Goal: Task Accomplishment & Management: Manage account settings

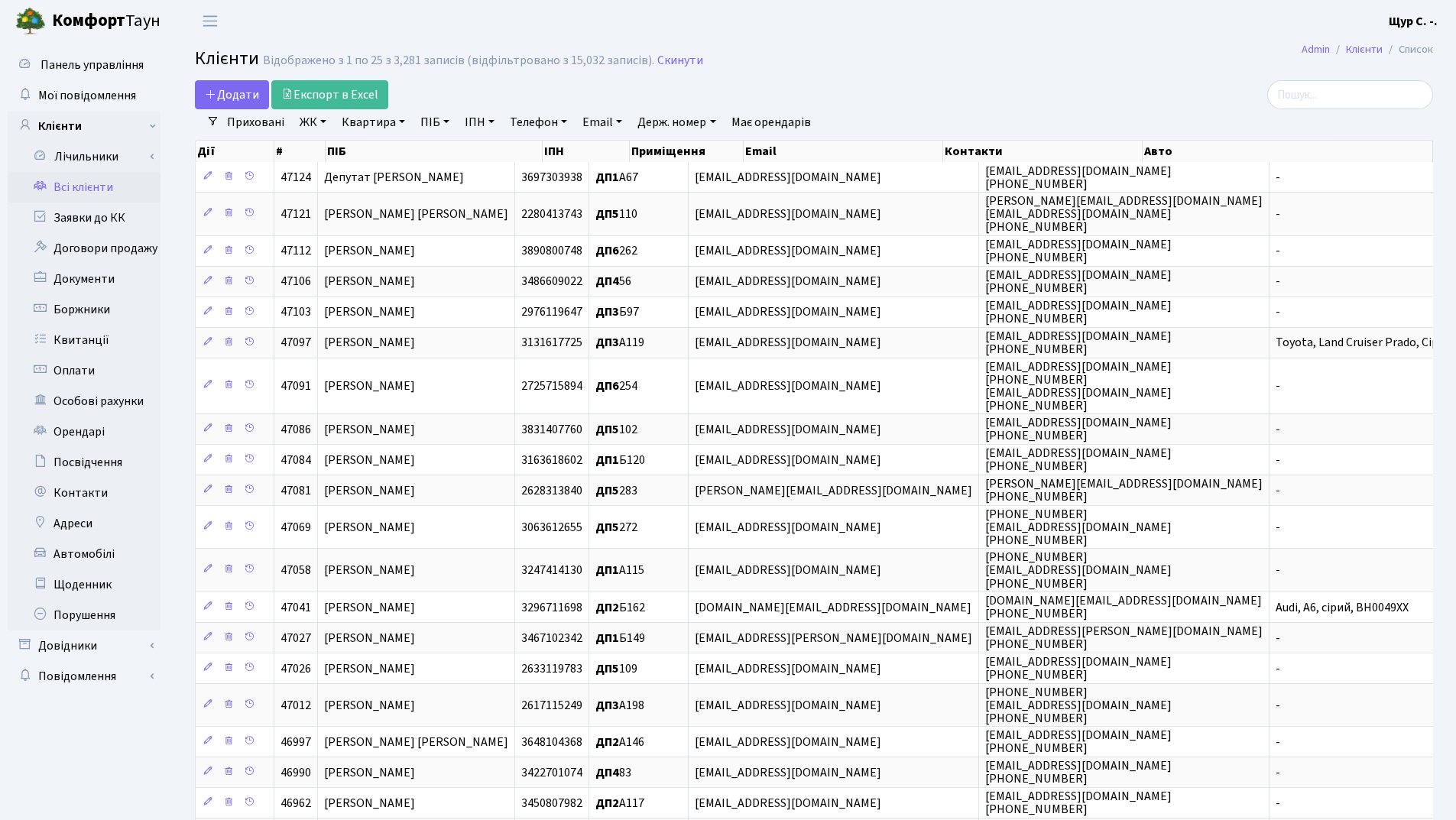
select select "25"
click at [84, 215] on link "Заявки до КК" at bounding box center [83, 218] width 153 height 31
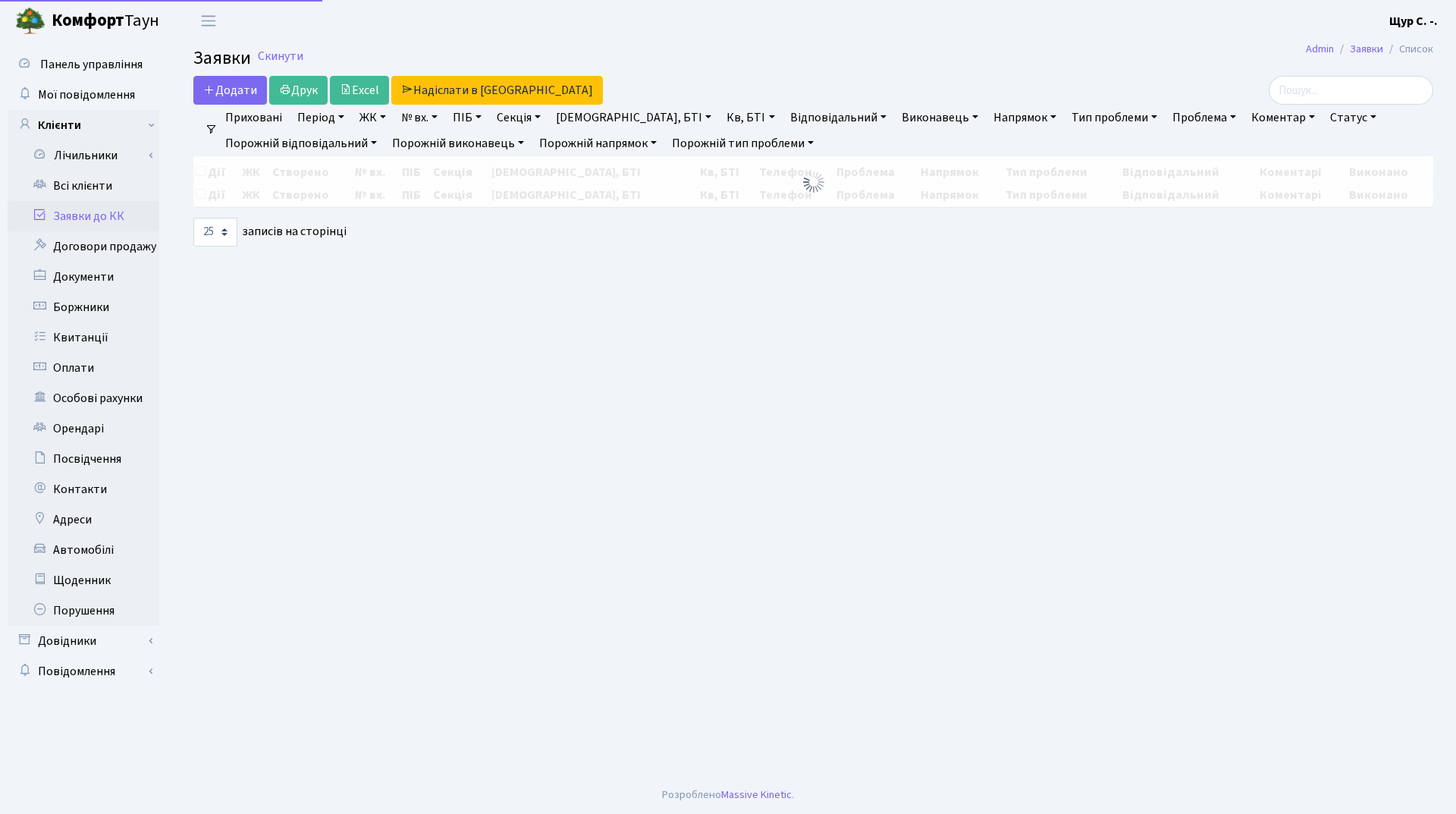
select select "25"
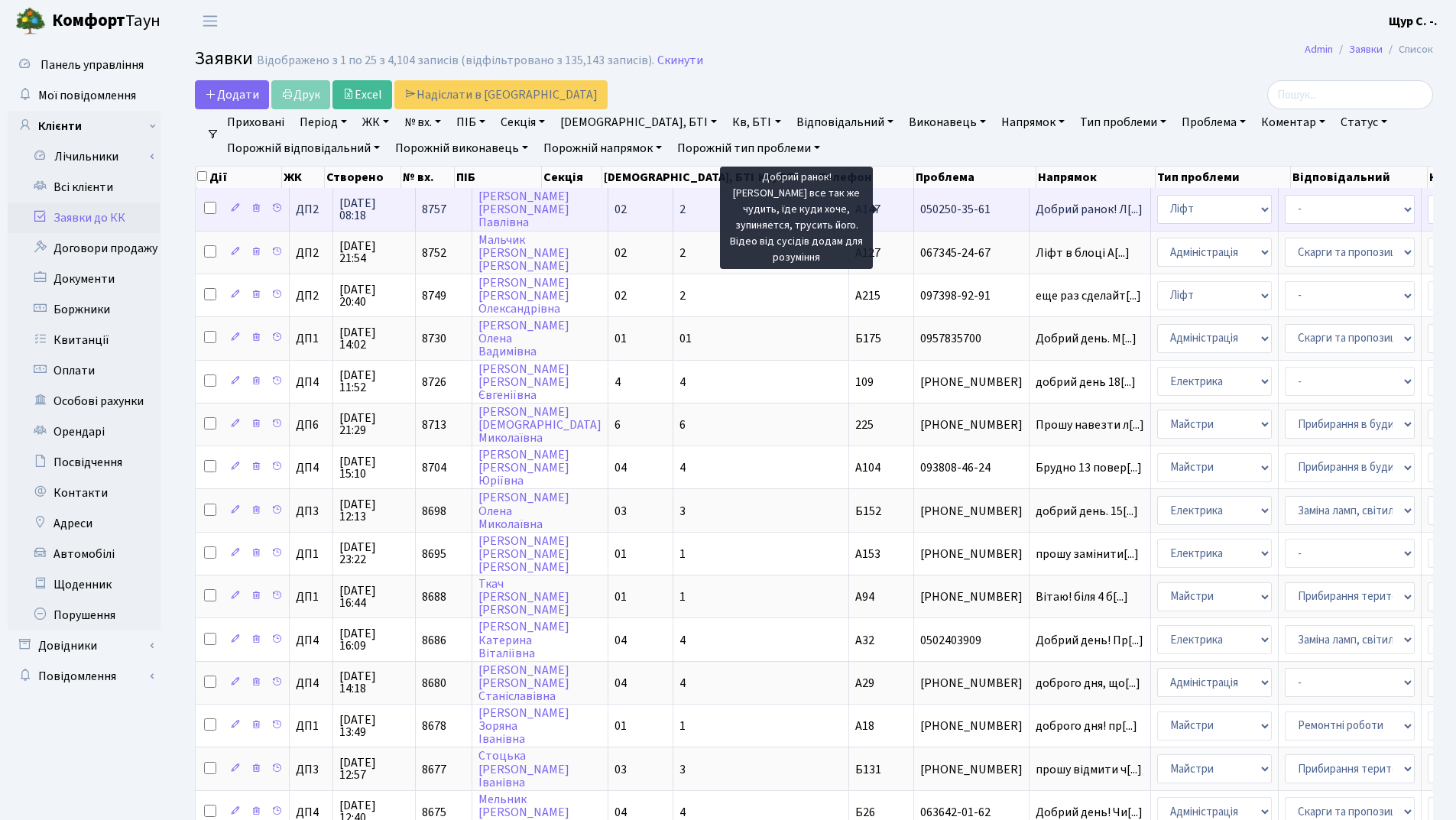
click at [1035, 205] on span "Добрий ранок! Л[...]" at bounding box center [1089, 209] width 107 height 17
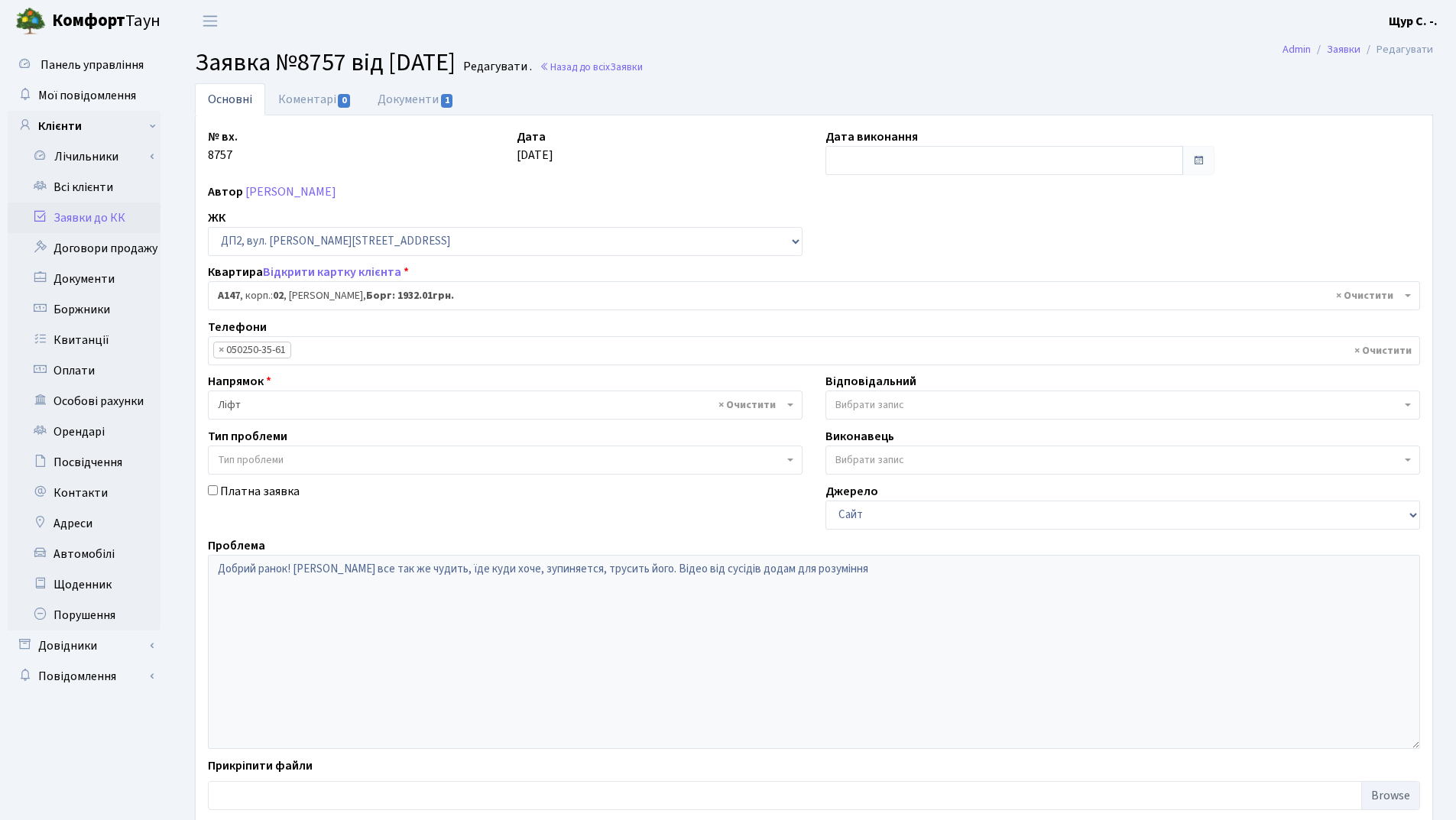
select select "31006"
click at [429, 100] on link "Документи 1" at bounding box center [416, 99] width 103 height 32
select select "25"
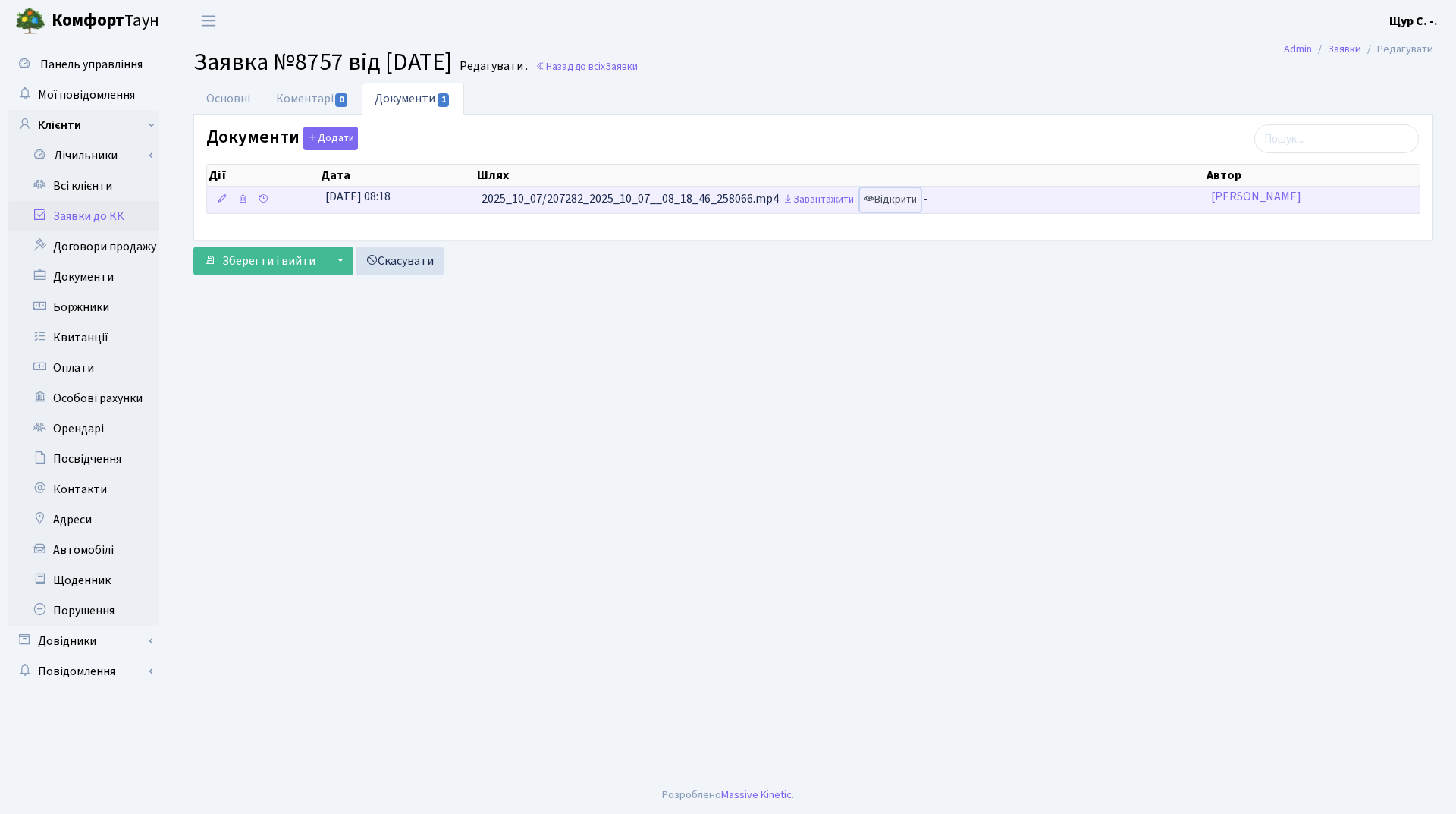
click at [899, 204] on link "Відкрити" at bounding box center [891, 199] width 61 height 23
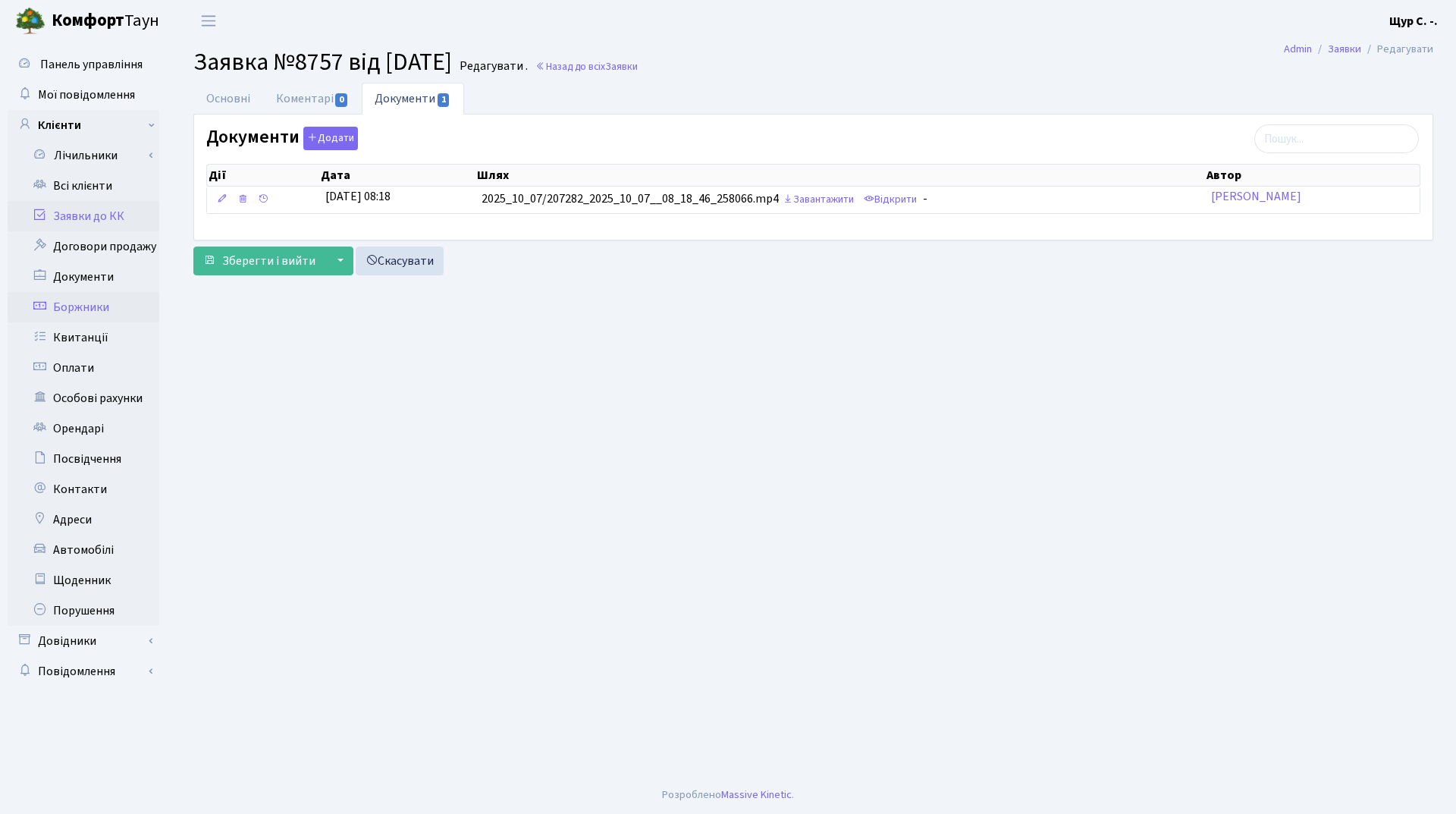
click at [112, 315] on link "Боржники" at bounding box center [83, 307] width 152 height 31
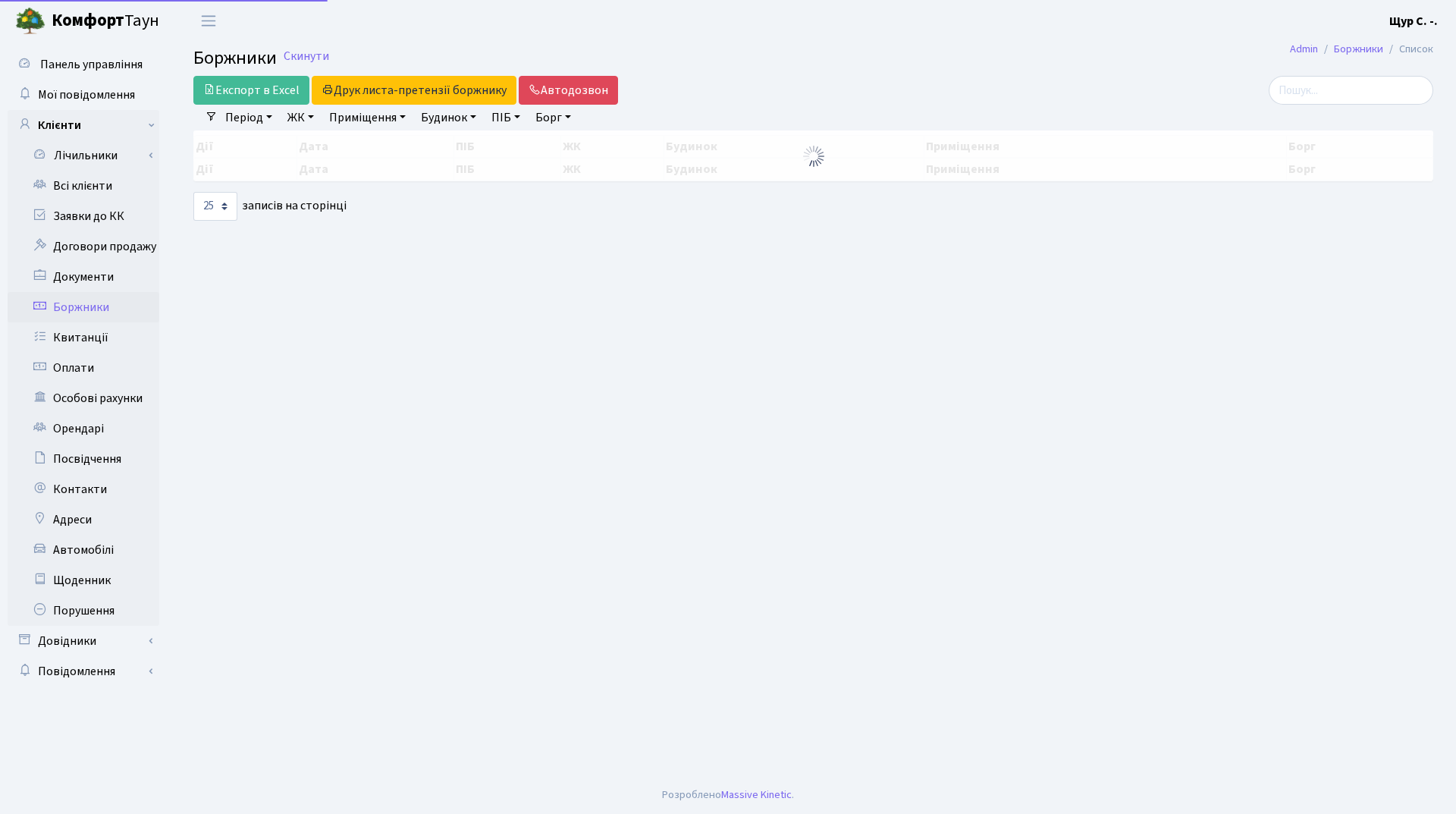
select select "25"
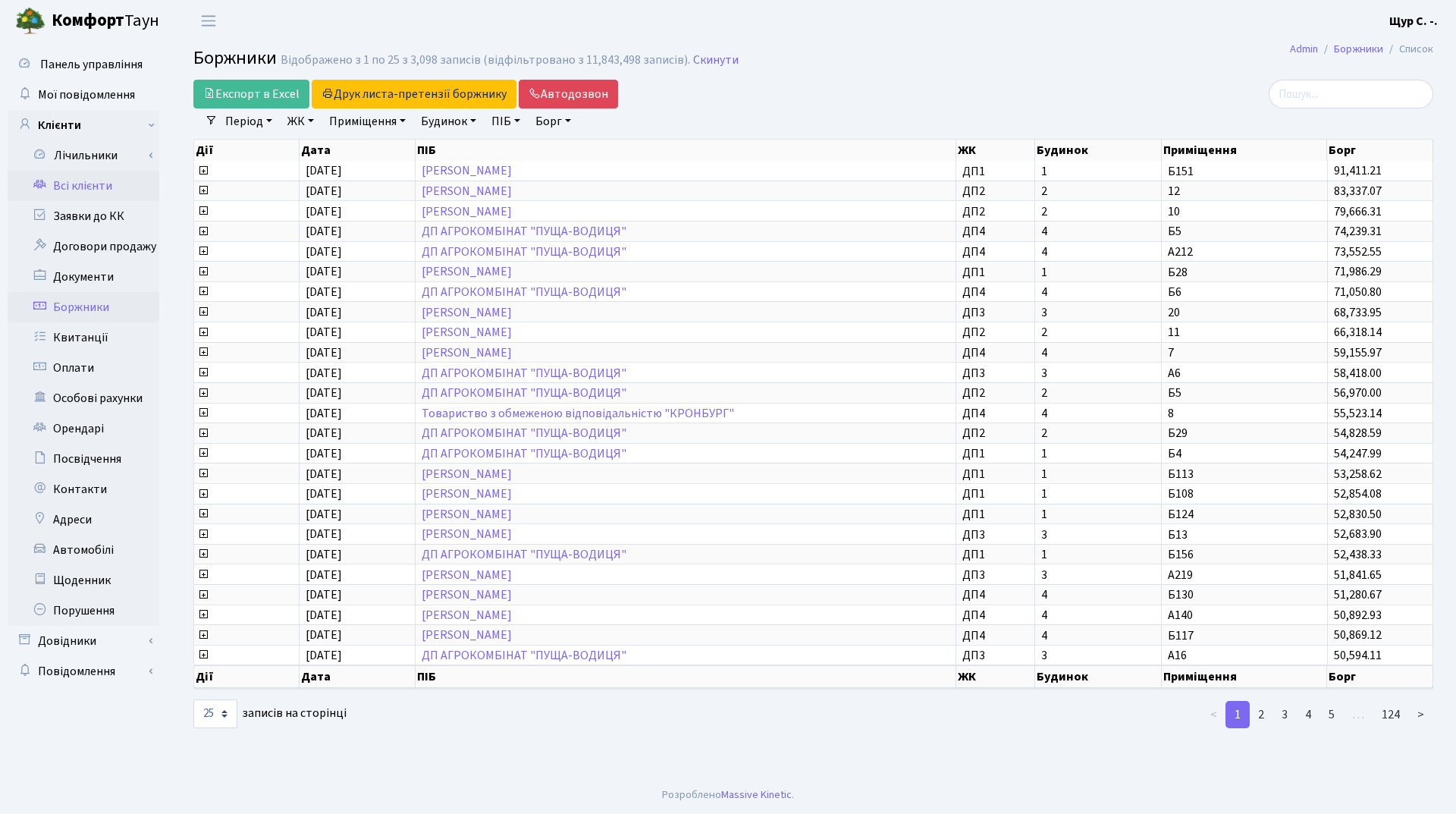
click at [91, 189] on link "Всі клієнти" at bounding box center [83, 186] width 152 height 31
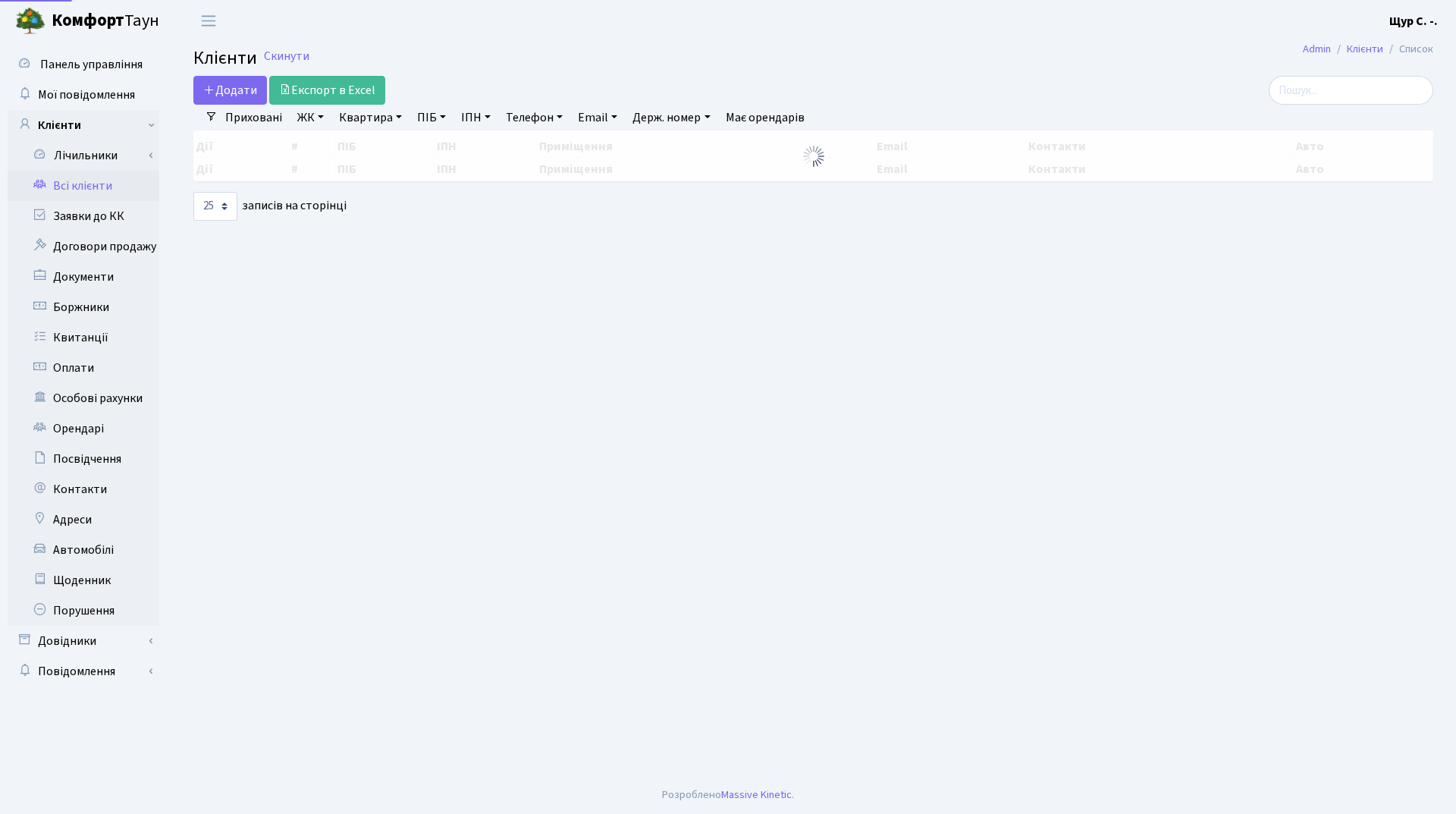
select select "25"
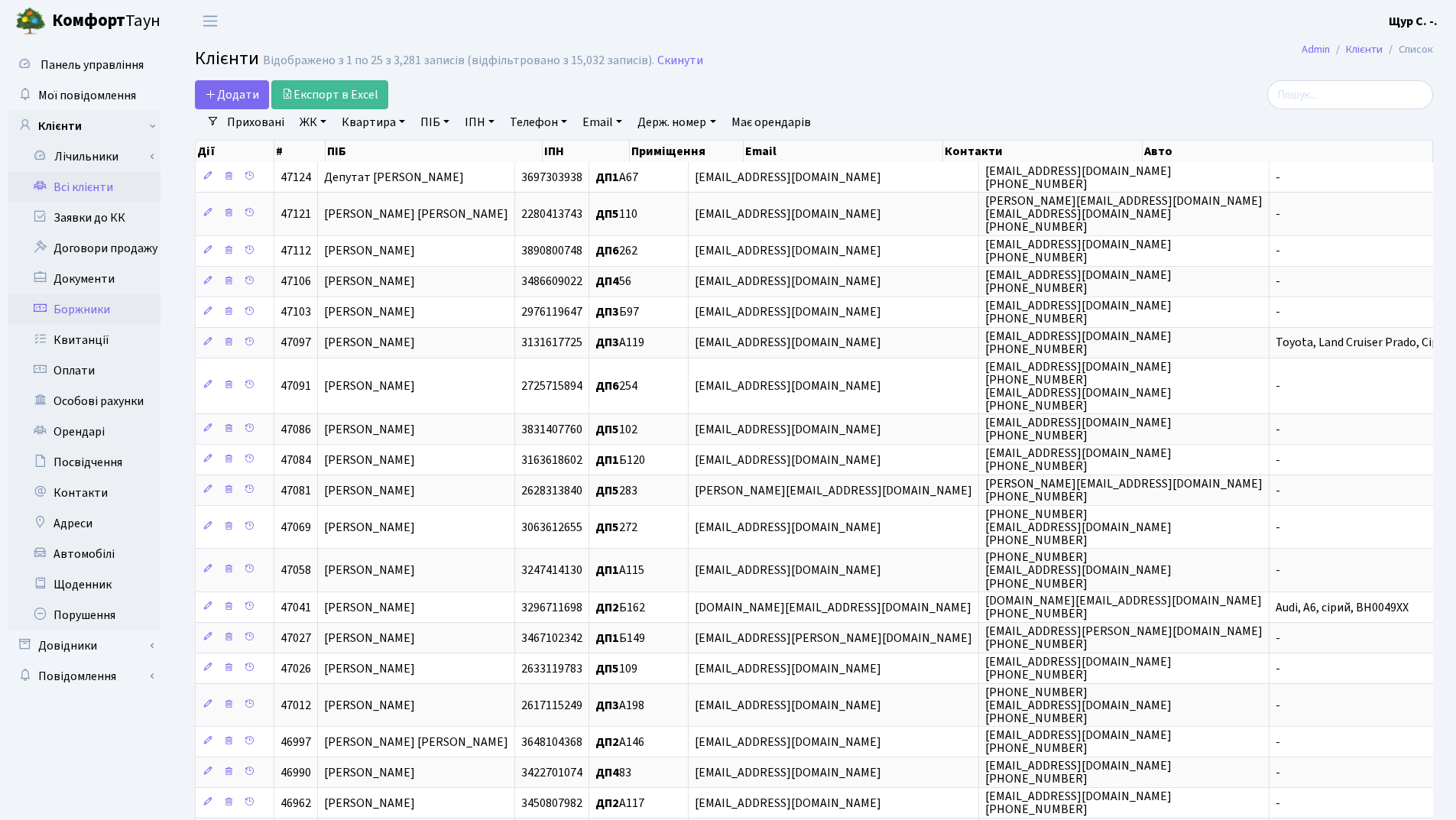
click at [111, 313] on link "Боржники" at bounding box center [83, 310] width 153 height 31
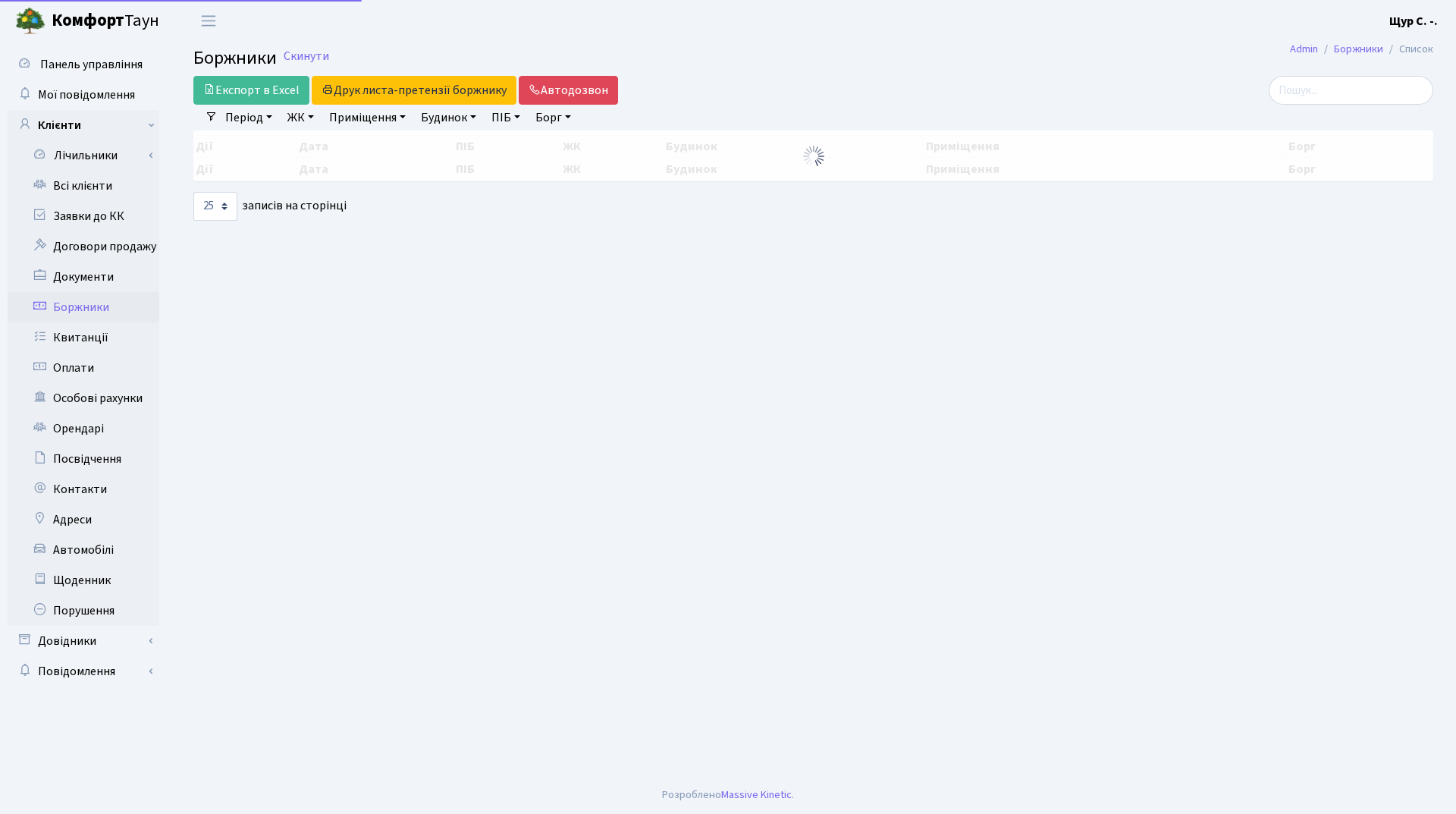
select select "25"
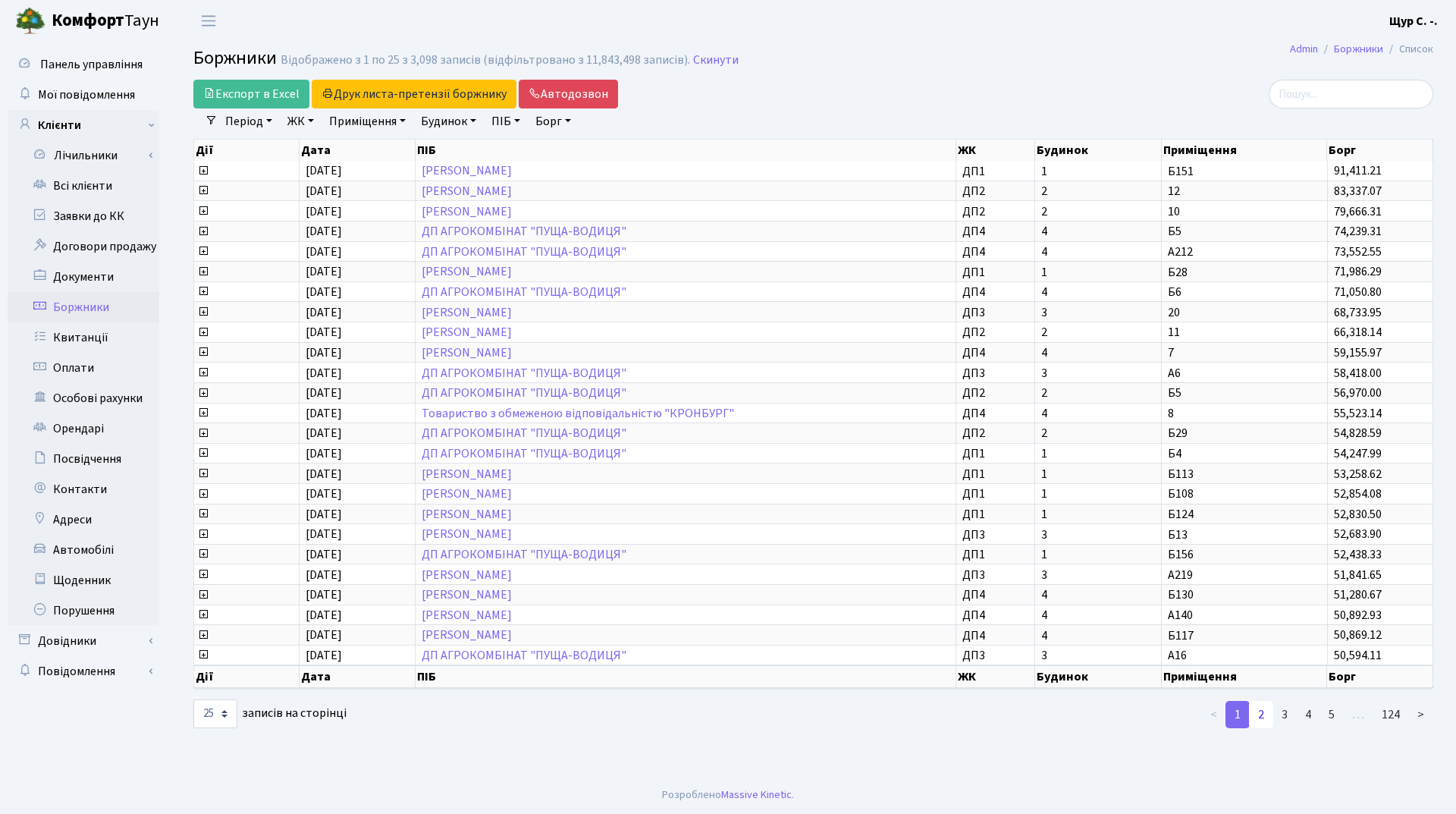
click at [1262, 717] on link "2" at bounding box center [1261, 714] width 24 height 27
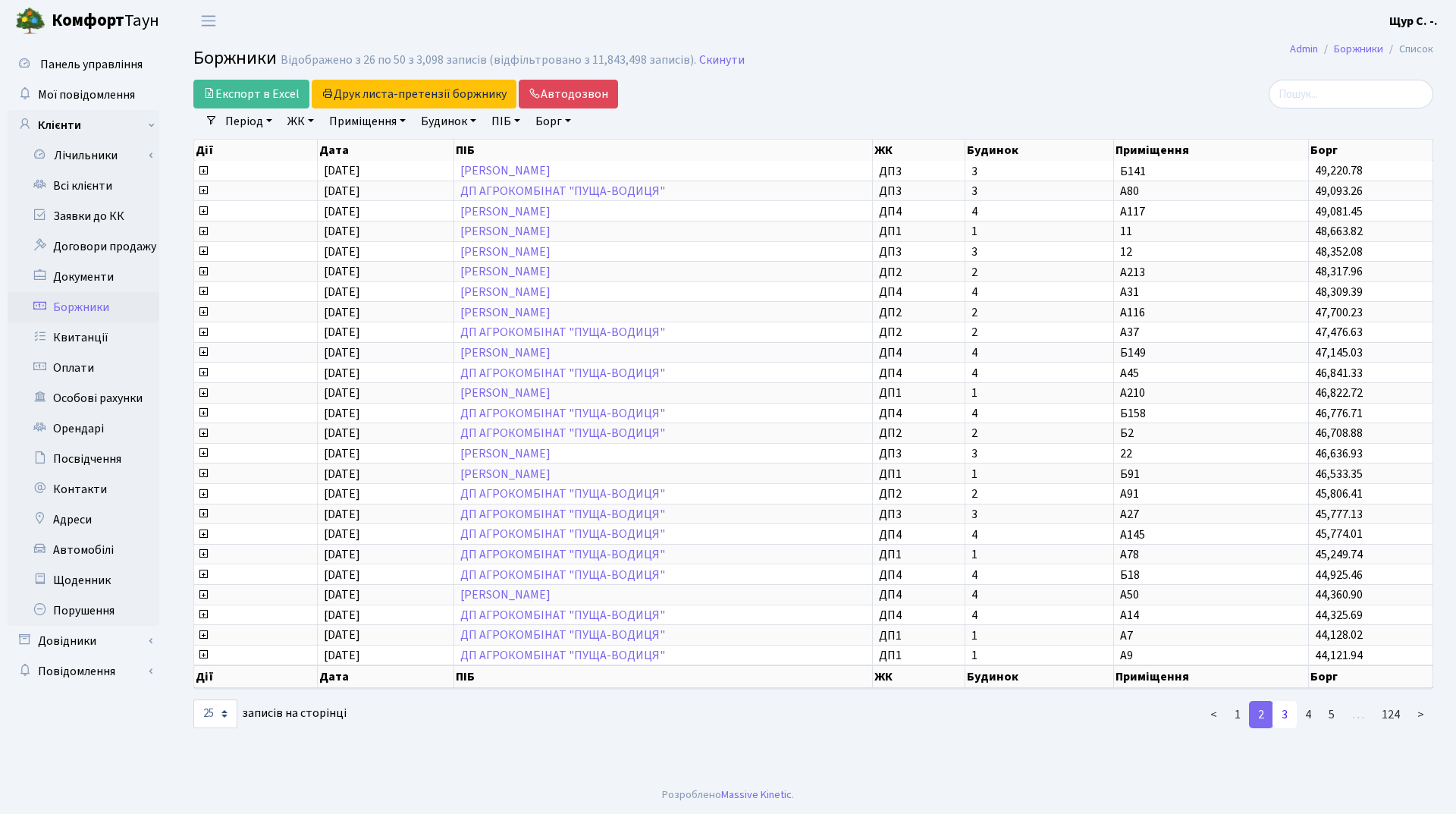
click at [1283, 719] on link "3" at bounding box center [1285, 714] width 24 height 27
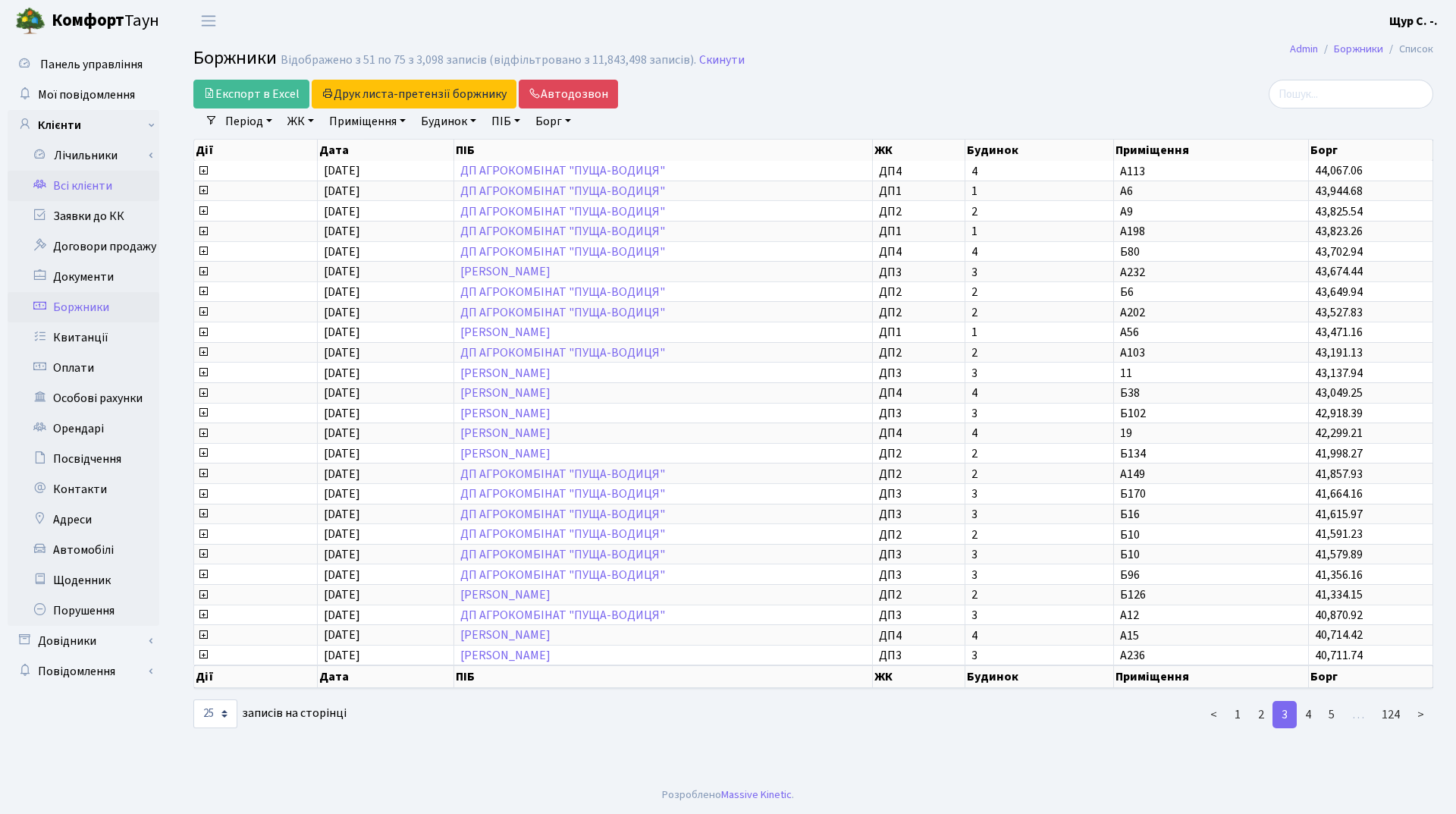
click at [88, 186] on link "Всі клієнти" at bounding box center [83, 186] width 152 height 31
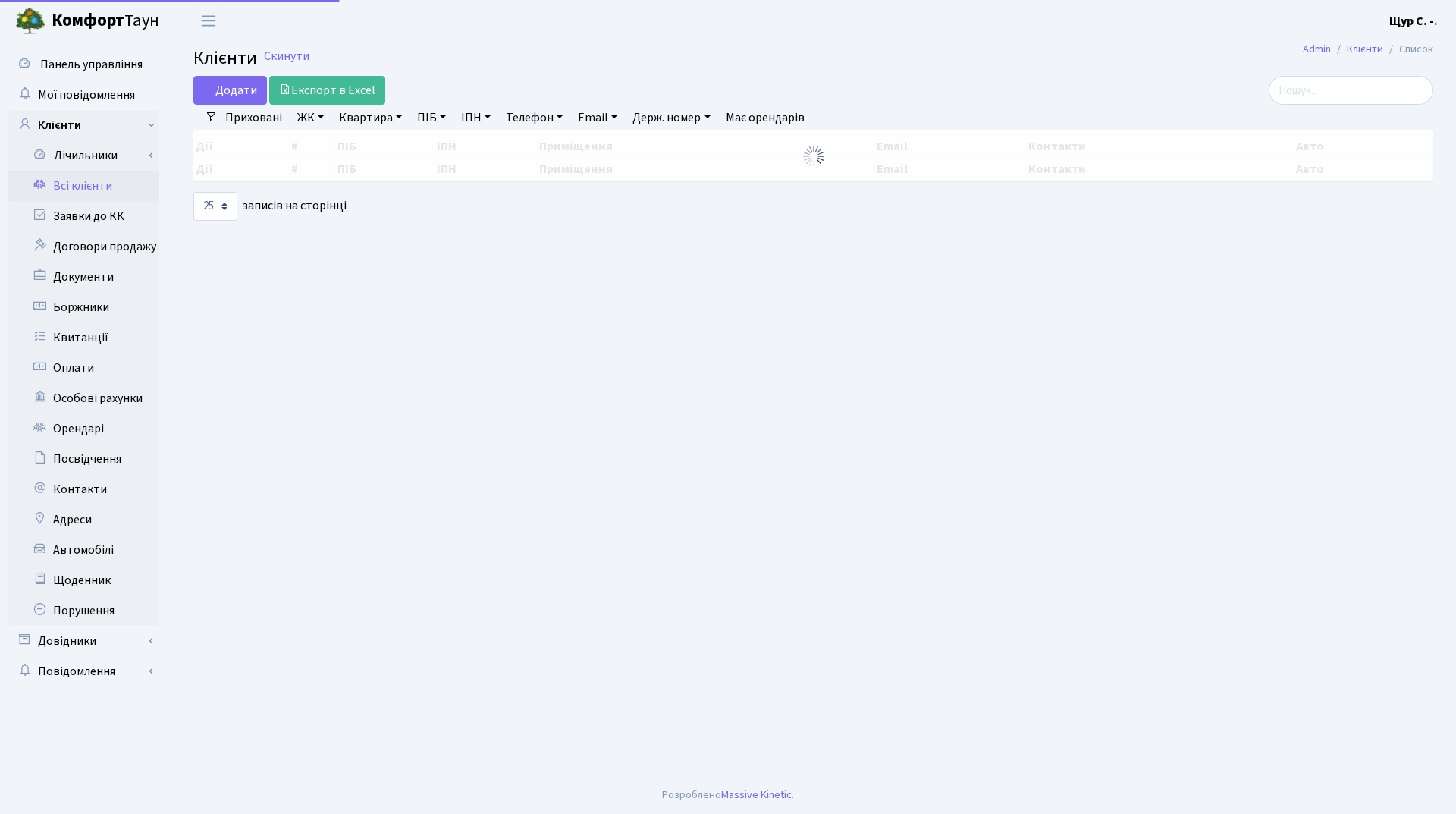
select select "25"
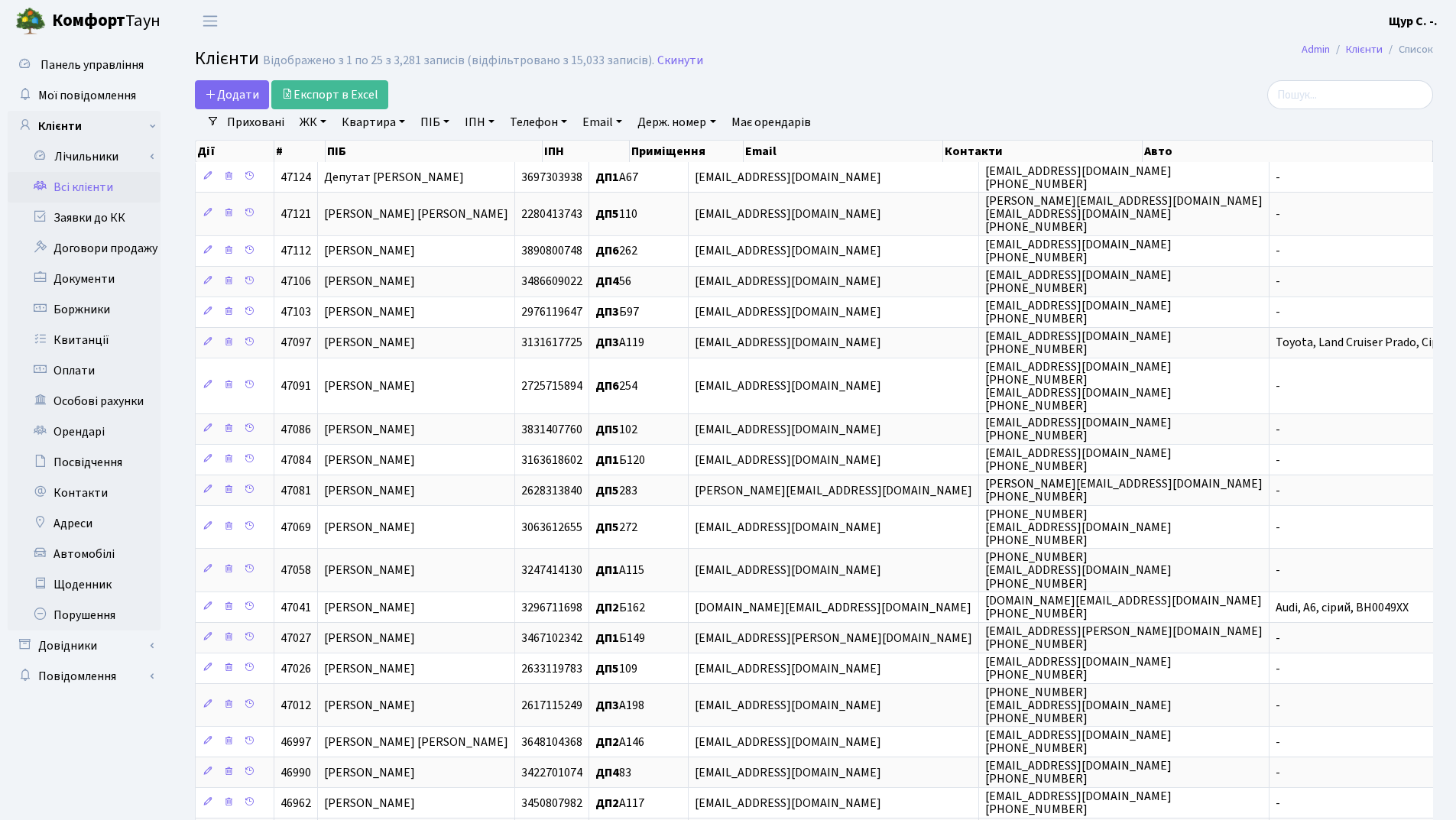
click at [368, 120] on link "Квартира" at bounding box center [374, 122] width 76 height 26
type input "ш"
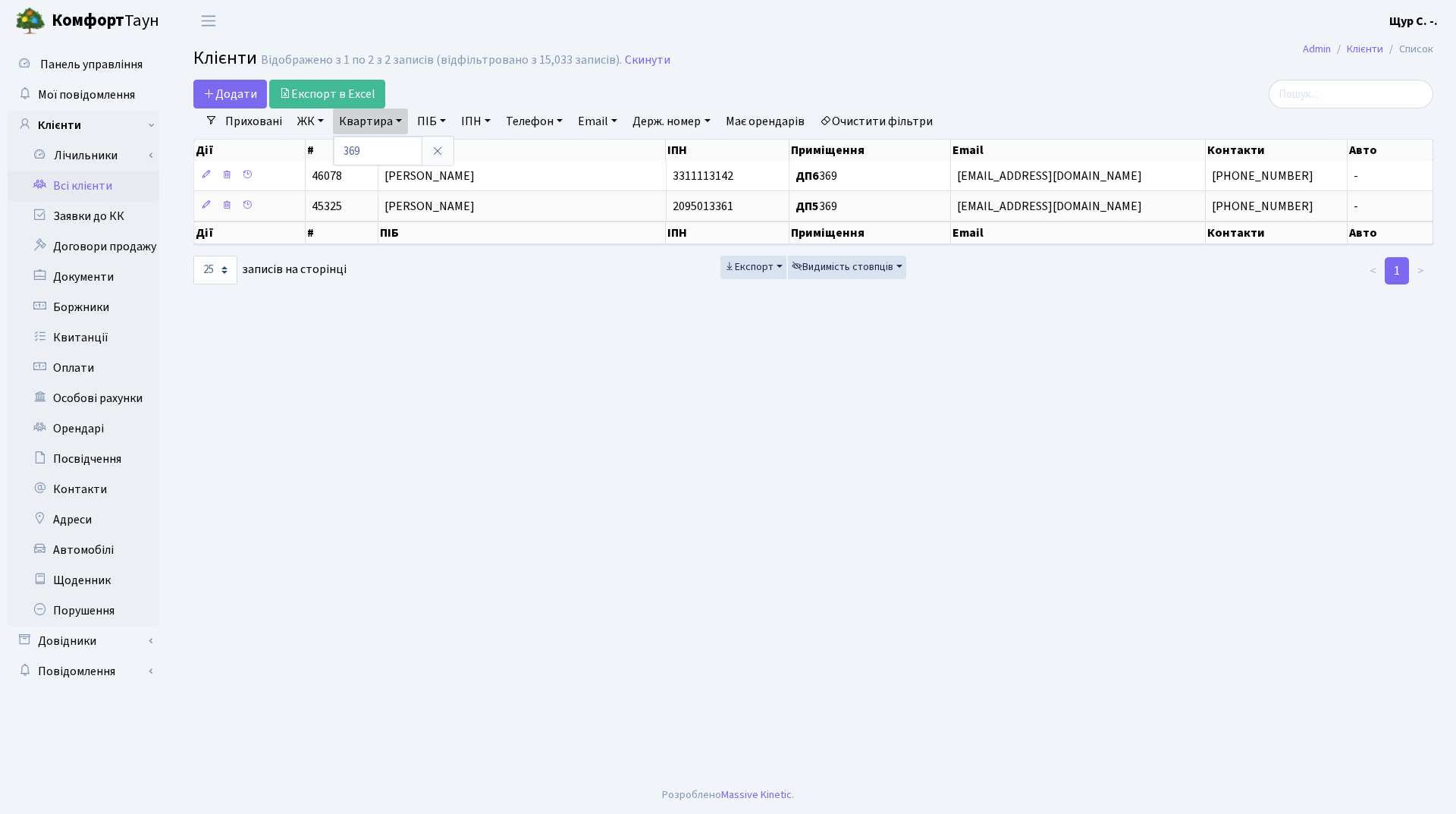
click at [887, 126] on link "Очистити фільтри" at bounding box center [876, 121] width 125 height 26
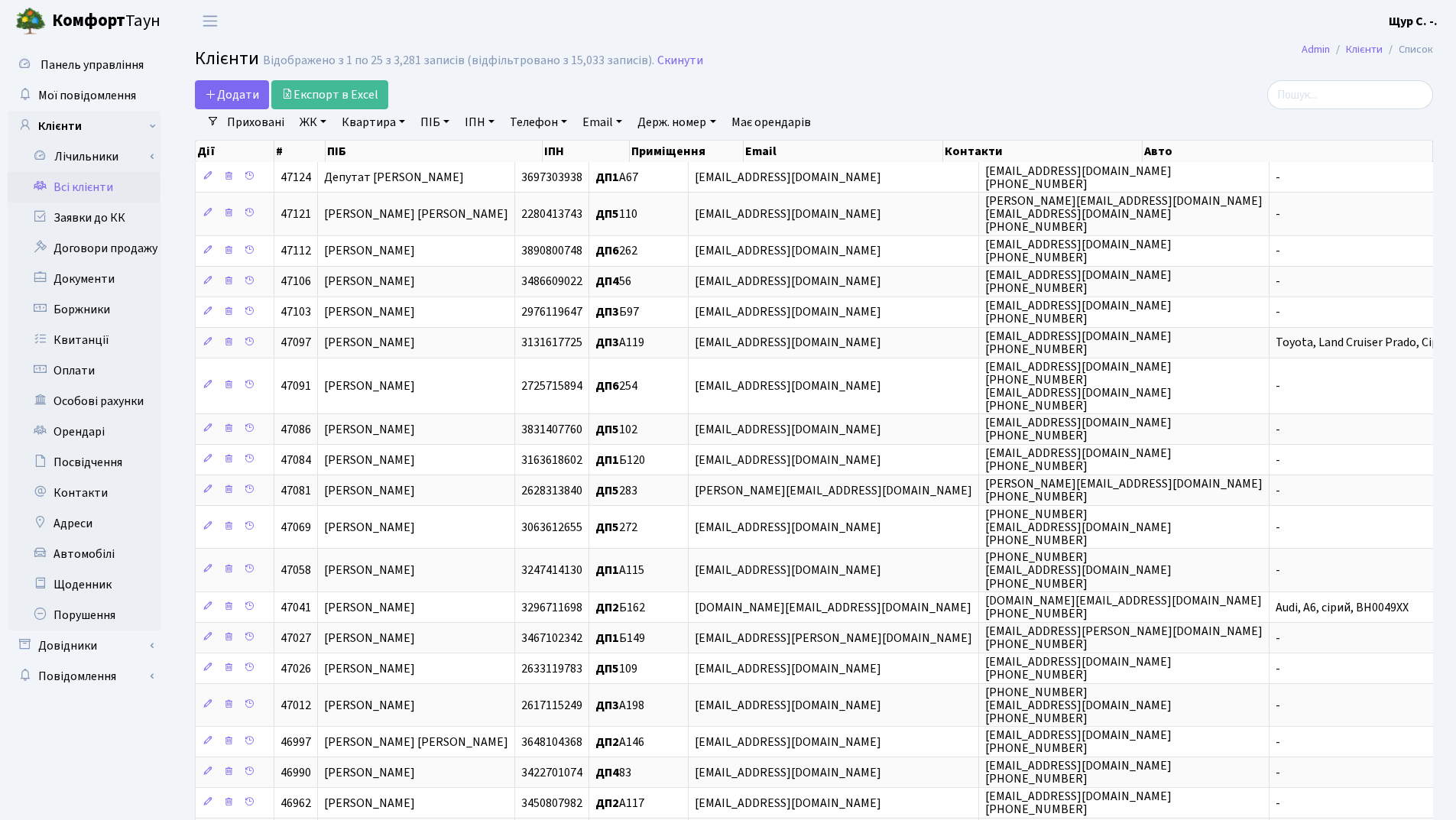
click at [372, 121] on link "Квартира" at bounding box center [374, 122] width 76 height 26
type input "а5"
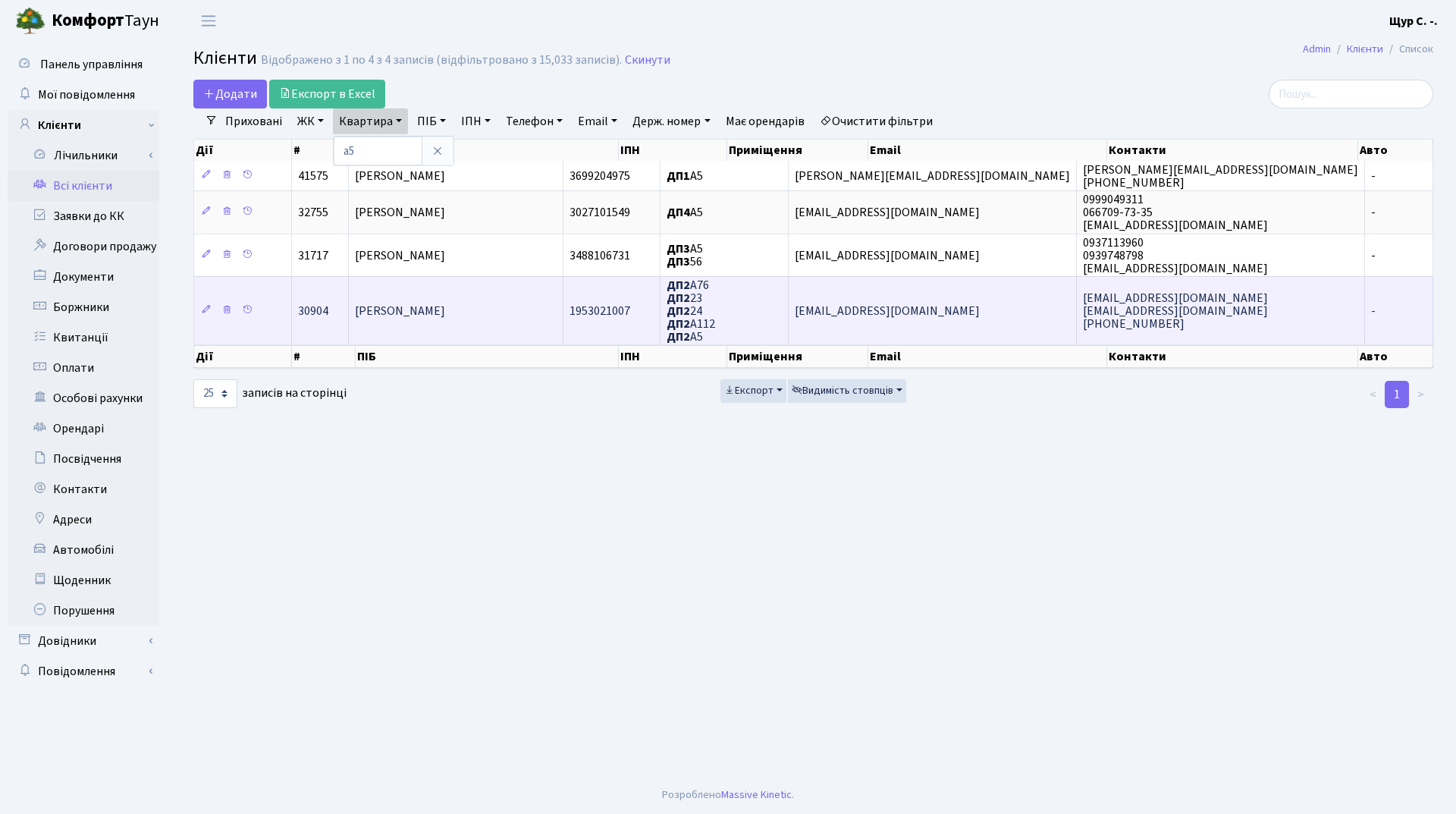
click at [401, 319] on span "Сінькевич Людмила Іванівна" at bounding box center [400, 311] width 90 height 17
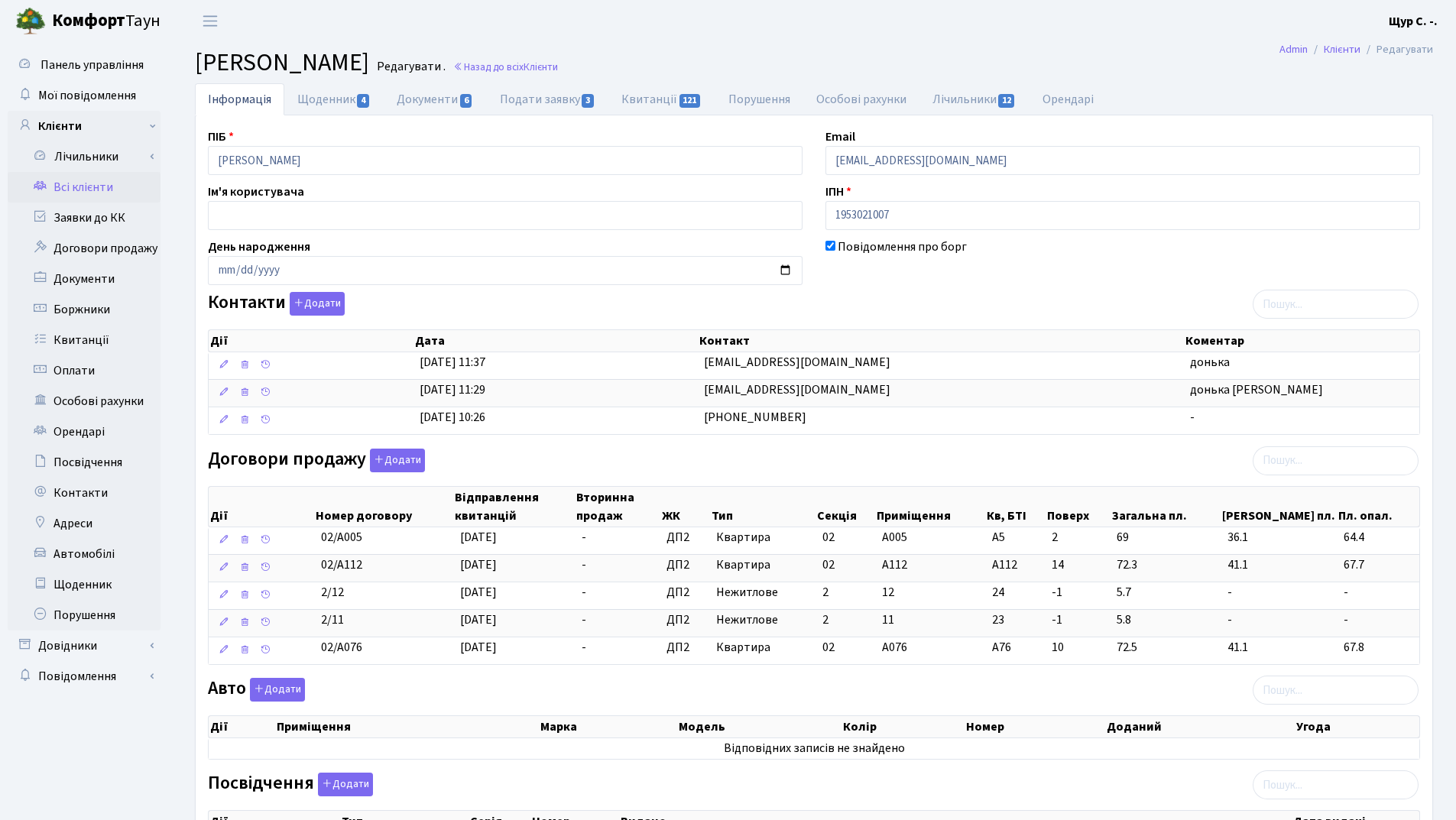
click at [124, 187] on link "Всі клієнти" at bounding box center [83, 188] width 153 height 31
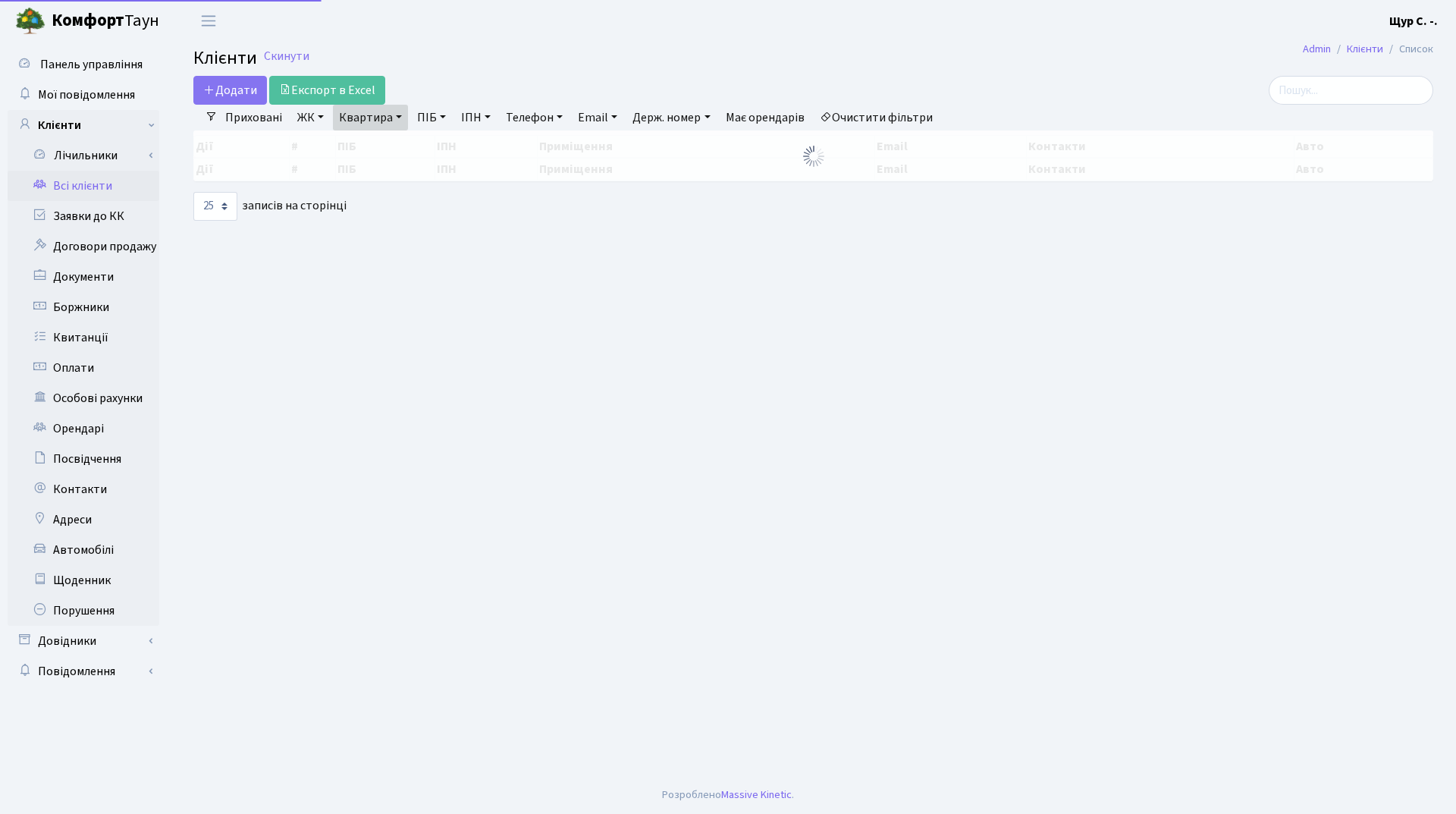
select select "25"
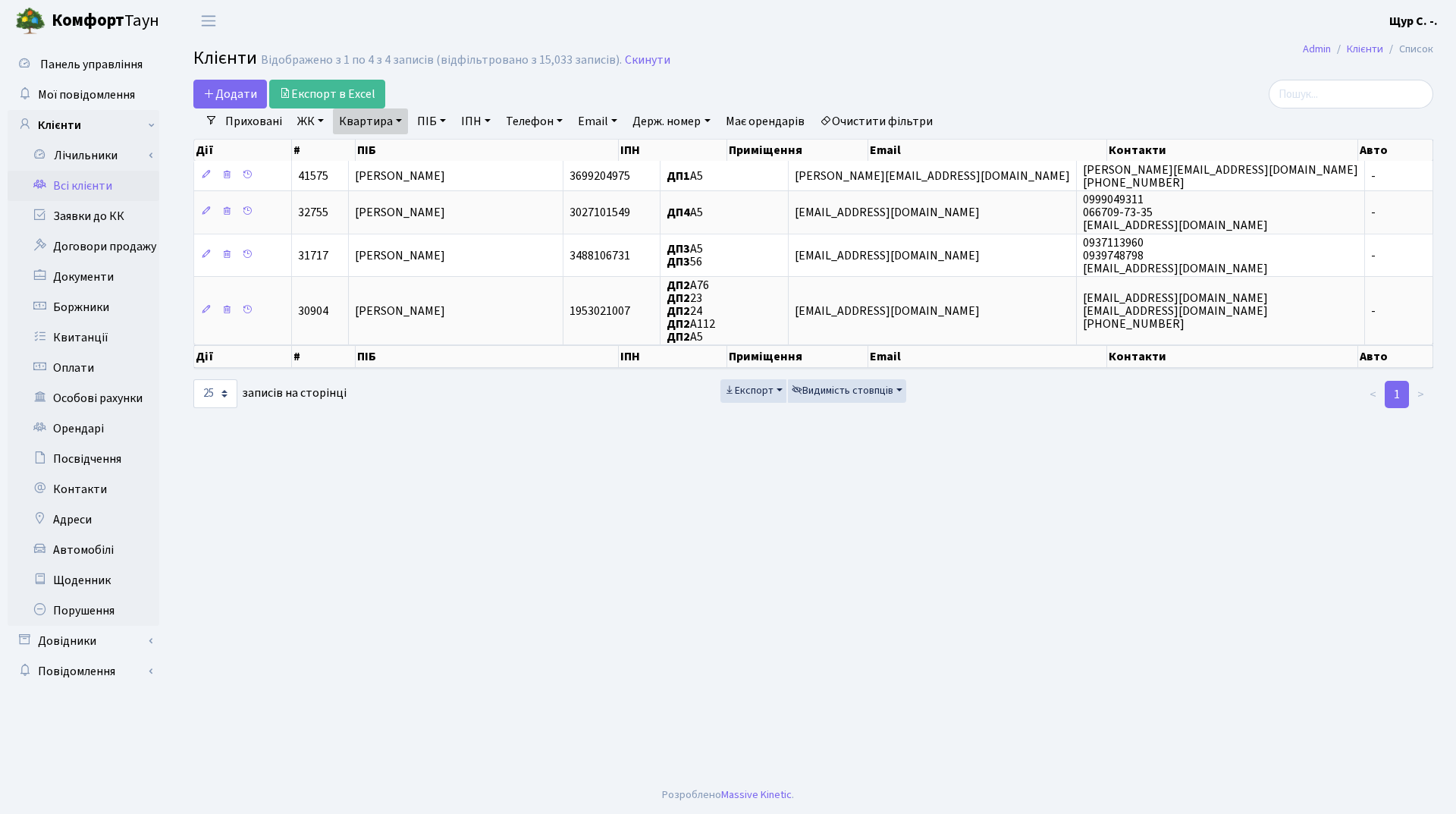
click at [403, 119] on link "Квартира" at bounding box center [371, 121] width 75 height 26
click at [367, 159] on input "а5" at bounding box center [378, 151] width 89 height 29
type input "а6"
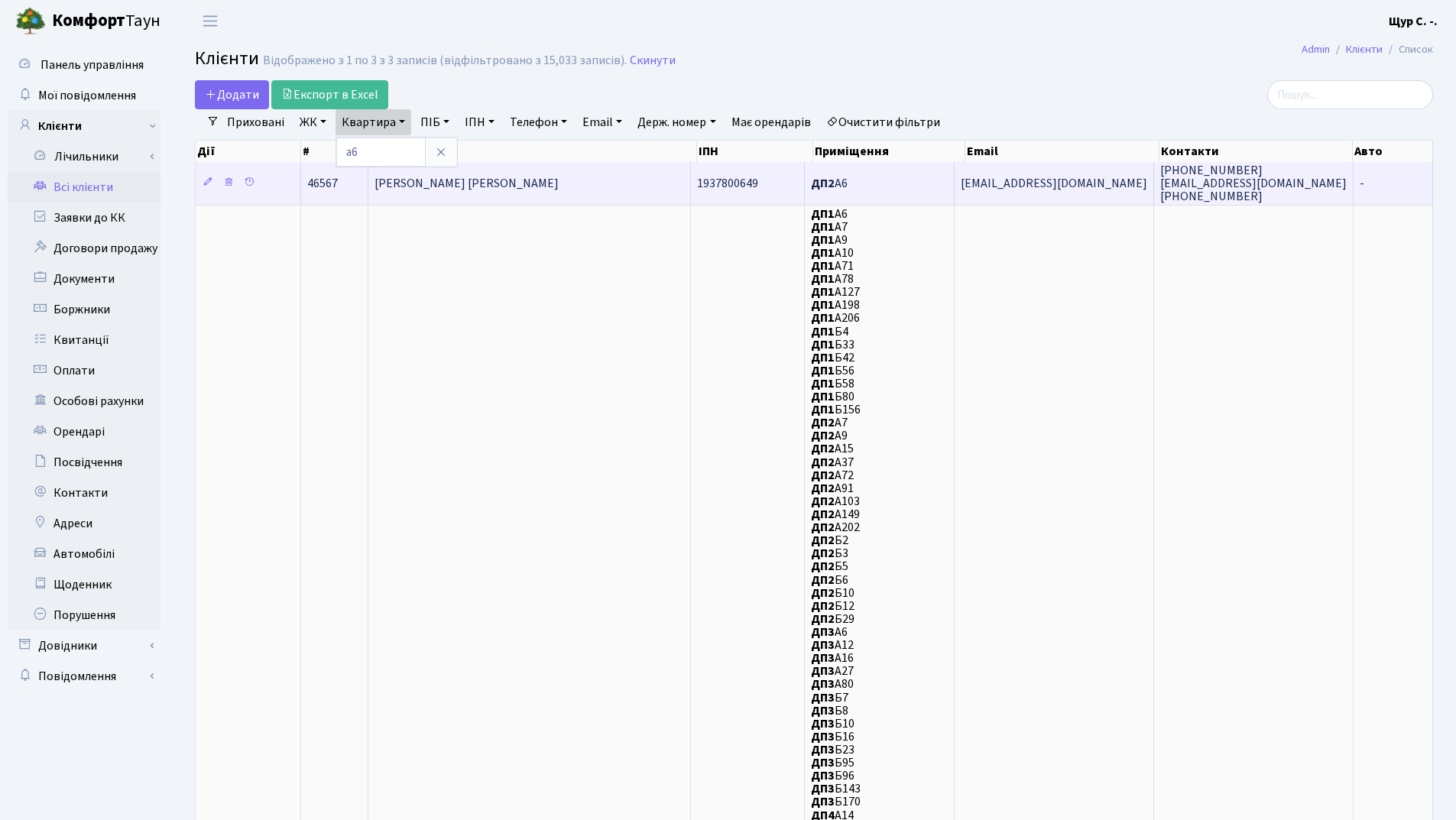
click at [487, 181] on span "Полатовська Тетяна Іванівна" at bounding box center [467, 183] width 184 height 17
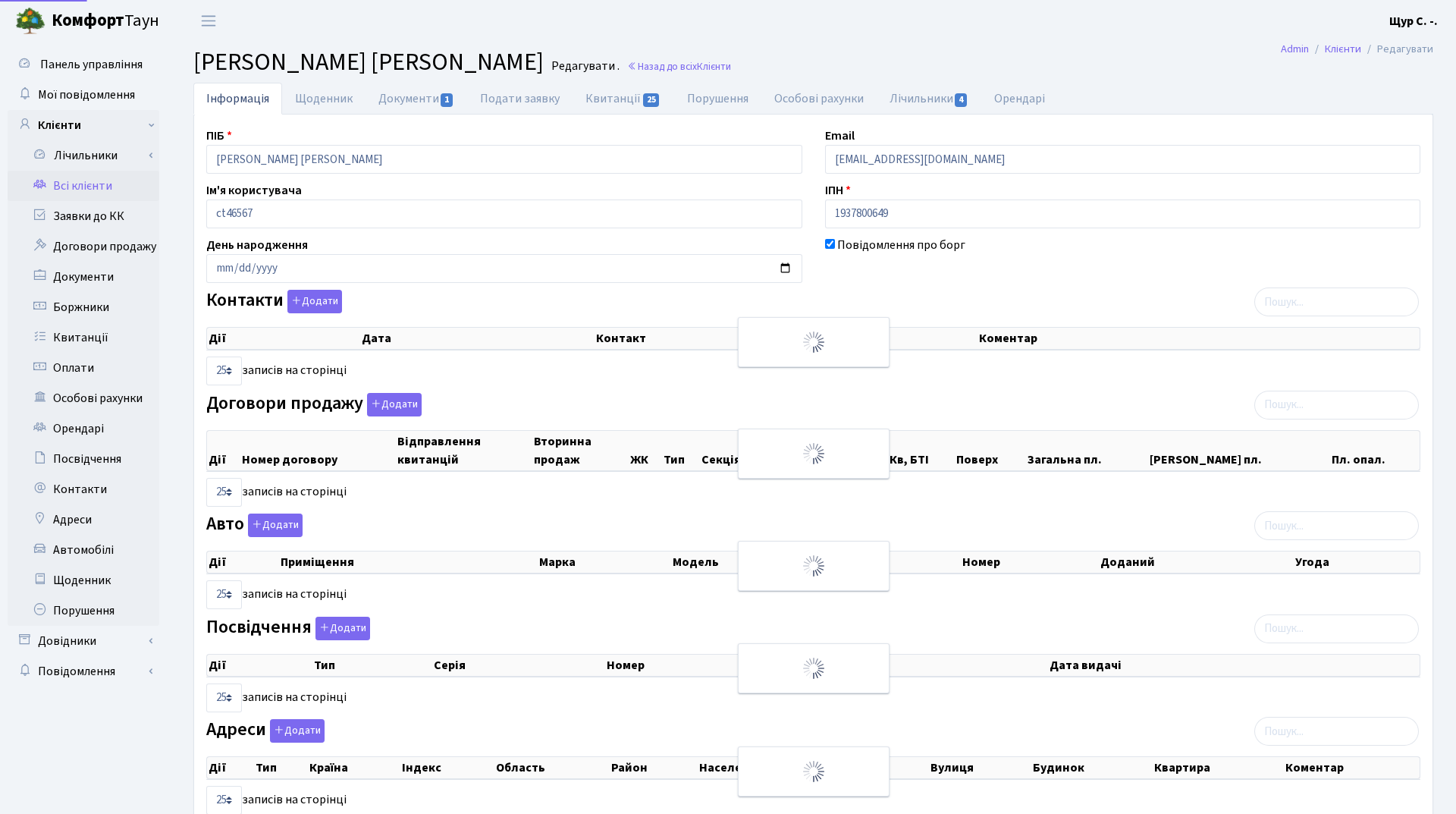
select select "25"
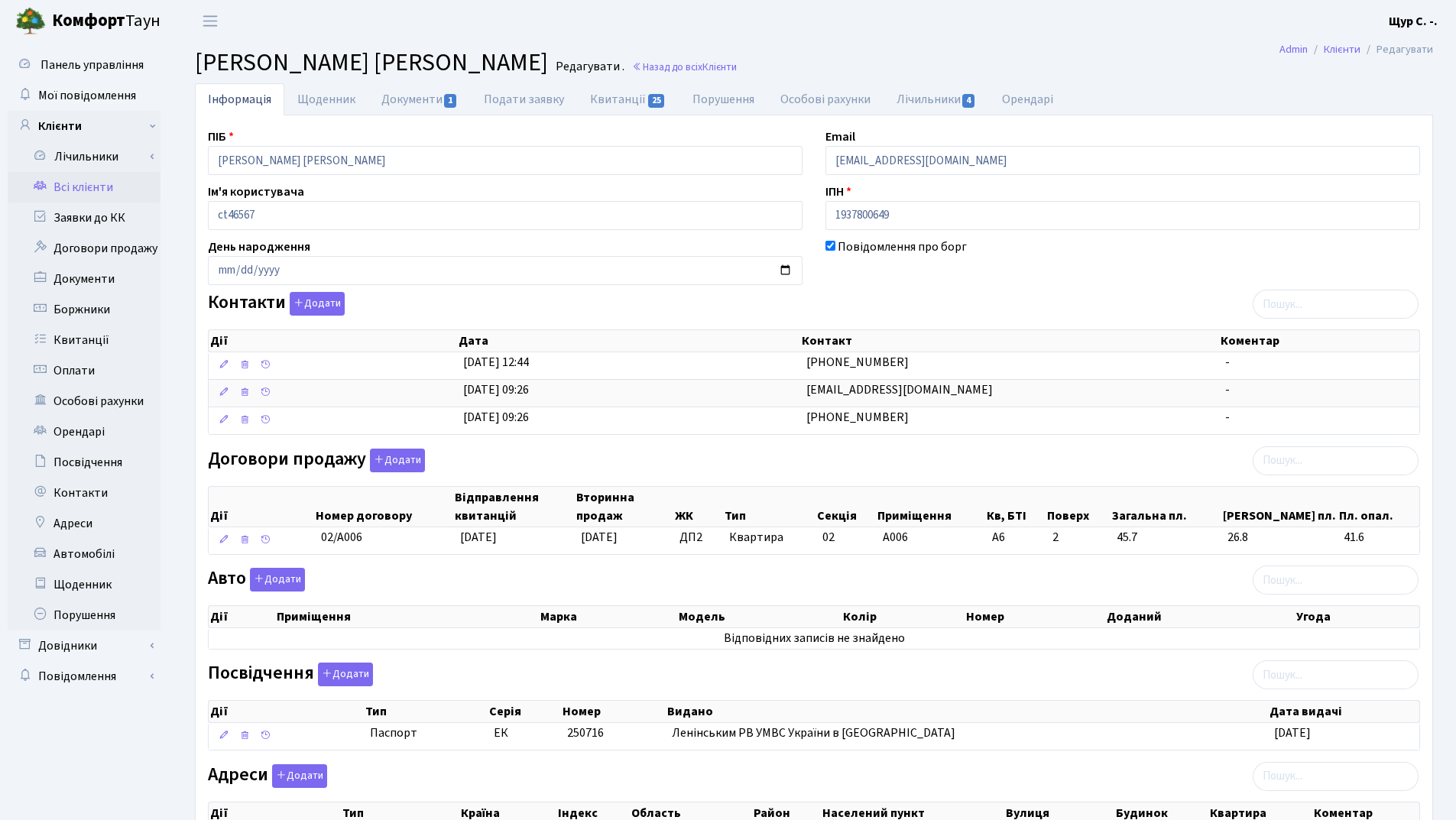
click at [99, 188] on link "Всі клієнти" at bounding box center [83, 188] width 153 height 31
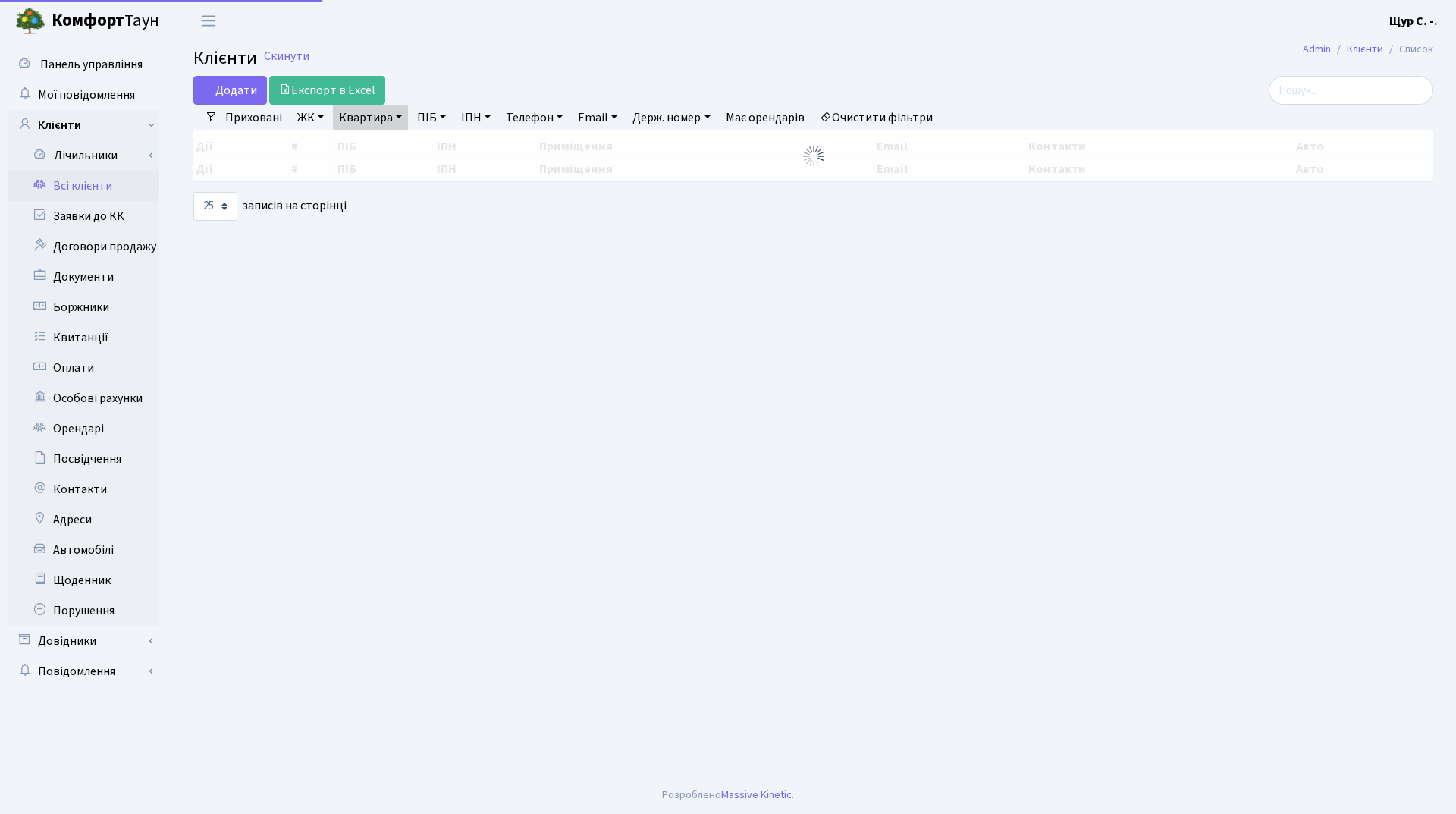
select select "25"
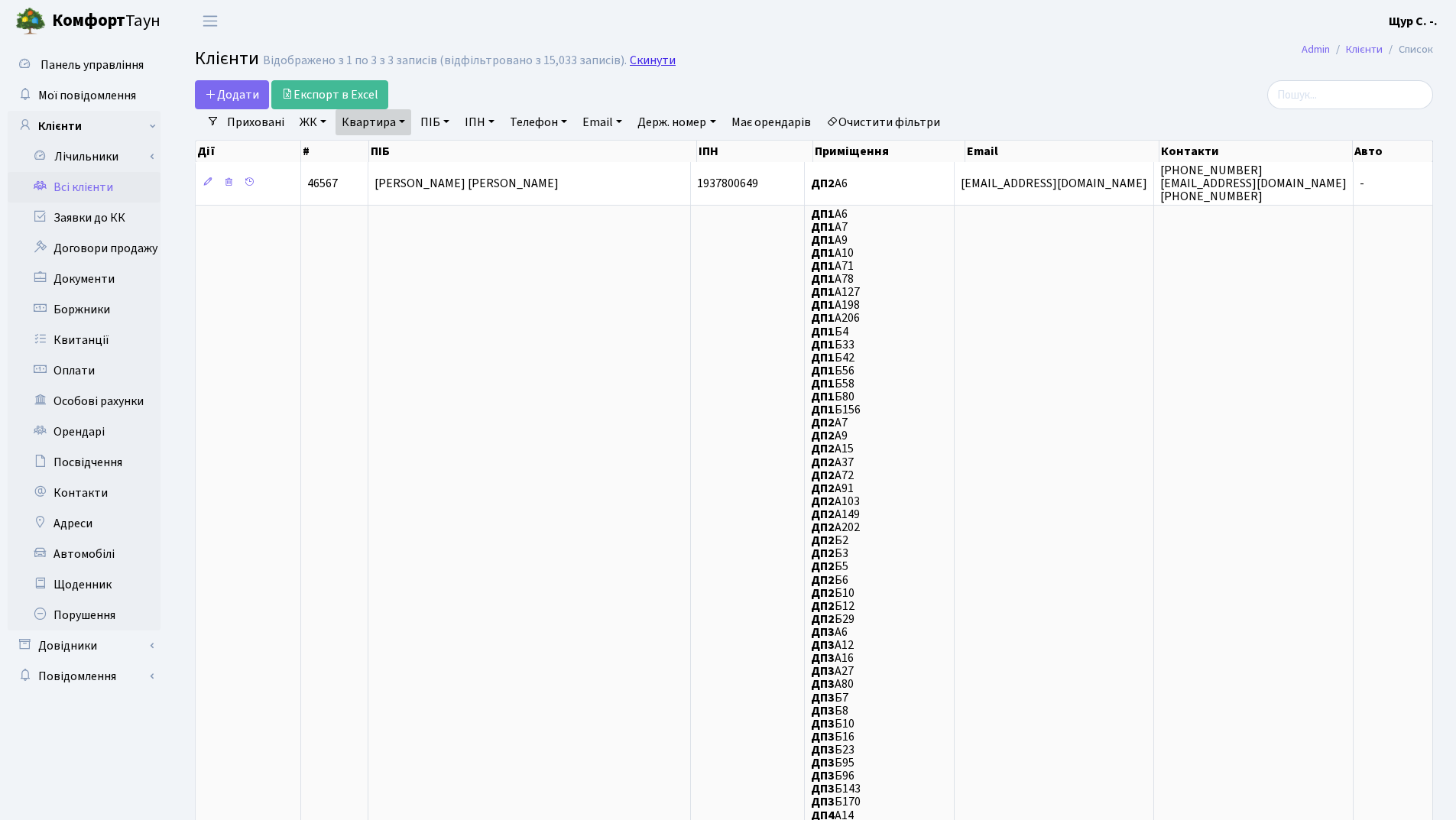
click at [644, 54] on link "Скинути" at bounding box center [653, 61] width 46 height 15
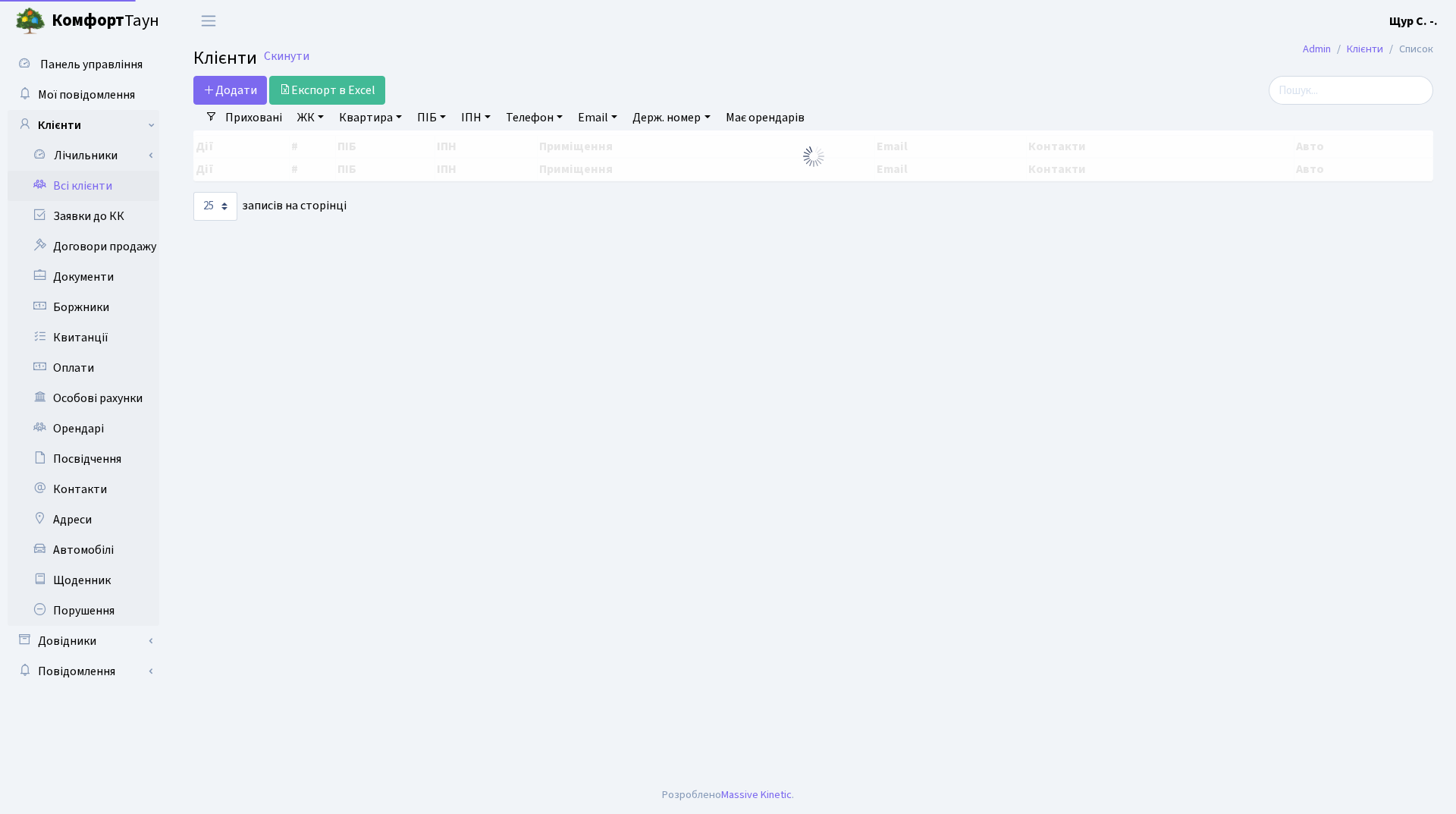
select select "25"
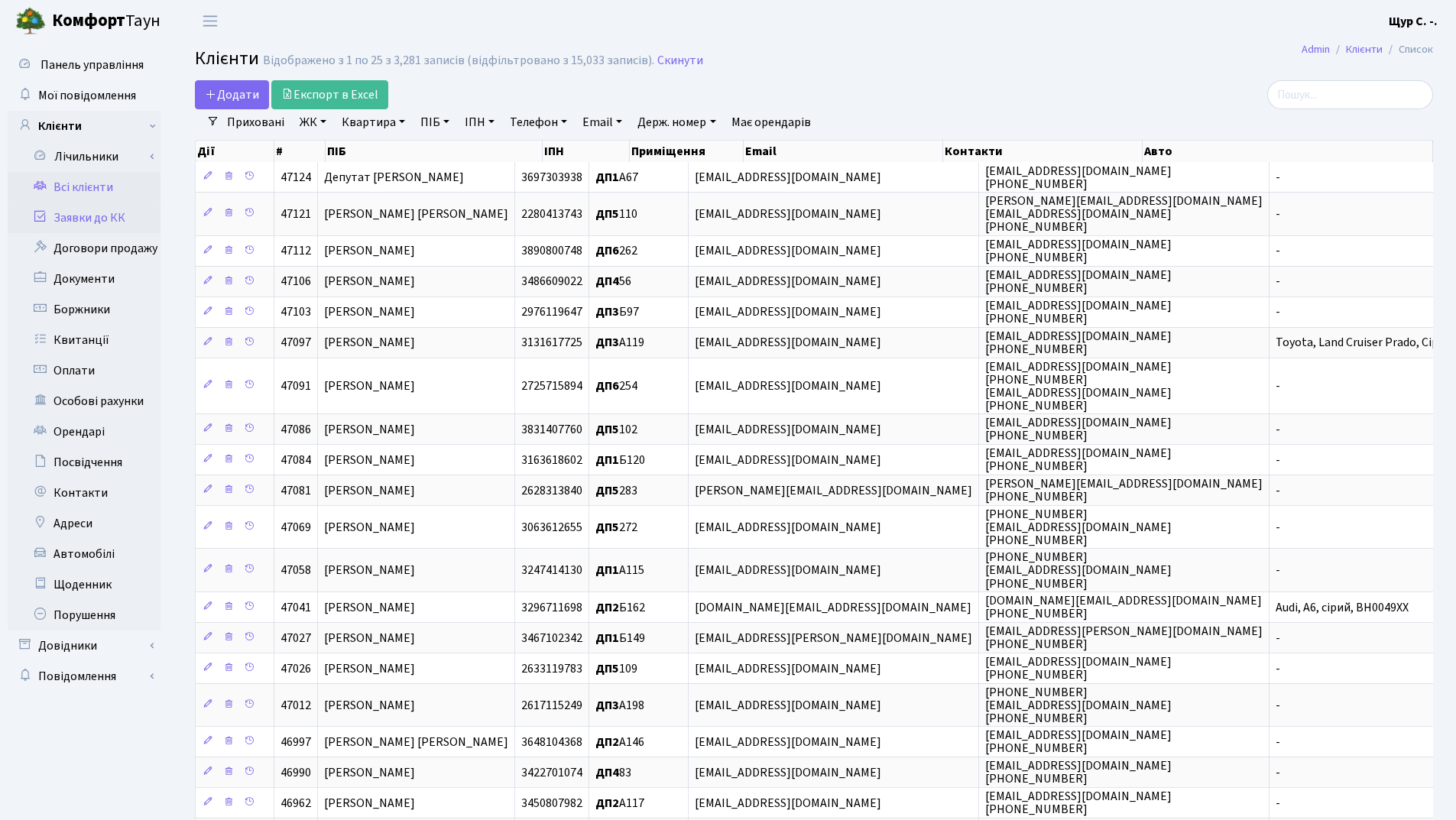
click at [108, 219] on link "Заявки до КК" at bounding box center [83, 218] width 153 height 31
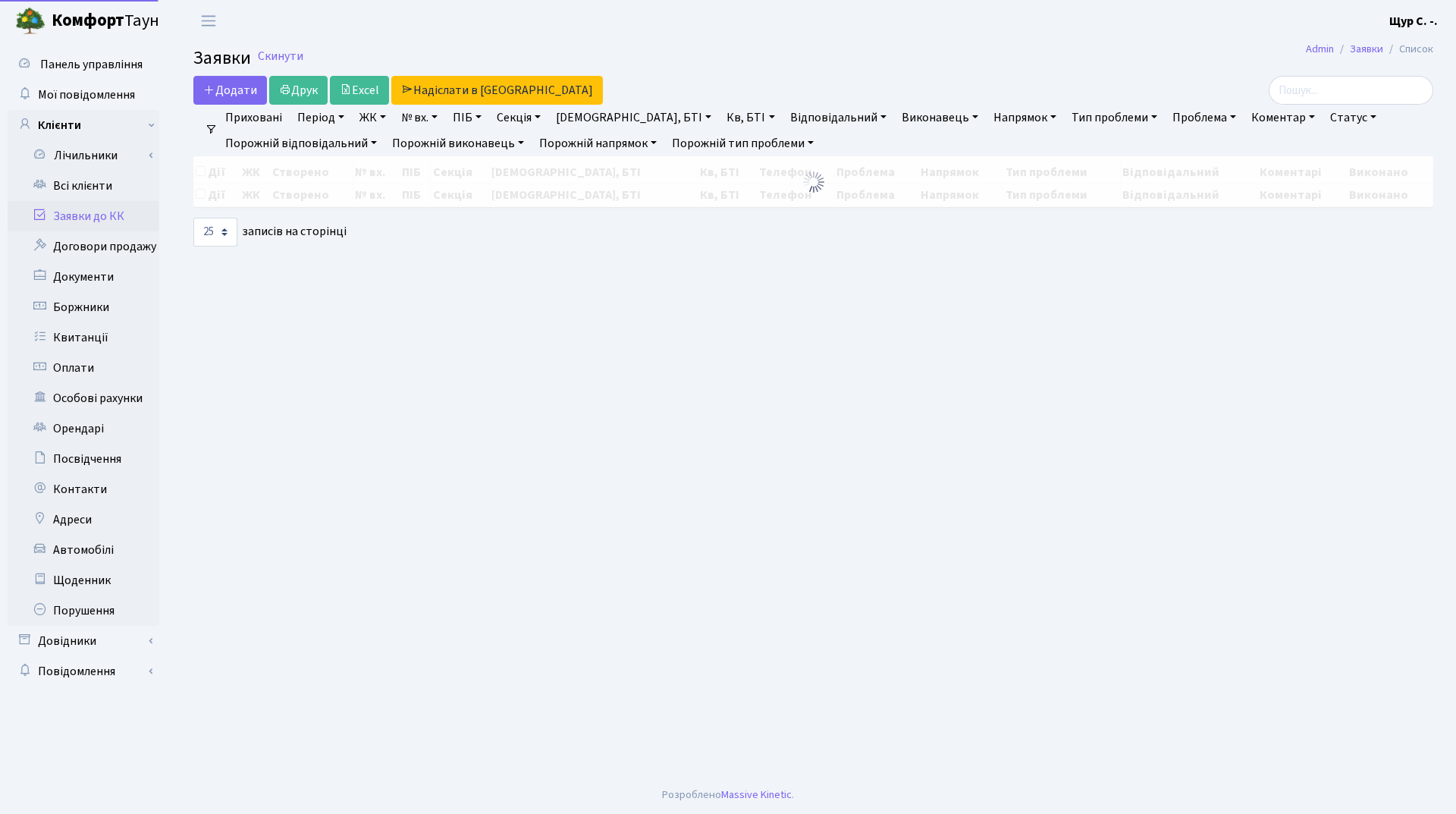
select select "25"
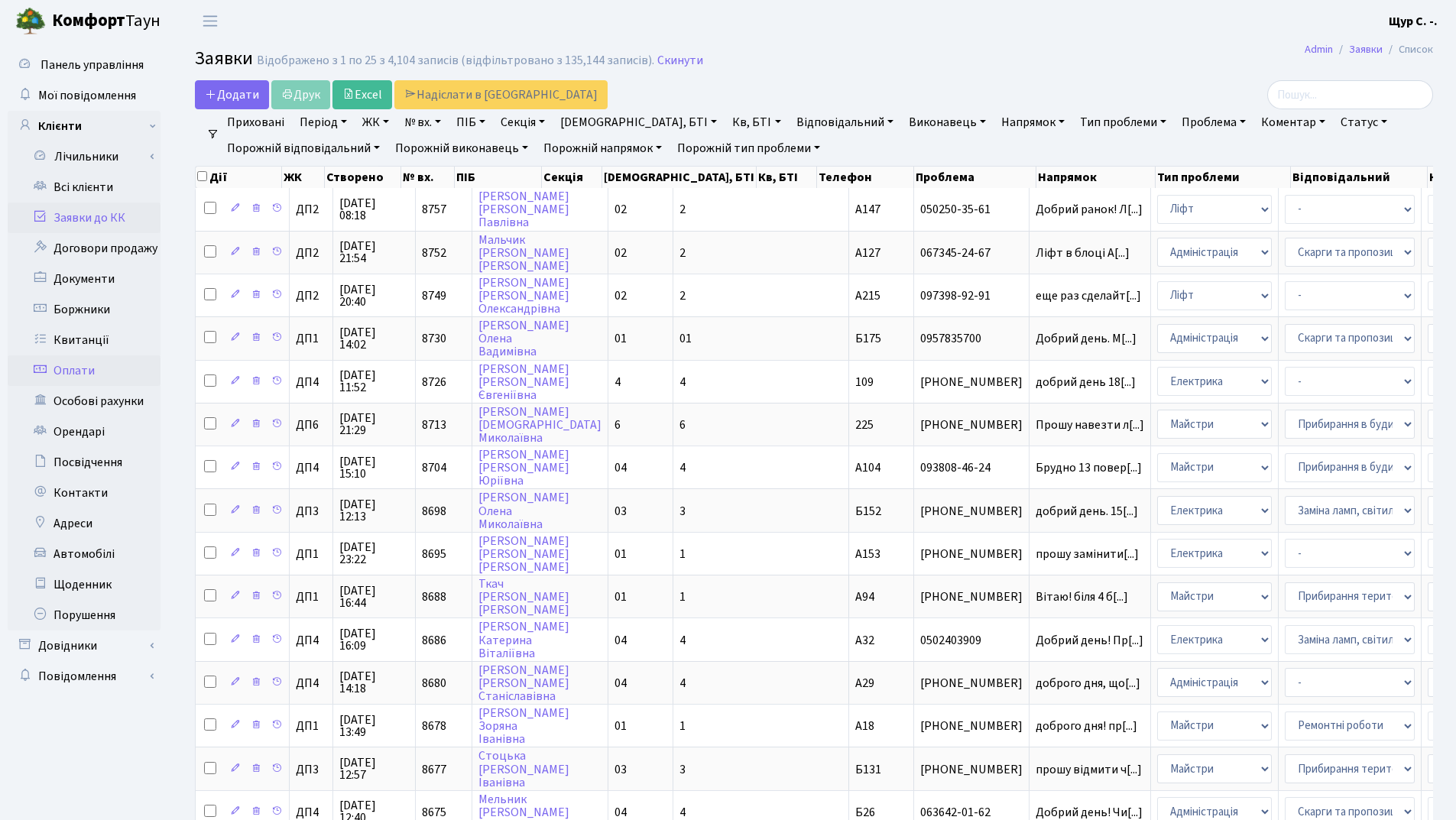
click at [98, 361] on link "Оплати" at bounding box center [83, 370] width 153 height 31
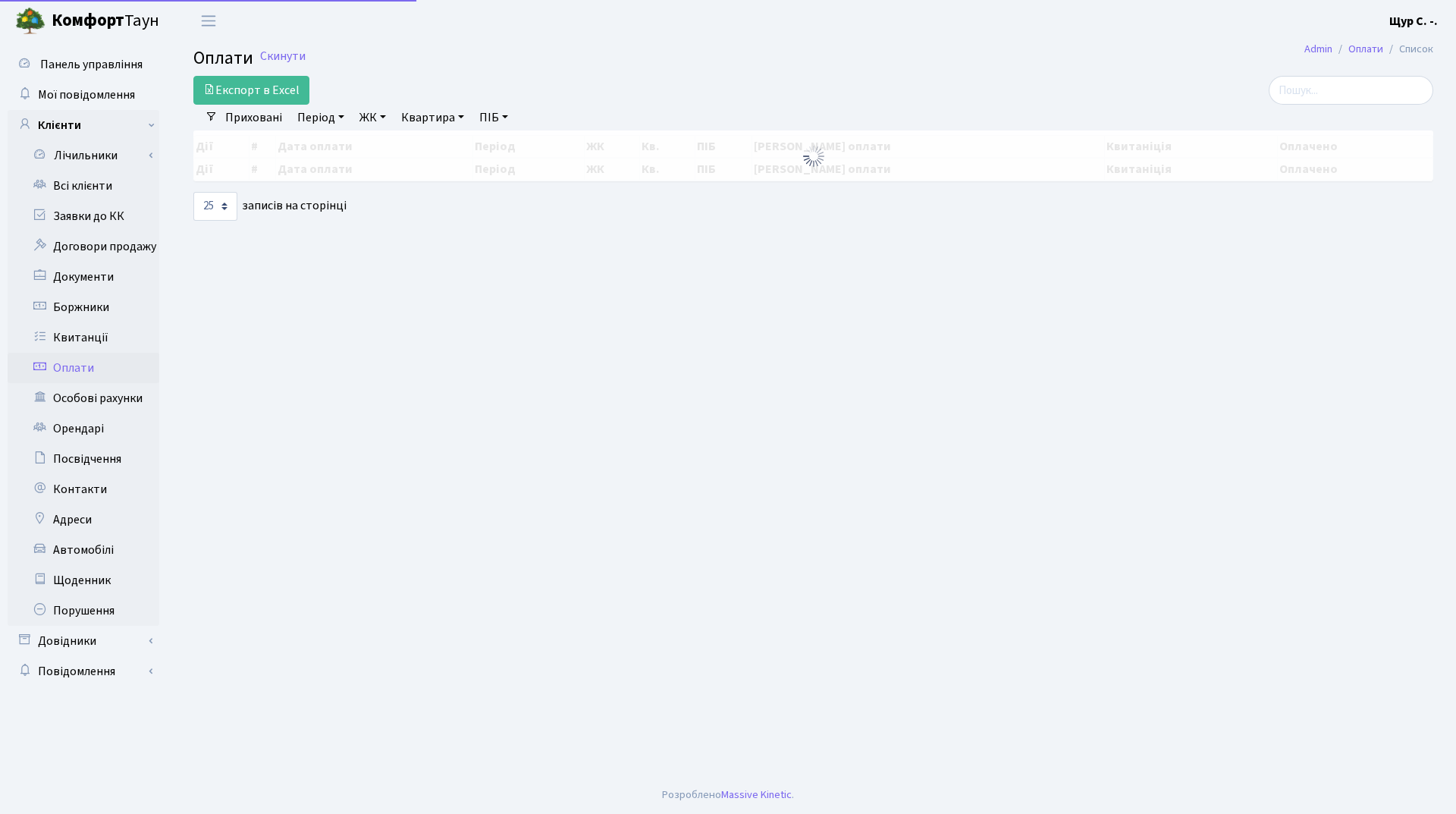
select select "25"
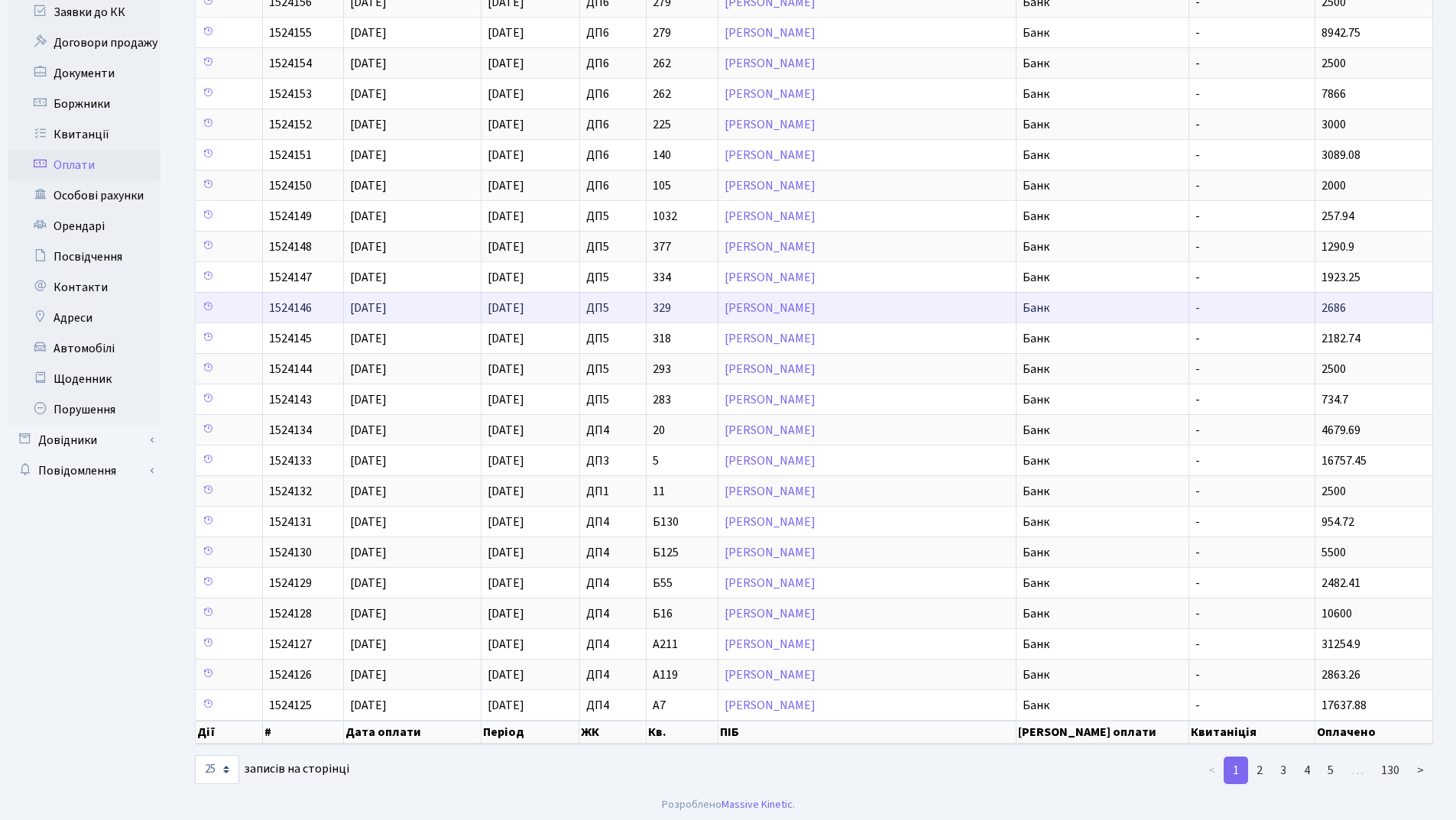
scroll to position [209, 0]
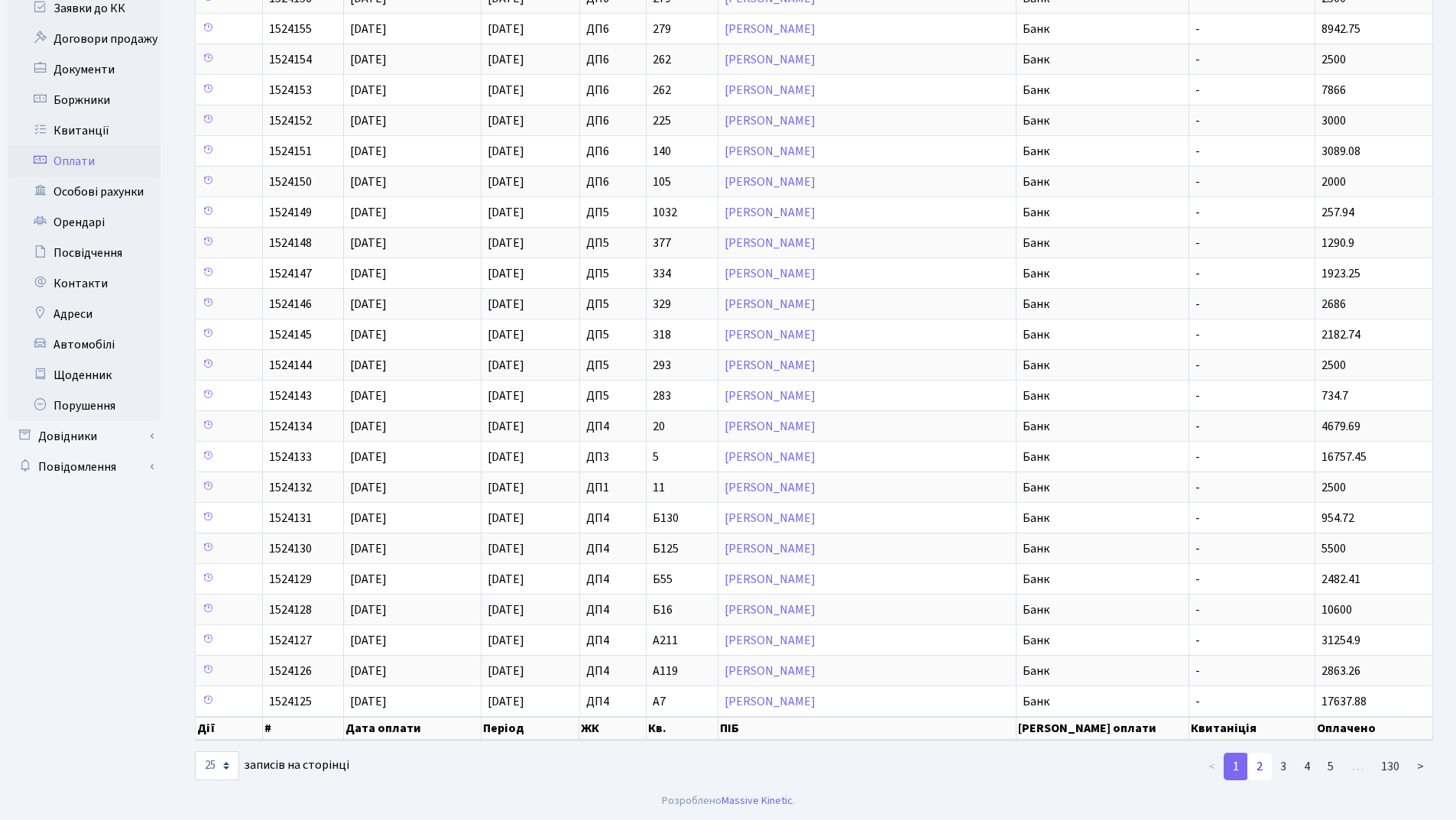
click at [1267, 771] on link "2" at bounding box center [1259, 767] width 24 height 27
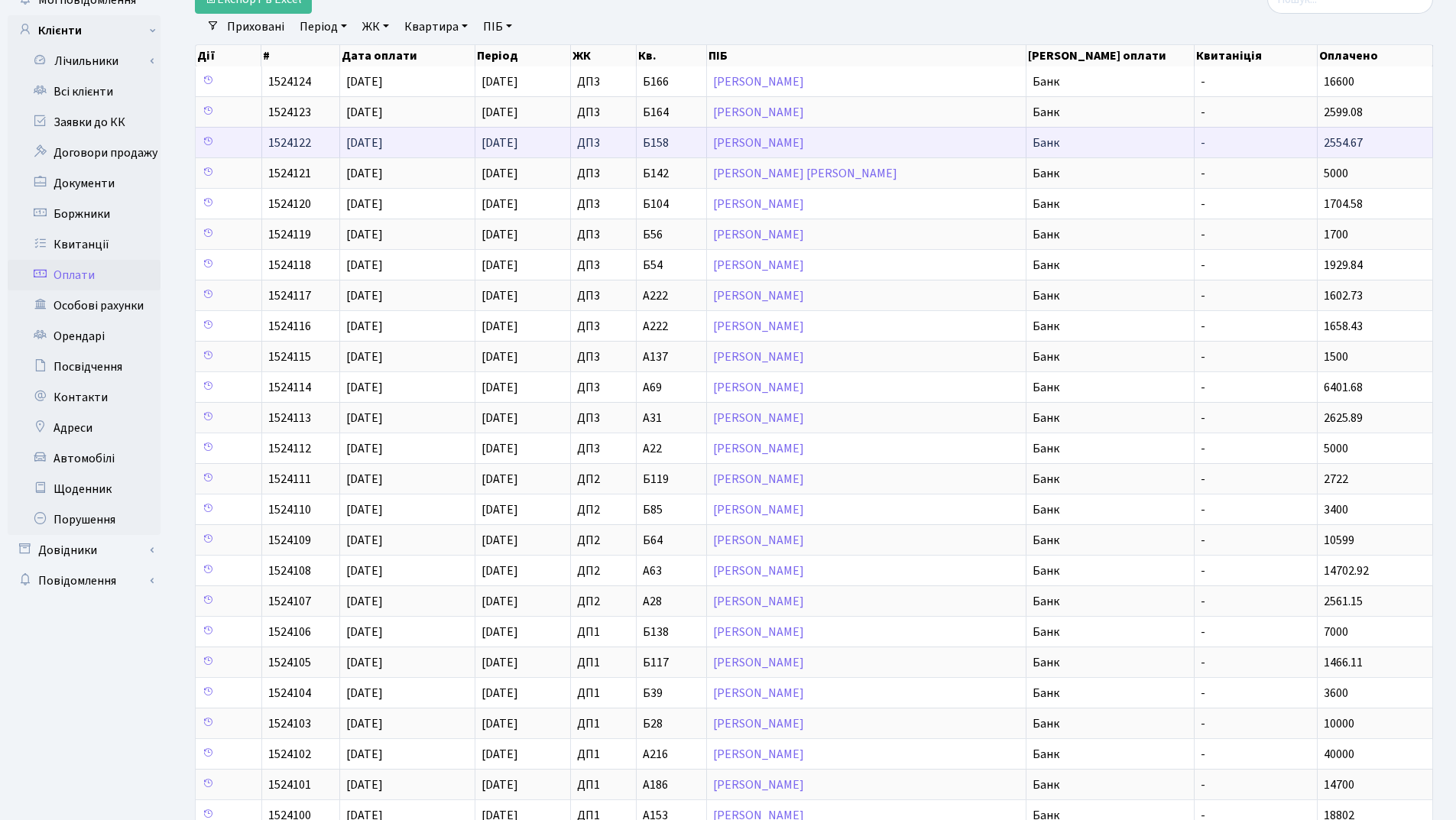
scroll to position [0, 0]
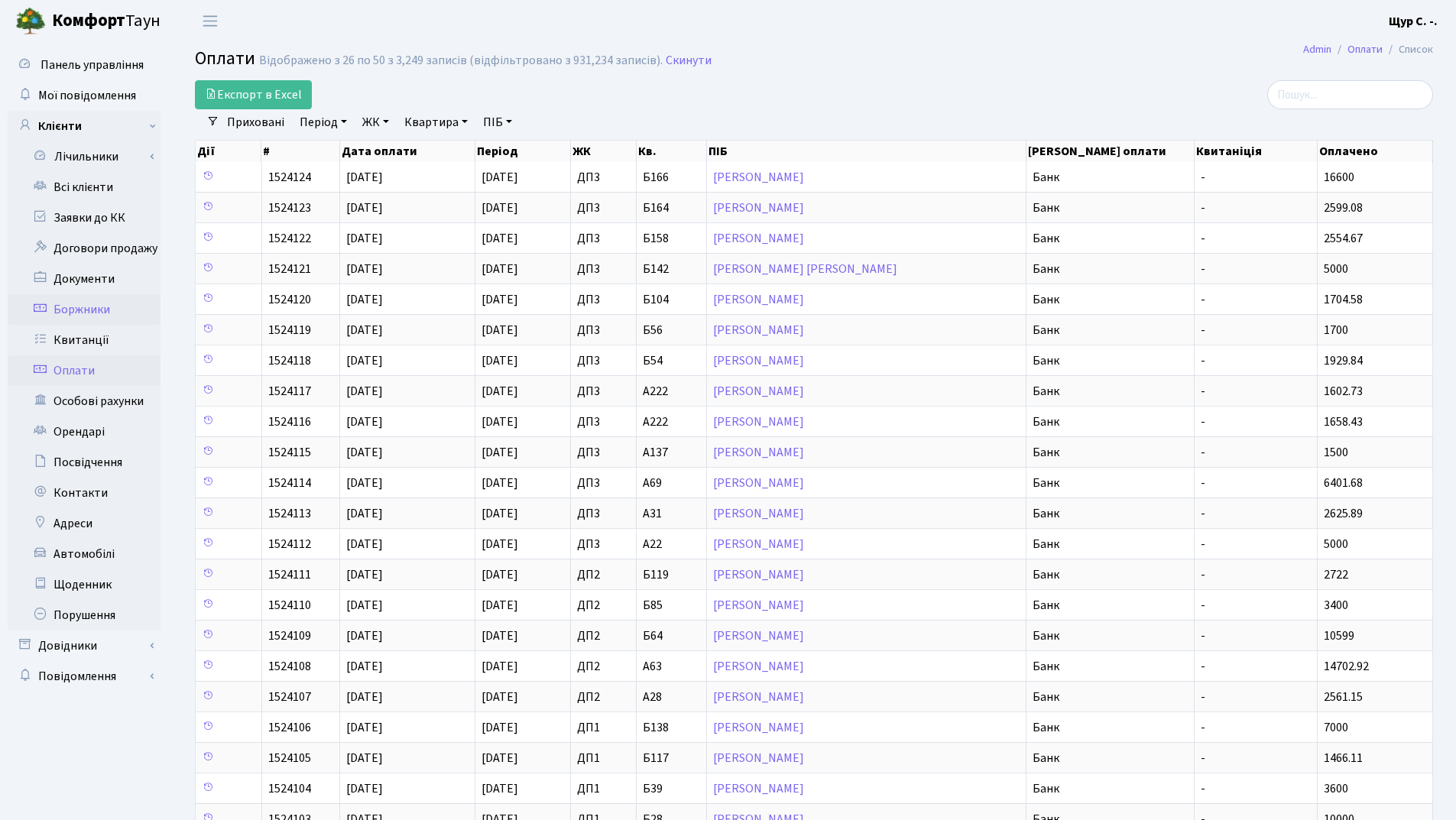
click at [104, 318] on link "Боржники" at bounding box center [83, 310] width 153 height 31
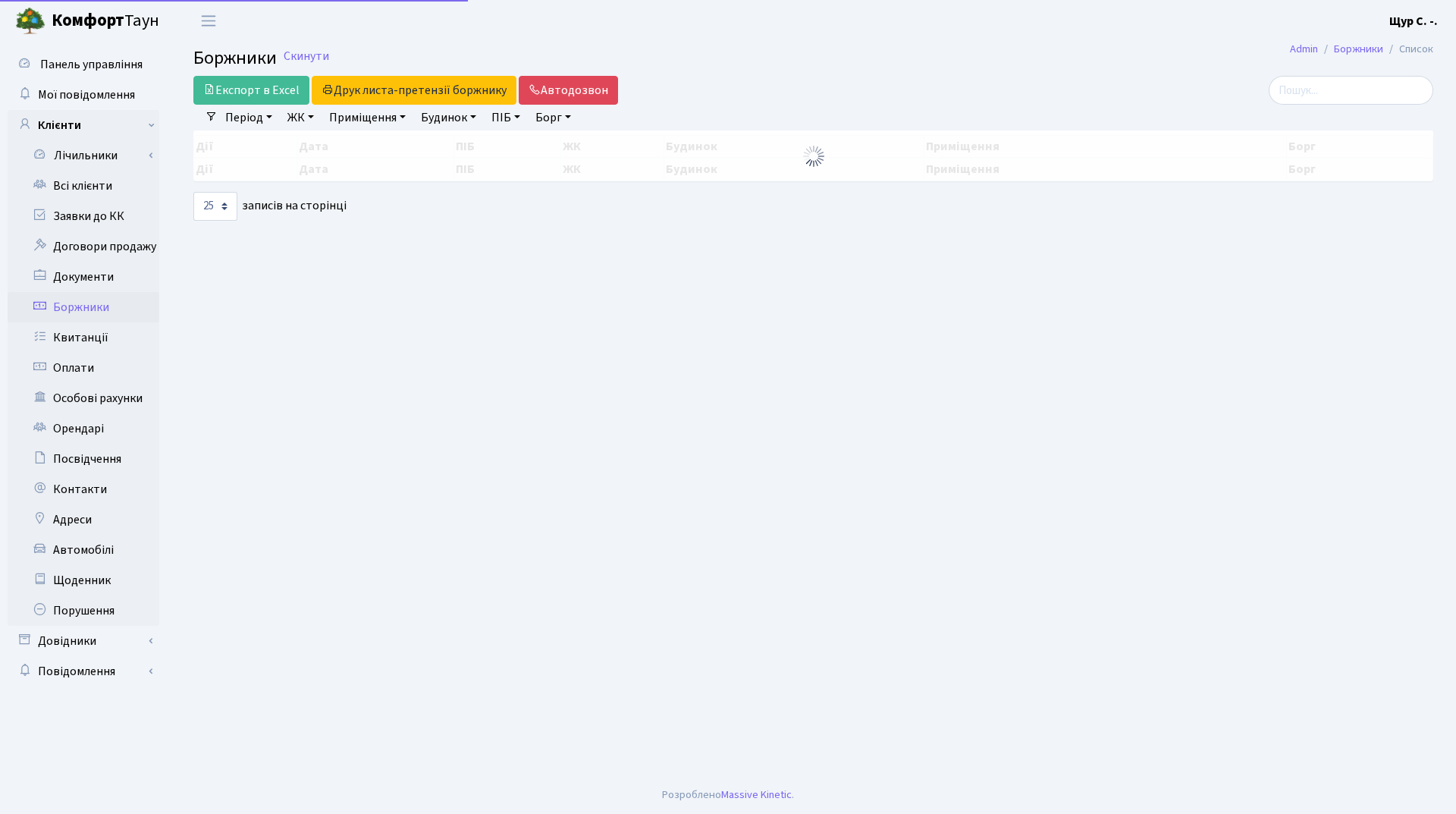
select select "25"
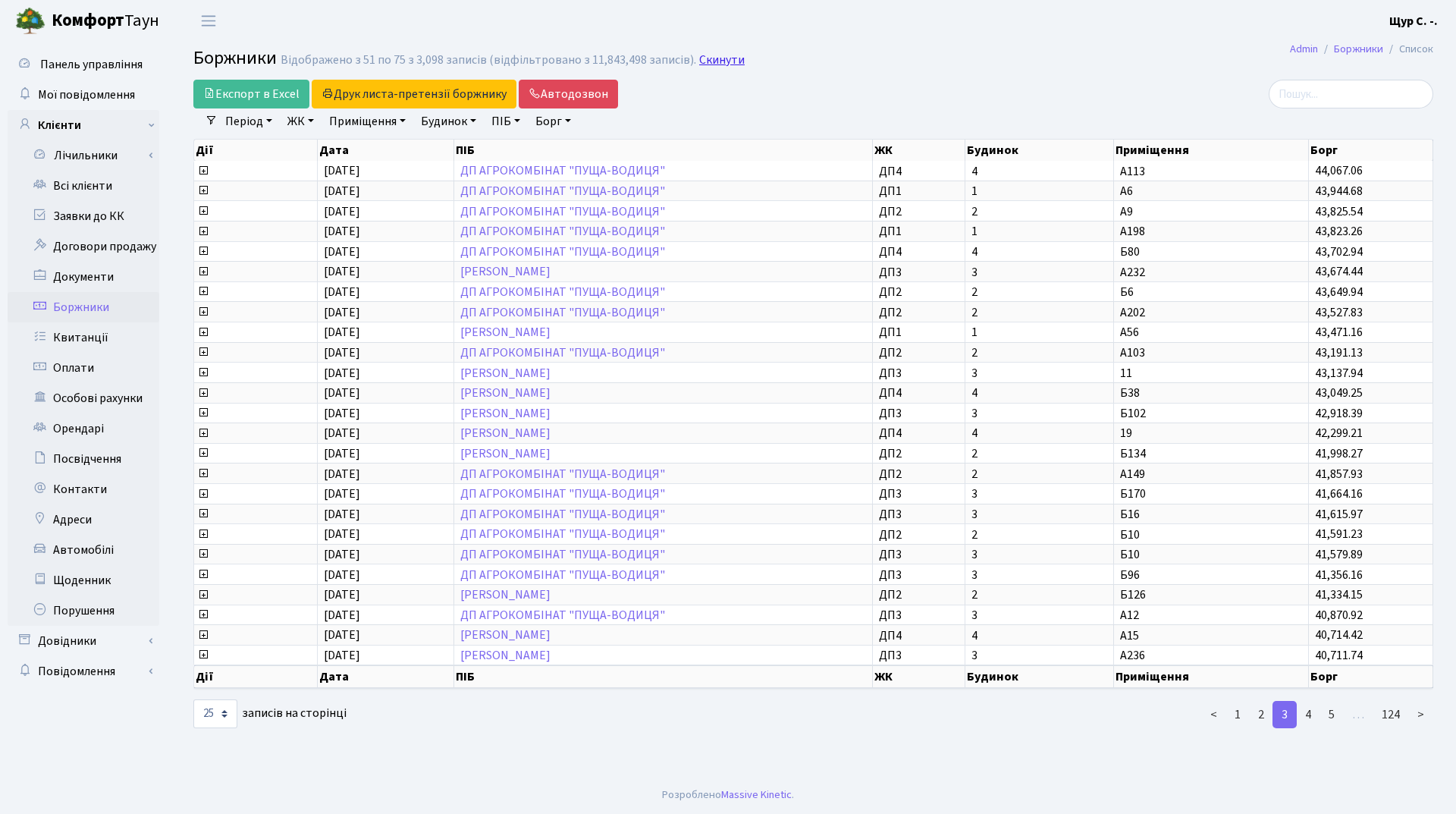
click at [710, 60] on link "Скинути" at bounding box center [722, 60] width 46 height 14
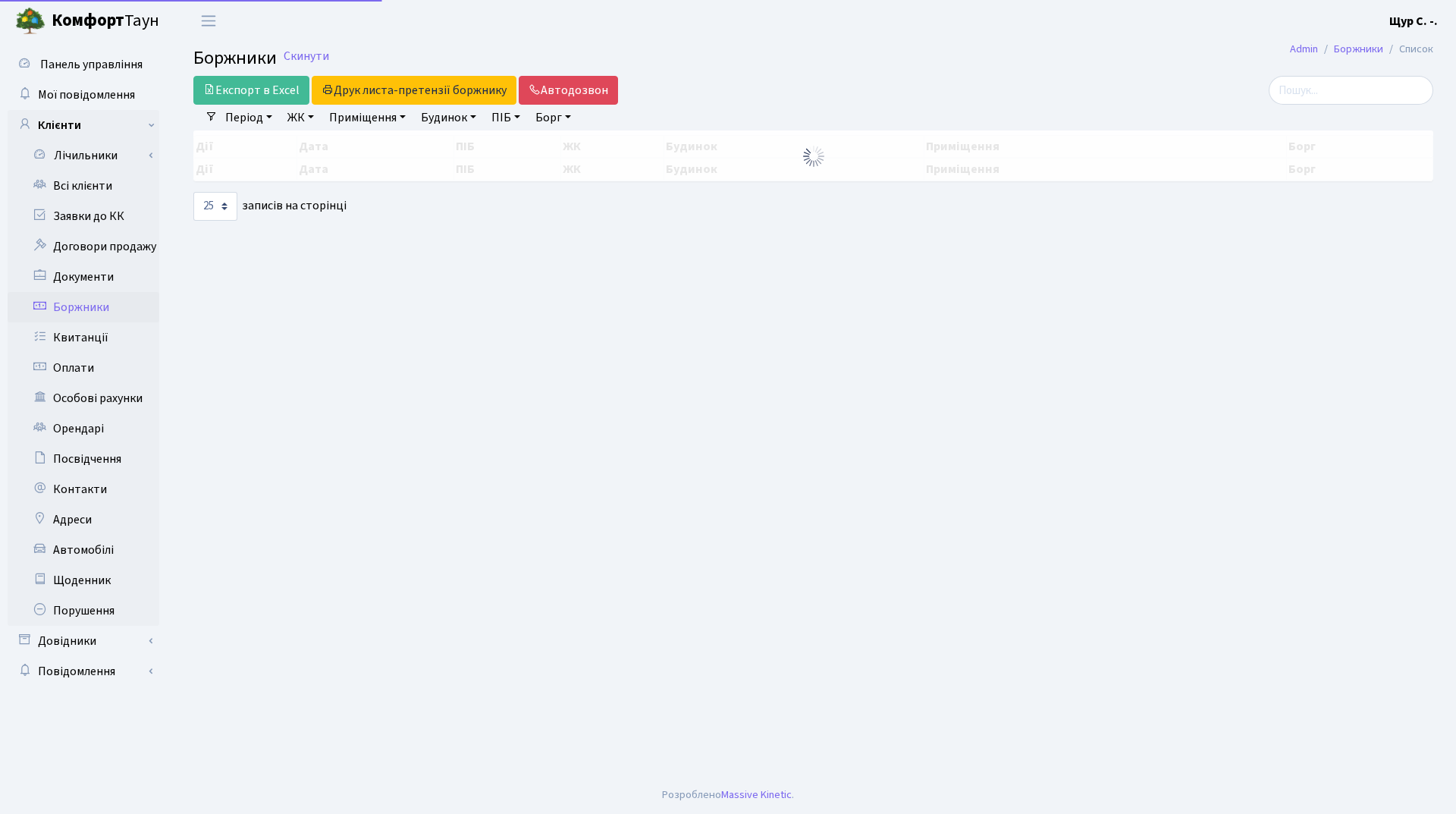
select select "25"
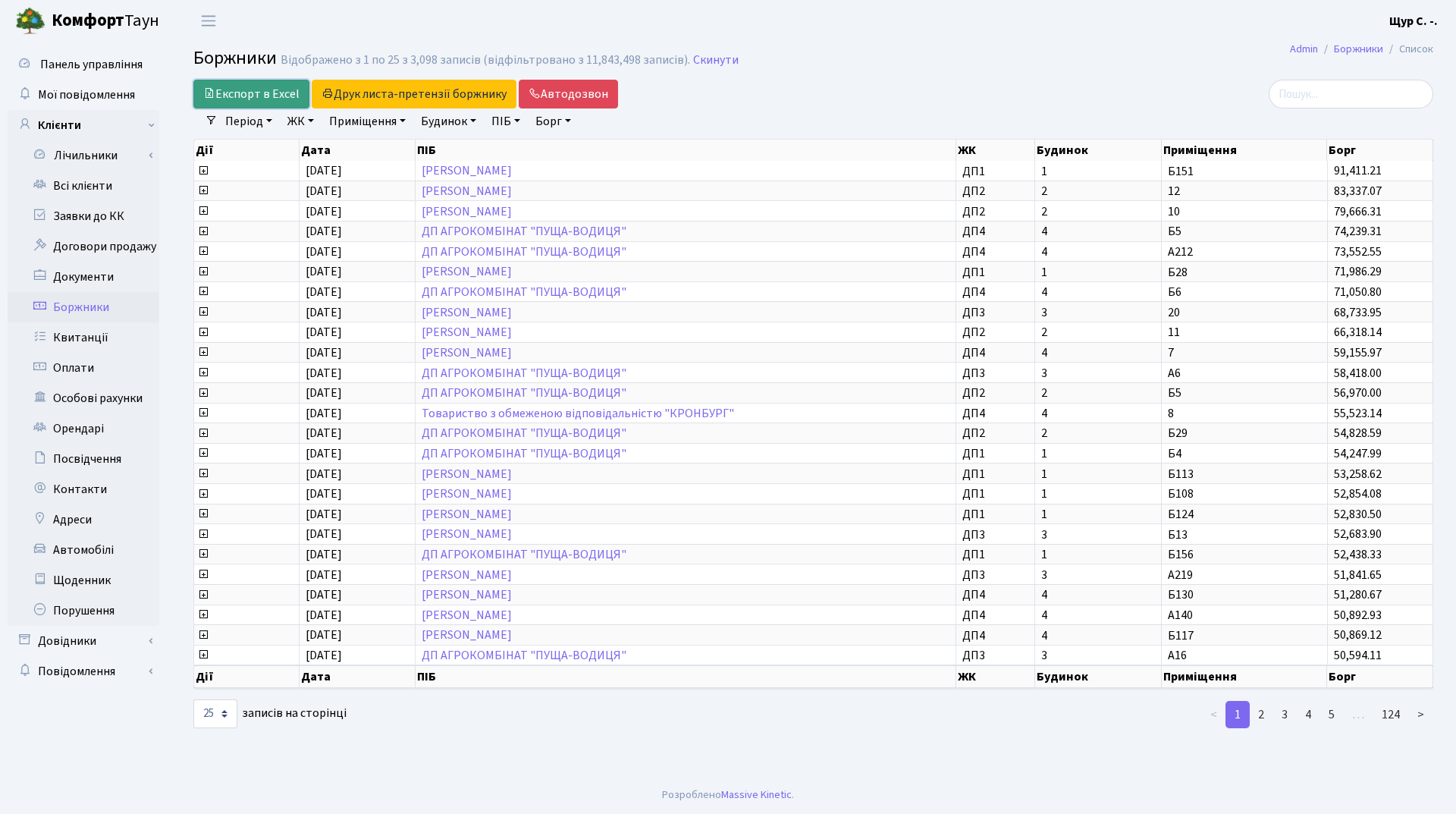
click at [287, 87] on link "Експорт в Excel" at bounding box center [251, 94] width 116 height 29
click at [307, 122] on link "ЖК" at bounding box center [301, 121] width 39 height 26
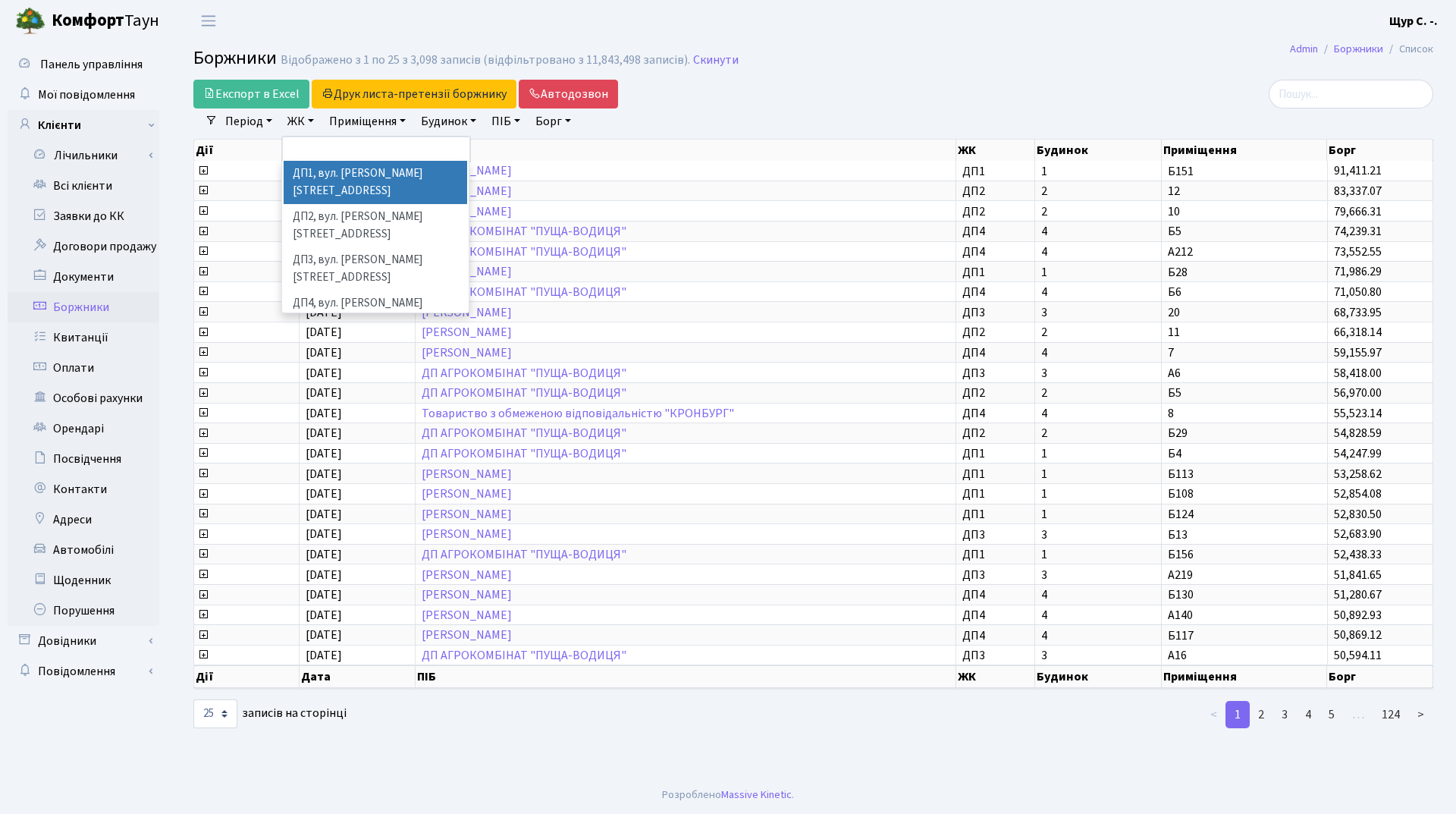
click at [862, 54] on h2 "Боржники Відображено з 1 по 25 з 3,098 записів (відфільтровано з 11,843,498 зап…" at bounding box center [813, 61] width 1240 height 26
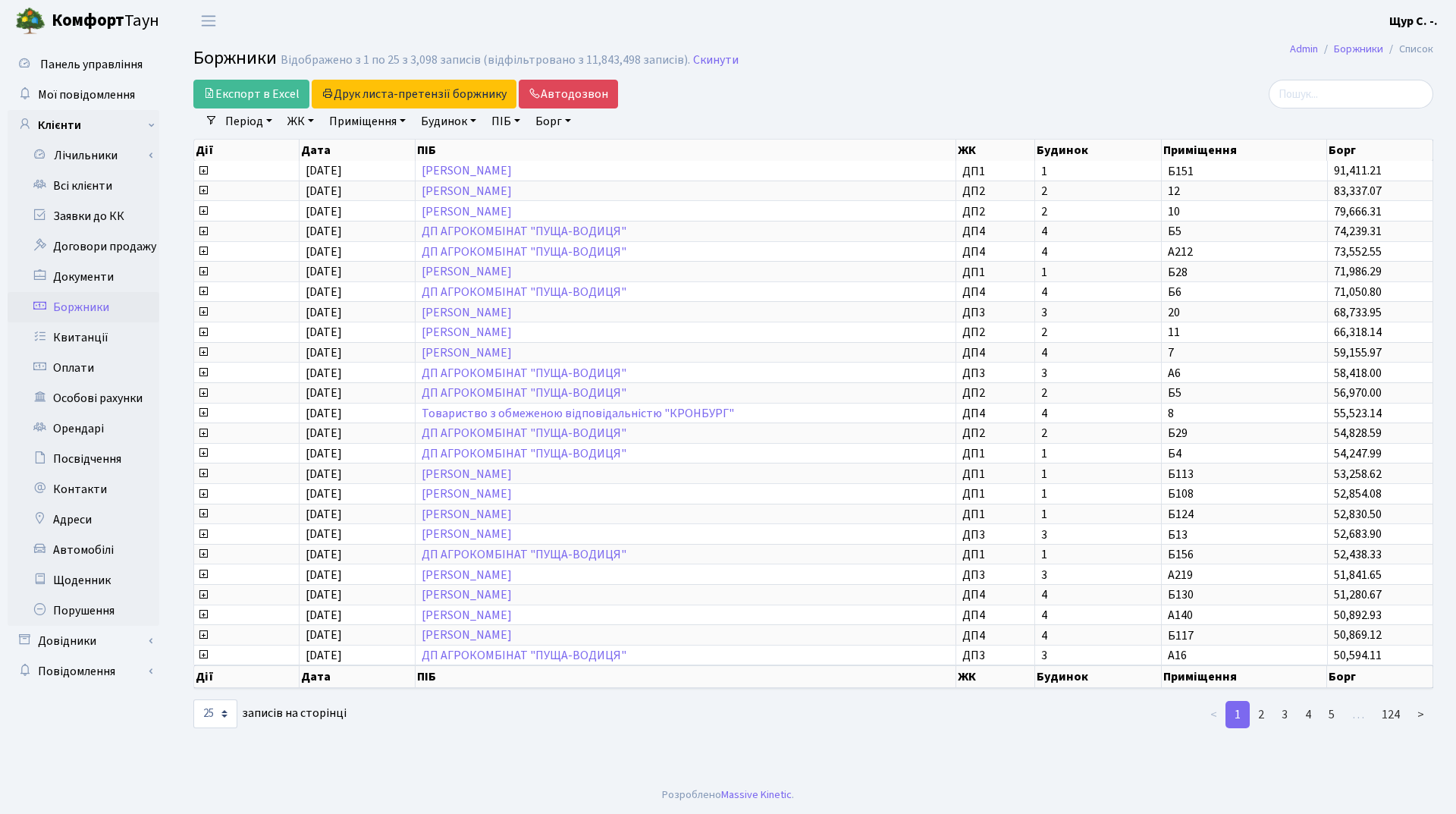
click at [301, 116] on link "ЖК" at bounding box center [301, 121] width 39 height 26
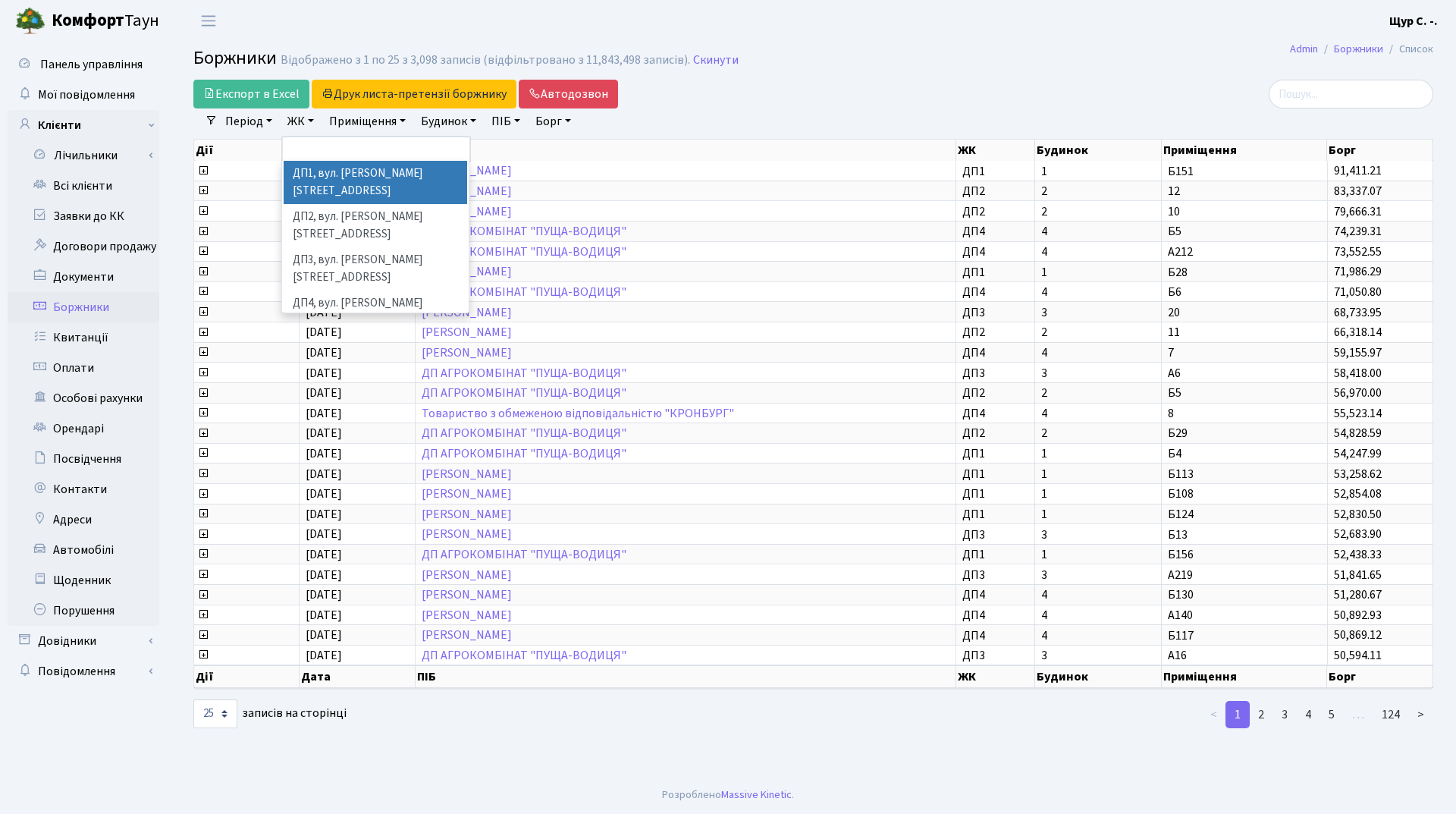
click at [316, 175] on li "ДП1, вул. [PERSON_NAME][STREET_ADDRESS]" at bounding box center [375, 182] width 184 height 43
select select "310"
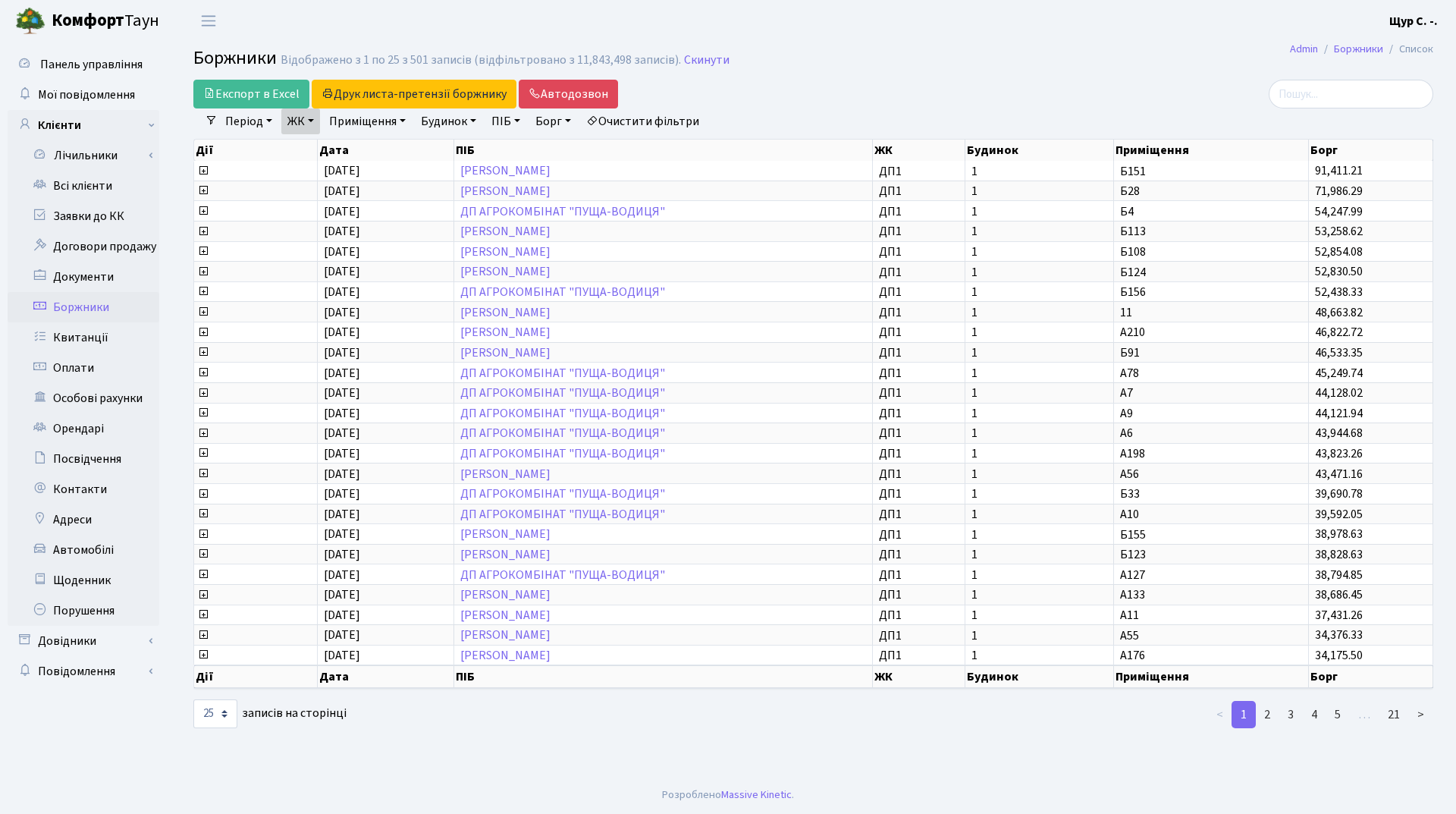
click at [311, 124] on link "ЖК" at bounding box center [301, 121] width 39 height 26
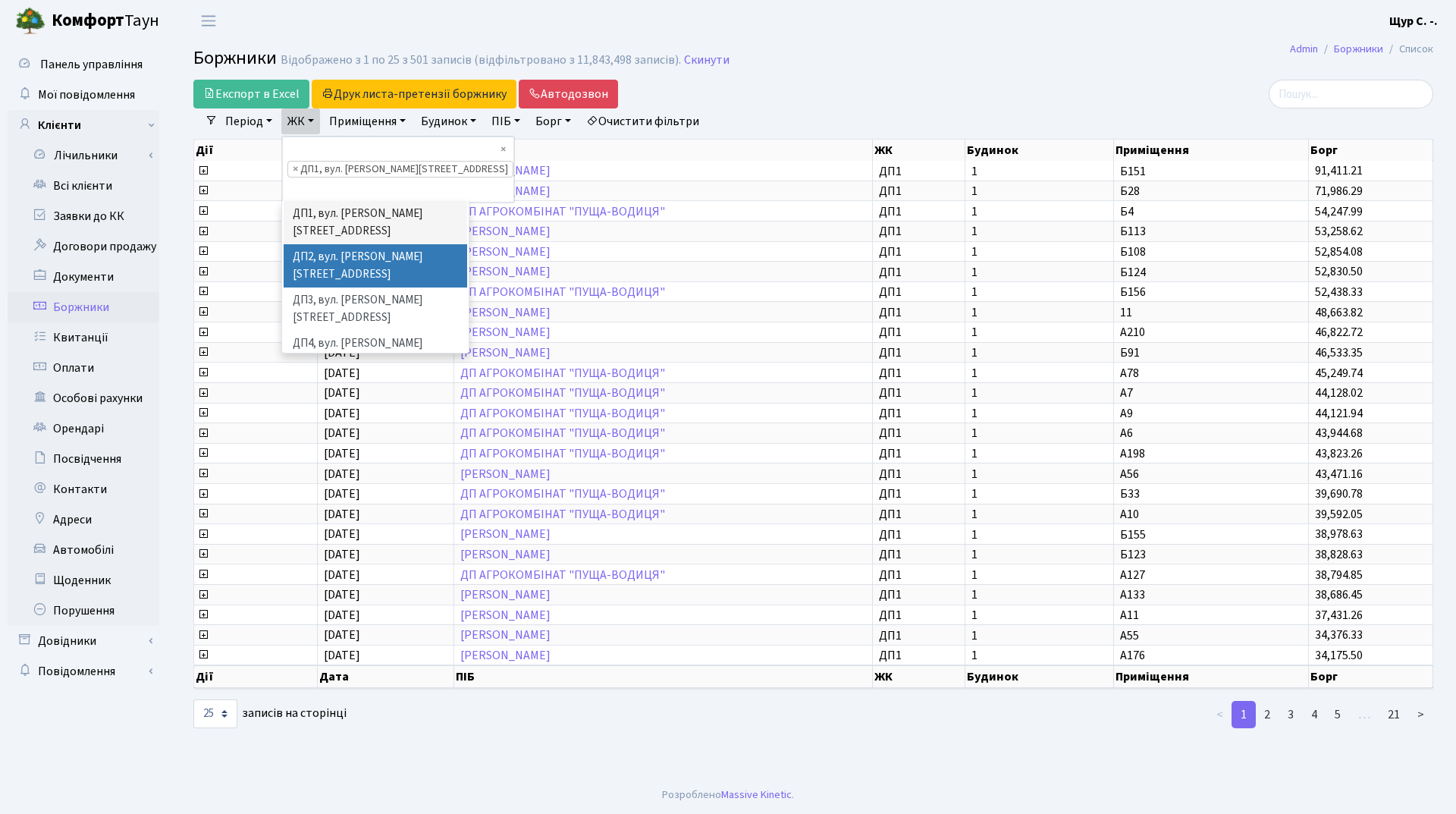
click at [331, 244] on li "ДП2, вул. [PERSON_NAME][STREET_ADDRESS]" at bounding box center [375, 266] width 184 height 43
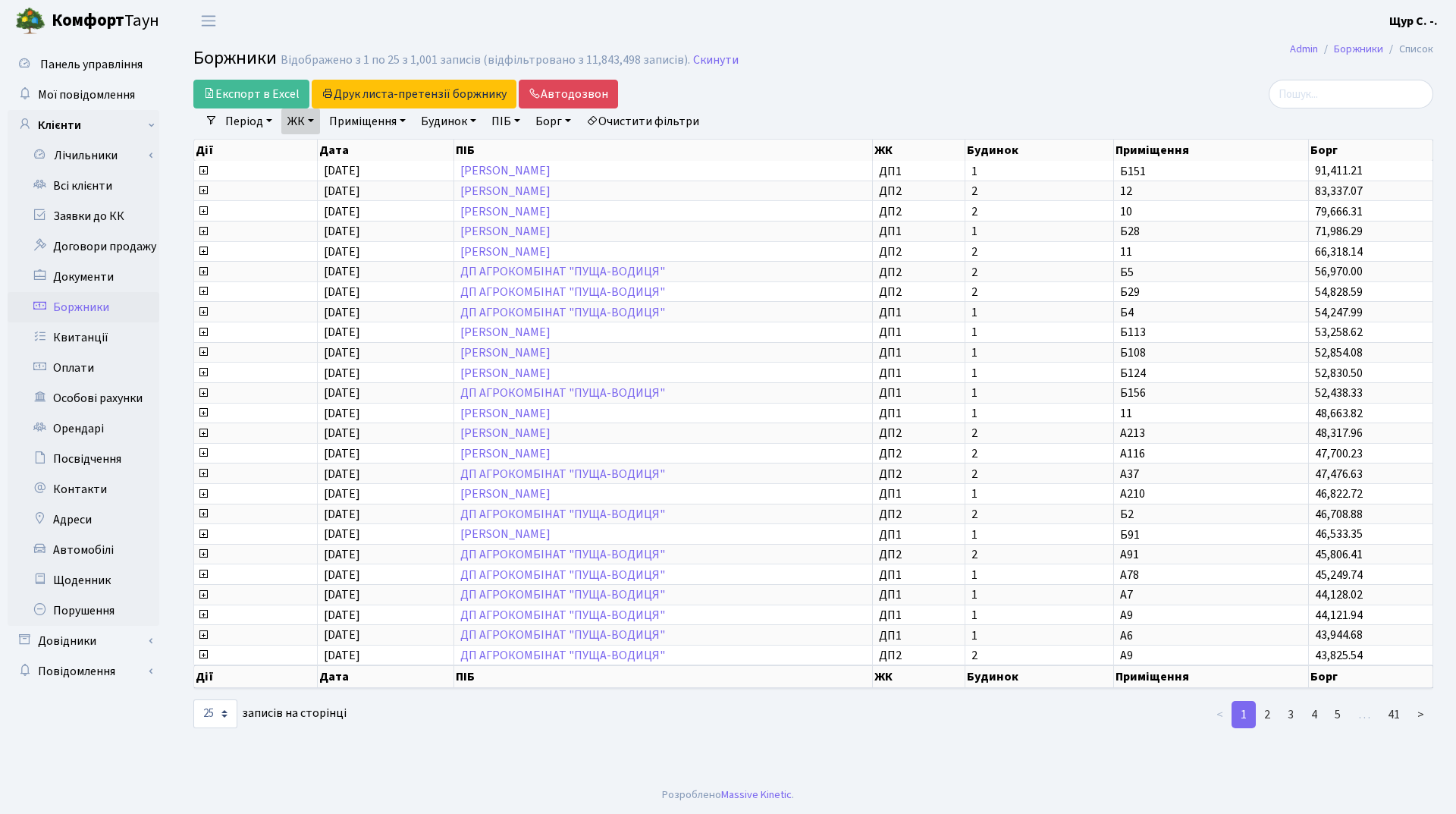
click at [296, 117] on link "ЖК" at bounding box center [301, 121] width 39 height 26
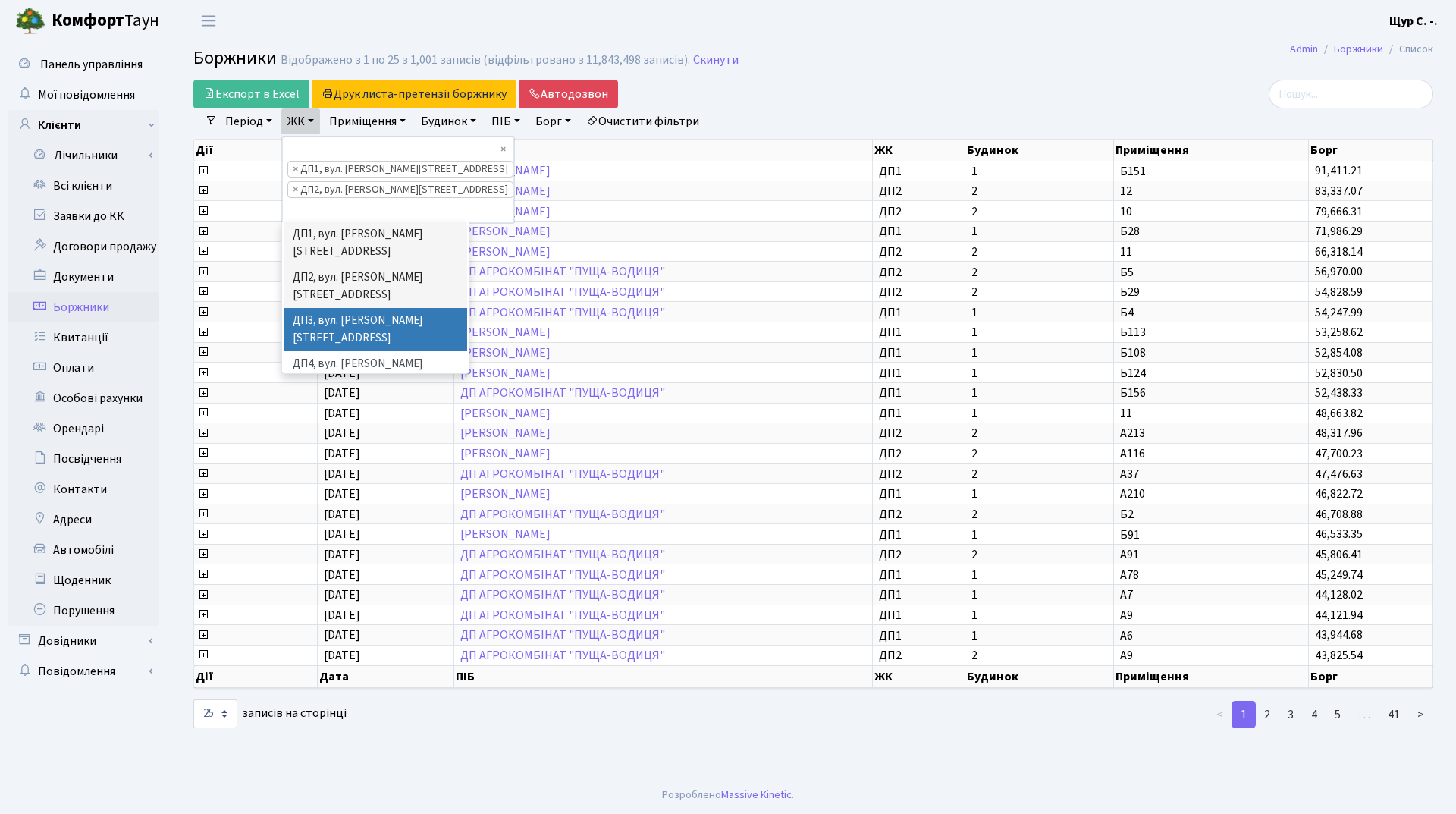
click at [323, 308] on li "ДП3, вул. [PERSON_NAME][STREET_ADDRESS]" at bounding box center [375, 330] width 184 height 43
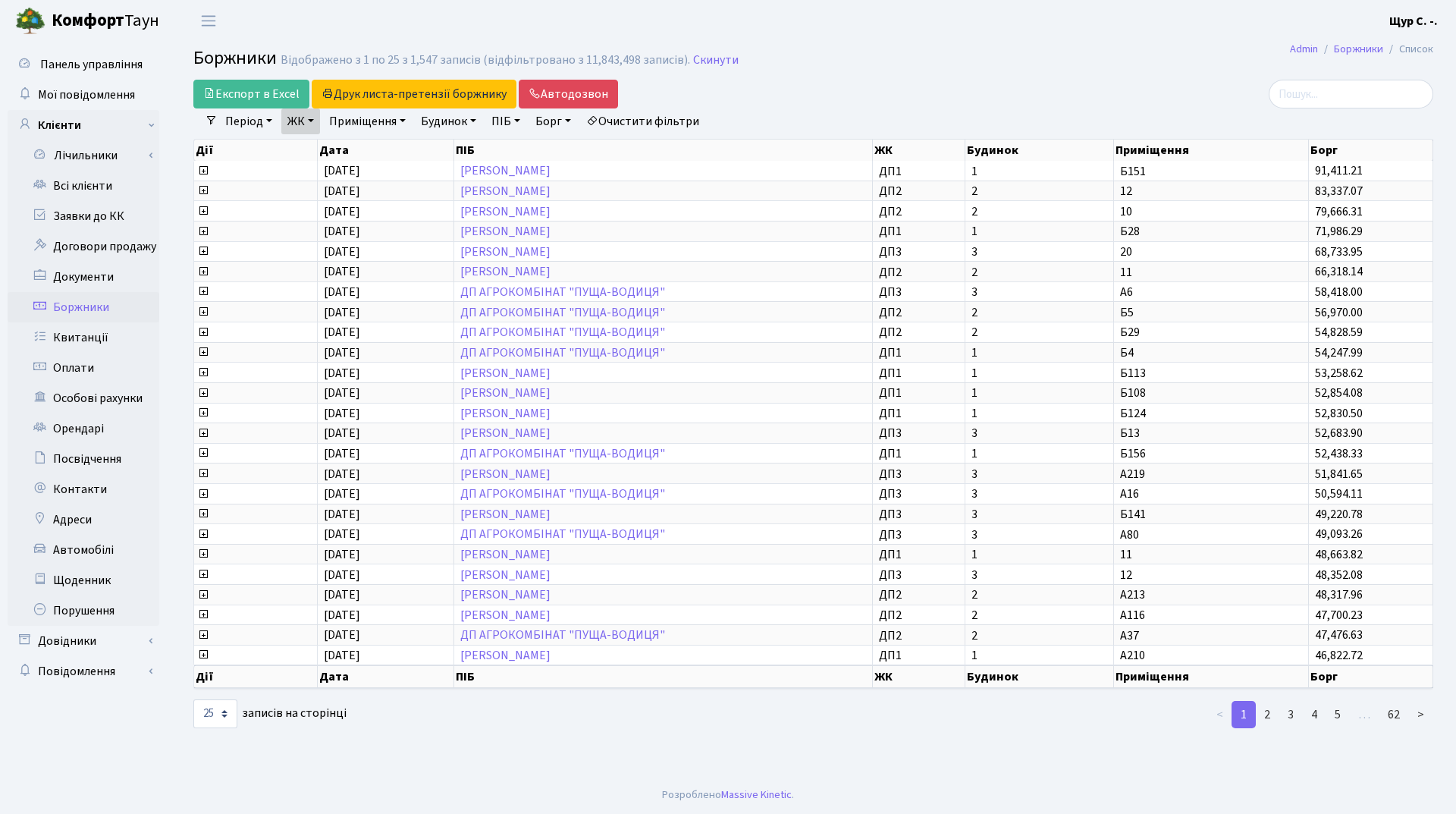
click at [303, 125] on link "ЖК" at bounding box center [301, 121] width 39 height 26
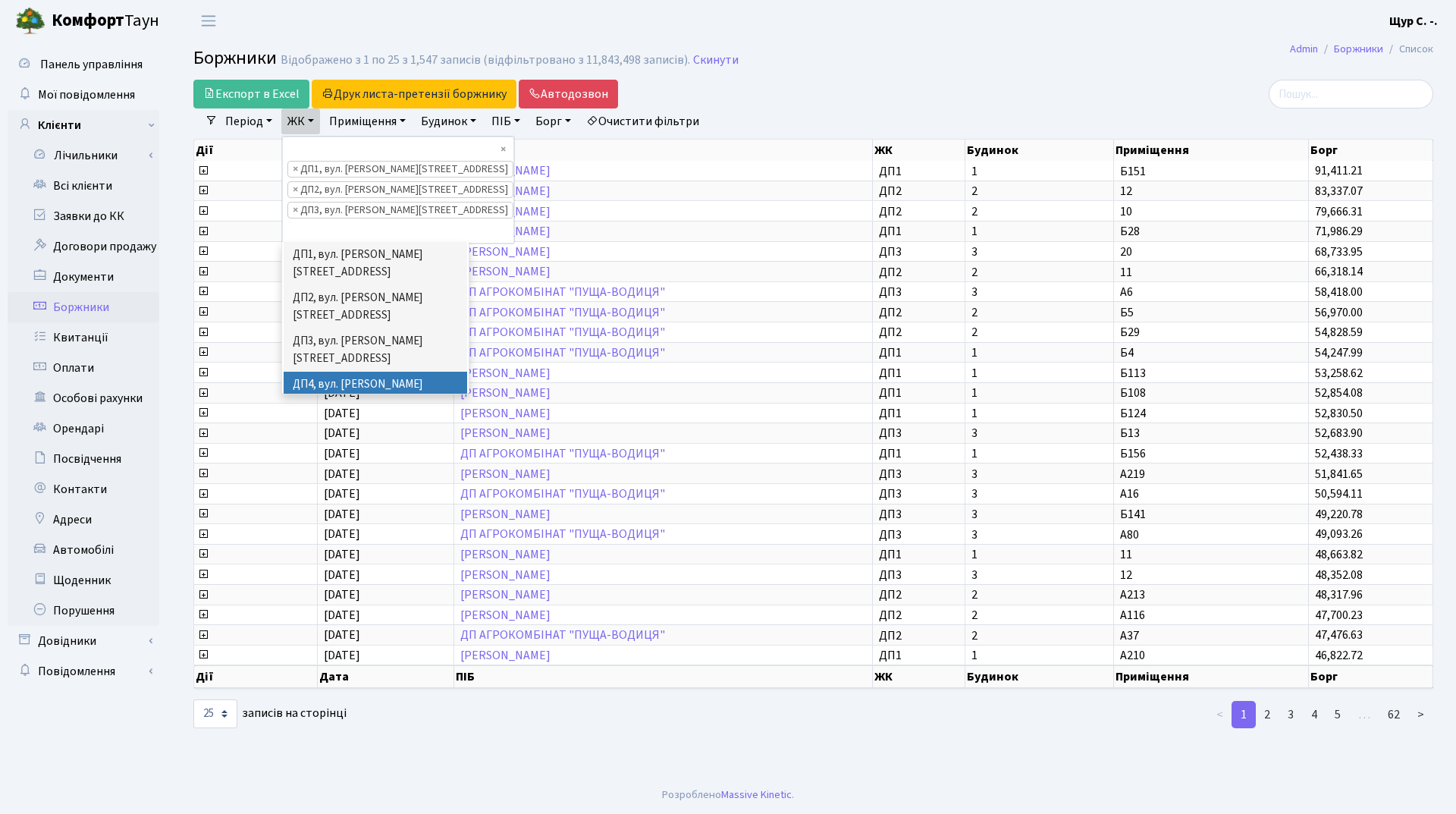
click at [323, 372] on li "ДП4, вул. [PERSON_NAME][STREET_ADDRESS]" at bounding box center [375, 393] width 184 height 43
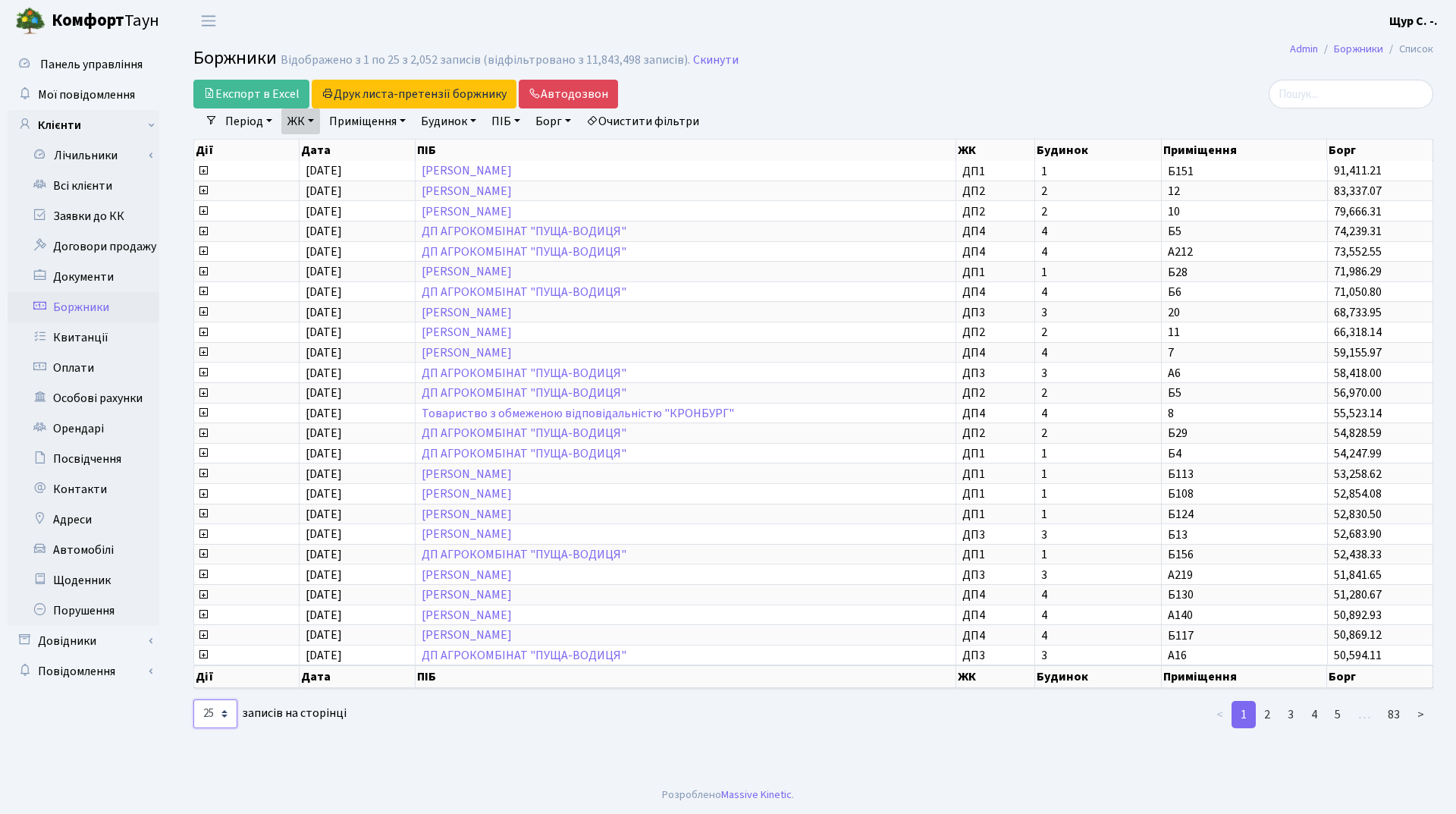
click at [216, 710] on select "10 25 50 100 250 500 1,000" at bounding box center [215, 714] width 44 height 29
select select "50"
click at [193, 699] on select "10 25 50 100 250 500 1,000" at bounding box center [215, 714] width 44 height 29
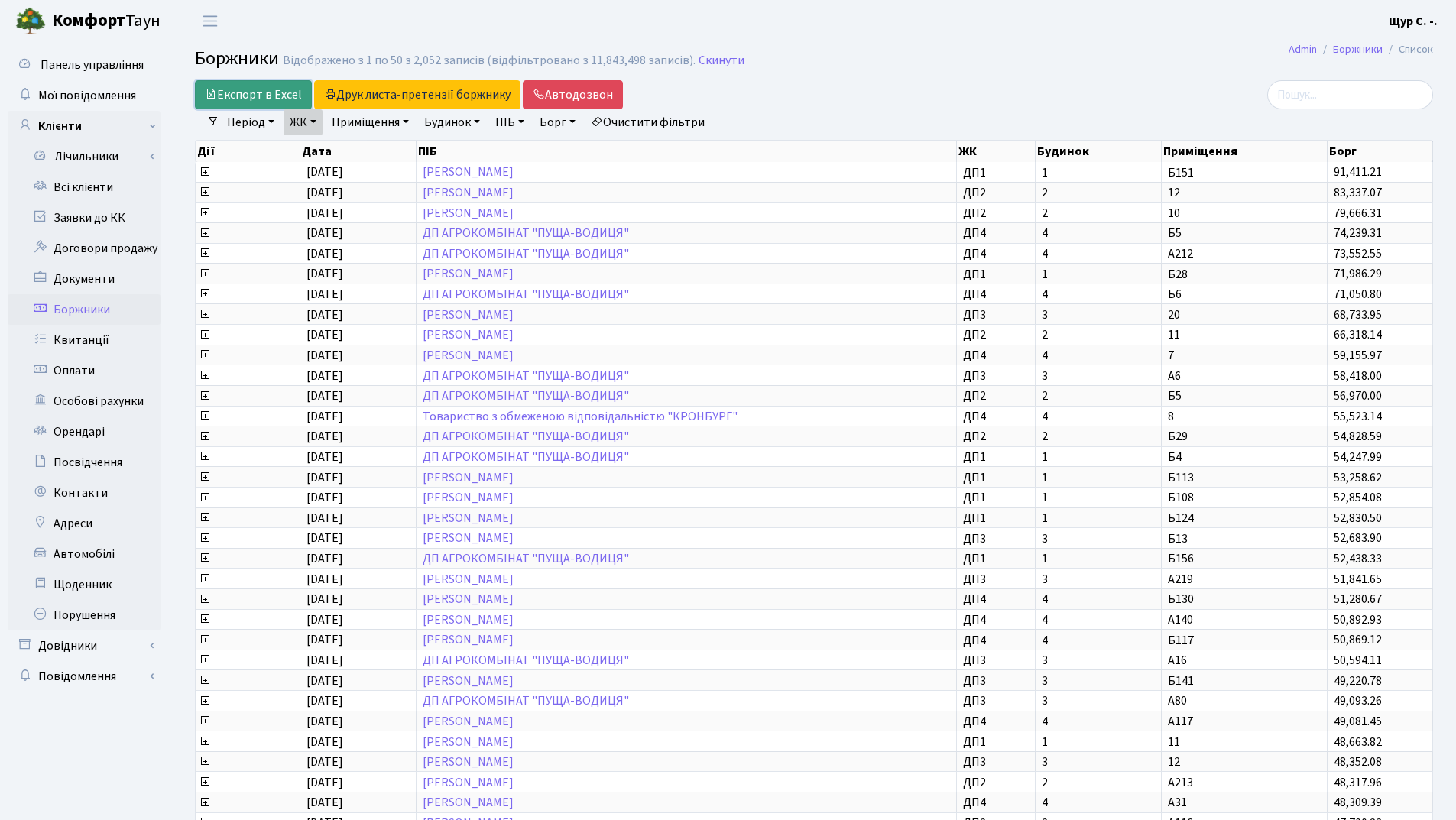
click at [254, 95] on link "Експорт в Excel" at bounding box center [253, 95] width 117 height 29
click at [316, 122] on link "ЖК" at bounding box center [303, 122] width 39 height 26
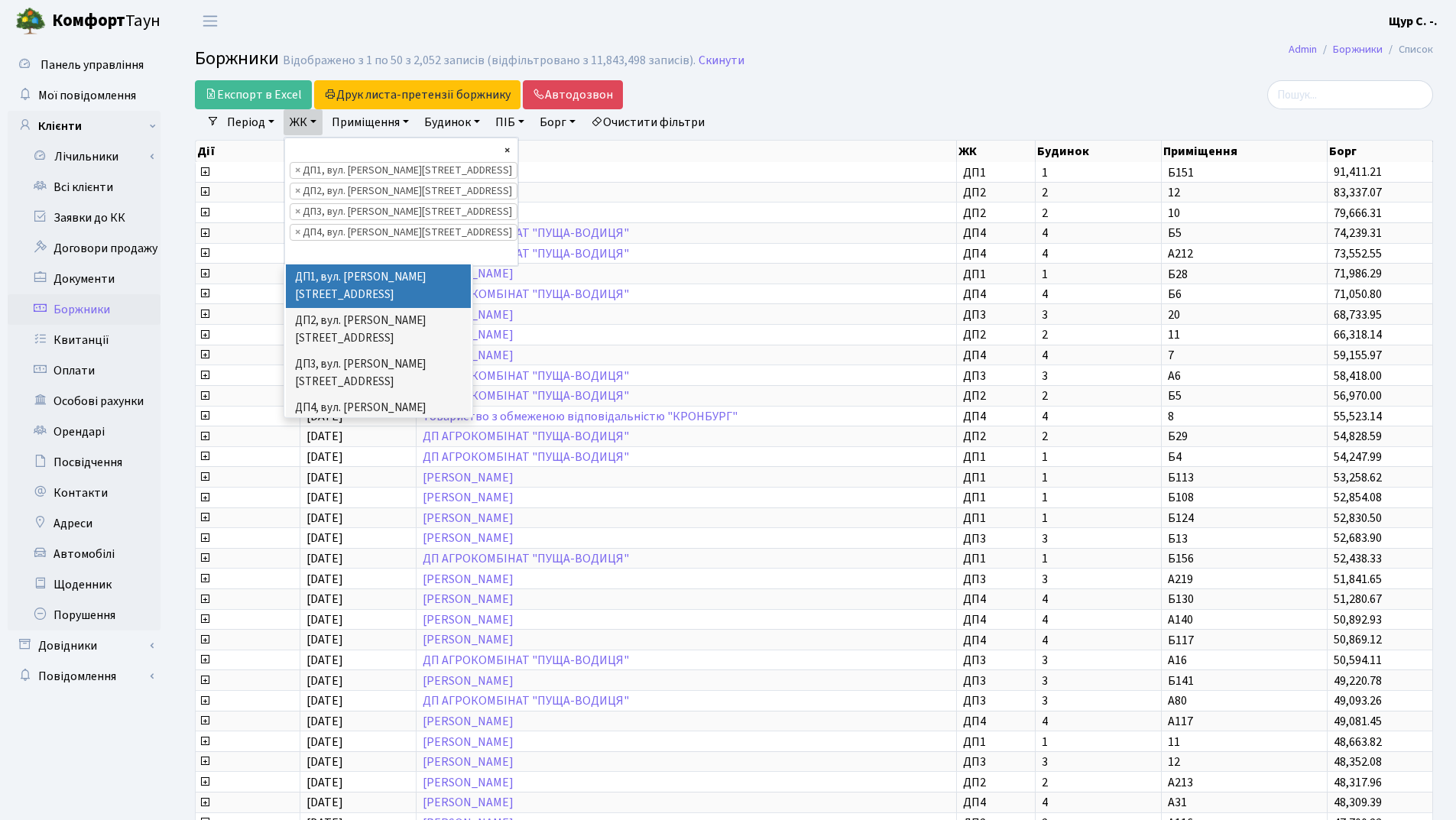
select select
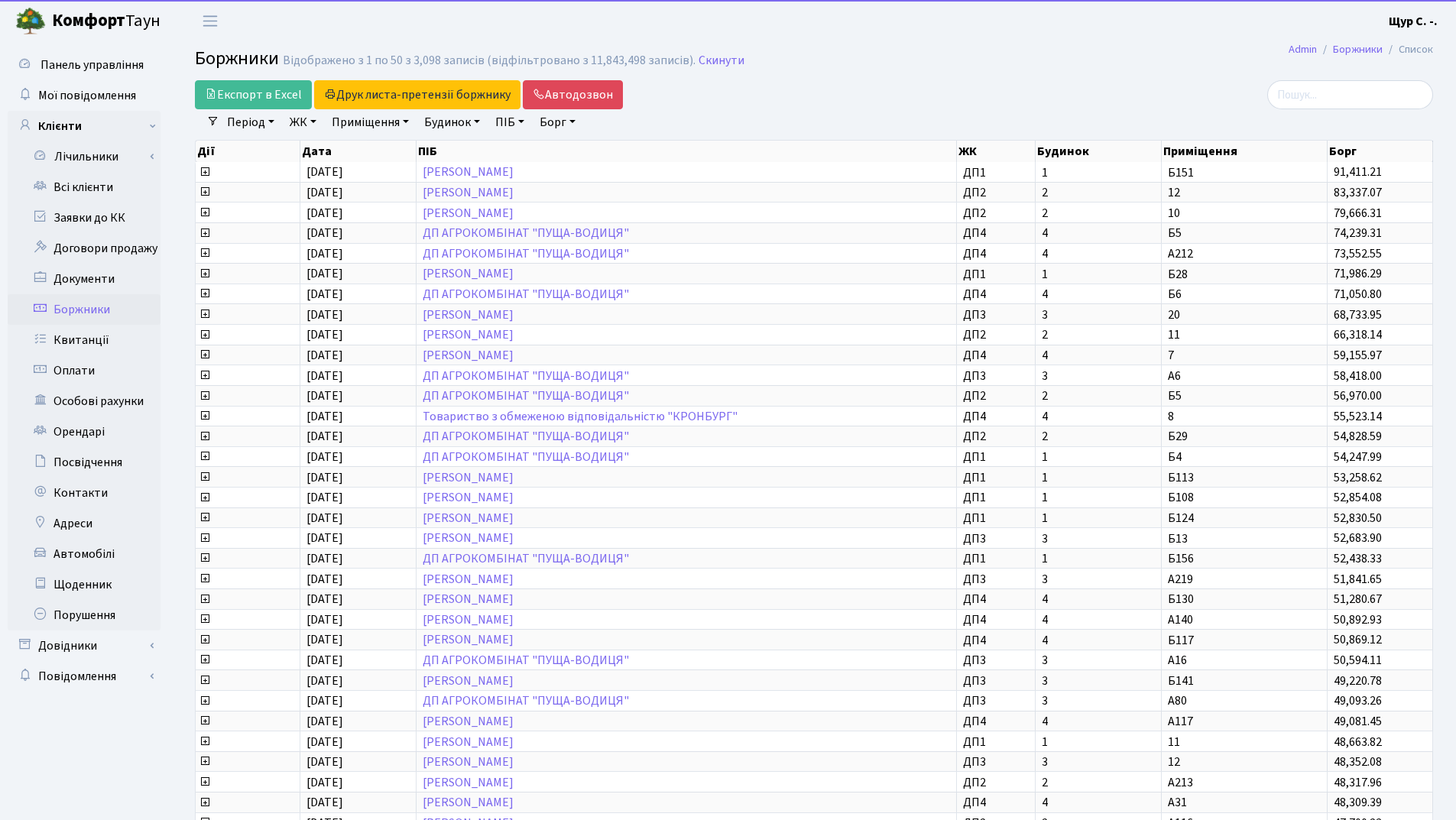
click at [303, 120] on link "ЖК" at bounding box center [303, 122] width 39 height 26
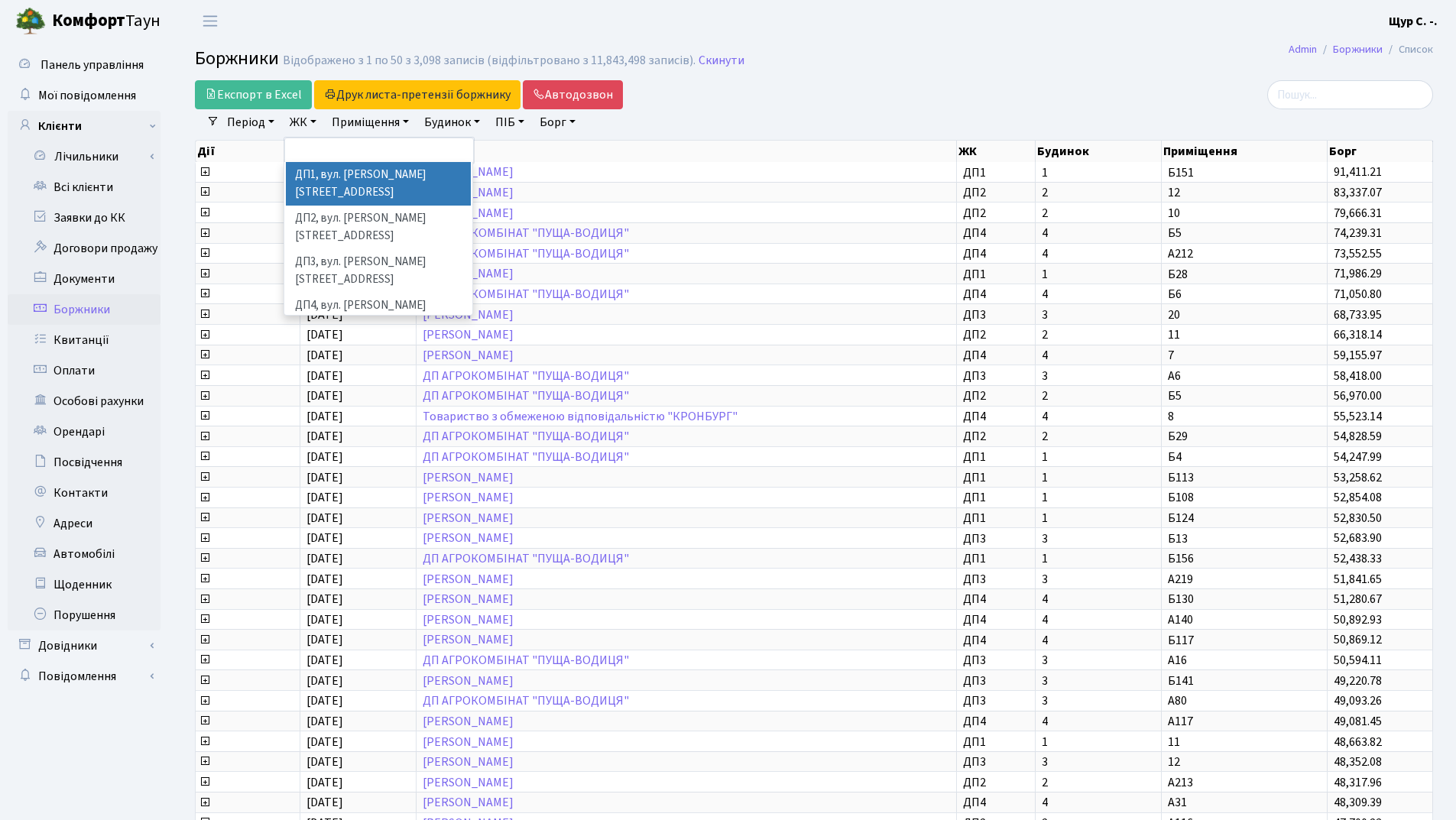
click at [345, 174] on li "ДП1, вул. [PERSON_NAME][STREET_ADDRESS]" at bounding box center [378, 184] width 185 height 44
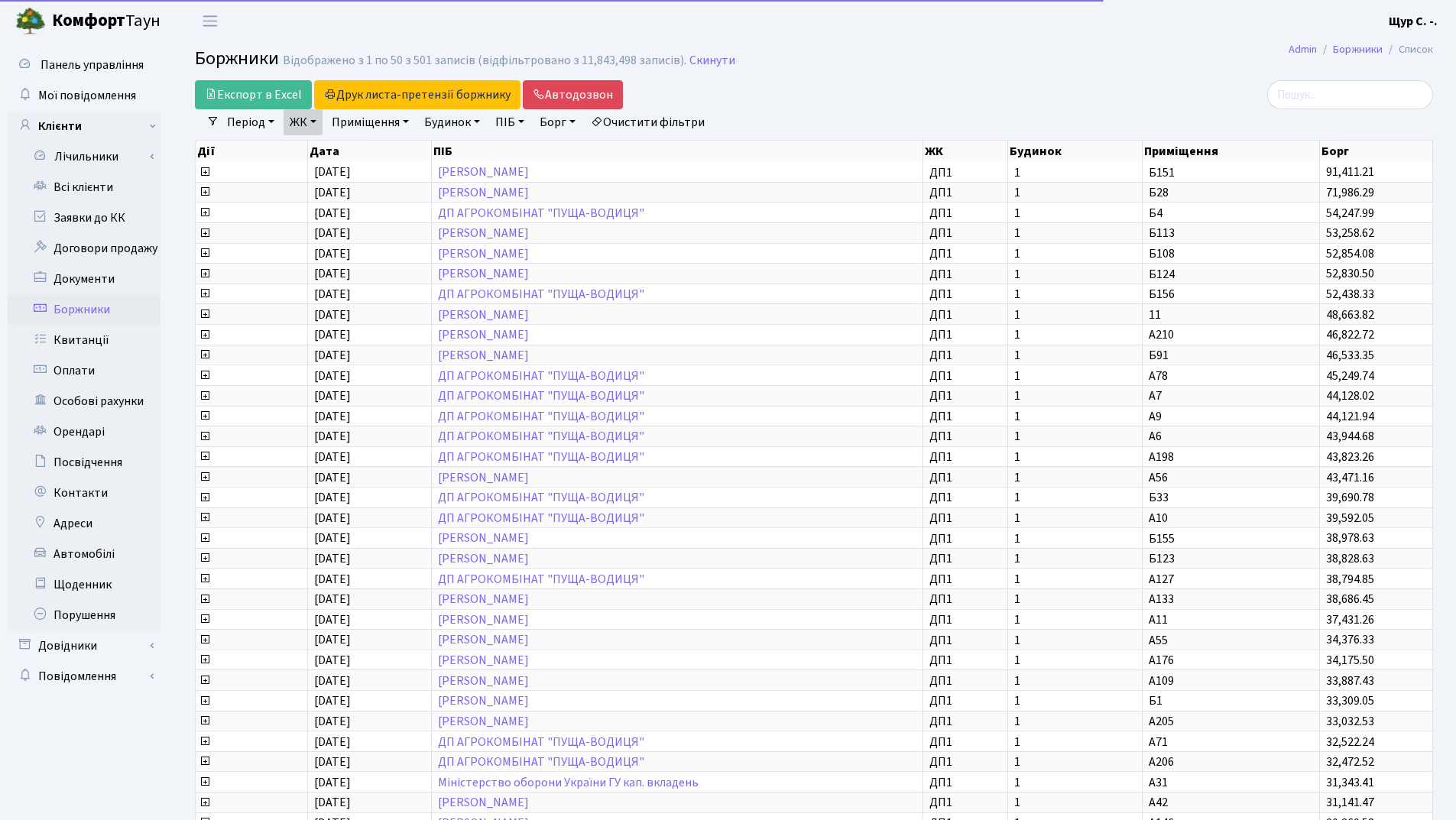
click at [306, 123] on link "ЖК" at bounding box center [303, 122] width 39 height 26
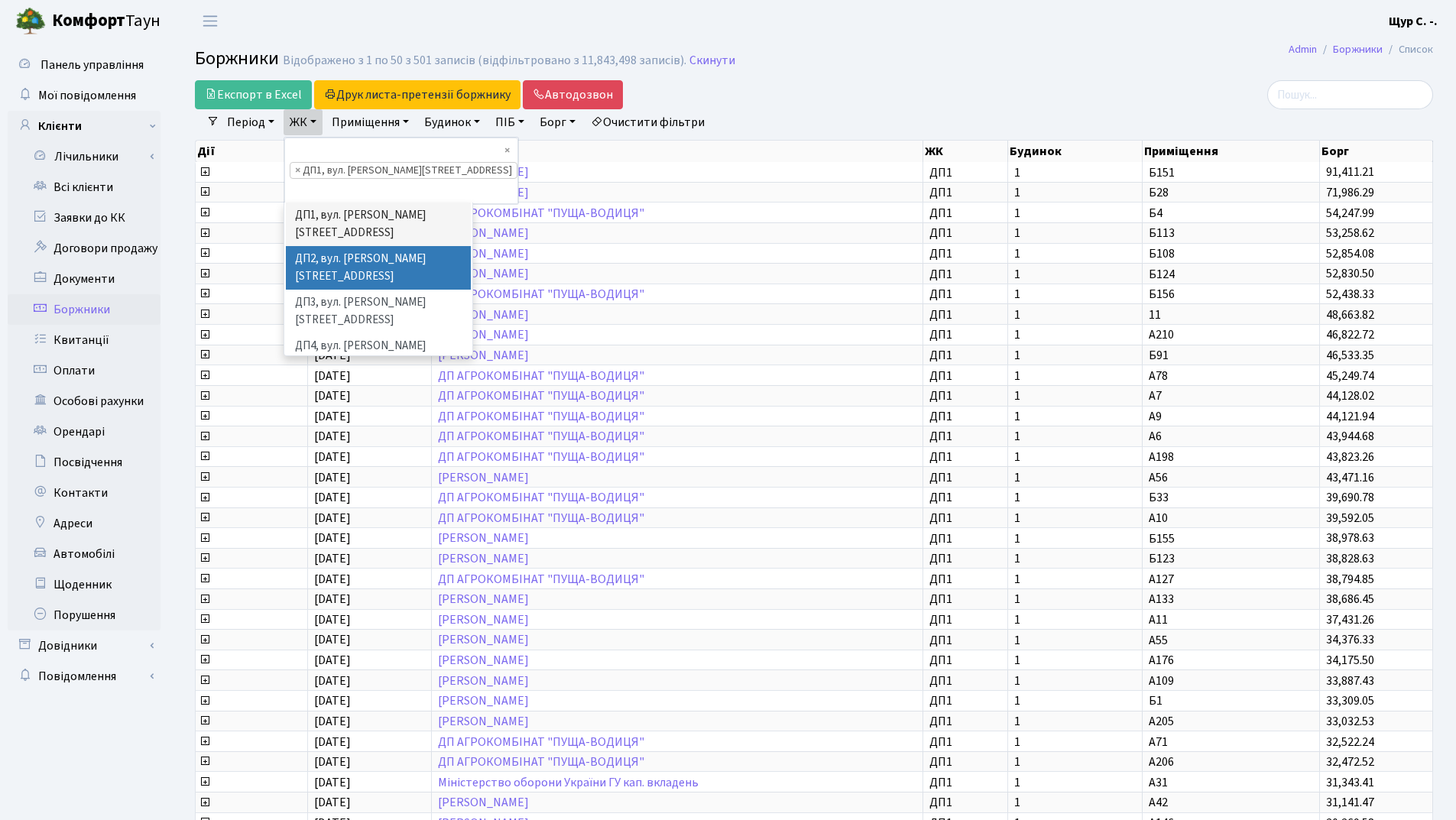
click at [332, 246] on li "ДП2, вул. [PERSON_NAME][STREET_ADDRESS]" at bounding box center [378, 268] width 185 height 44
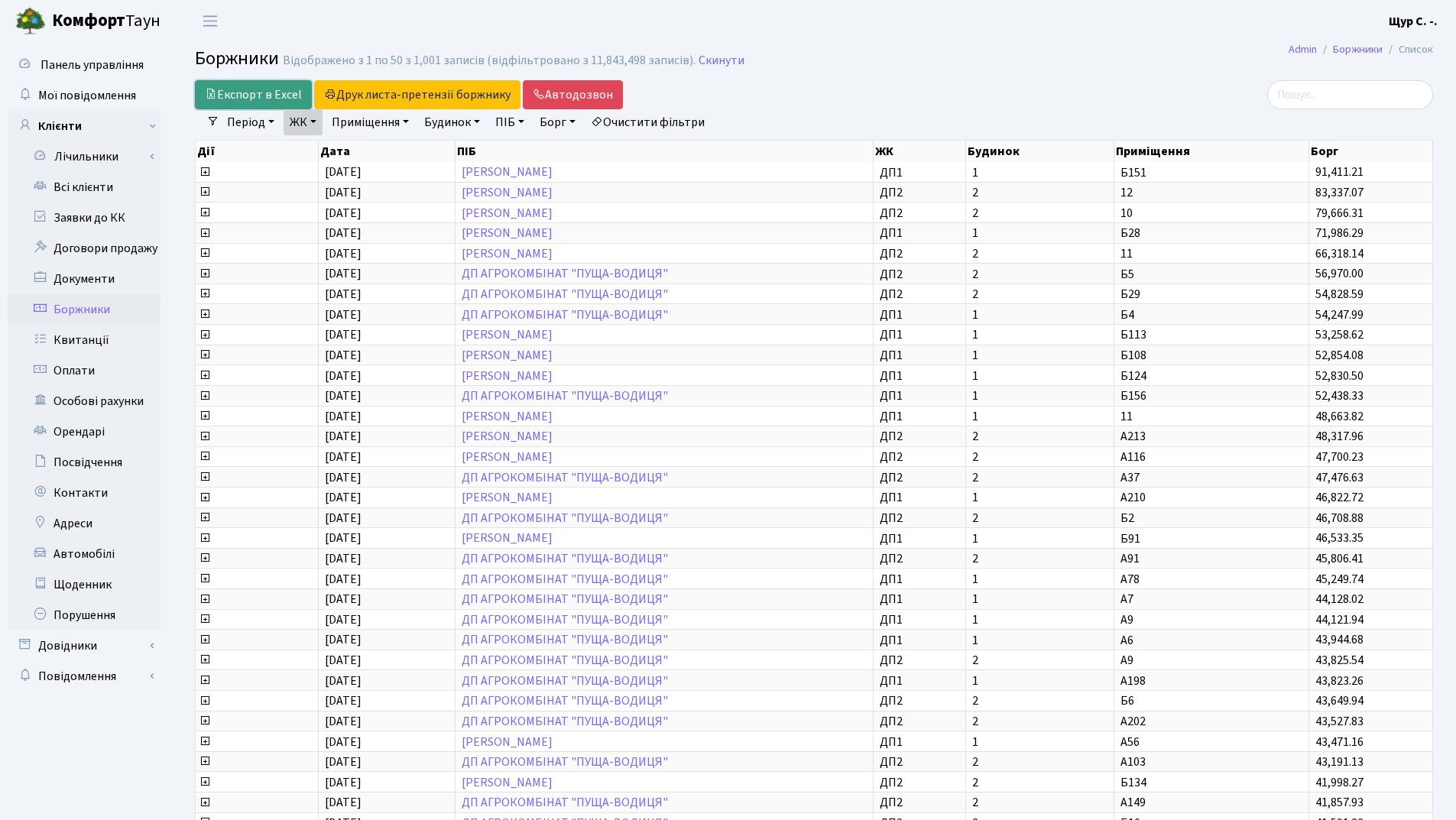
click at [218, 91] on link "Експорт в Excel" at bounding box center [253, 95] width 117 height 29
click at [726, 62] on link "Скинути" at bounding box center [722, 61] width 46 height 15
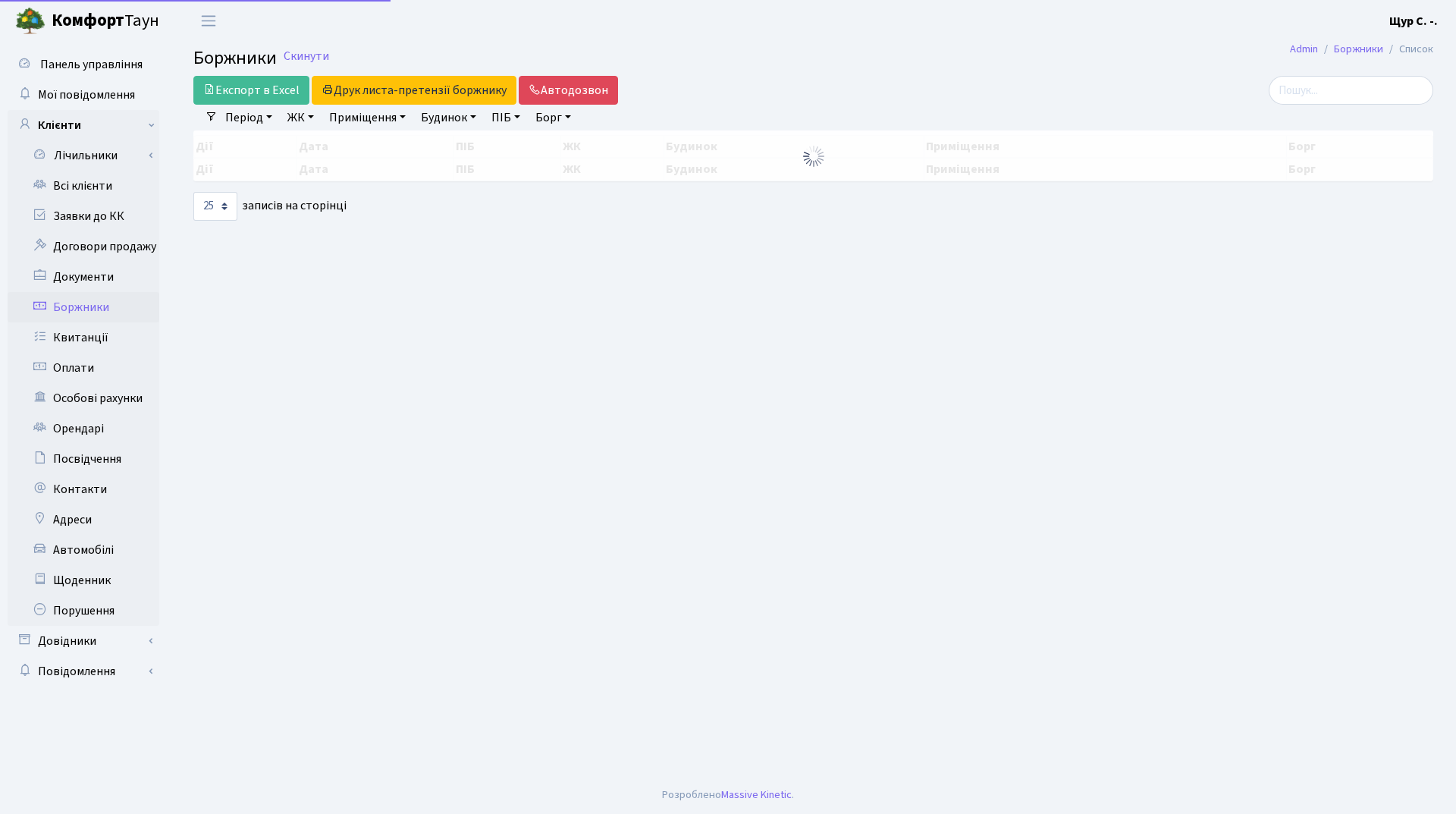
select select "25"
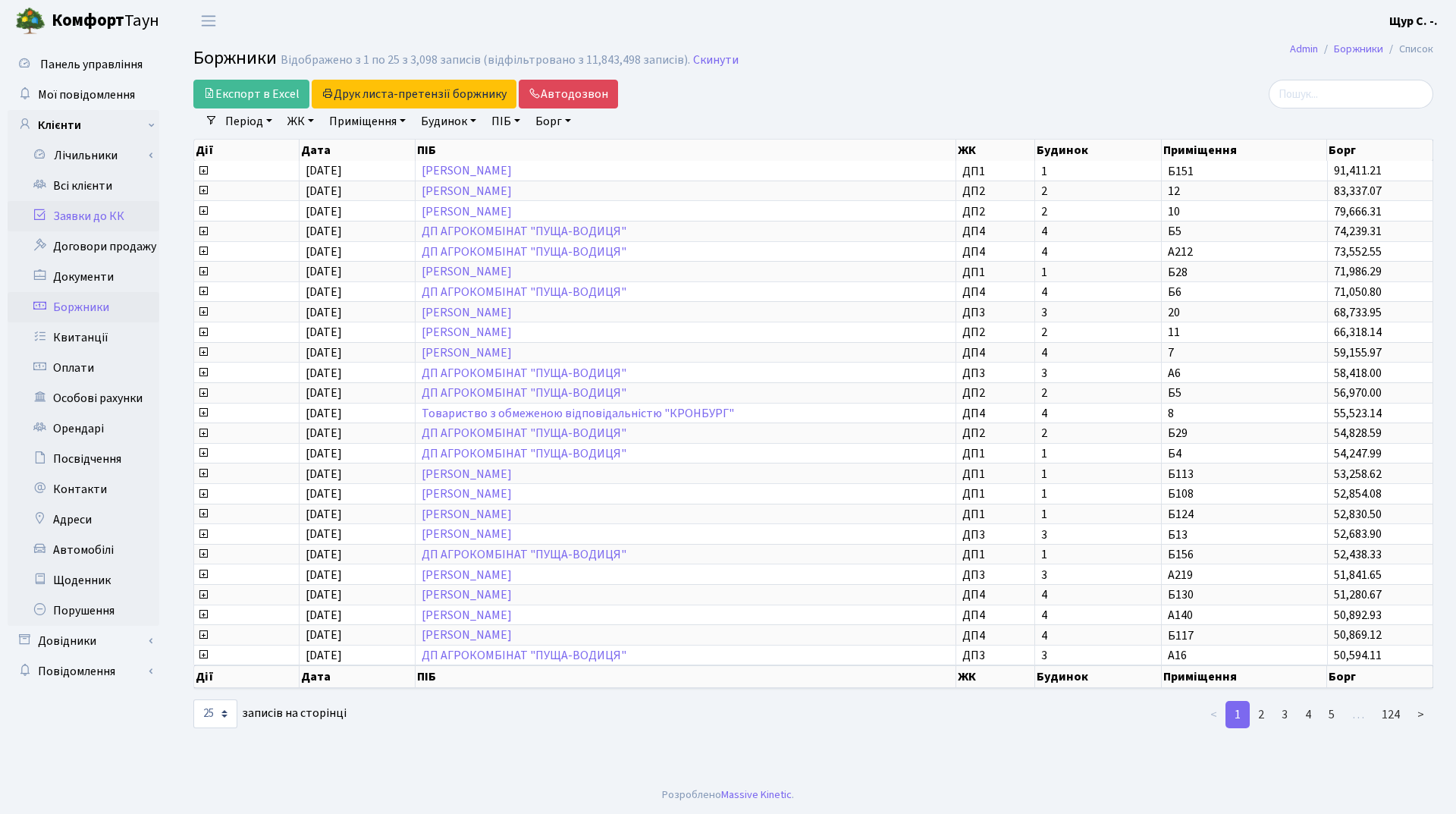
click at [106, 218] on link "Заявки до КК" at bounding box center [83, 216] width 152 height 31
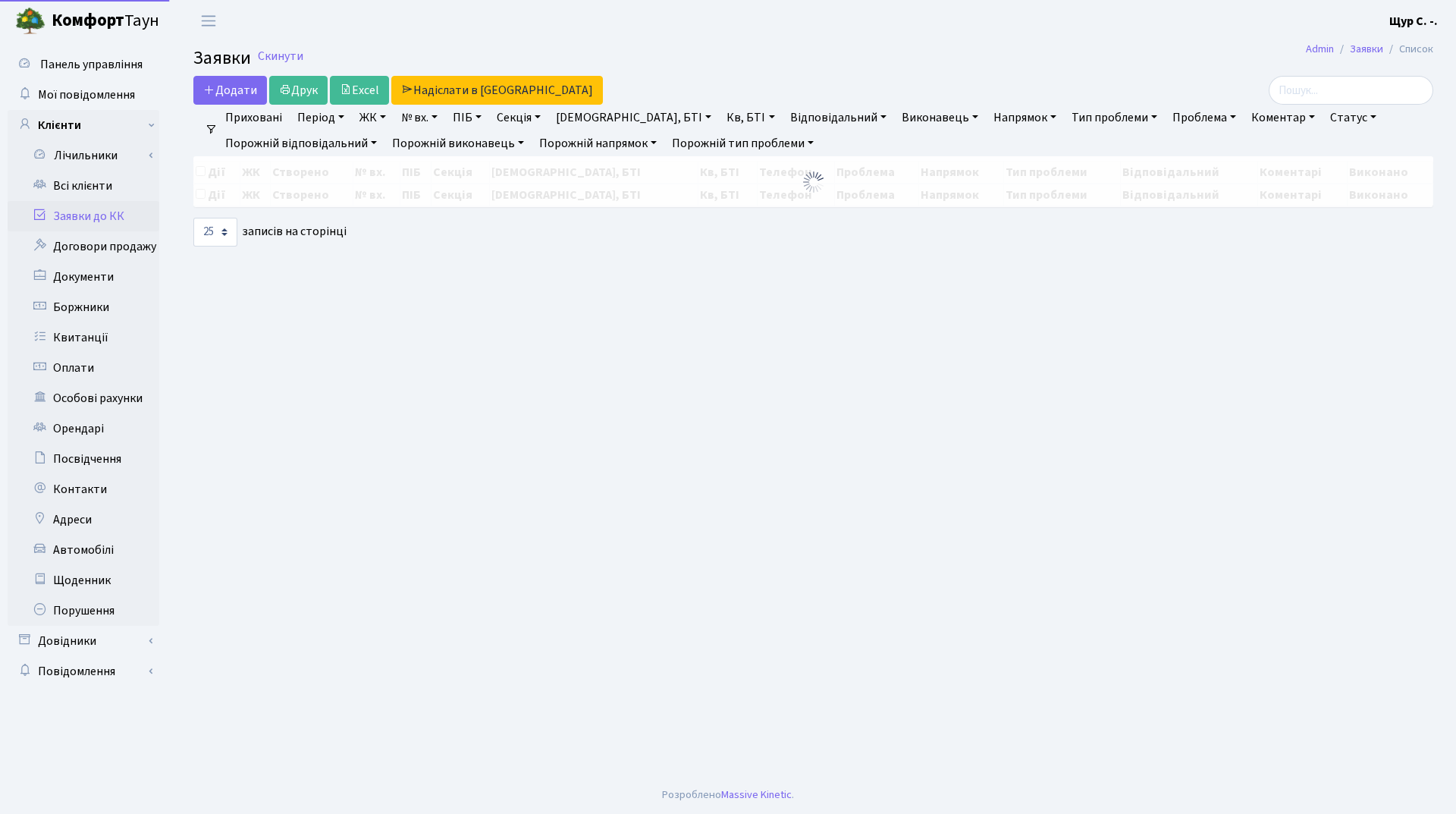
select select "25"
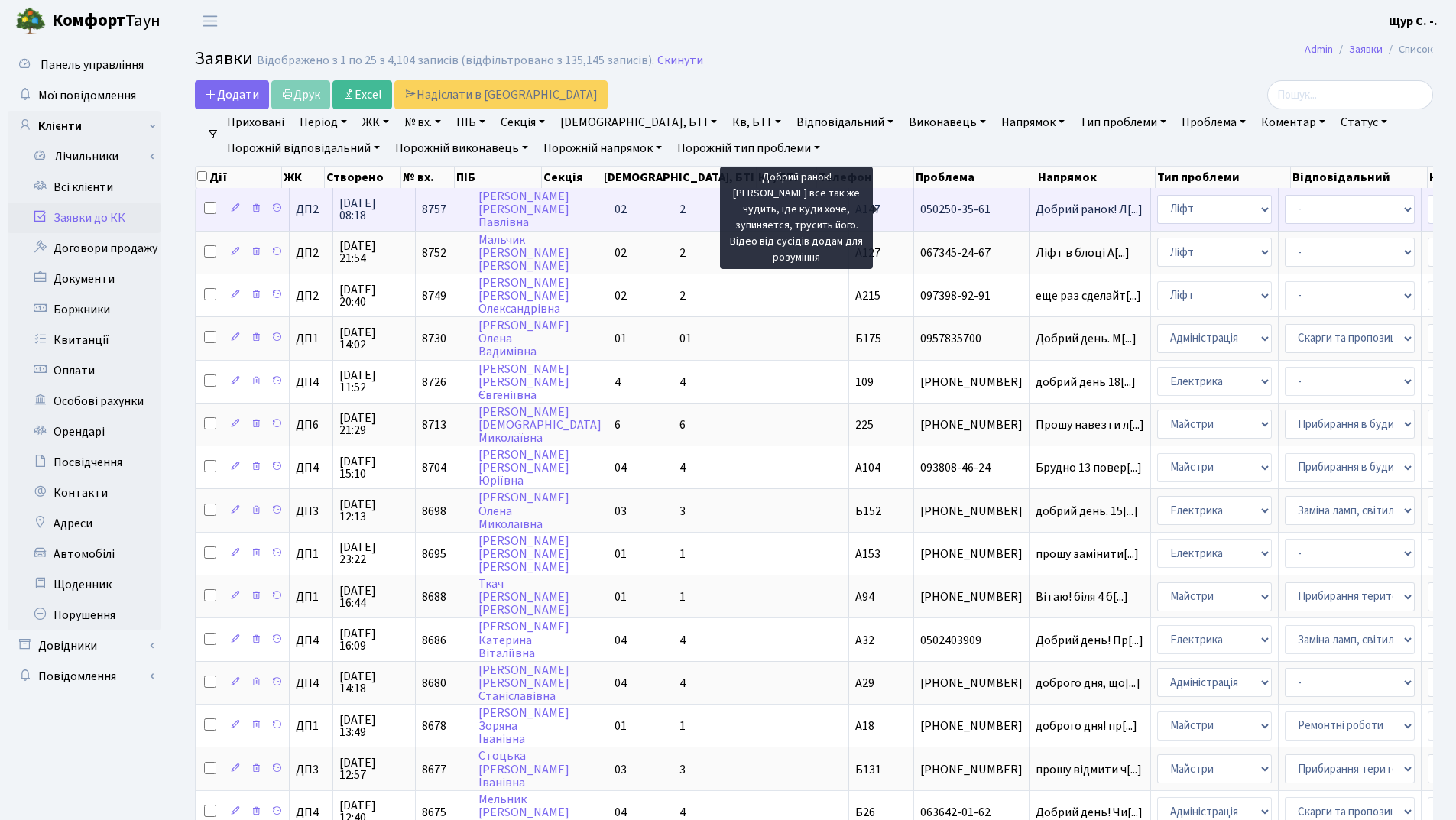
click at [1035, 209] on span "Добрий ранок! Л[...]" at bounding box center [1089, 209] width 107 height 17
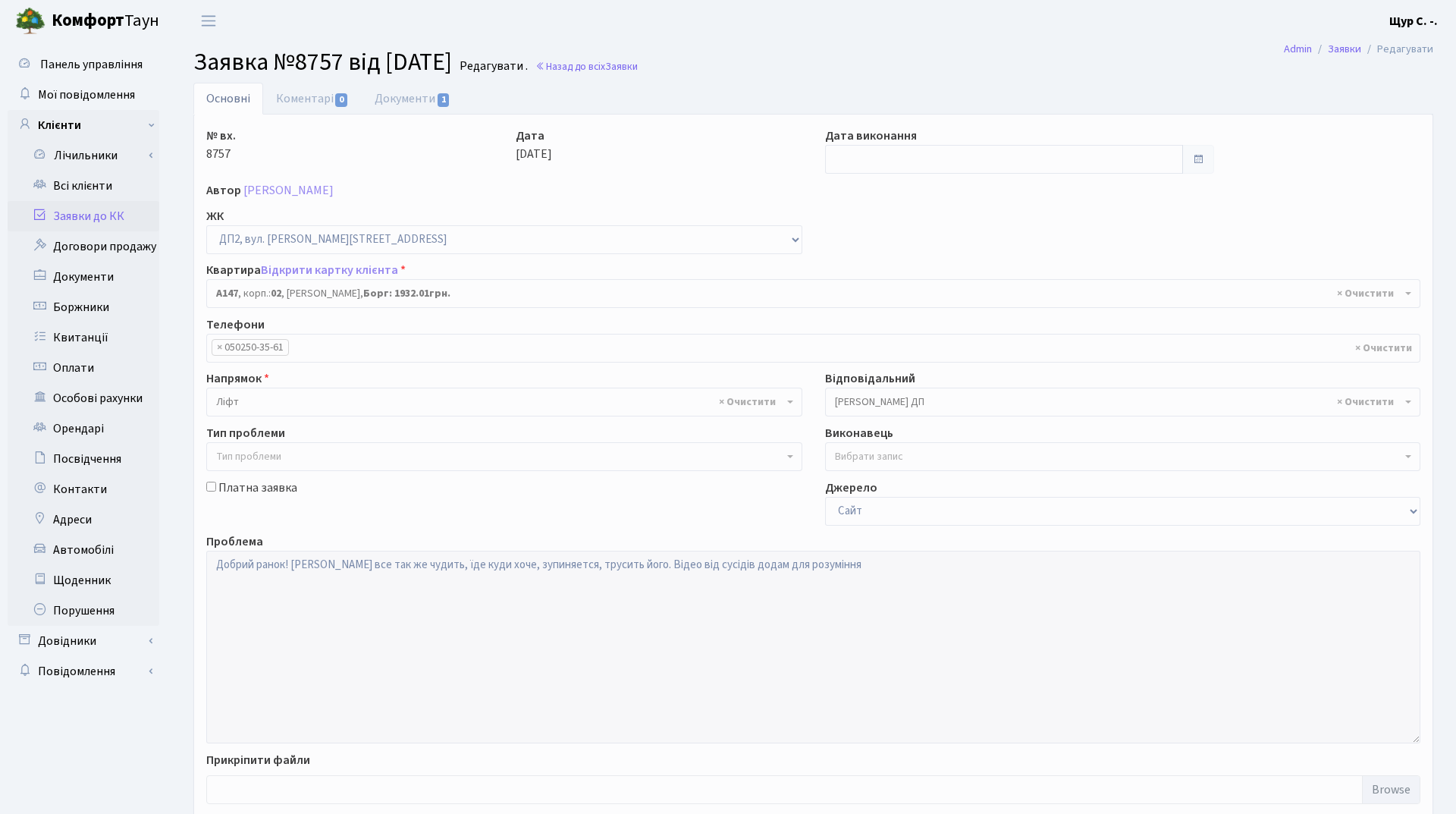
select select "31006"
click at [393, 104] on link "Документи 1" at bounding box center [413, 98] width 102 height 31
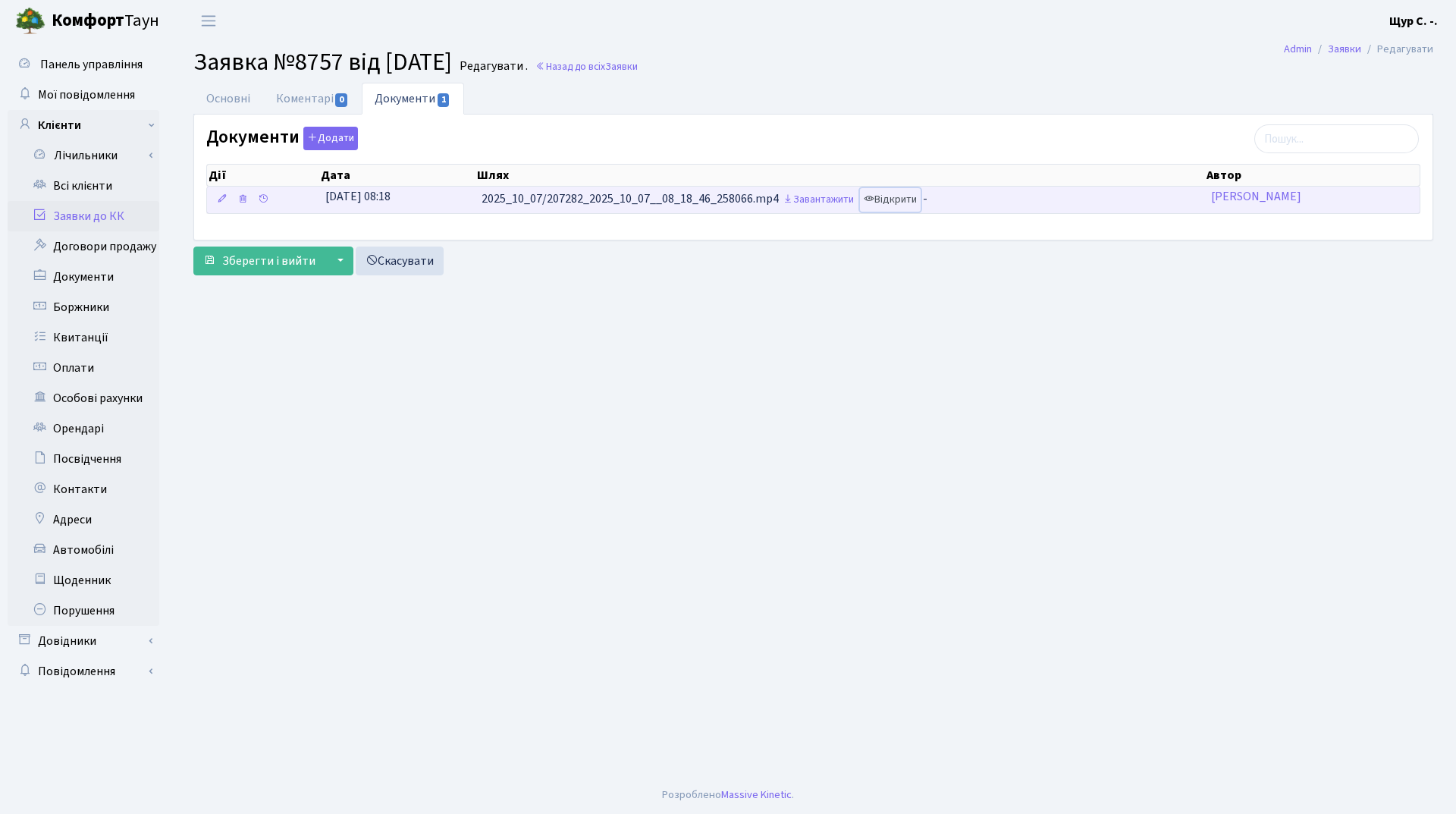
click at [891, 197] on link "Відкрити" at bounding box center [891, 199] width 61 height 23
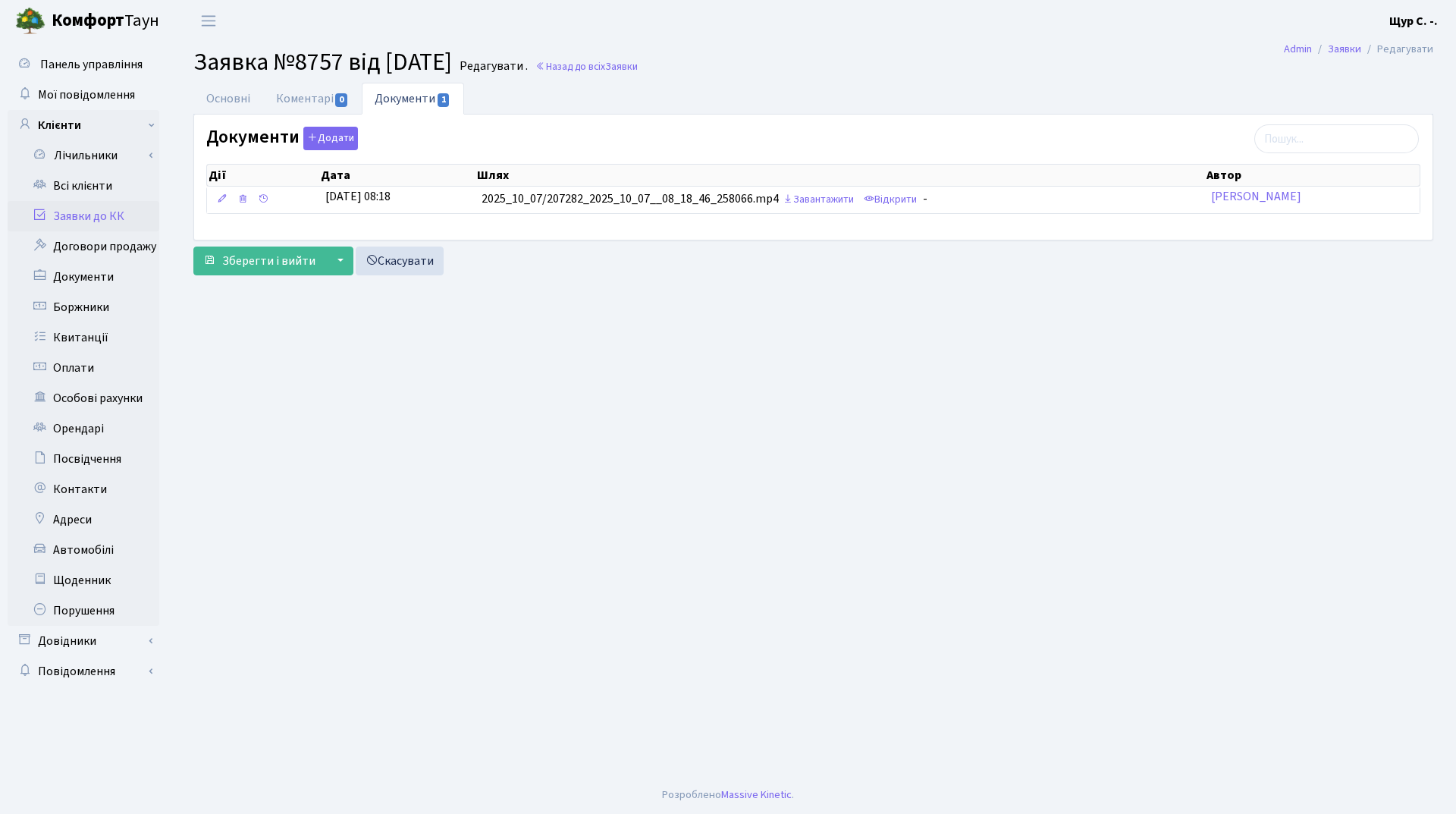
click at [68, 209] on link "Заявки до КК" at bounding box center [83, 216] width 152 height 31
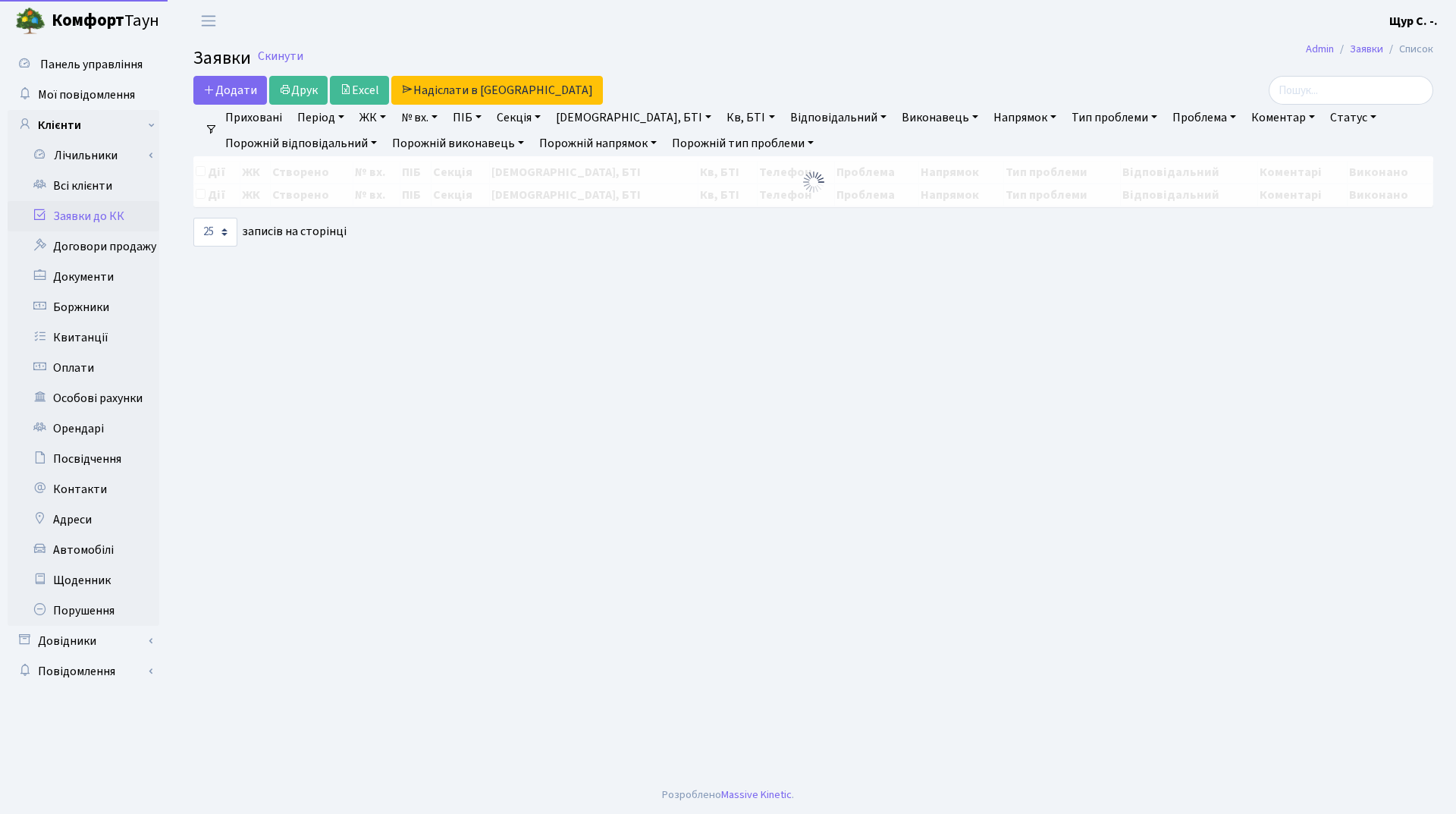
select select "25"
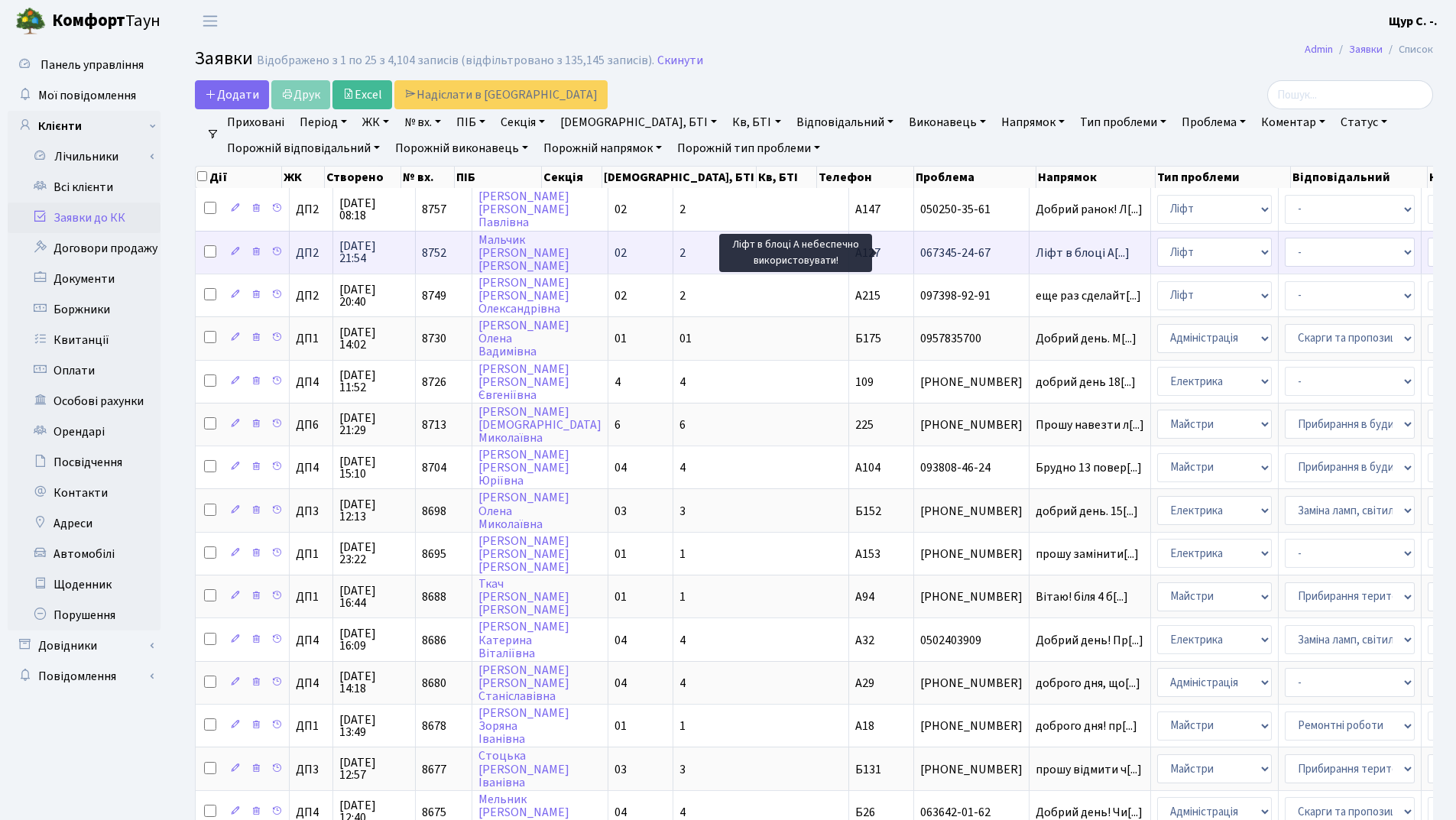
click at [1035, 258] on span "Ліфт в блоці А[...]" at bounding box center [1082, 252] width 94 height 17
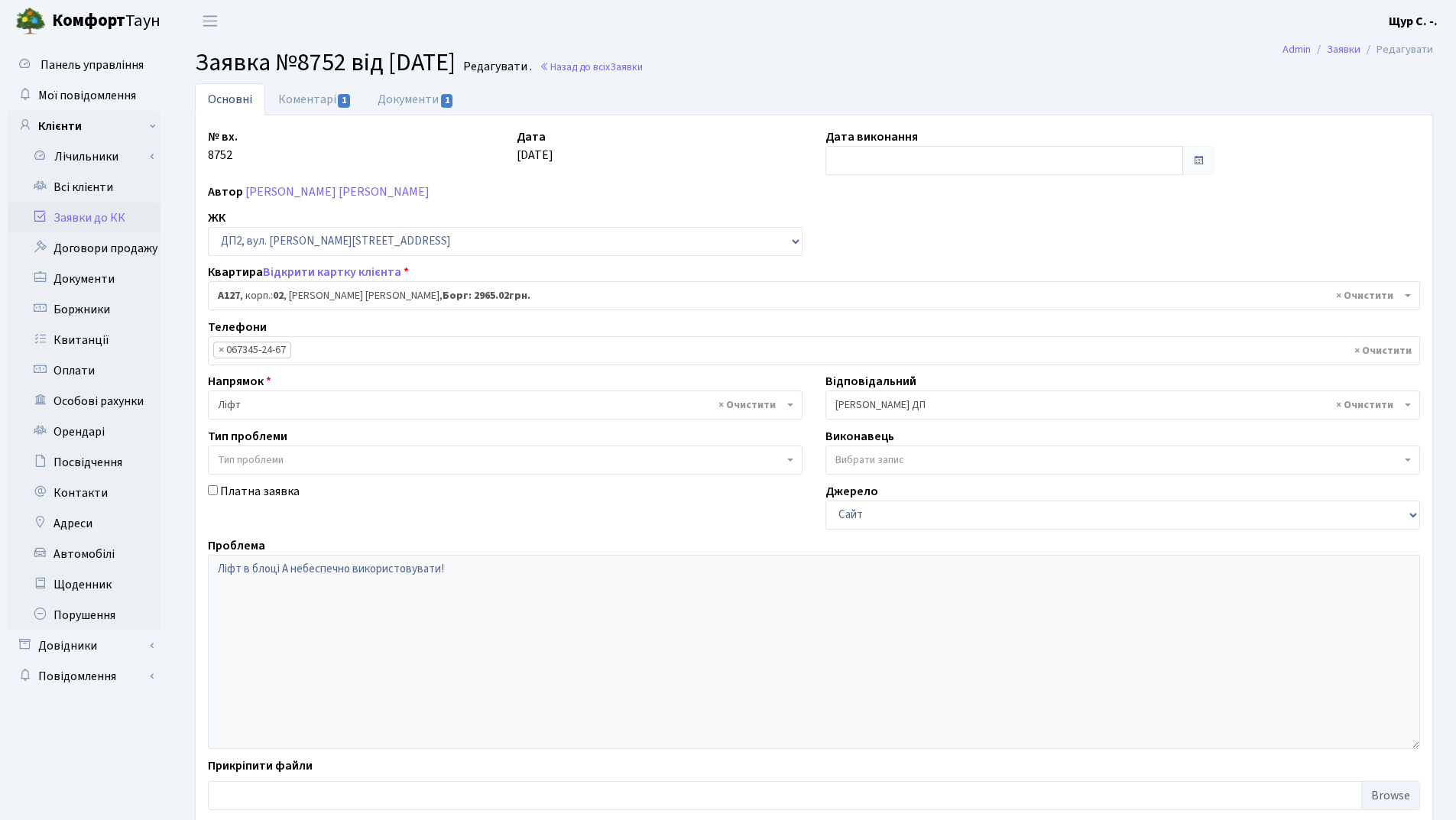
select select "30946"
click at [320, 98] on link "Коментарі 1" at bounding box center [315, 99] width 99 height 32
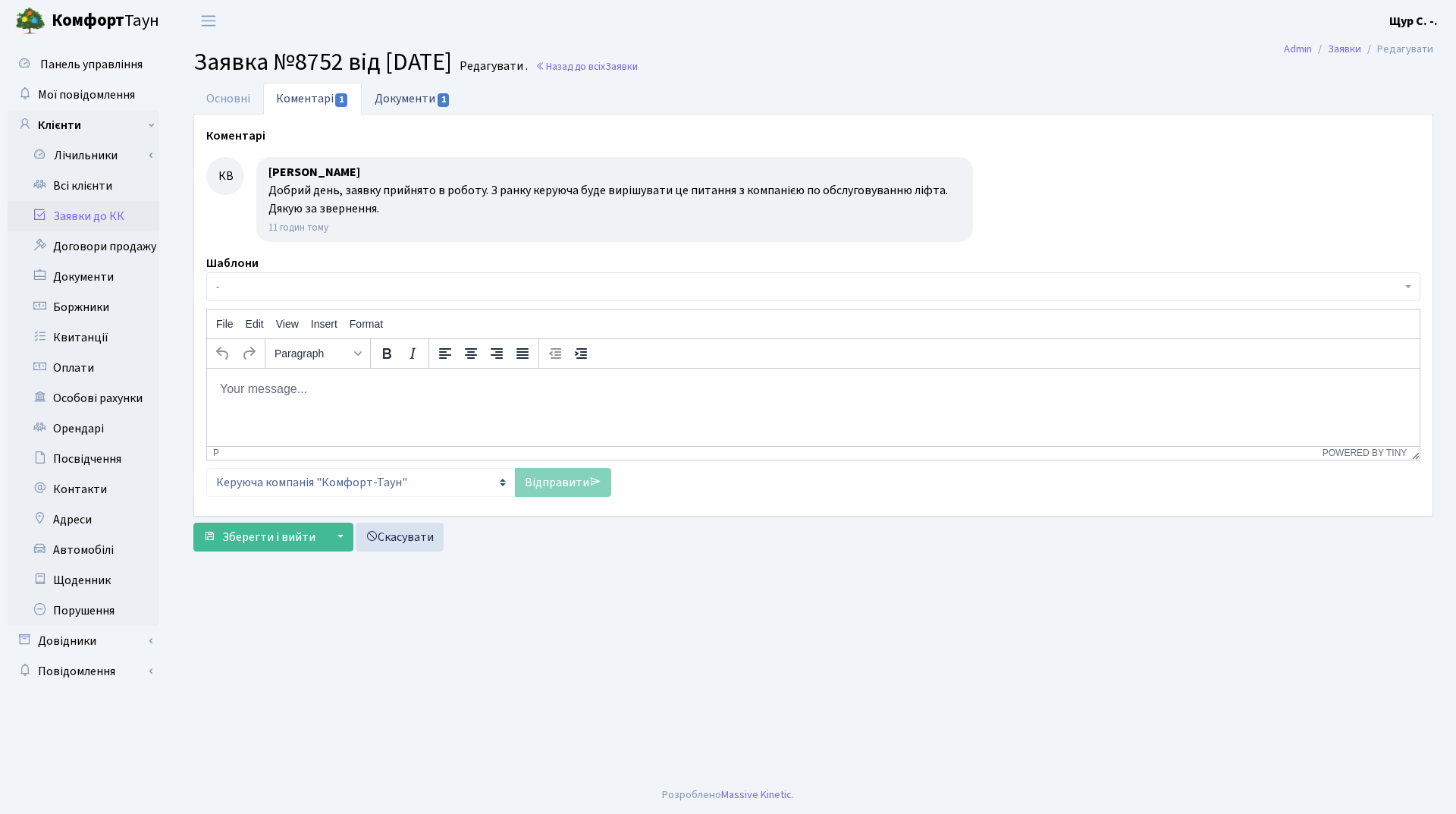
click at [429, 96] on link "Документи 1" at bounding box center [413, 98] width 102 height 31
select select "25"
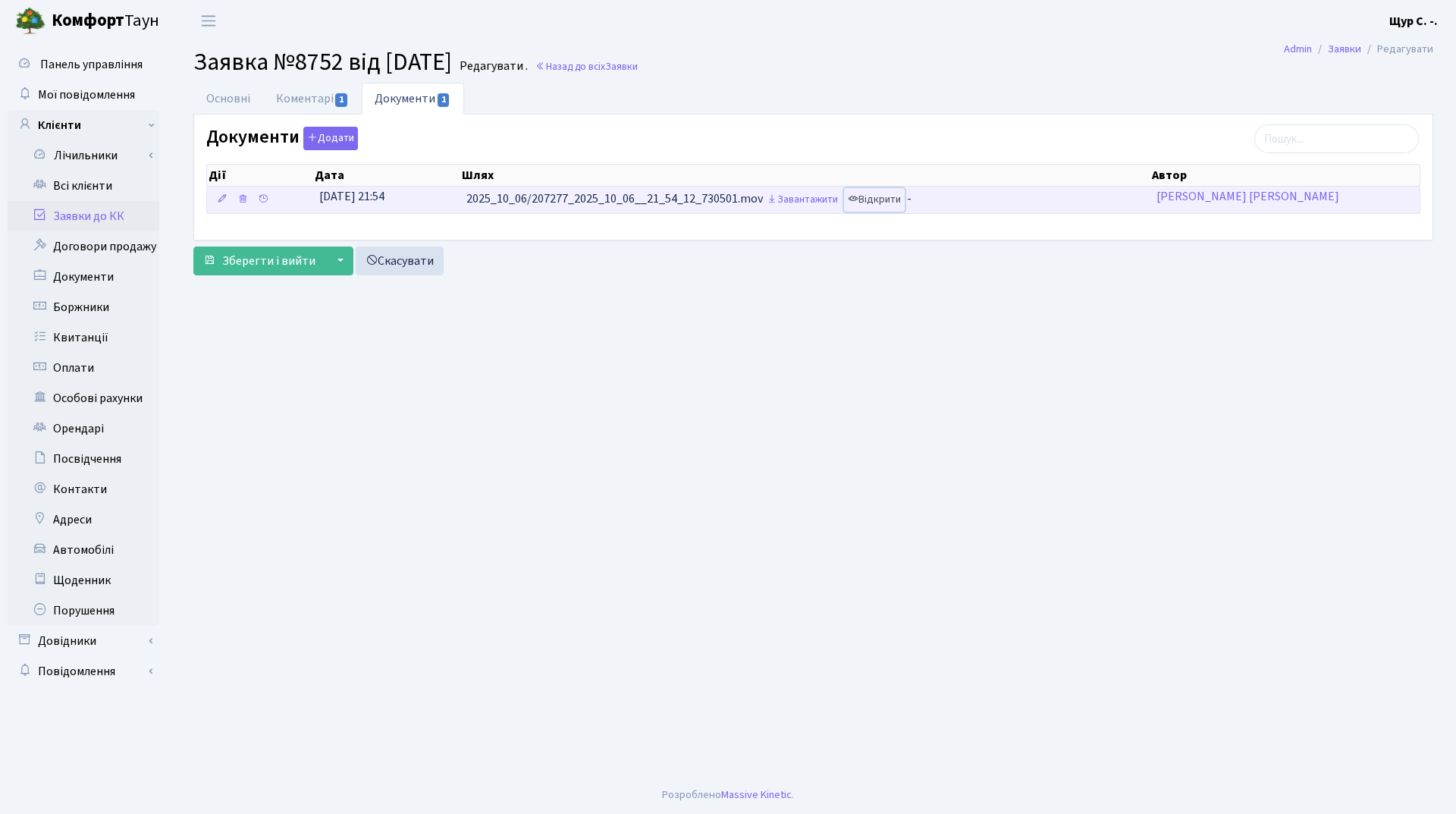
click at [889, 199] on link "Відкрити" at bounding box center [875, 199] width 61 height 23
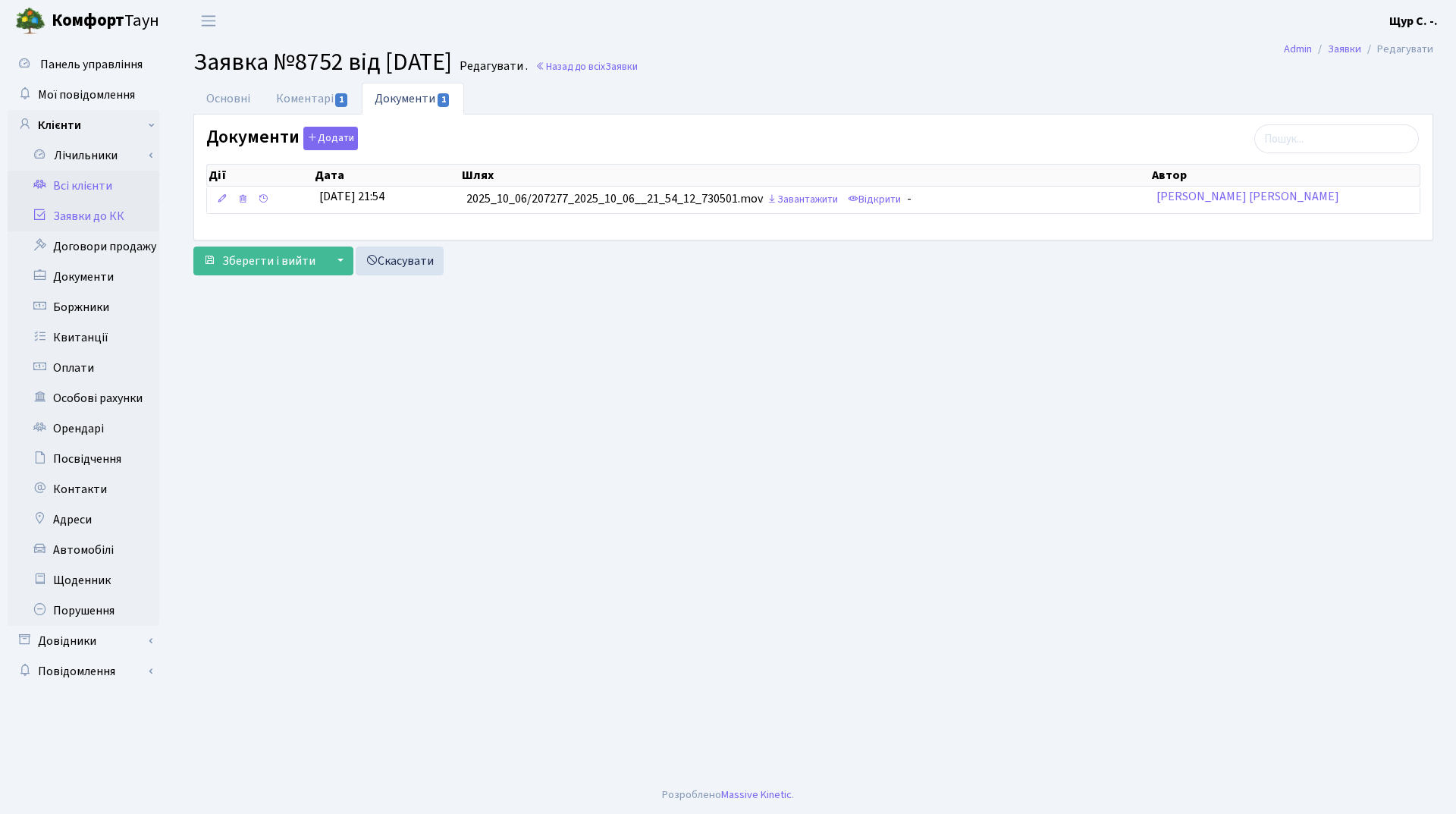
click at [104, 193] on link "Всі клієнти" at bounding box center [83, 186] width 152 height 31
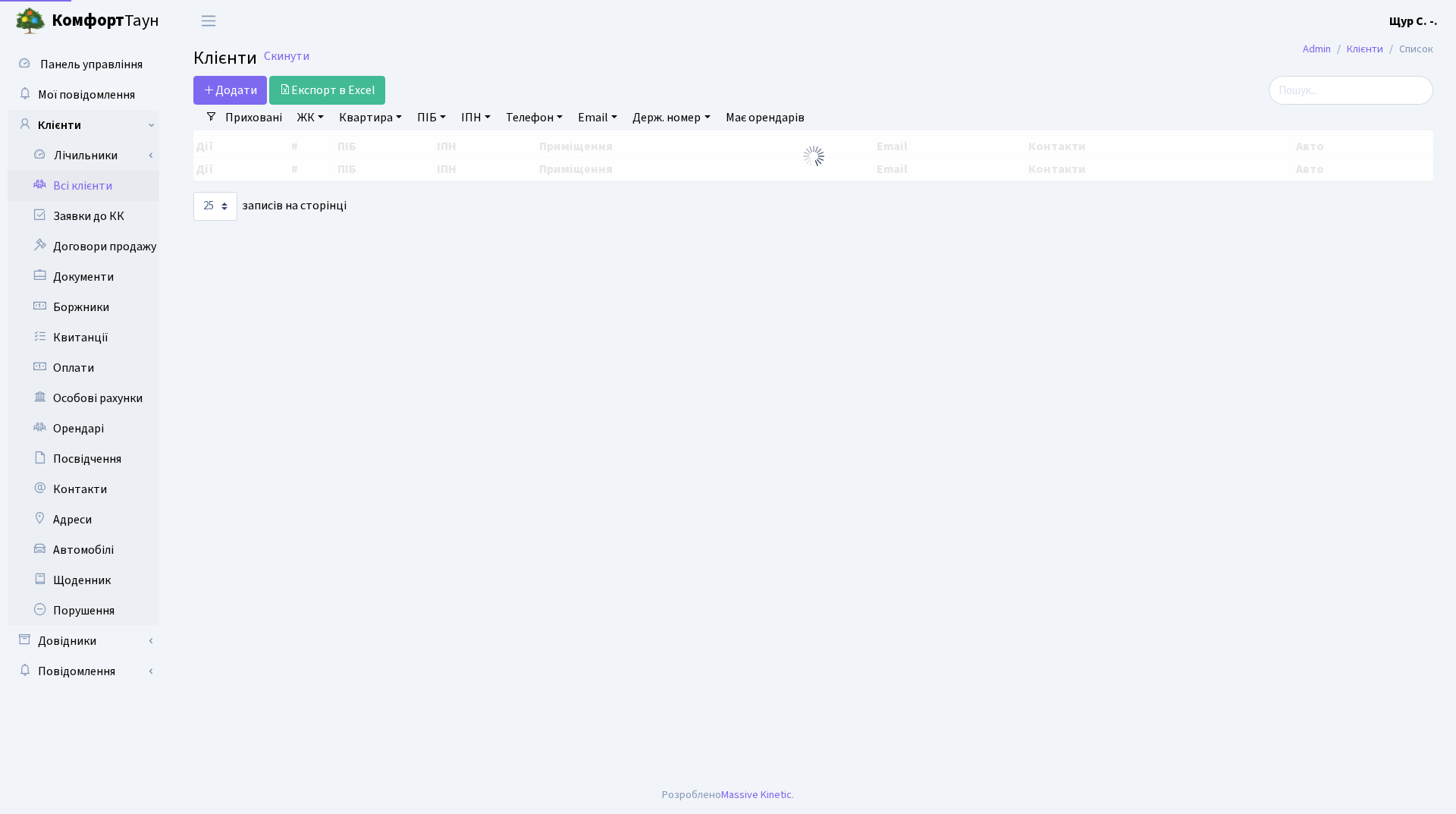
select select "25"
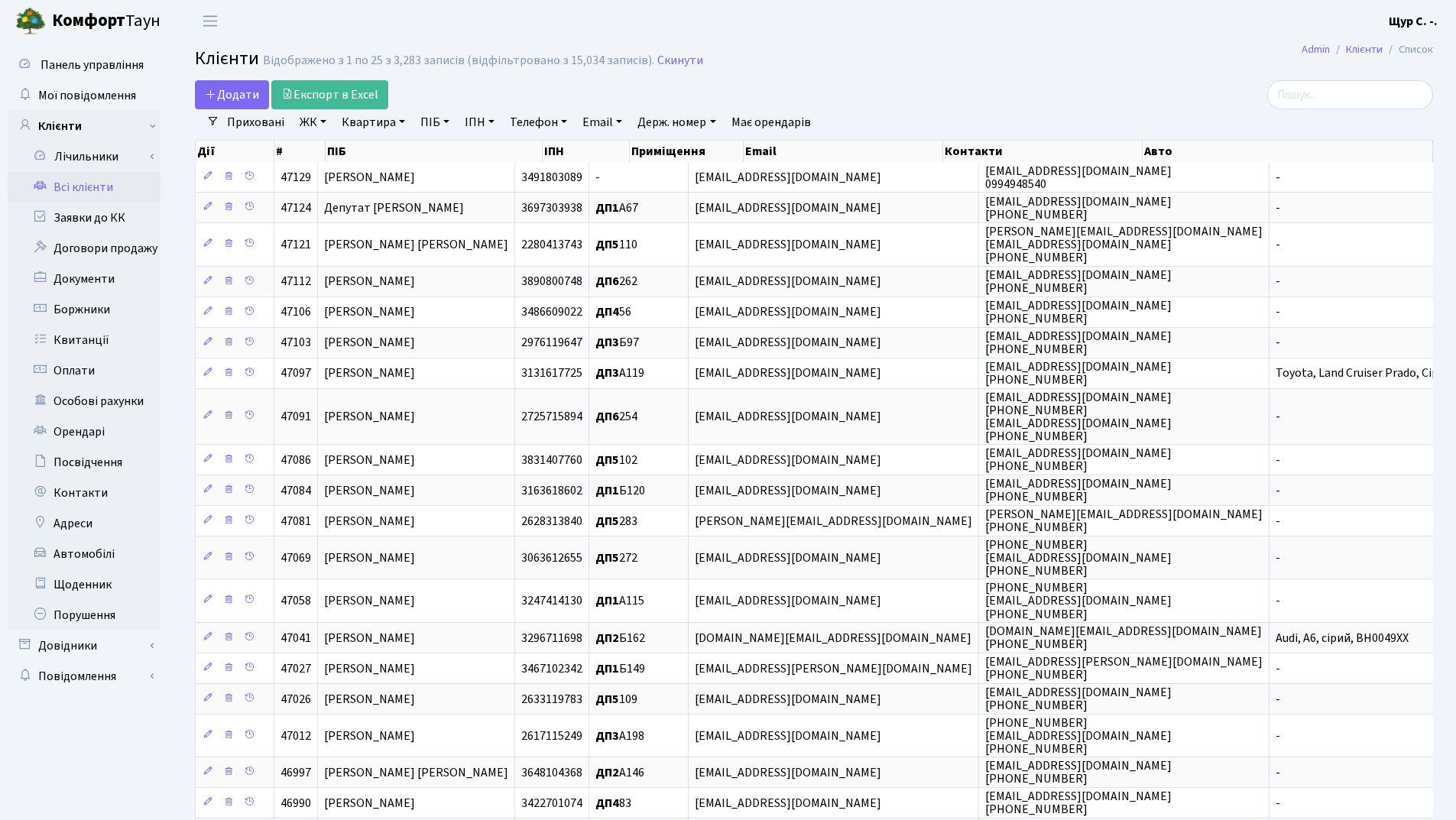
click at [384, 123] on link "Квартира" at bounding box center [374, 122] width 76 height 26
type input "б94"
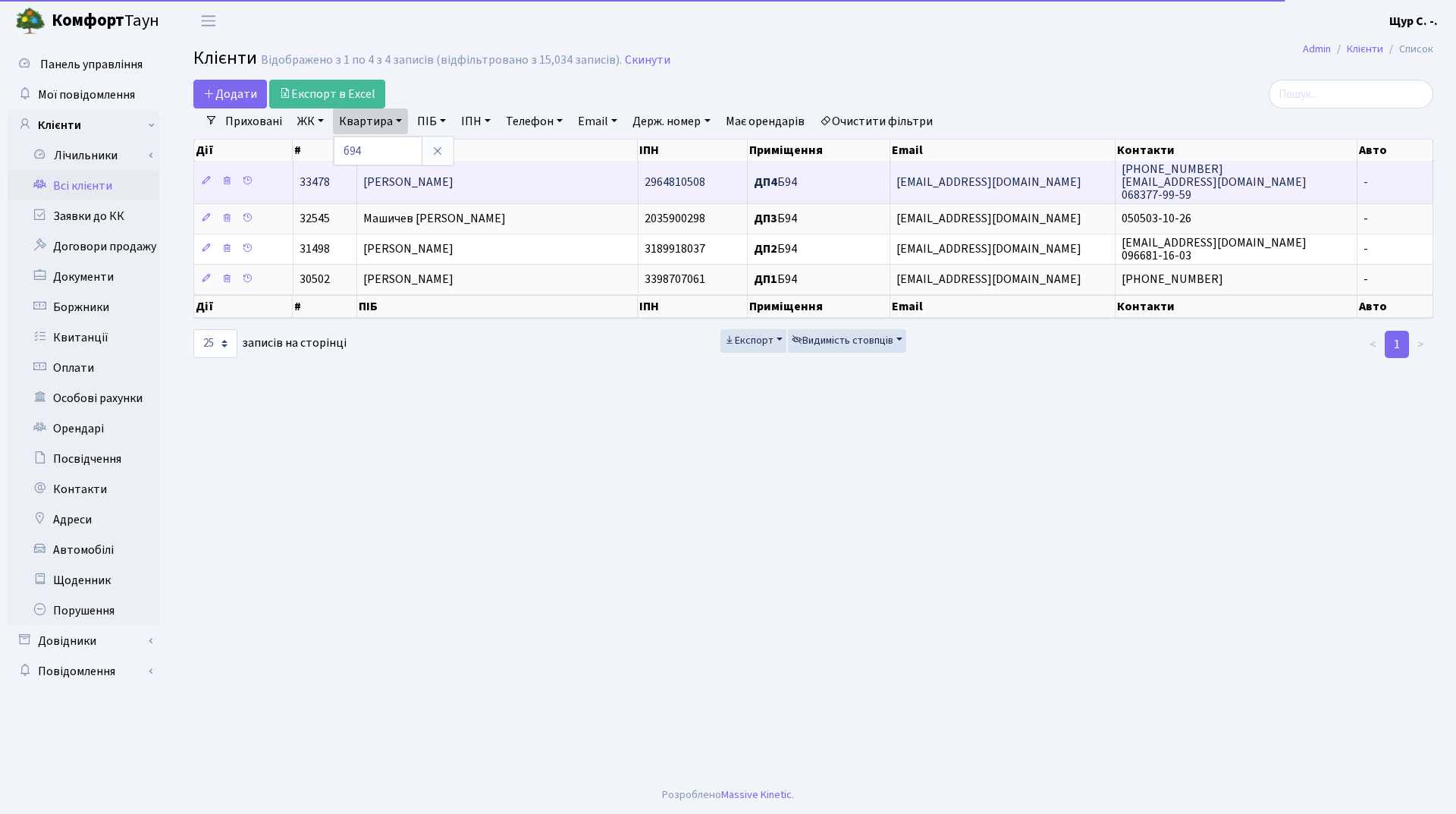
click at [397, 173] on td "[PERSON_NAME]" at bounding box center [498, 181] width 281 height 42
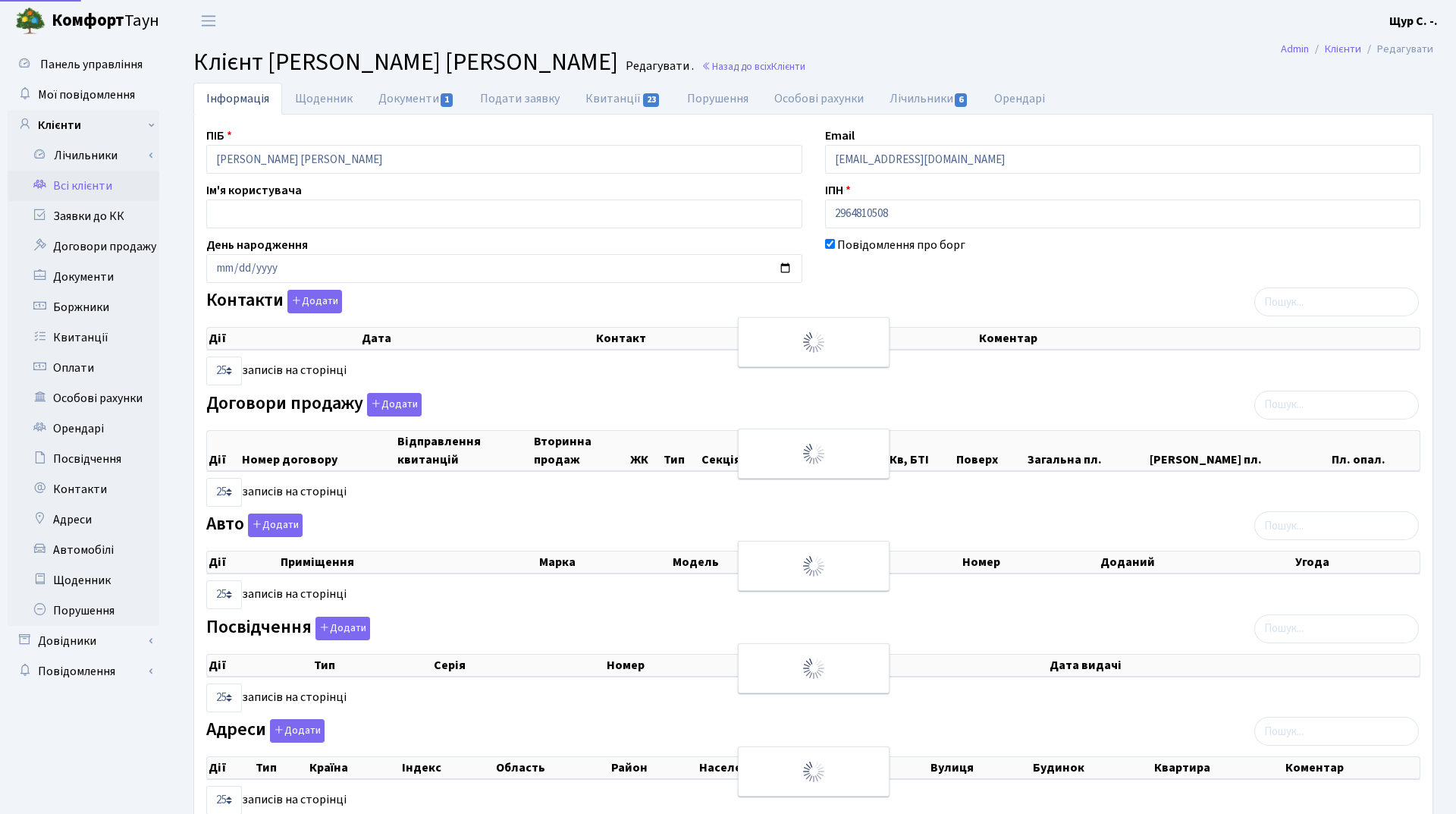
select select "25"
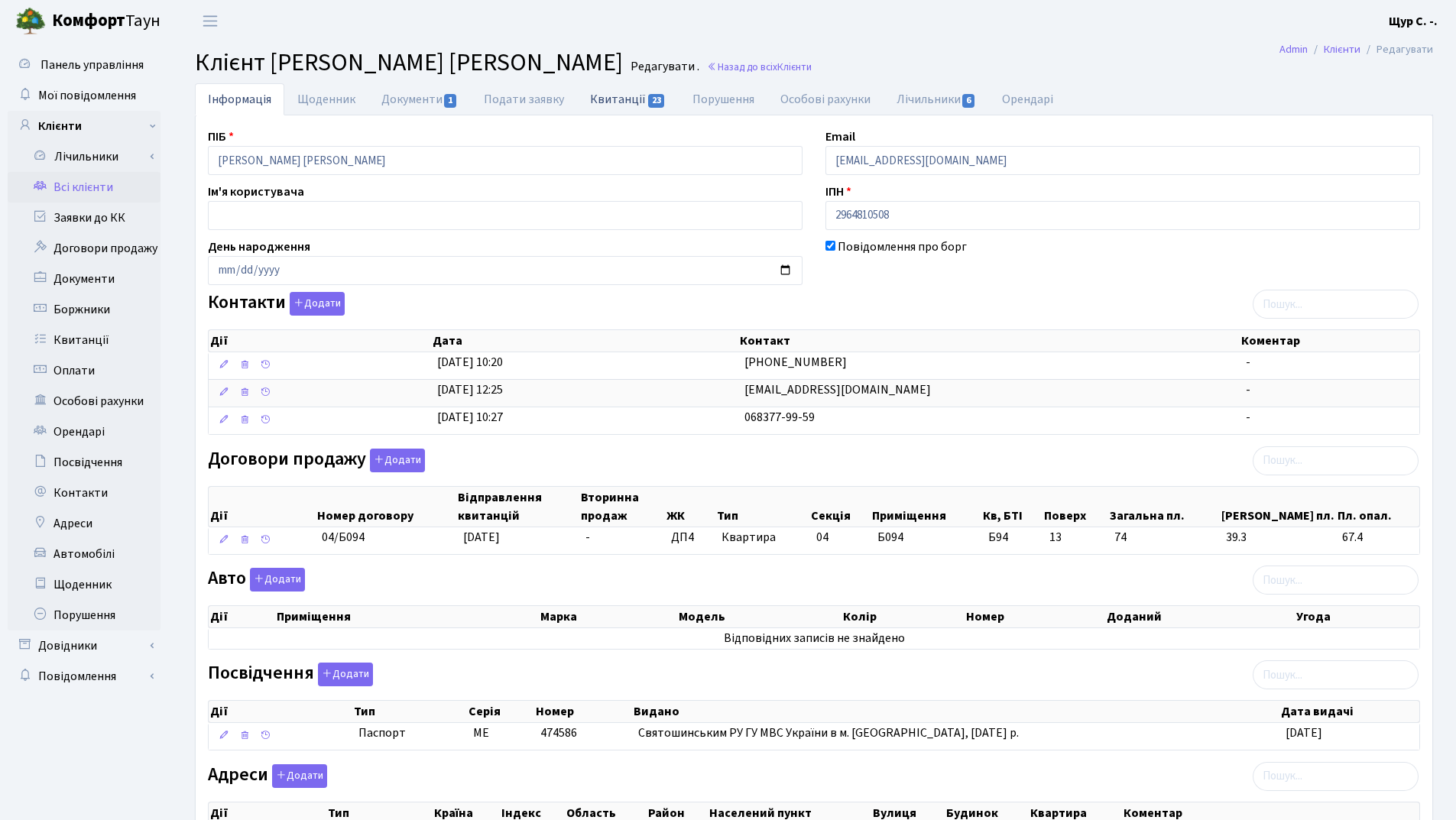
click at [633, 99] on link "Квитанції 23" at bounding box center [628, 99] width 102 height 32
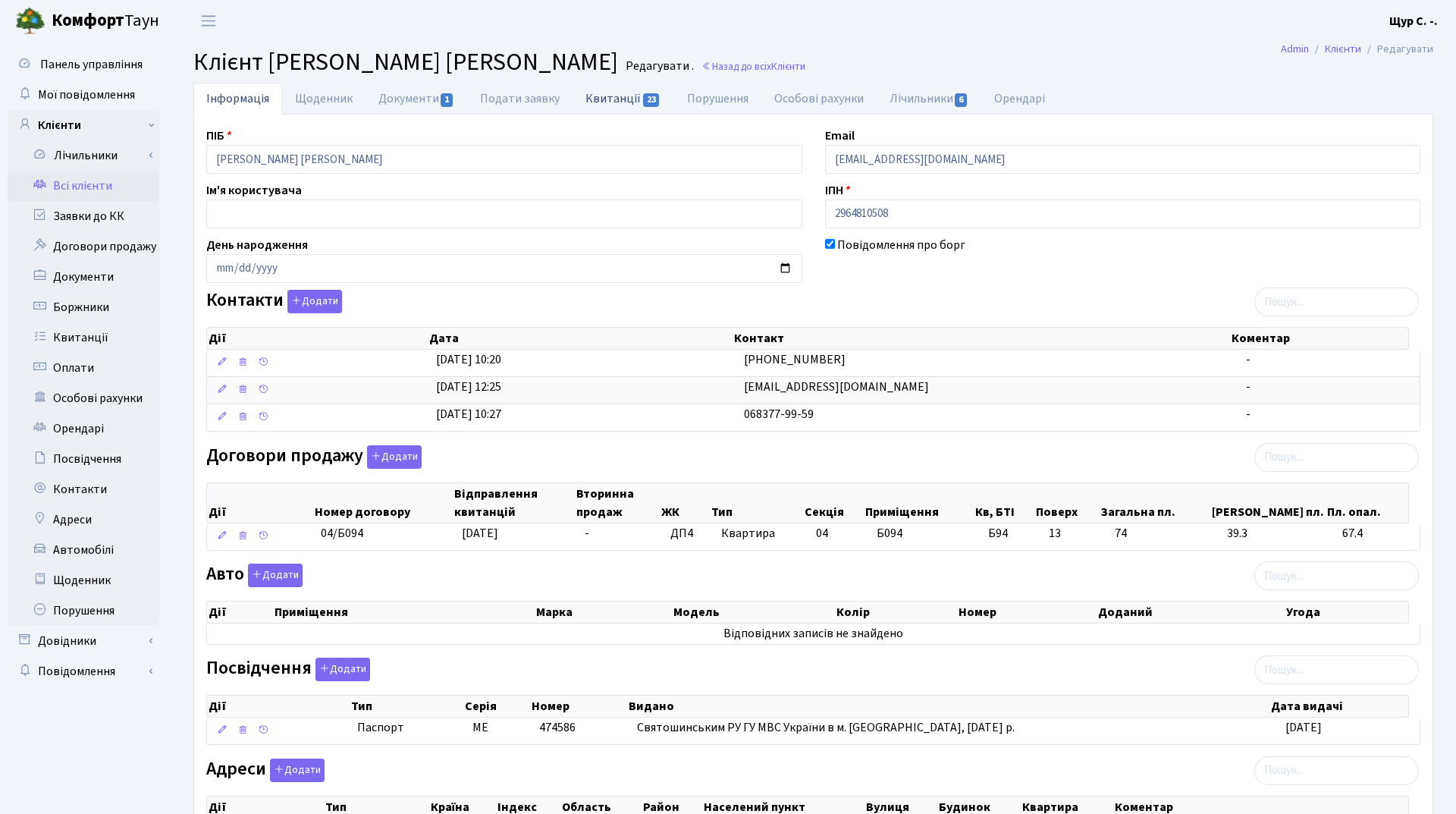
select select "25"
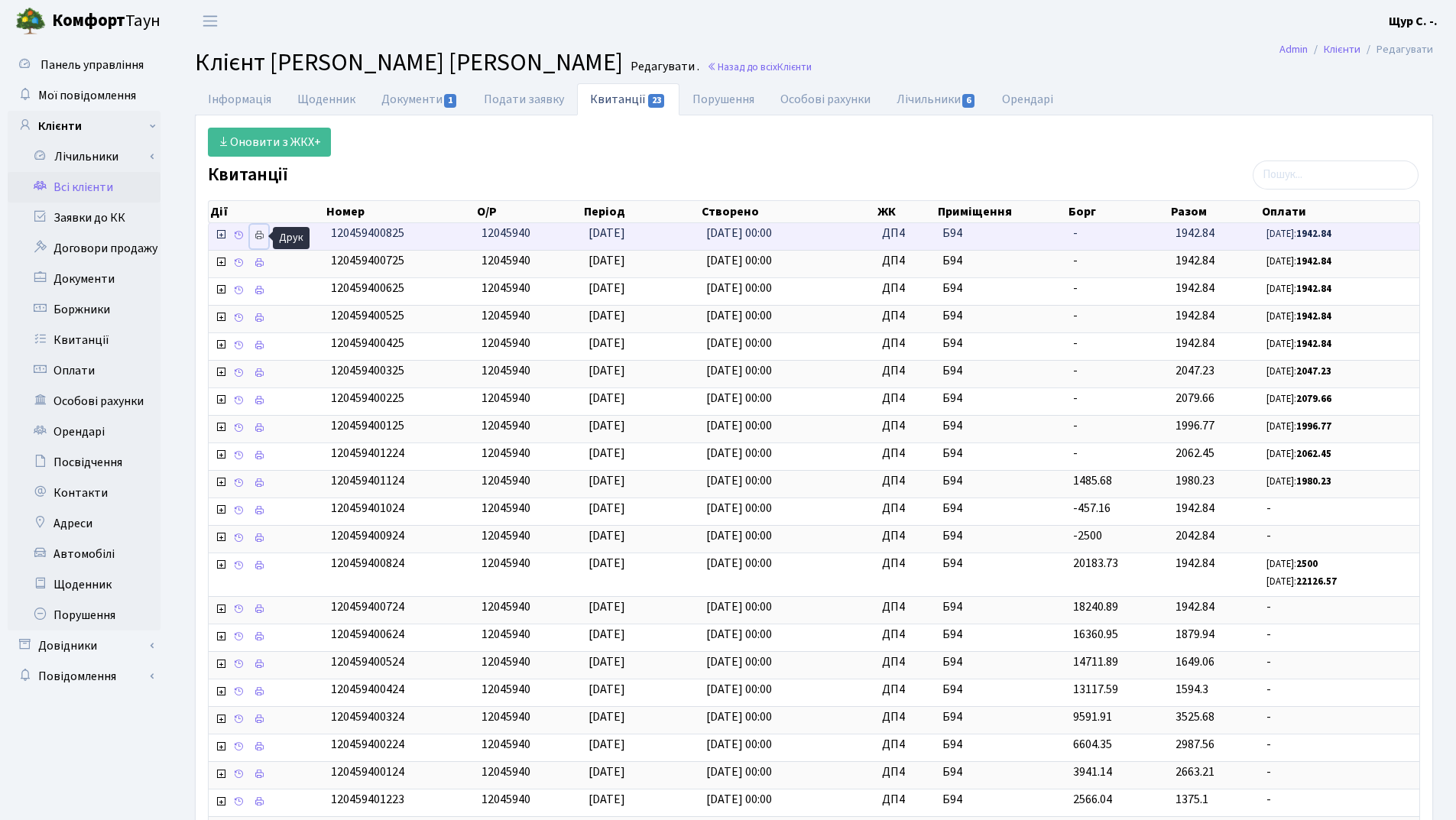
click at [257, 237] on icon at bounding box center [259, 235] width 11 height 11
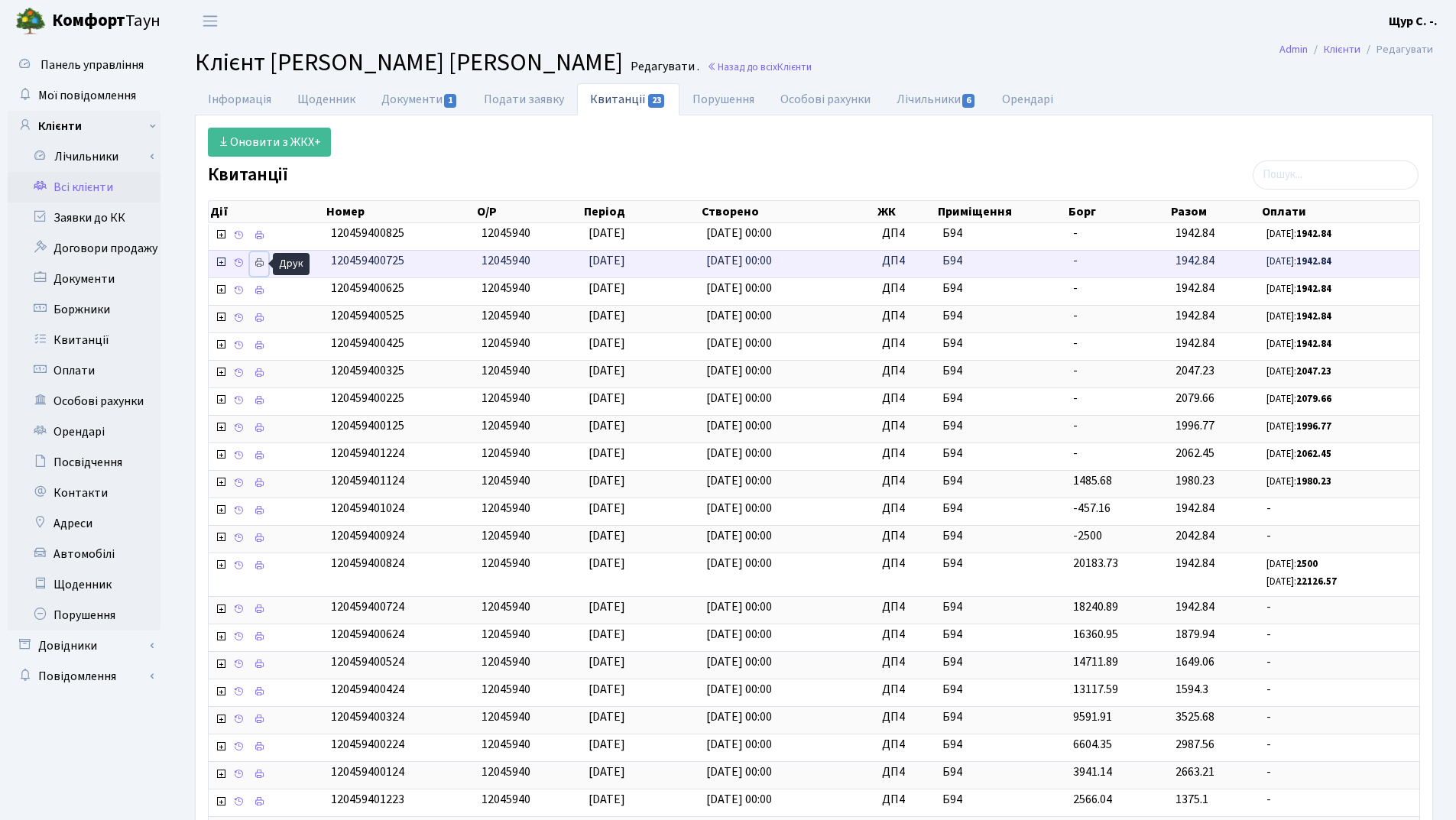
click at [256, 263] on icon at bounding box center [259, 262] width 11 height 11
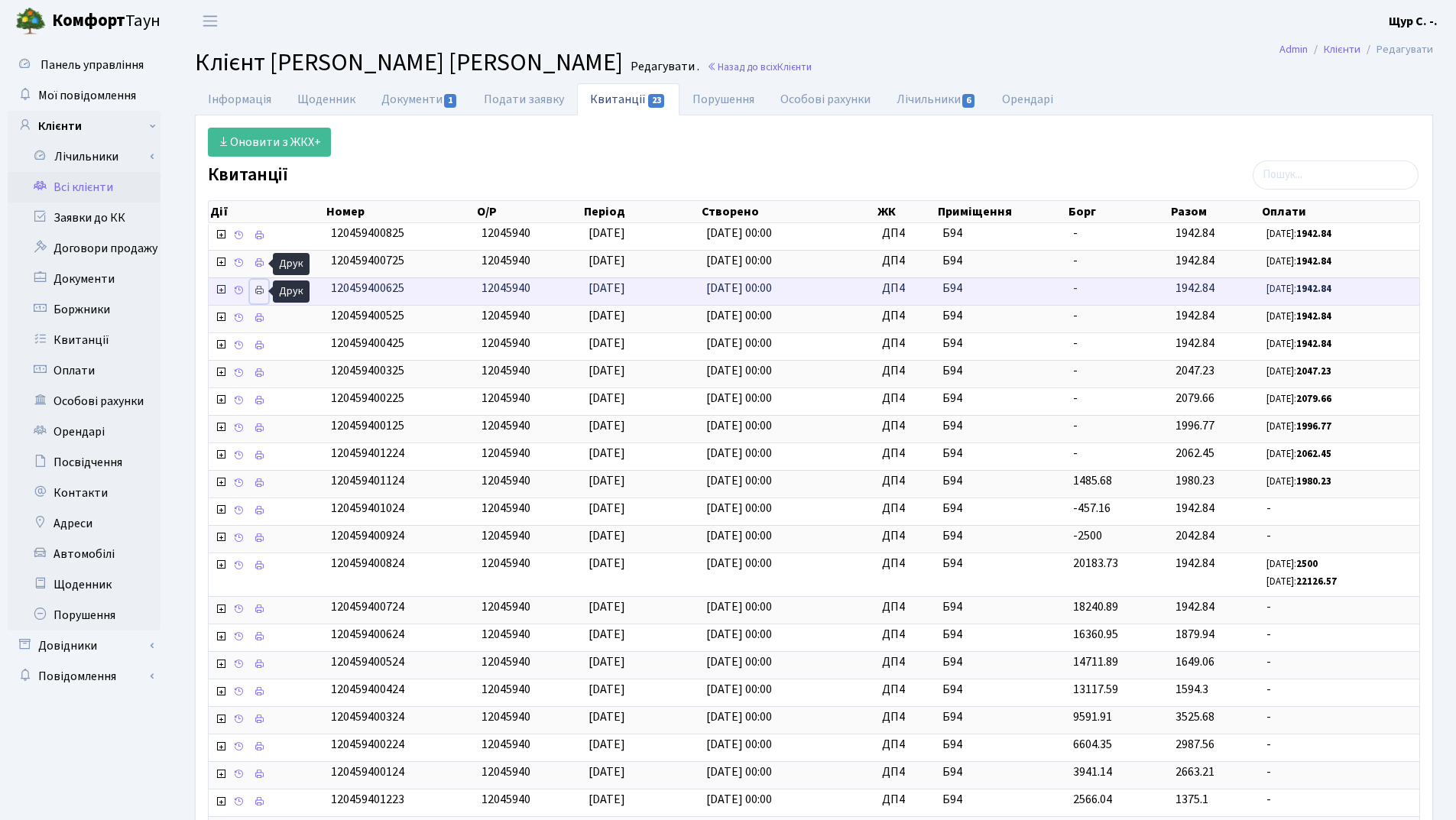
click at [256, 292] on icon at bounding box center [259, 290] width 11 height 11
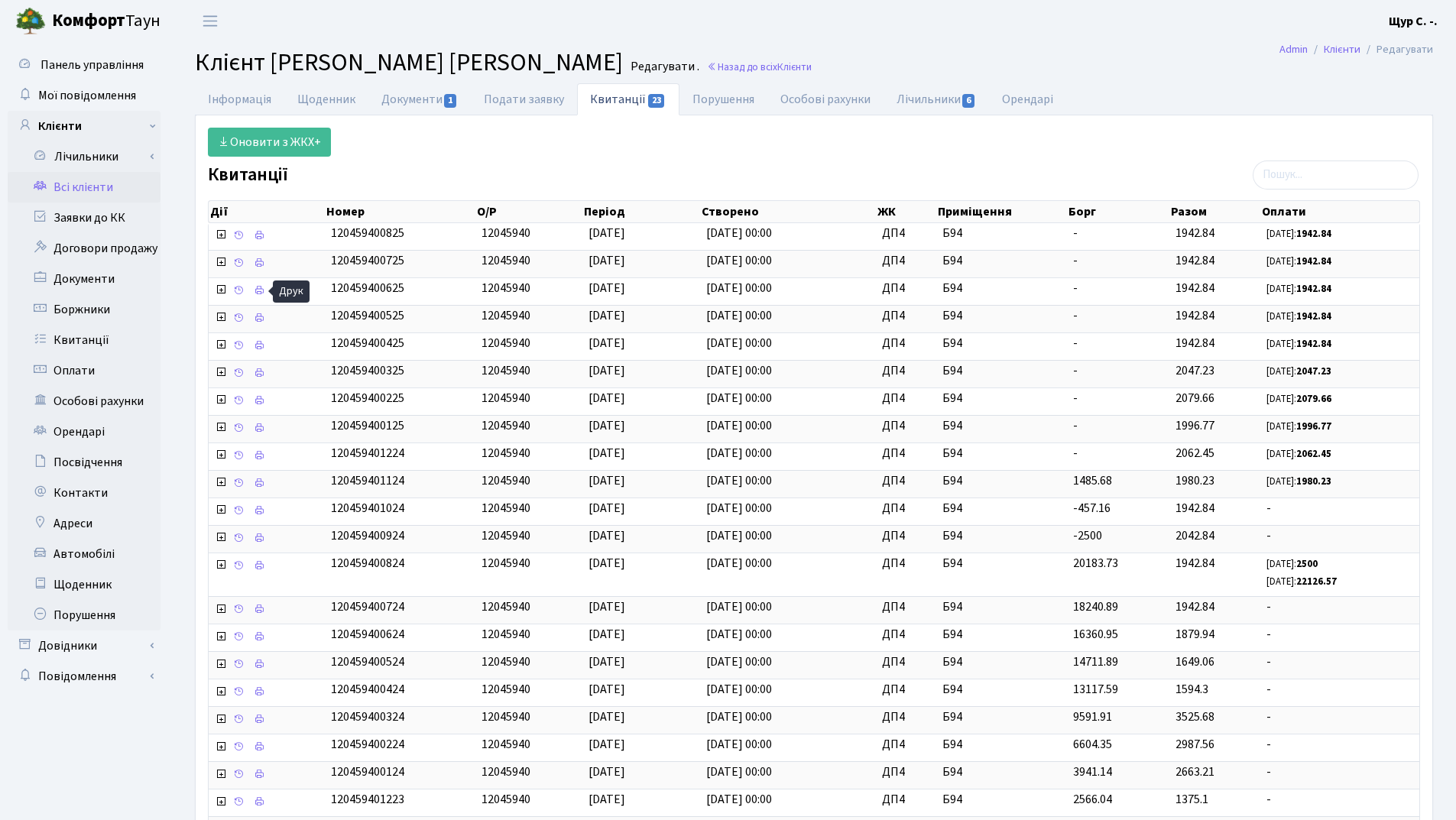
click at [85, 196] on link "Всі клієнти" at bounding box center [83, 188] width 153 height 31
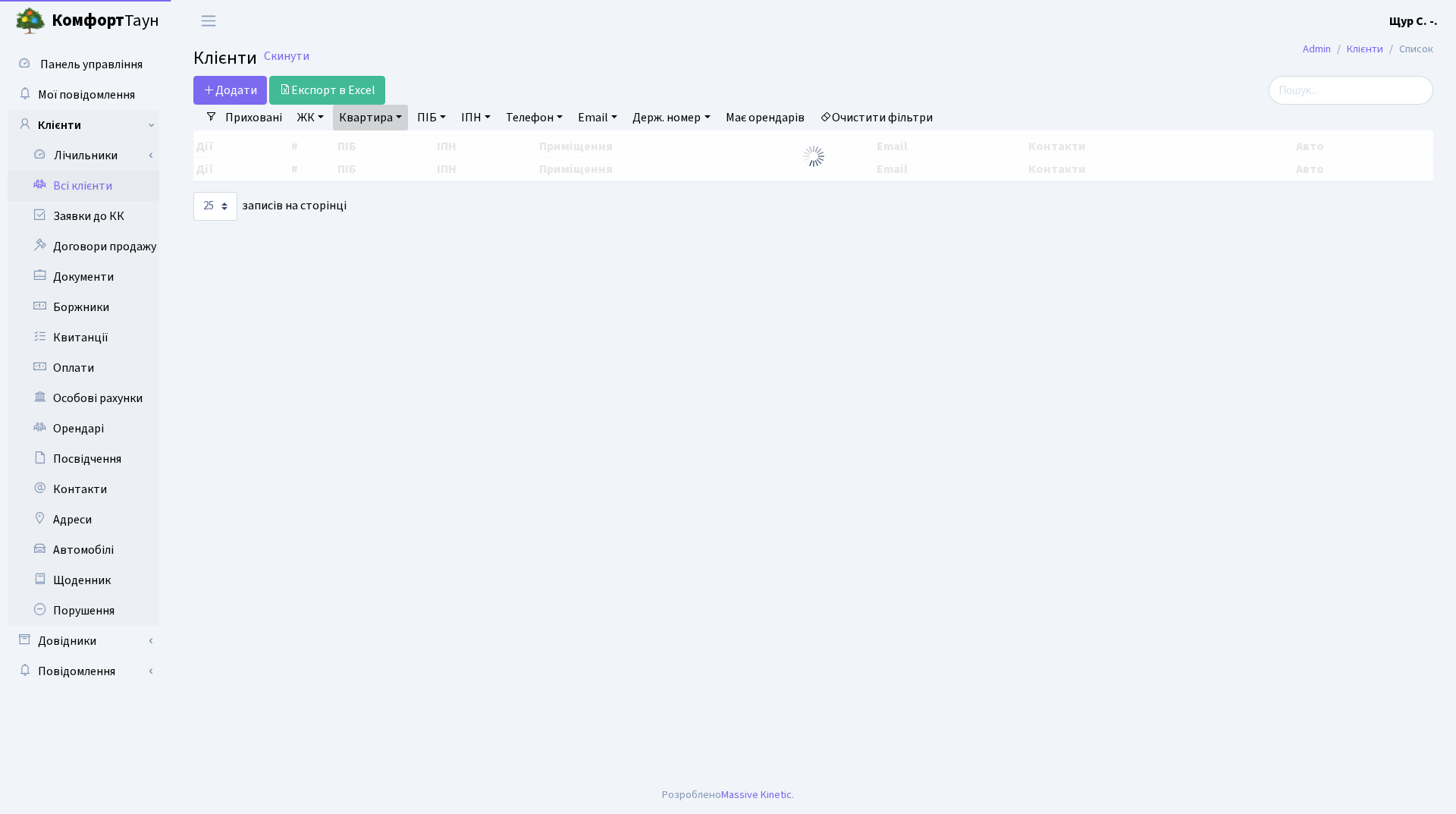
select select "25"
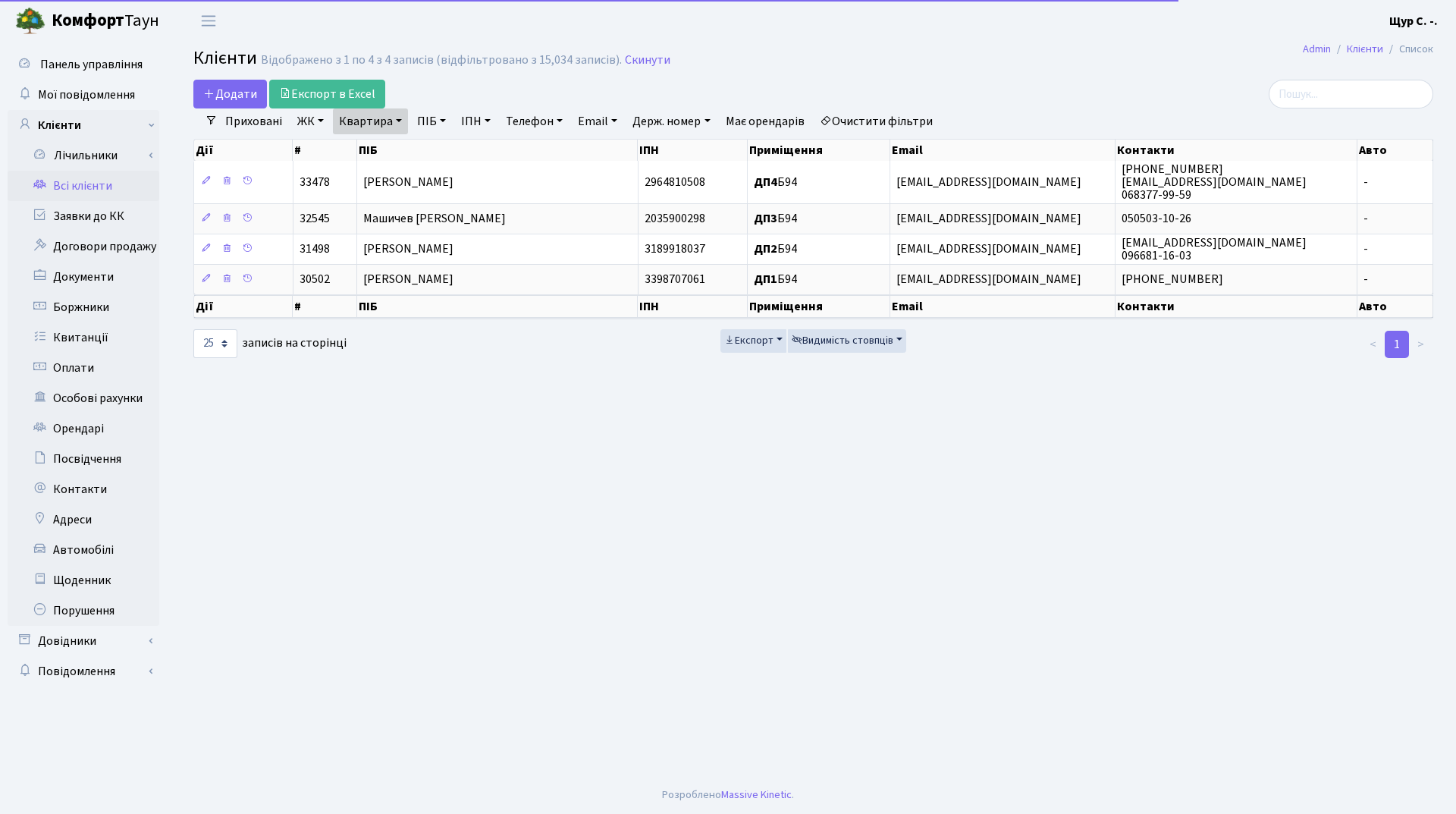
click at [404, 116] on link "Квартира" at bounding box center [371, 121] width 75 height 26
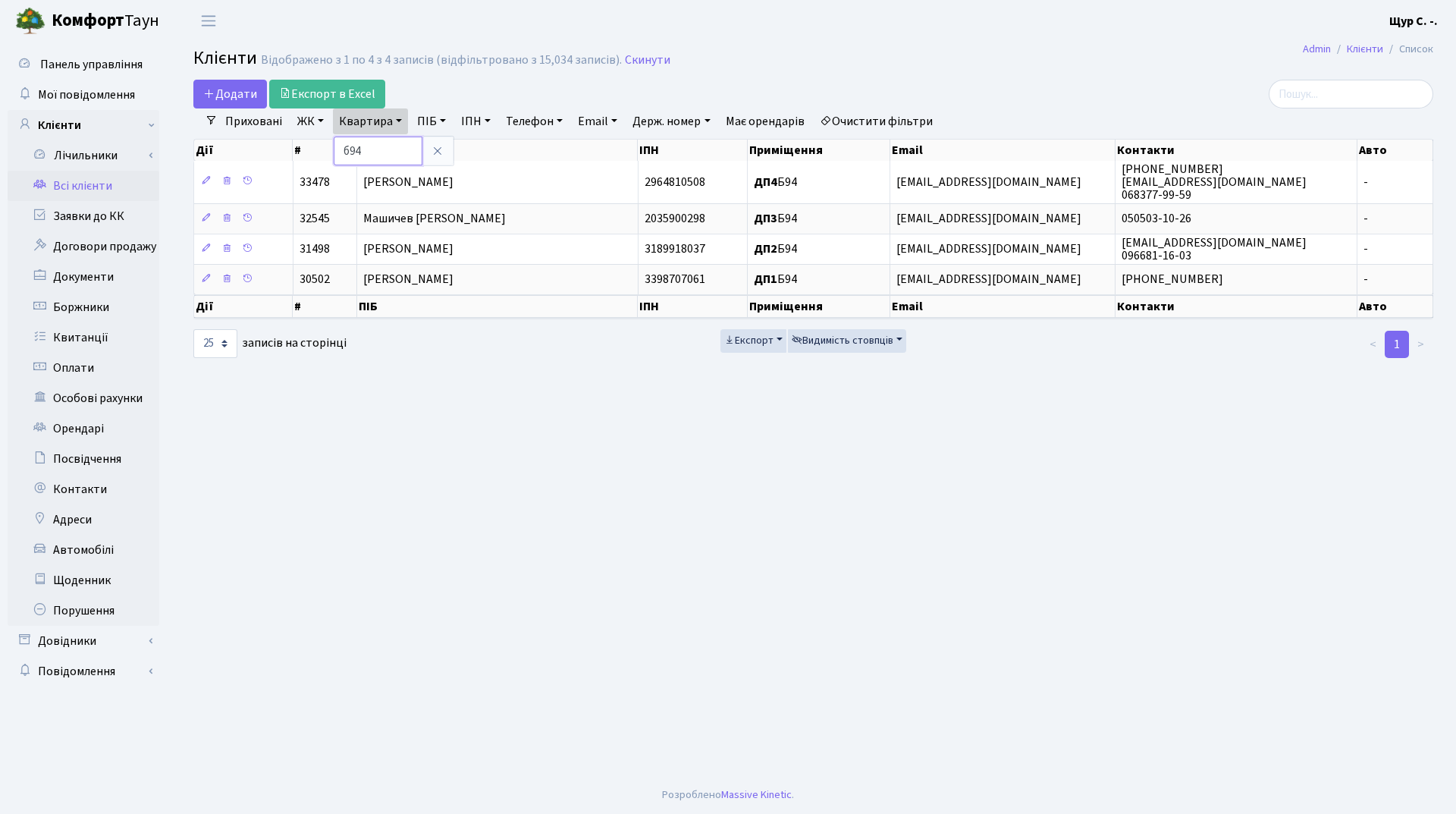
click at [380, 153] on input "б94" at bounding box center [378, 151] width 89 height 29
type input "б"
type input "379"
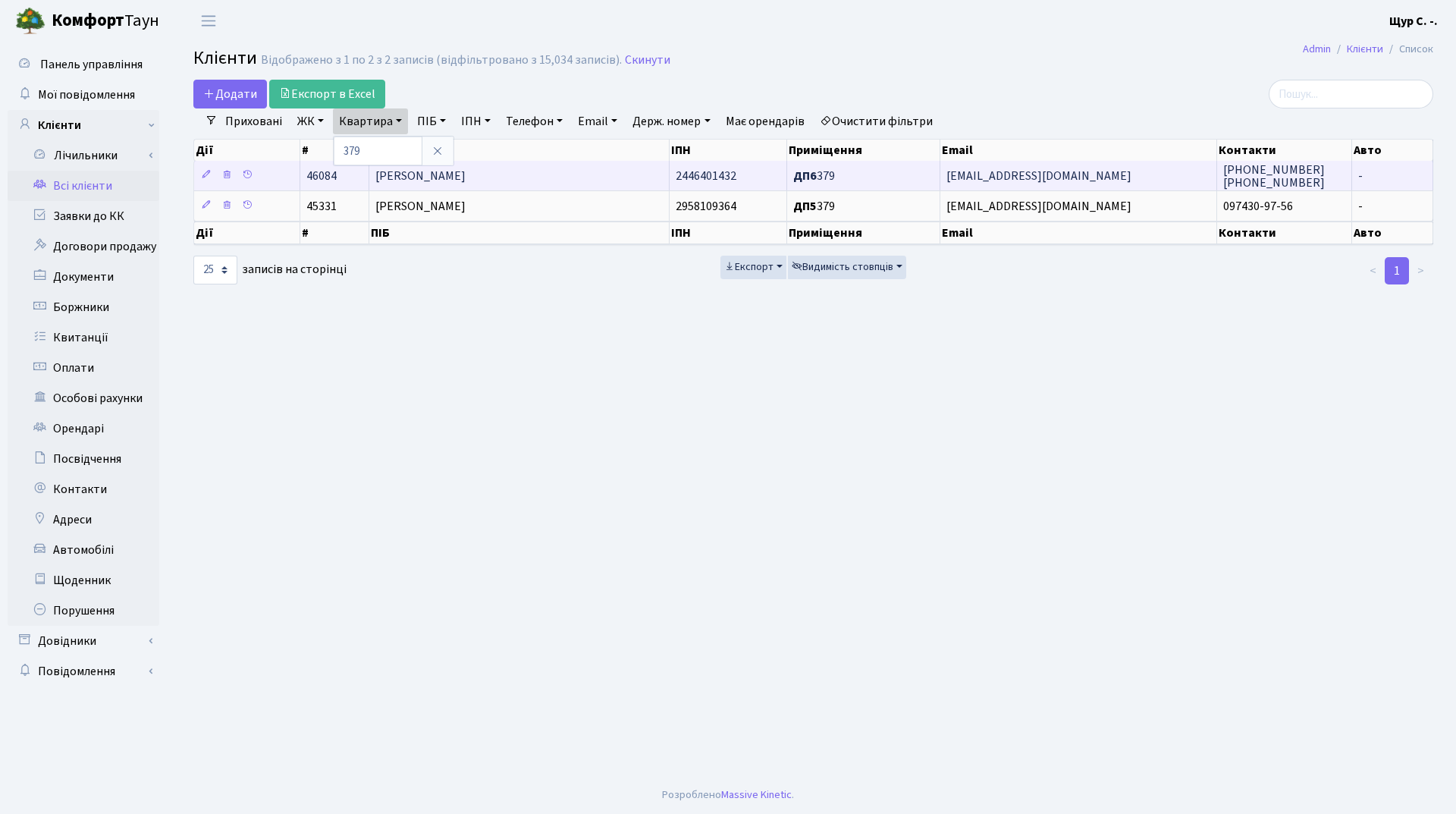
click at [405, 178] on span "Чепіков Олексій Володимирович" at bounding box center [421, 176] width 90 height 17
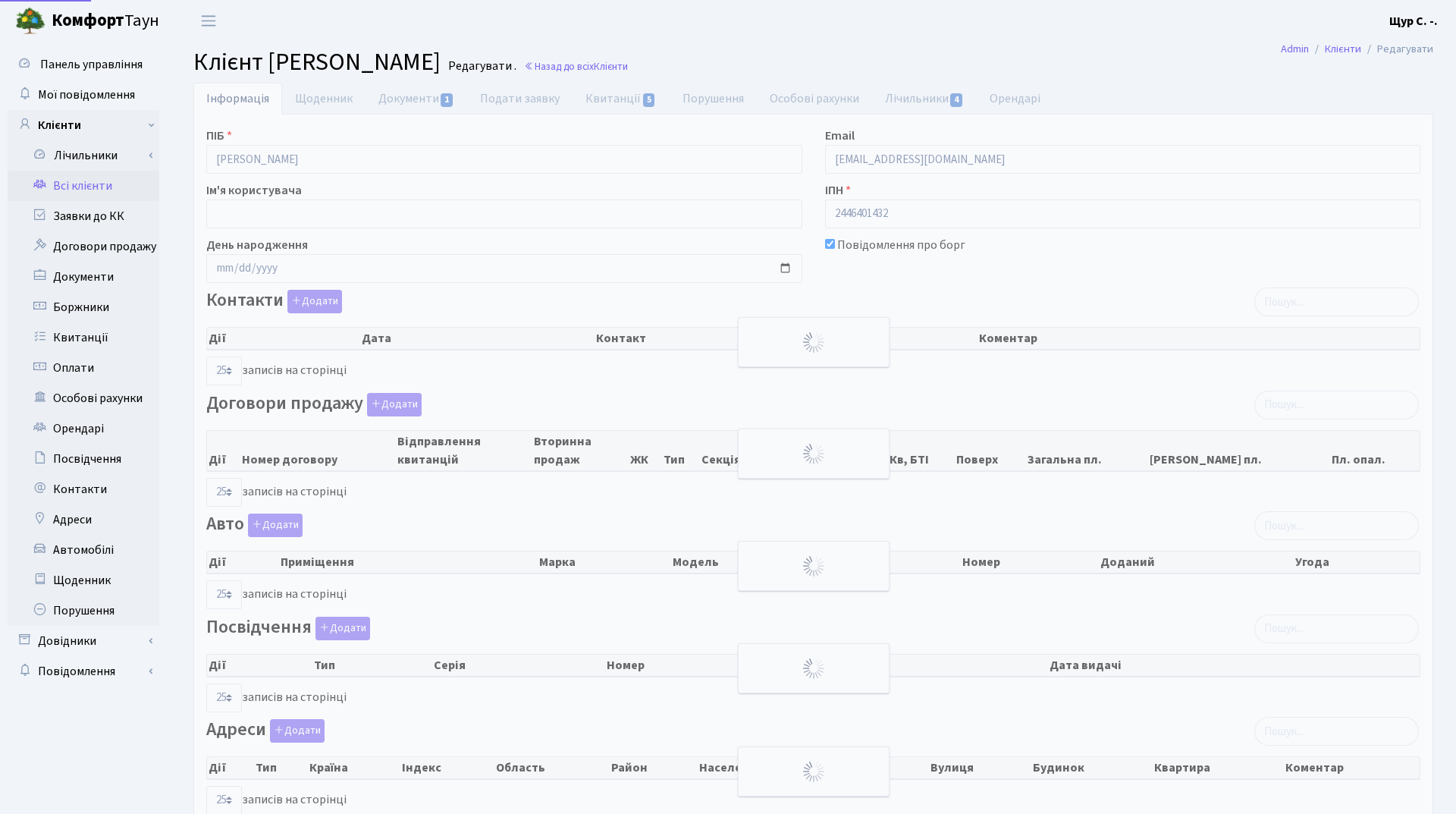
select select "25"
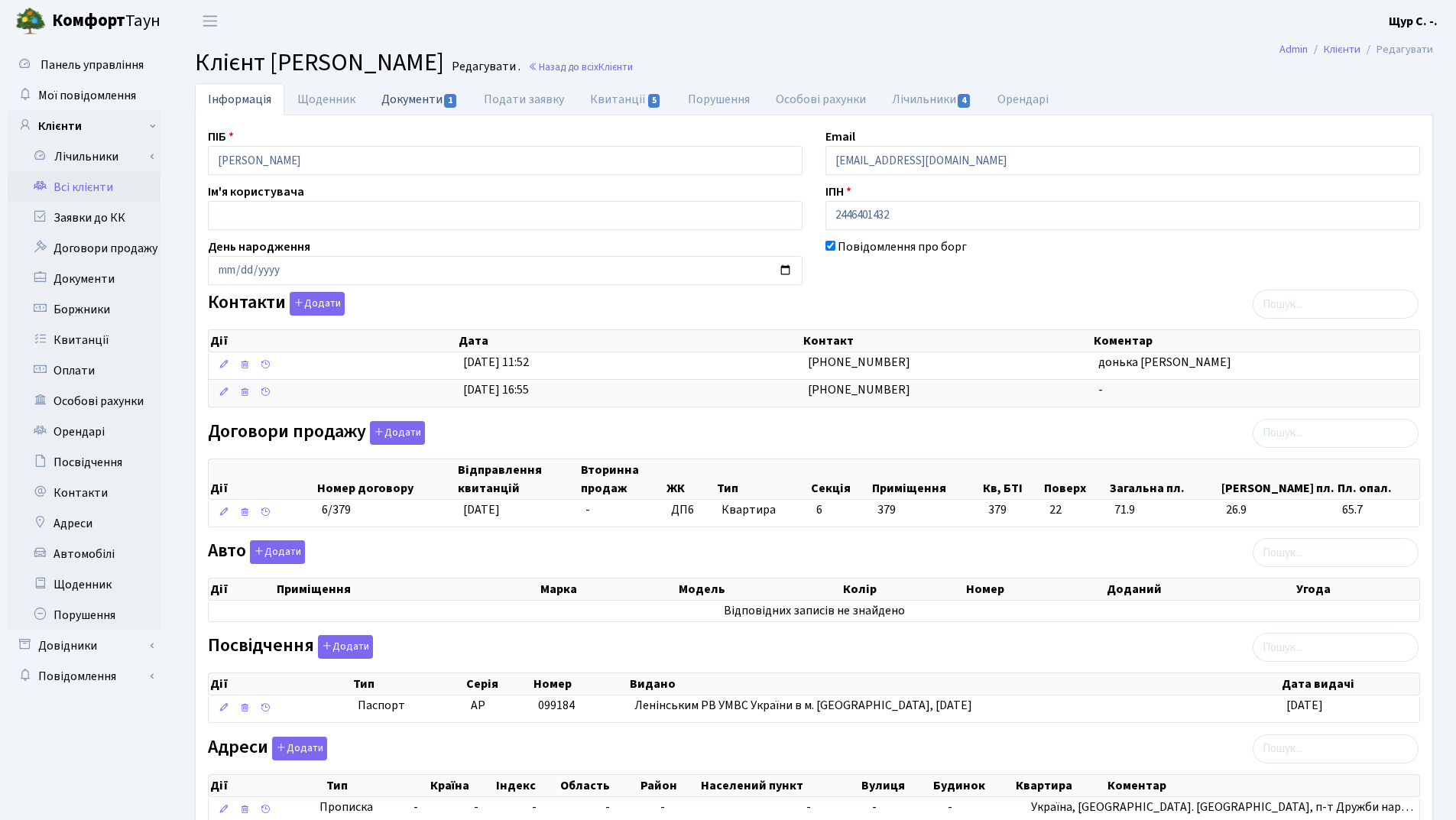
click at [417, 92] on link "Документи 1" at bounding box center [419, 99] width 103 height 32
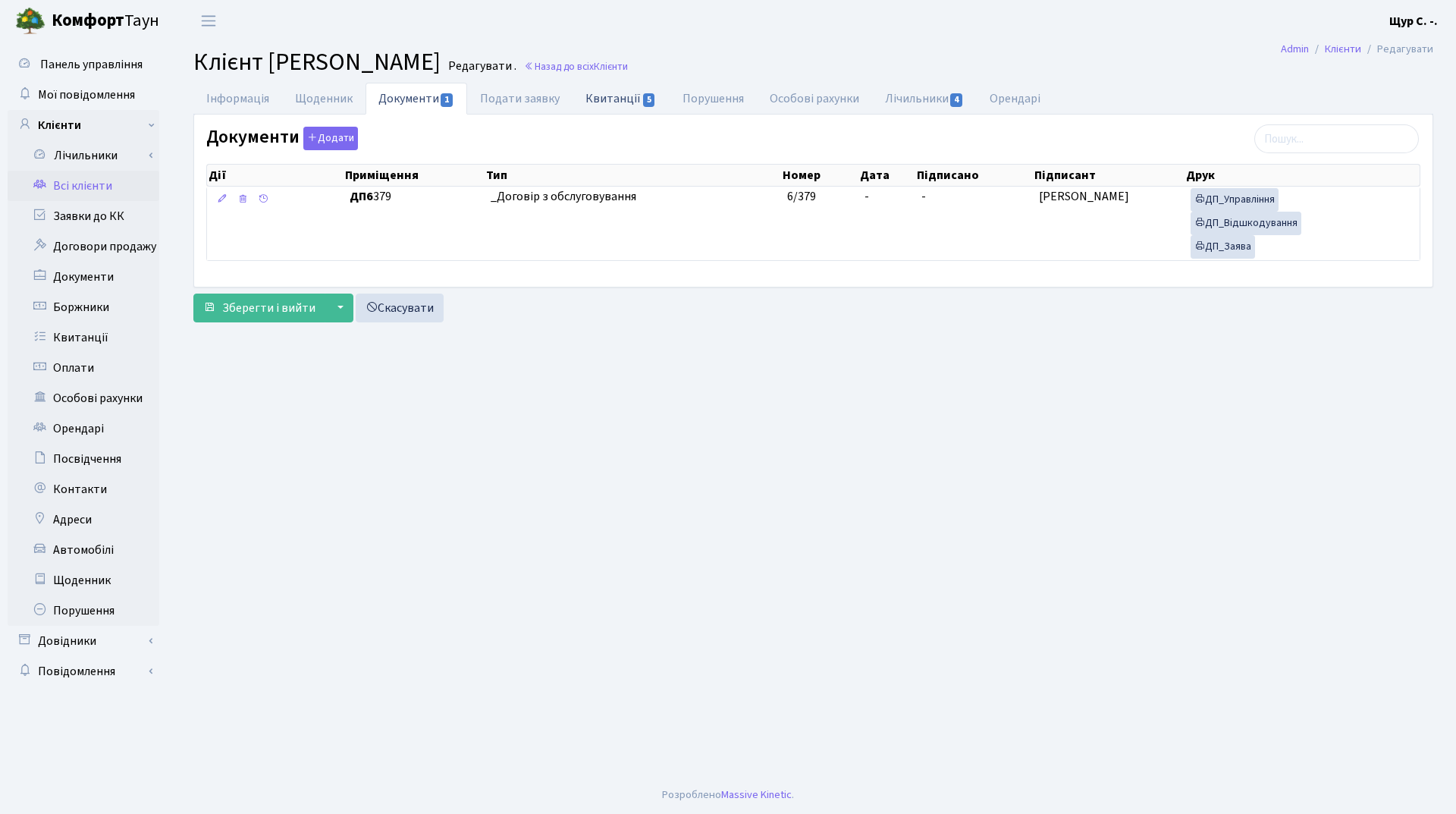
click at [624, 101] on link "Квитанції 5" at bounding box center [620, 98] width 96 height 31
select select "25"
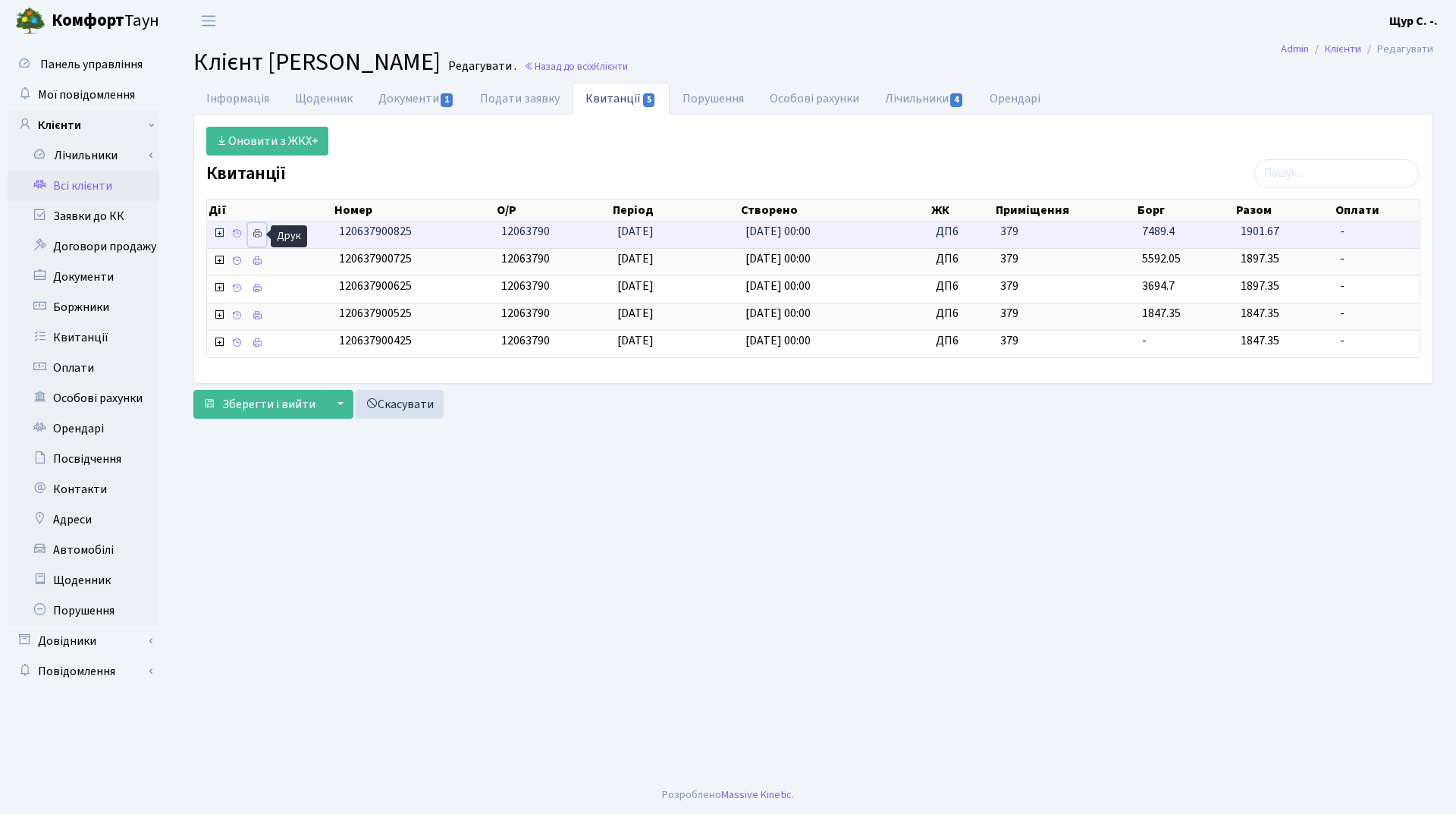
click at [258, 230] on icon at bounding box center [257, 233] width 10 height 10
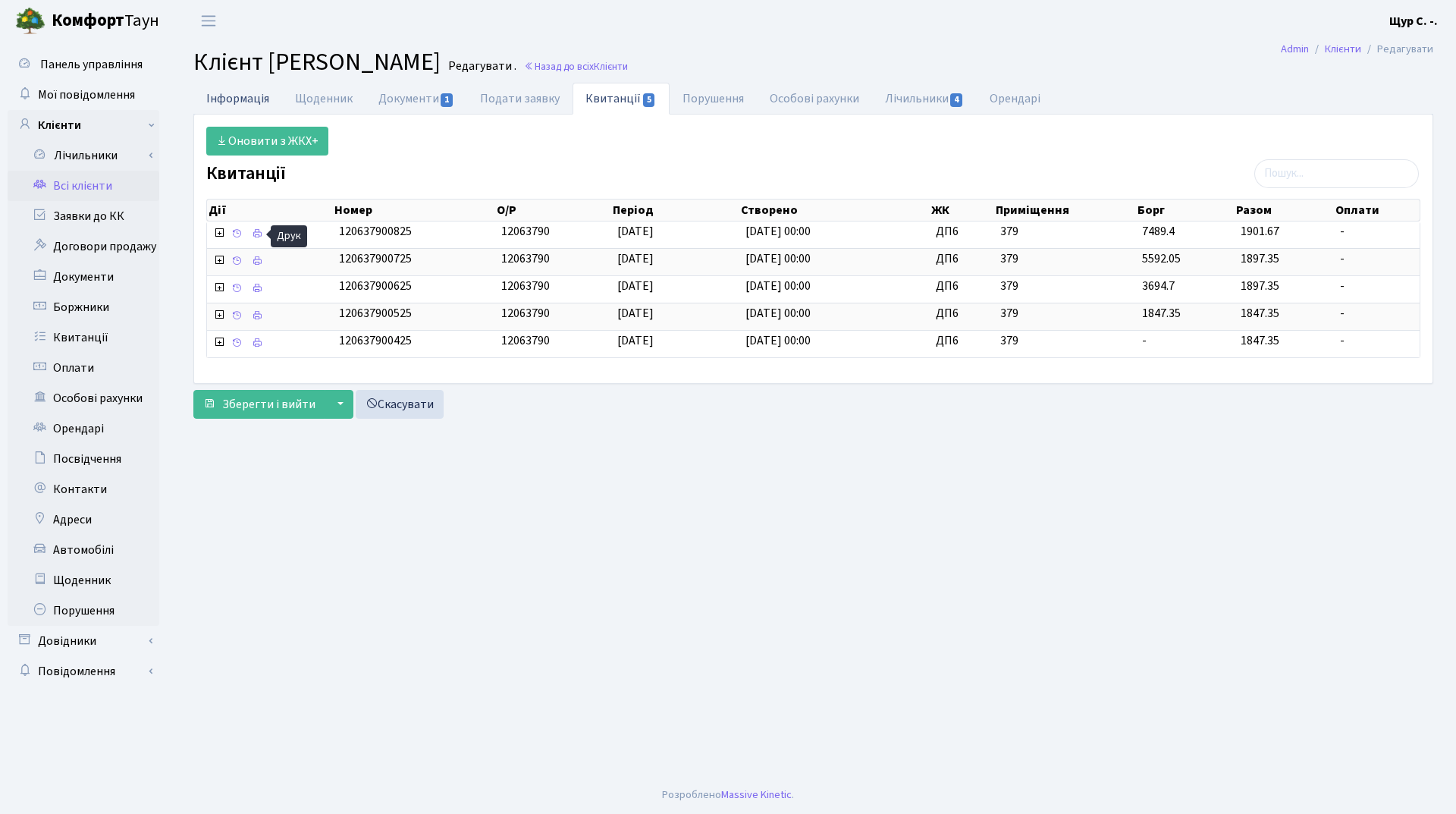
click at [257, 96] on link "Інформація" at bounding box center [238, 98] width 89 height 31
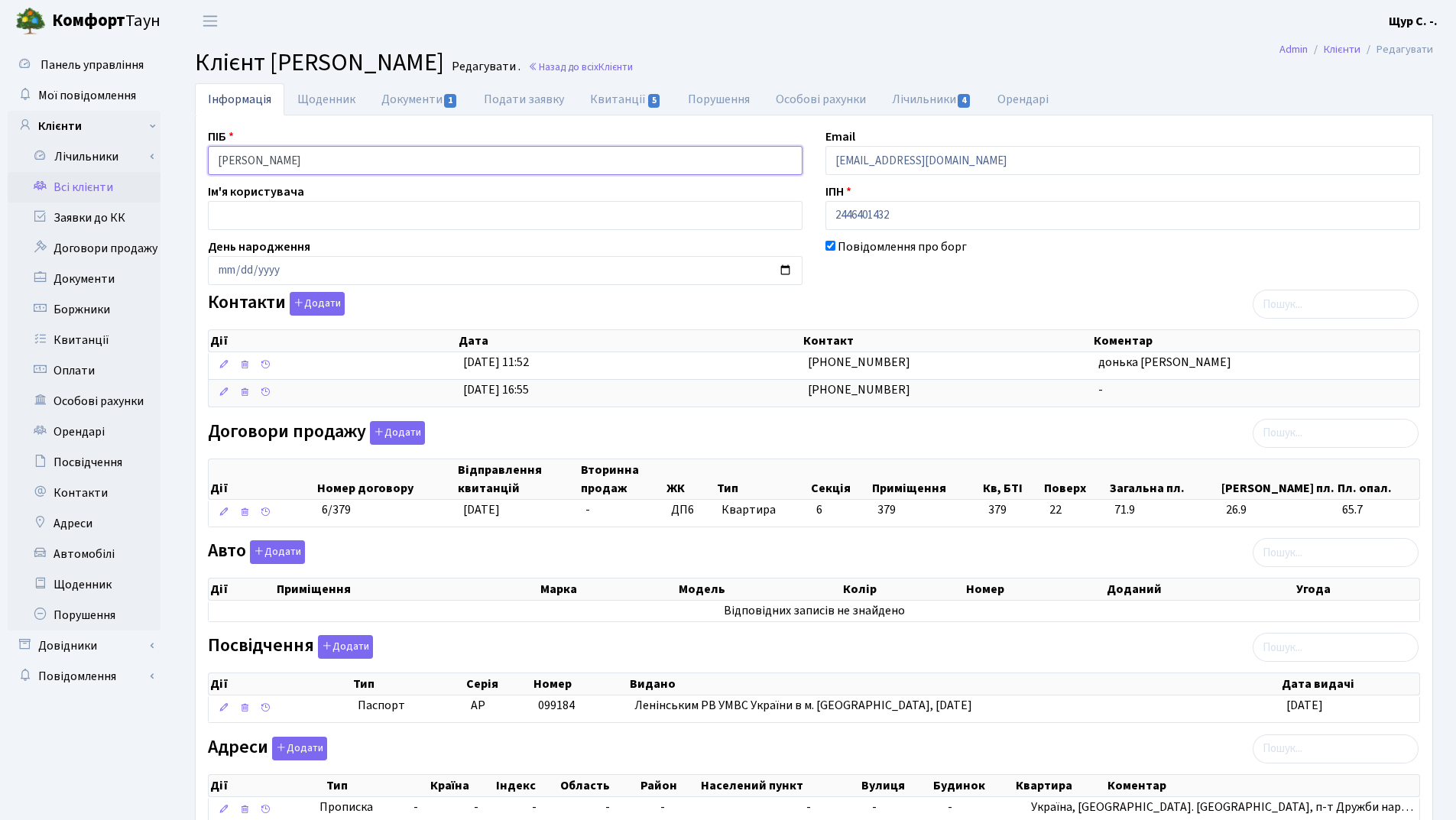
drag, startPoint x: 407, startPoint y: 160, endPoint x: 201, endPoint y: 150, distance: 206.2
click at [201, 150] on div "ПІБ Чепіков Олексій Володимирович" at bounding box center [506, 151] width 618 height 48
click at [106, 188] on link "Всі клієнти" at bounding box center [83, 188] width 153 height 31
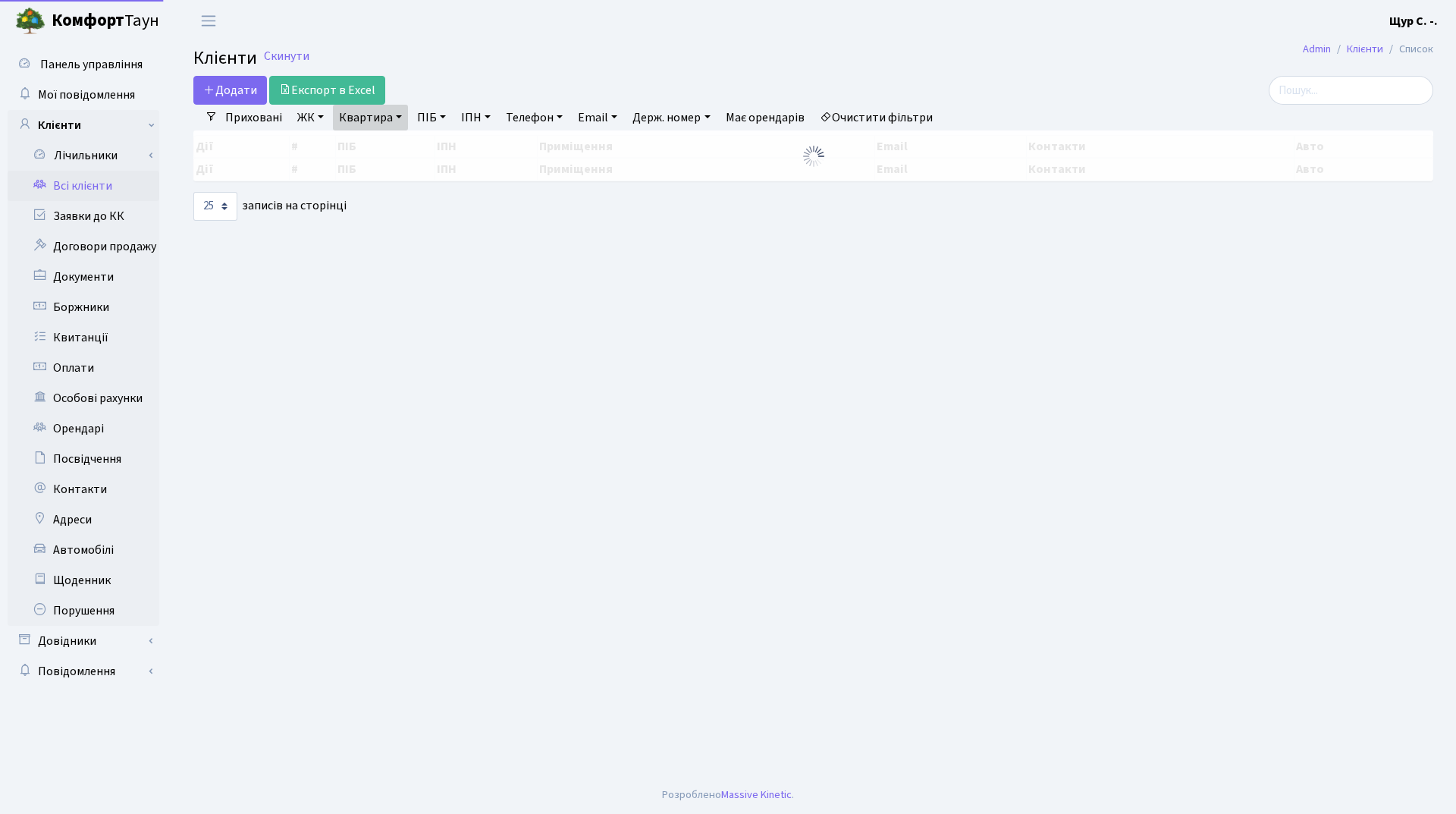
select select "25"
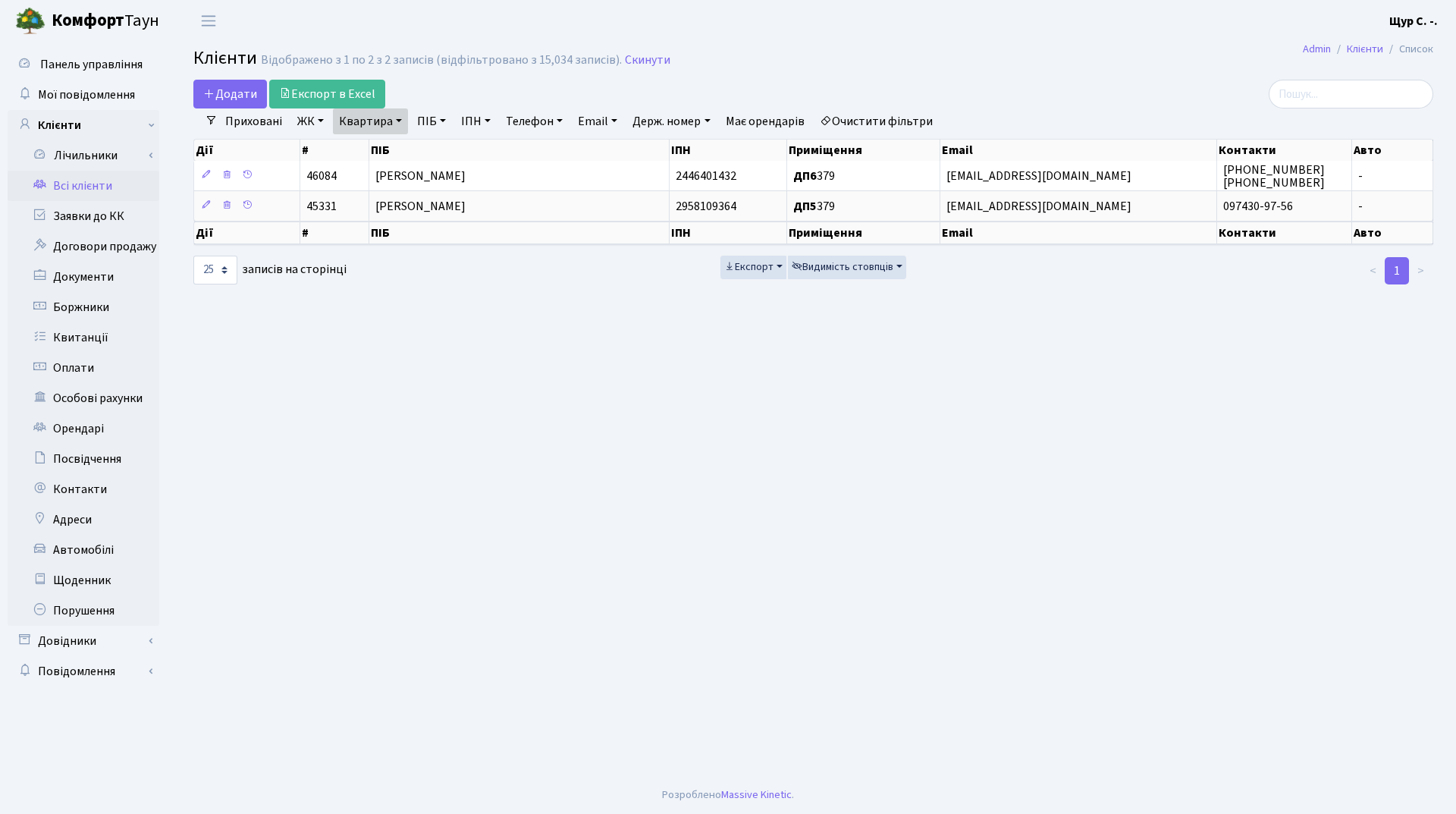
click at [393, 124] on link "Квартира" at bounding box center [371, 121] width 75 height 26
click at [382, 156] on input "379" at bounding box center [378, 151] width 89 height 29
type input "3"
type input "б151"
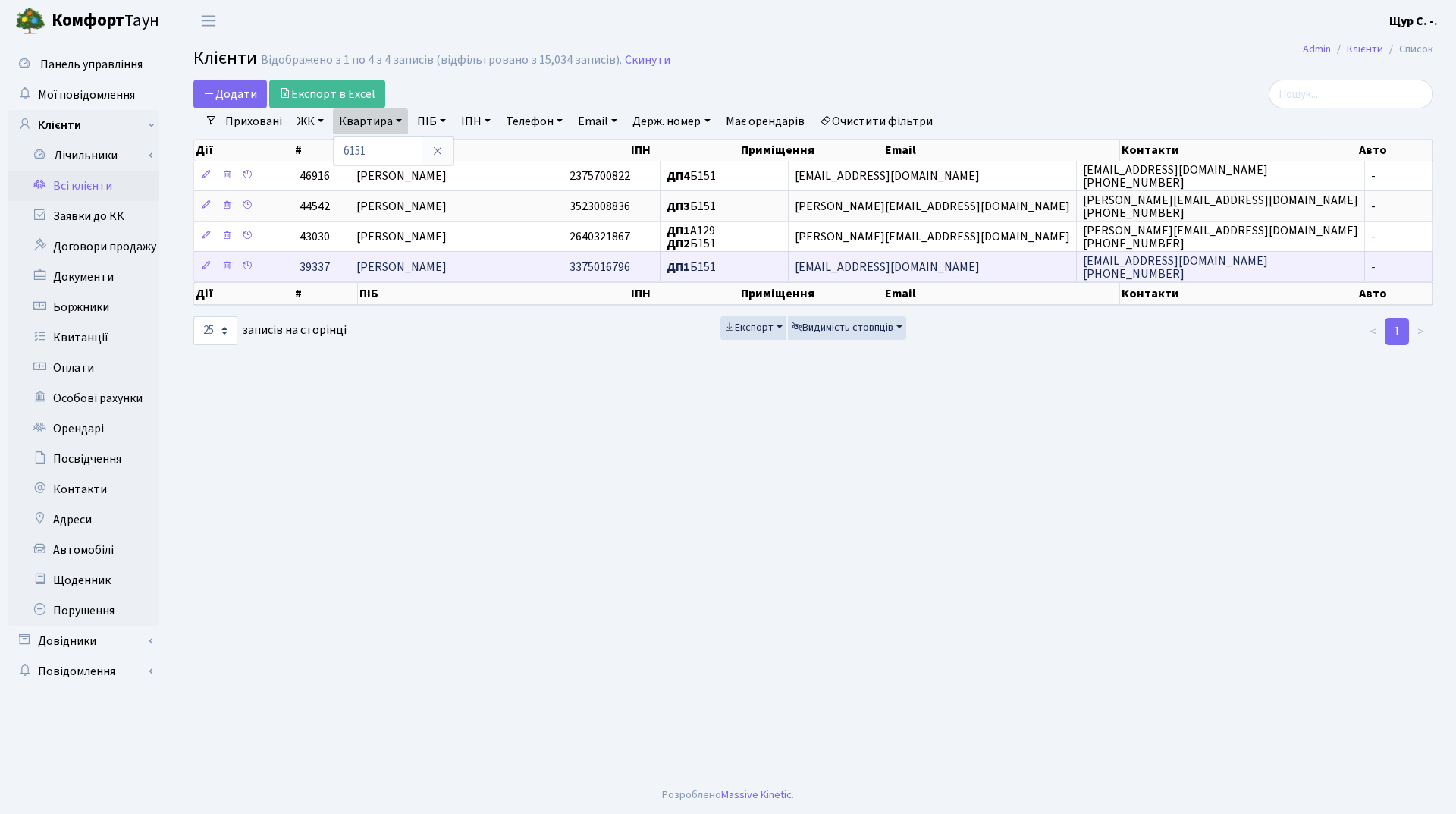
click at [437, 261] on span "Хан Руслан Іванович" at bounding box center [401, 267] width 90 height 17
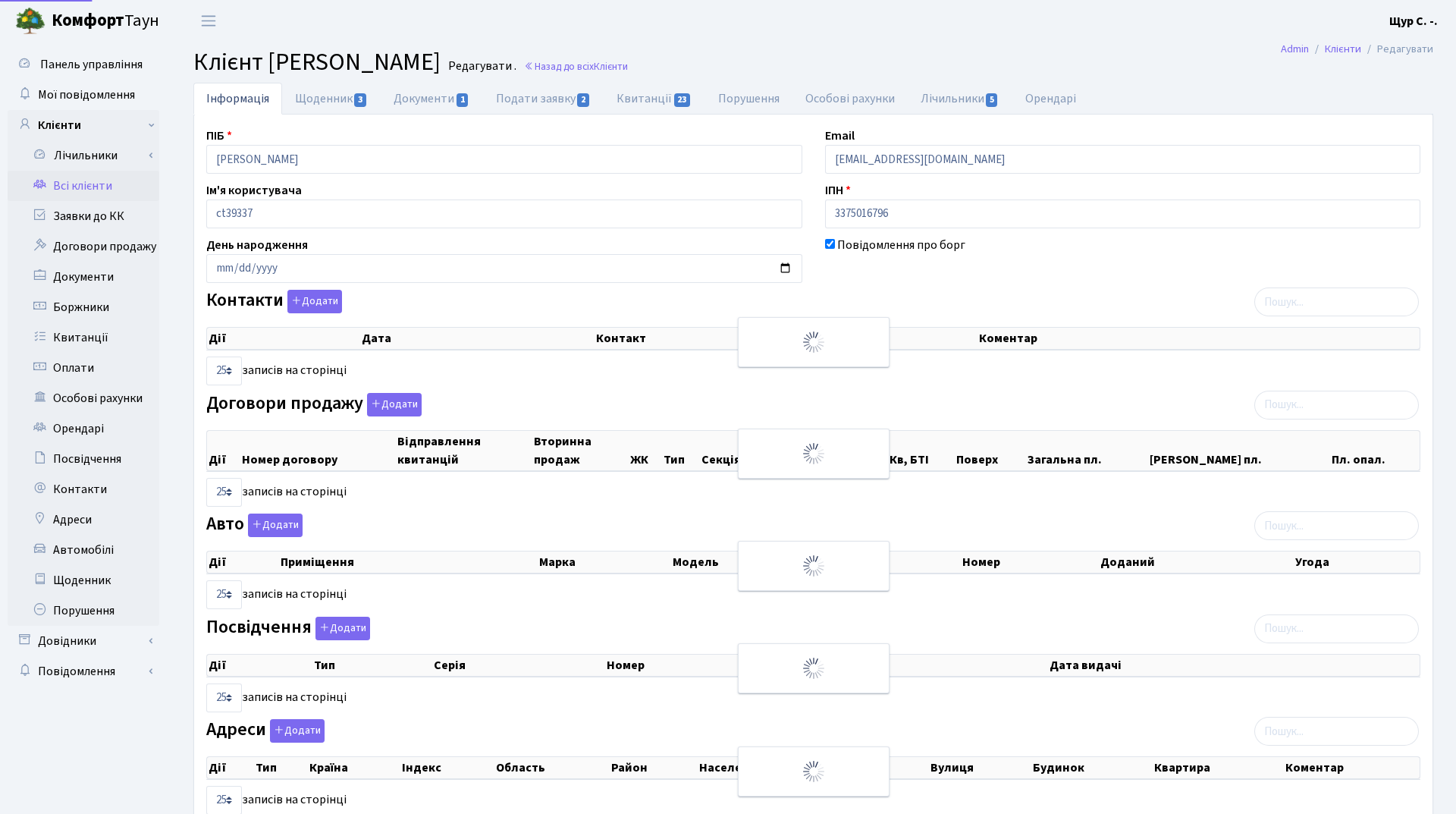
select select "25"
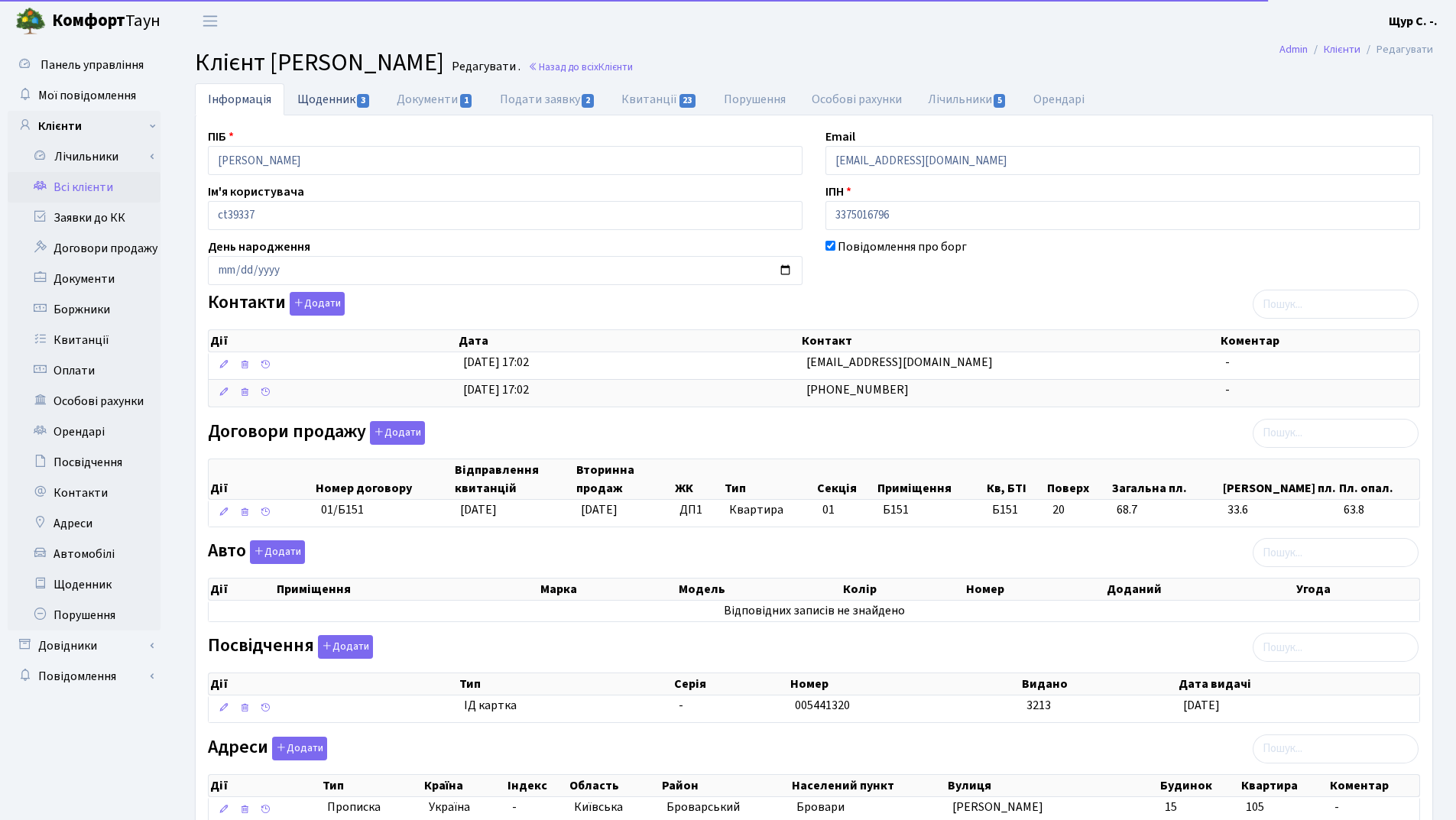
click at [332, 90] on link "Щоденник 3" at bounding box center [334, 99] width 99 height 32
select select "25"
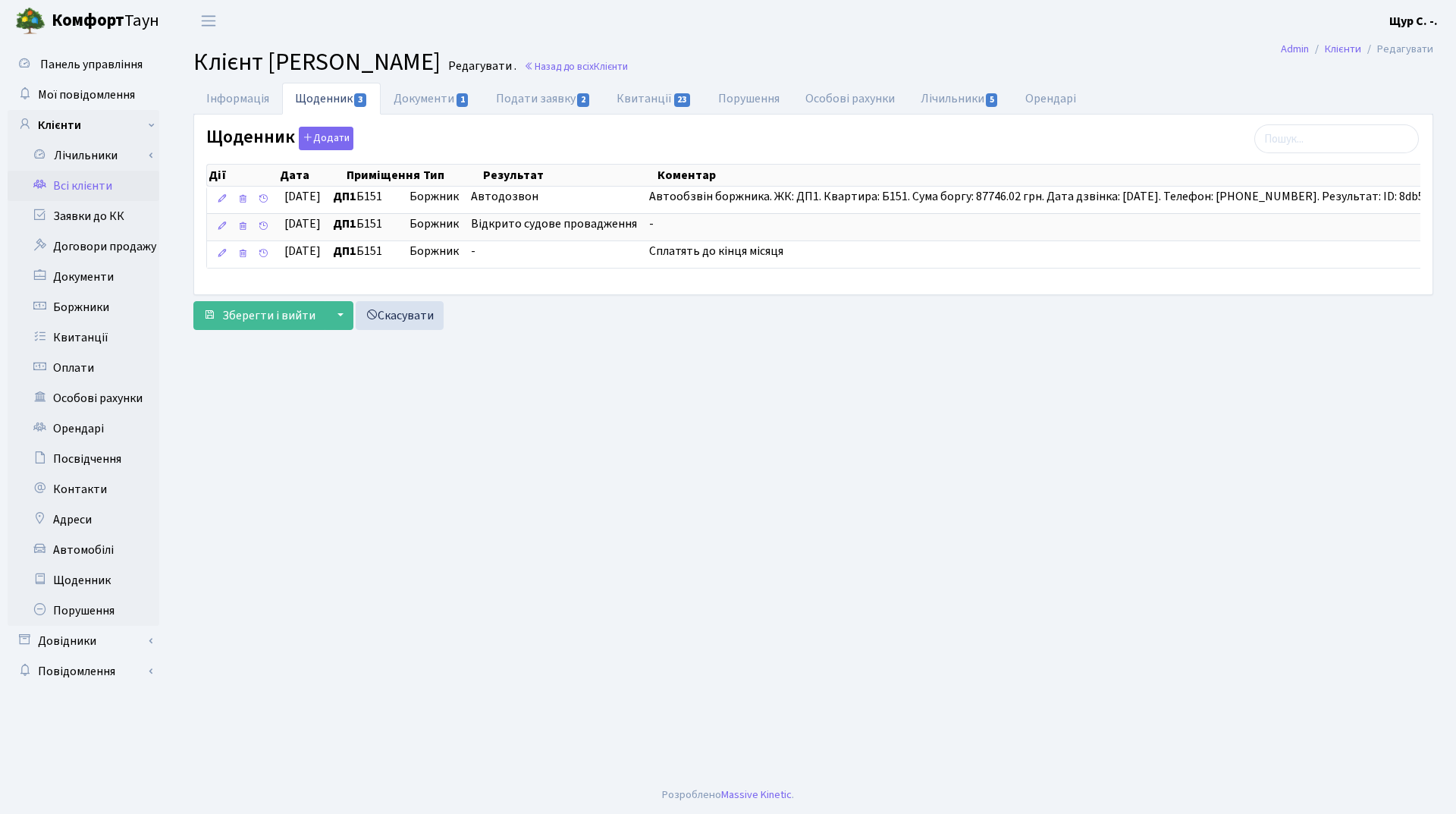
click at [104, 193] on link "Всі клієнти" at bounding box center [83, 186] width 152 height 31
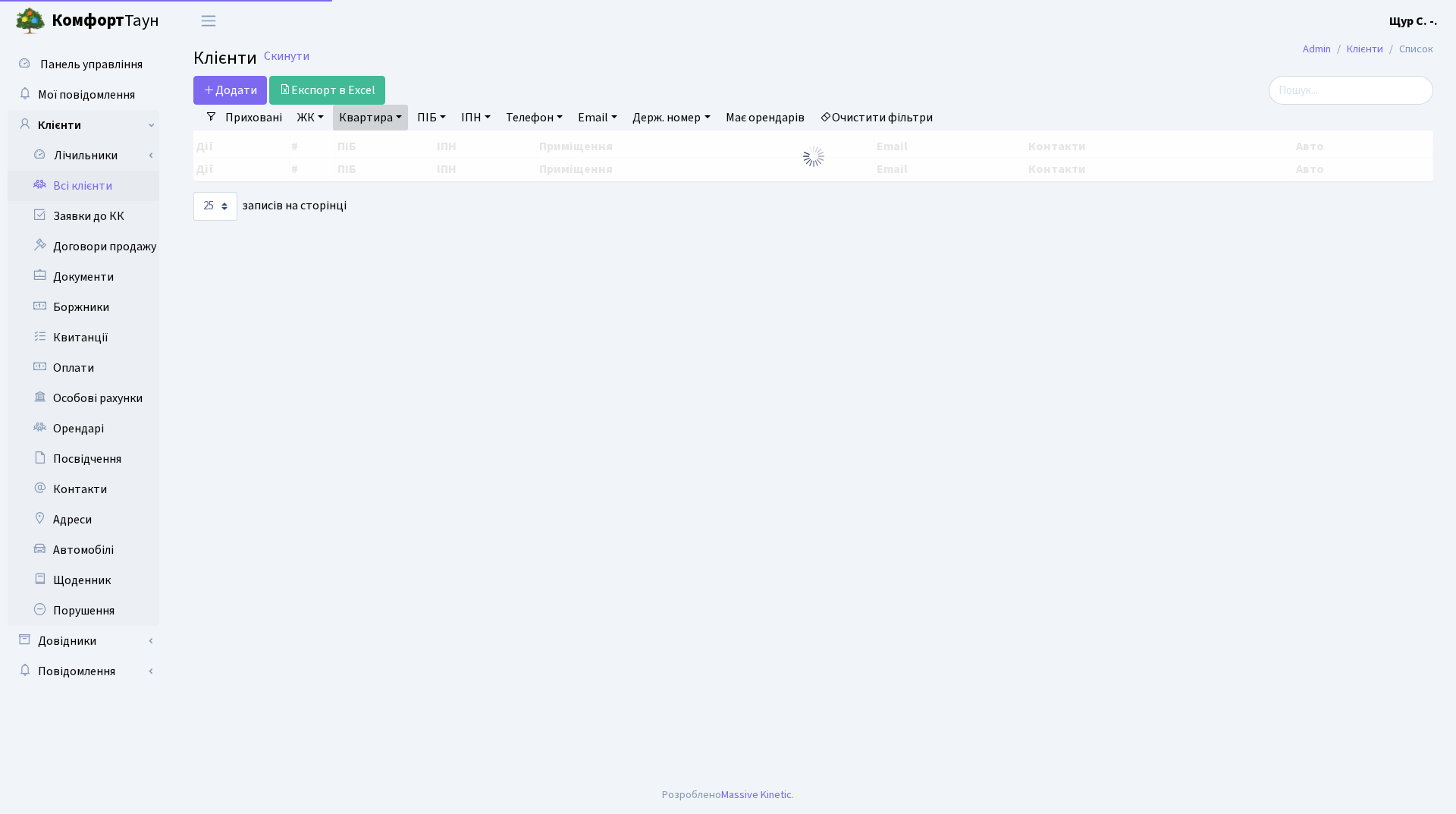
select select "25"
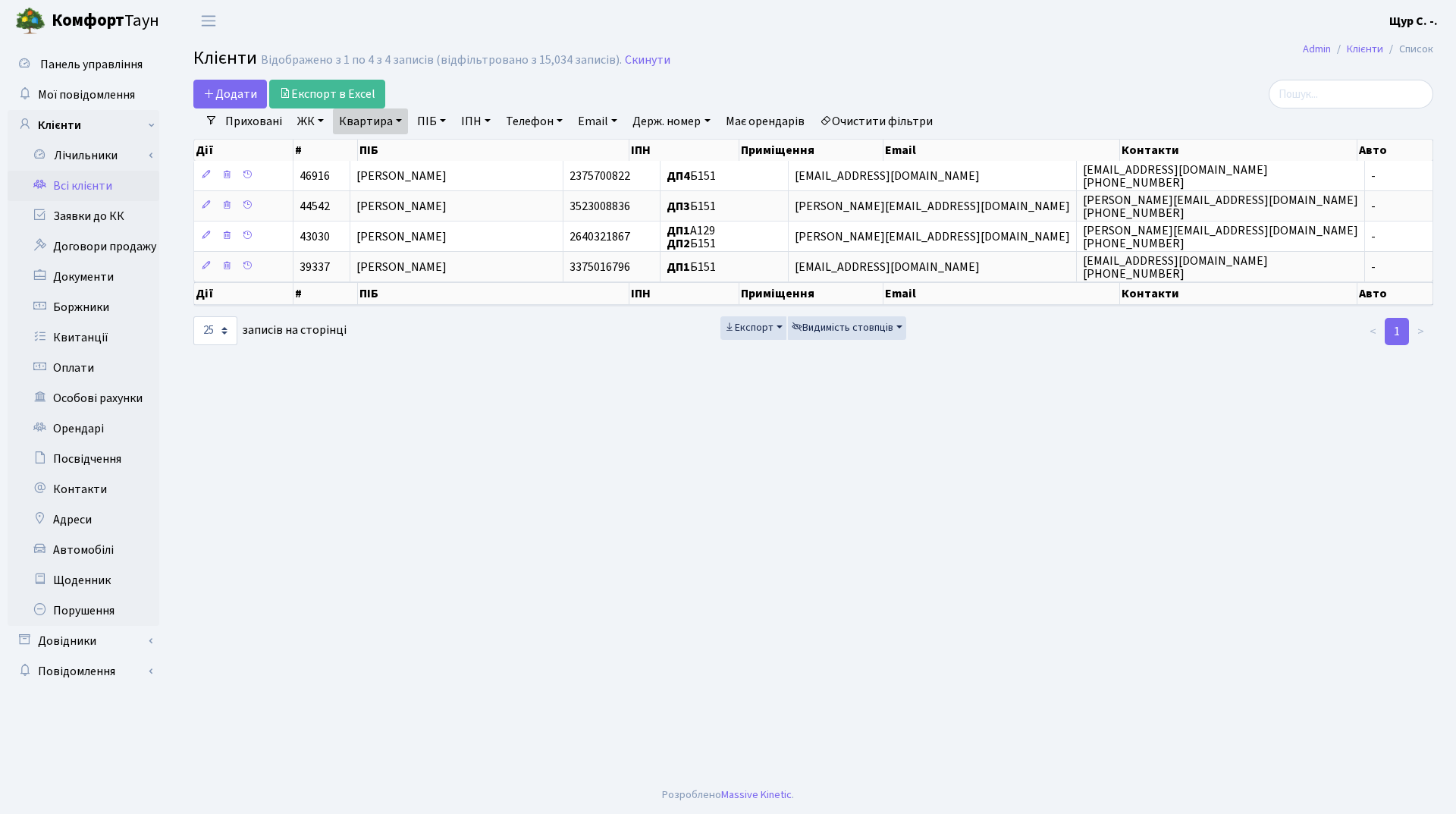
click at [389, 120] on link "Квартира" at bounding box center [371, 121] width 75 height 26
click at [393, 151] on input "б151" at bounding box center [378, 151] width 89 height 29
type input "б"
click at [437, 119] on link "ПІБ" at bounding box center [431, 121] width 41 height 26
type input "[PERSON_NAME]"
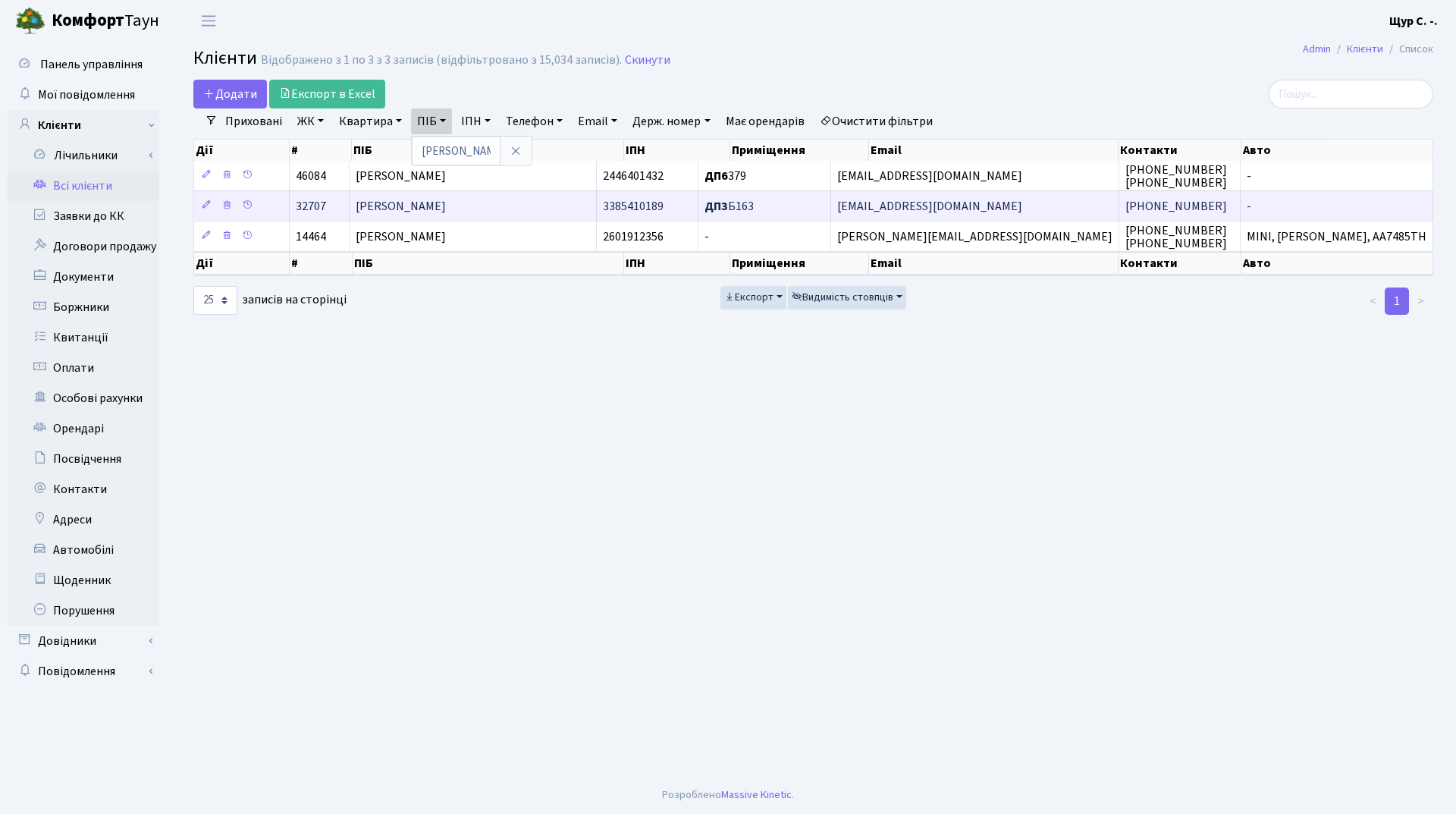
click at [439, 219] on td "[PERSON_NAME]" at bounding box center [474, 206] width 248 height 31
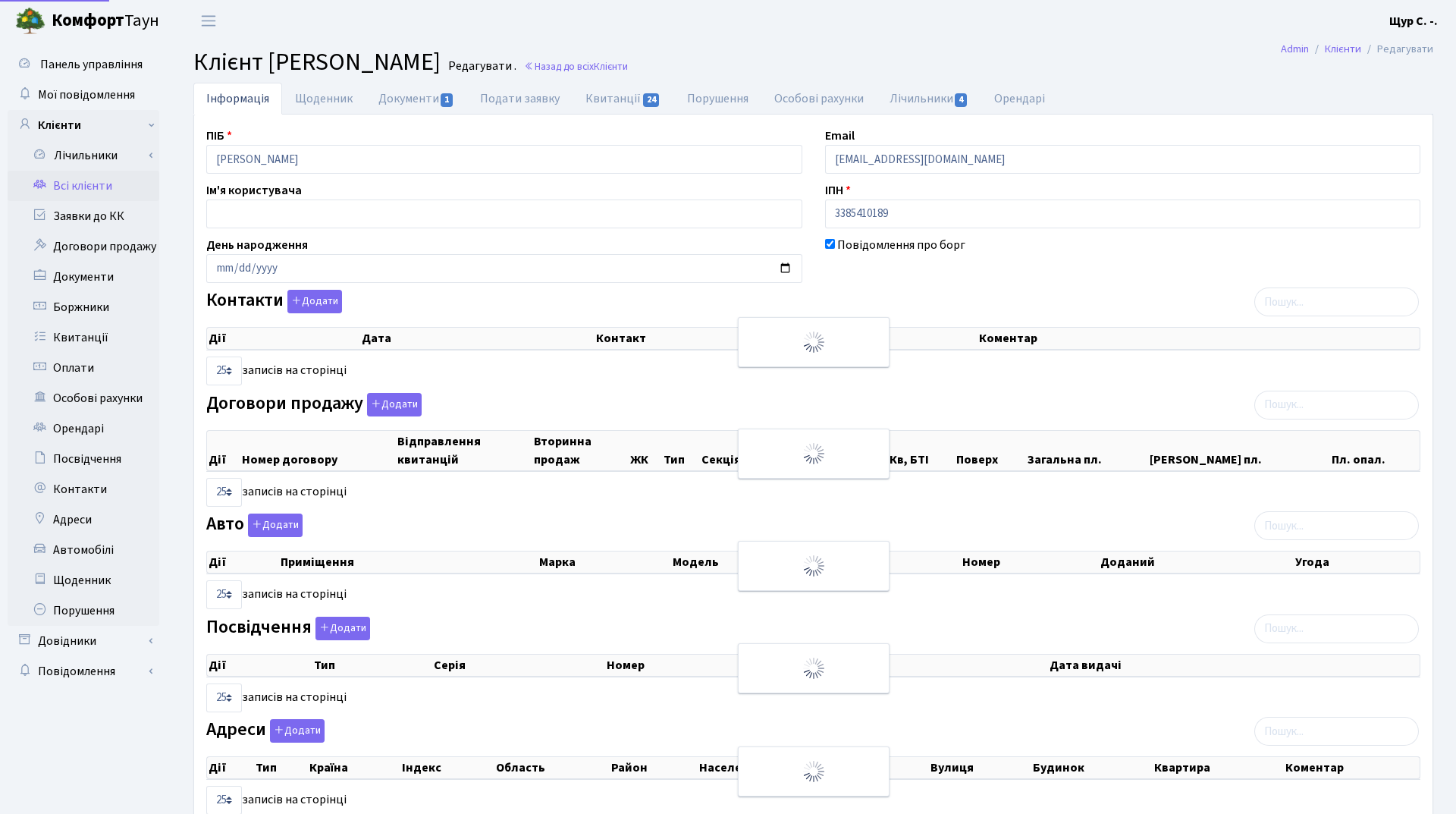
select select "25"
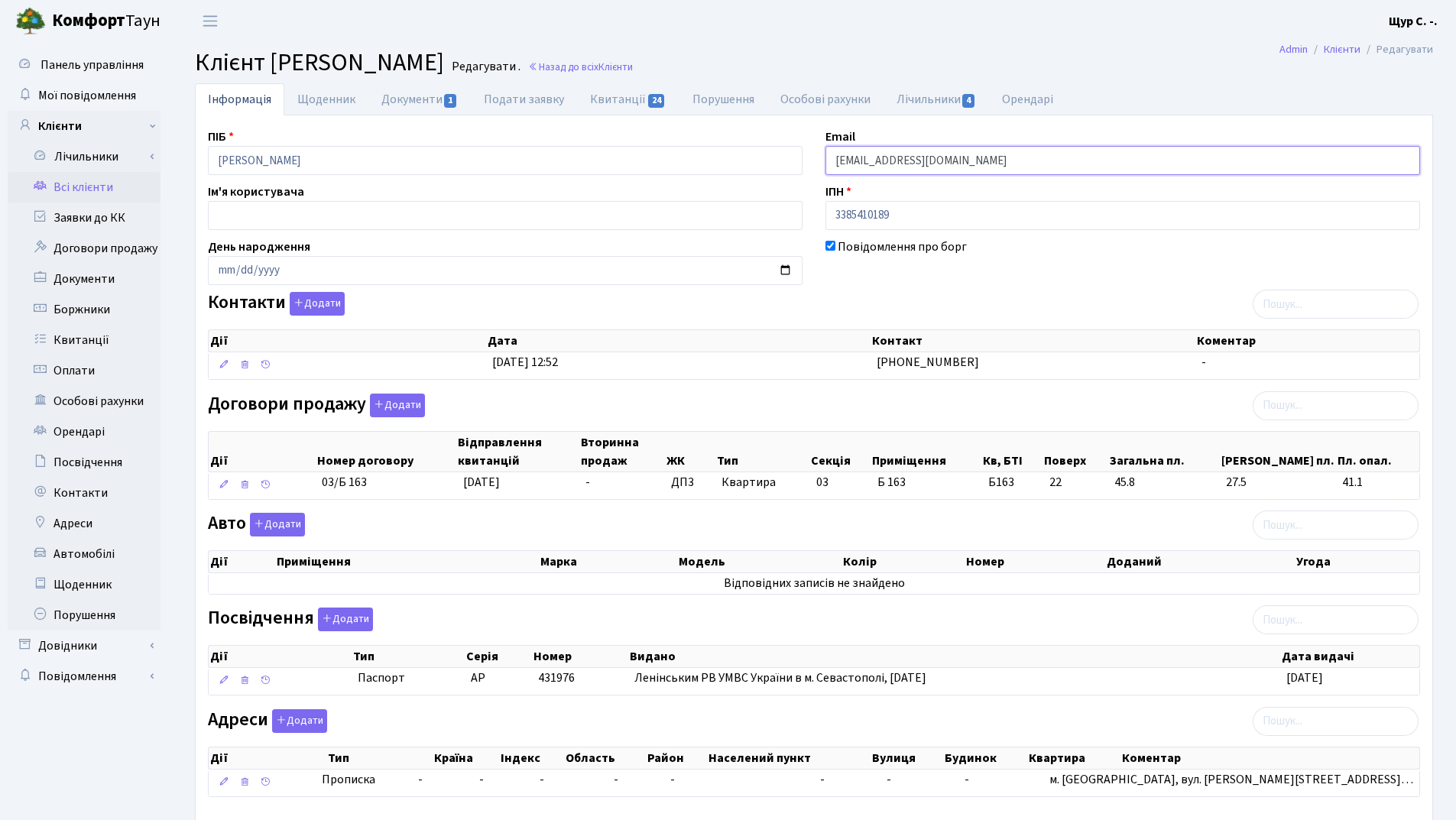
drag, startPoint x: 1015, startPoint y: 163, endPoint x: 808, endPoint y: 163, distance: 207.0
click at [808, 163] on div "ПІБ [PERSON_NAME] Email [EMAIL_ADDRESS][DOMAIN_NAME] Ім'я користувача ІПН 33854…" at bounding box center [814, 469] width 1235 height 683
click at [71, 184] on link "Всі клієнти" at bounding box center [83, 188] width 153 height 31
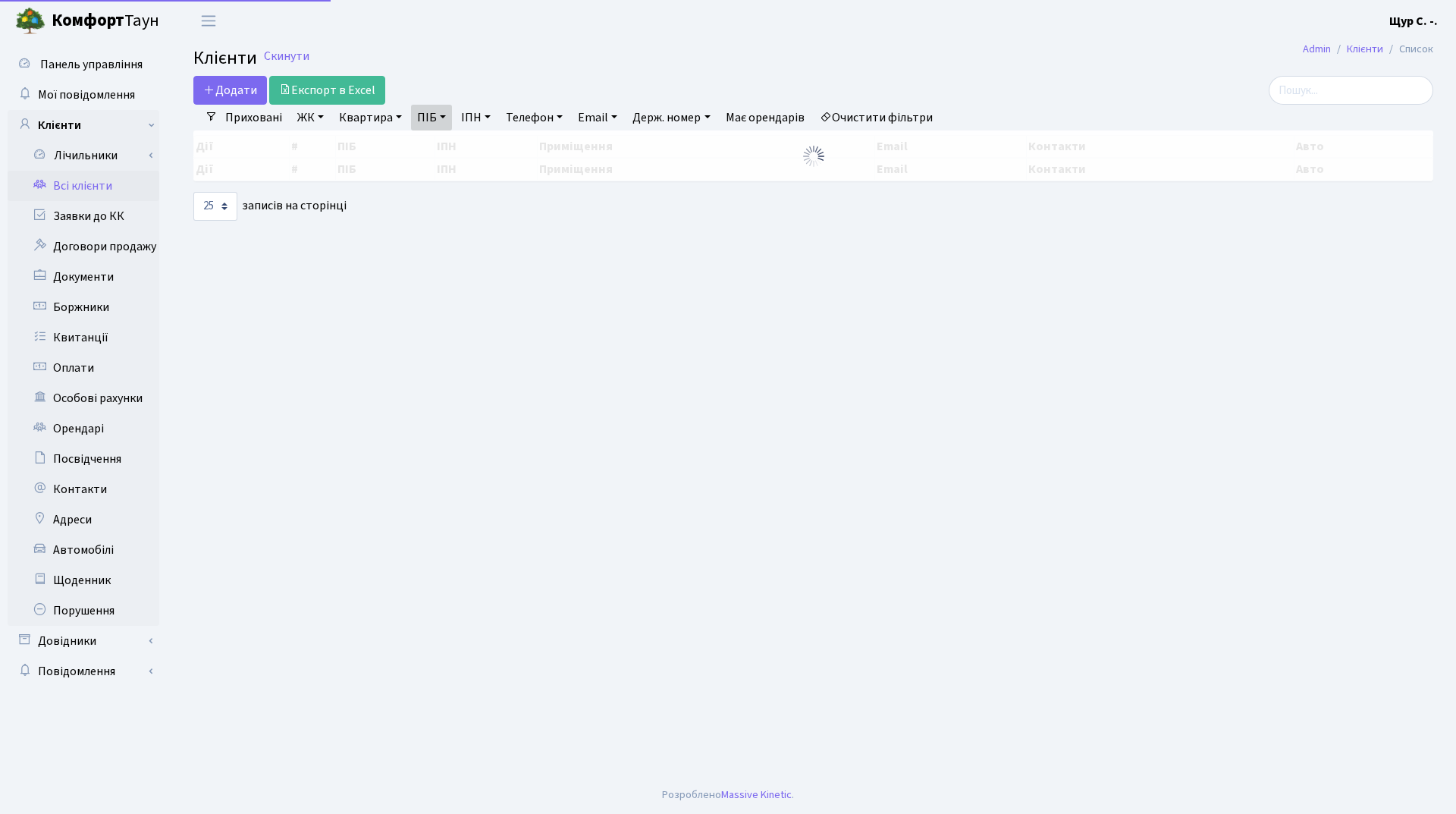
select select "25"
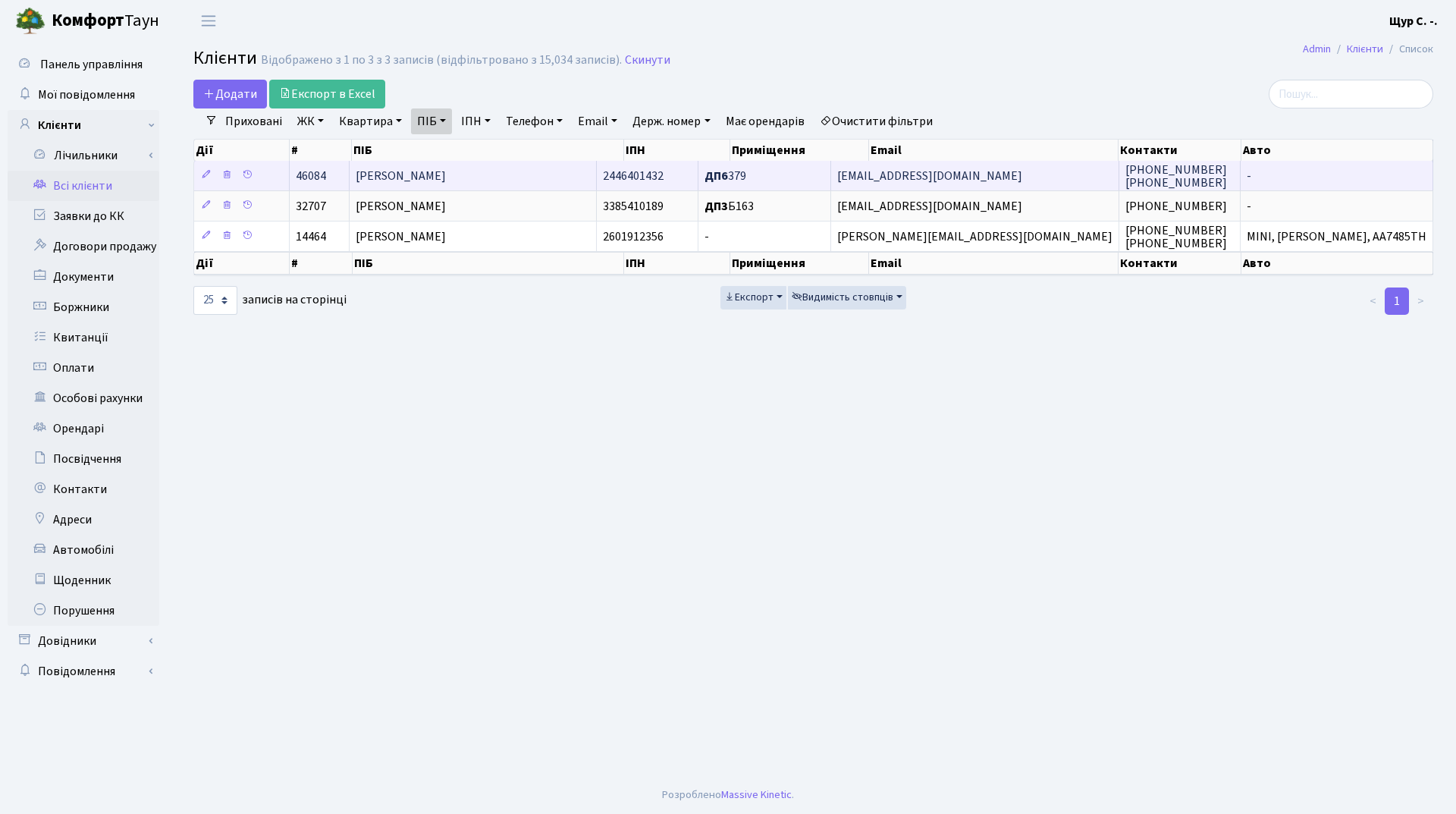
click at [435, 174] on span "[PERSON_NAME]" at bounding box center [401, 176] width 90 height 17
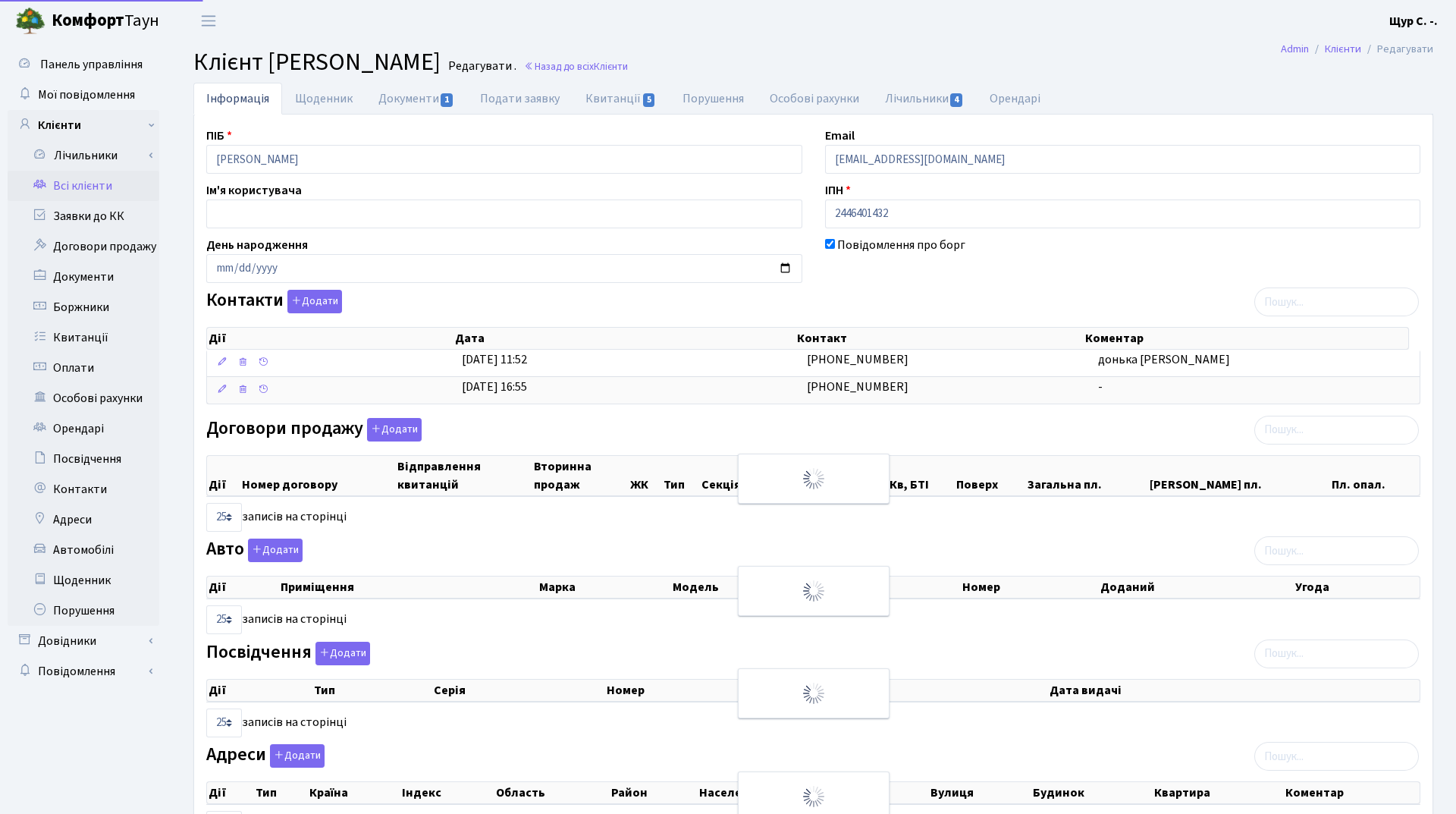
select select "25"
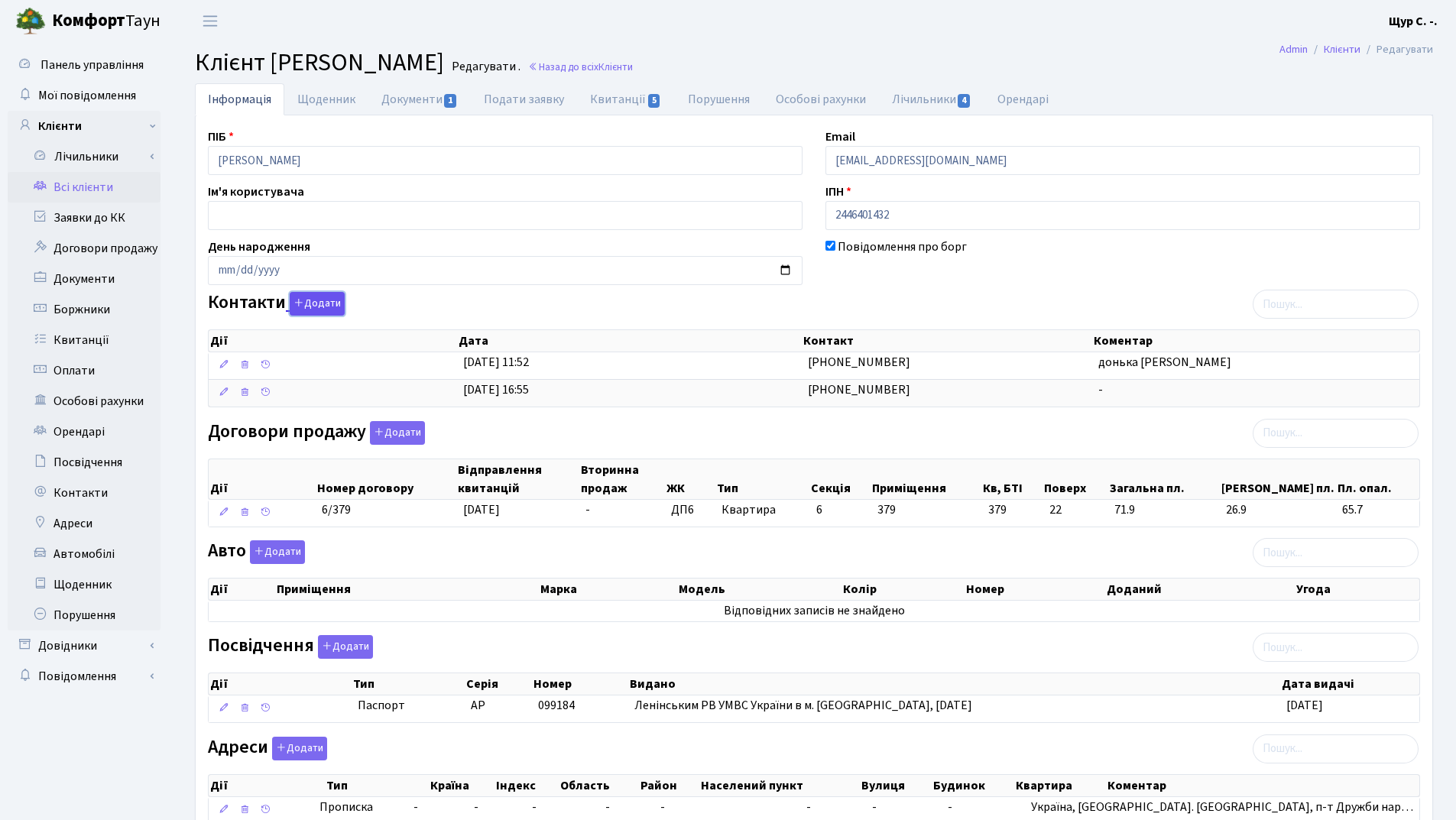
click at [315, 305] on button "Додати" at bounding box center [317, 303] width 55 height 23
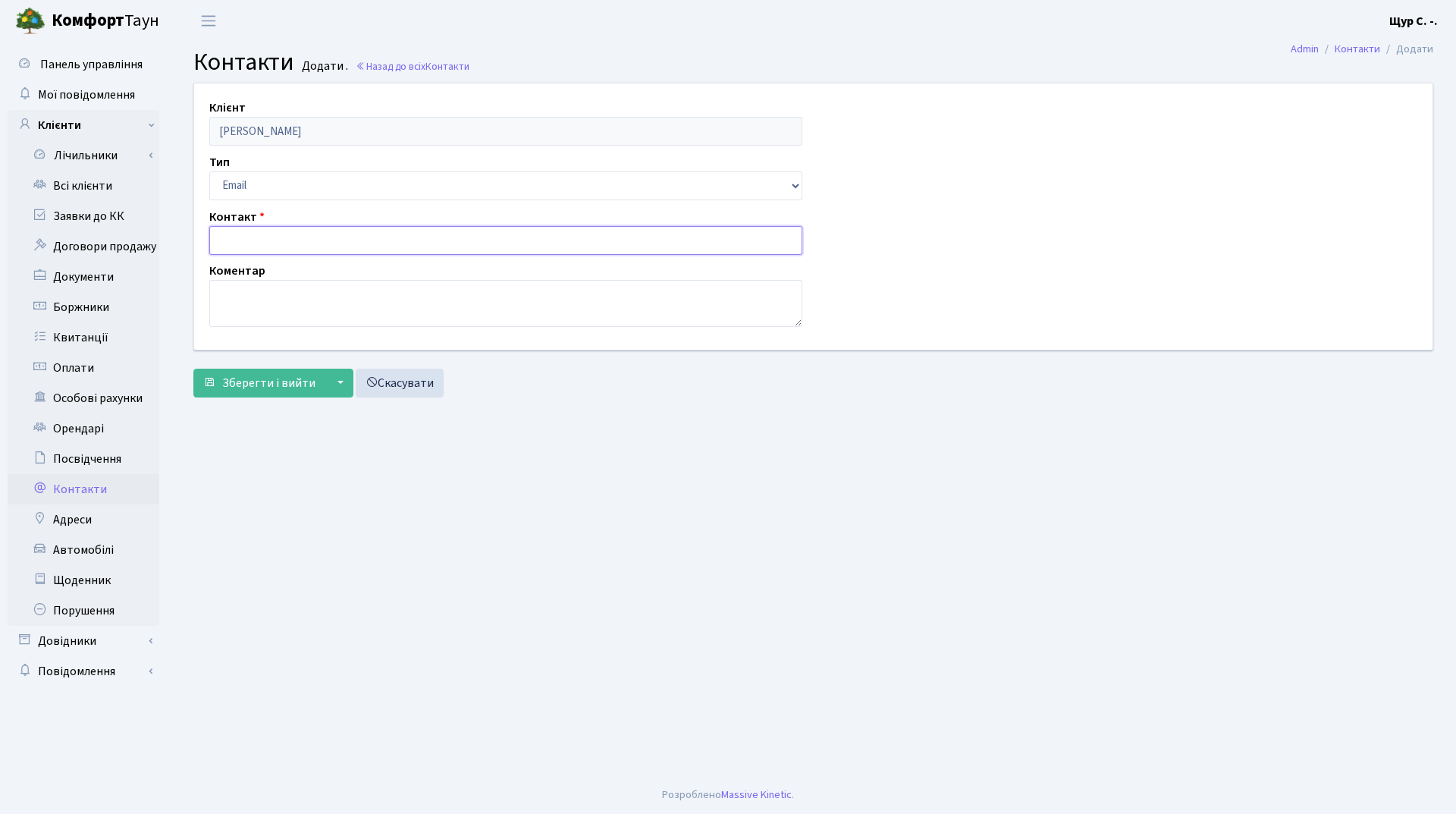
click at [269, 245] on input "text" at bounding box center [506, 241] width 593 height 29
paste input "[EMAIL_ADDRESS][DOMAIN_NAME]"
type input "[EMAIL_ADDRESS][DOMAIN_NAME]"
click at [239, 380] on span "Зберегти і вийти" at bounding box center [269, 383] width 93 height 17
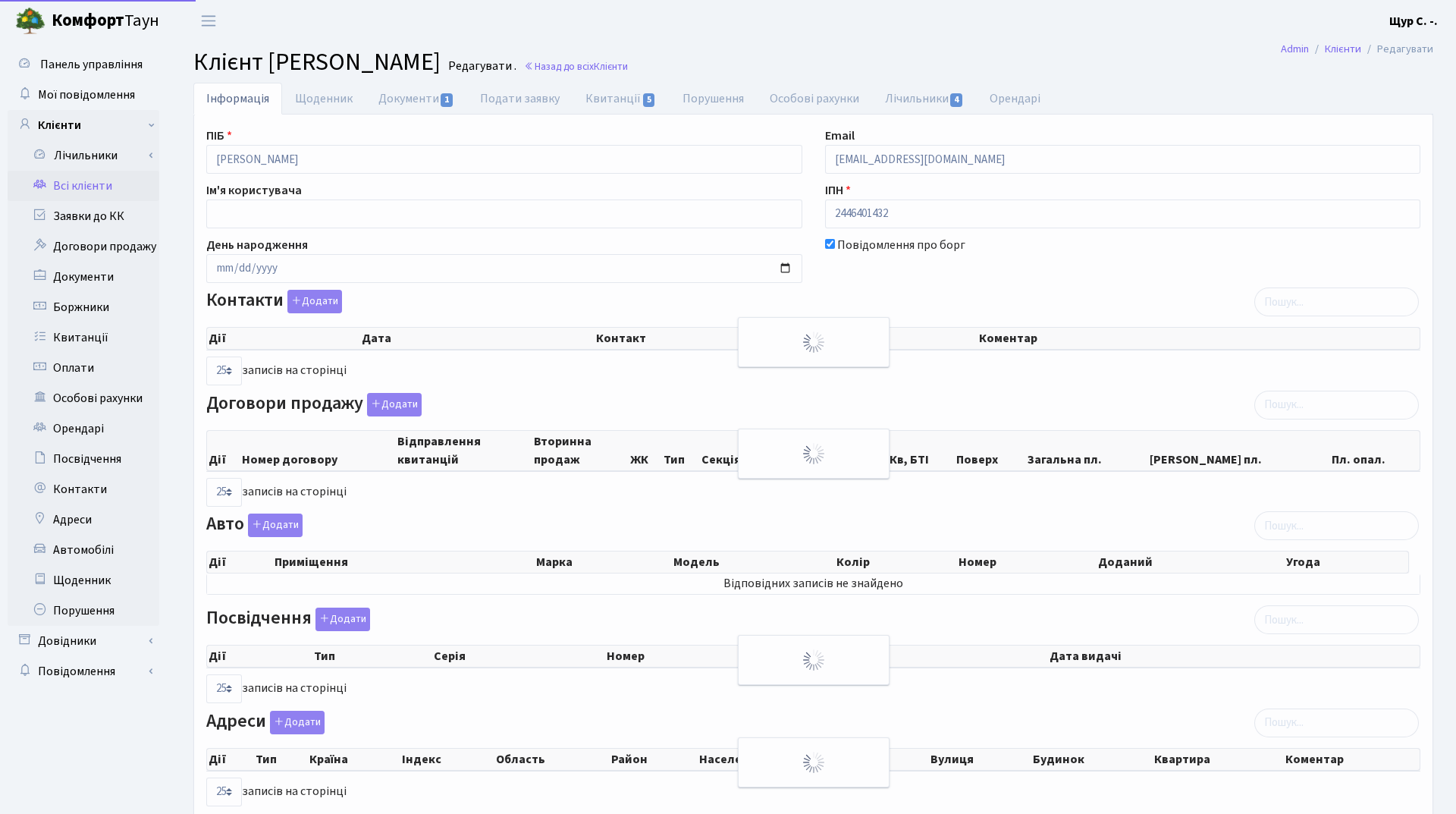
select select "25"
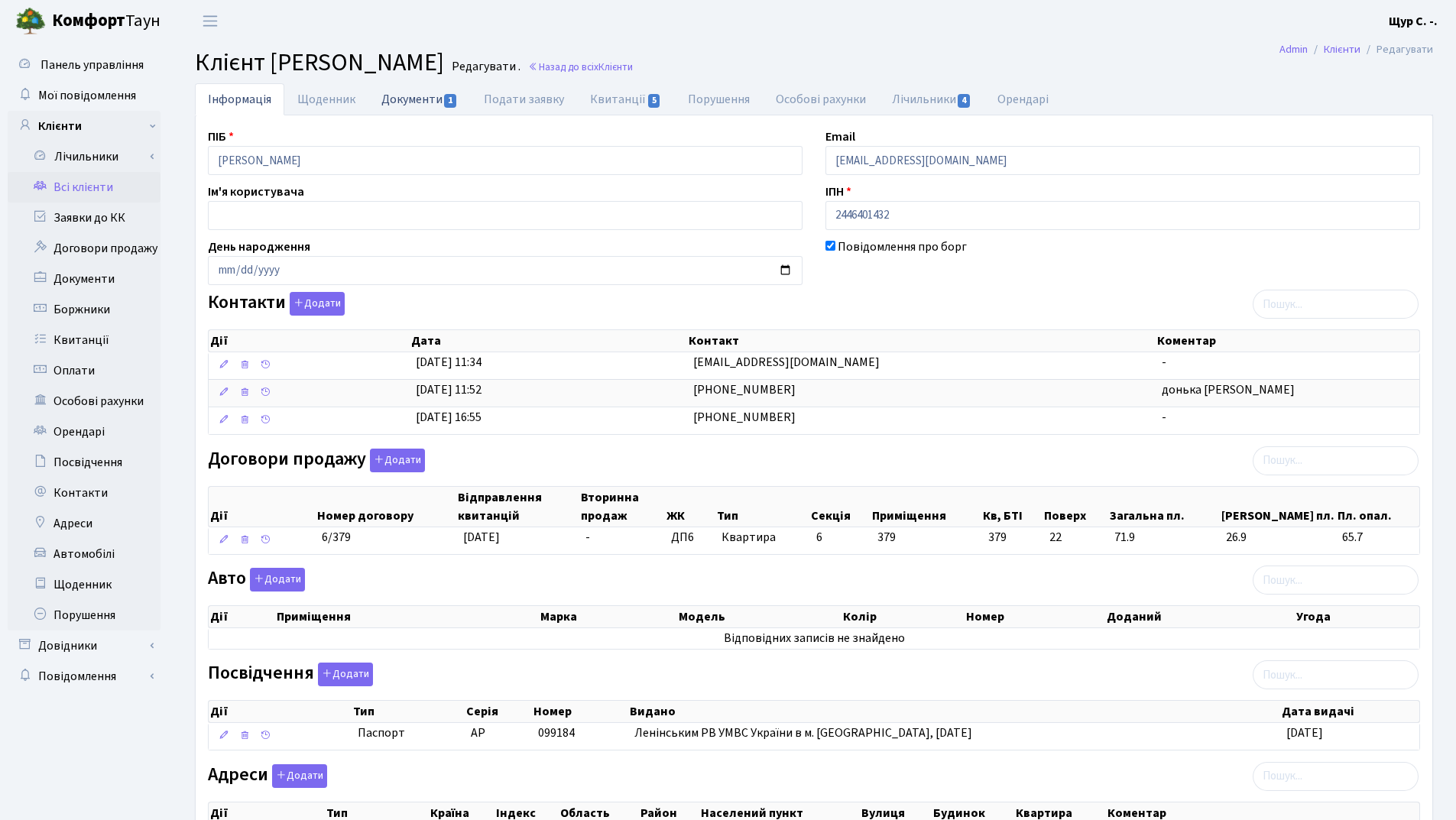
click at [406, 92] on link "Документи 1" at bounding box center [419, 99] width 103 height 32
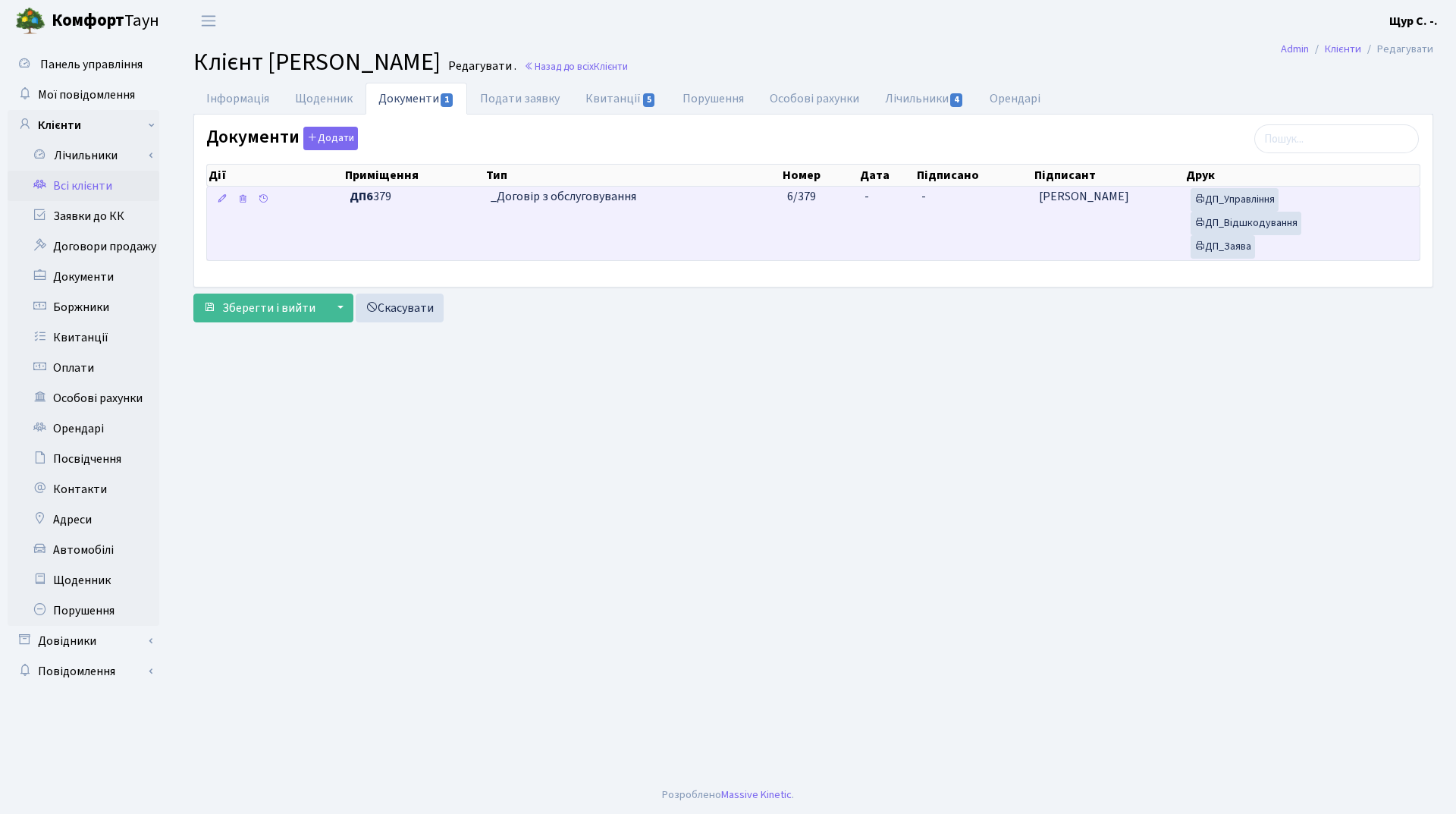
click at [753, 217] on td "_Договір з обслуговування" at bounding box center [633, 223] width 297 height 74
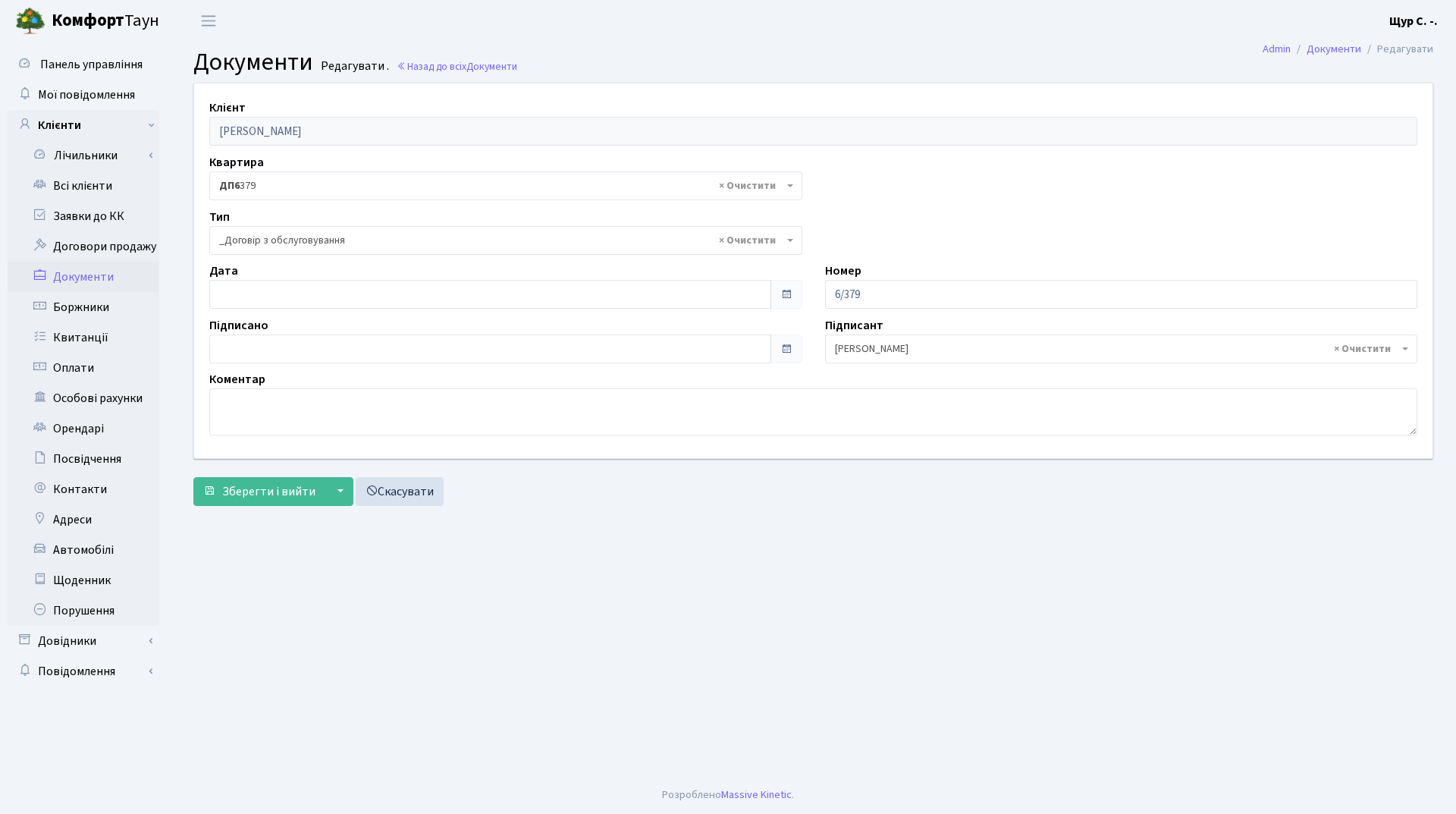
select select "289"
type input "[DATE]"
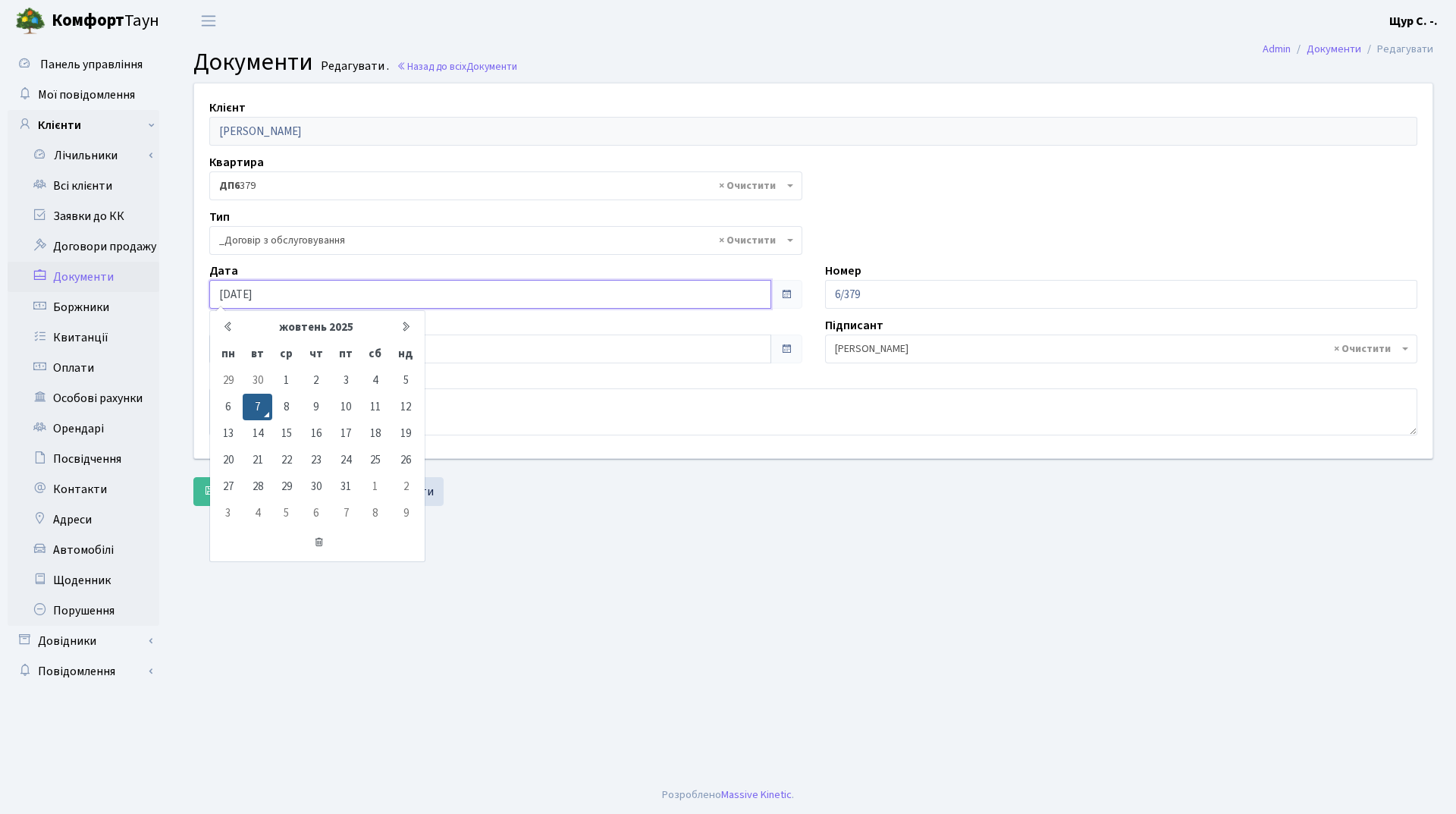
click at [270, 298] on input "[DATE]" at bounding box center [490, 295] width 562 height 29
click at [641, 593] on main "Admin Документи Редагувати Документи Редагувати . Назад до всіх Документи Клієн…" at bounding box center [814, 409] width 1286 height 735
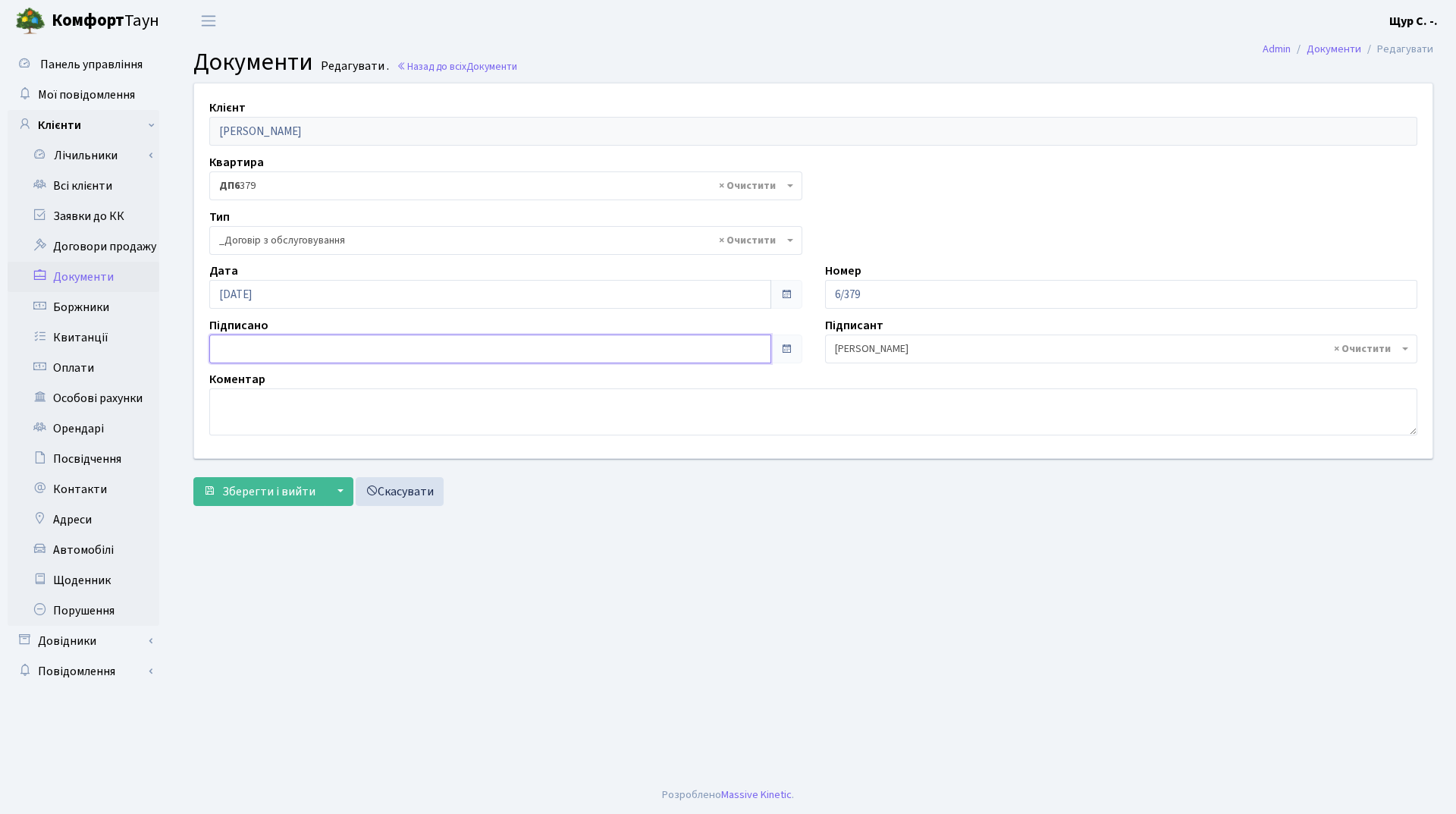
type input "[DATE]"
click at [414, 352] on input "[DATE]" at bounding box center [490, 349] width 562 height 29
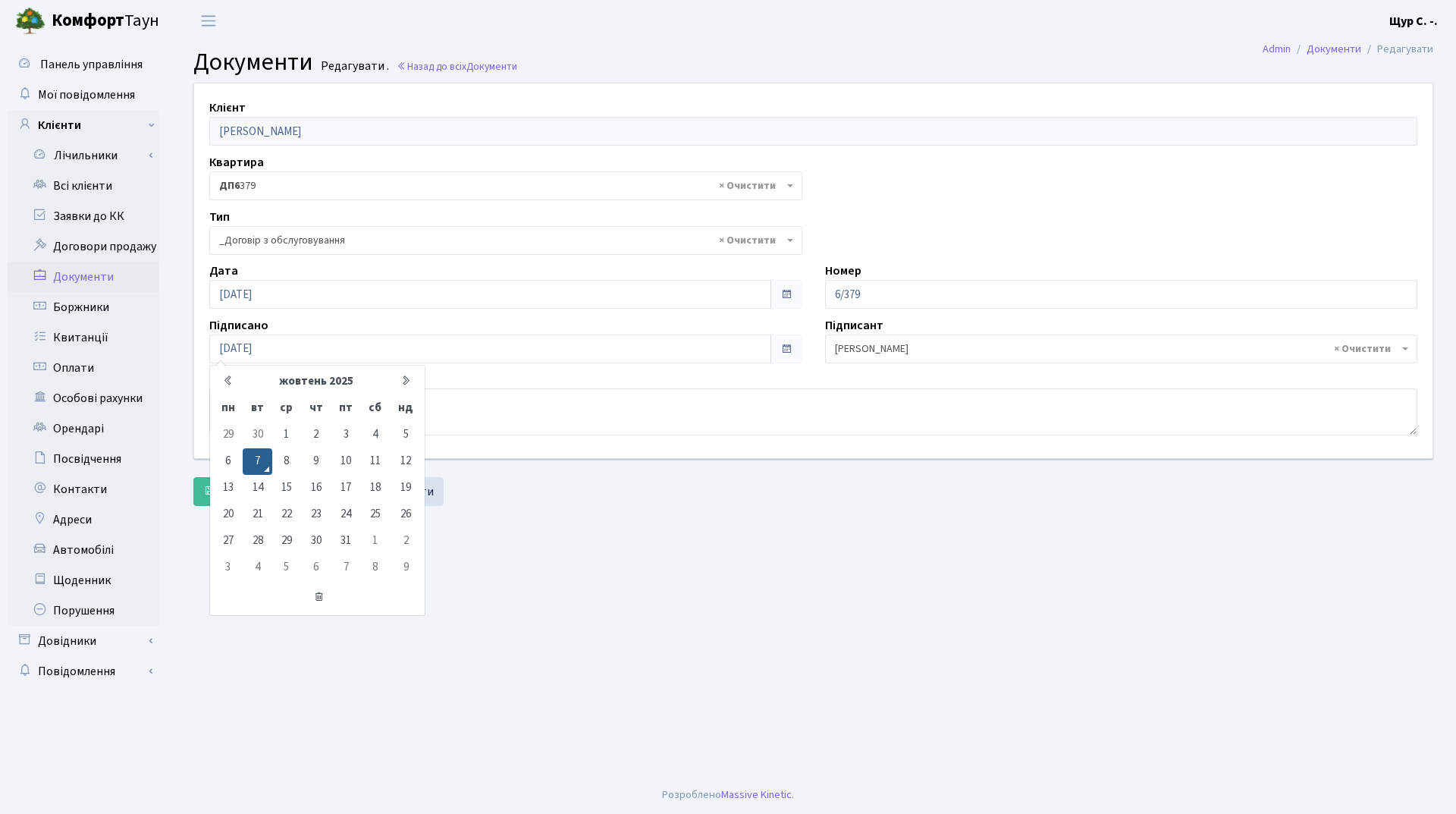
click at [549, 564] on main "Admin Документи Редагувати Документи Редагувати . Назад до всіх Документи Клієн…" at bounding box center [814, 409] width 1286 height 735
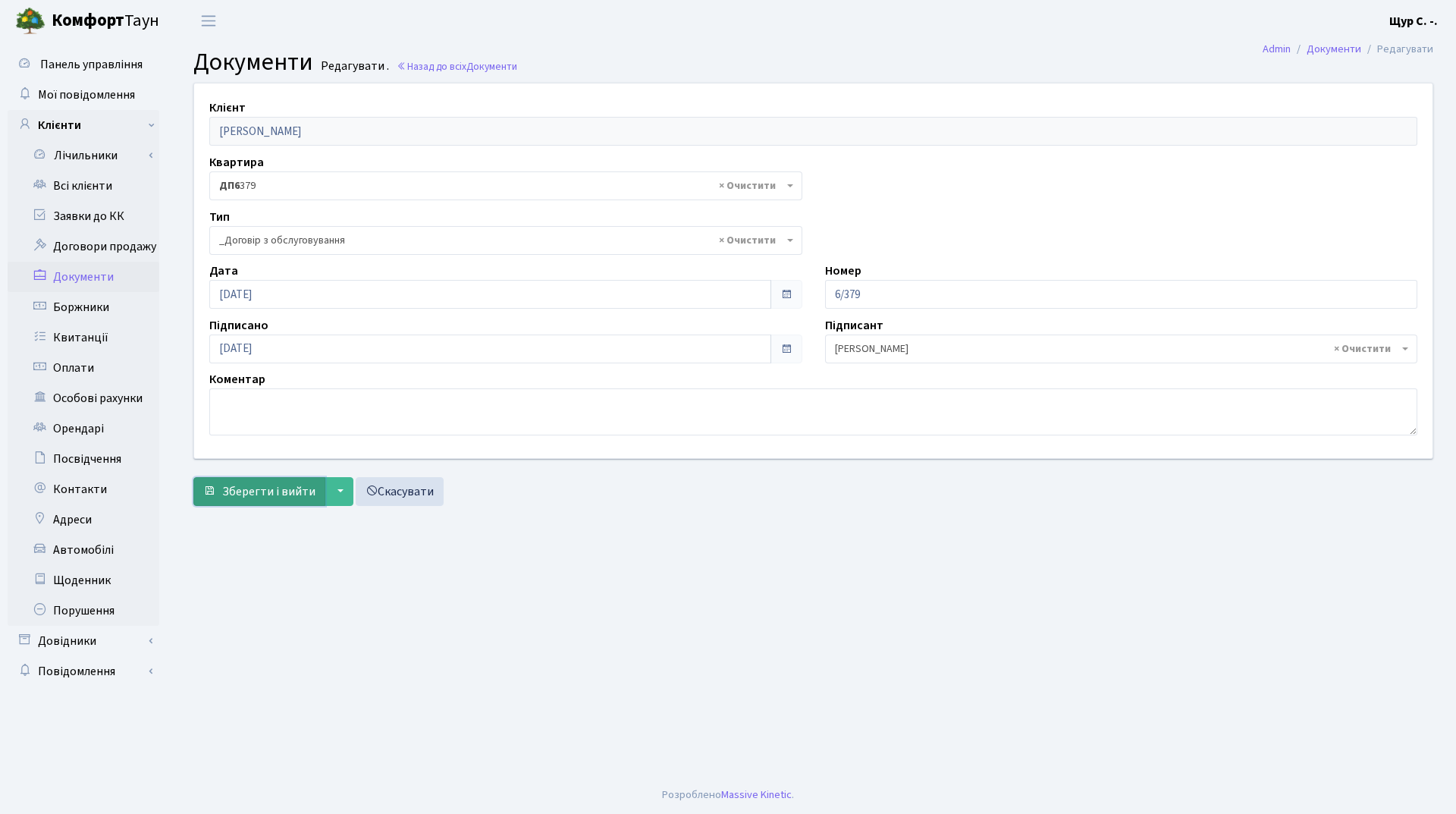
click at [258, 497] on span "Зберегти і вийти" at bounding box center [269, 491] width 93 height 17
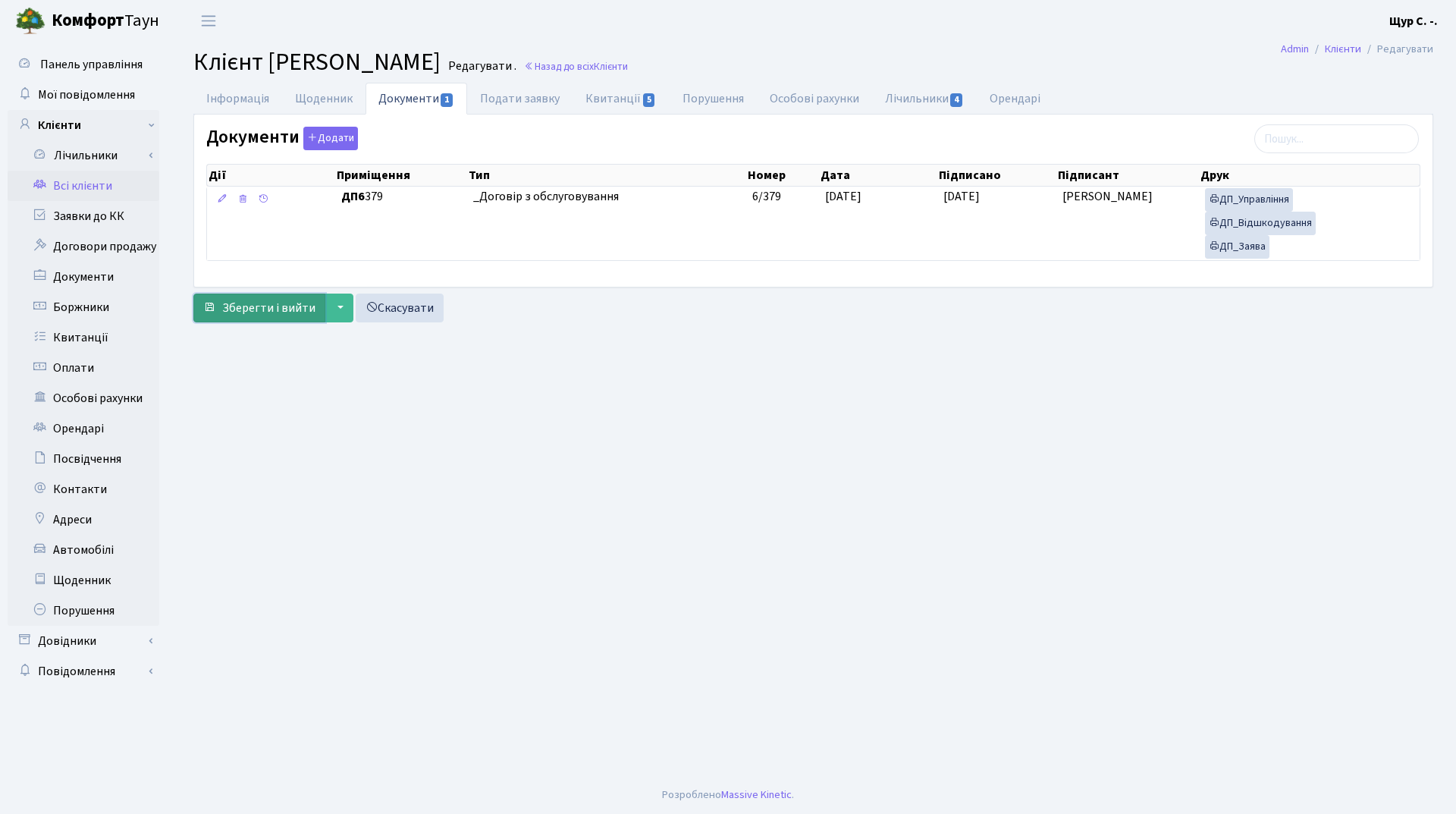
click at [250, 311] on span "Зберегти і вийти" at bounding box center [269, 307] width 93 height 17
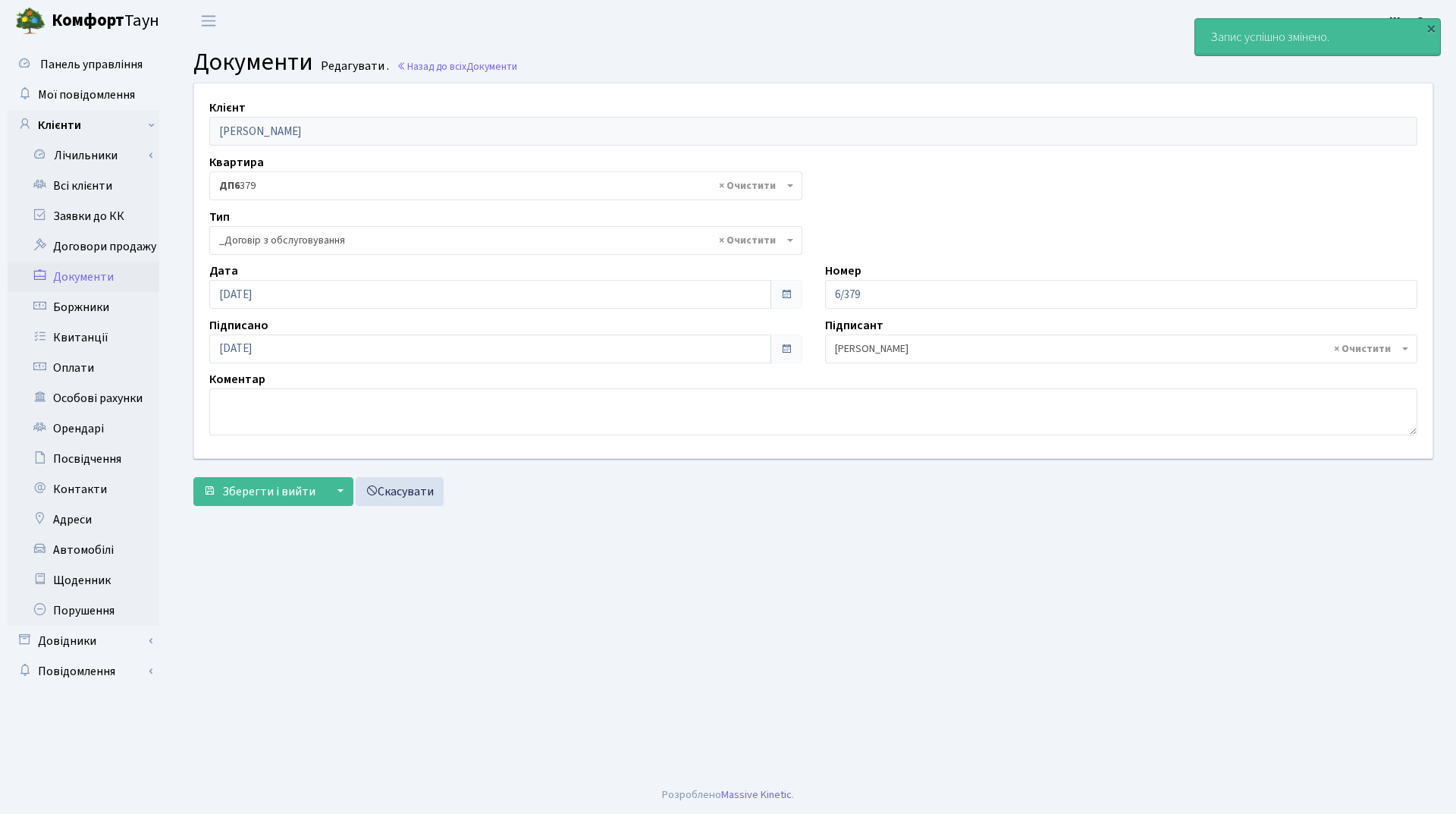
select select "289"
click at [99, 192] on link "Всі клієнти" at bounding box center [83, 186] width 152 height 31
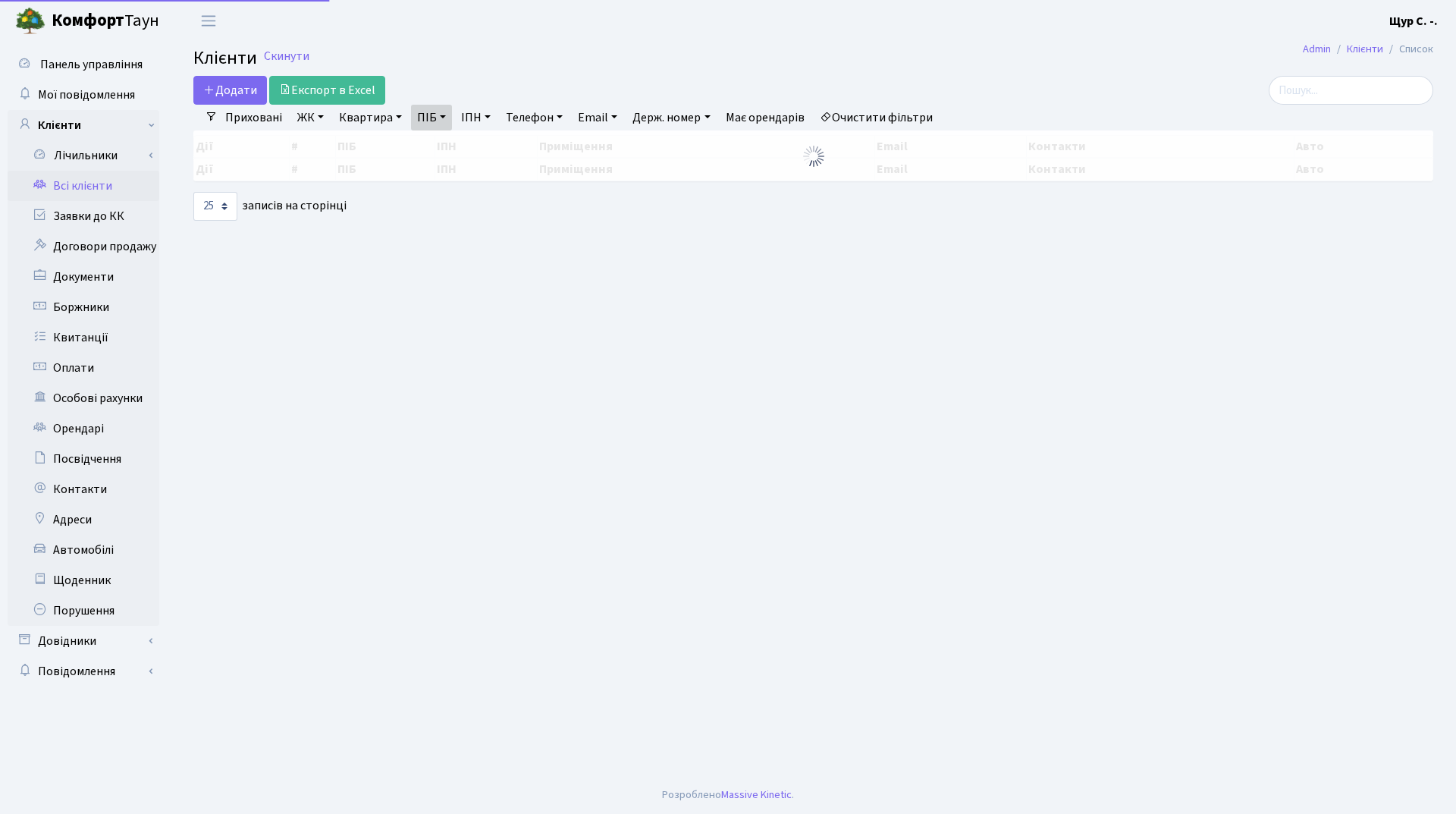
select select "25"
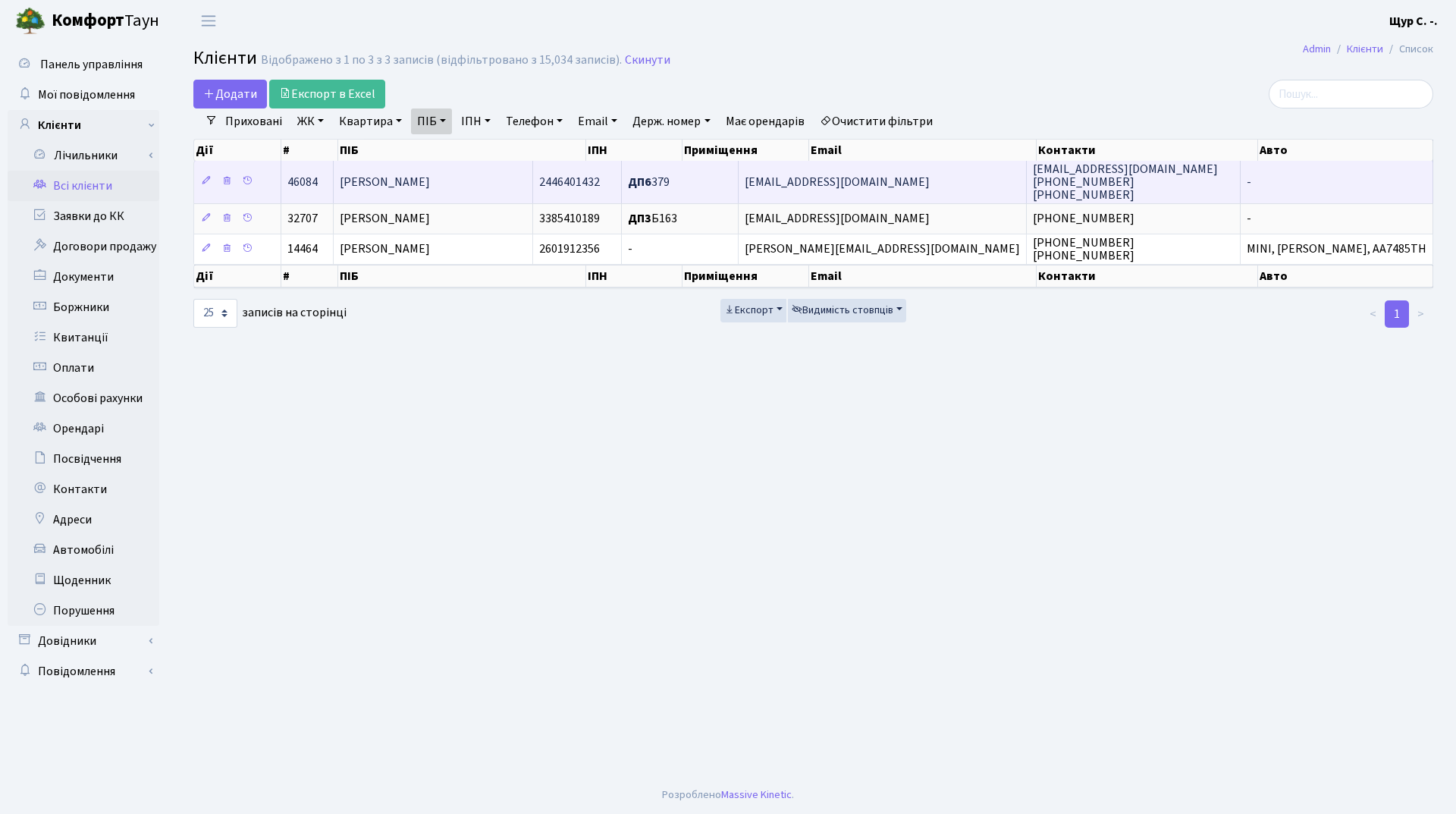
click at [430, 184] on span "[PERSON_NAME]" at bounding box center [384, 181] width 90 height 17
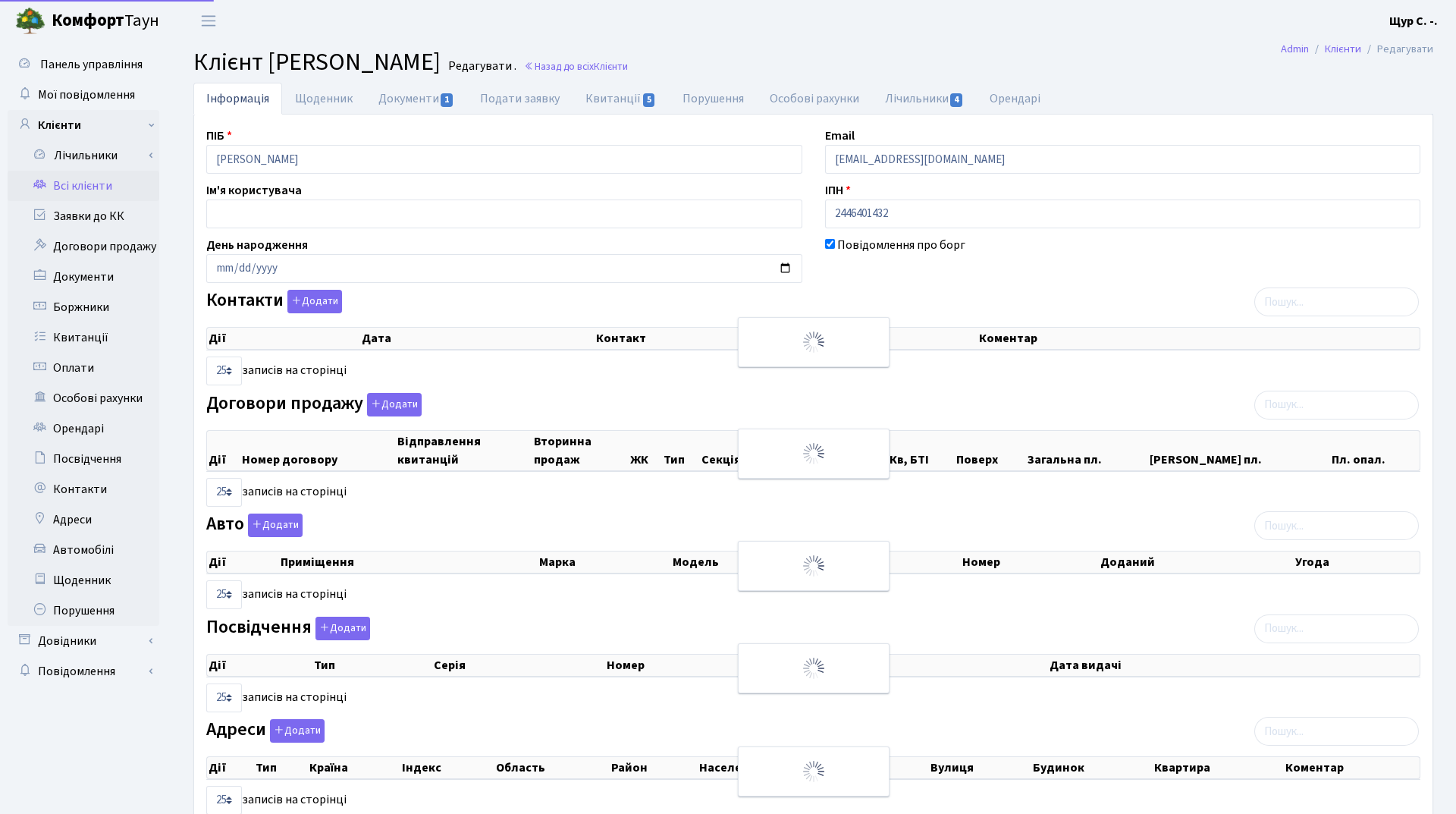
select select "25"
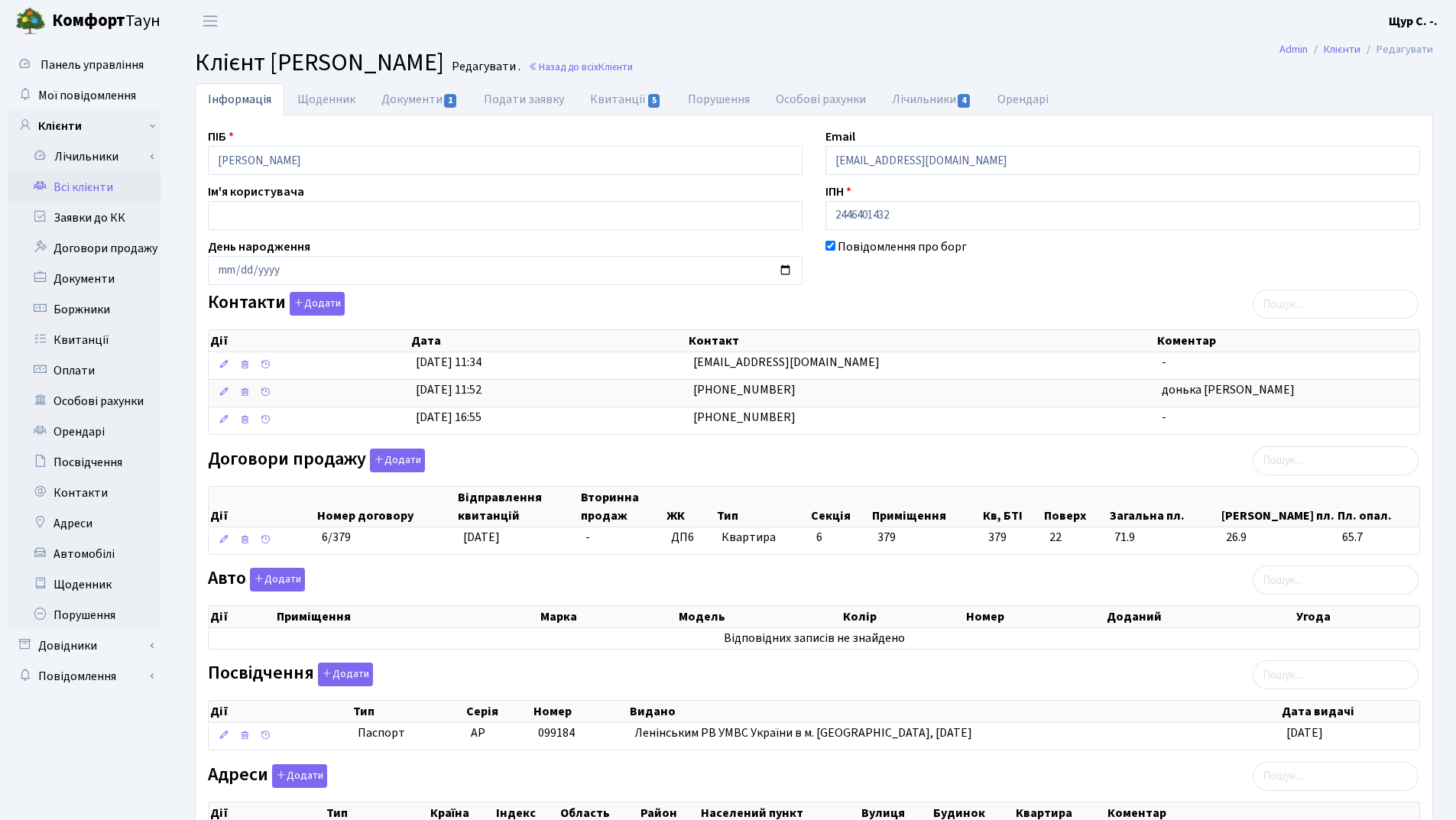
click at [104, 192] on link "Всі клієнти" at bounding box center [83, 188] width 153 height 31
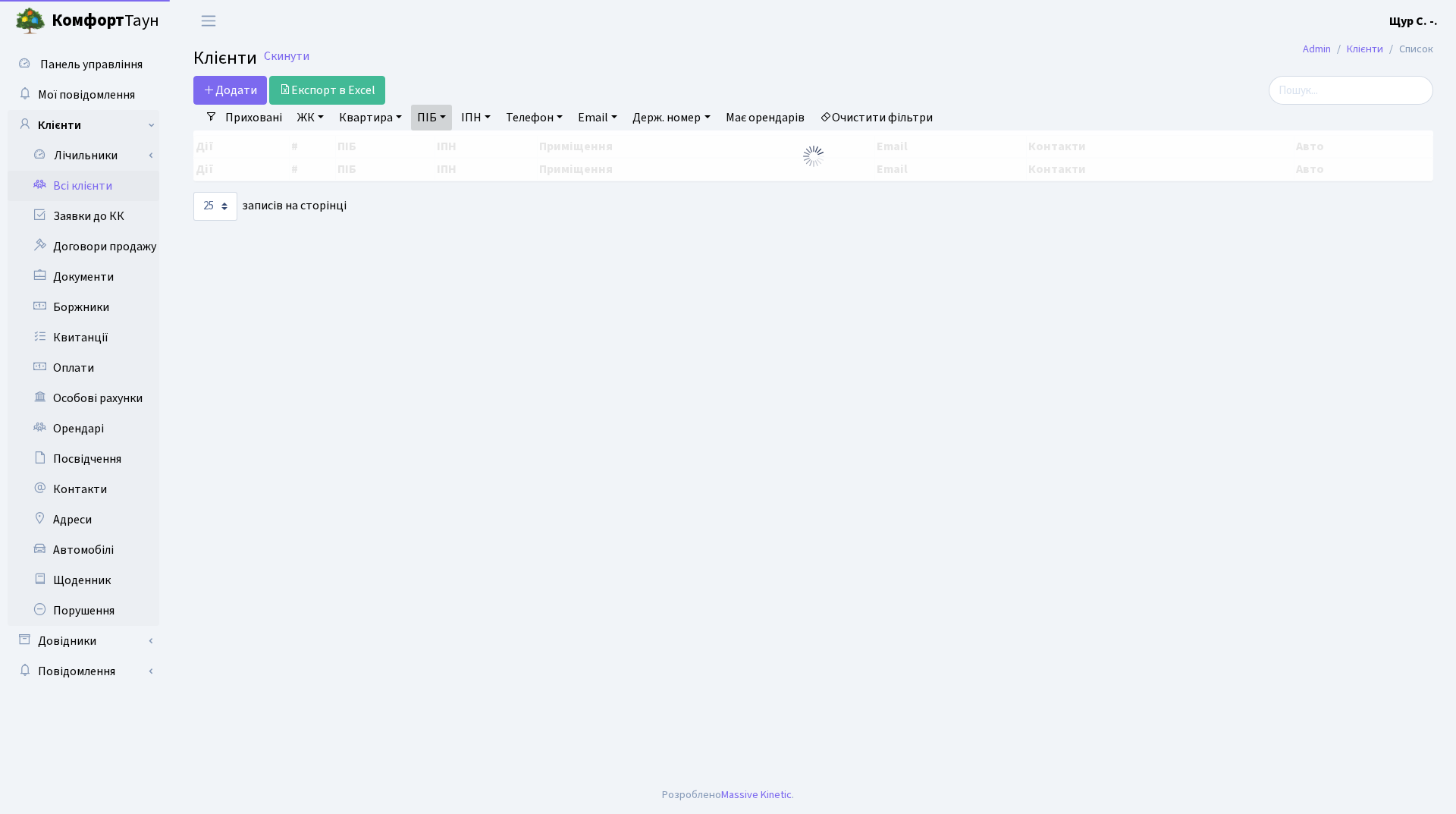
select select "25"
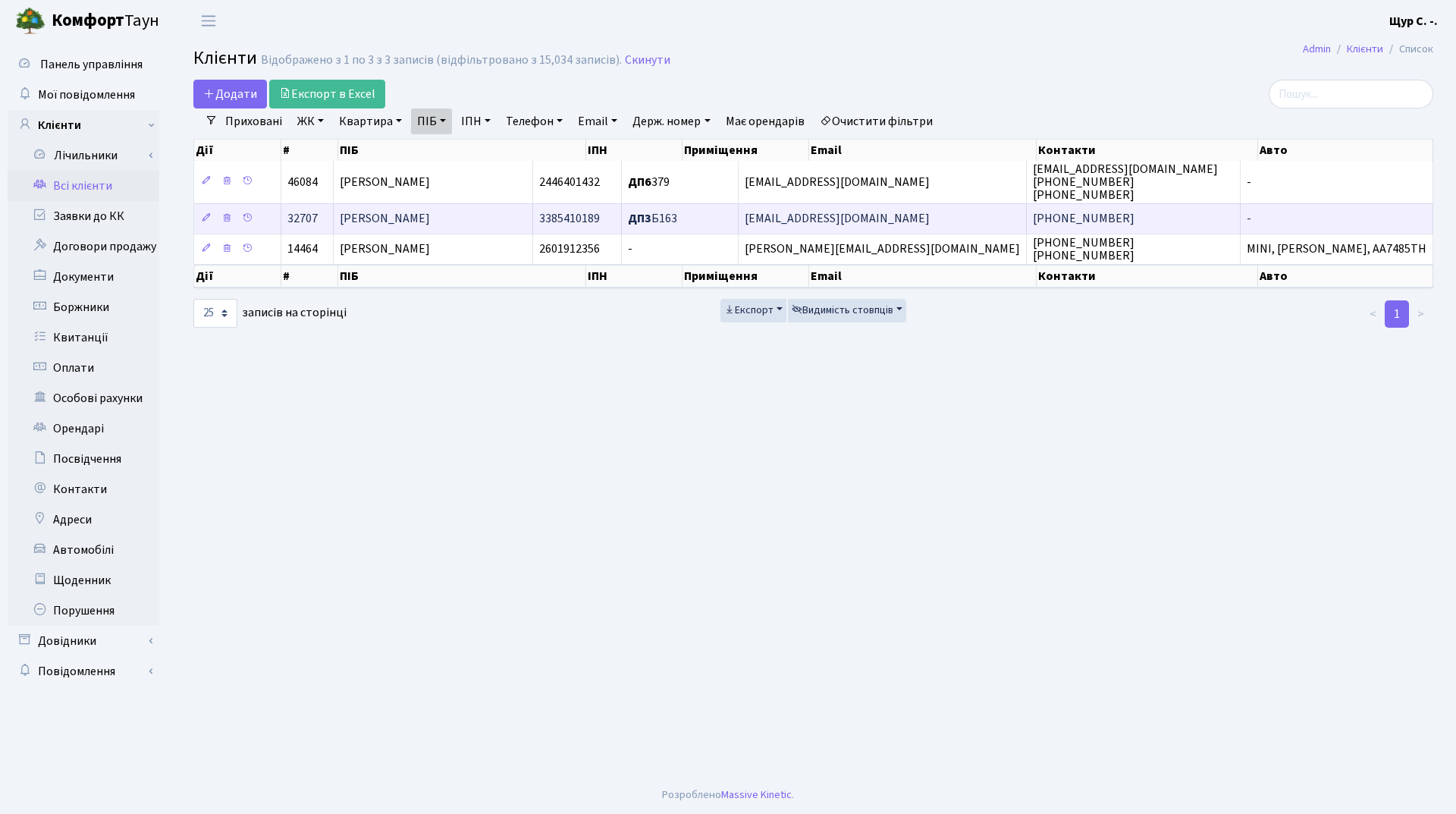
click at [430, 217] on span "Чепікова Валерія Олексіївна" at bounding box center [384, 219] width 90 height 17
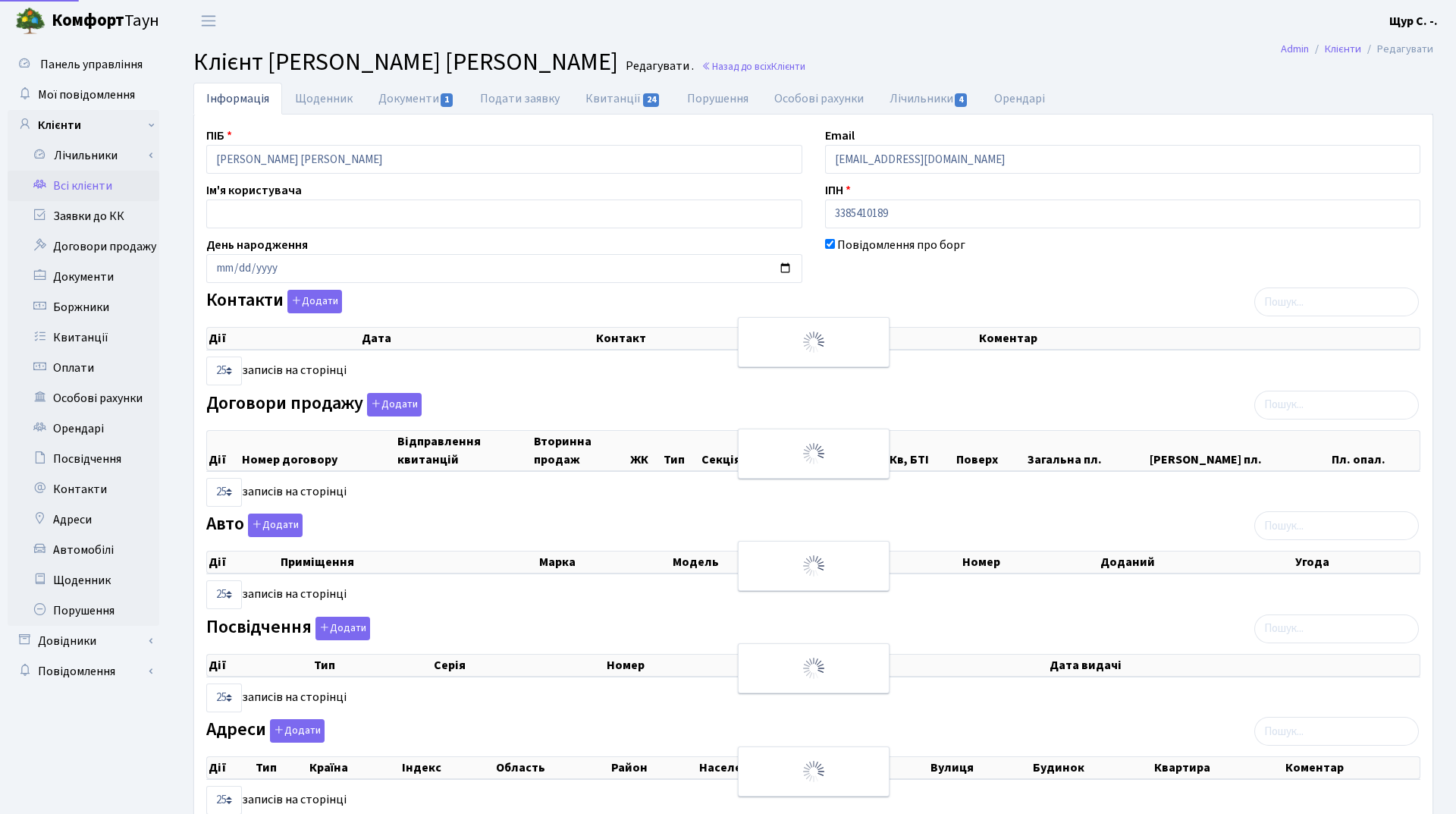
select select "25"
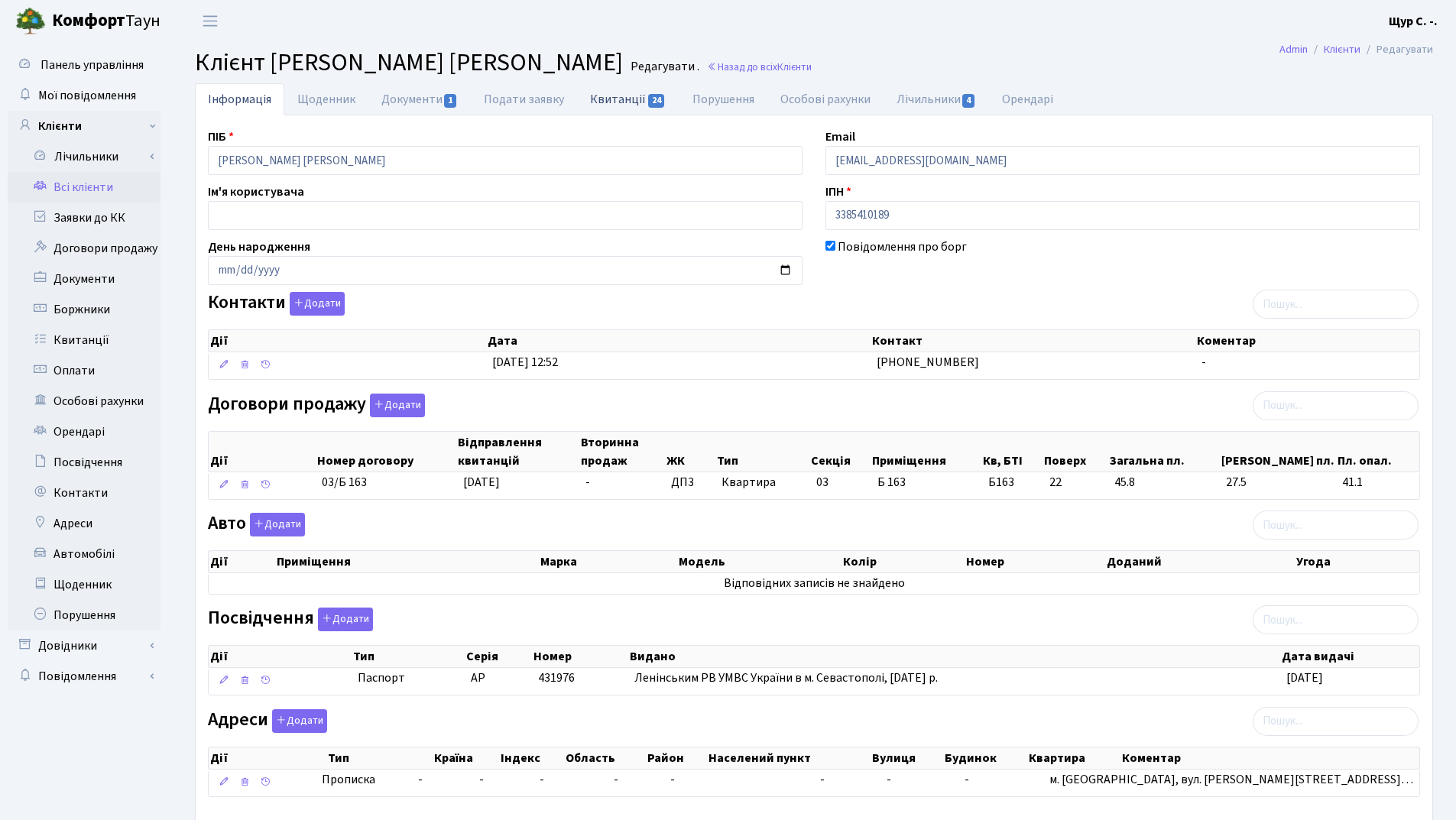
click at [618, 106] on link "Квитанції 24" at bounding box center [628, 99] width 102 height 32
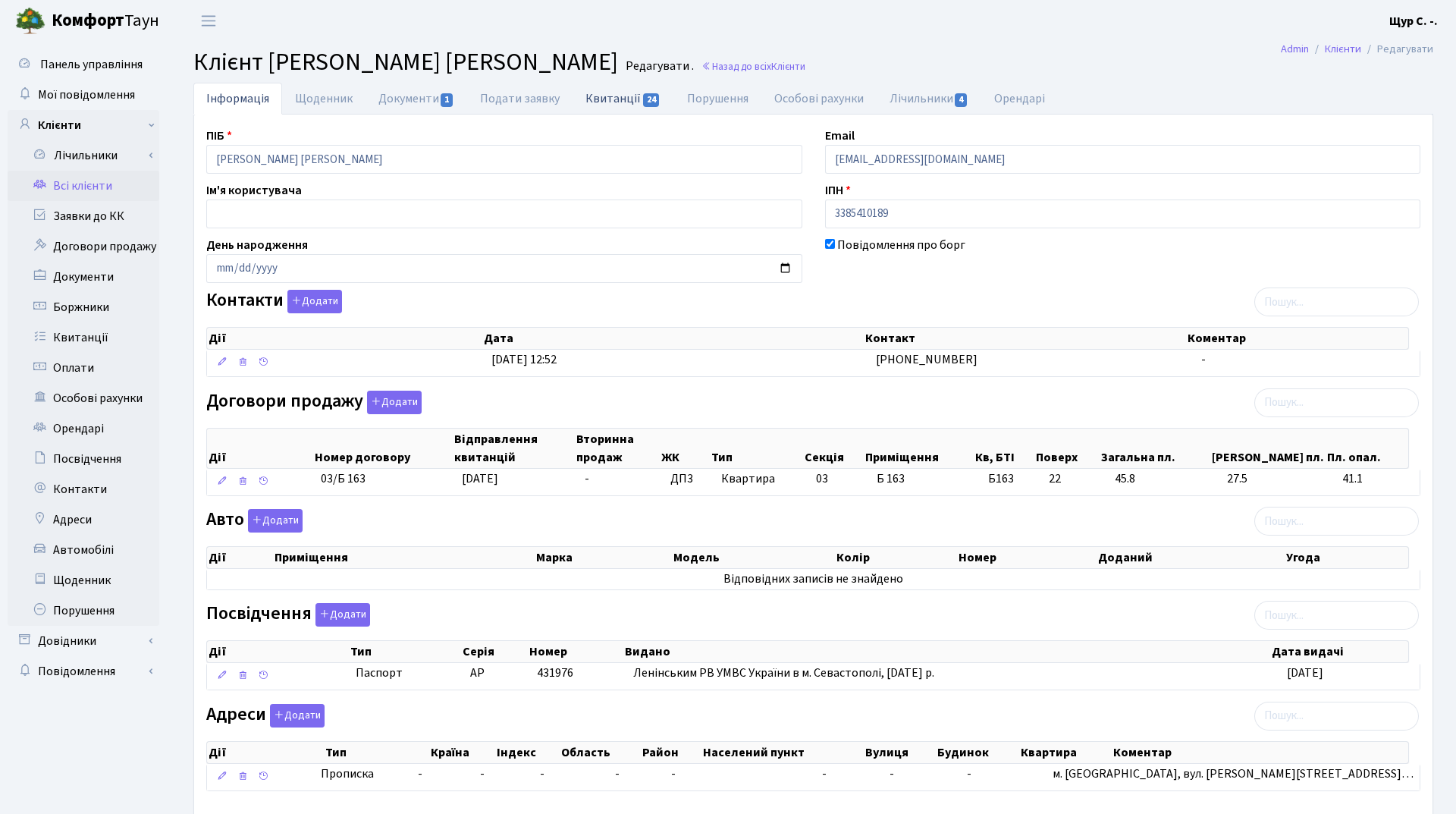
select select "25"
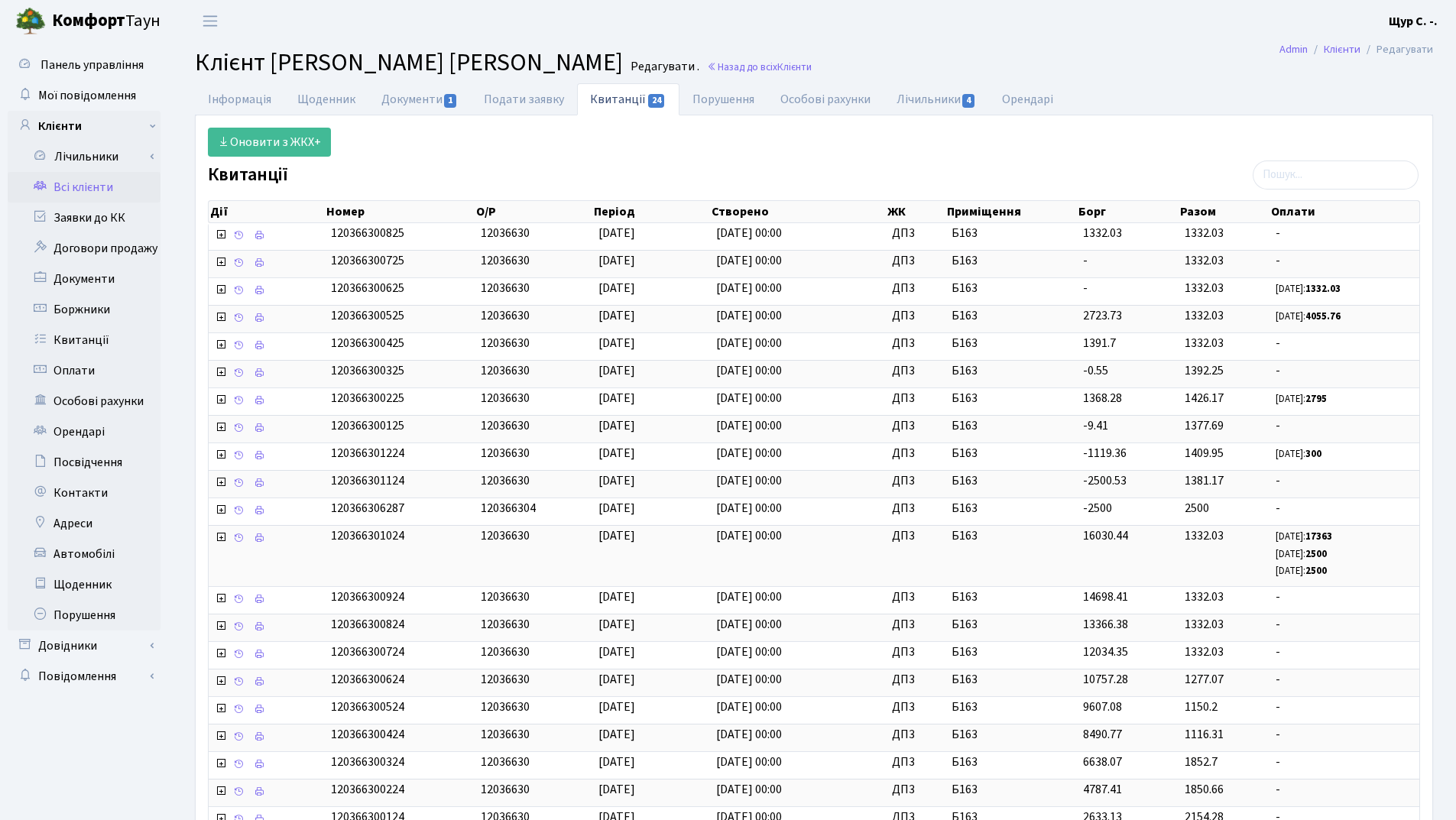
click at [64, 184] on link "Всі клієнти" at bounding box center [83, 188] width 153 height 31
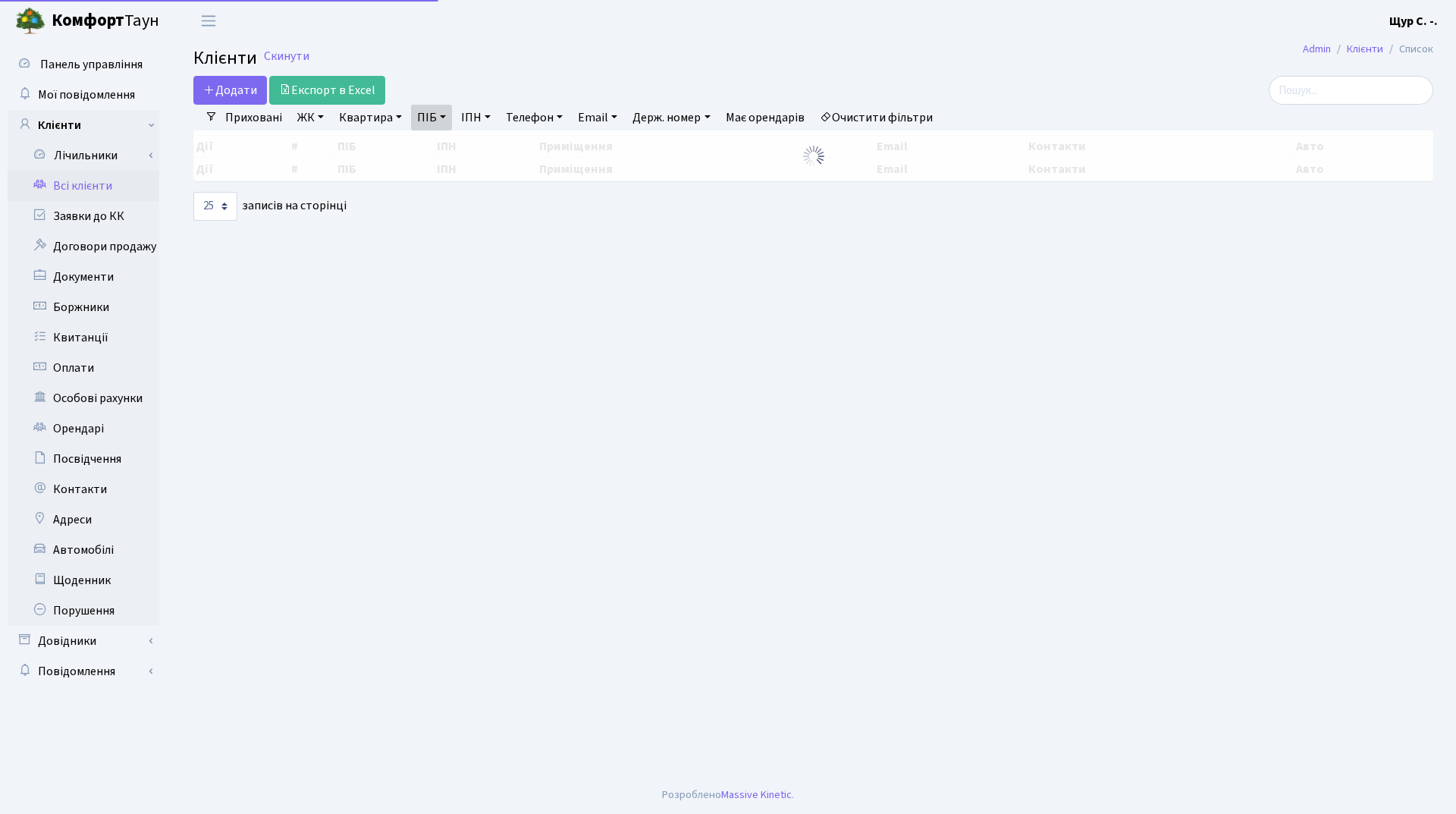
select select "25"
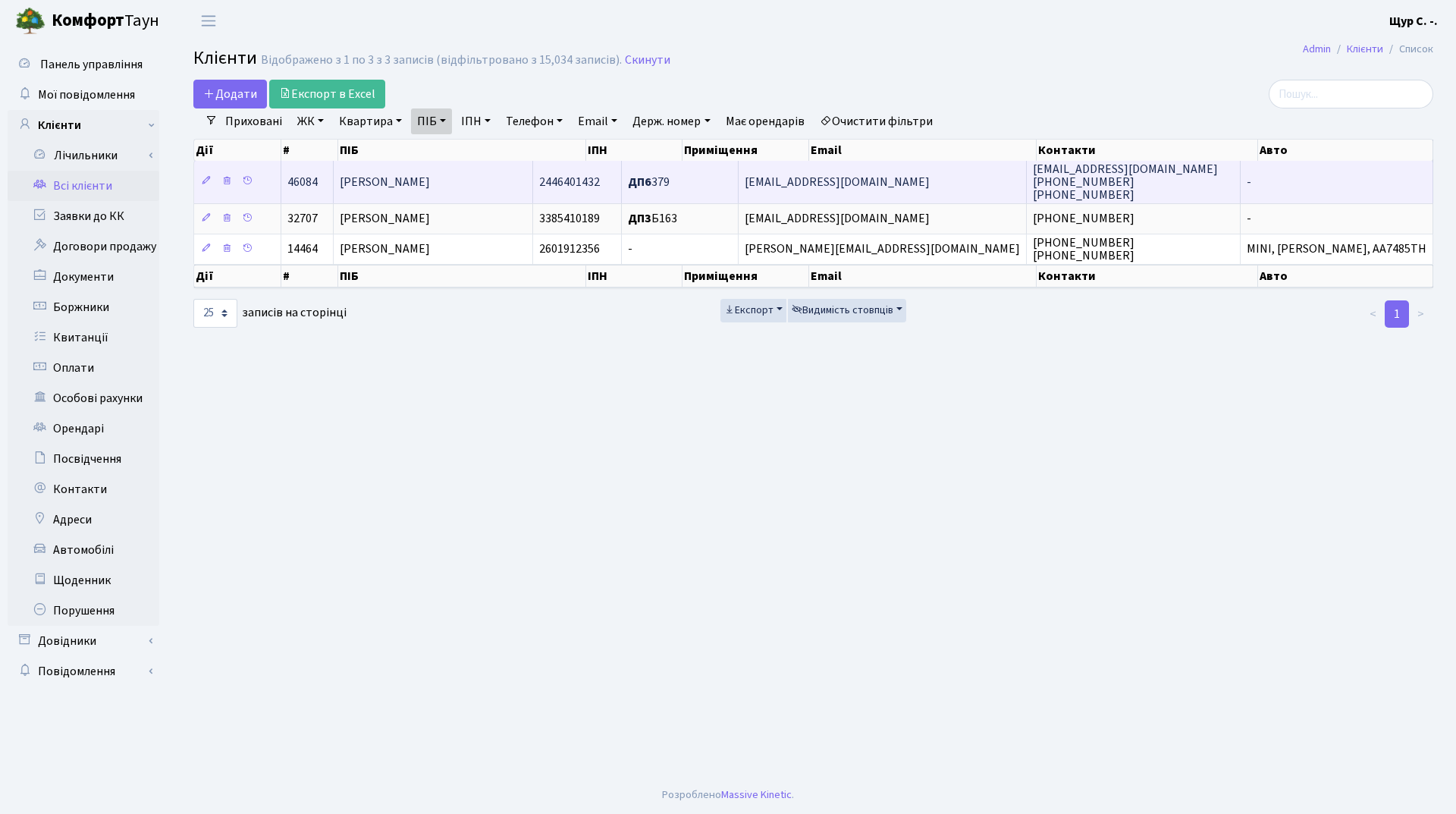
click at [430, 189] on span "[PERSON_NAME]" at bounding box center [384, 181] width 90 height 17
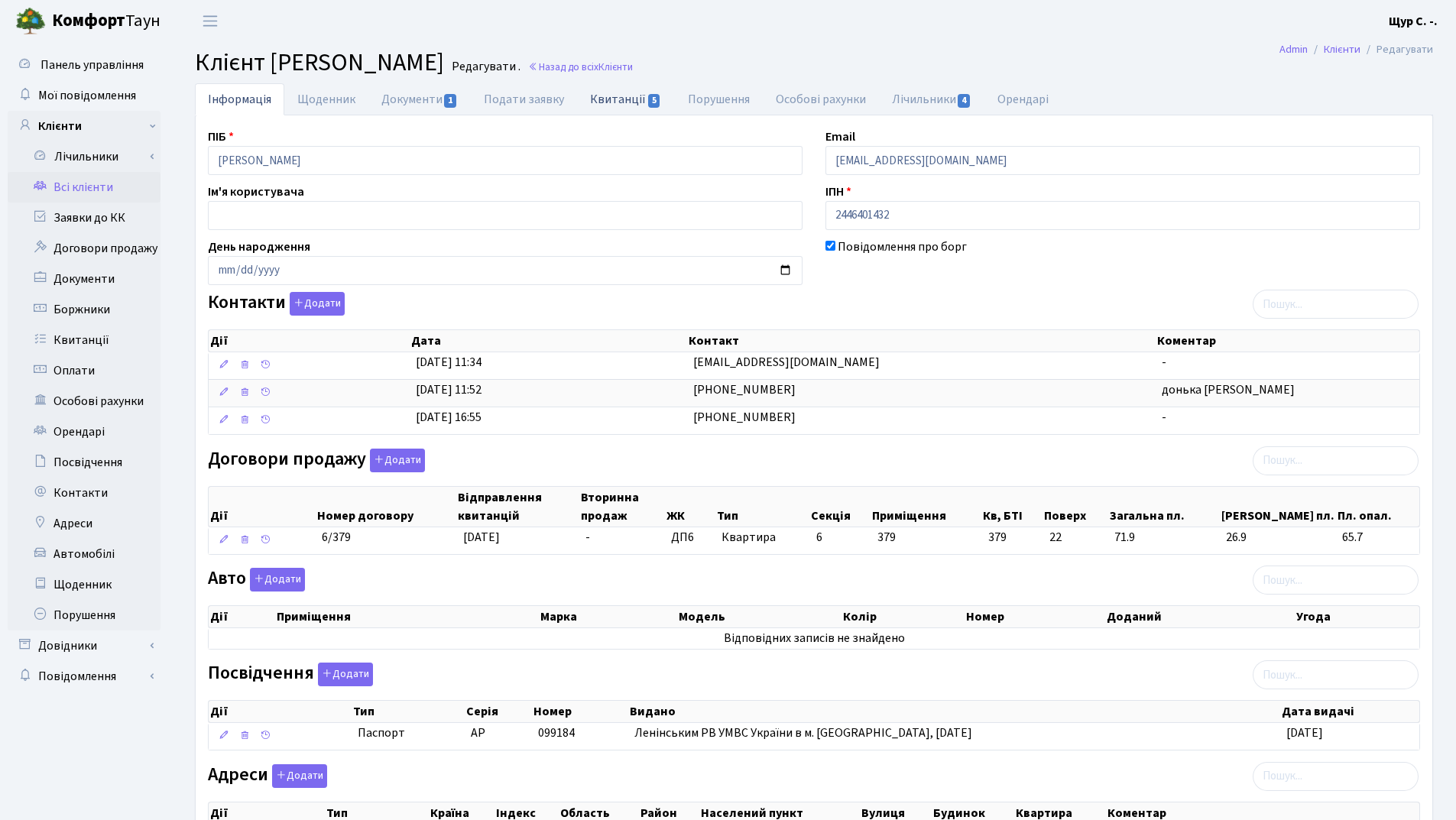
click at [616, 95] on link "Квитанції 5" at bounding box center [625, 99] width 97 height 32
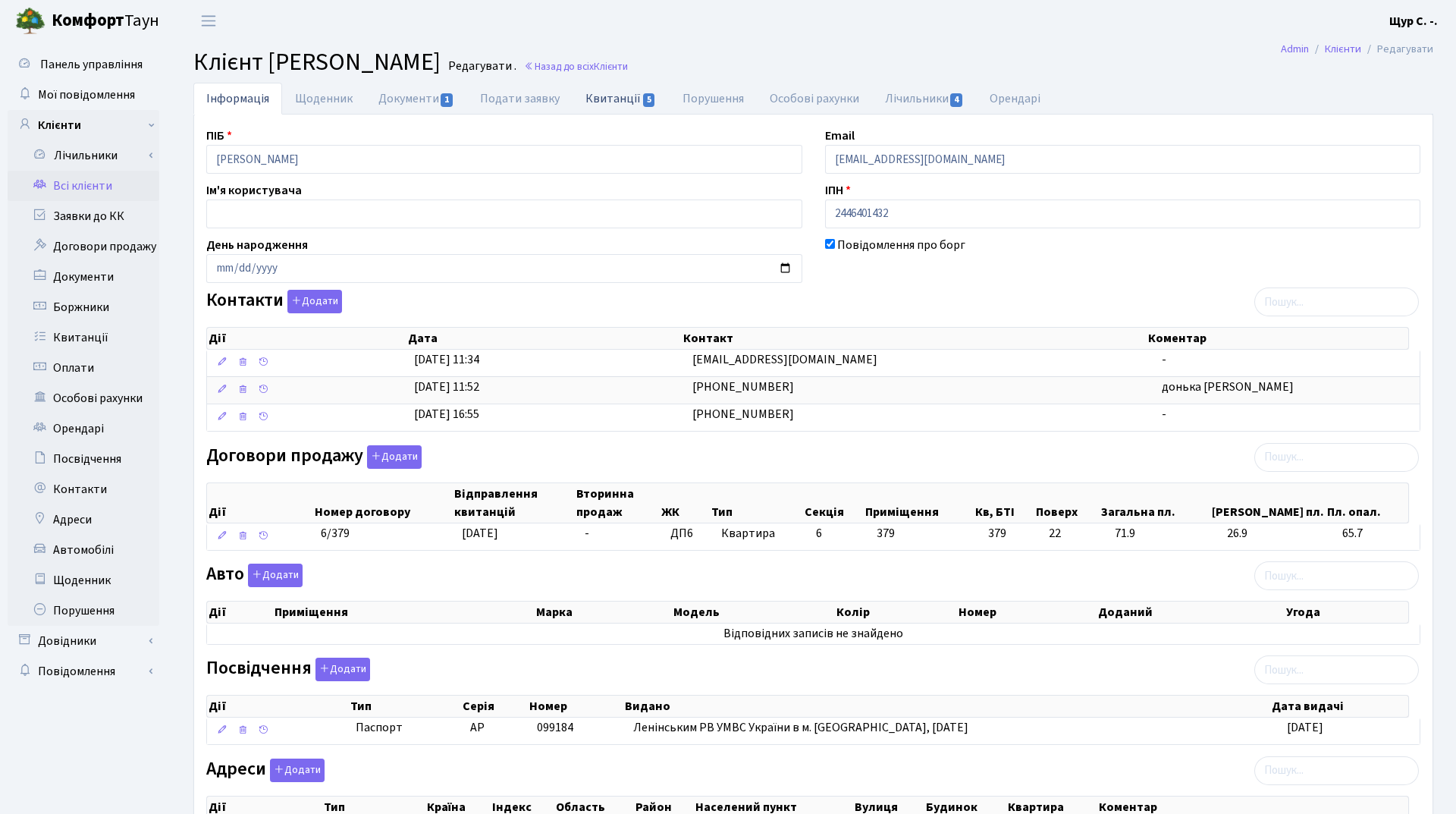
select select "25"
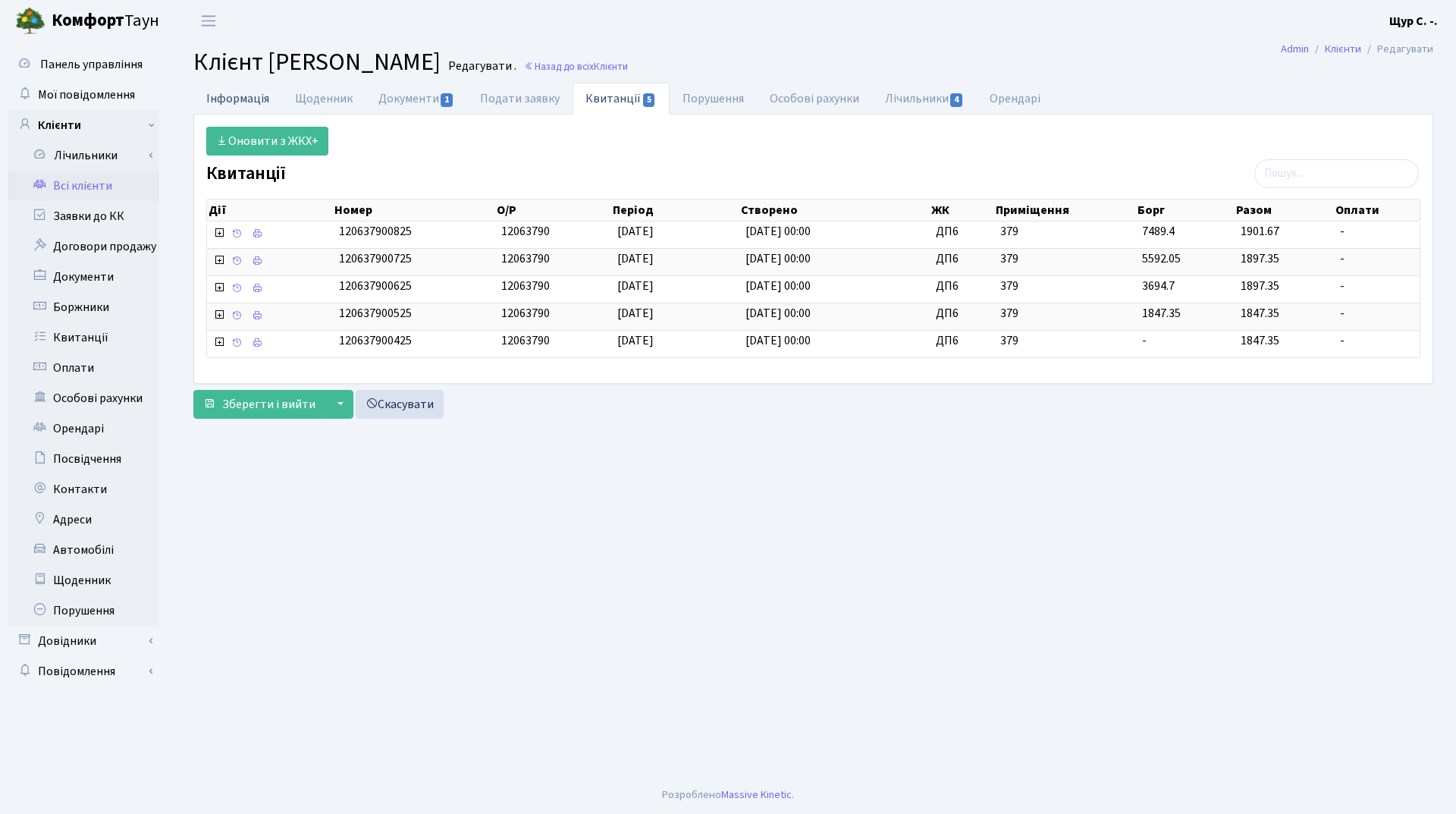
click at [220, 100] on link "Інформація" at bounding box center [238, 98] width 89 height 31
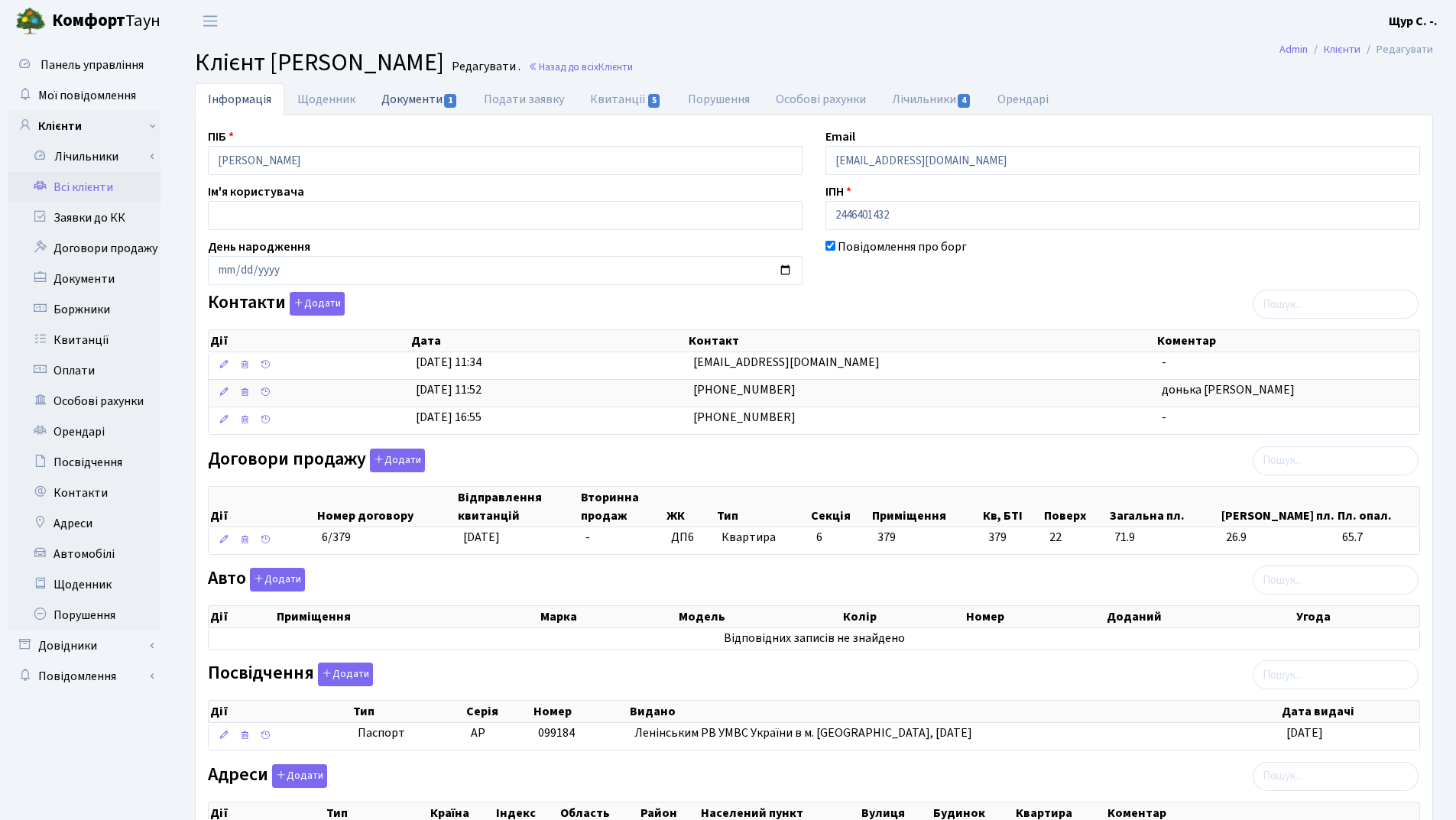
click at [411, 99] on link "Документи 1" at bounding box center [419, 99] width 103 height 32
select select "25"
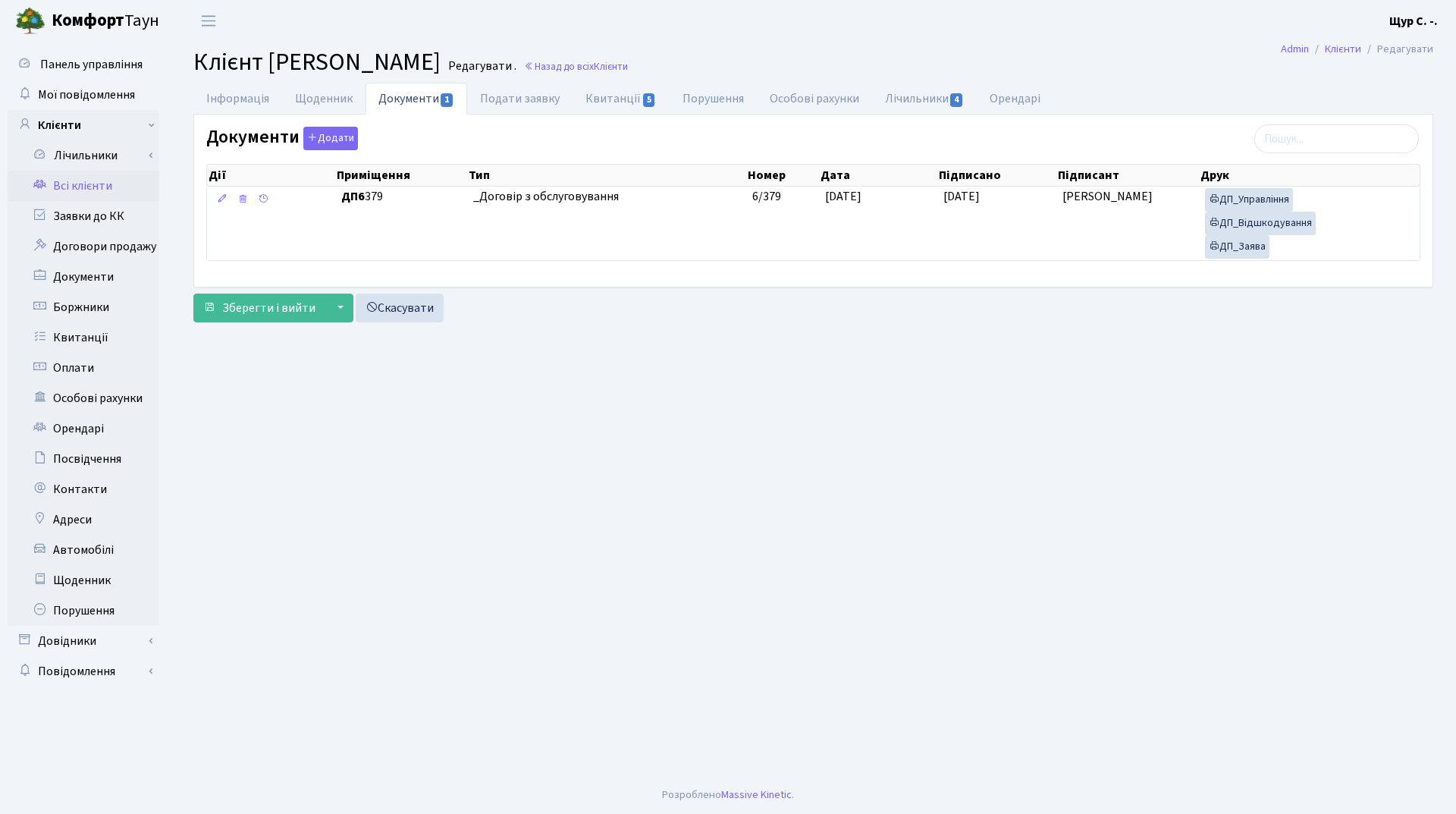
click at [83, 186] on link "Всі клієнти" at bounding box center [83, 186] width 152 height 31
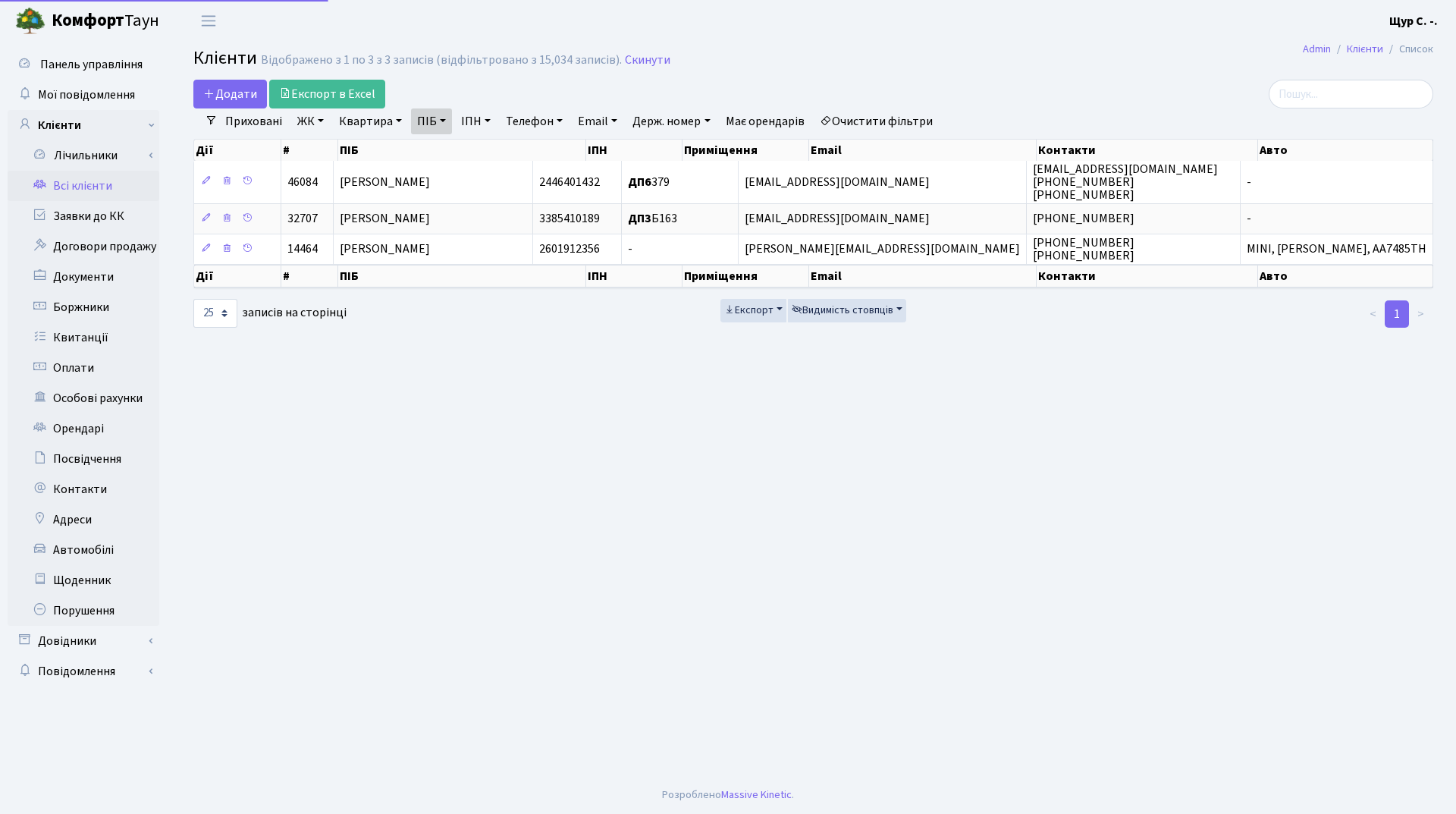
select select "25"
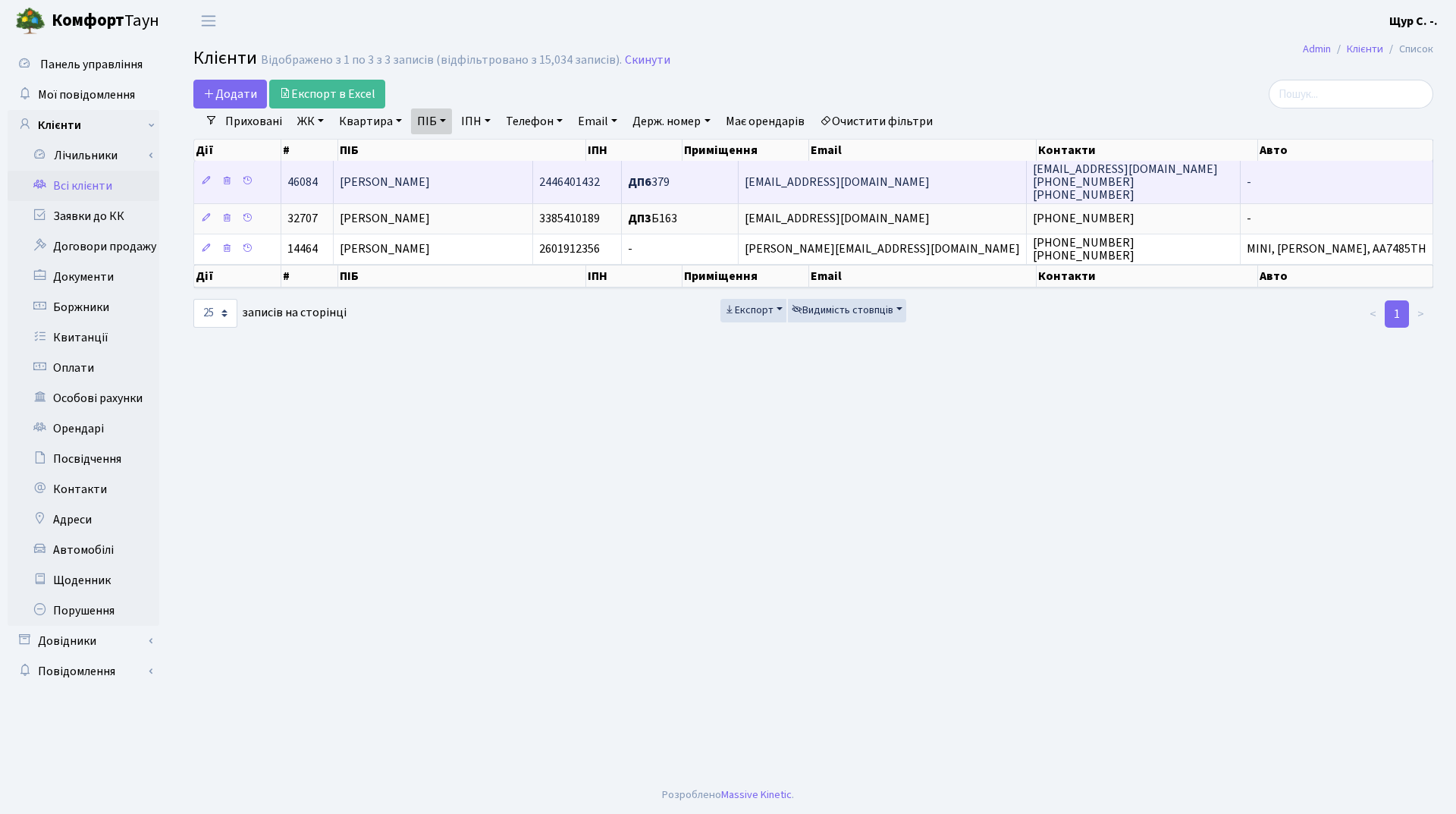
click at [430, 182] on span "[PERSON_NAME]" at bounding box center [384, 181] width 90 height 17
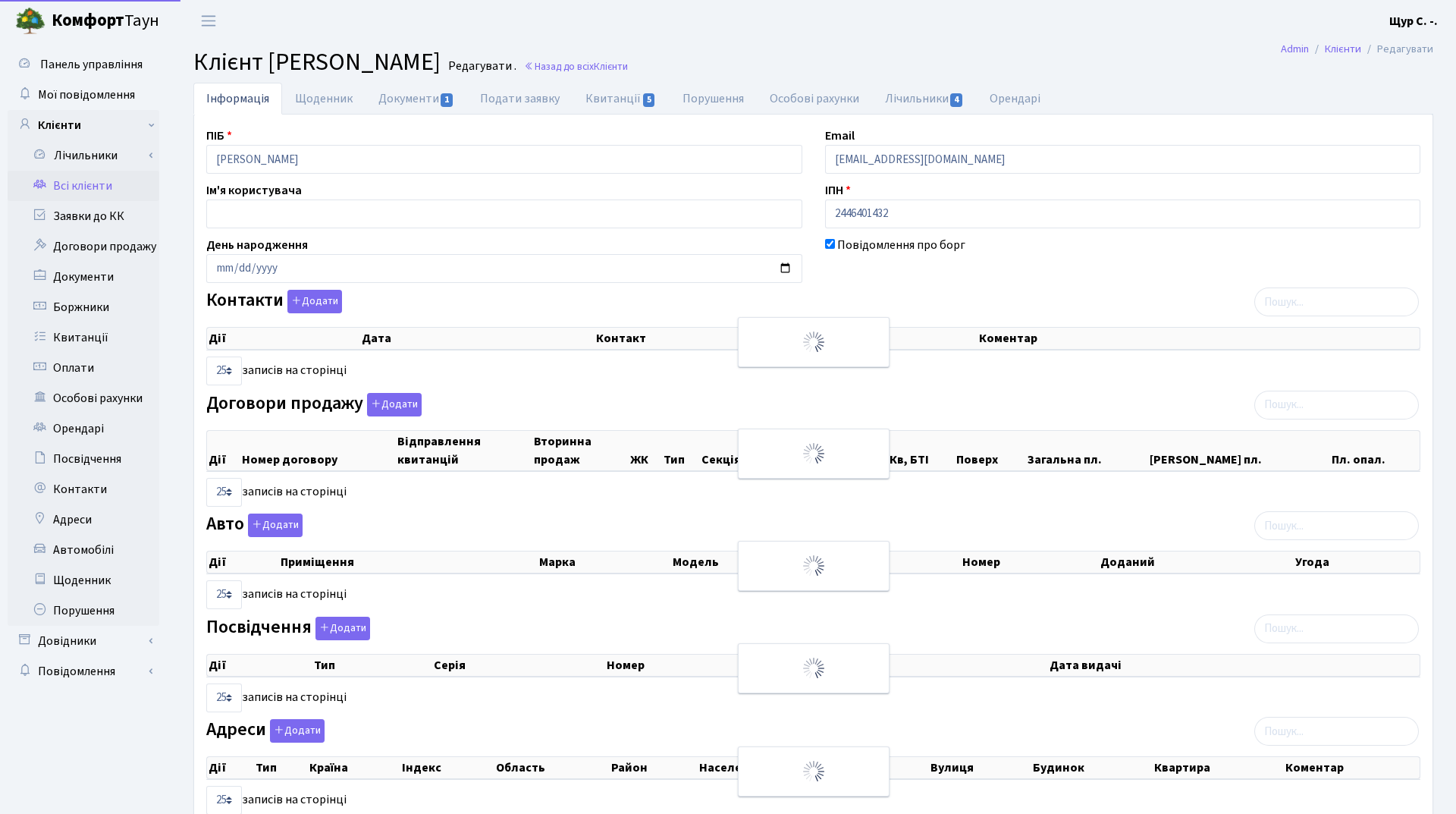
select select "25"
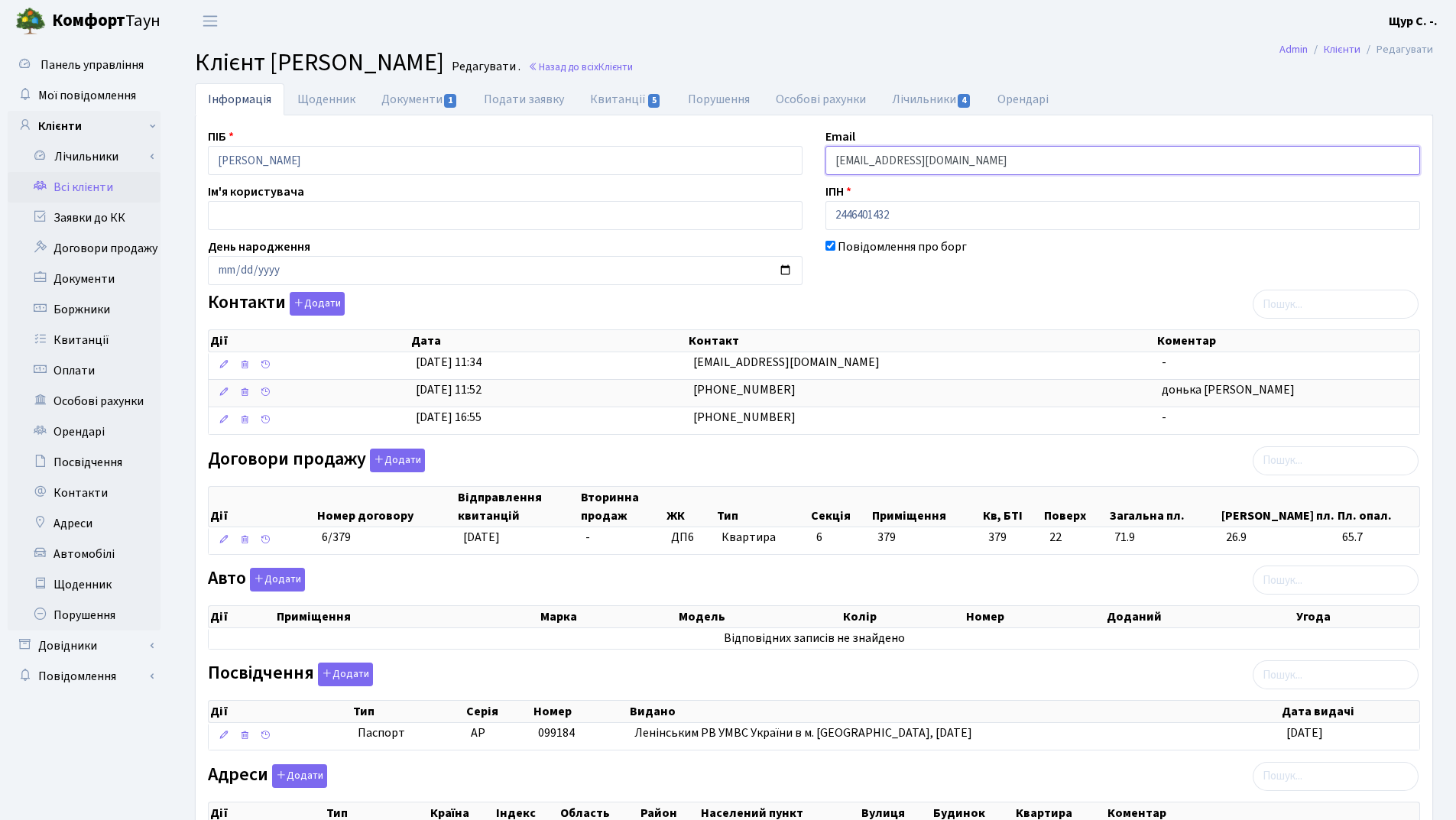
drag, startPoint x: 1009, startPoint y: 163, endPoint x: 780, endPoint y: 162, distance: 229.0
click at [780, 162] on div "ПІБ [PERSON_NAME] Email [EMAIL_ADDRESS][DOMAIN_NAME] Ім'я користувача ІПН 24464…" at bounding box center [814, 497] width 1235 height 738
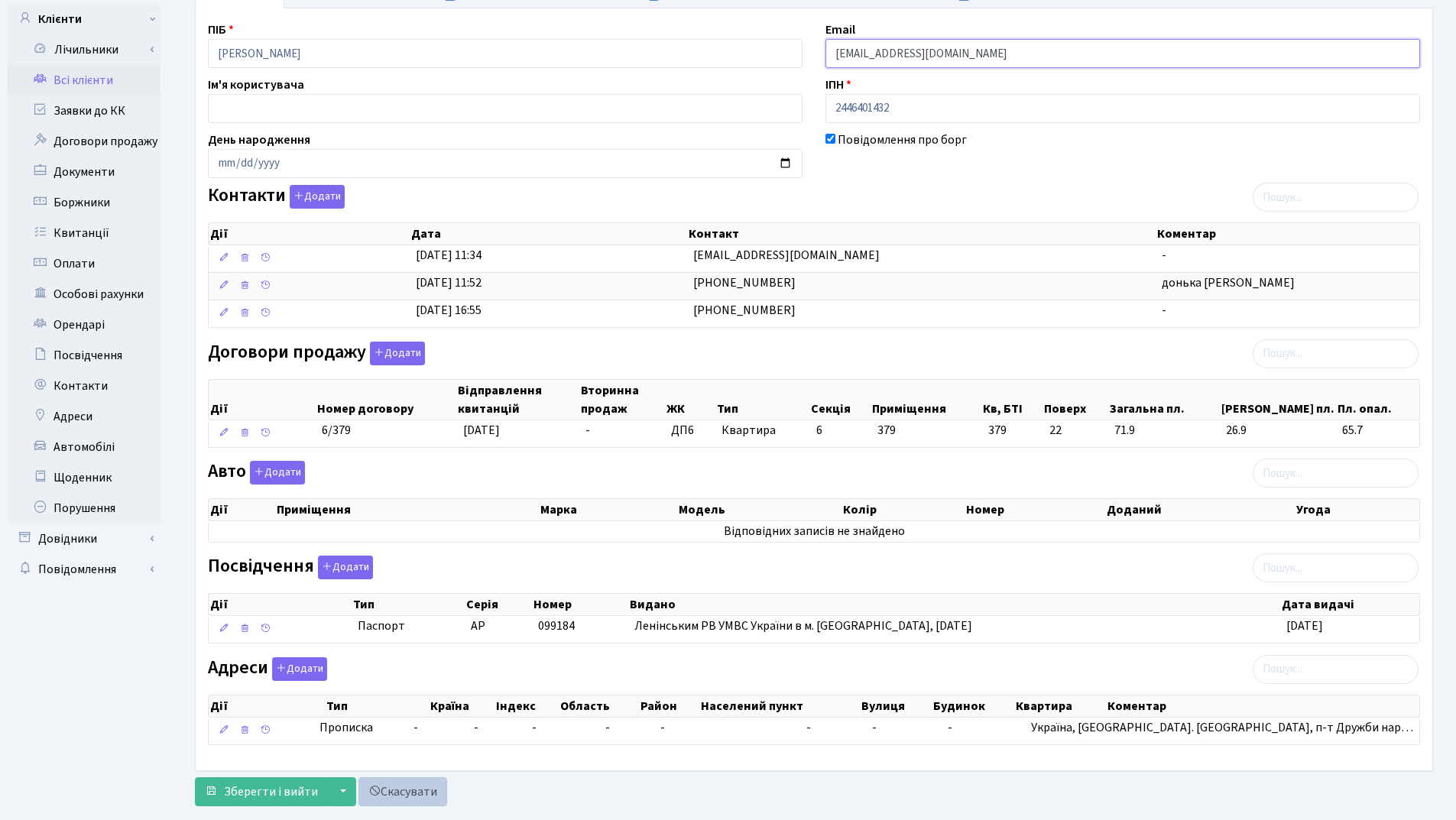
scroll to position [139, 0]
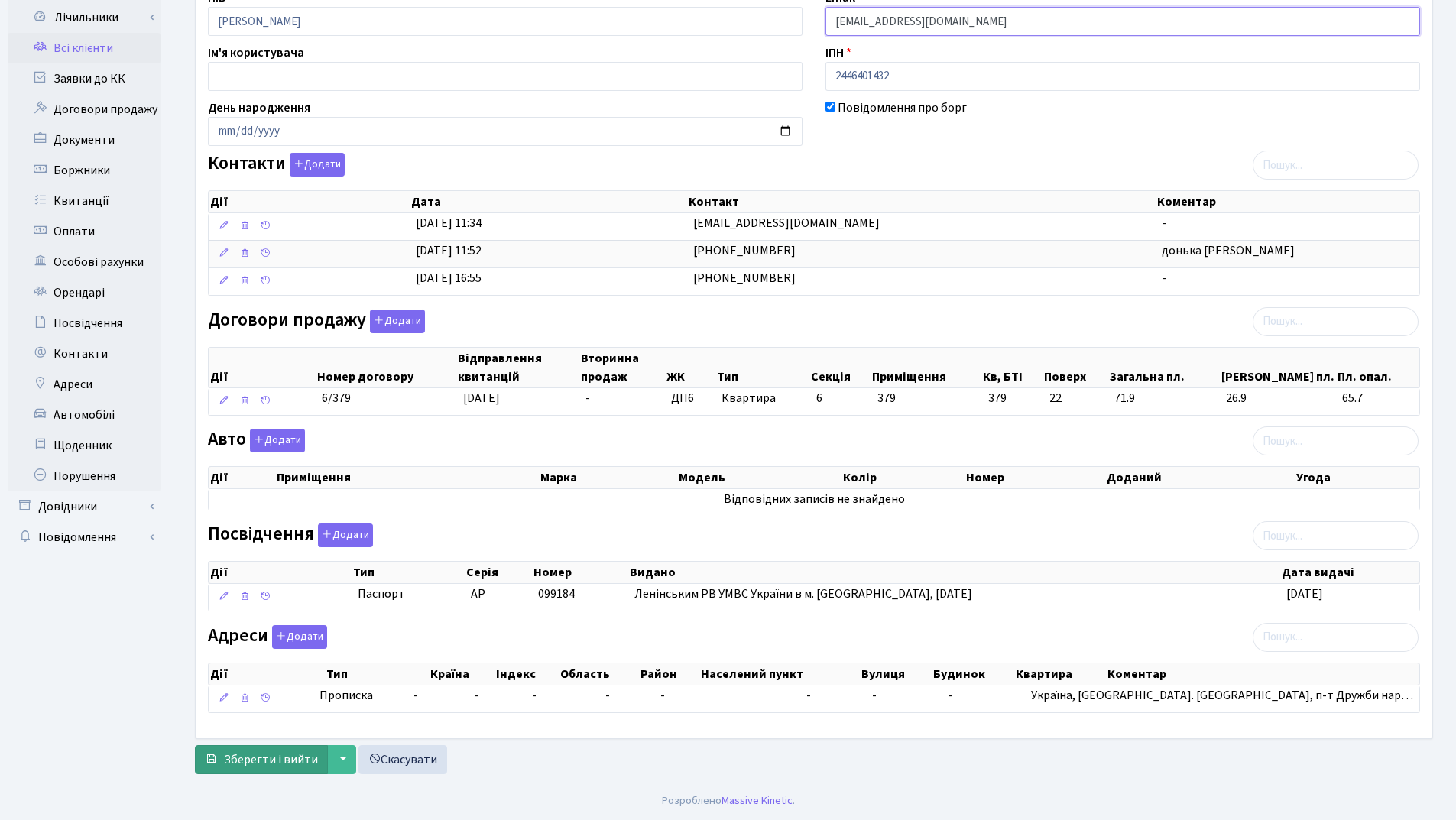
type input "[EMAIL_ADDRESS][DOMAIN_NAME]"
click at [282, 754] on span "Зберегти і вийти" at bounding box center [271, 759] width 94 height 17
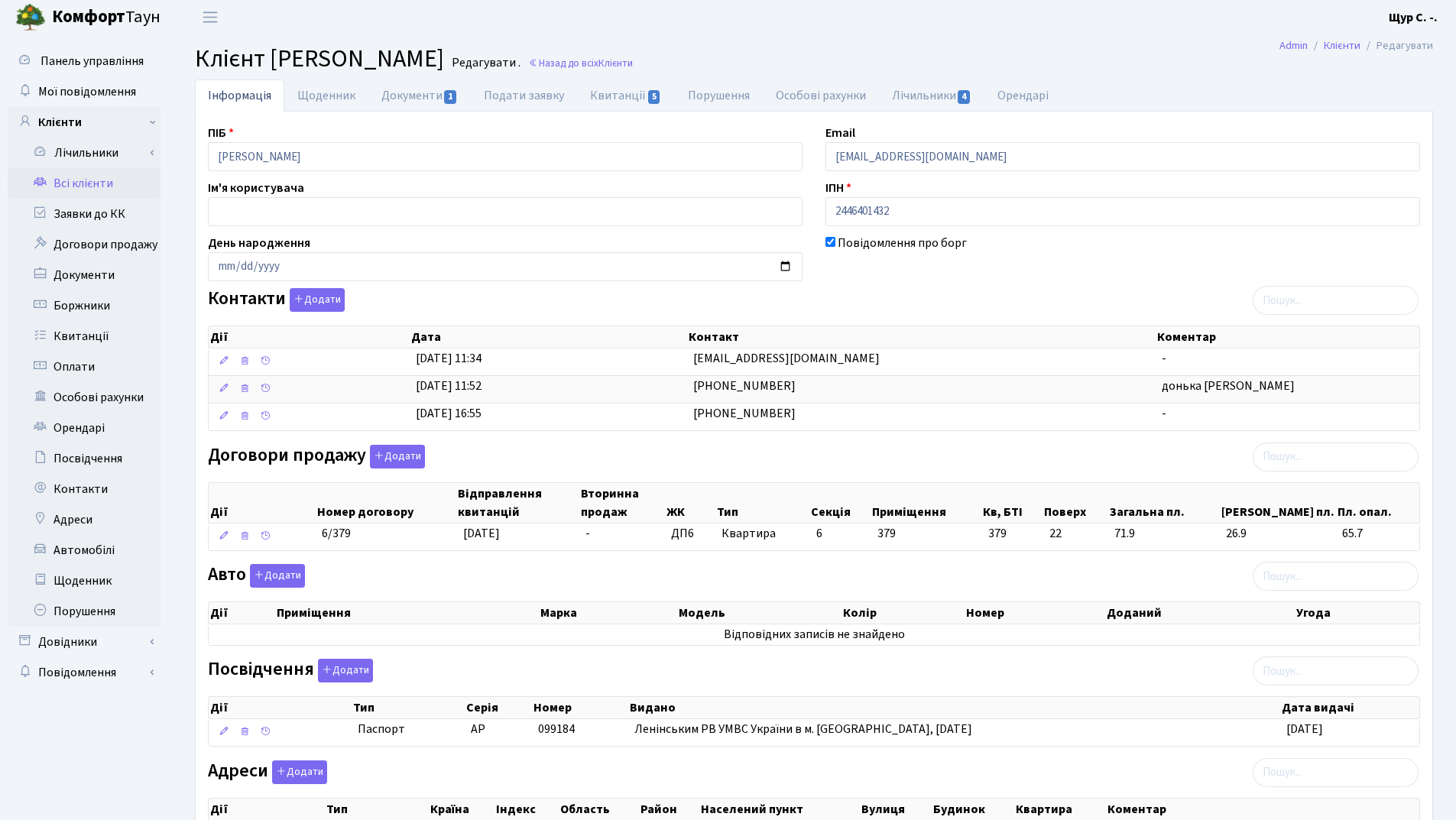
scroll to position [0, 0]
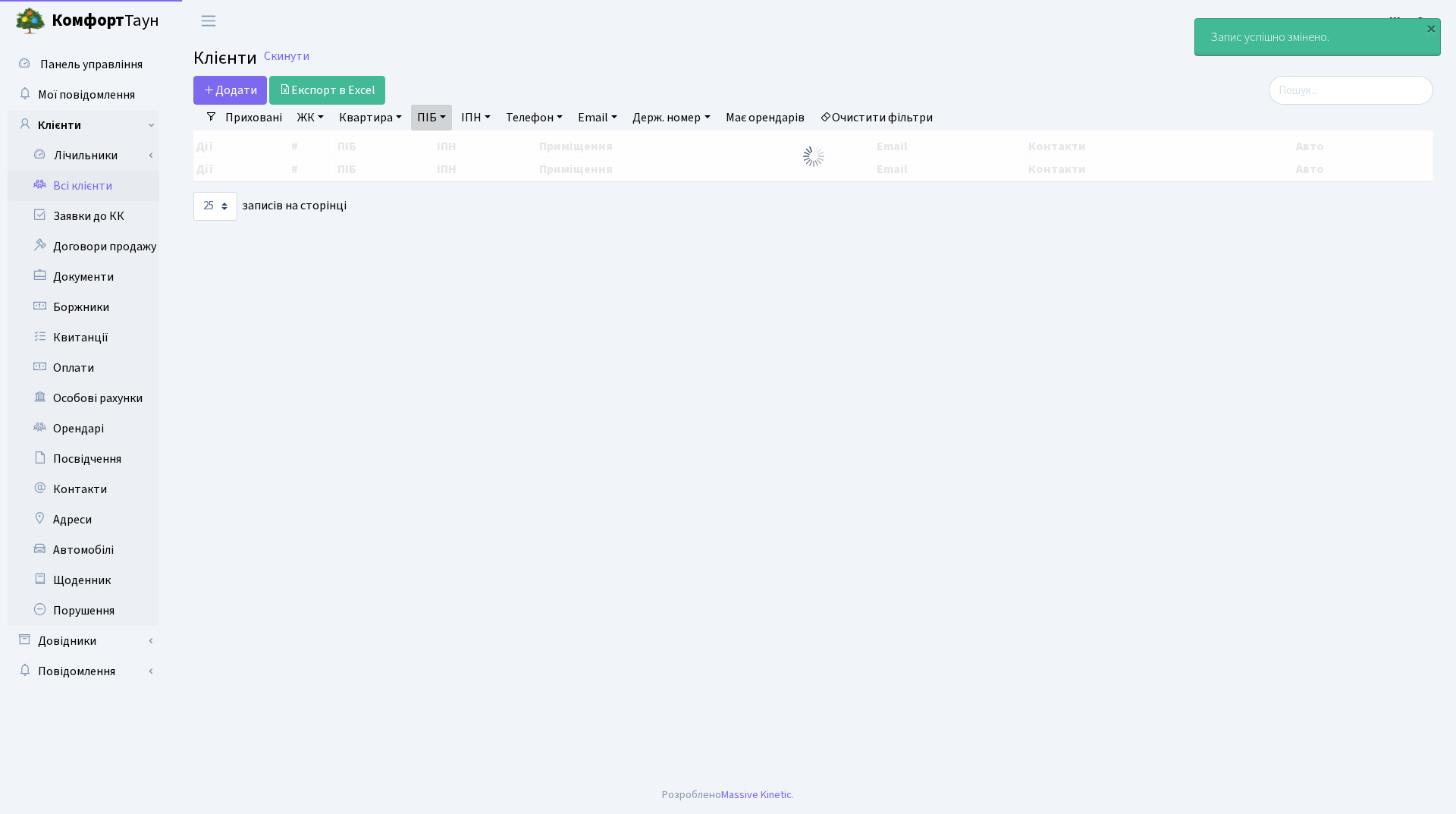
select select "25"
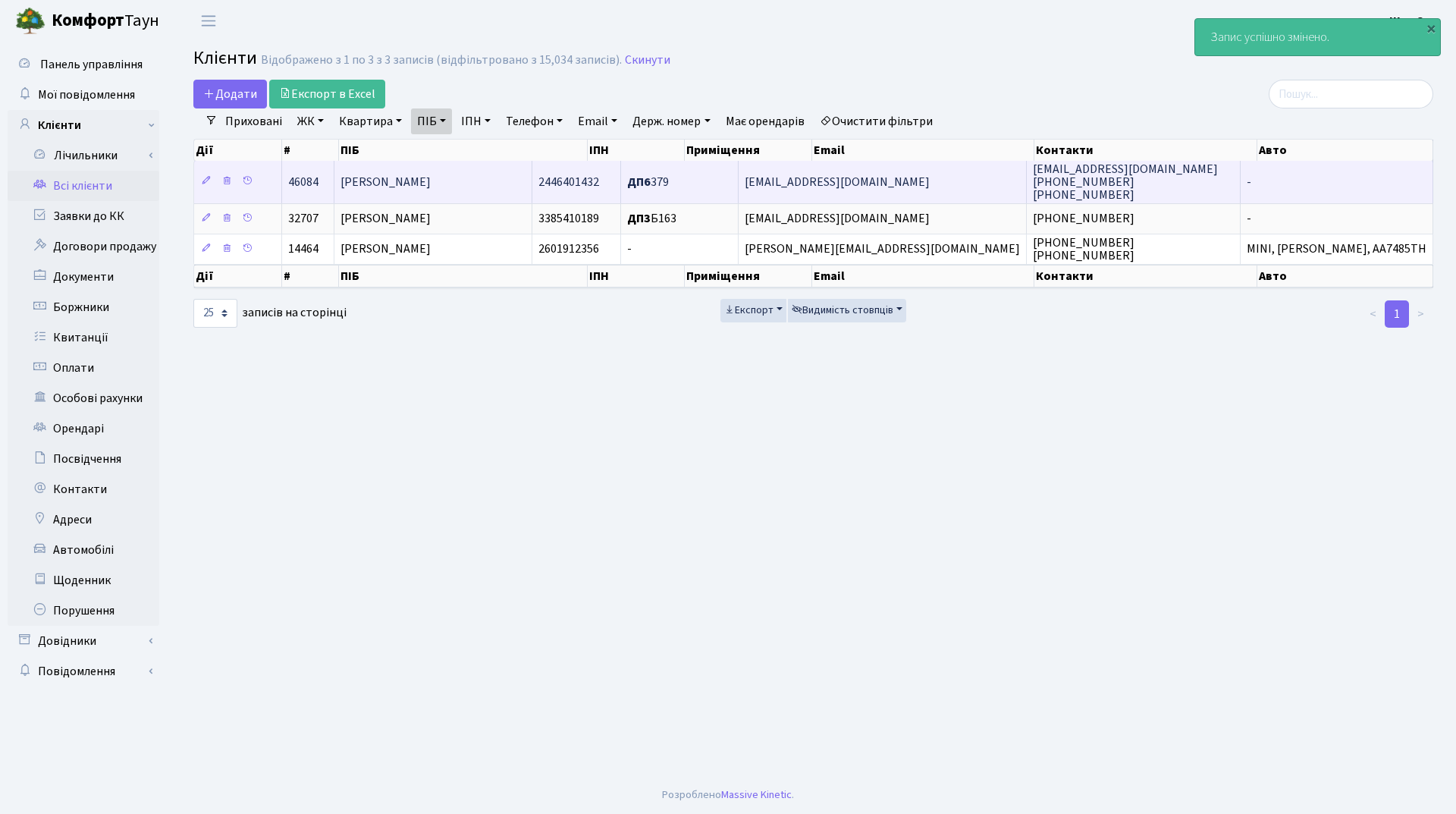
click at [431, 178] on span "Чепіков Олексій Володимирович" at bounding box center [385, 181] width 90 height 17
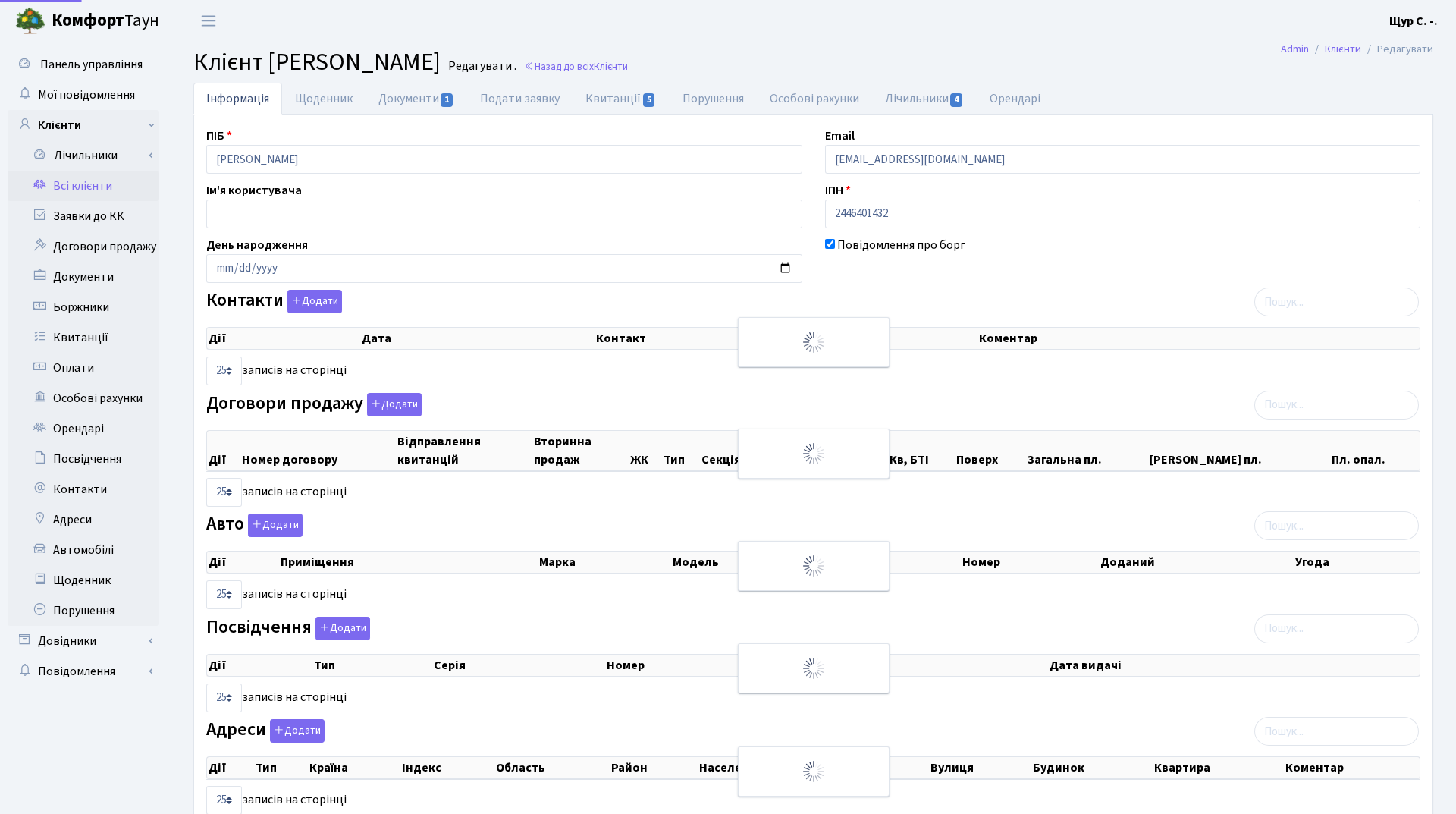
select select "25"
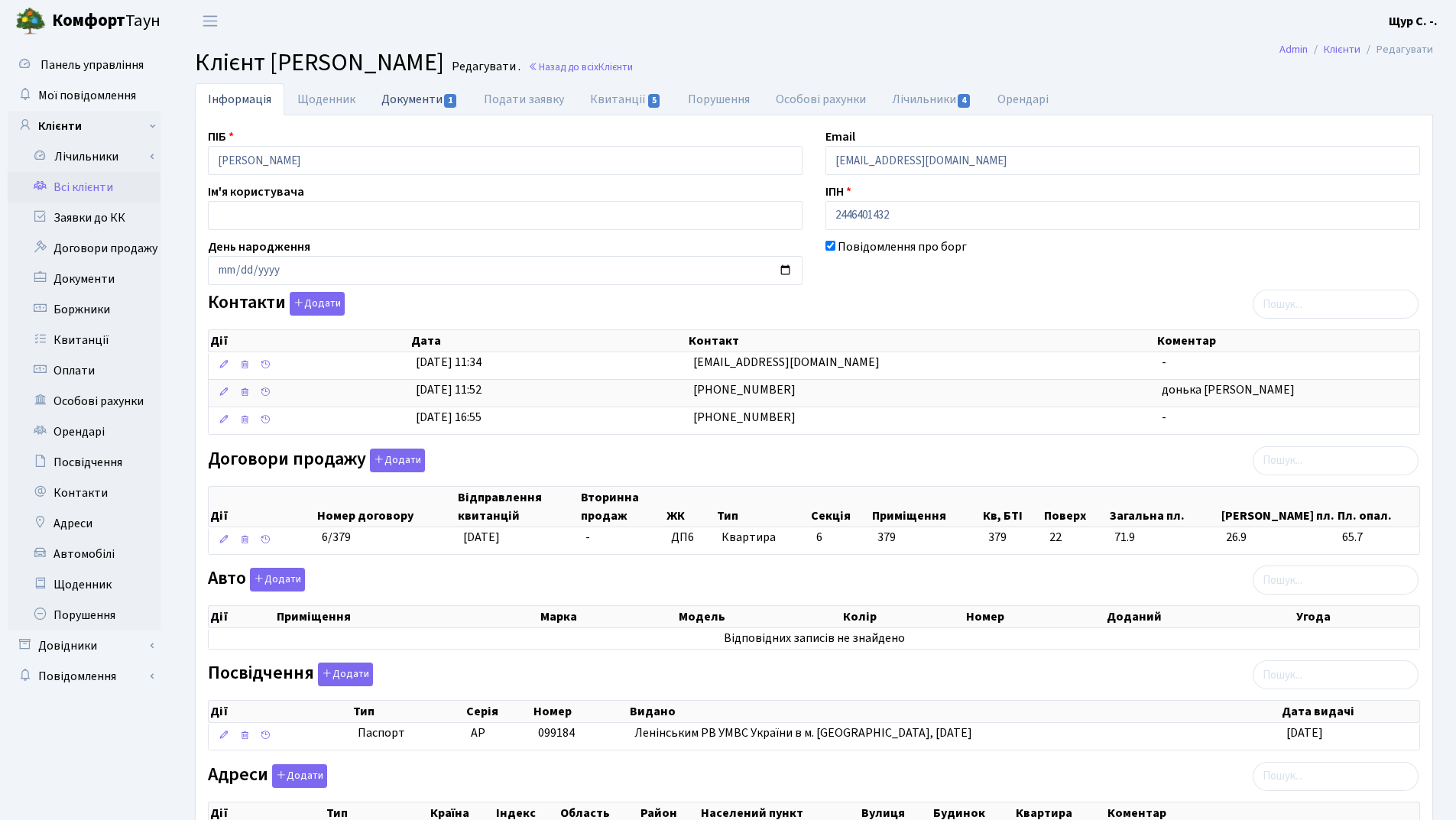
click at [419, 94] on link "Документи 1" at bounding box center [419, 99] width 103 height 32
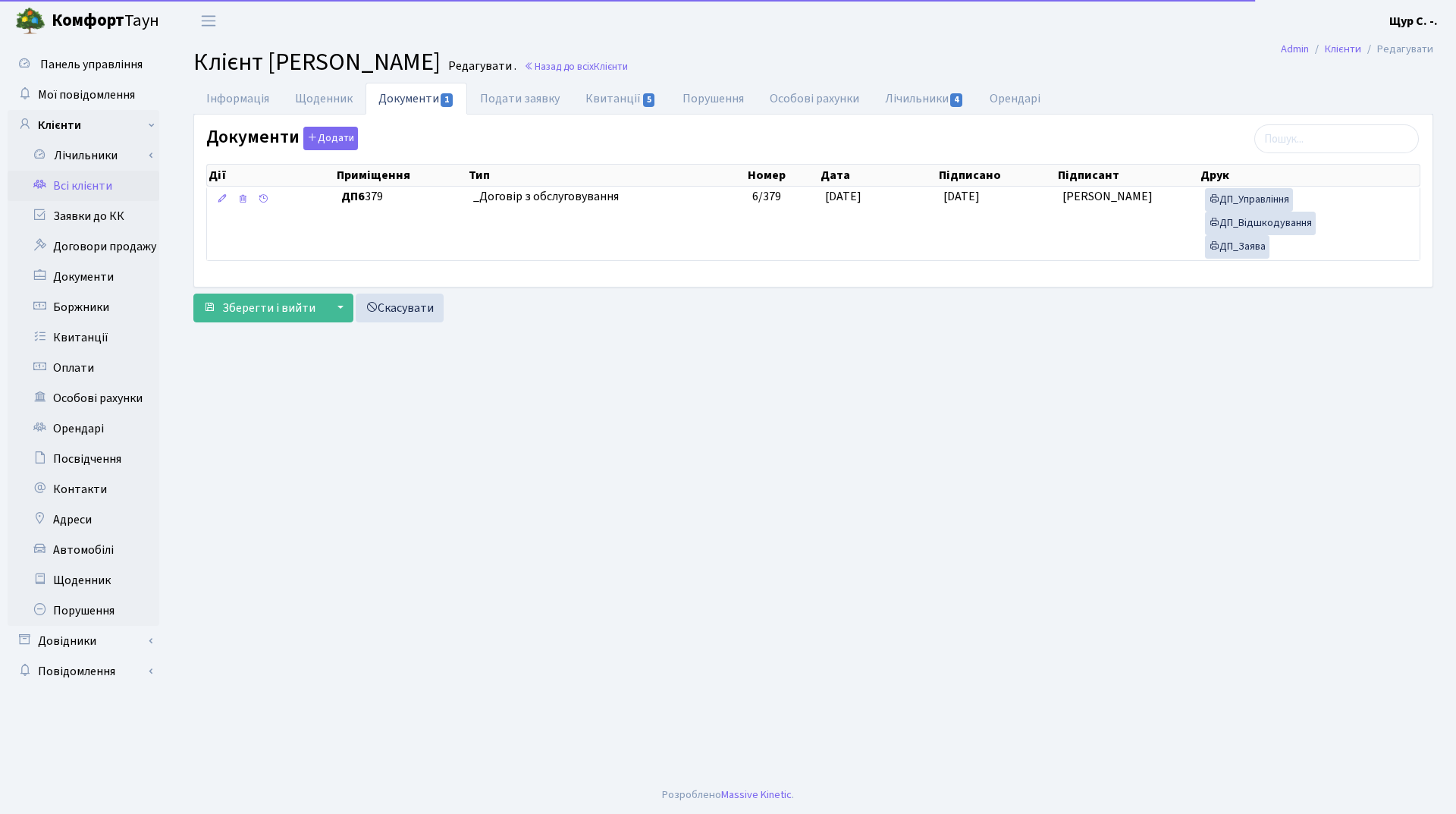
click at [104, 186] on link "Всі клієнти" at bounding box center [83, 186] width 152 height 31
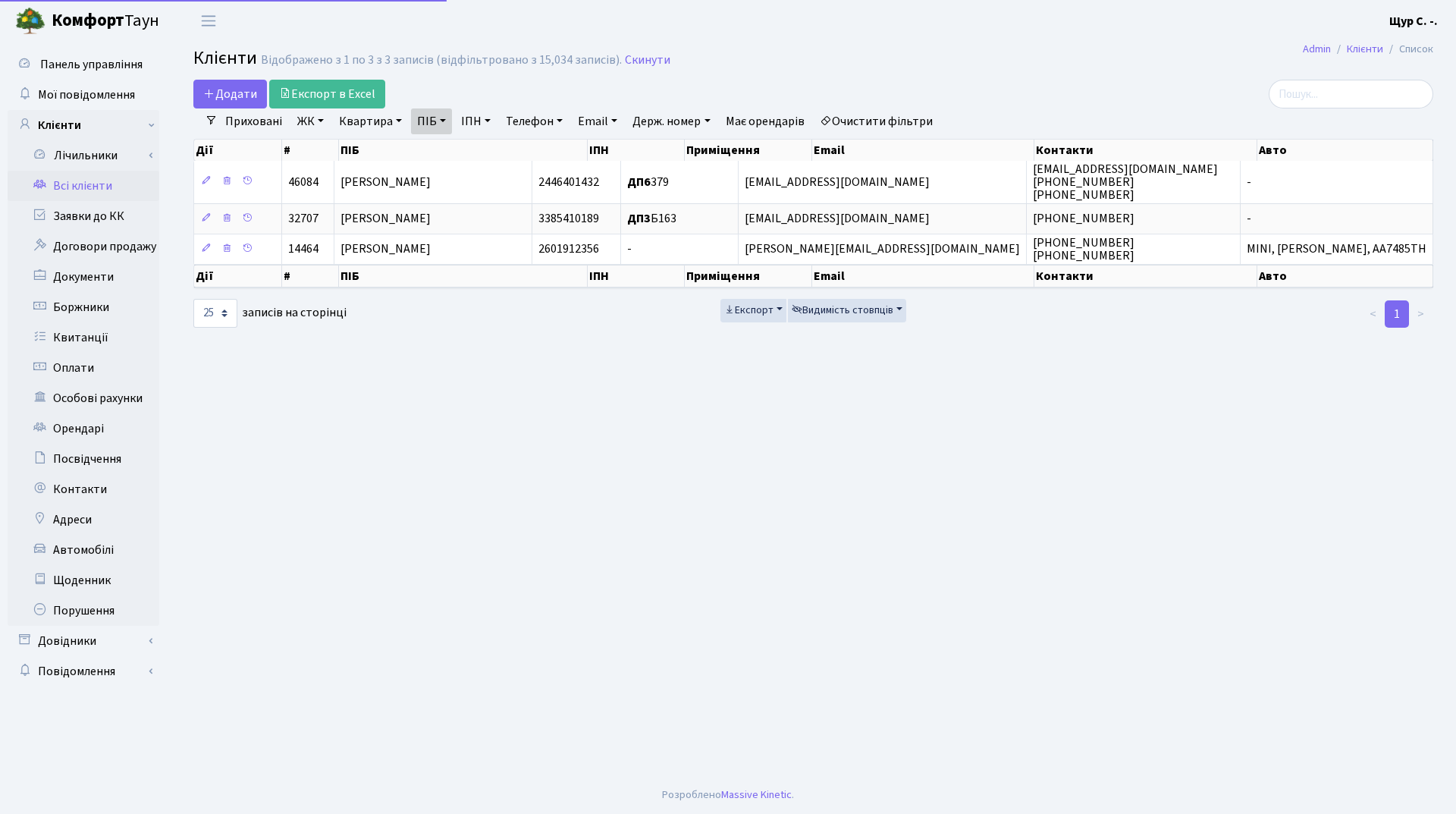
select select "25"
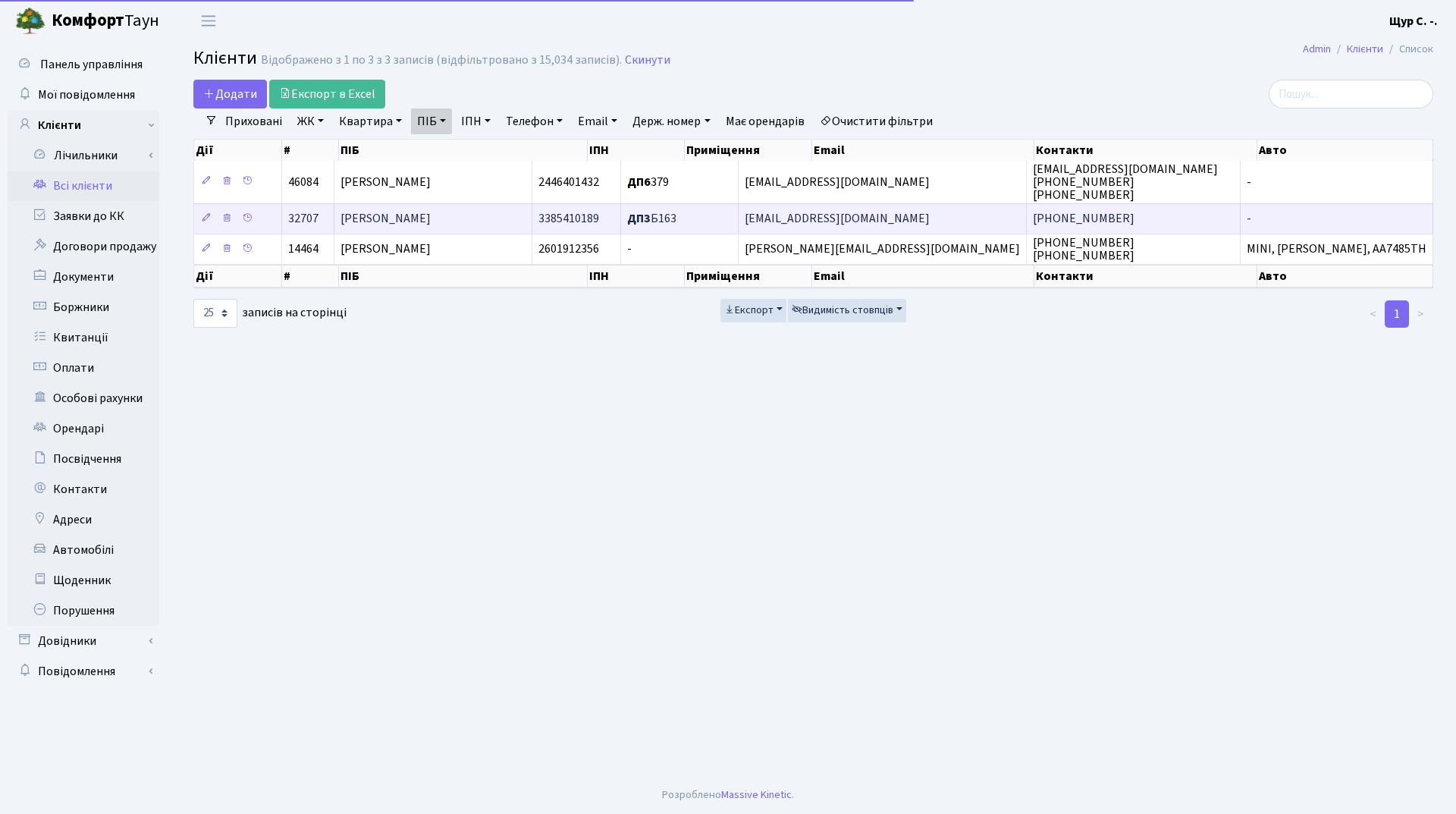
click at [520, 218] on td "[PERSON_NAME]" at bounding box center [433, 218] width 198 height 31
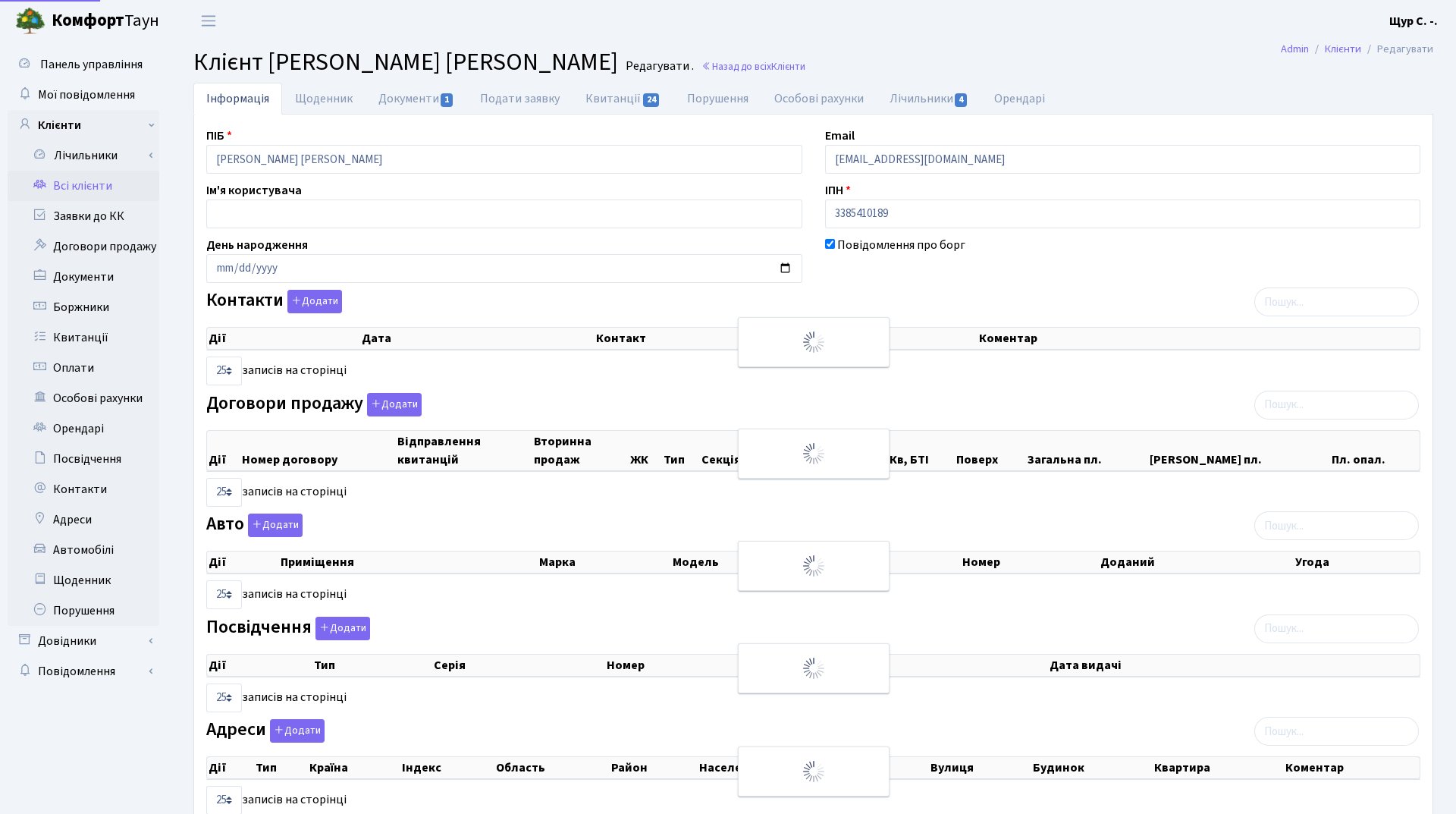
select select "25"
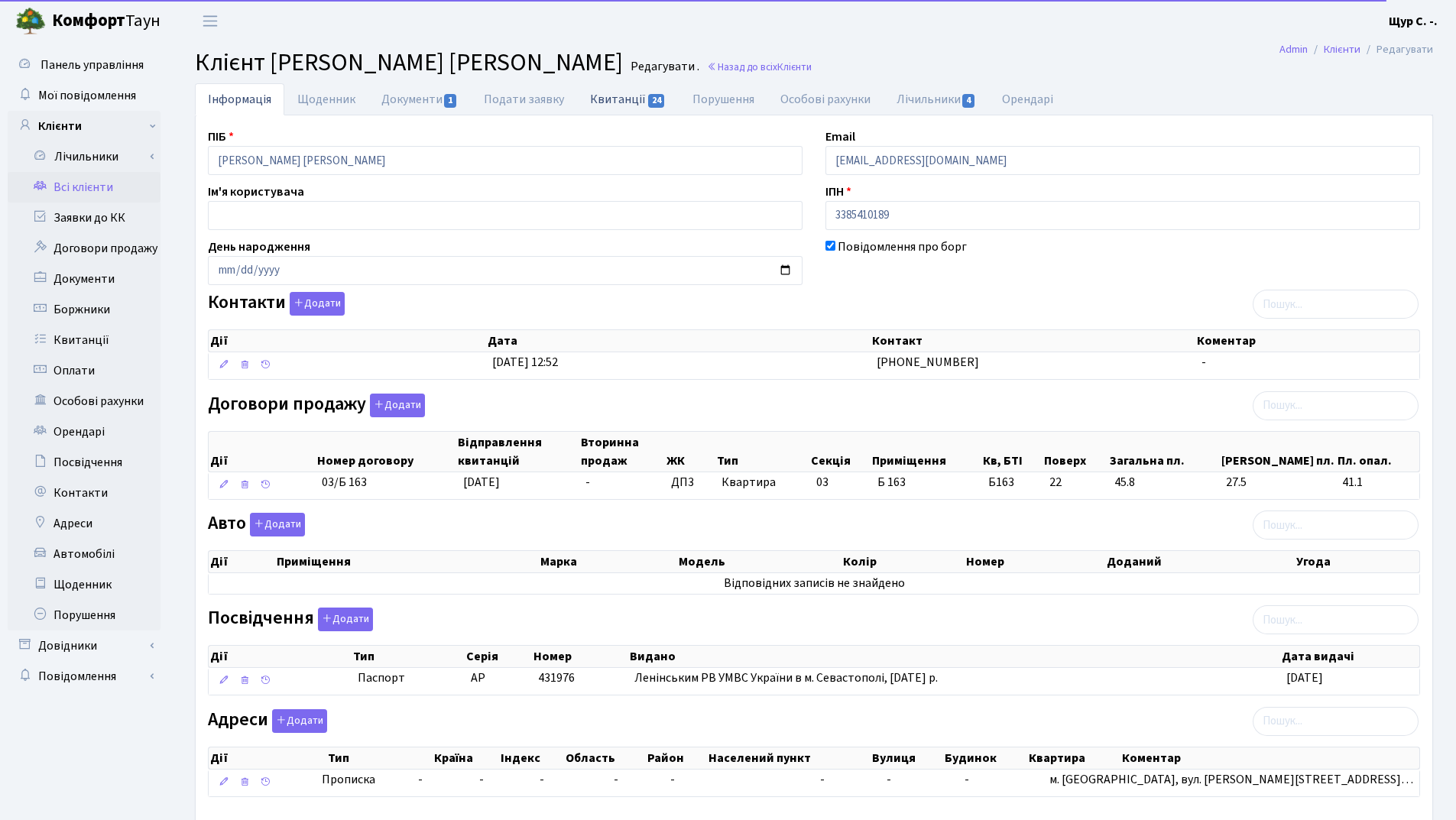
click at [598, 103] on link "Квитанції 24" at bounding box center [628, 99] width 102 height 32
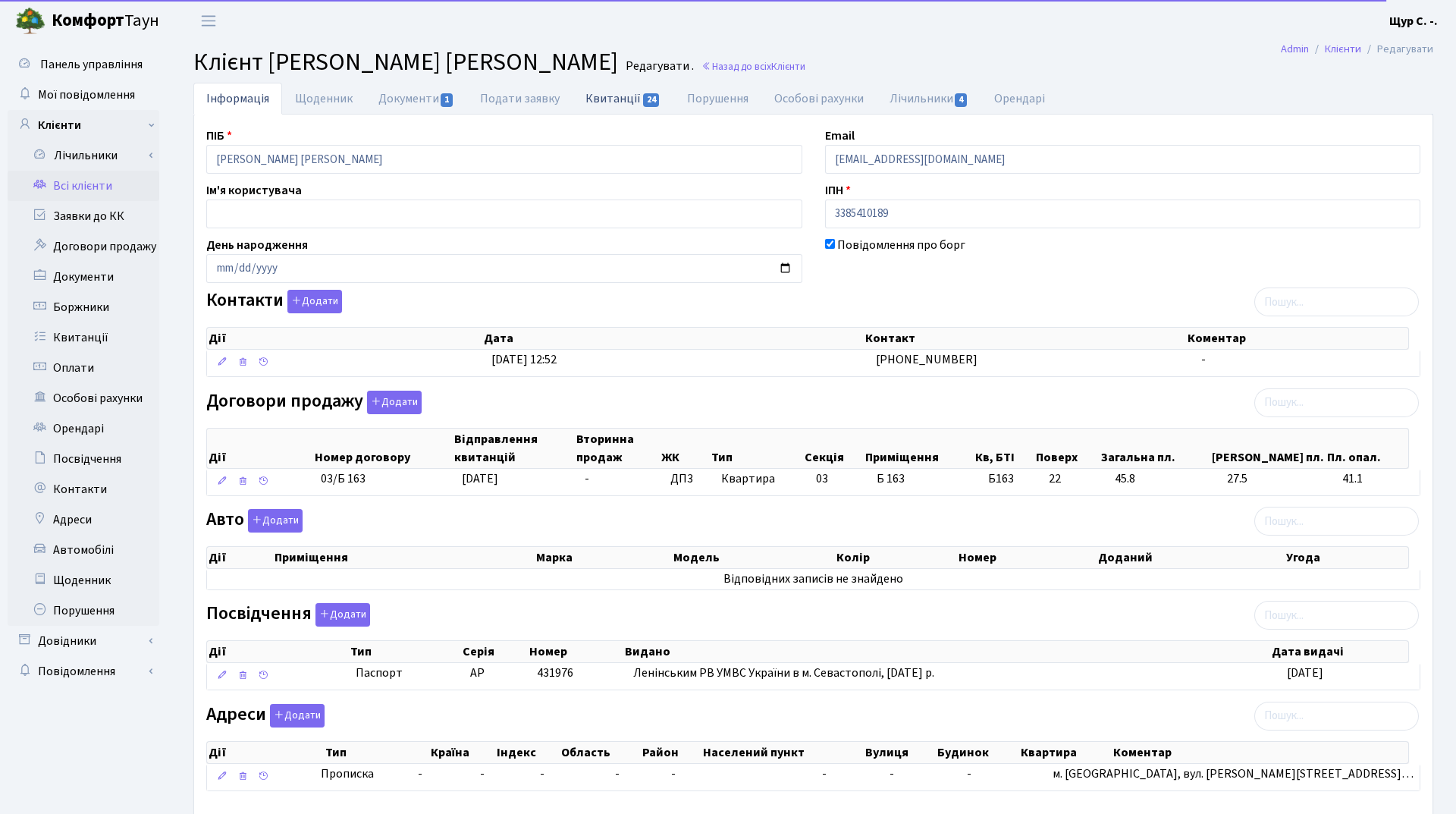
select select "25"
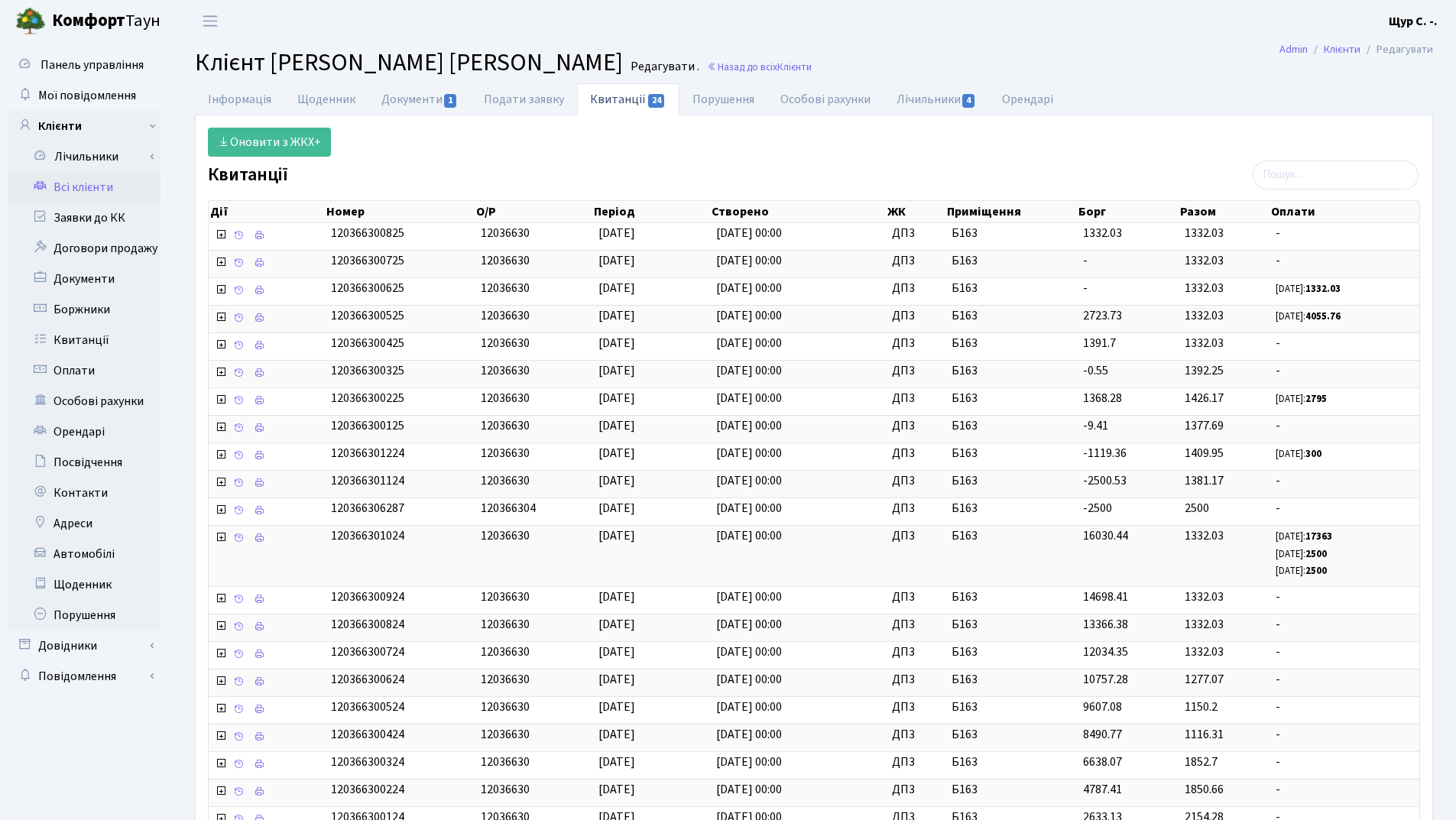
click at [118, 182] on link "Всі клієнти" at bounding box center [83, 188] width 153 height 31
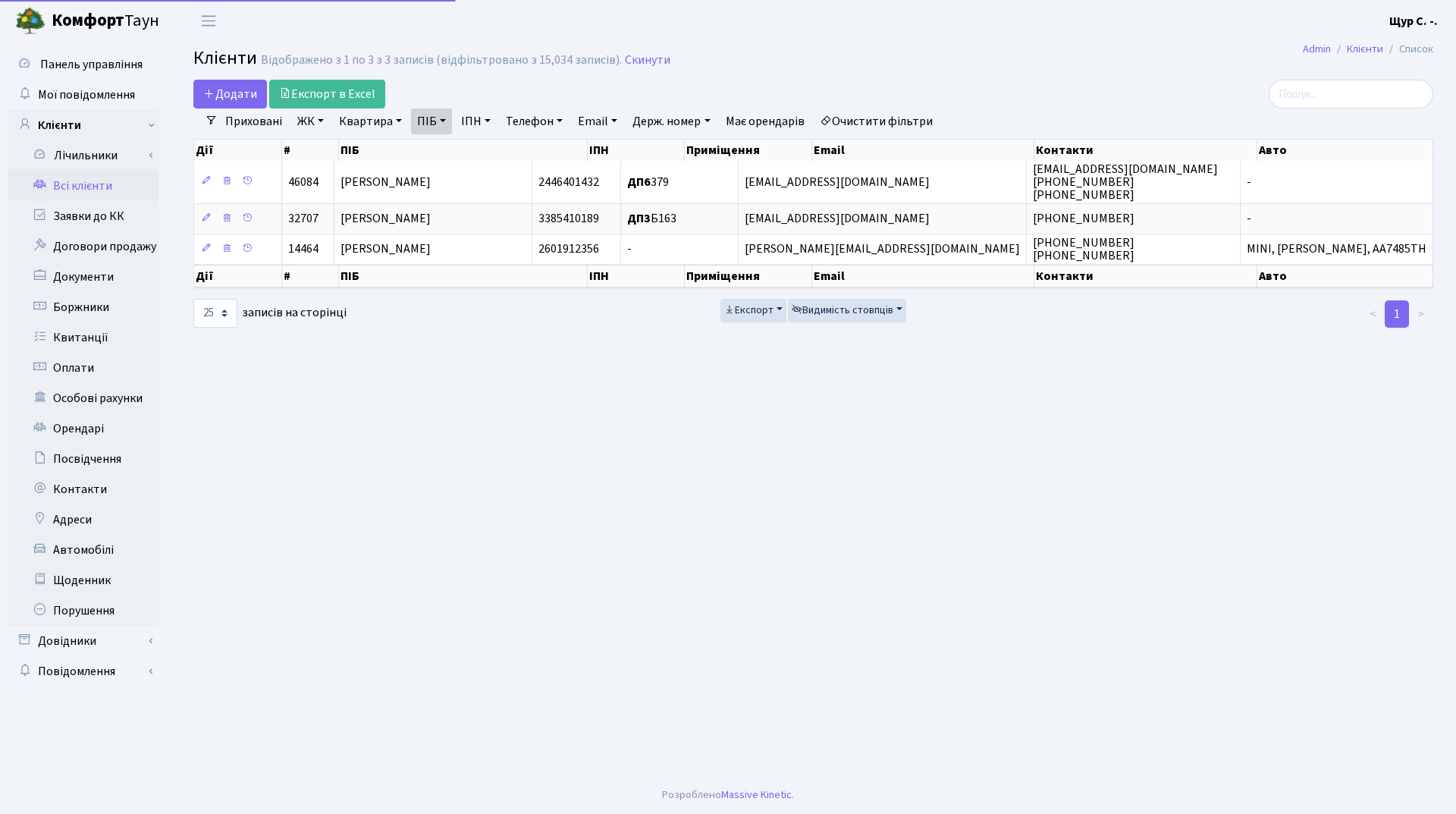
select select "25"
click at [653, 59] on link "Скинути" at bounding box center [648, 60] width 46 height 14
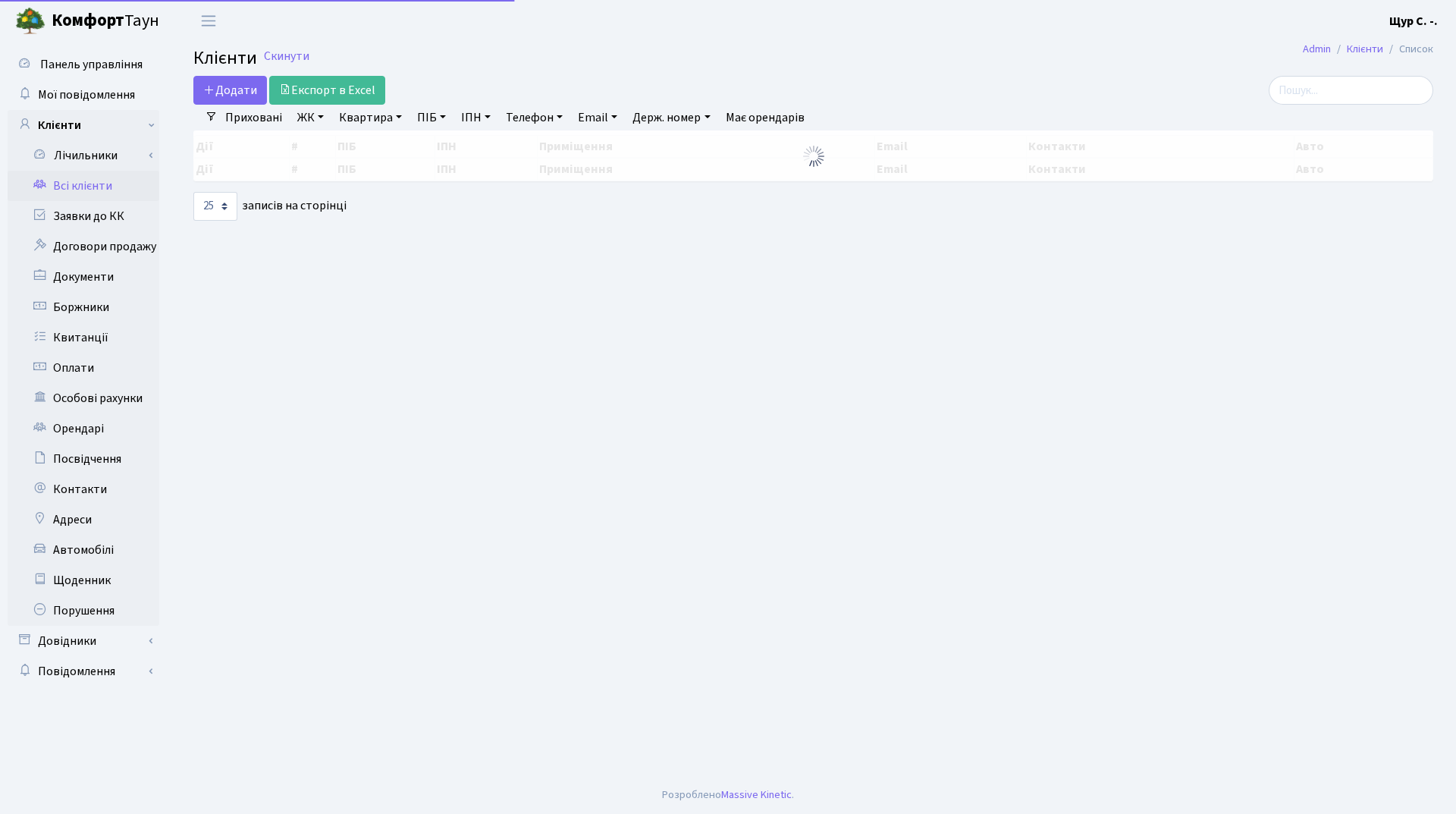
select select "25"
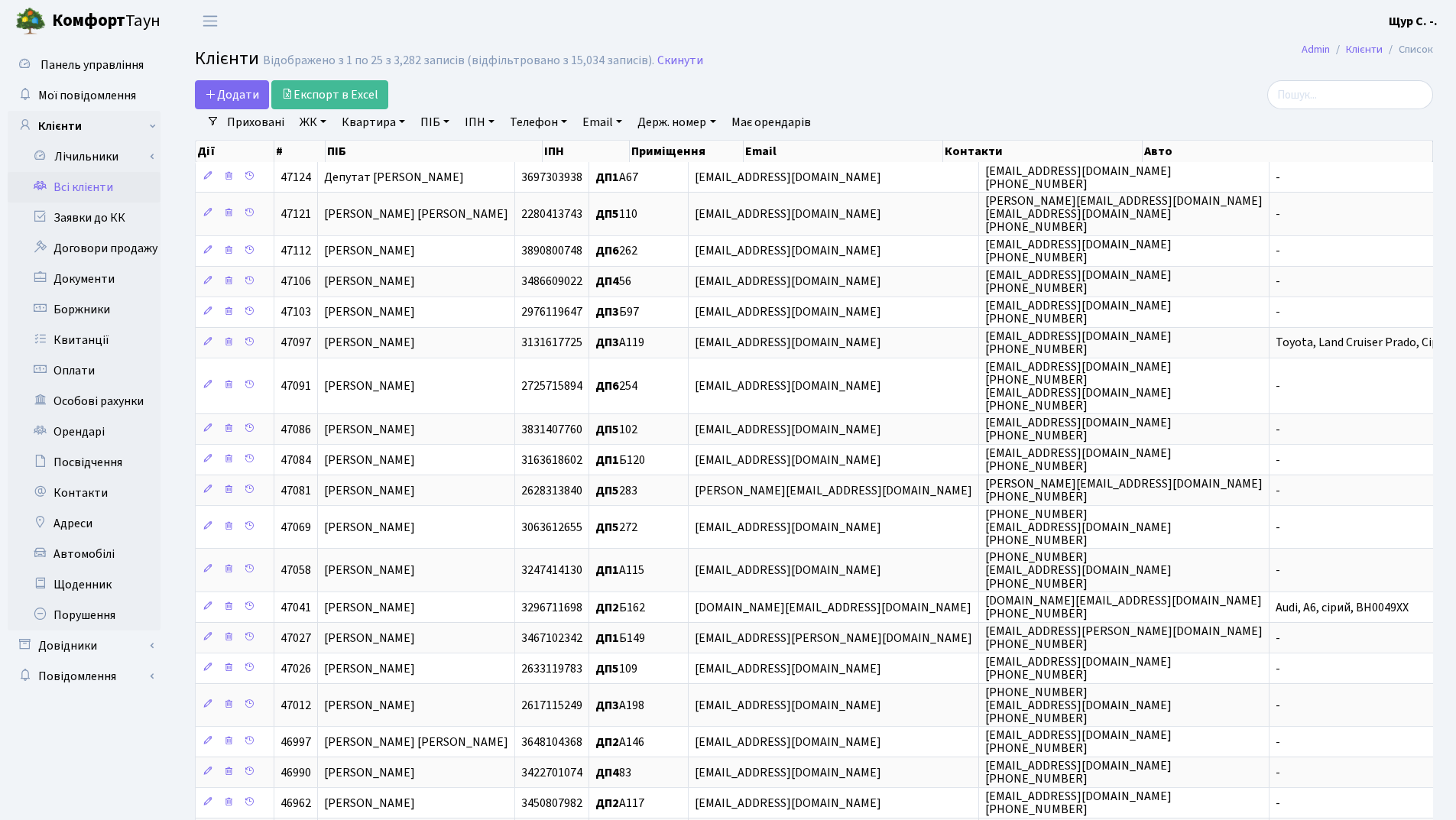
click at [362, 125] on link "Квартира" at bounding box center [374, 122] width 76 height 26
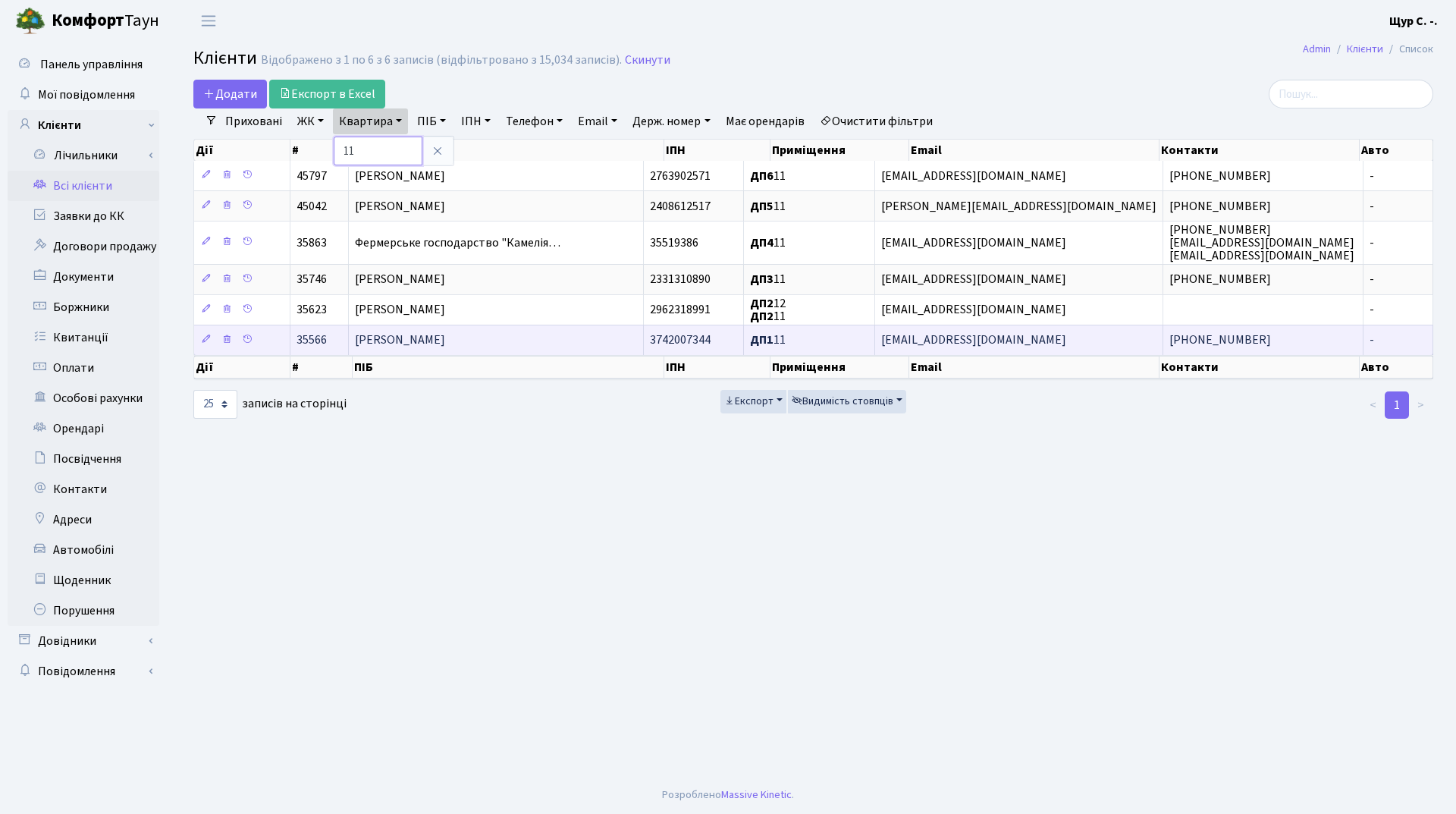
type input "1"
click at [479, 340] on td "[PERSON_NAME]" at bounding box center [497, 340] width 295 height 31
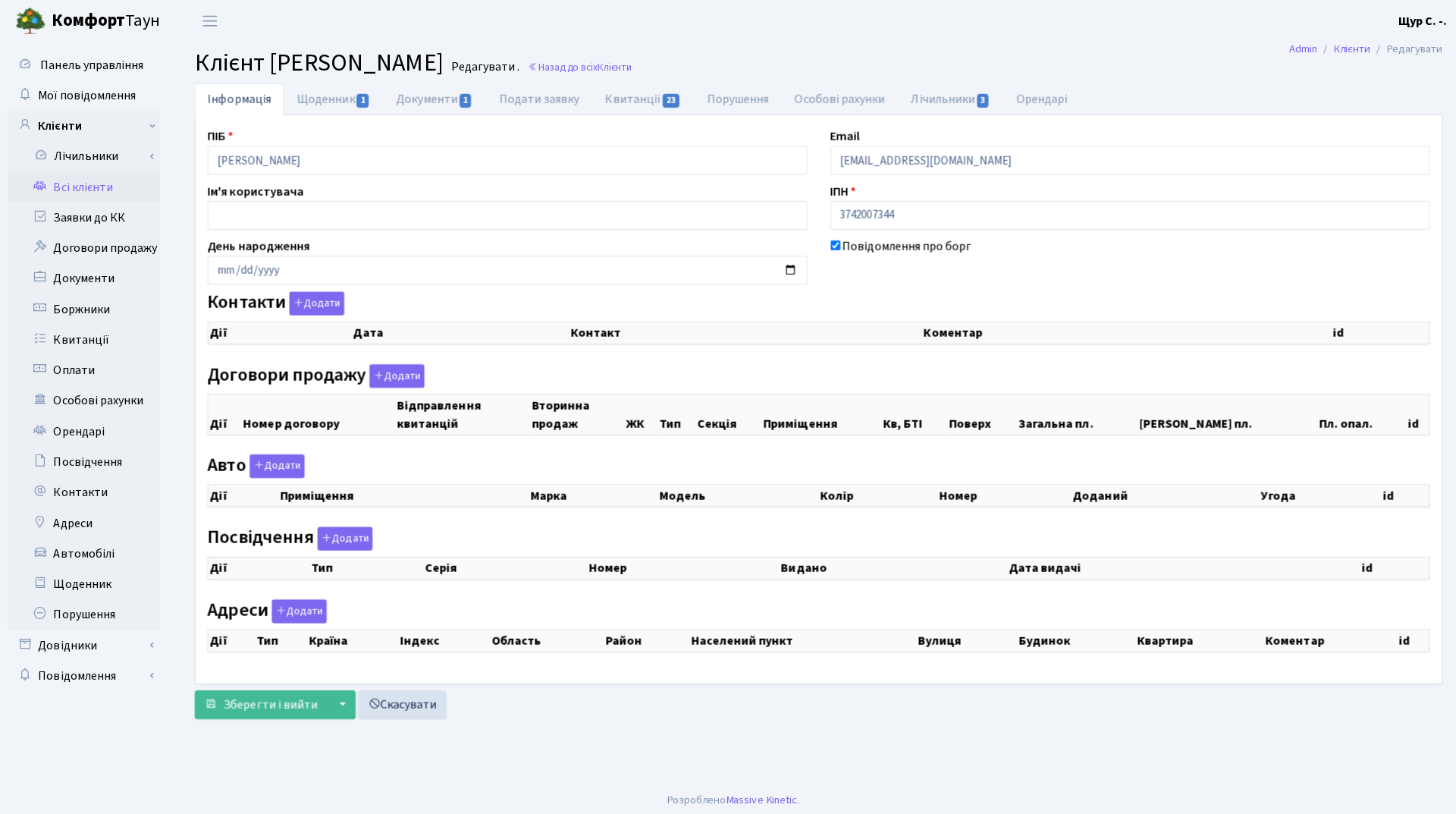
checkbox input "true"
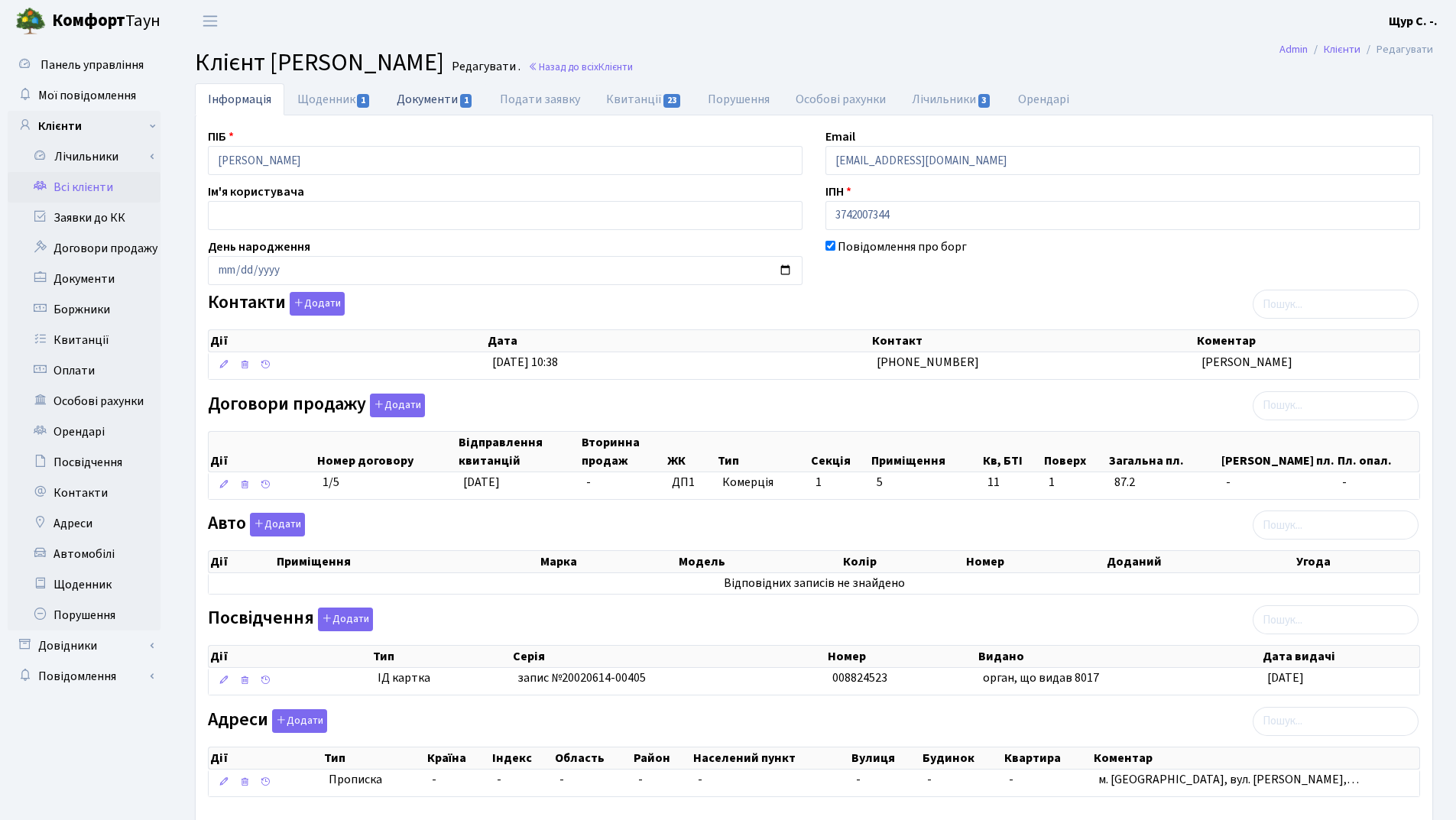
click at [430, 101] on link "Документи 1" at bounding box center [434, 99] width 103 height 32
select select "25"
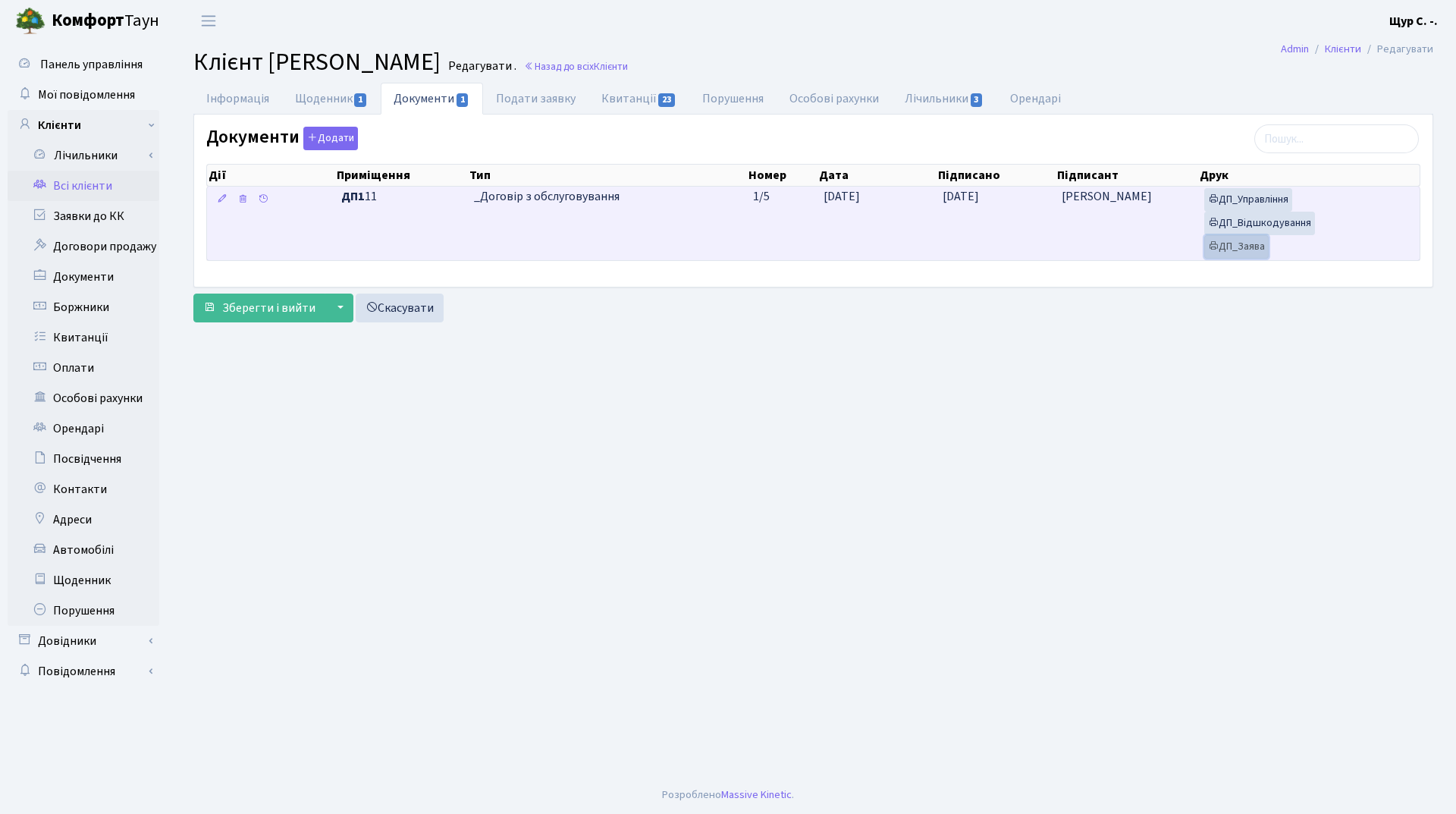
click at [1248, 246] on link "ДП_Заява" at bounding box center [1237, 246] width 64 height 23
click at [1263, 226] on link "ДП_Відшкодування" at bounding box center [1260, 223] width 111 height 23
click at [1259, 197] on link "ДП_Управління" at bounding box center [1249, 199] width 88 height 23
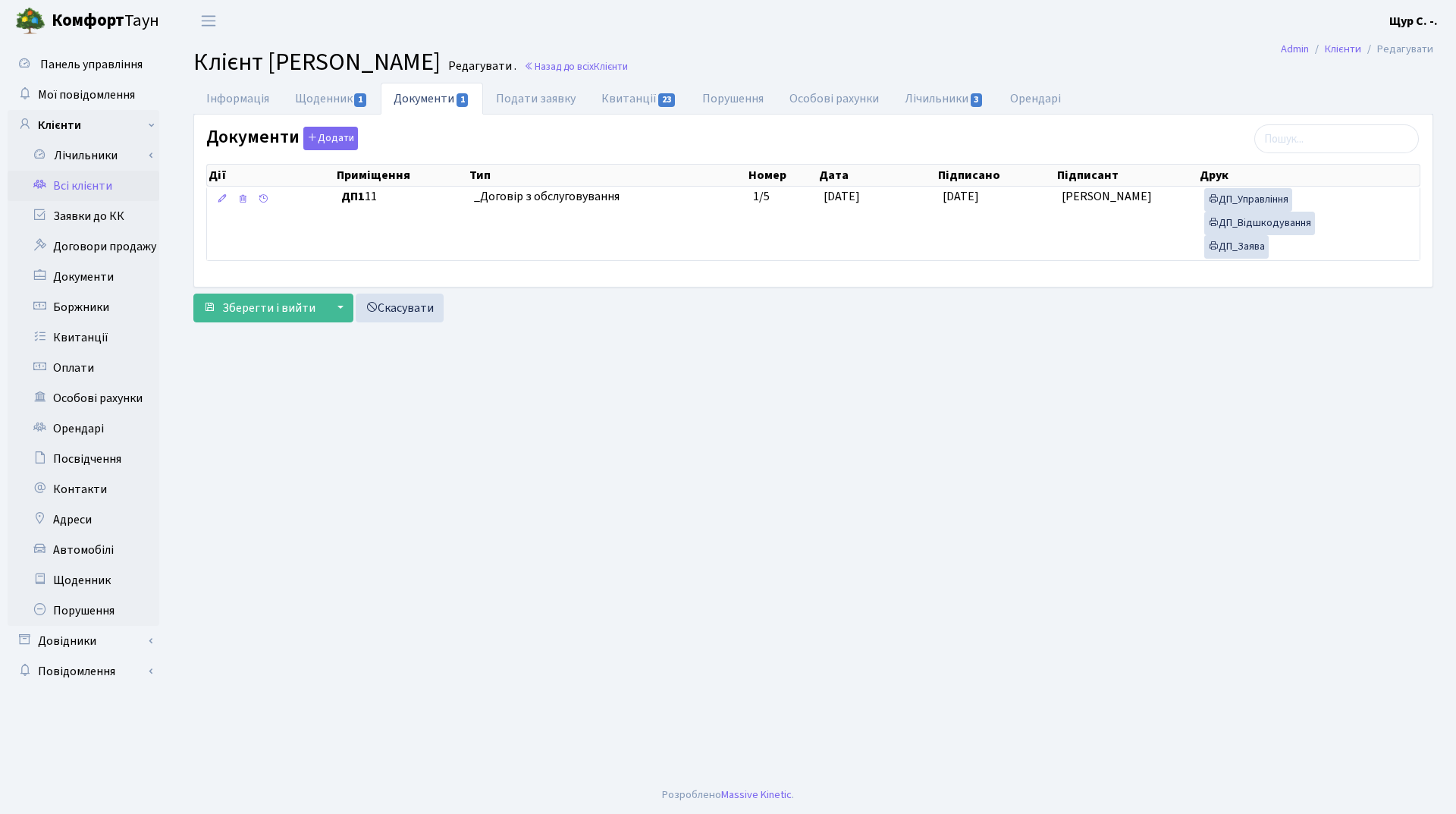
click at [81, 188] on link "Всі клієнти" at bounding box center [83, 186] width 152 height 31
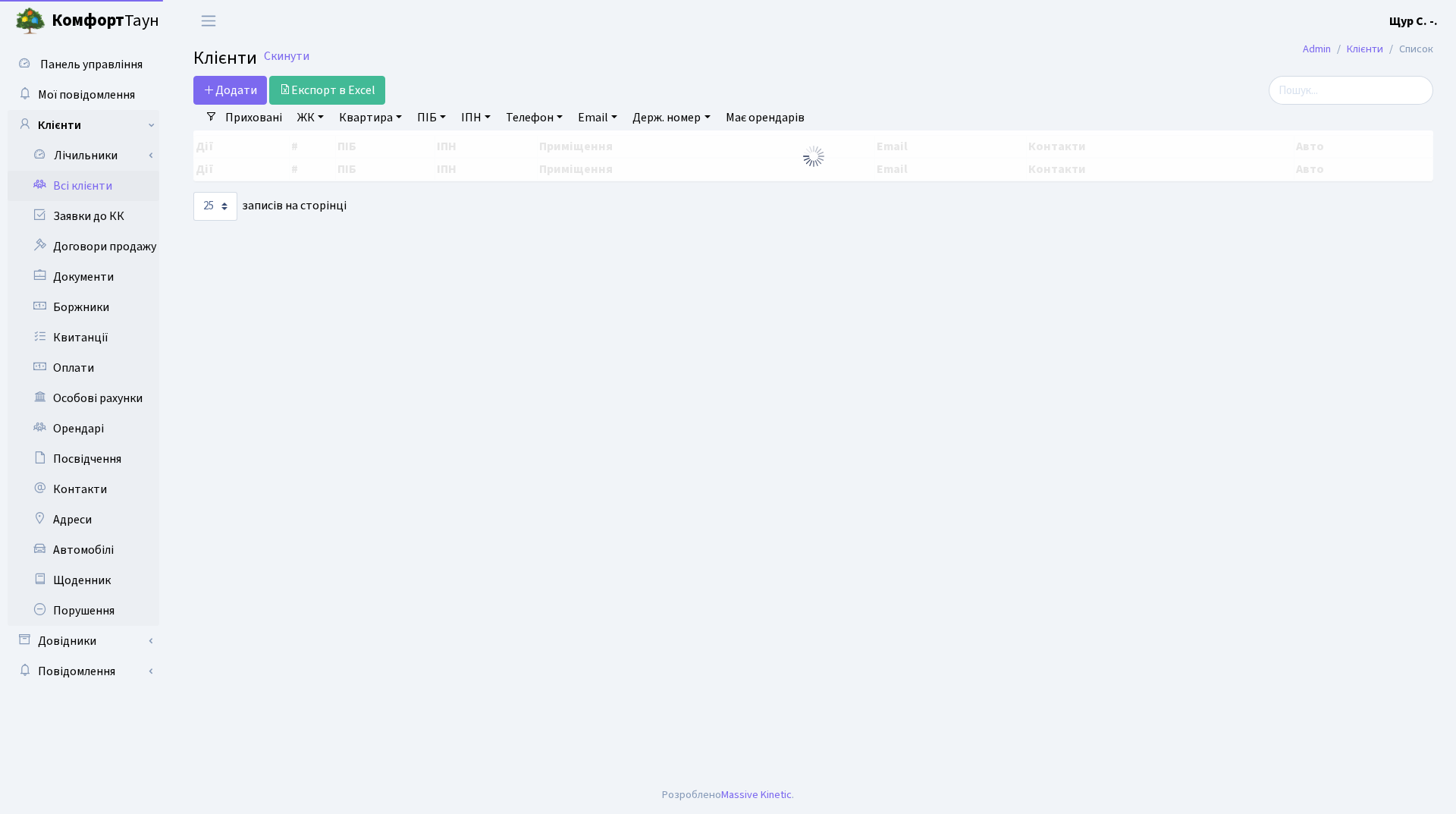
select select "25"
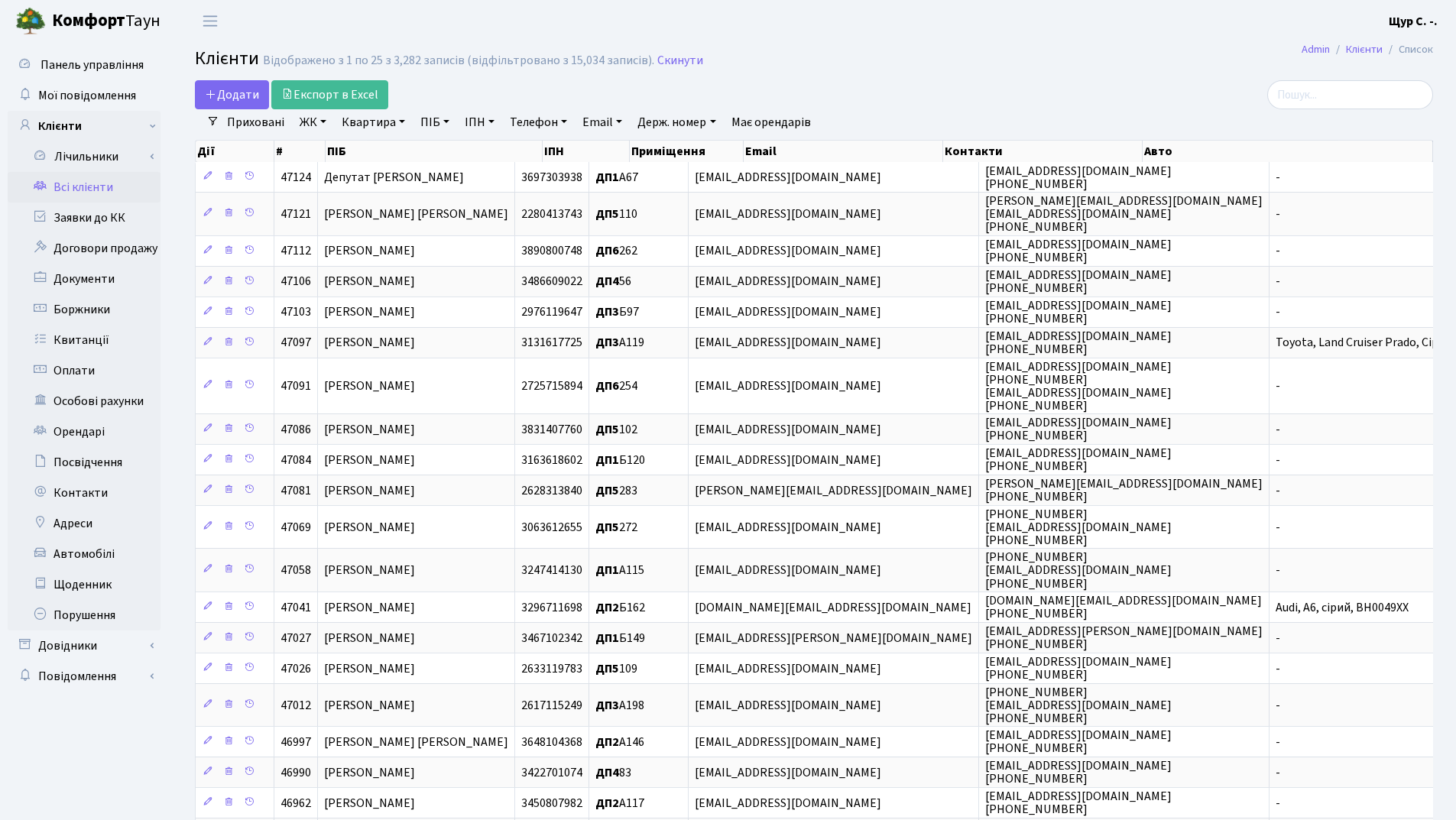
click at [371, 121] on link "Квартира" at bounding box center [374, 122] width 76 height 26
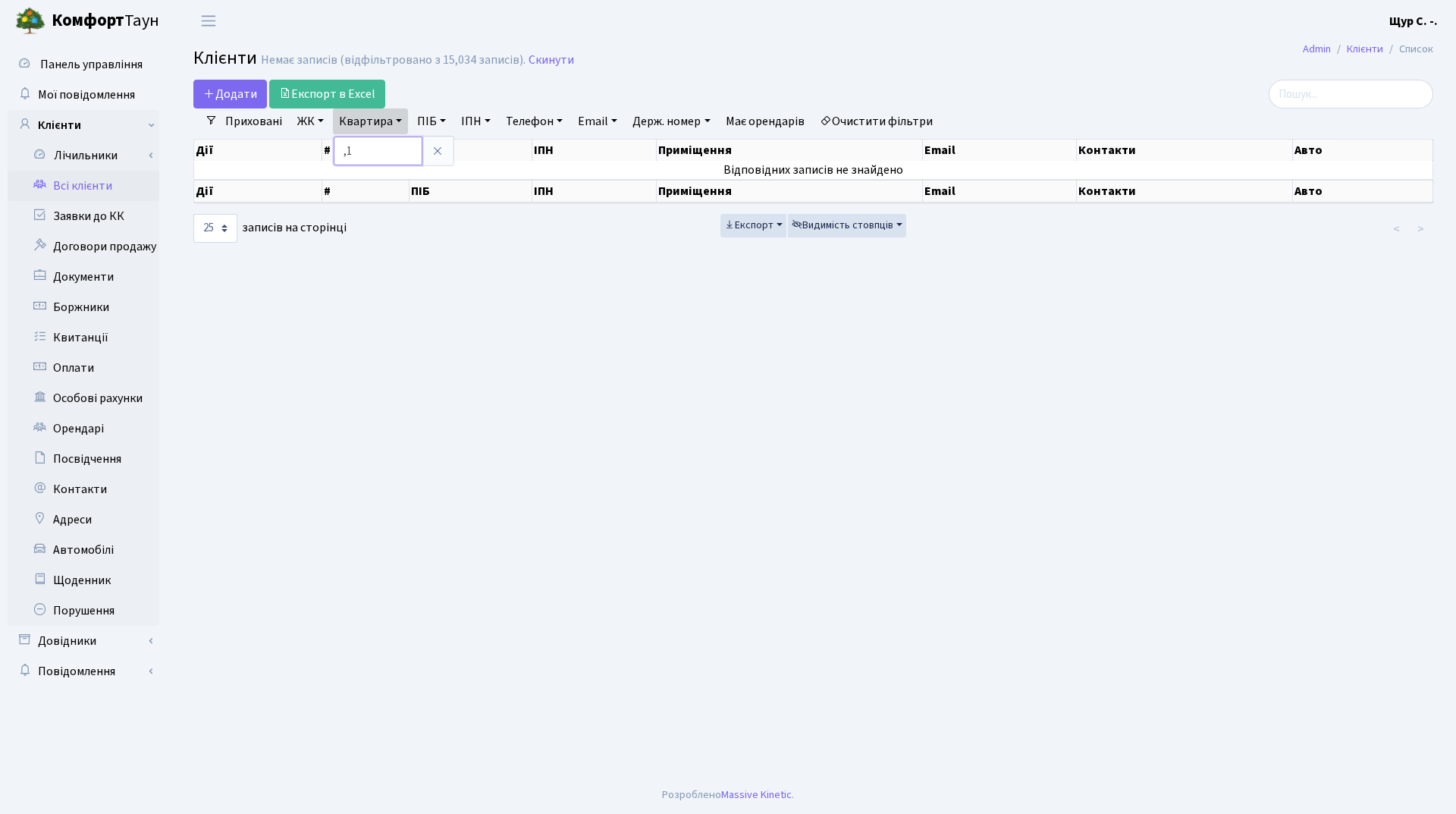
type input ","
type input "б151"
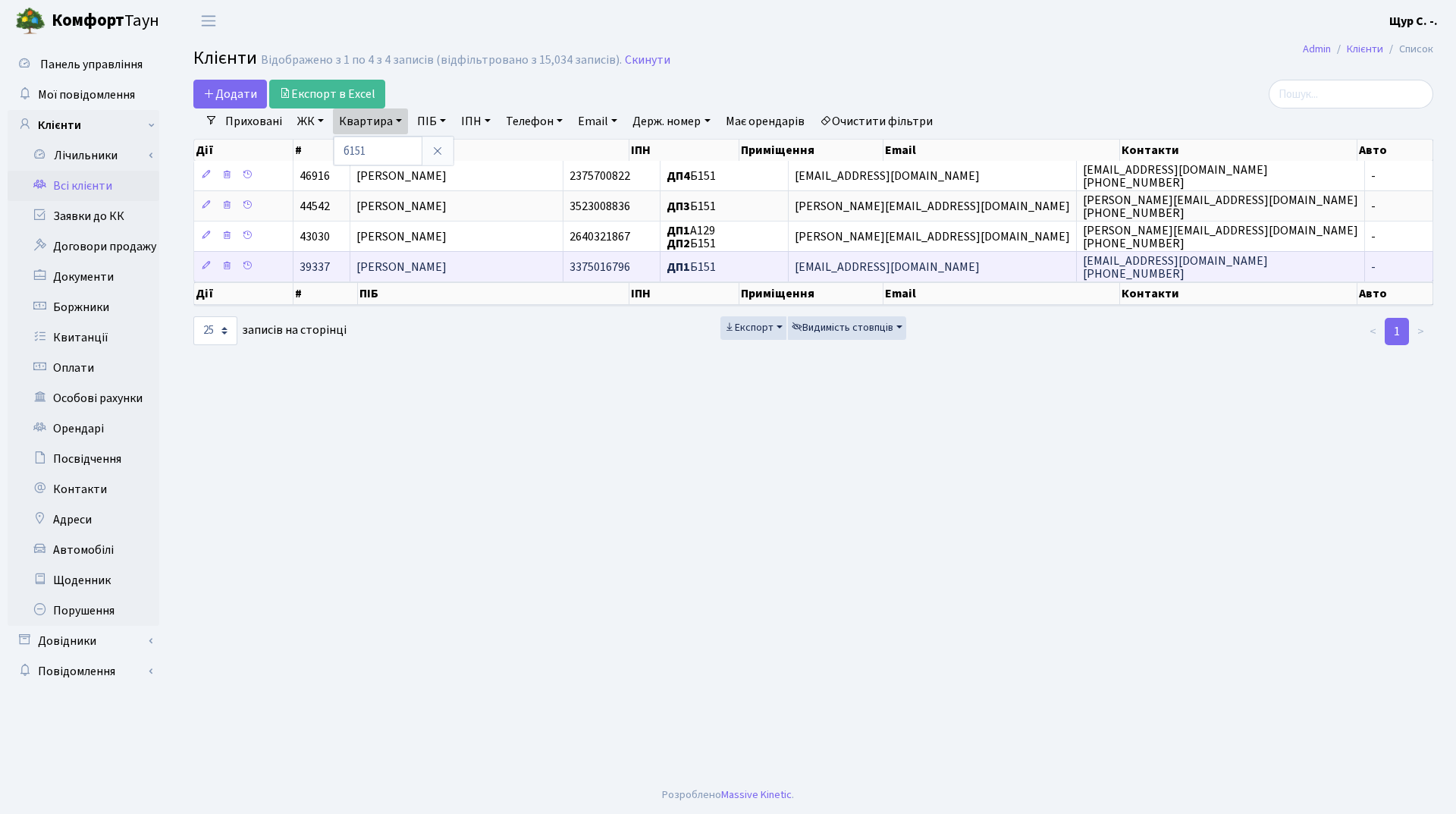
click at [412, 269] on span "[PERSON_NAME]" at bounding box center [401, 267] width 90 height 17
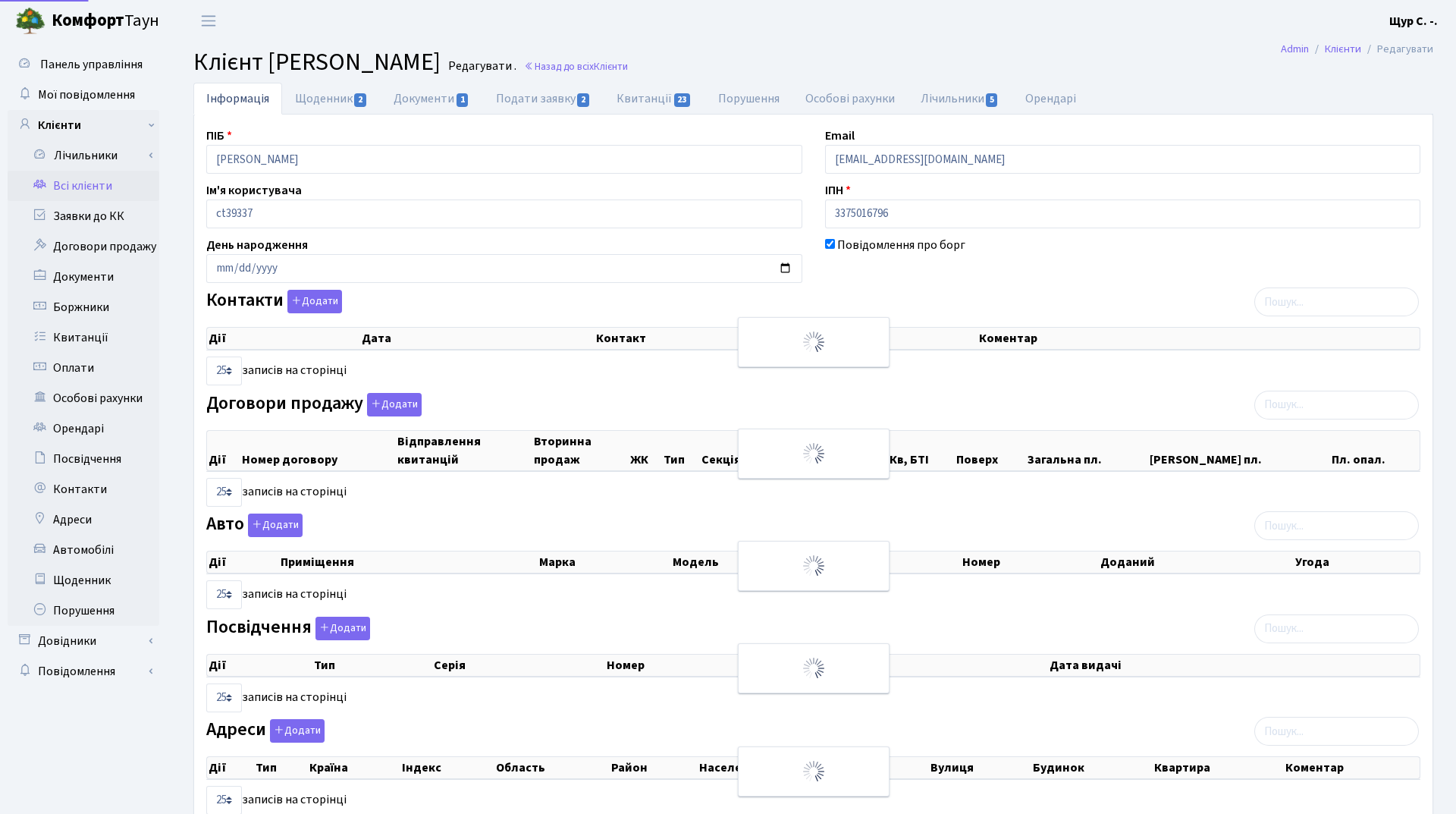
select select "25"
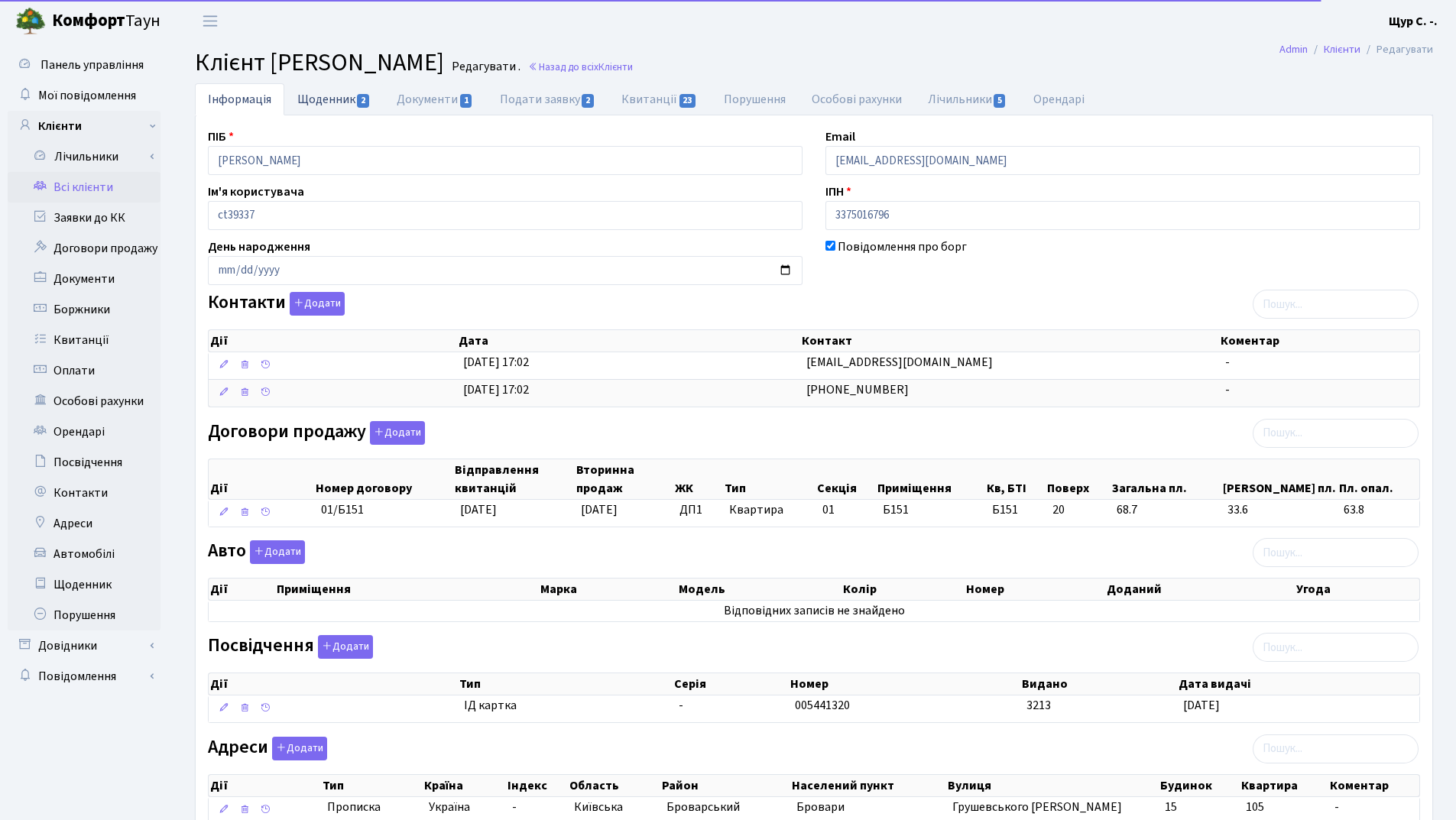
click at [321, 94] on link "Щоденник 2" at bounding box center [334, 99] width 99 height 32
select select "25"
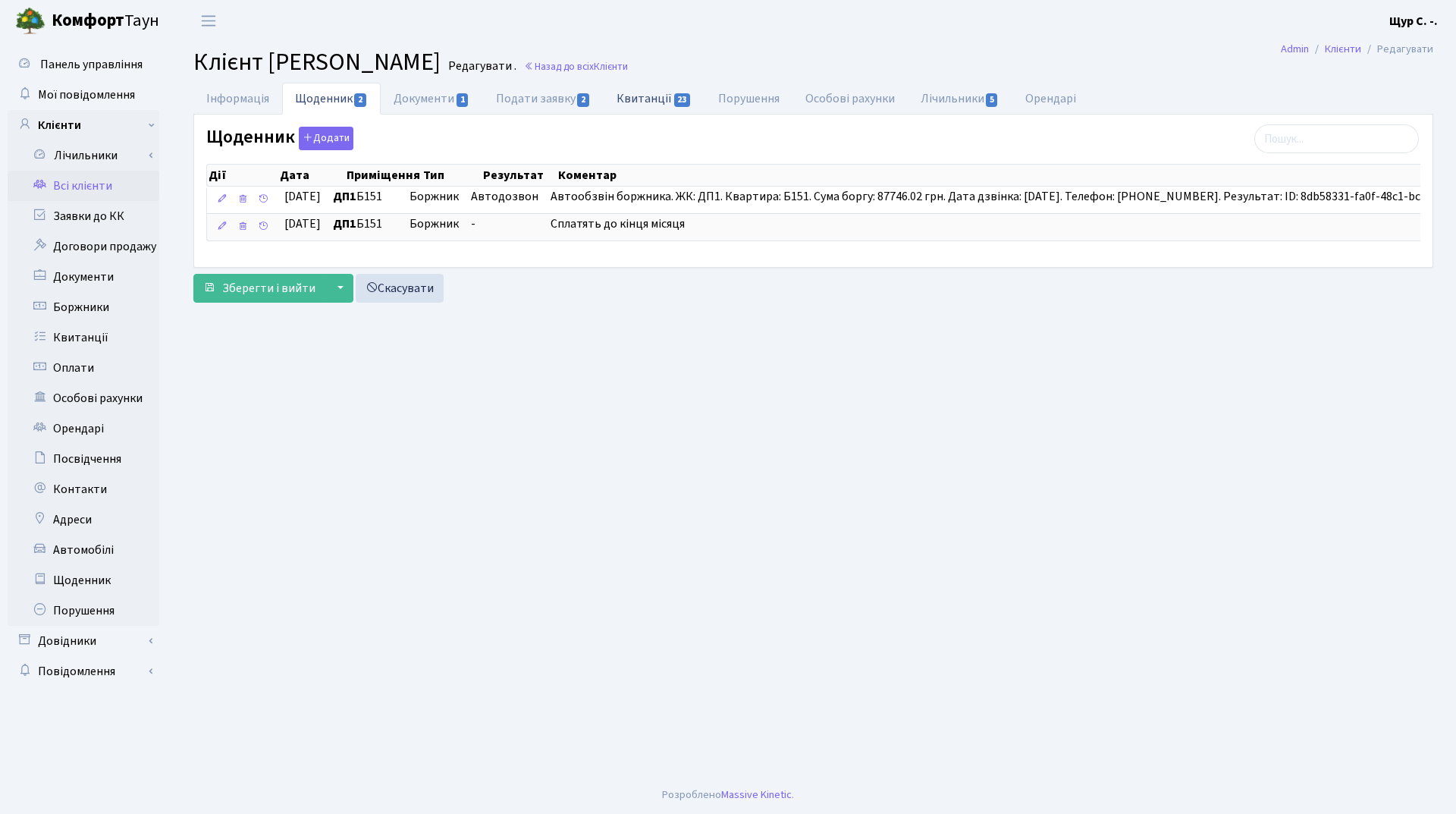
click at [657, 90] on link "Квитанції 23" at bounding box center [654, 98] width 101 height 31
select select "25"
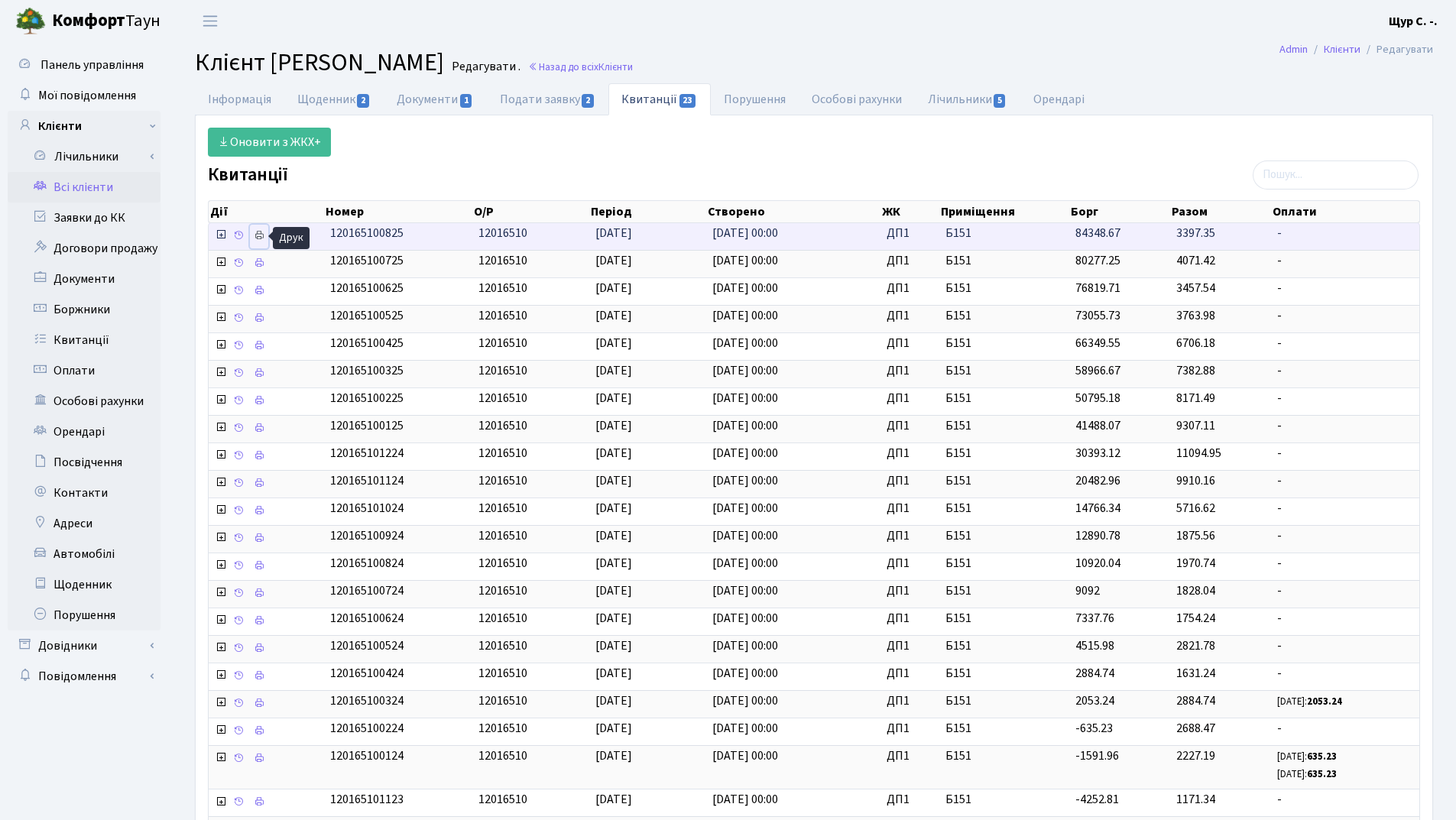
click at [254, 233] on icon at bounding box center [259, 235] width 11 height 11
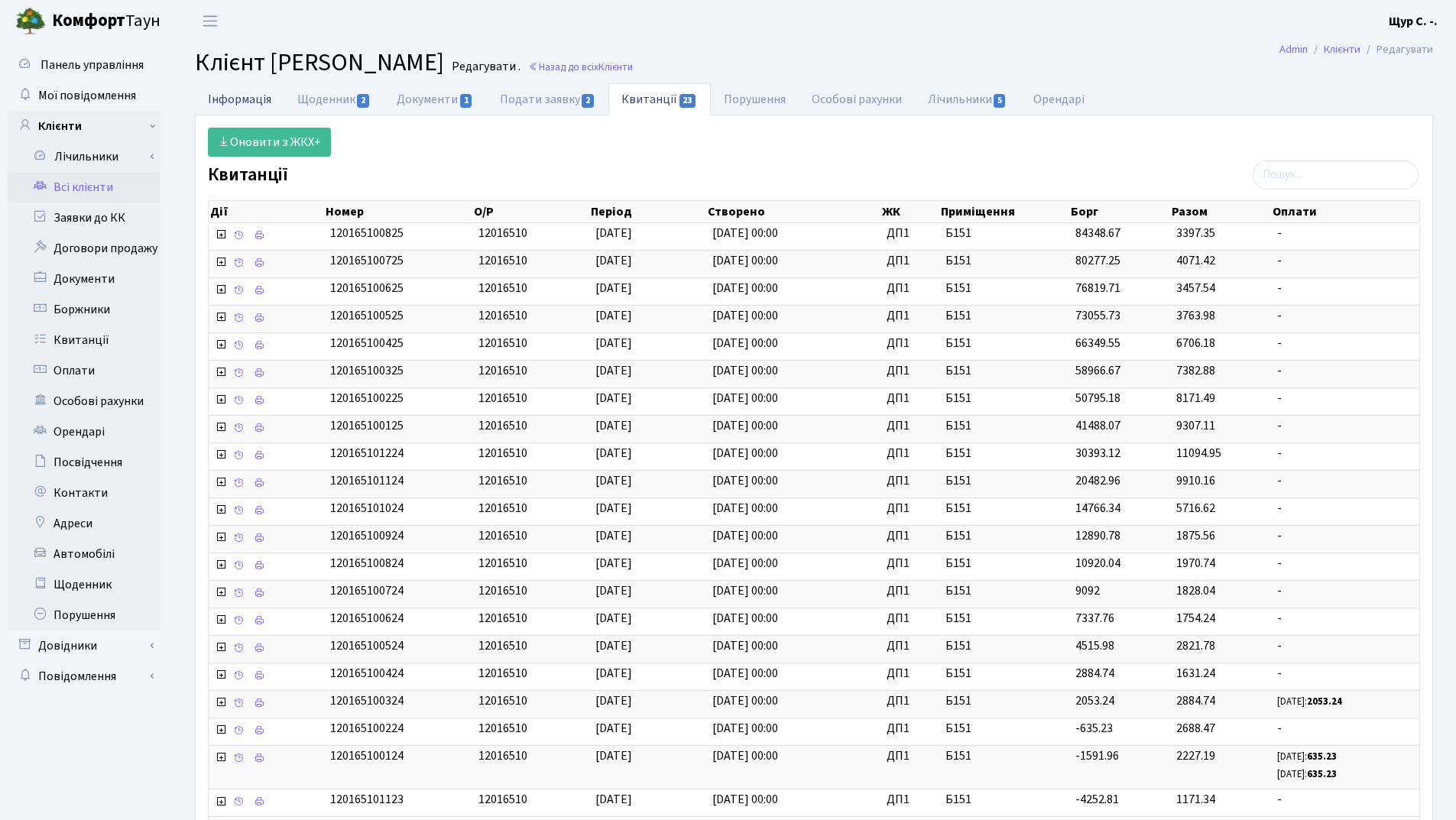
click at [220, 102] on link "Інформація" at bounding box center [239, 99] width 90 height 32
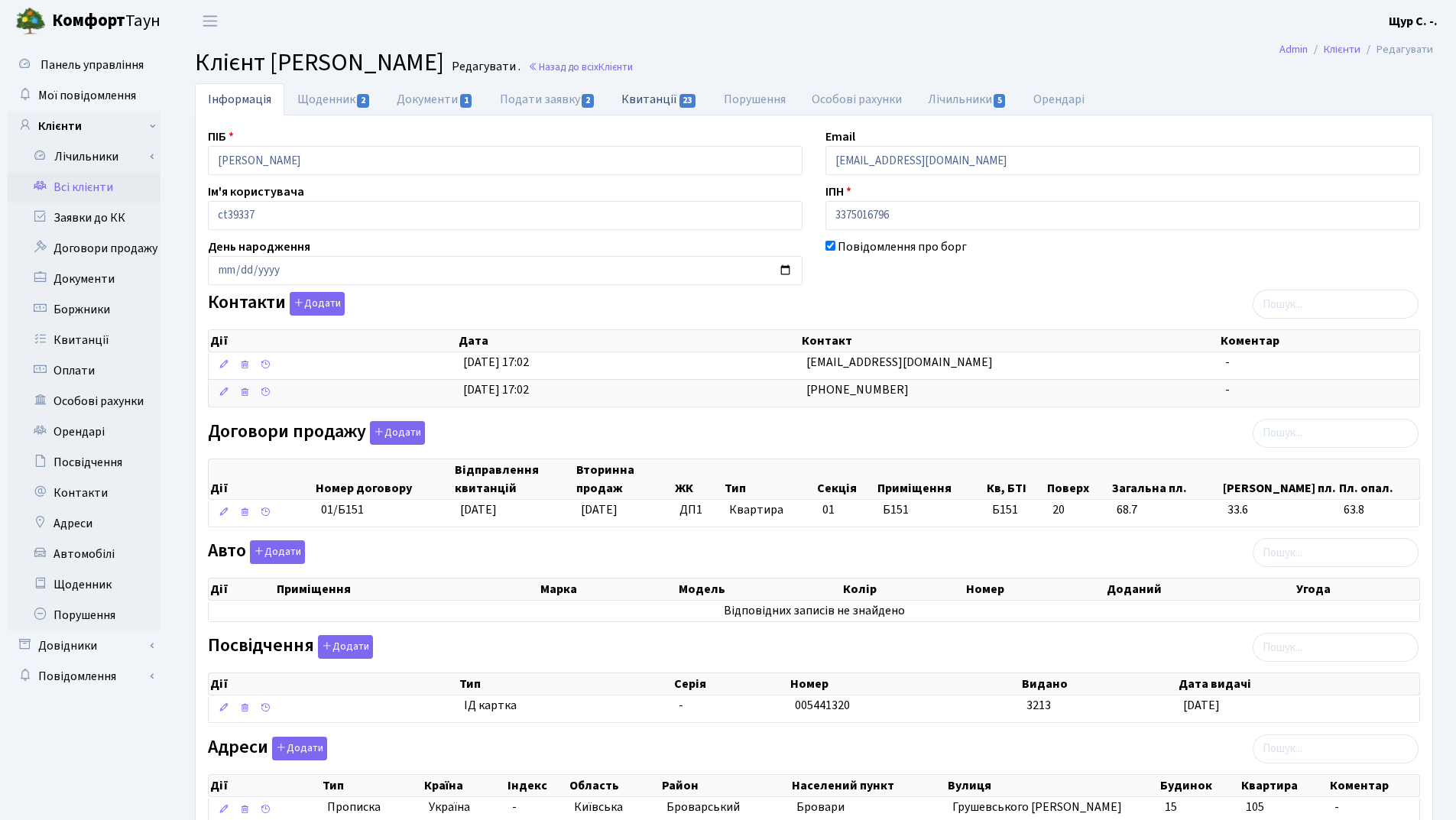
click at [654, 104] on link "Квитанції 23" at bounding box center [659, 99] width 102 height 32
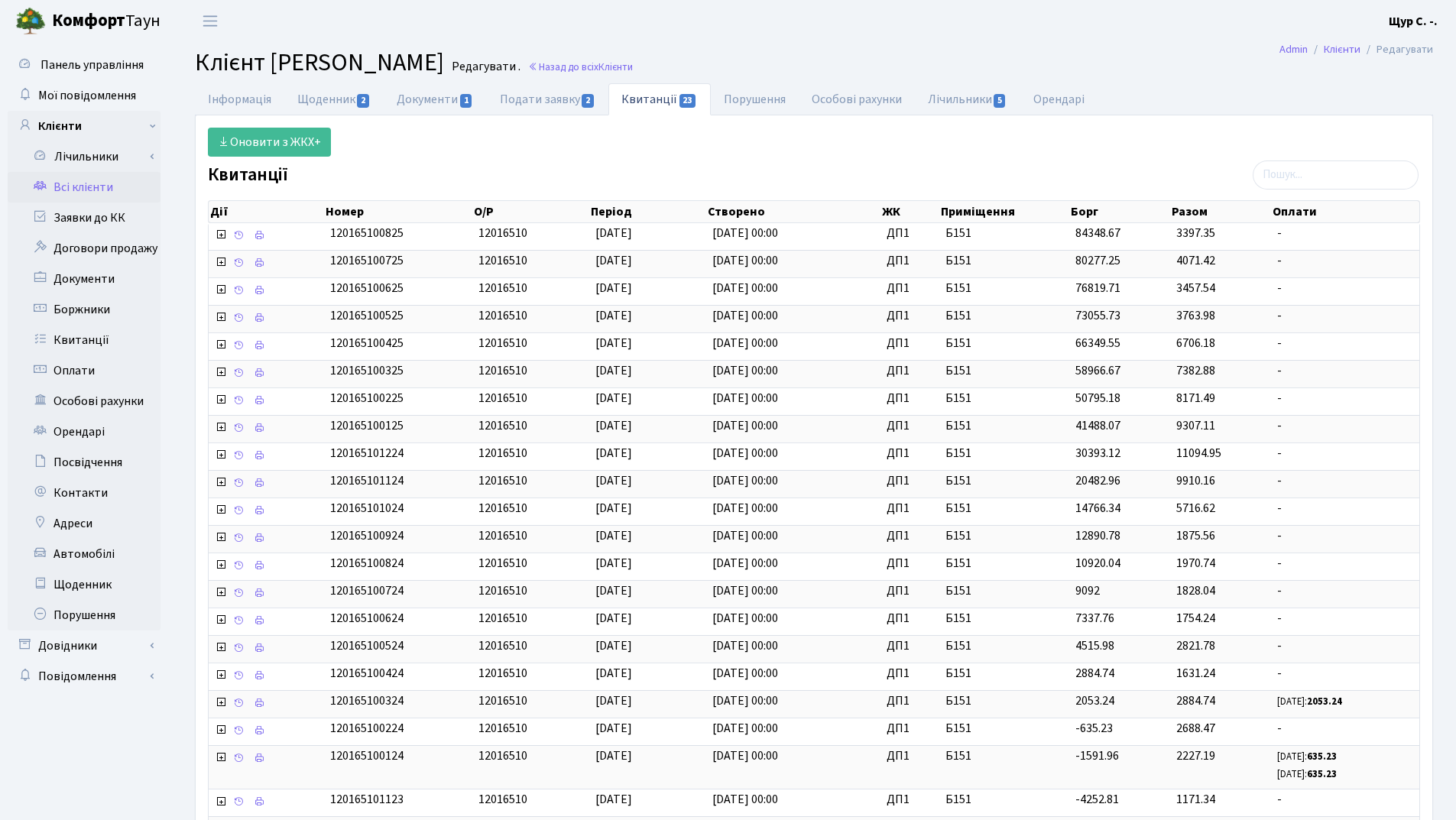
click at [90, 183] on link "Всі клієнти" at bounding box center [83, 188] width 153 height 31
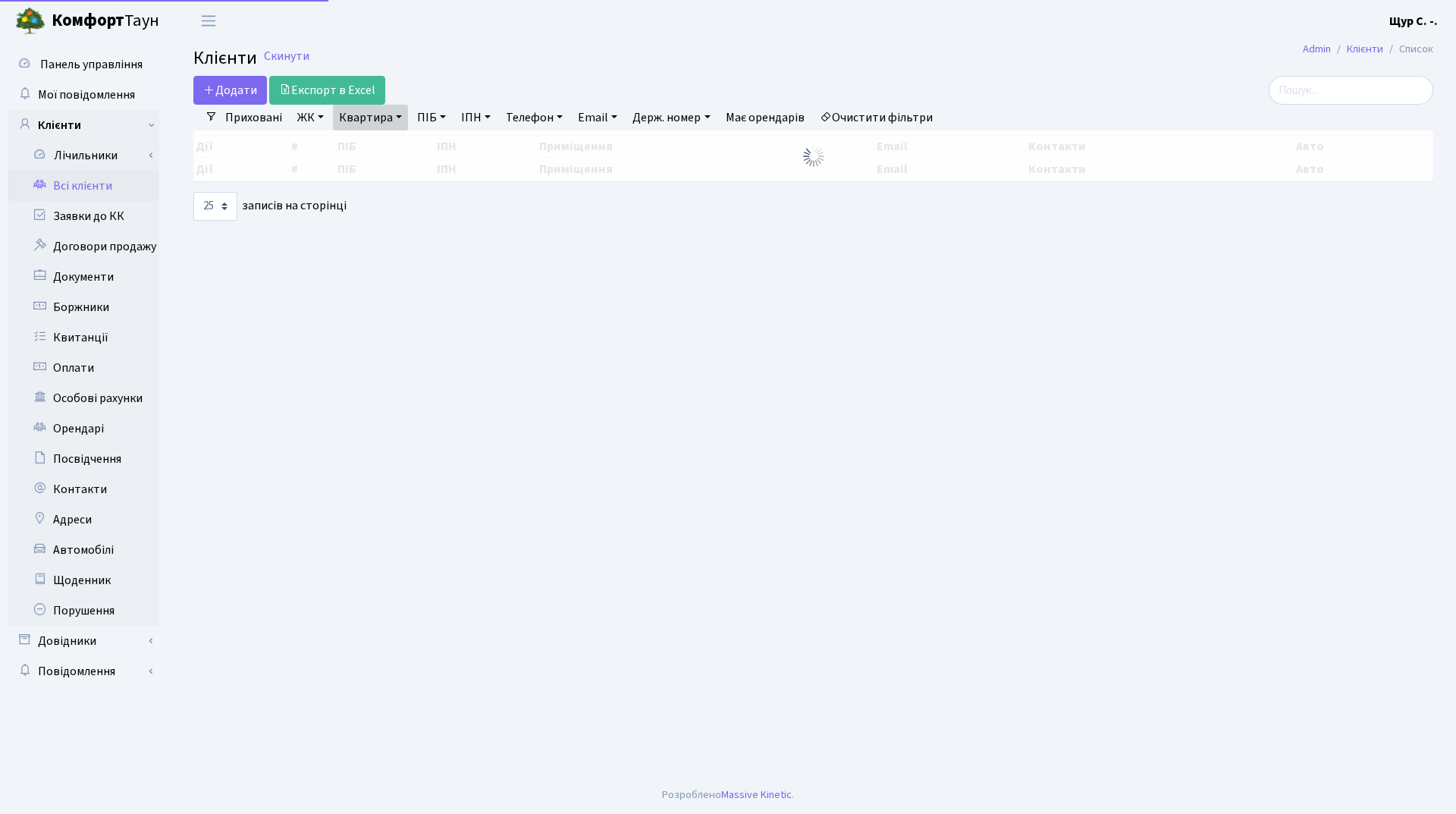
select select "25"
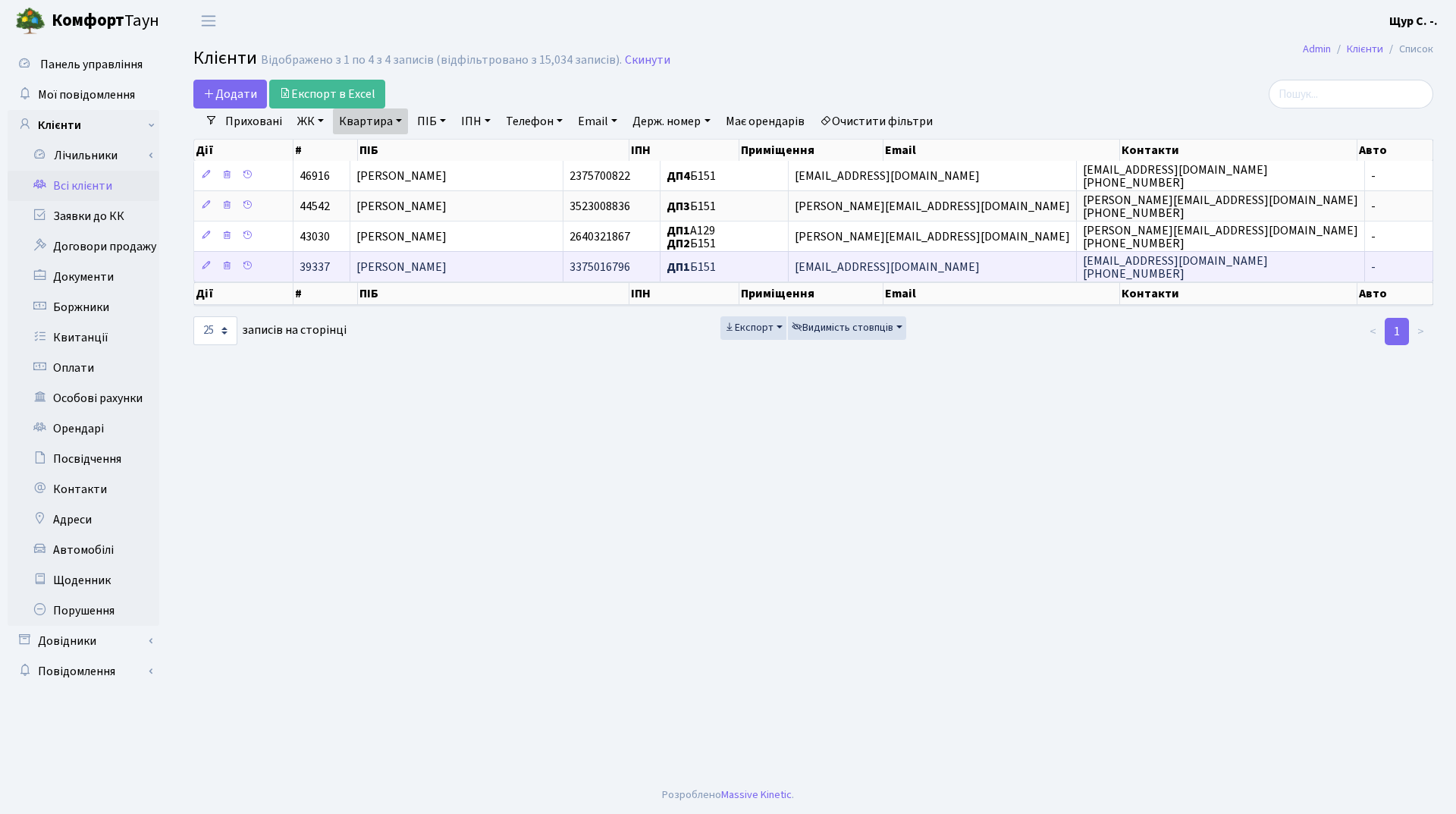
click at [531, 267] on td "[PERSON_NAME]" at bounding box center [458, 267] width 214 height 31
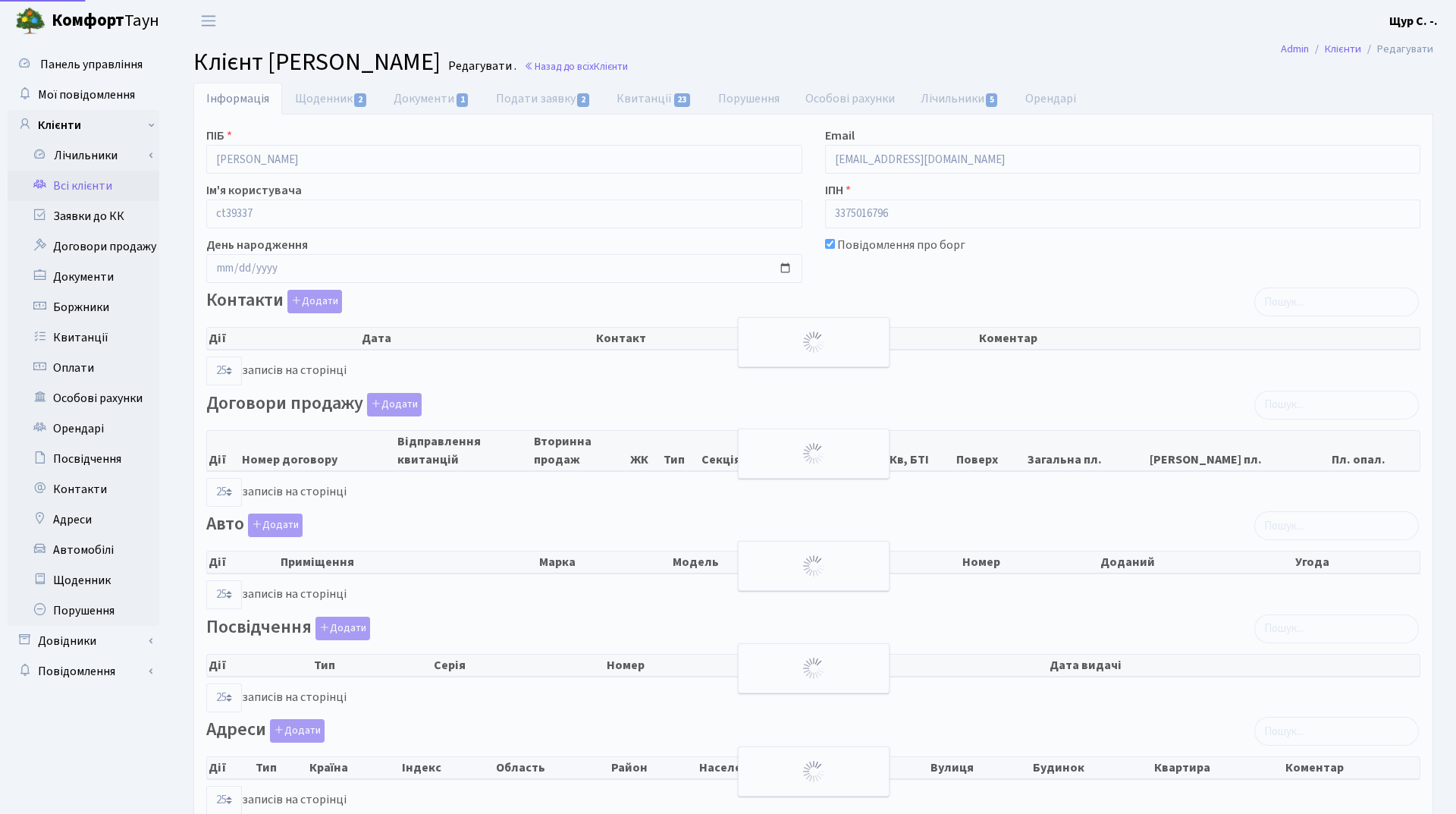
select select "25"
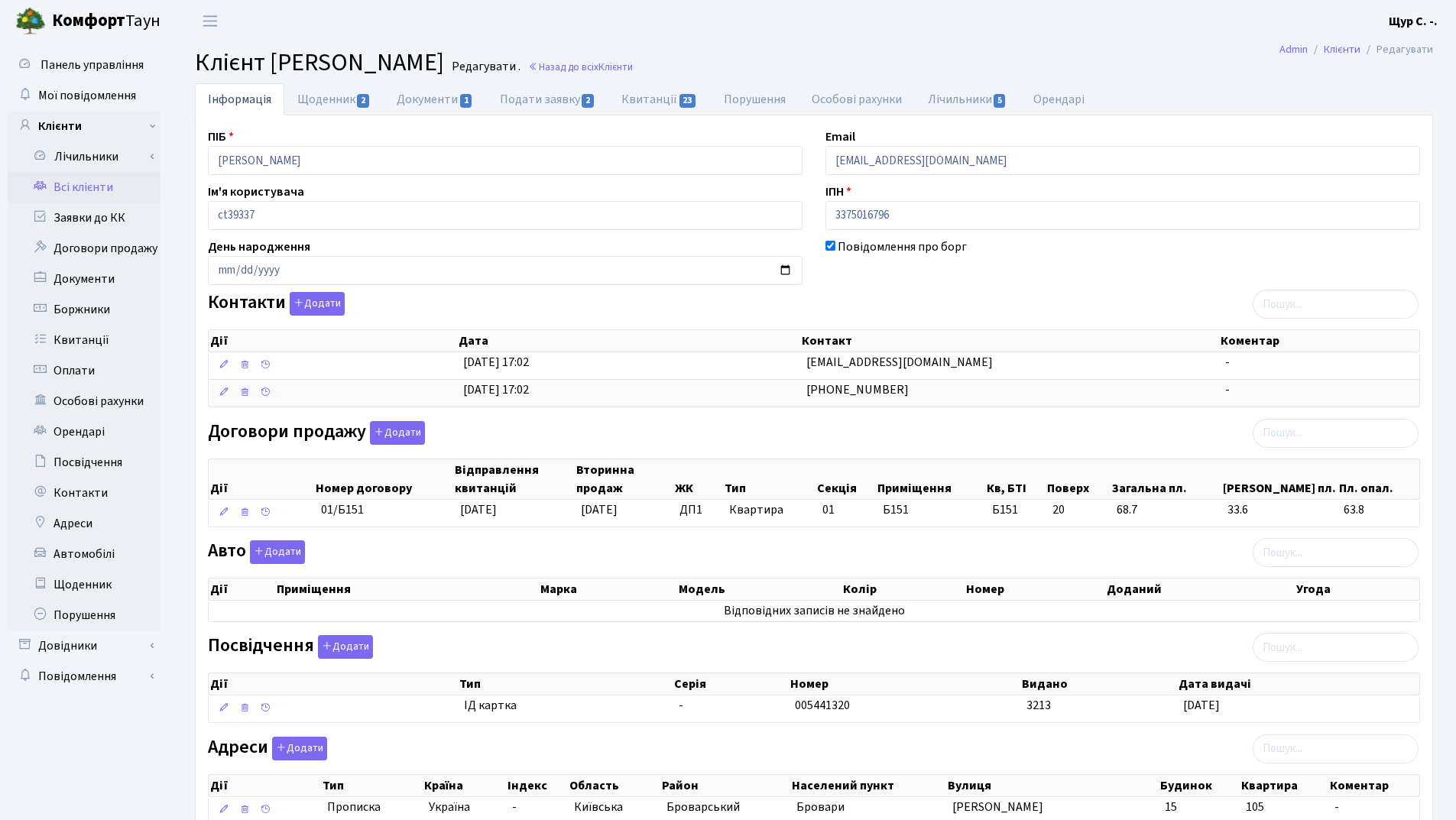
click at [115, 186] on link "Всі клієнти" at bounding box center [83, 188] width 153 height 31
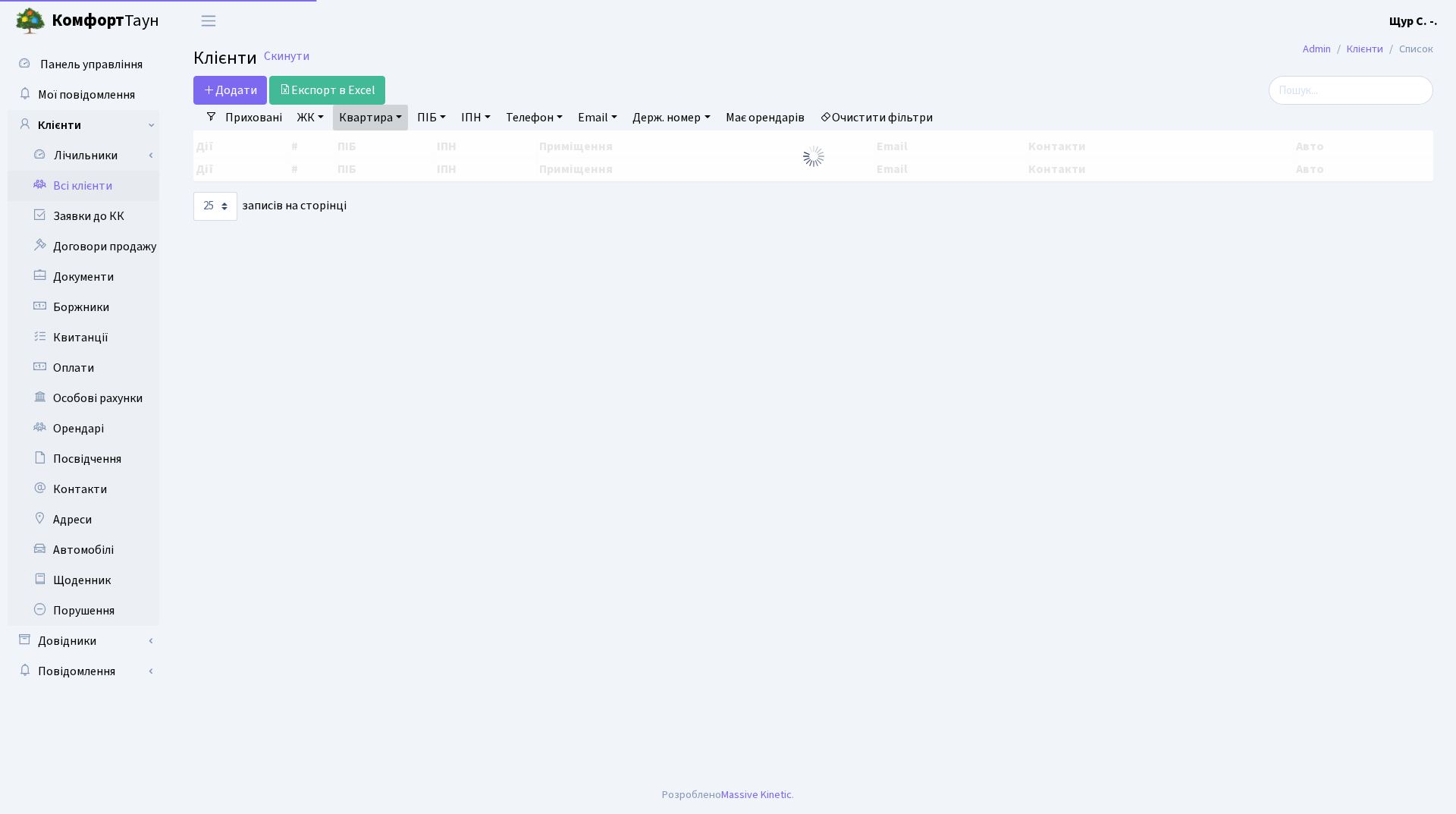
select select "25"
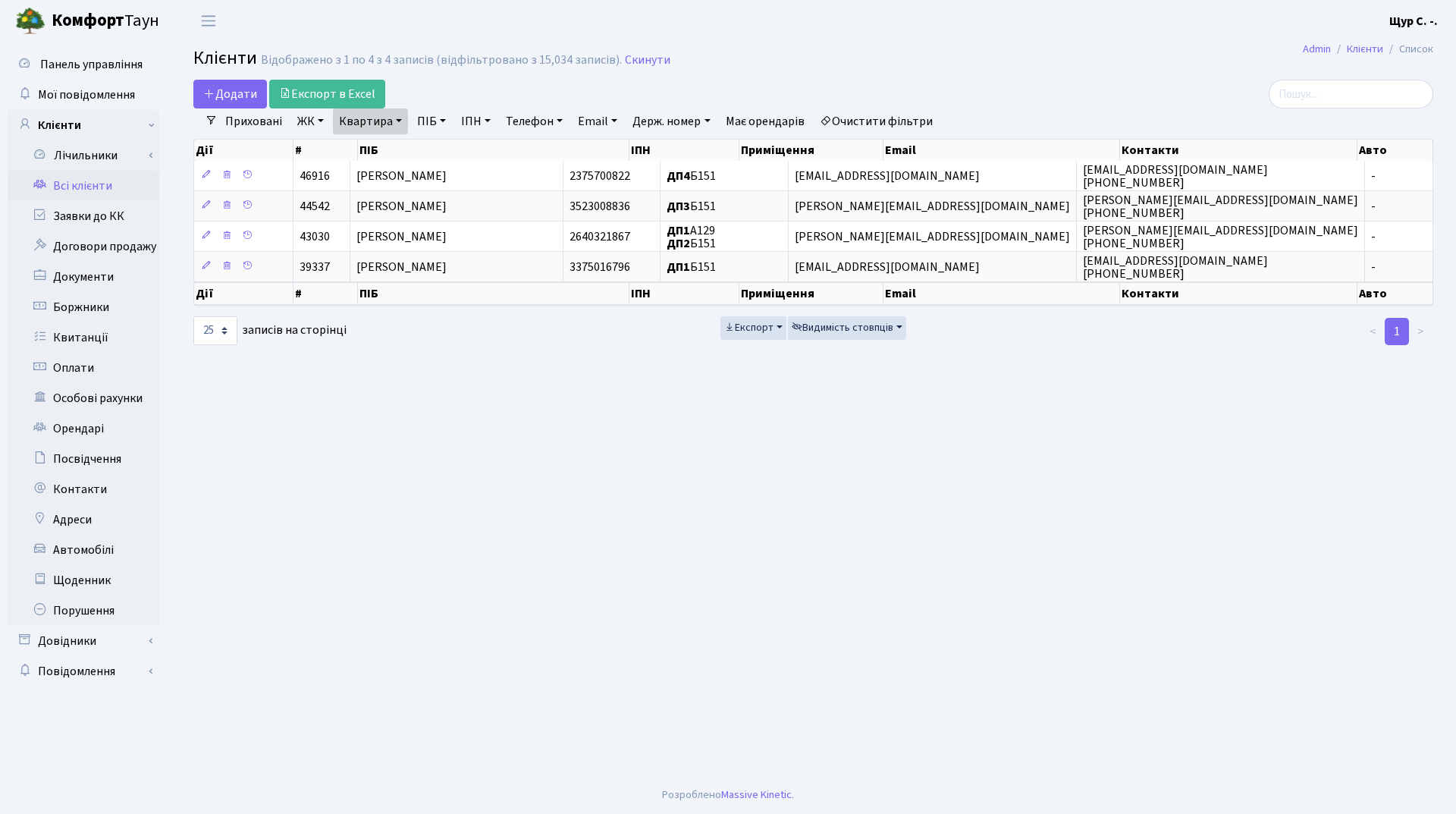
click at [388, 120] on link "Квартира" at bounding box center [371, 121] width 75 height 26
click at [391, 158] on input "б151" at bounding box center [378, 151] width 89 height 29
type input "б108"
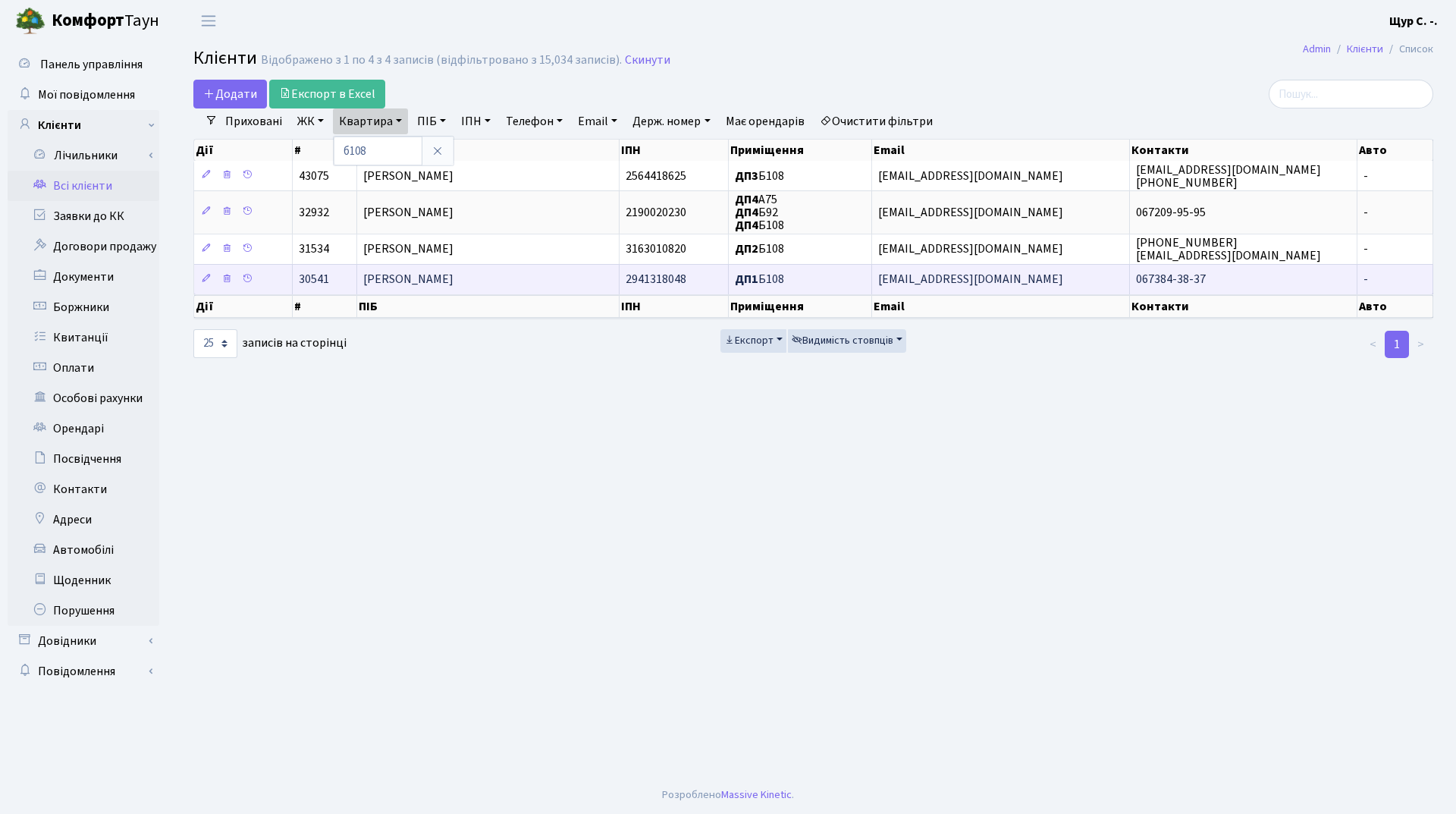
click at [443, 279] on span "[PERSON_NAME]" at bounding box center [409, 279] width 90 height 17
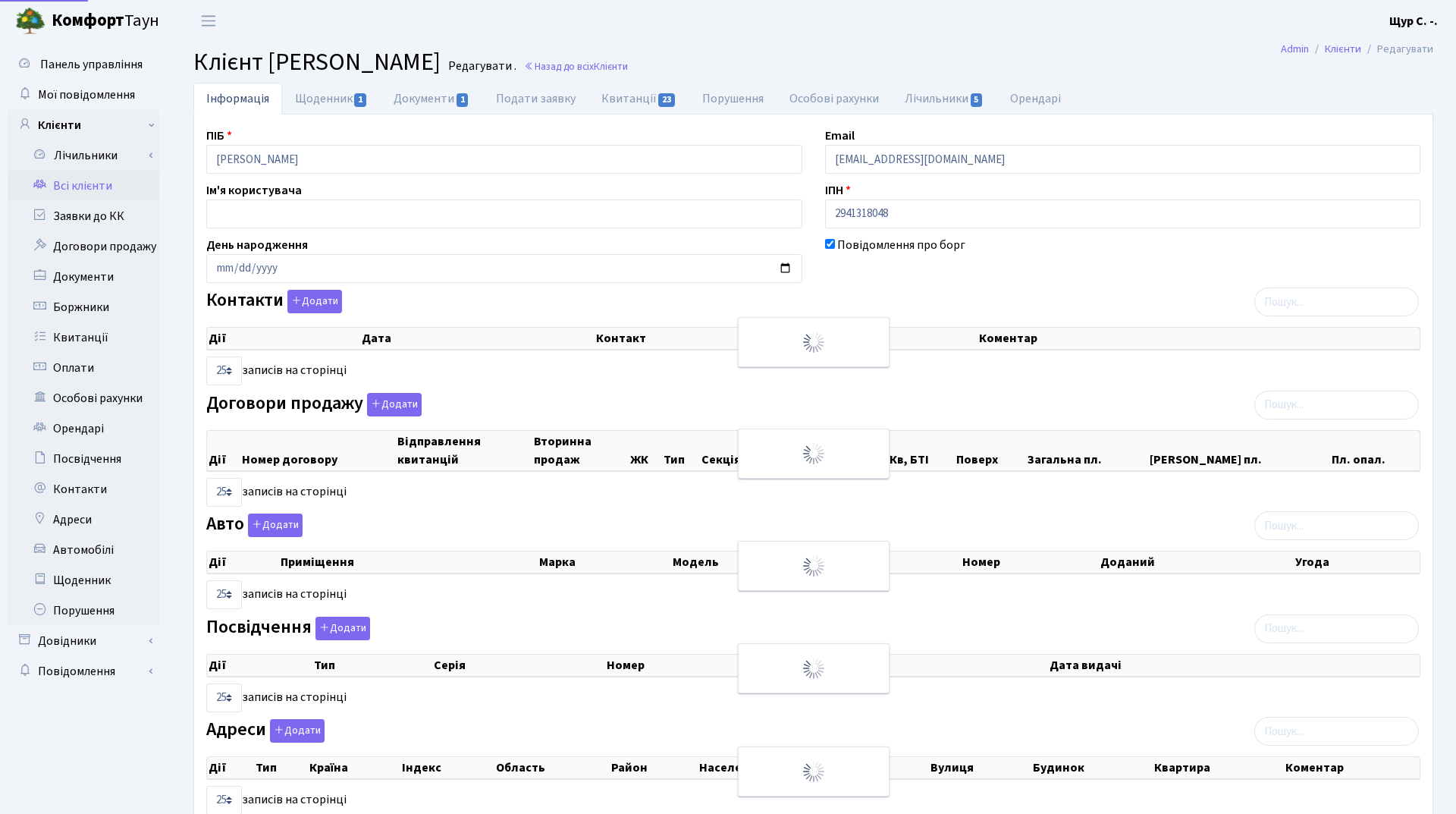
select select "25"
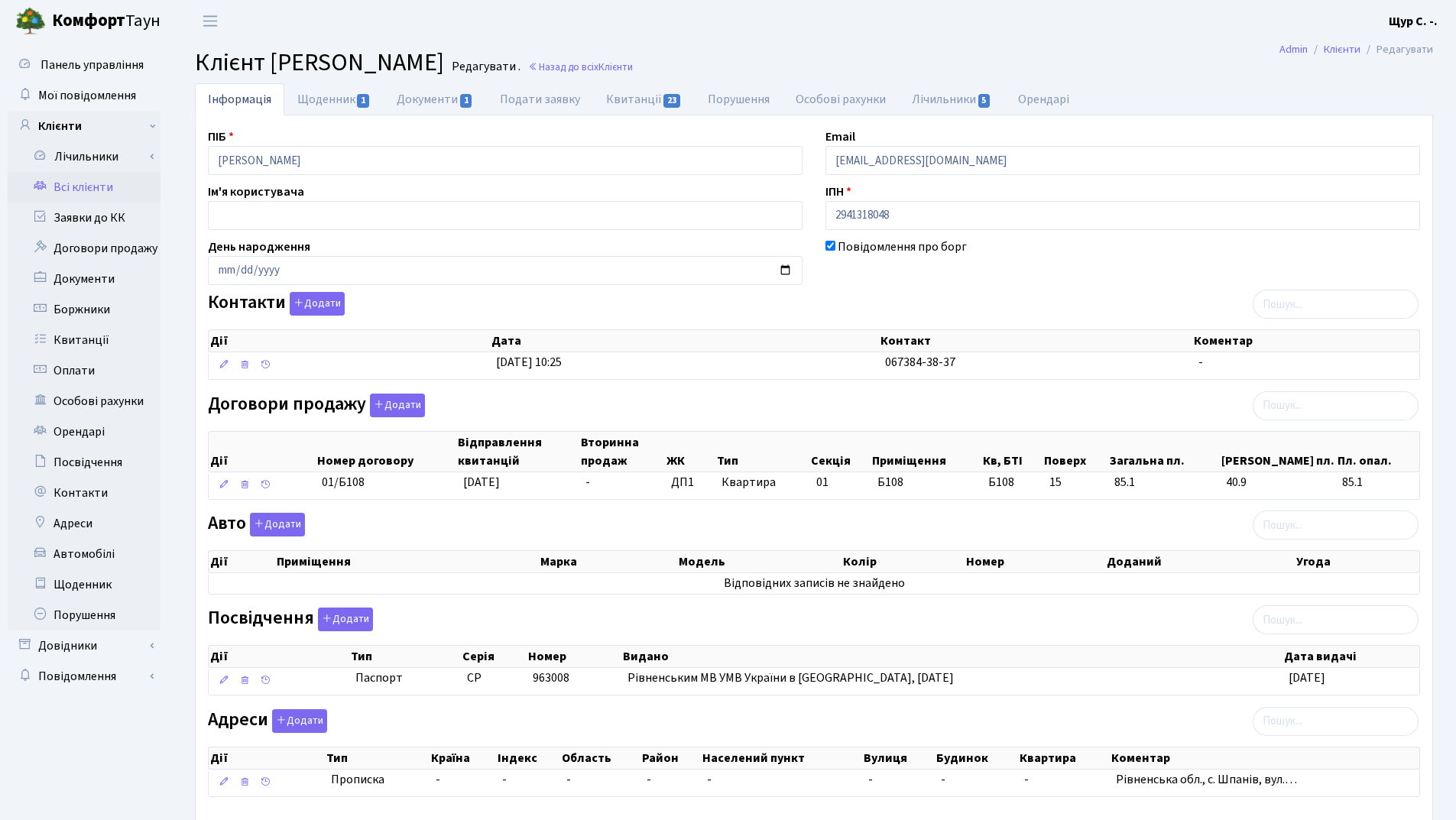
click at [86, 188] on link "Всі клієнти" at bounding box center [83, 188] width 153 height 31
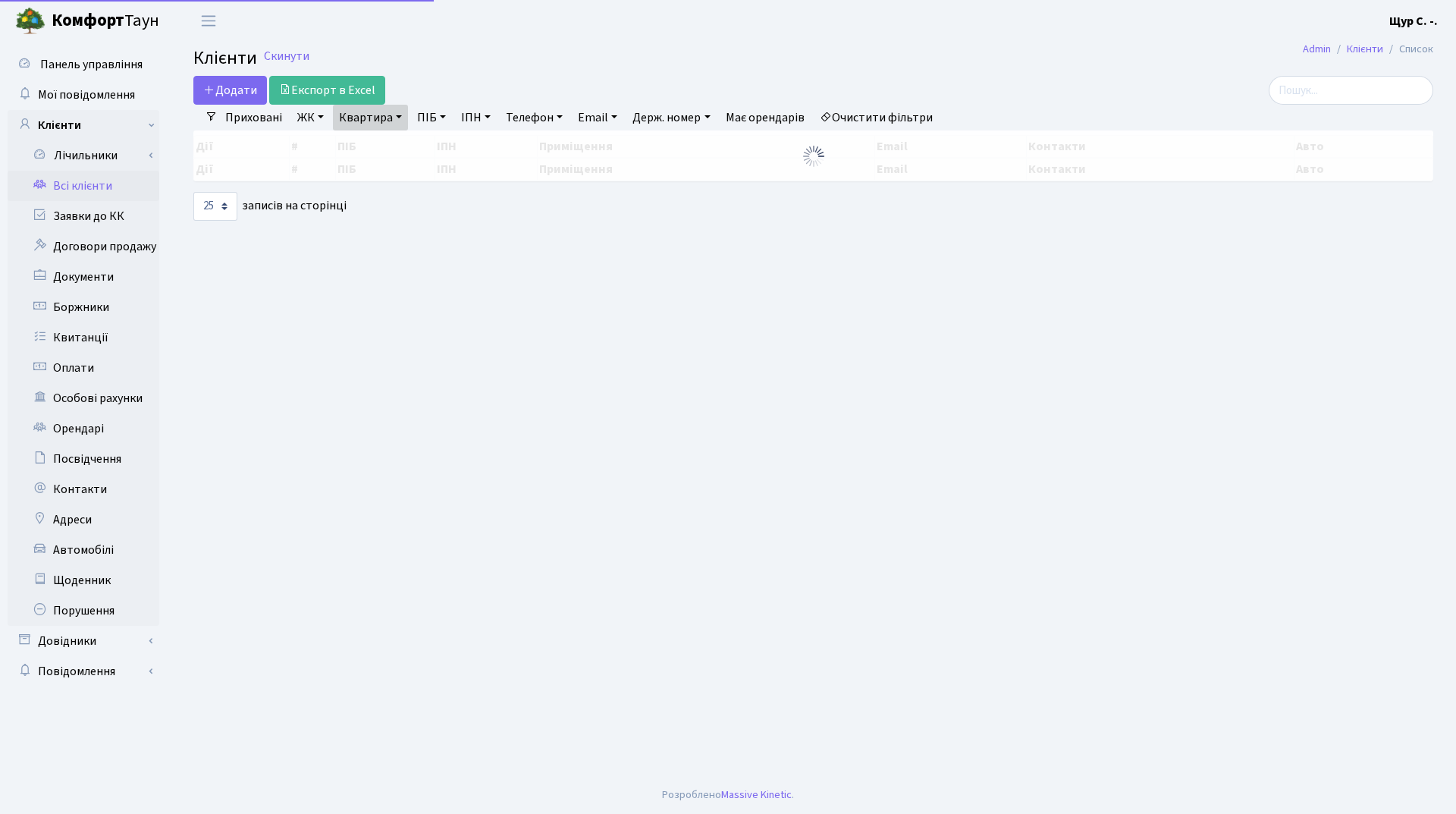
select select "25"
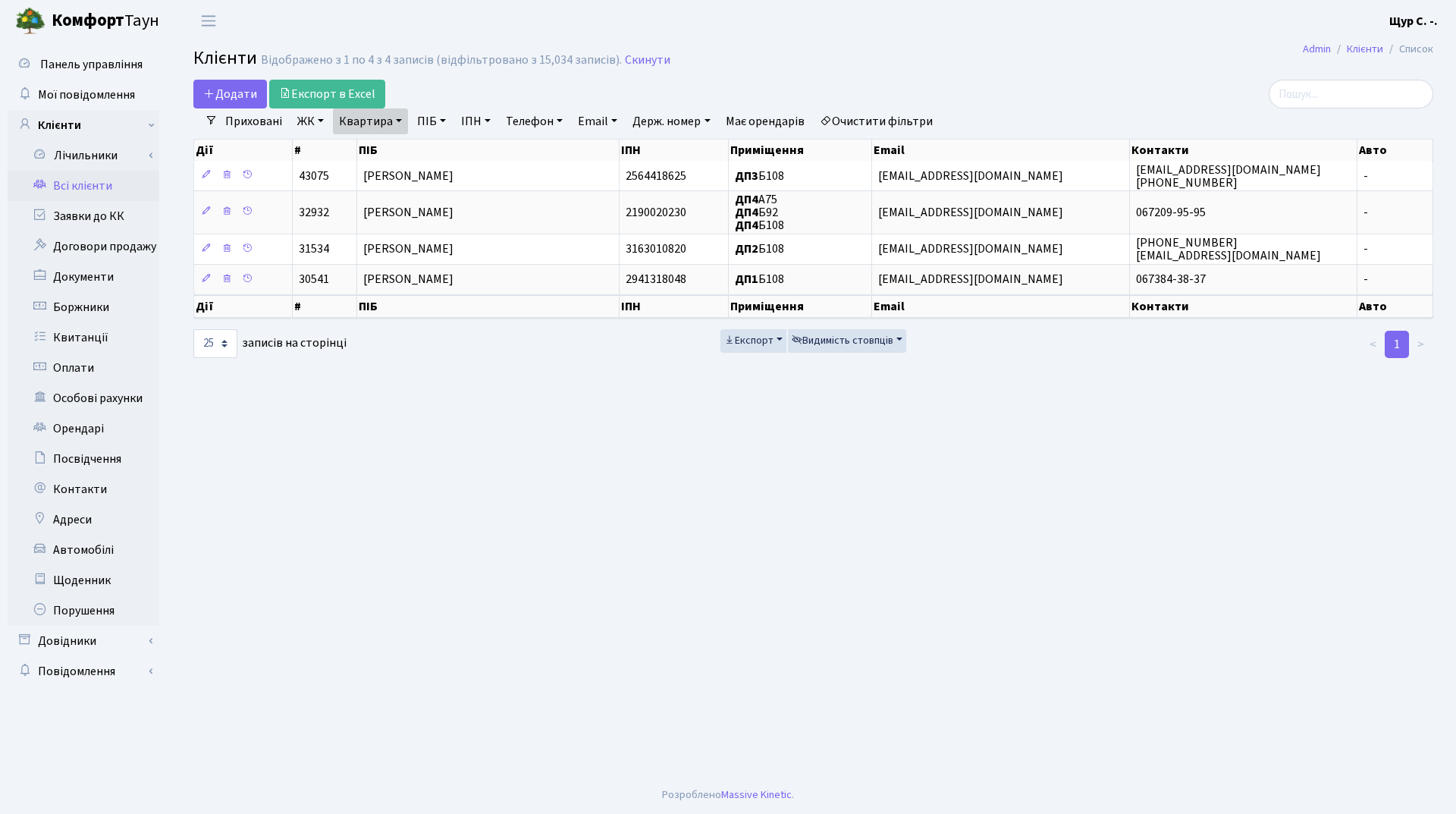
click at [400, 124] on link "Квартира" at bounding box center [371, 121] width 75 height 26
click at [397, 144] on input "б108" at bounding box center [378, 151] width 89 height 29
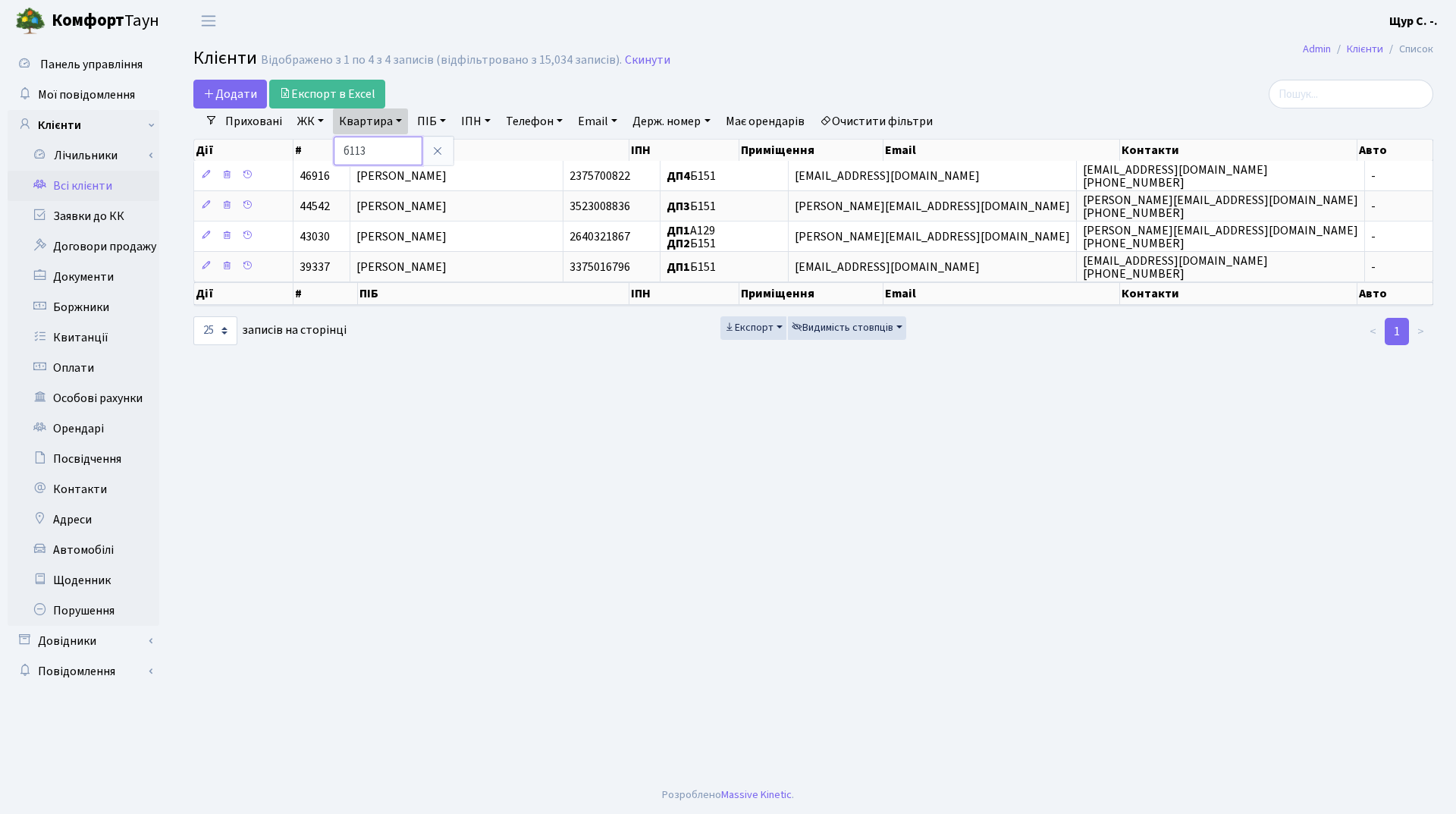
type input "б113"
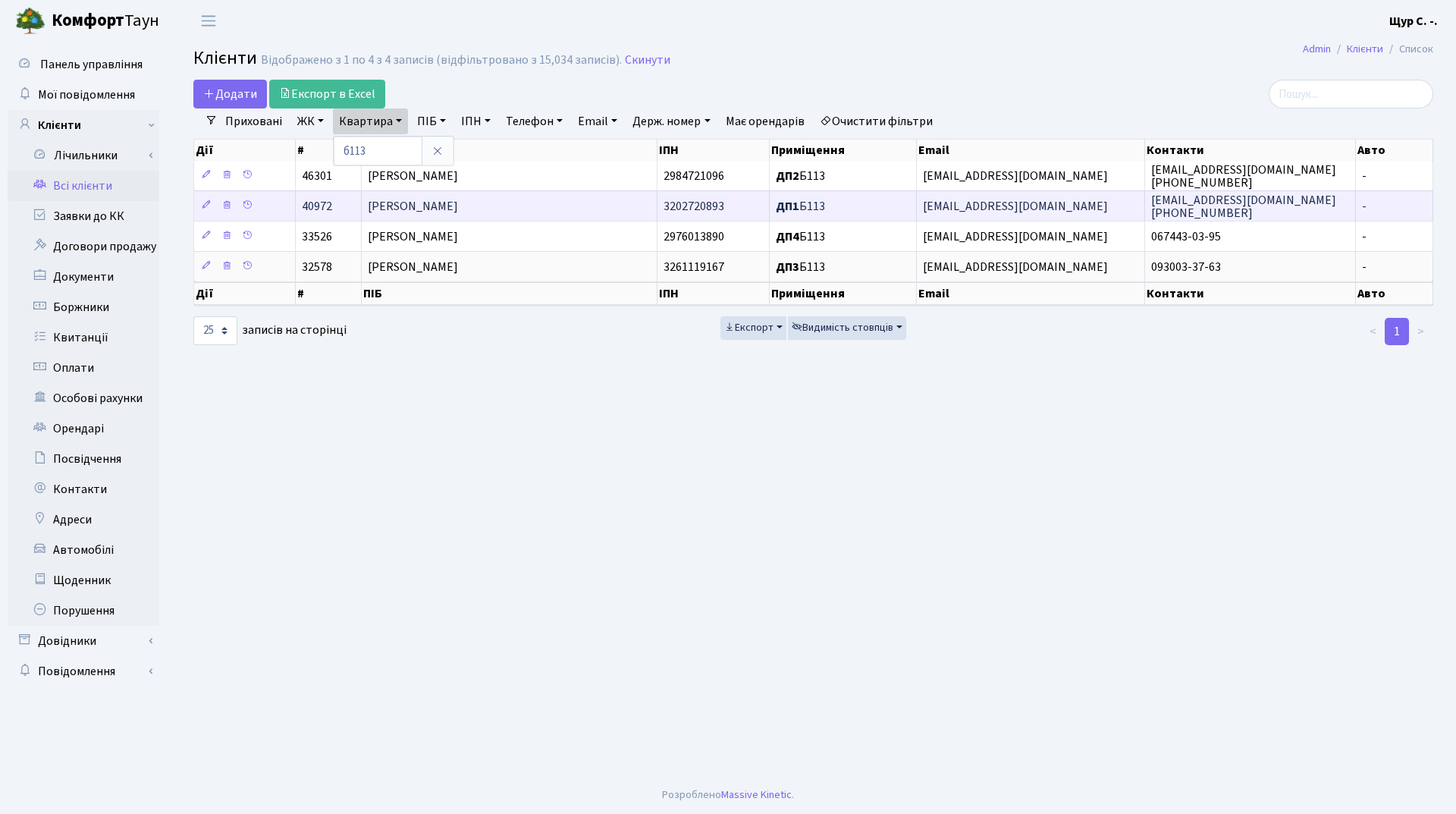
click at [429, 202] on span "Калюжний Ярослав Миколайович" at bounding box center [413, 206] width 90 height 17
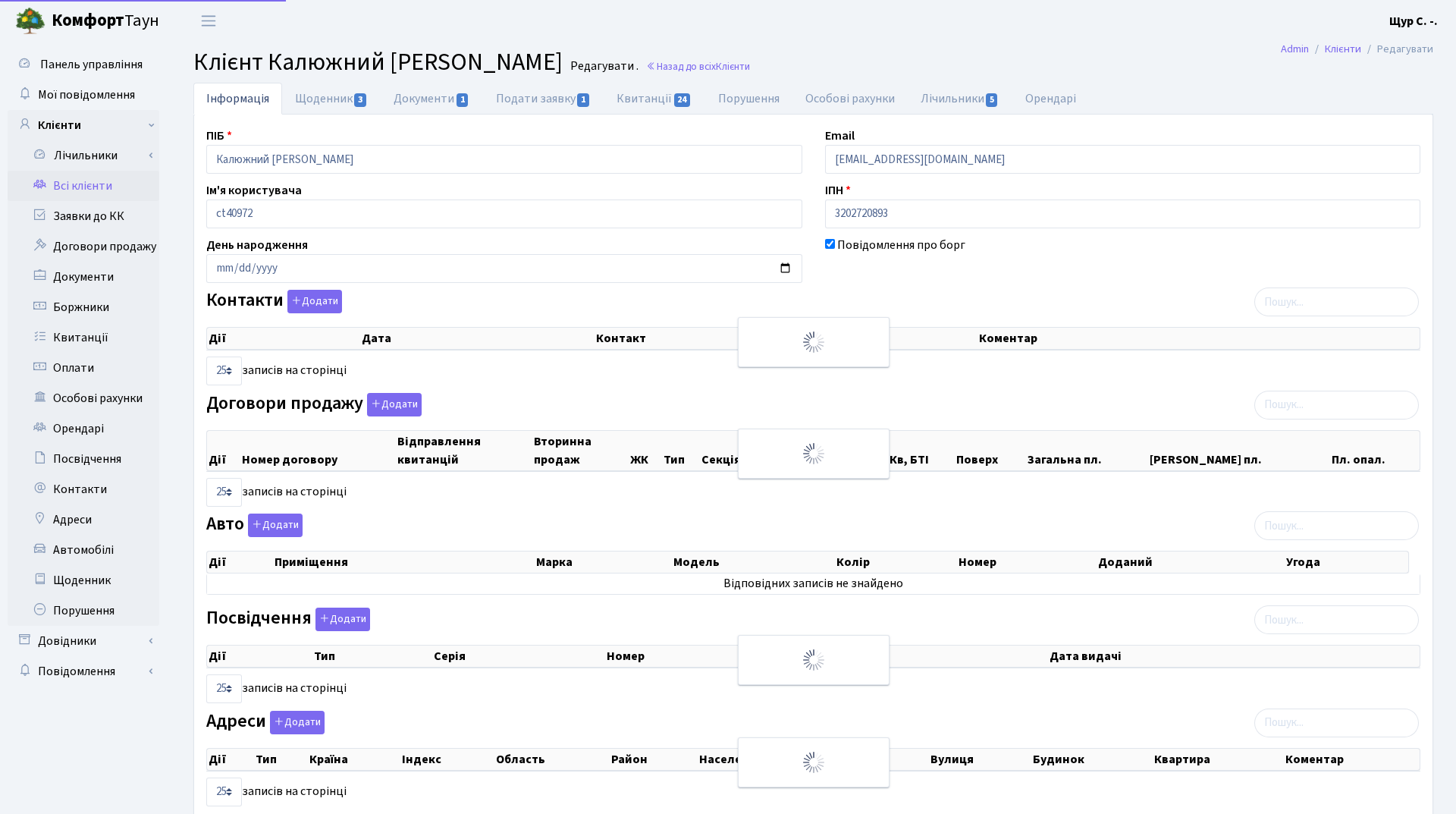
select select "25"
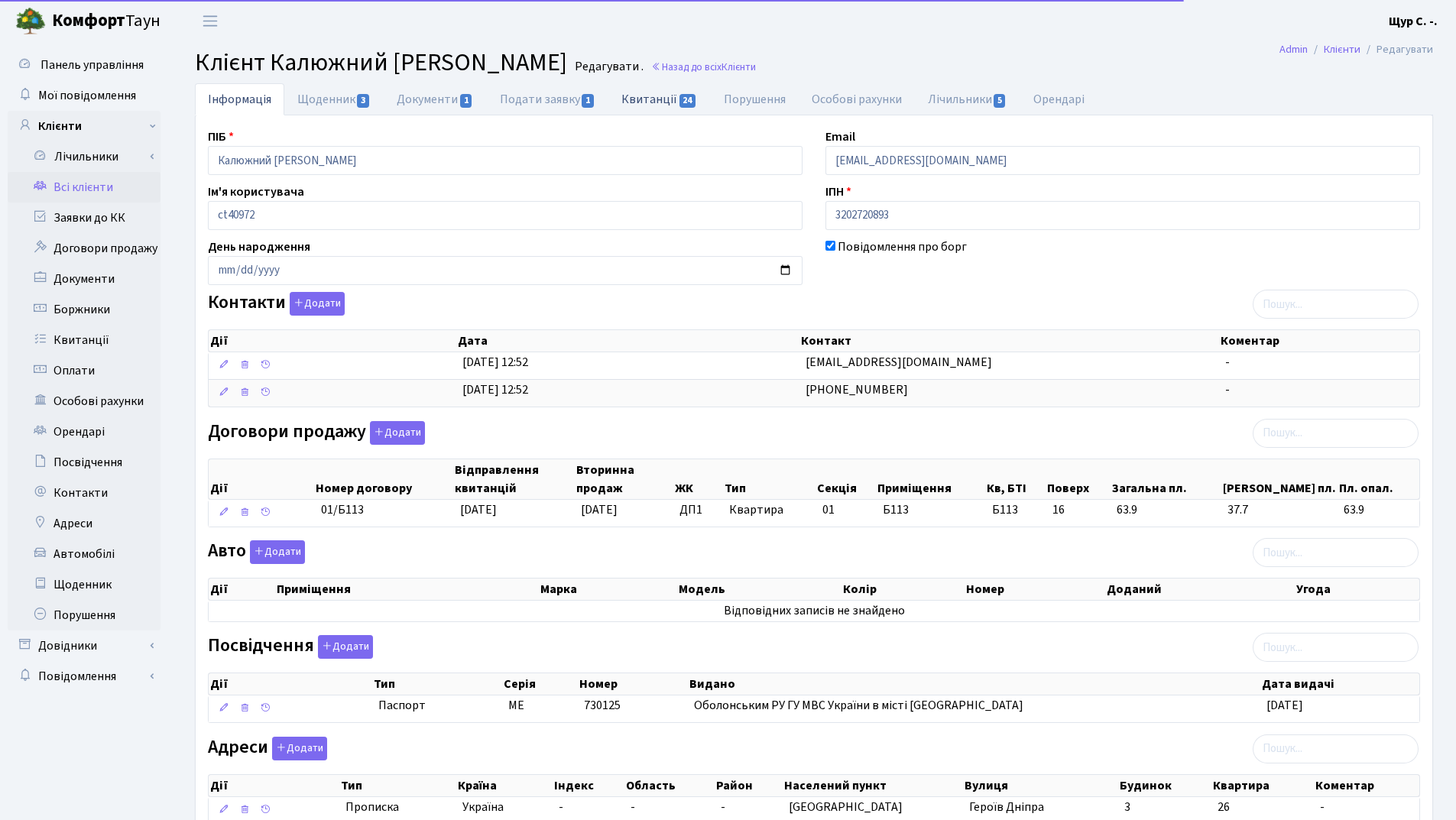
click at [668, 95] on link "Квитанції 24" at bounding box center [659, 99] width 102 height 32
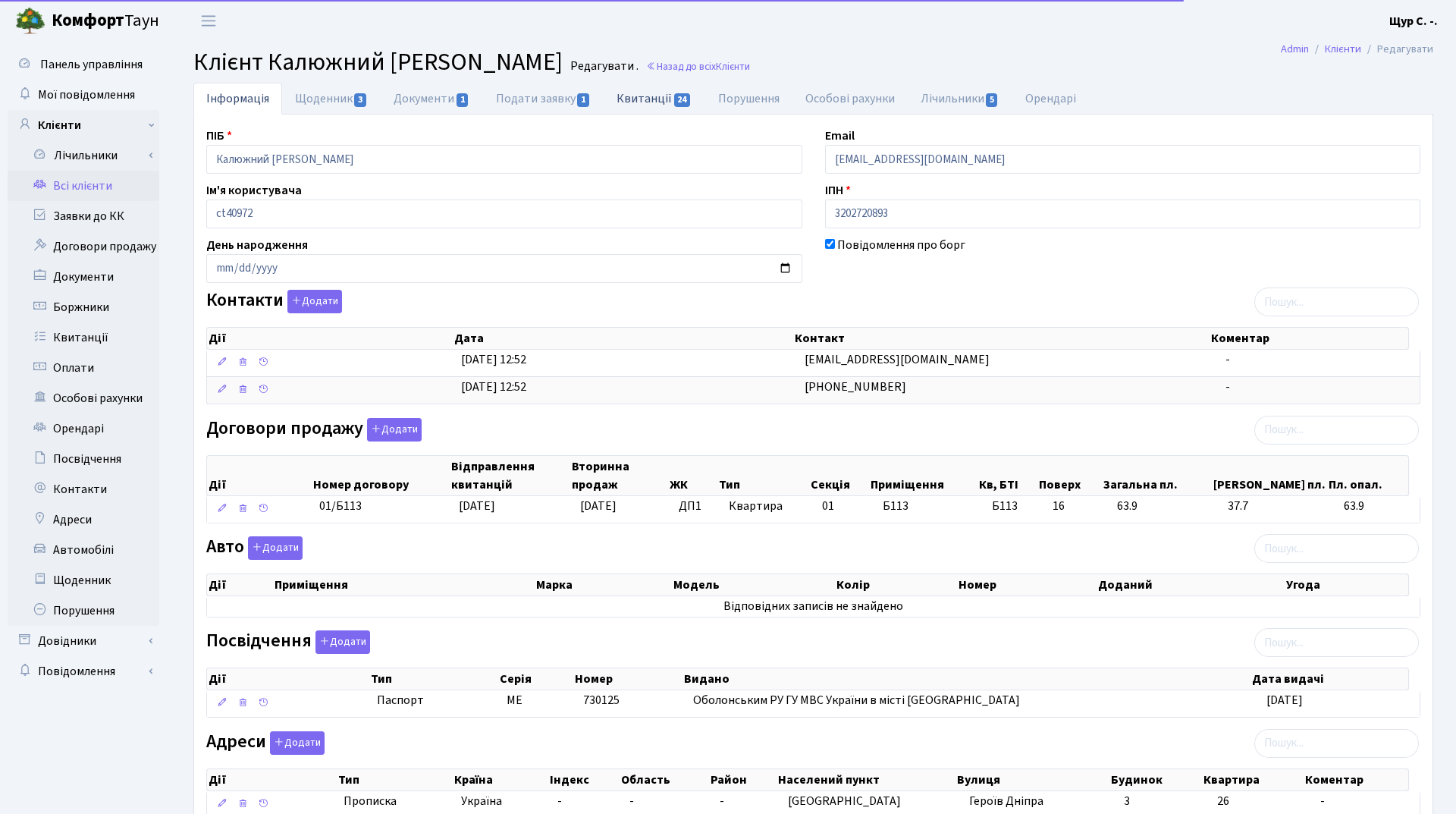
select select "25"
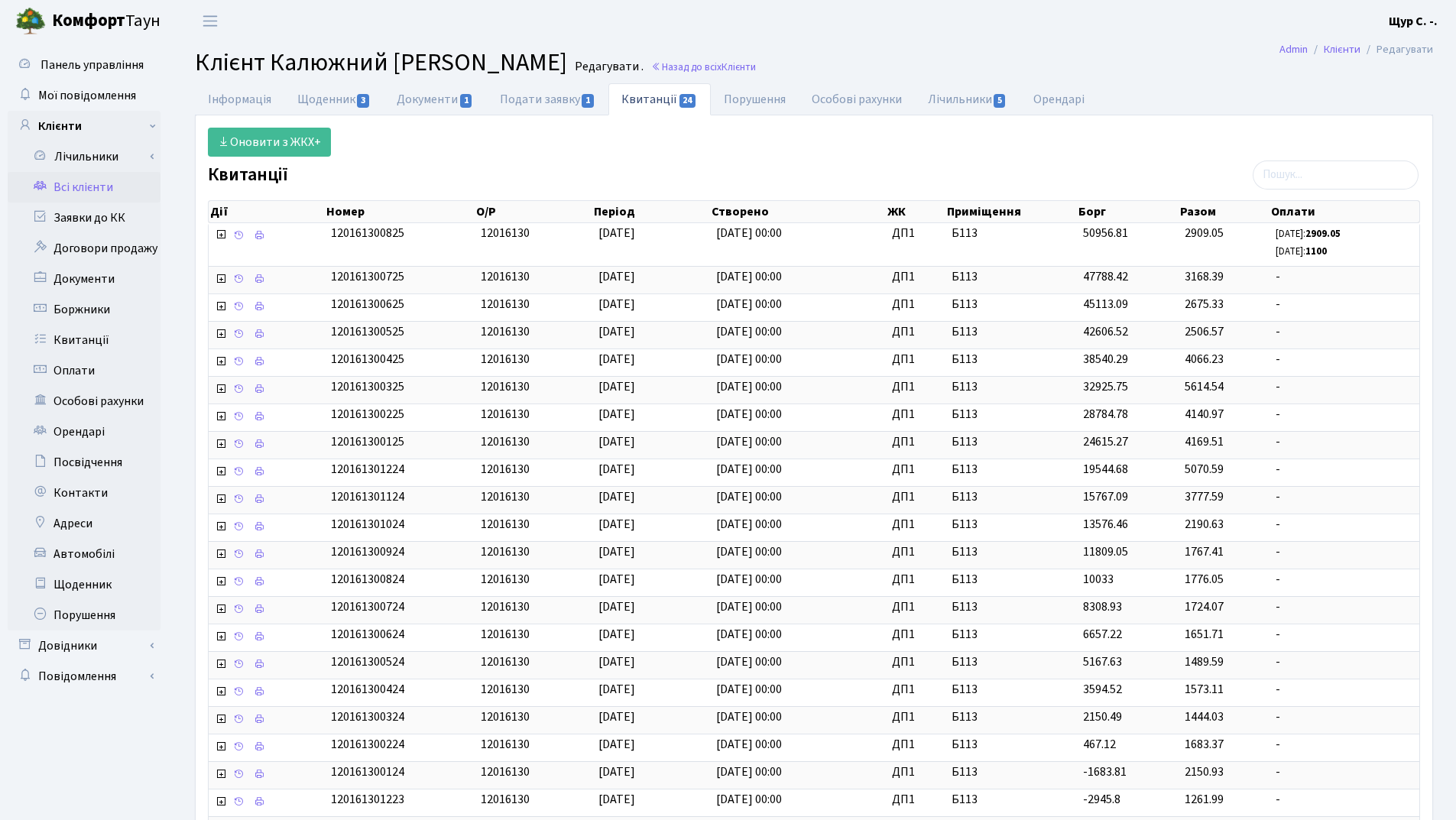
click at [80, 189] on link "Всі клієнти" at bounding box center [83, 188] width 153 height 31
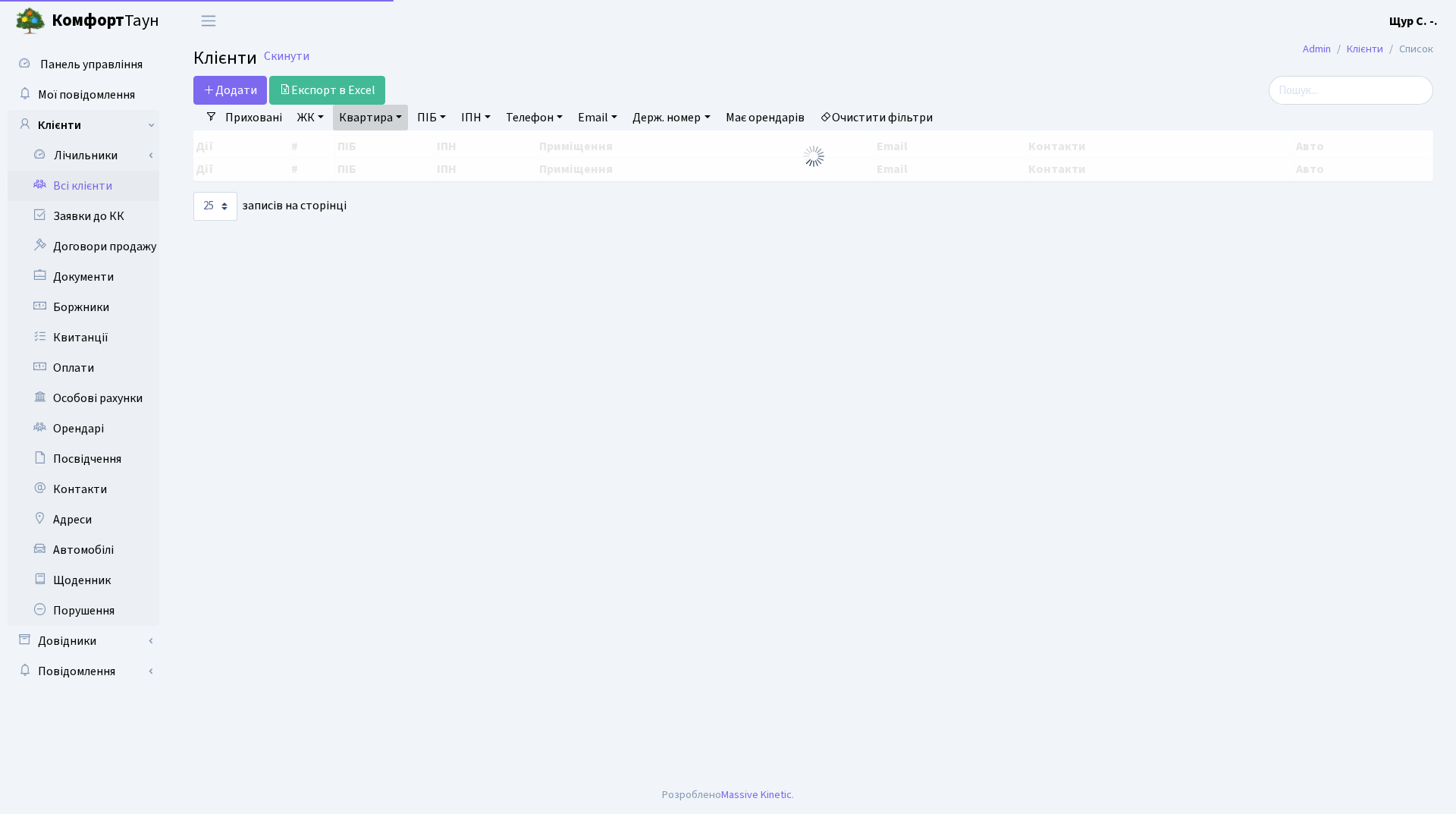
select select "25"
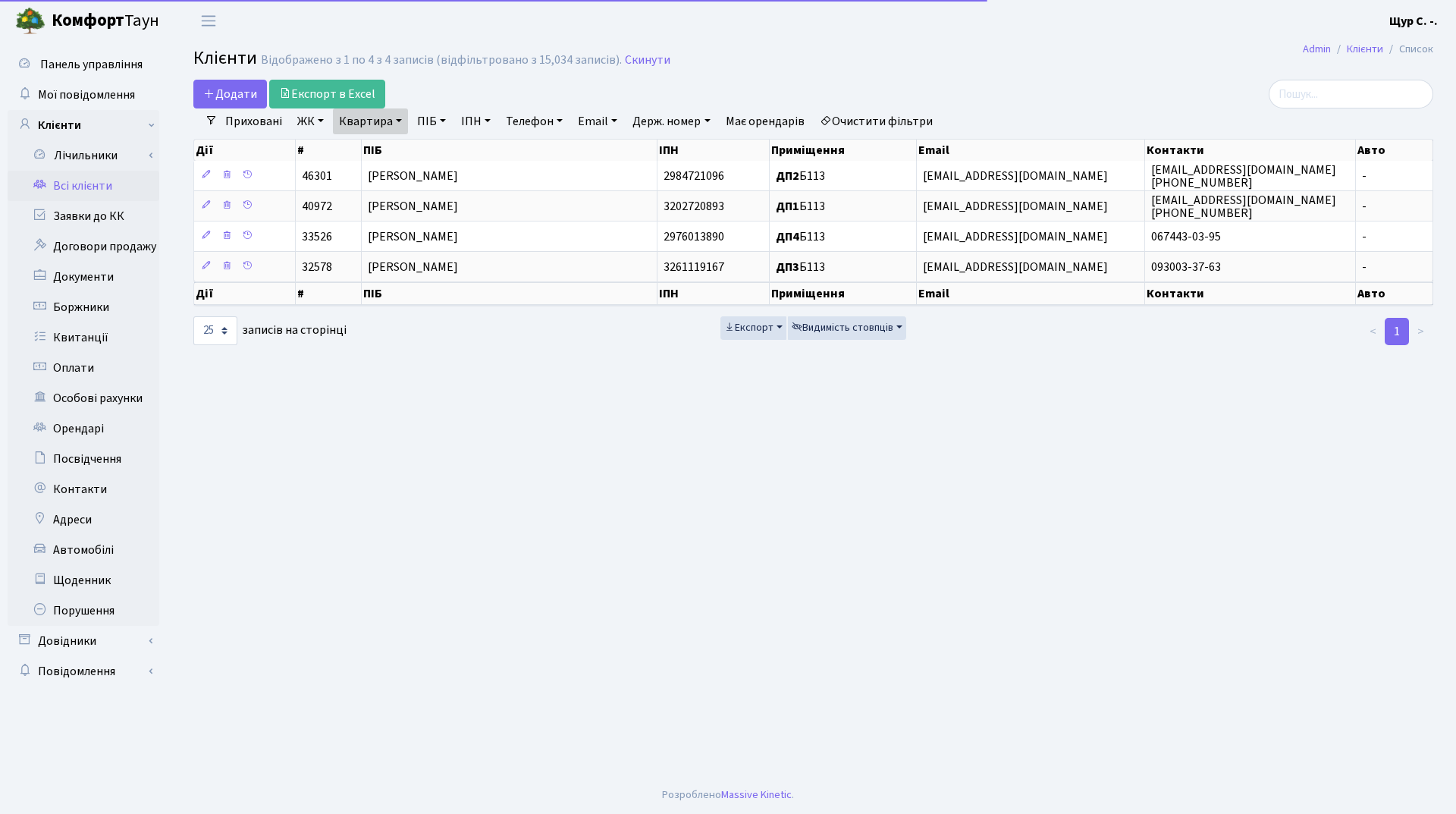
click at [395, 121] on link "Квартира" at bounding box center [371, 121] width 75 height 26
click at [390, 148] on input "б113" at bounding box center [378, 151] width 89 height 29
type input "б"
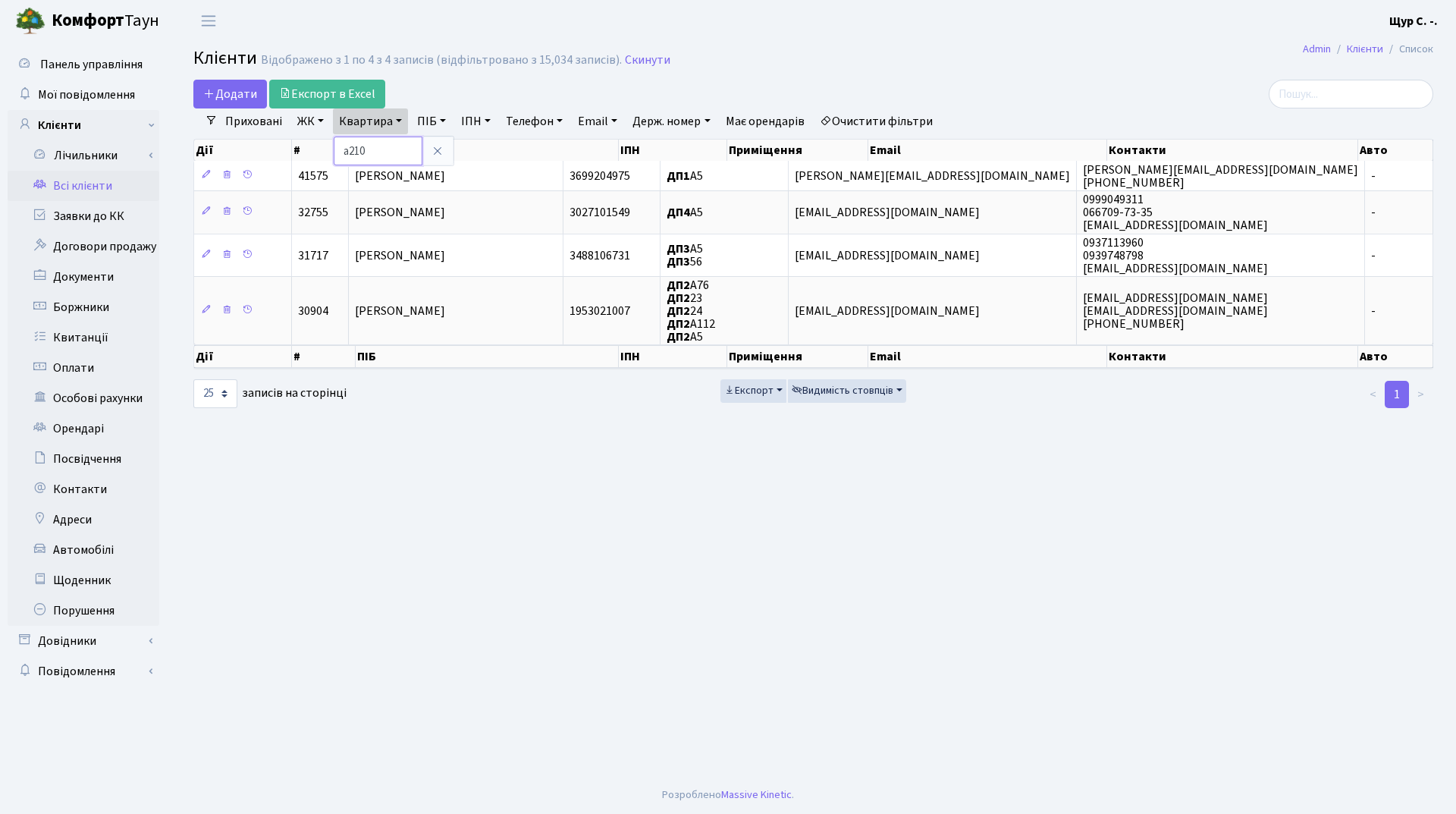
type input "а210"
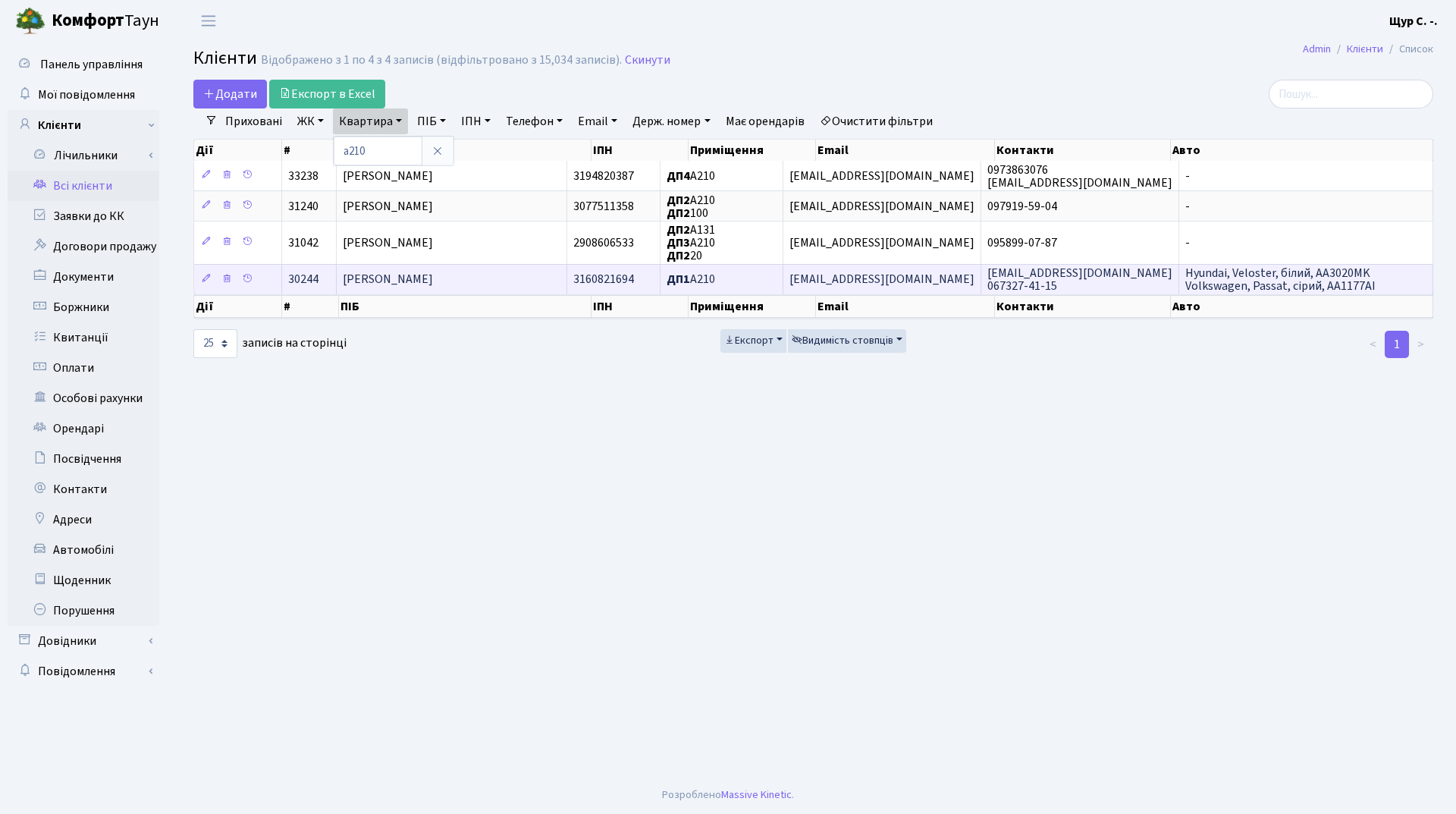
click at [409, 284] on span "Кушнір Віктор Михайлович" at bounding box center [388, 279] width 90 height 17
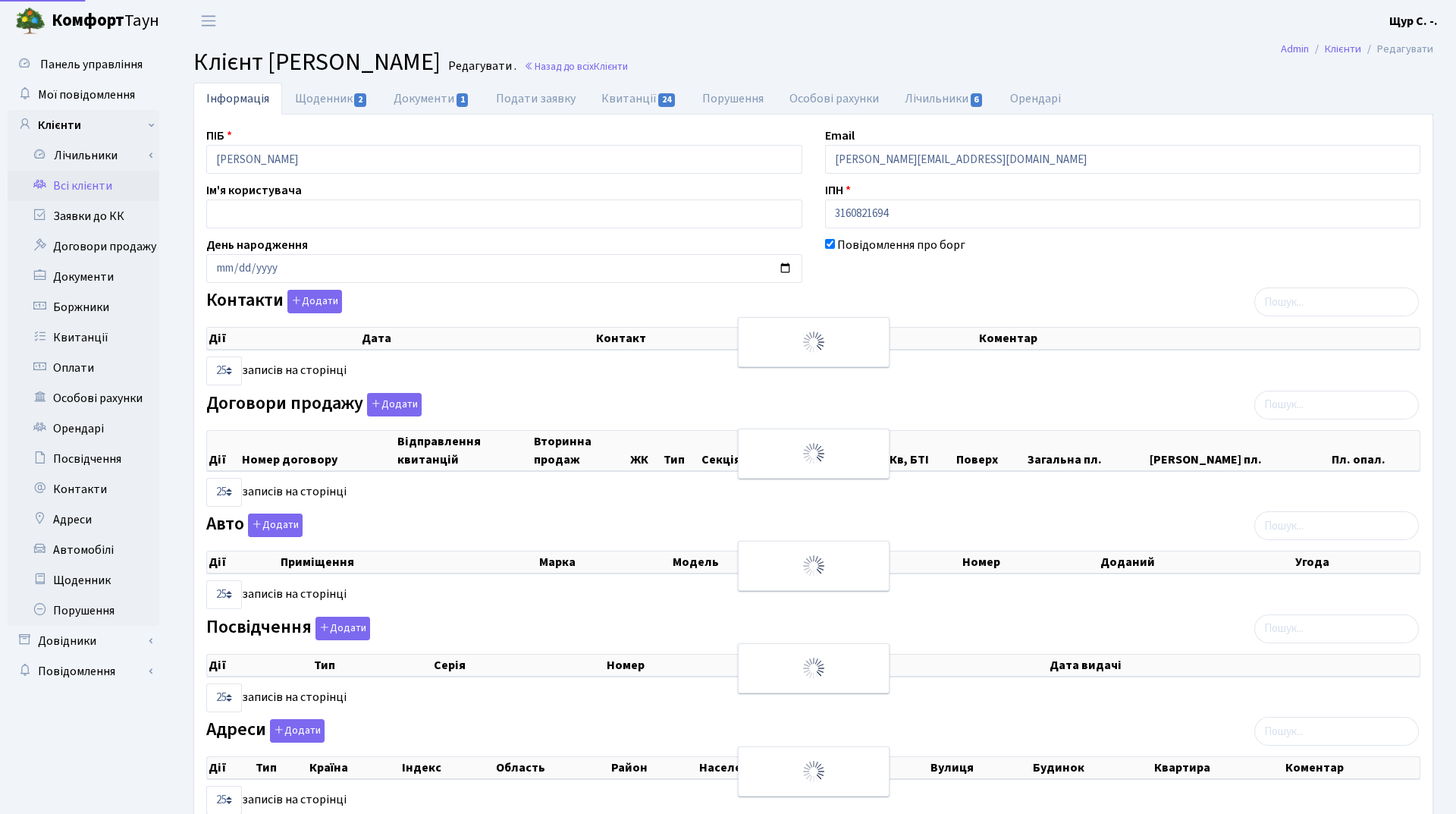
select select "25"
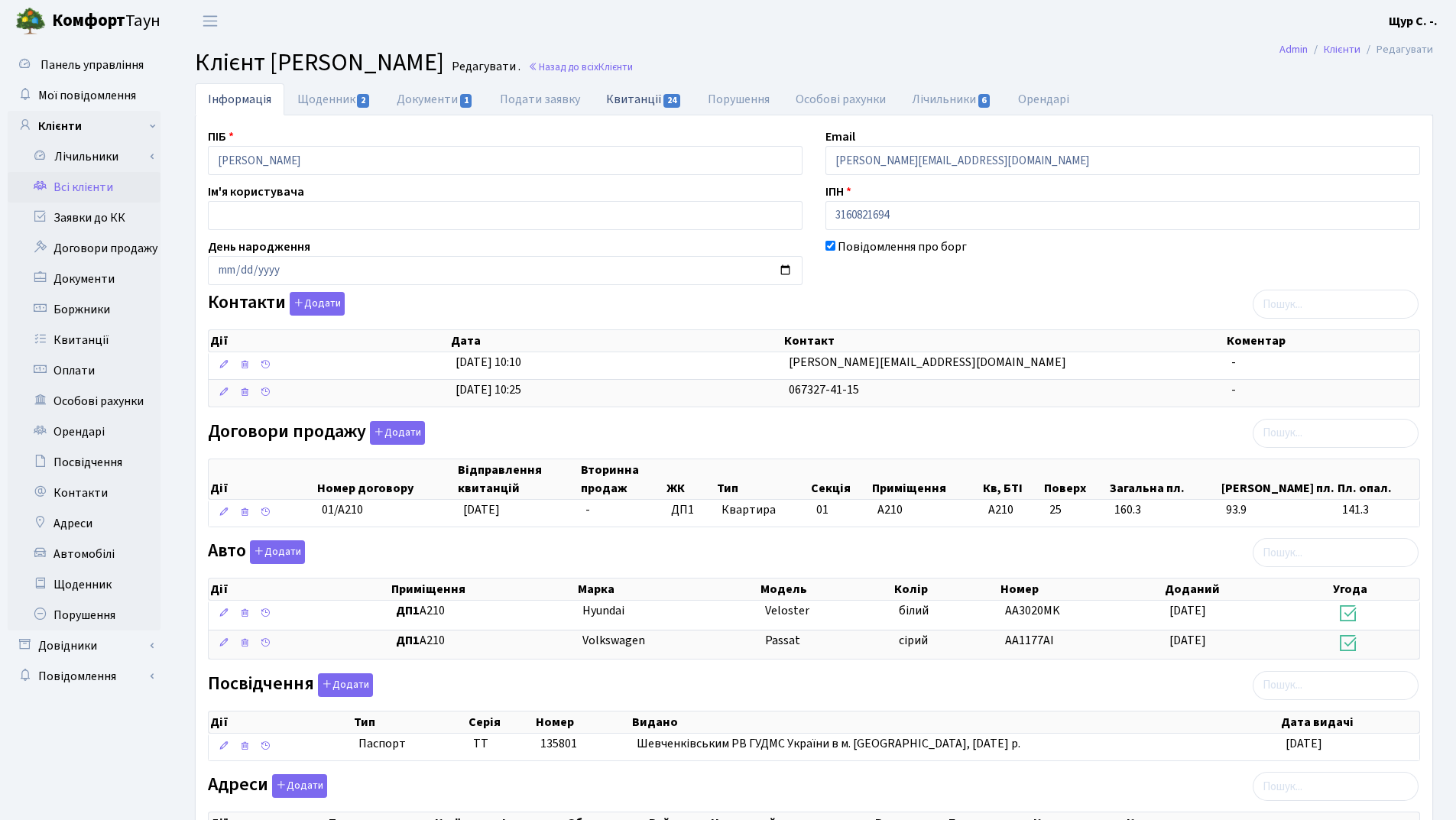
click at [641, 98] on link "Квитанції 24" at bounding box center [644, 99] width 102 height 32
select select "25"
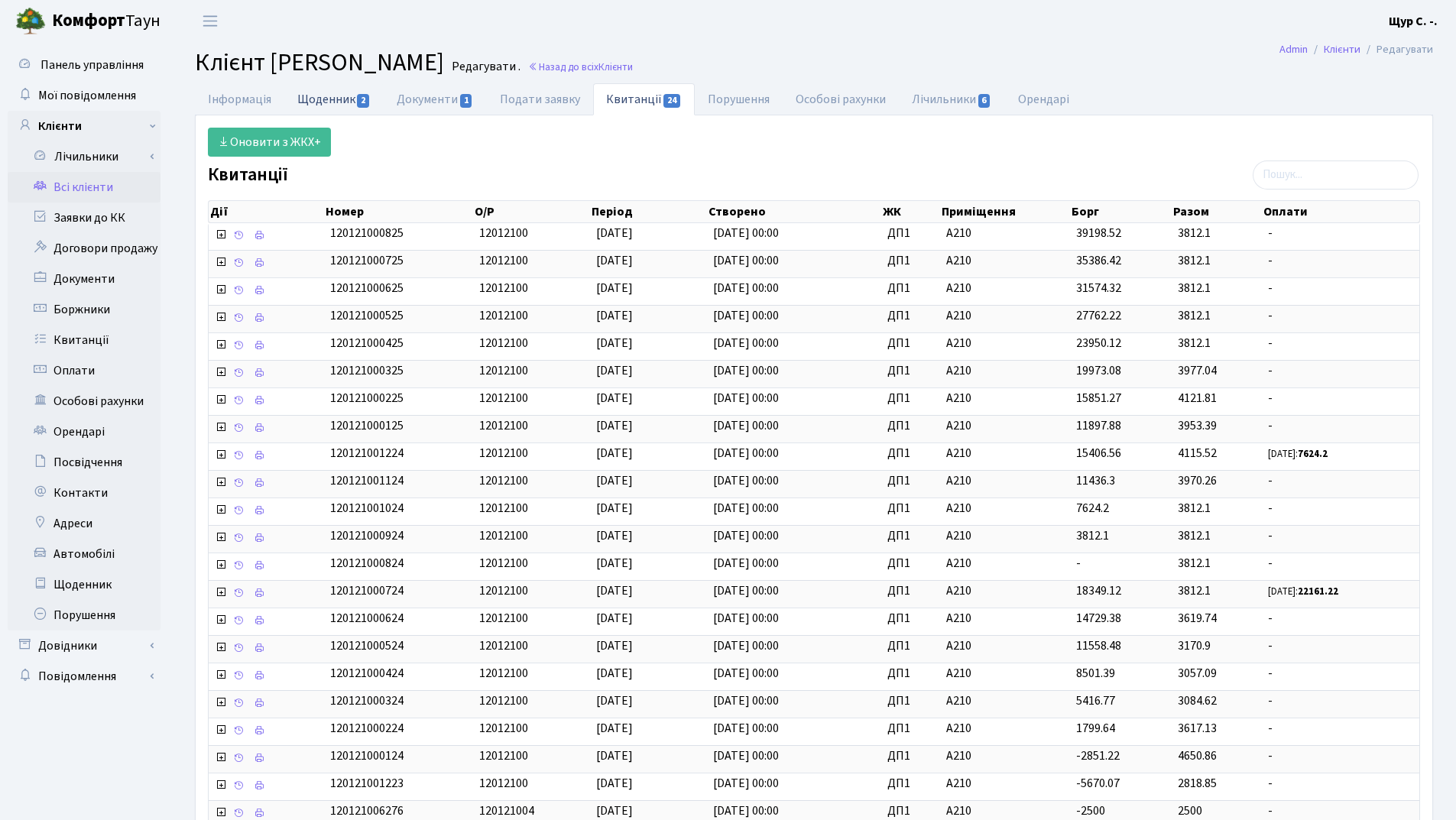
click at [330, 104] on link "Щоденник 2" at bounding box center [334, 99] width 99 height 32
select select "25"
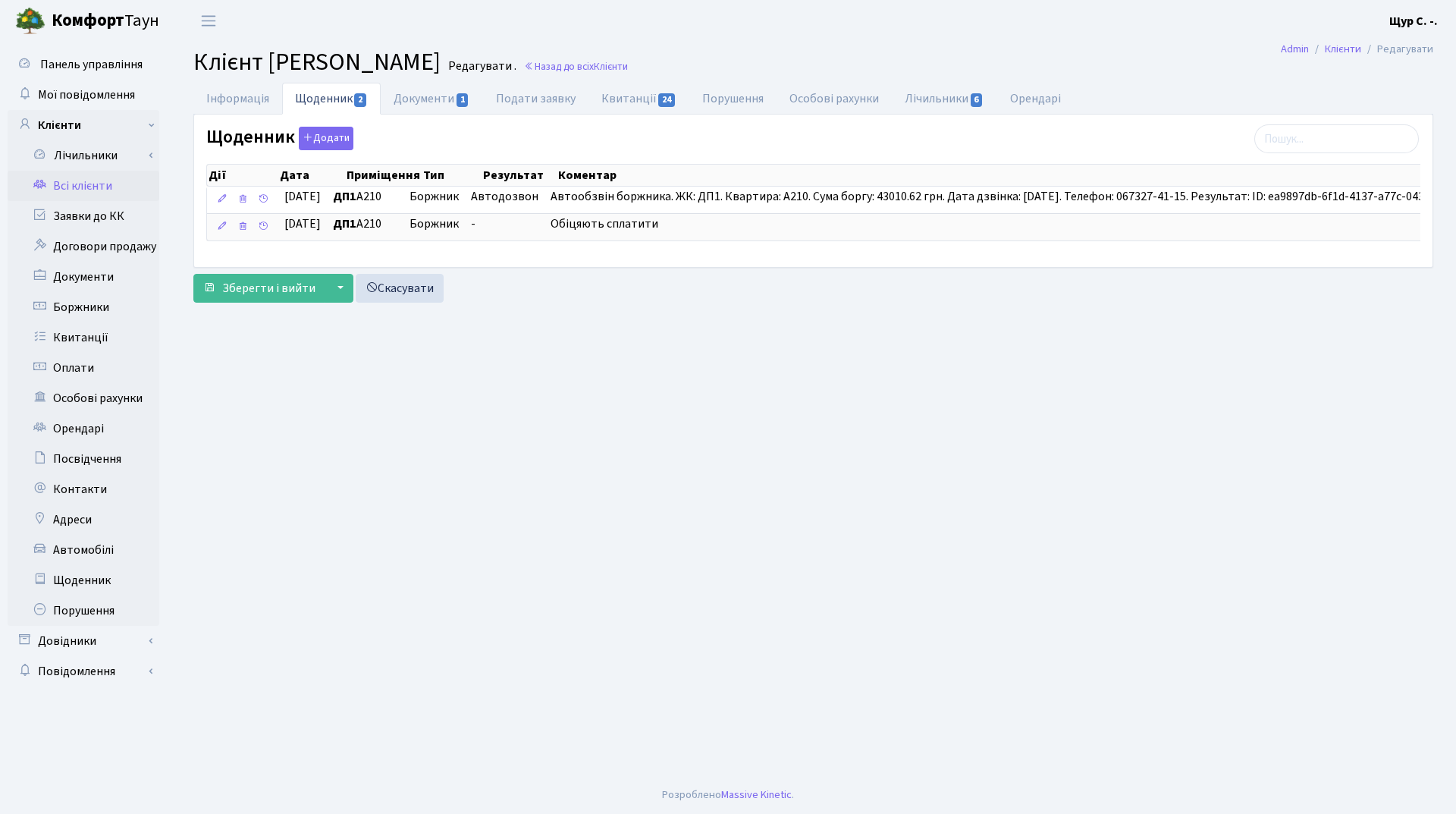
click at [112, 183] on link "Всі клієнти" at bounding box center [83, 186] width 152 height 31
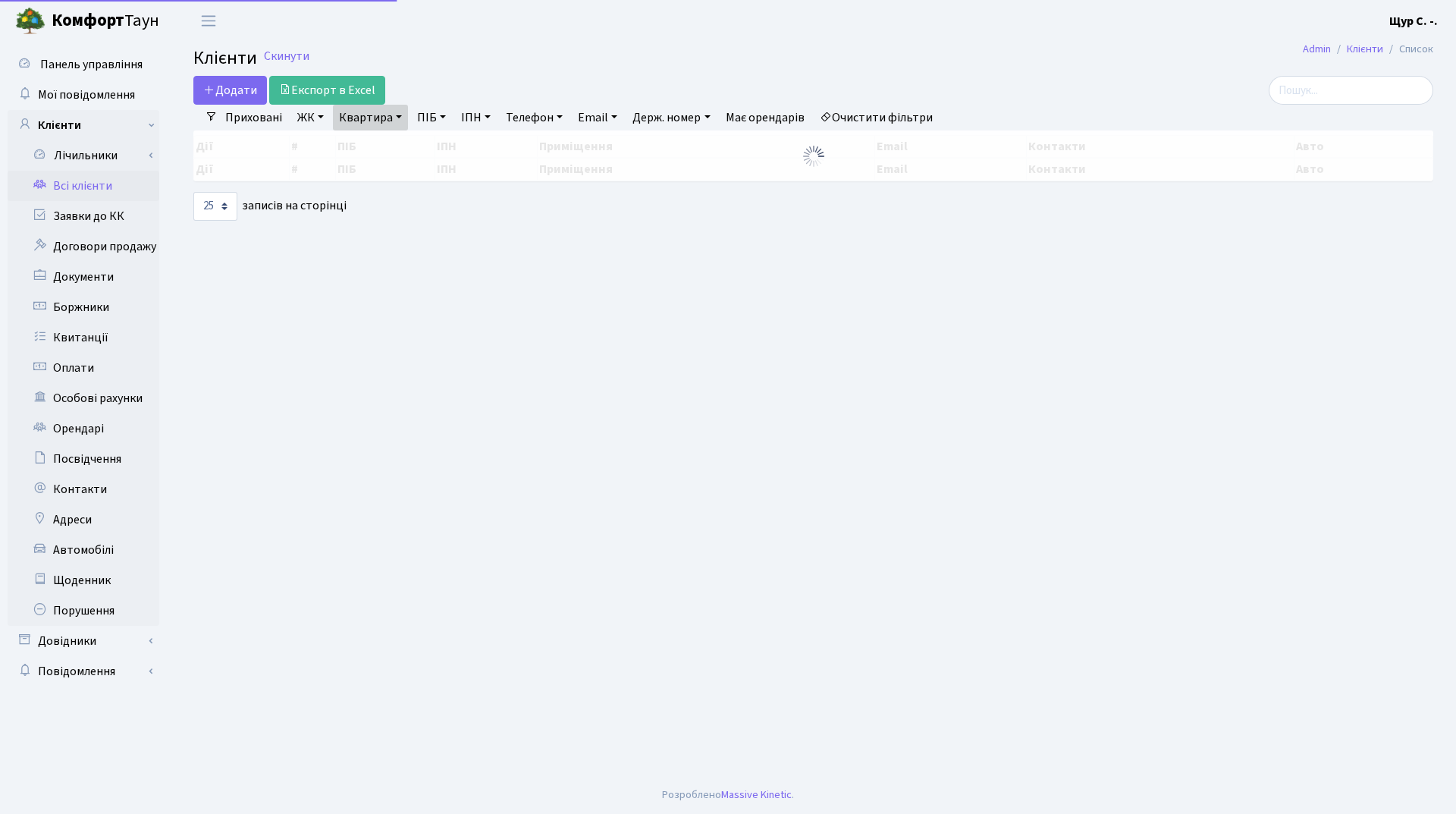
select select "25"
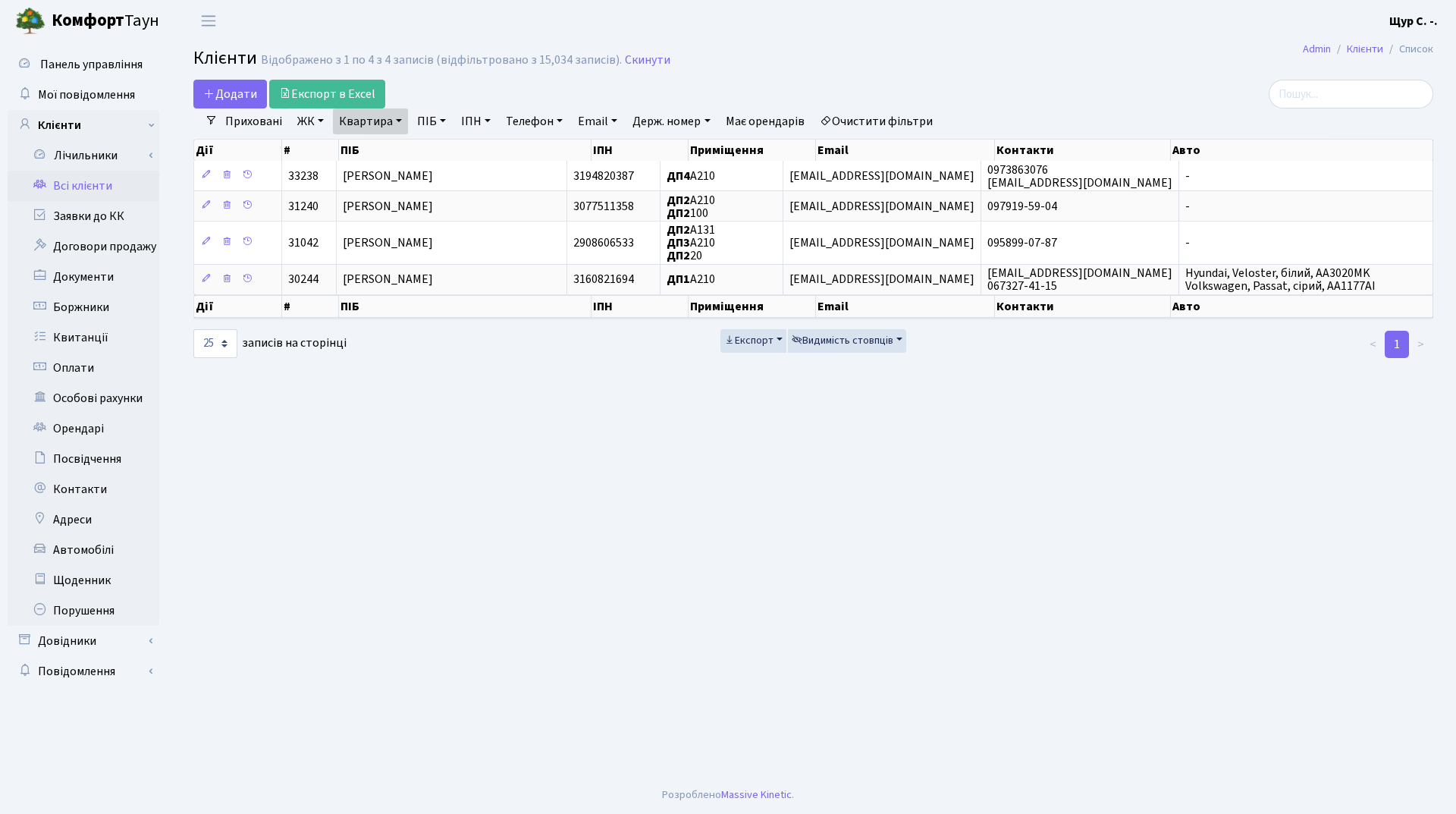
click at [401, 131] on link "Квартира" at bounding box center [371, 121] width 75 height 26
click at [380, 163] on input "а210" at bounding box center [378, 151] width 89 height 29
type input "[PERSON_NAME]"
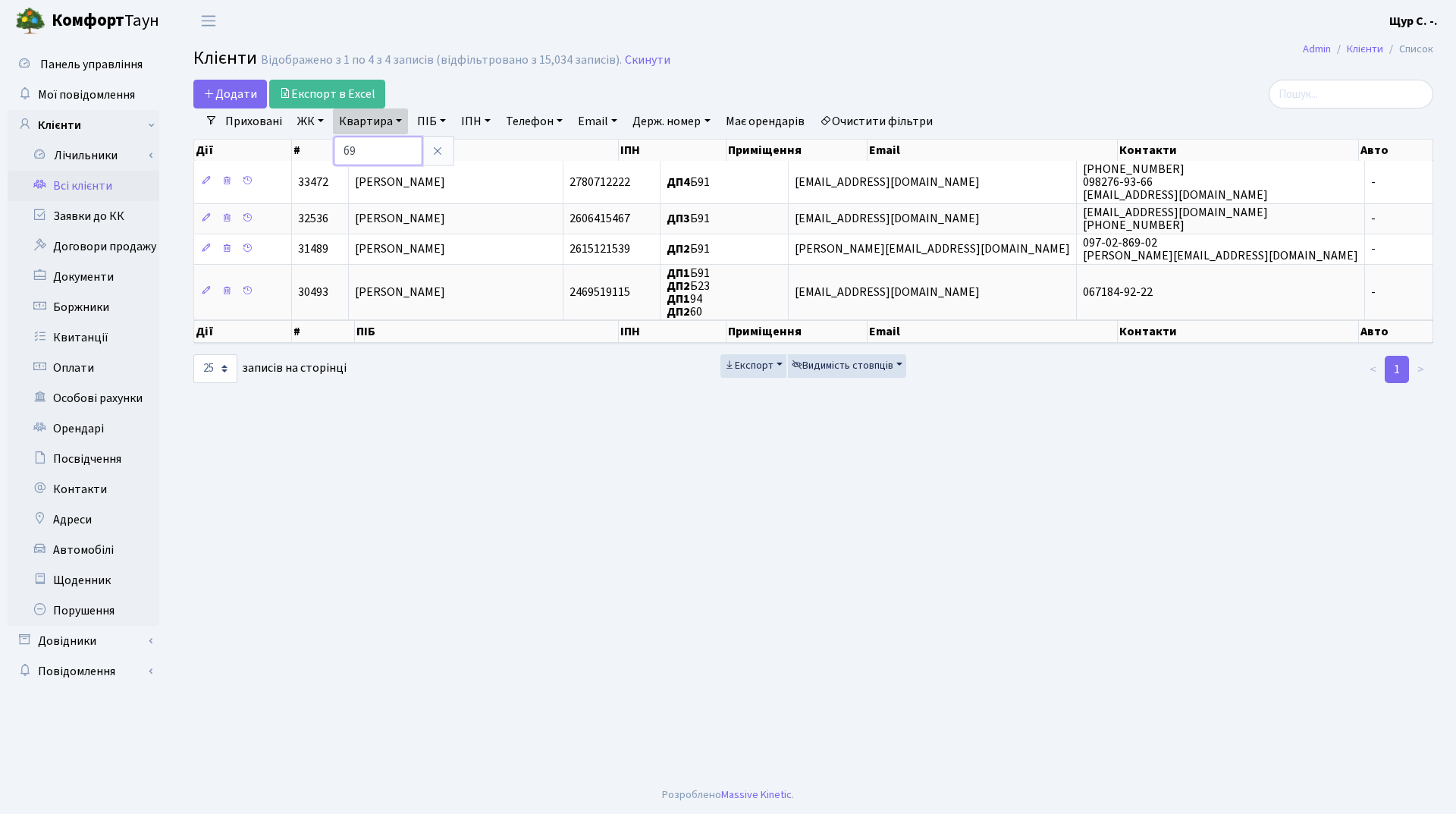
type input "б"
type input "а56"
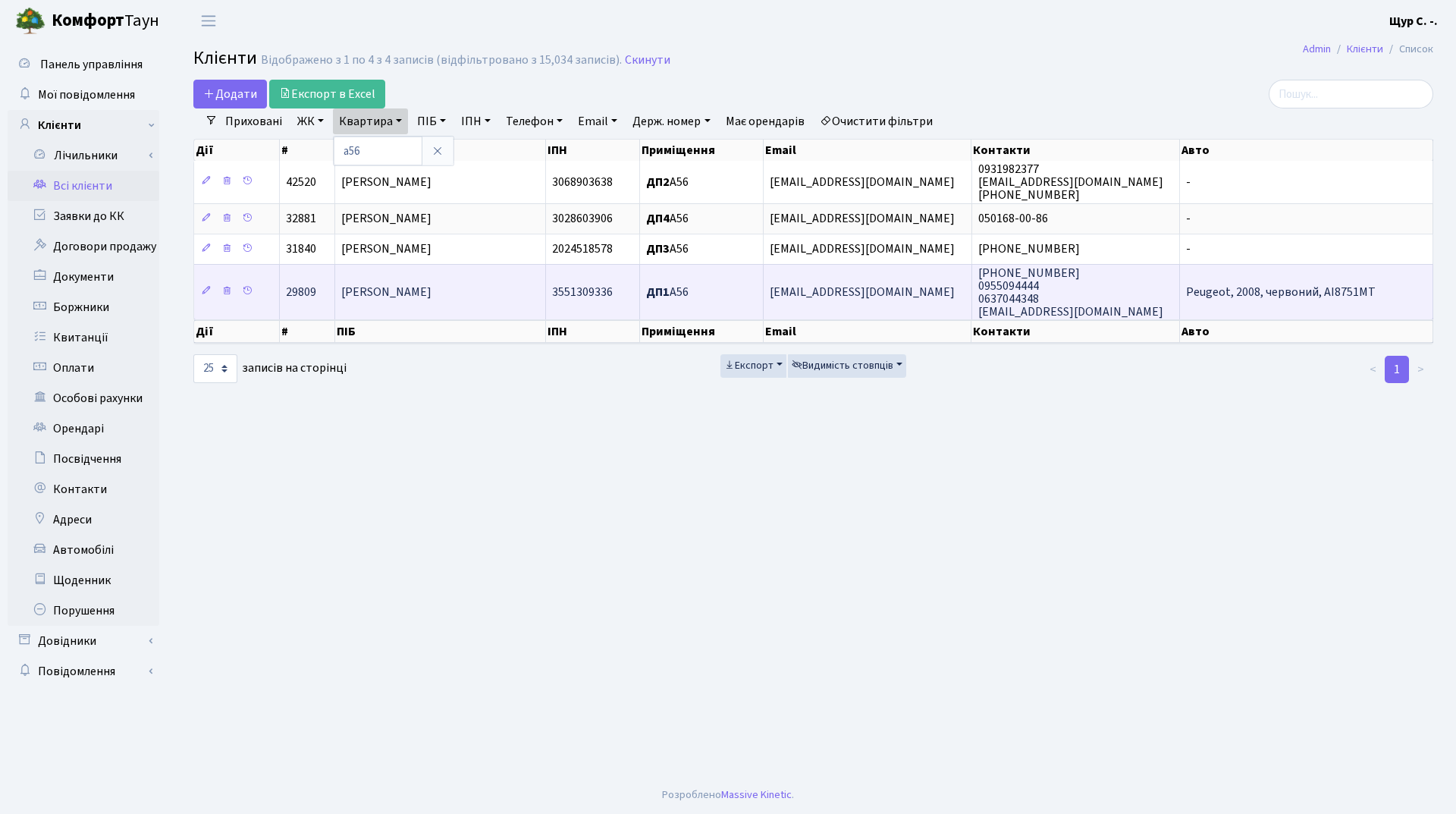
click at [403, 295] on span "Башун Даніл Вадимович" at bounding box center [386, 291] width 90 height 17
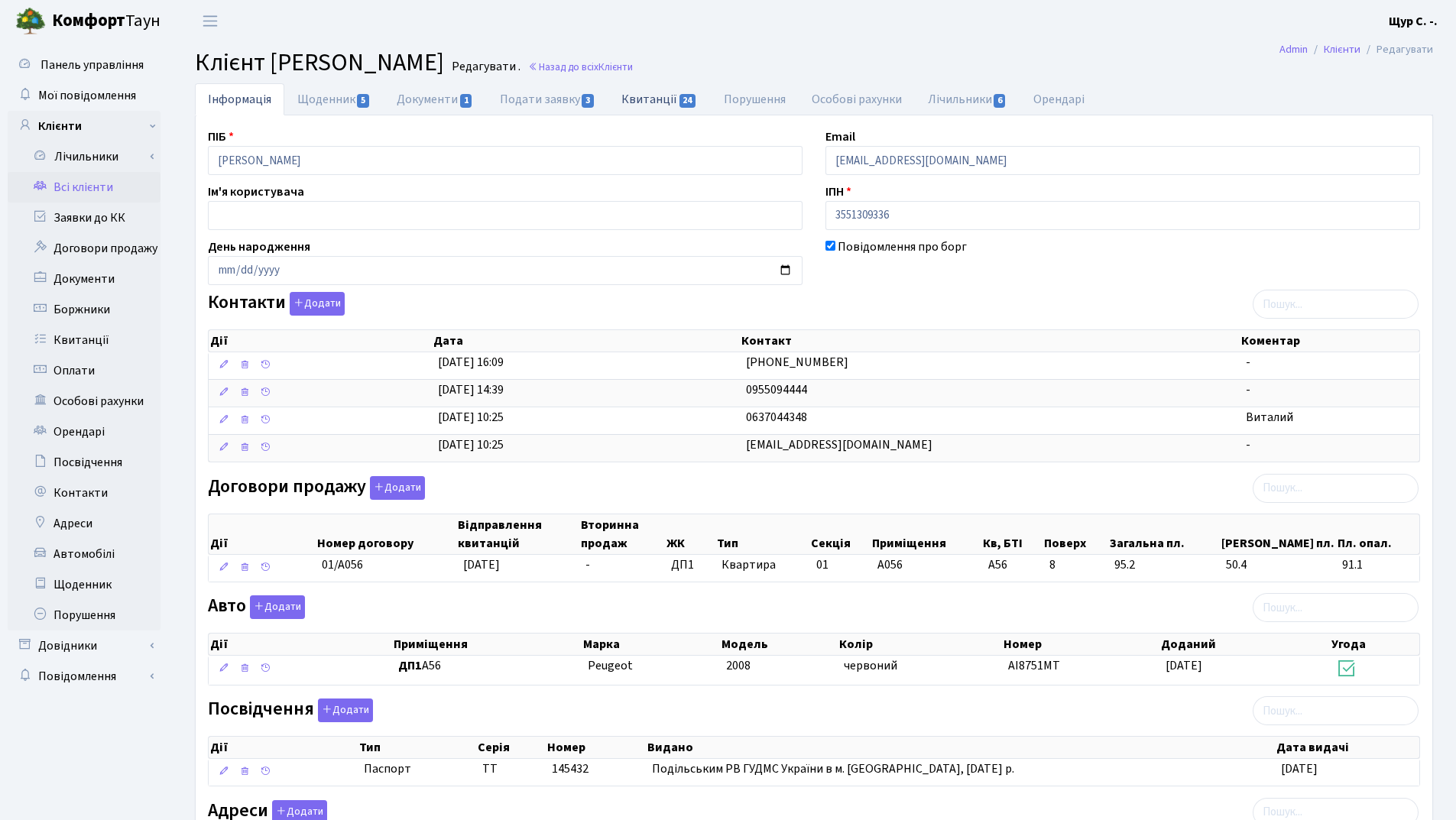
click at [670, 92] on link "Квитанції 24" at bounding box center [659, 99] width 102 height 32
select select "25"
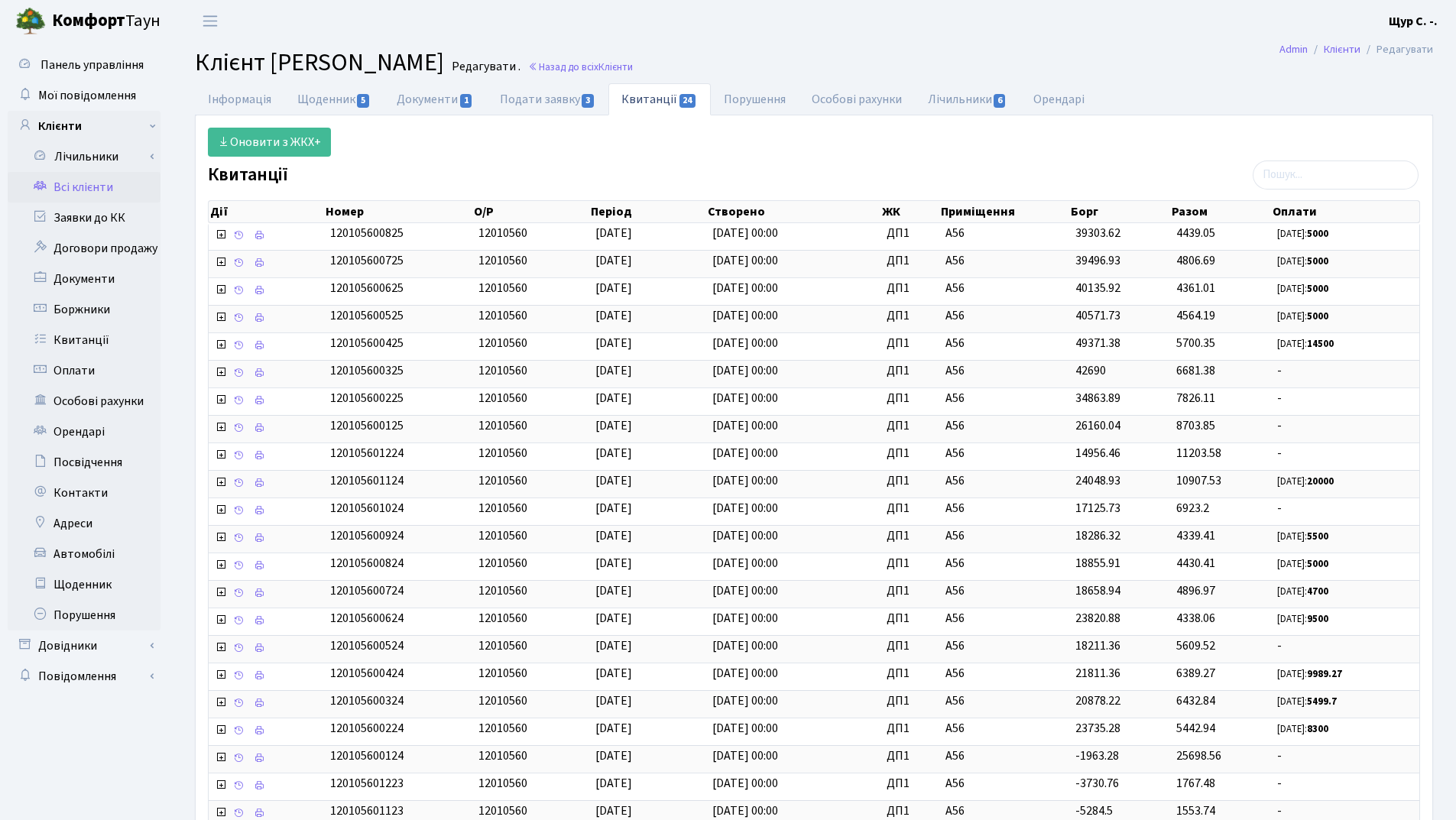
click at [94, 182] on link "Всі клієнти" at bounding box center [83, 188] width 153 height 31
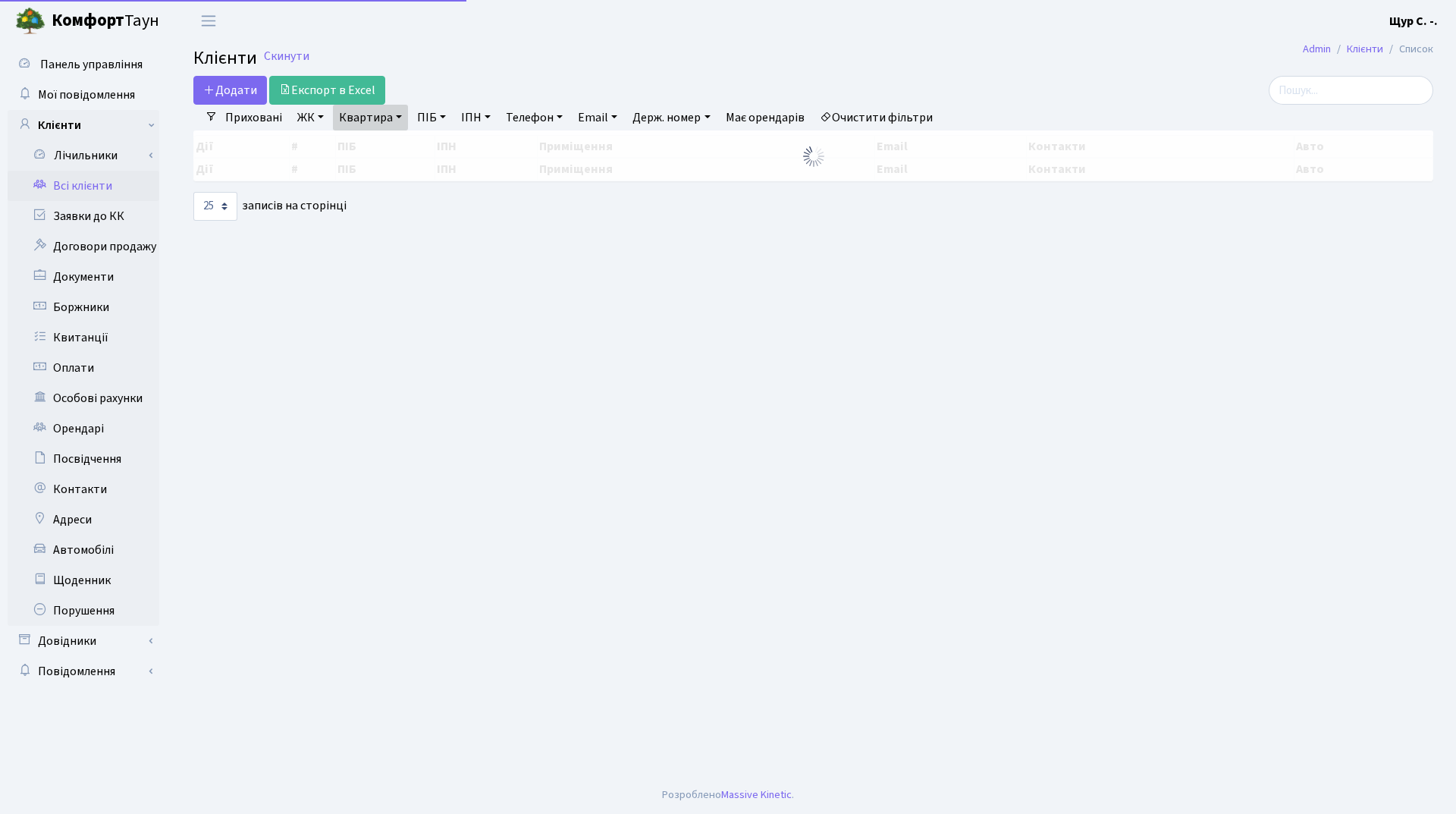
select select "25"
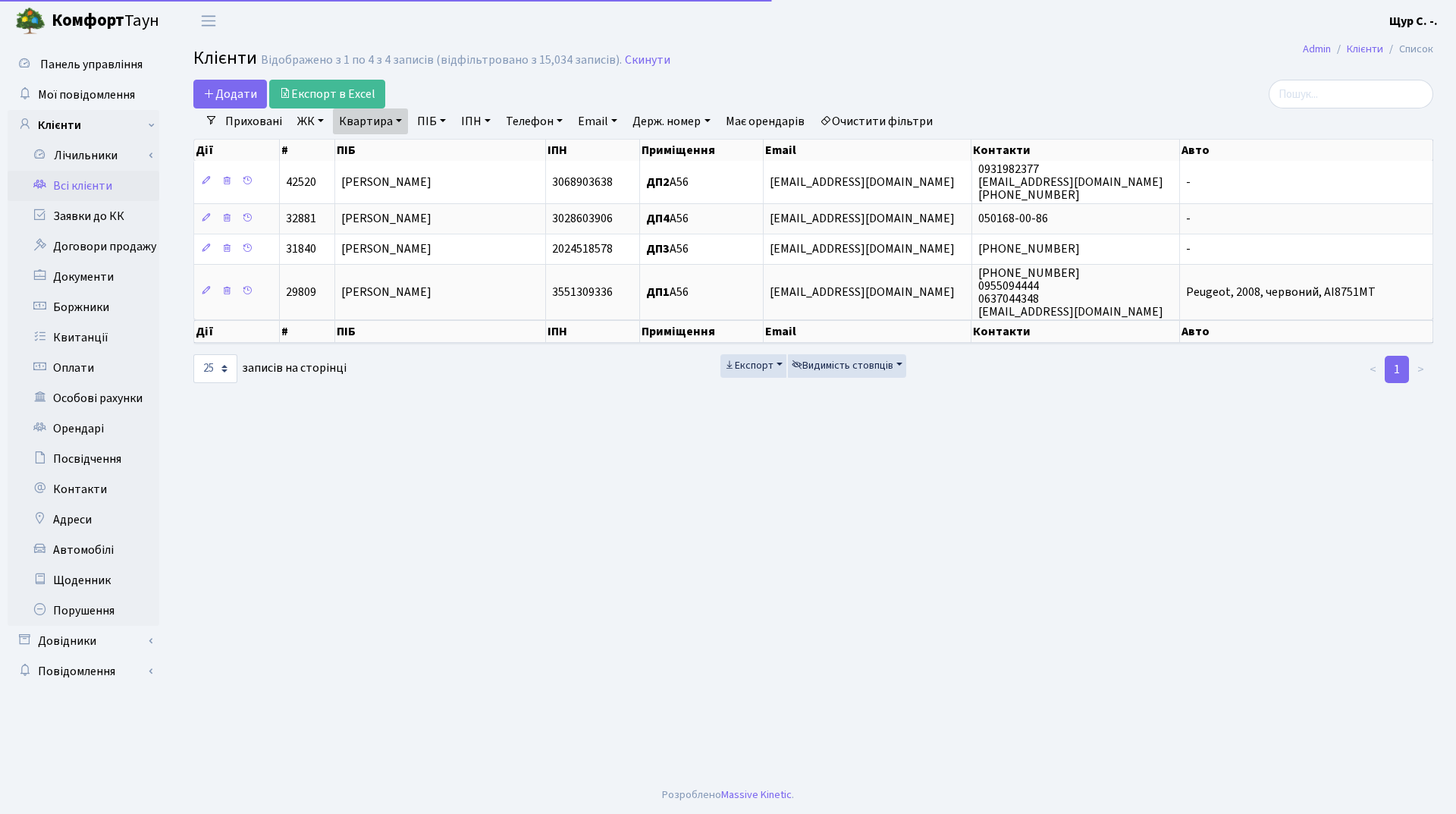
click at [399, 122] on link "Квартира" at bounding box center [371, 121] width 75 height 26
click at [392, 147] on input "а56" at bounding box center [378, 151] width 89 height 29
type input "а210"
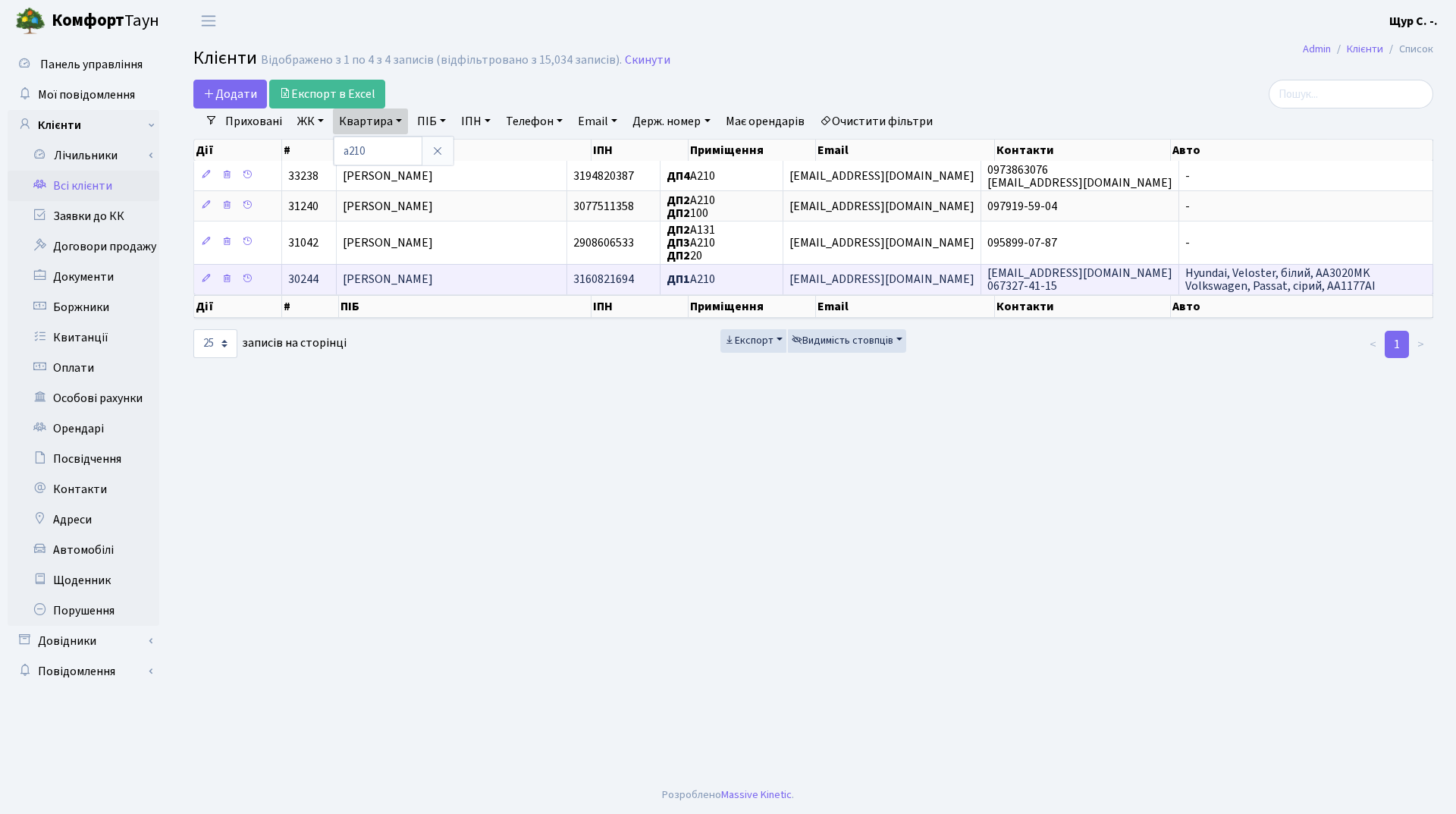
click at [433, 279] on span "Кушнір Віктор Михайлович" at bounding box center [388, 279] width 90 height 17
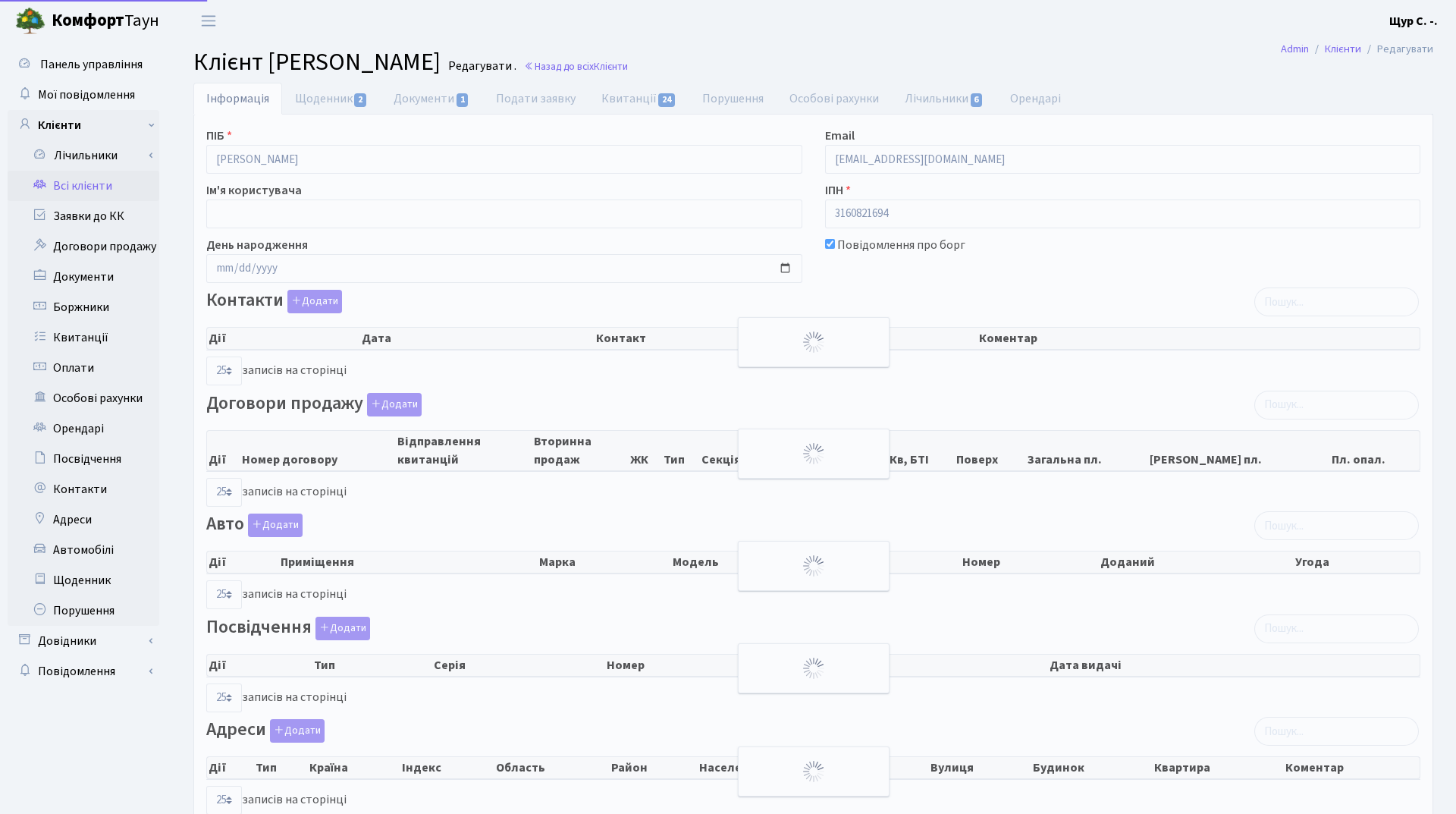
select select "25"
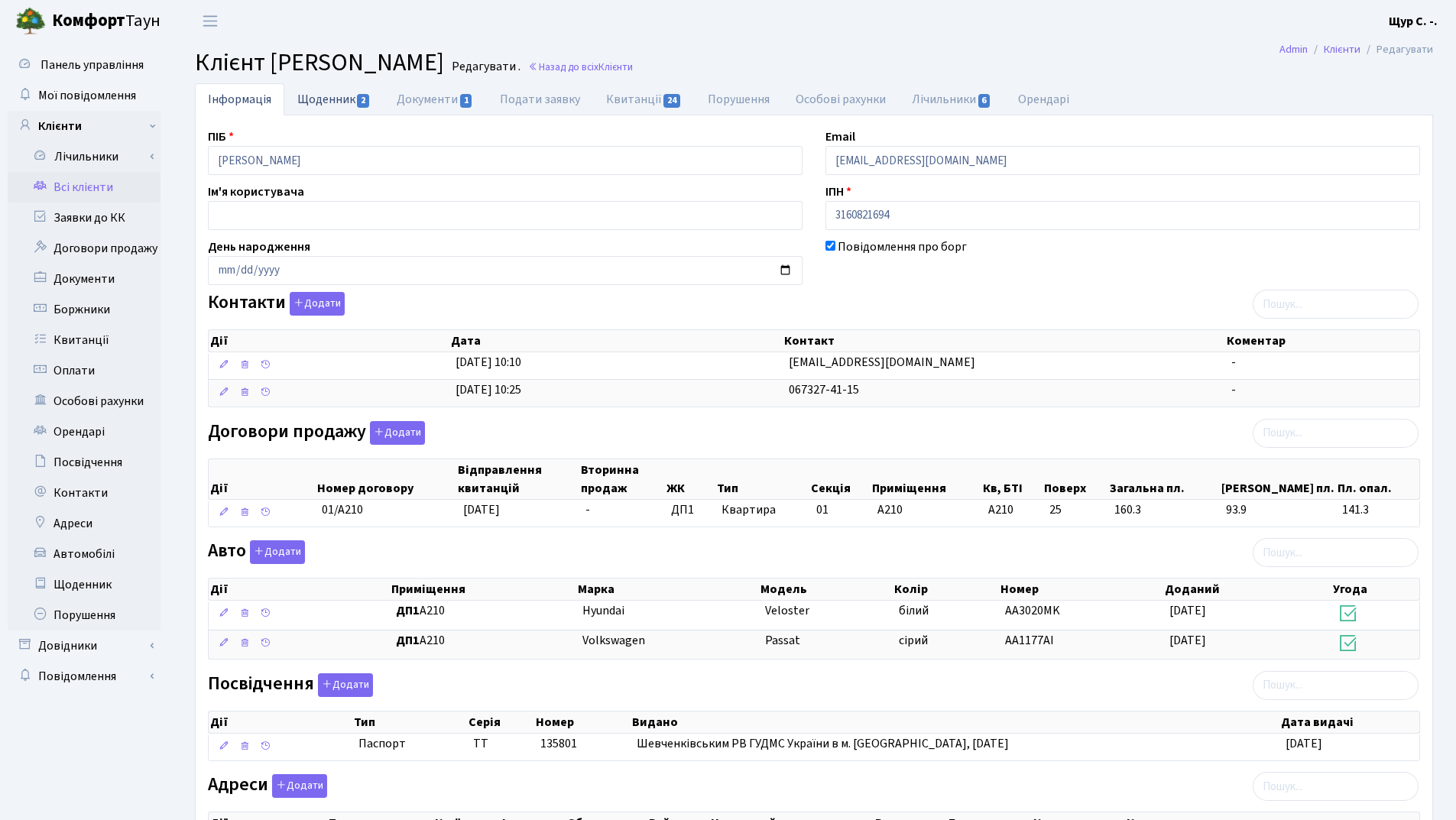
click at [328, 104] on link "Щоденник 2" at bounding box center [334, 99] width 99 height 32
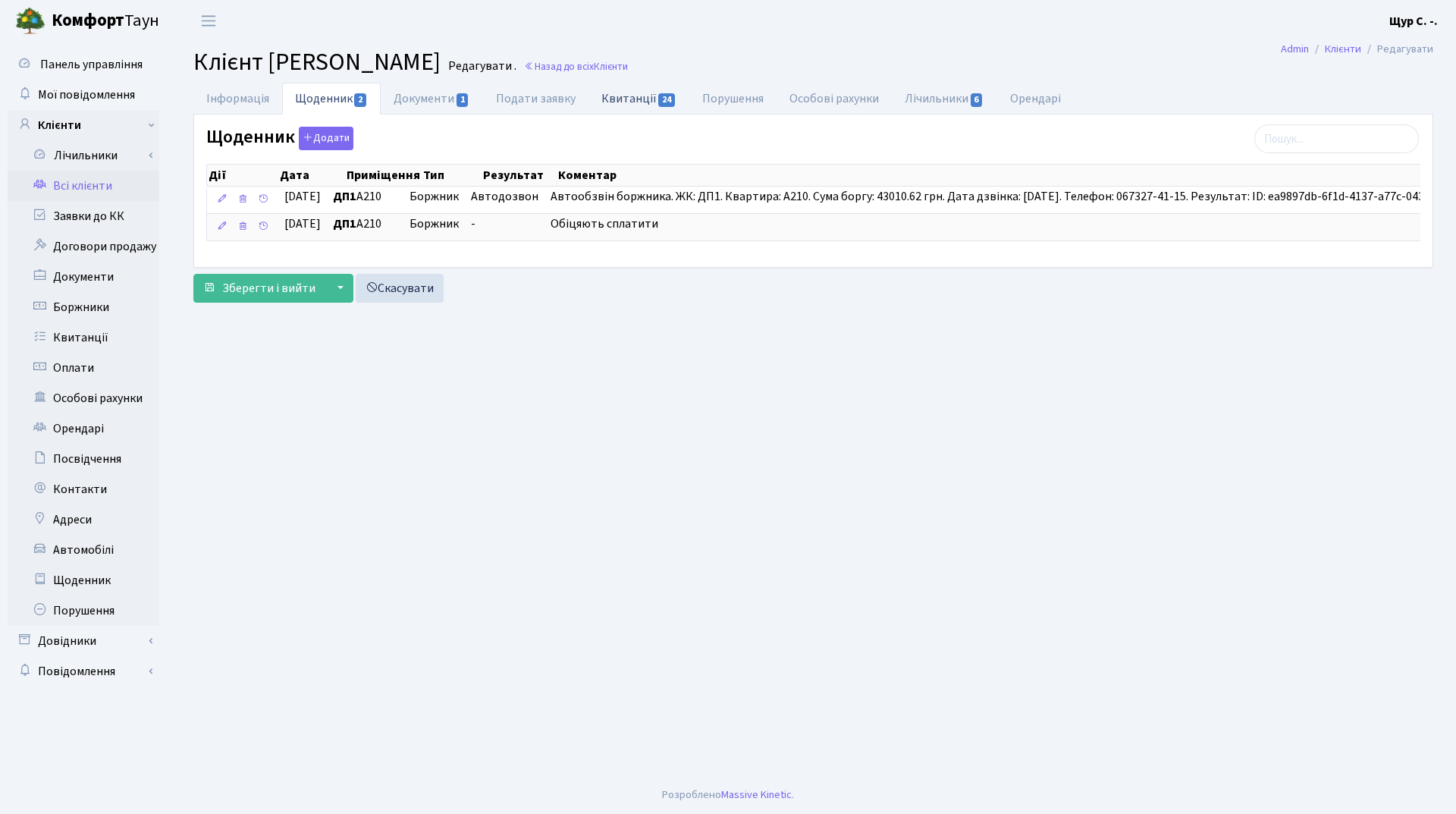
click at [638, 101] on link "Квитанції 24" at bounding box center [639, 98] width 101 height 31
select select "25"
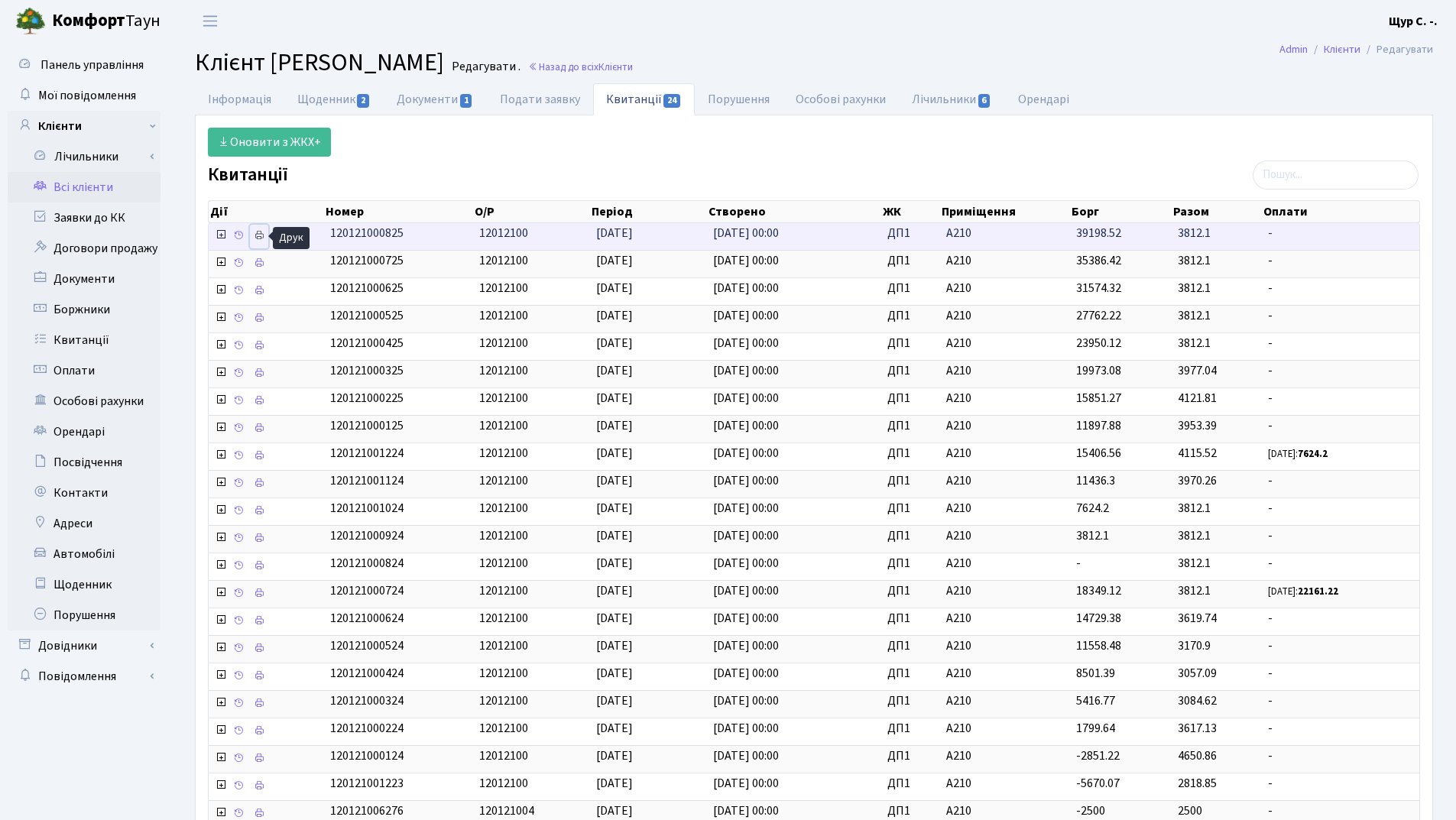
click at [256, 239] on icon at bounding box center [259, 235] width 11 height 11
click at [108, 188] on link "Всі клієнти" at bounding box center [83, 188] width 153 height 31
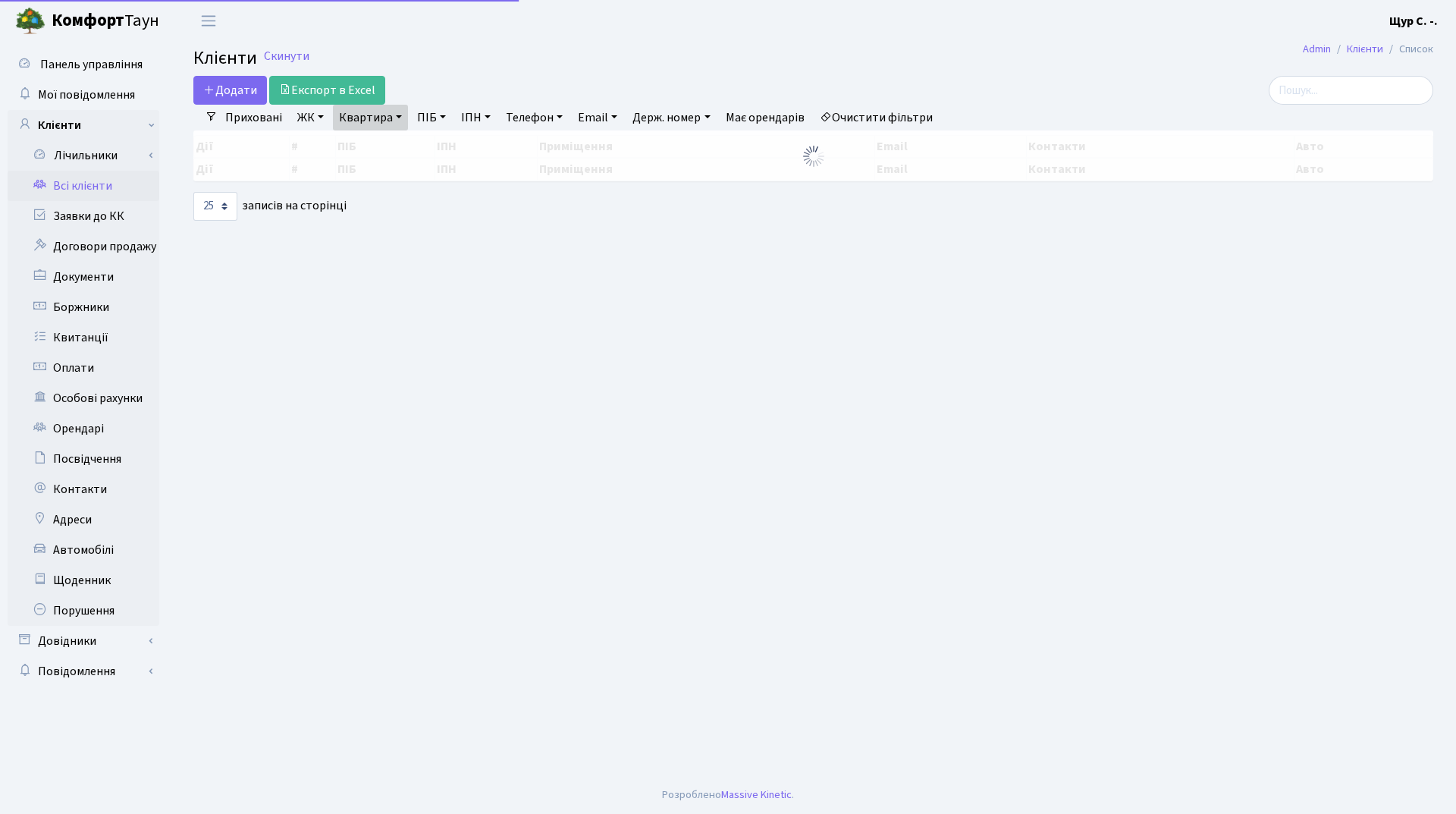
select select "25"
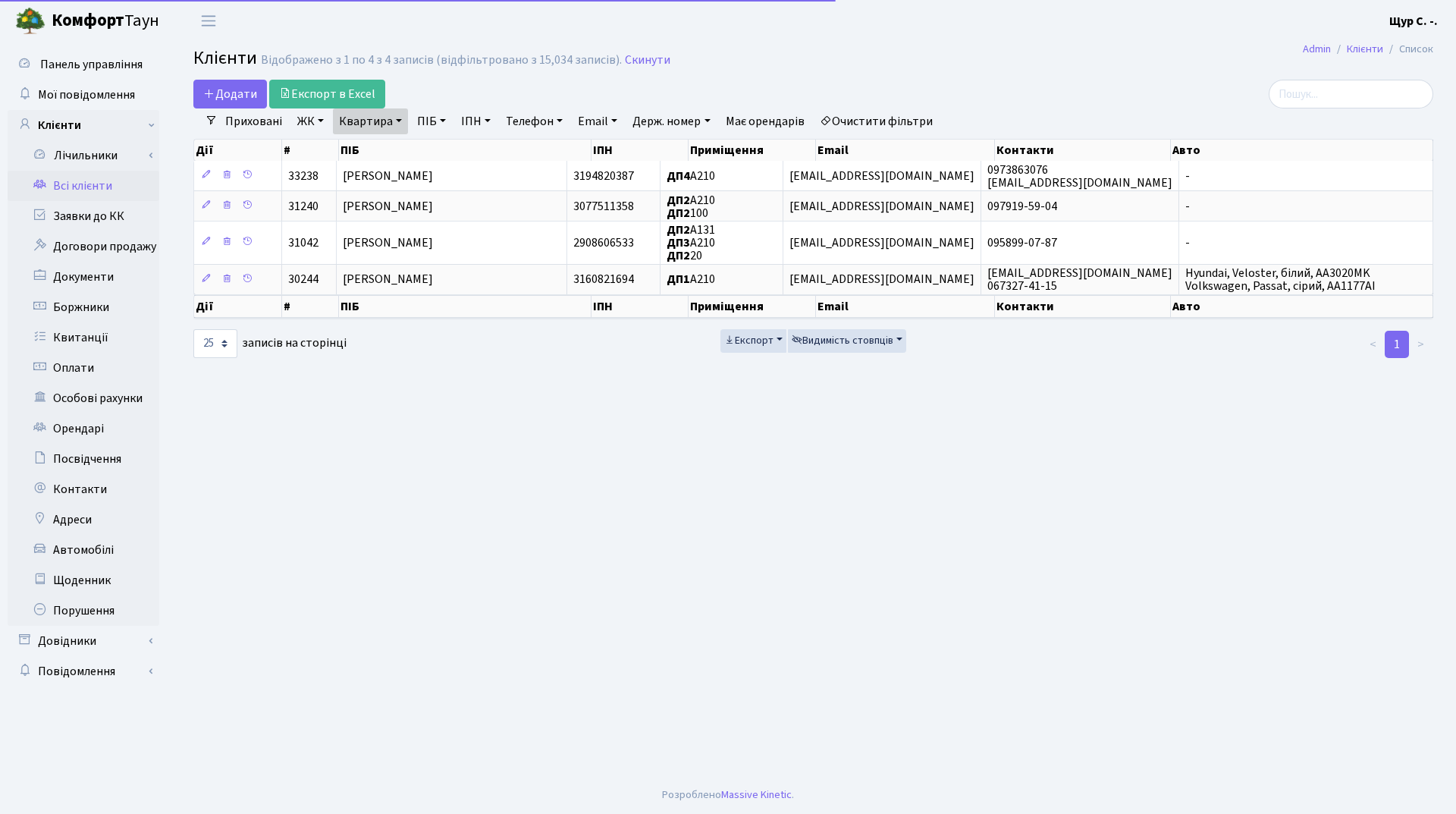
click at [391, 124] on link "Квартира" at bounding box center [371, 121] width 75 height 26
click at [396, 151] on input "а210" at bounding box center [378, 151] width 89 height 29
type input "[PERSON_NAME]"
type input "б91"
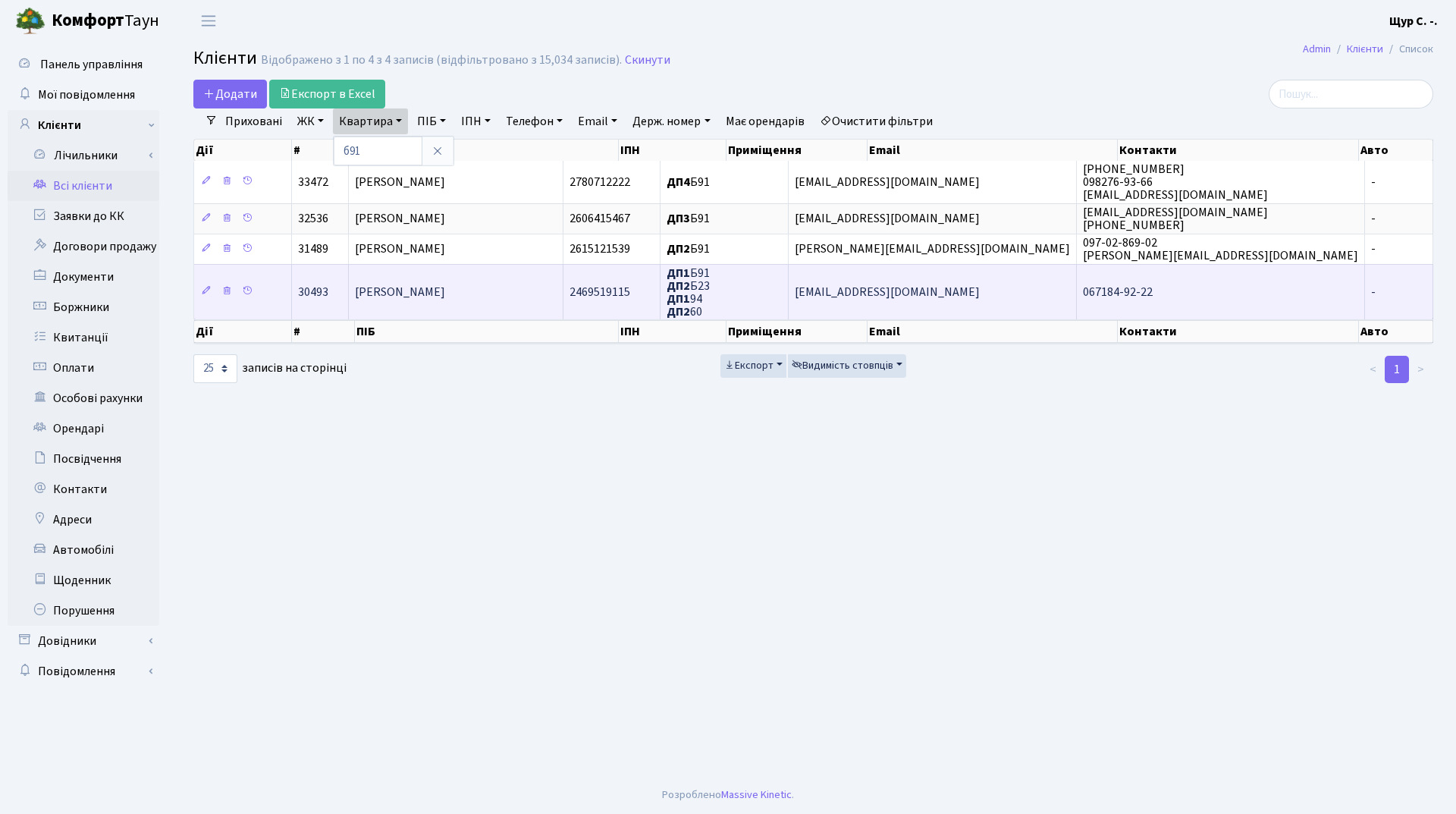
click at [429, 292] on span "[PERSON_NAME]" at bounding box center [400, 291] width 90 height 17
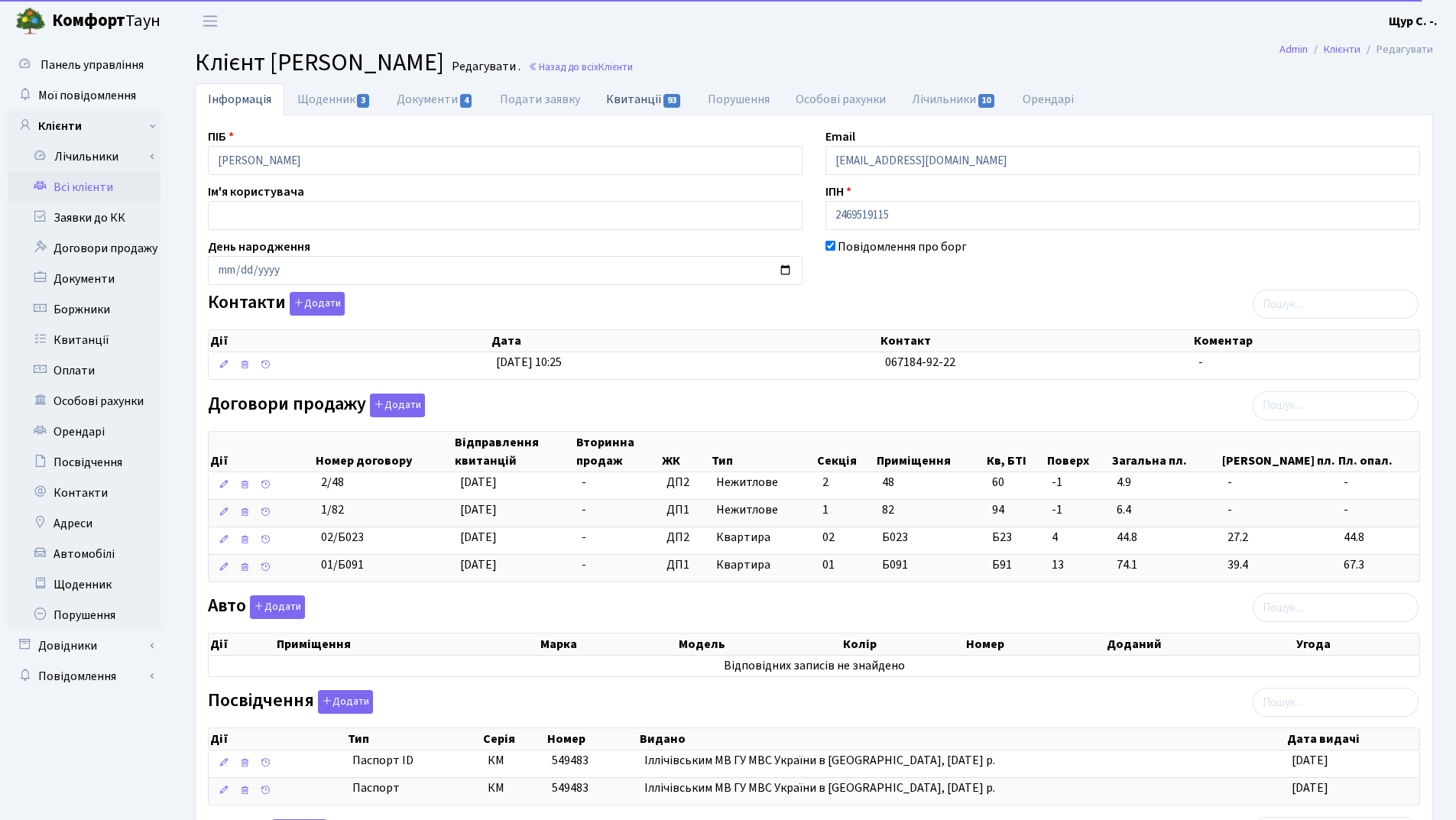
click at [640, 93] on link "Квитанції 93" at bounding box center [644, 99] width 102 height 32
select select "25"
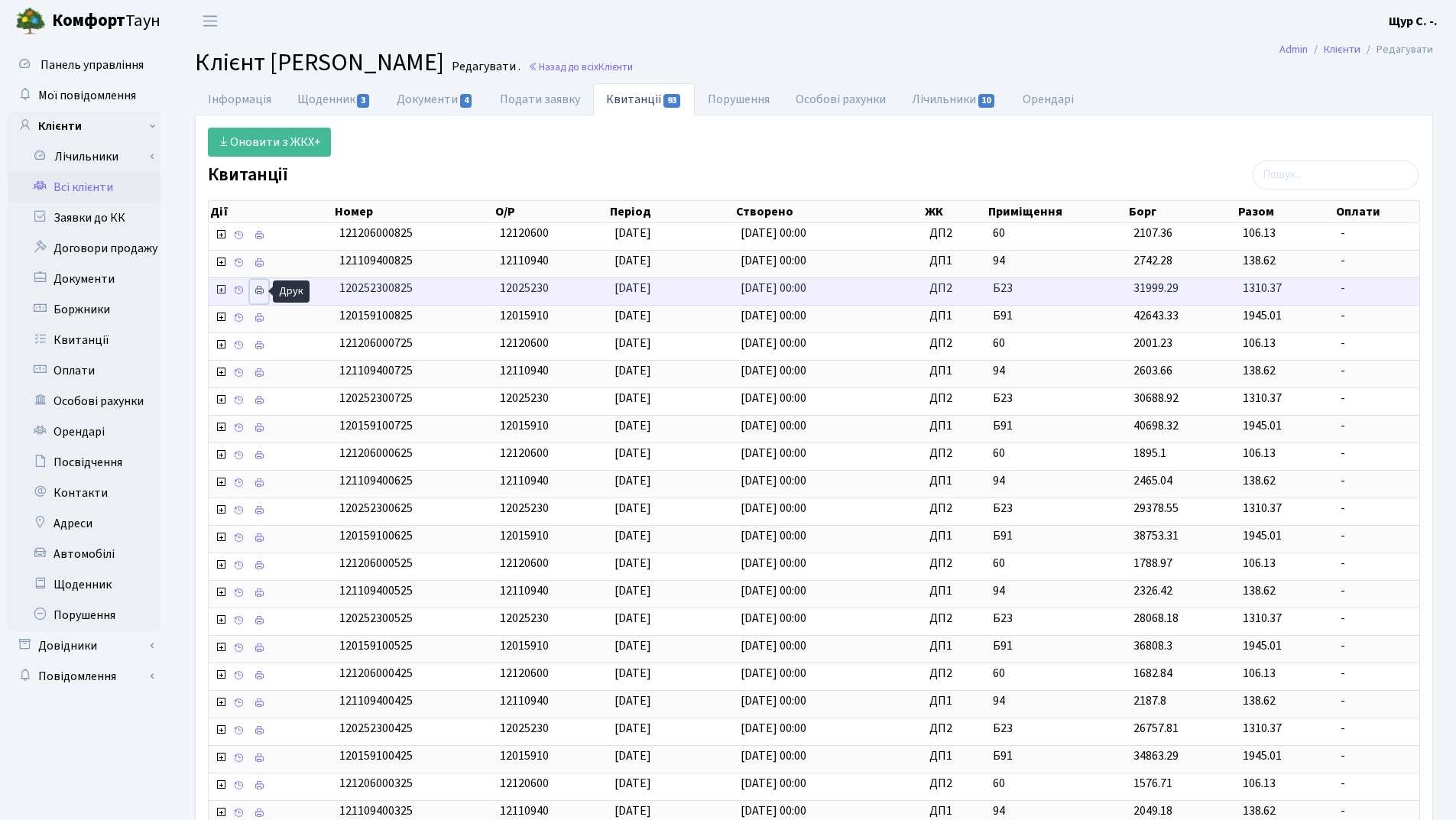
click at [259, 292] on icon at bounding box center [259, 290] width 11 height 11
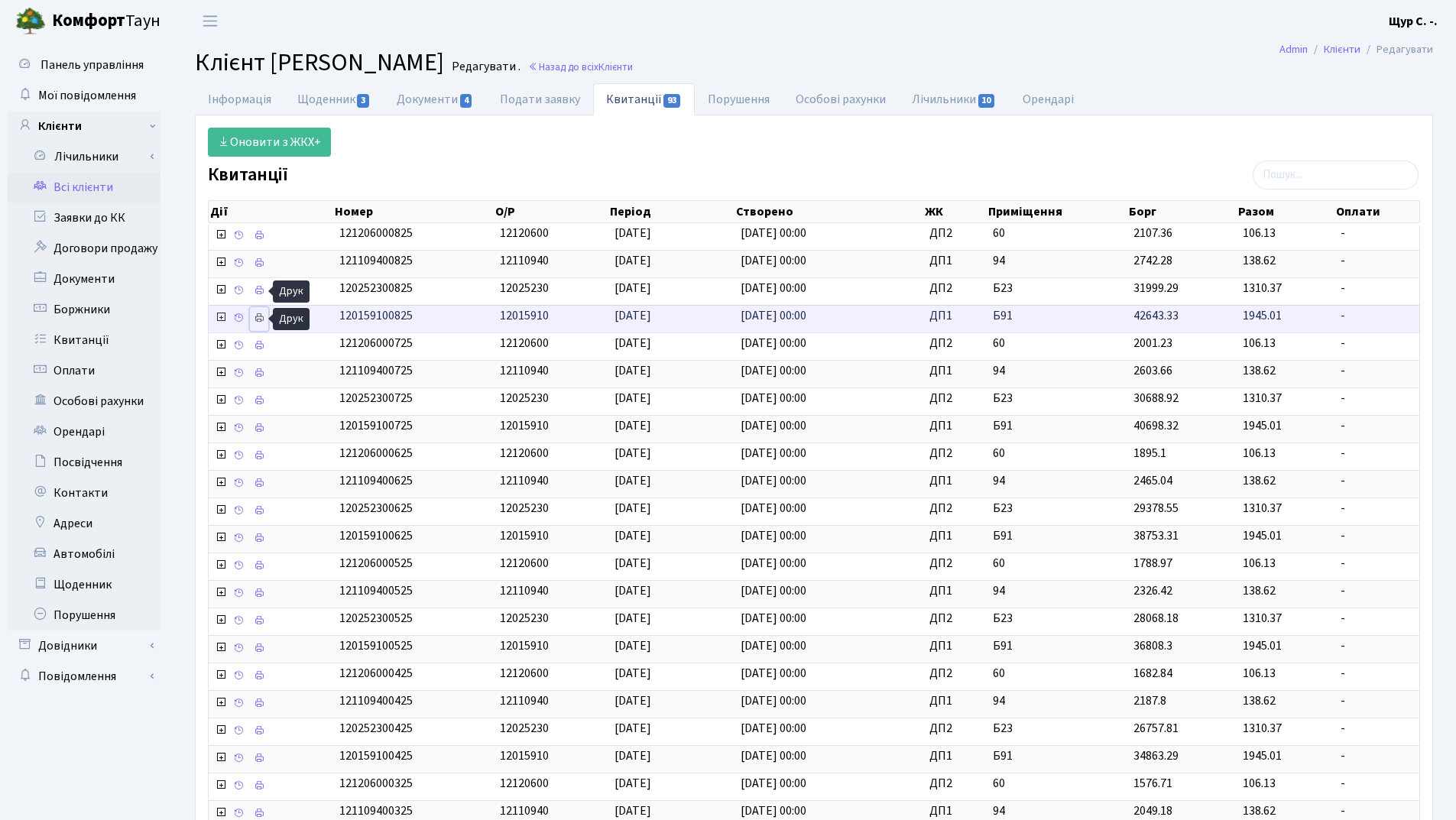
click at [263, 321] on icon at bounding box center [259, 318] width 11 height 11
click at [116, 181] on link "Всі клієнти" at bounding box center [83, 188] width 153 height 31
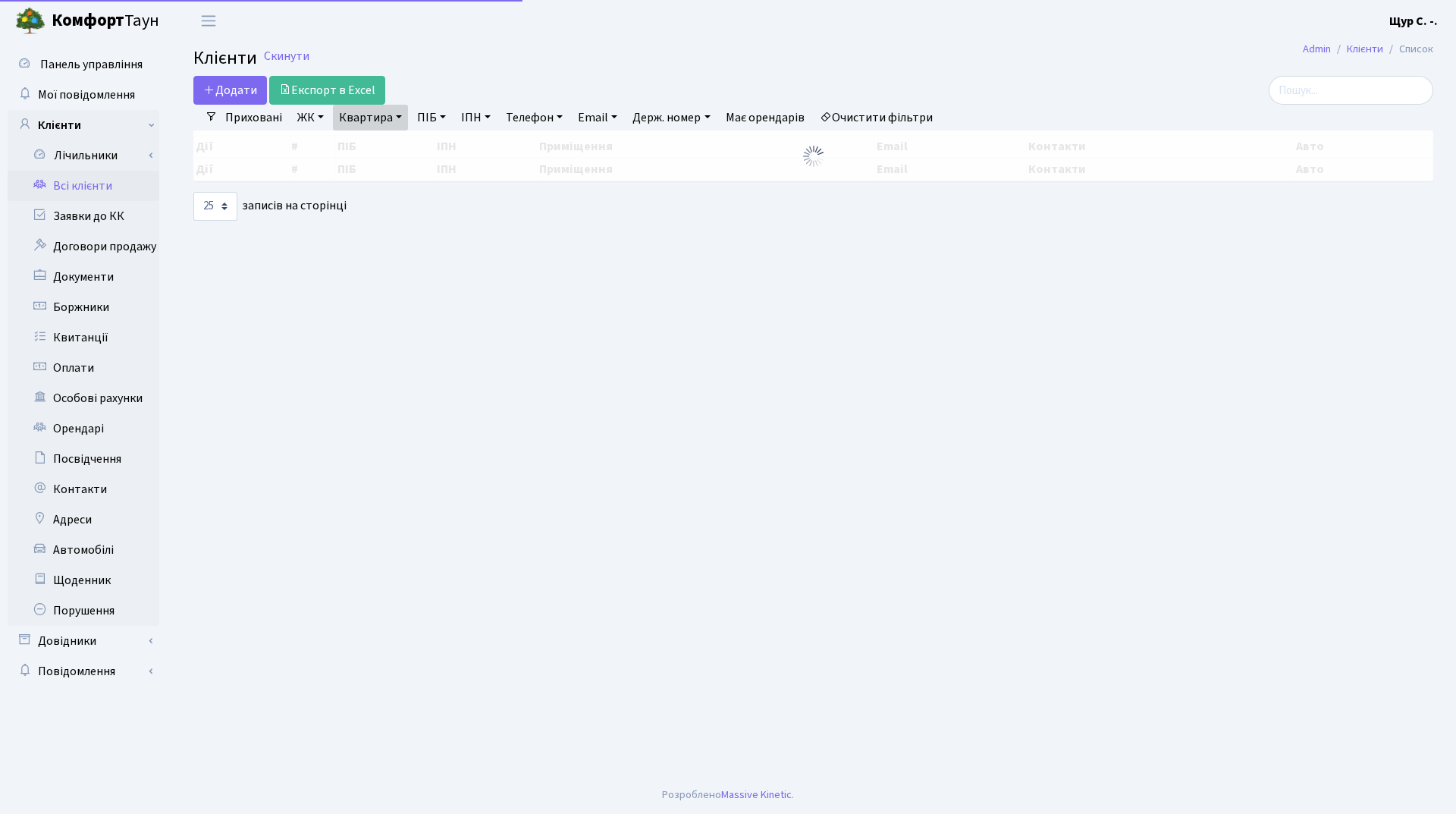
select select "25"
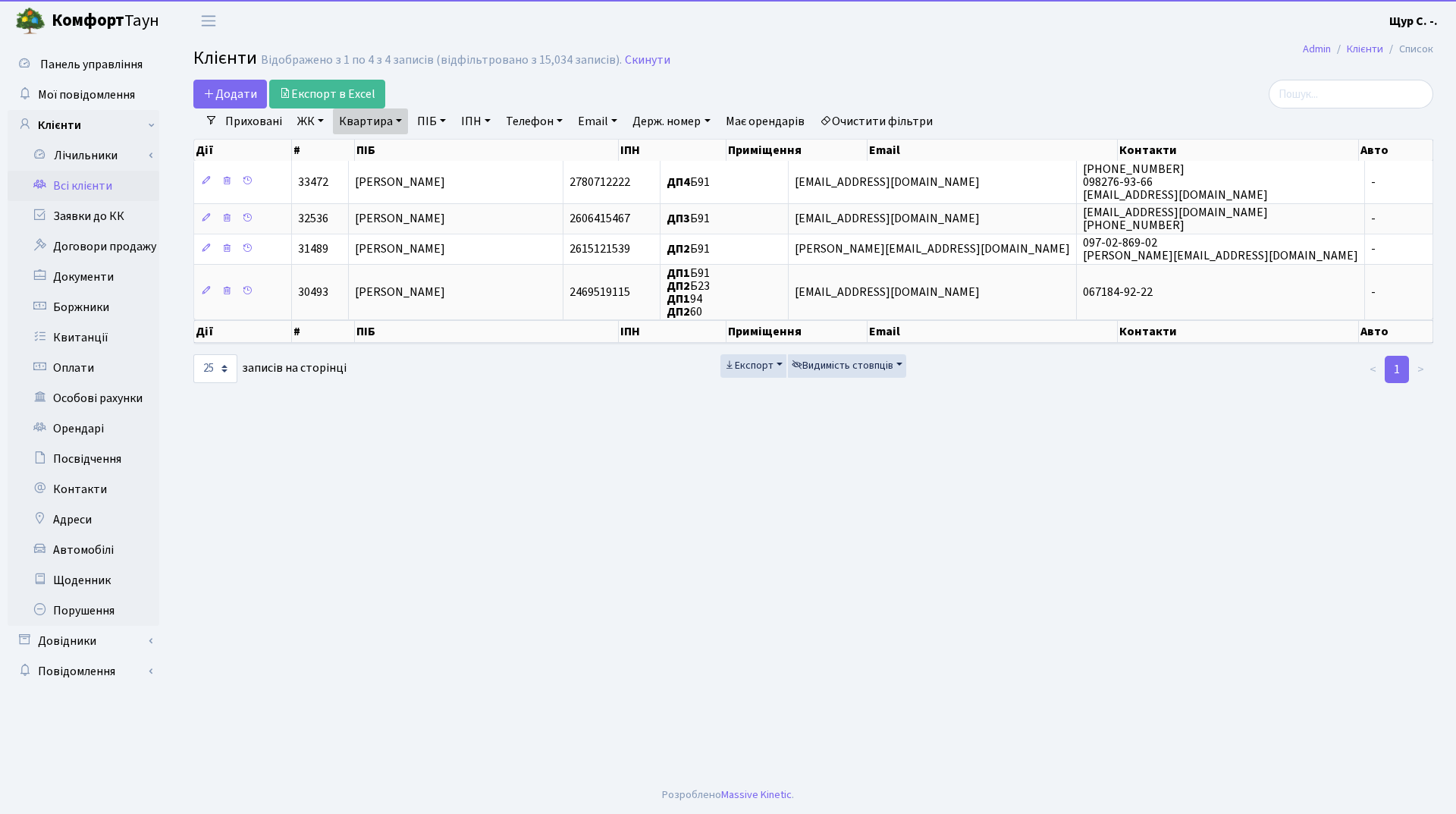
click at [398, 120] on link "Квартира" at bounding box center [371, 121] width 75 height 26
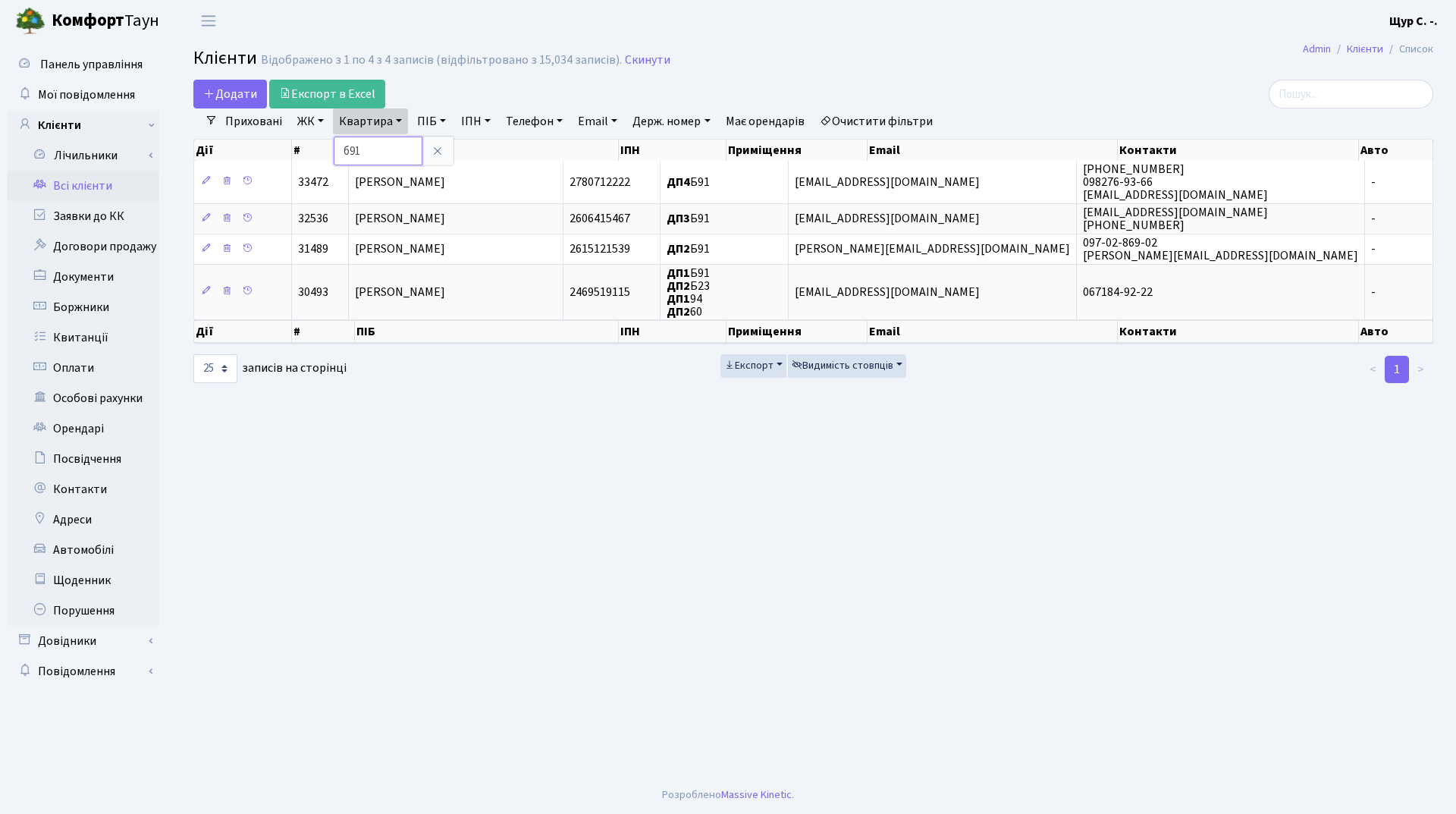
click at [388, 144] on input "б91" at bounding box center [378, 151] width 89 height 29
type input "б"
type input "а56"
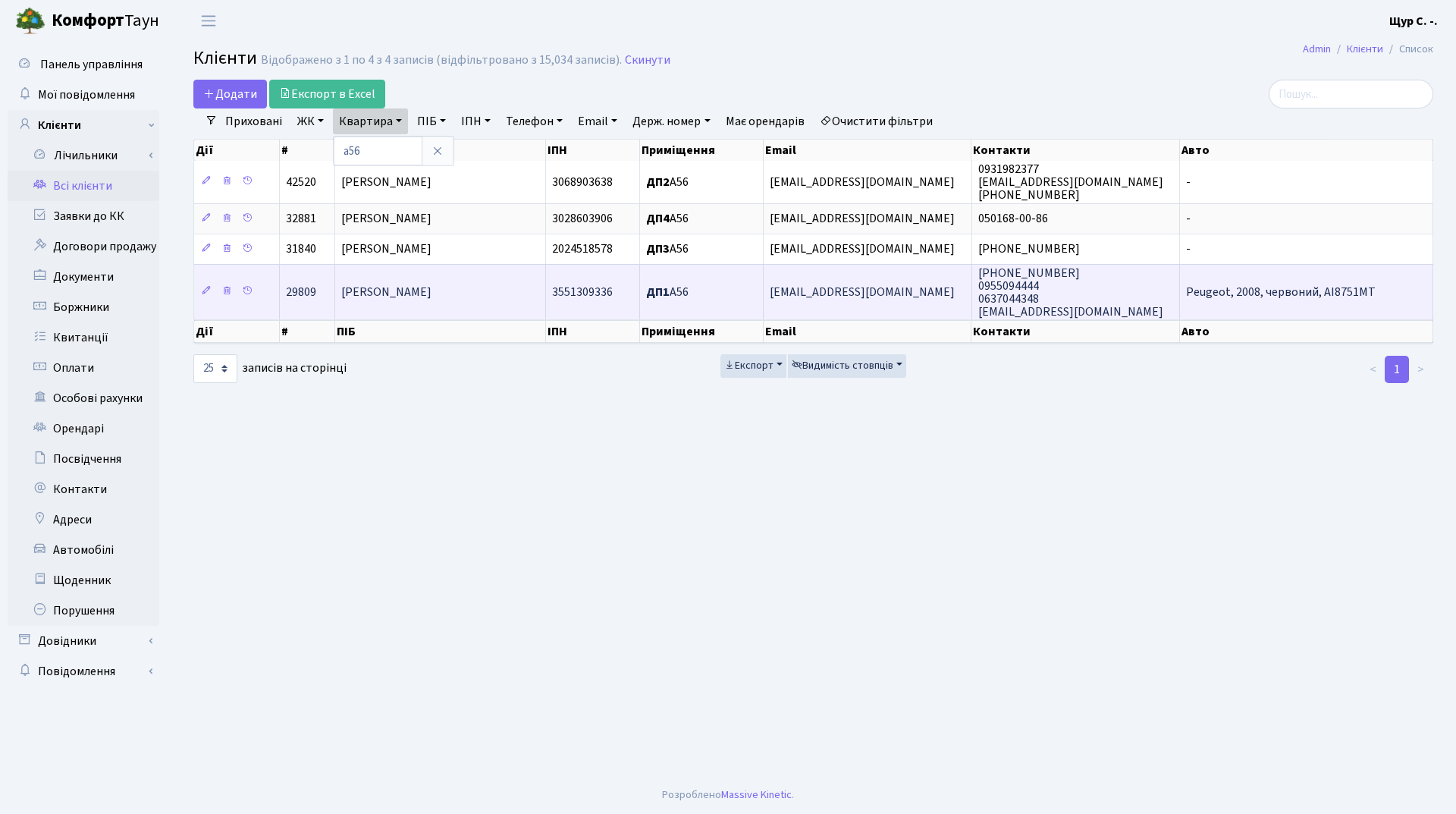
click at [432, 298] on span "[PERSON_NAME]" at bounding box center [386, 291] width 90 height 17
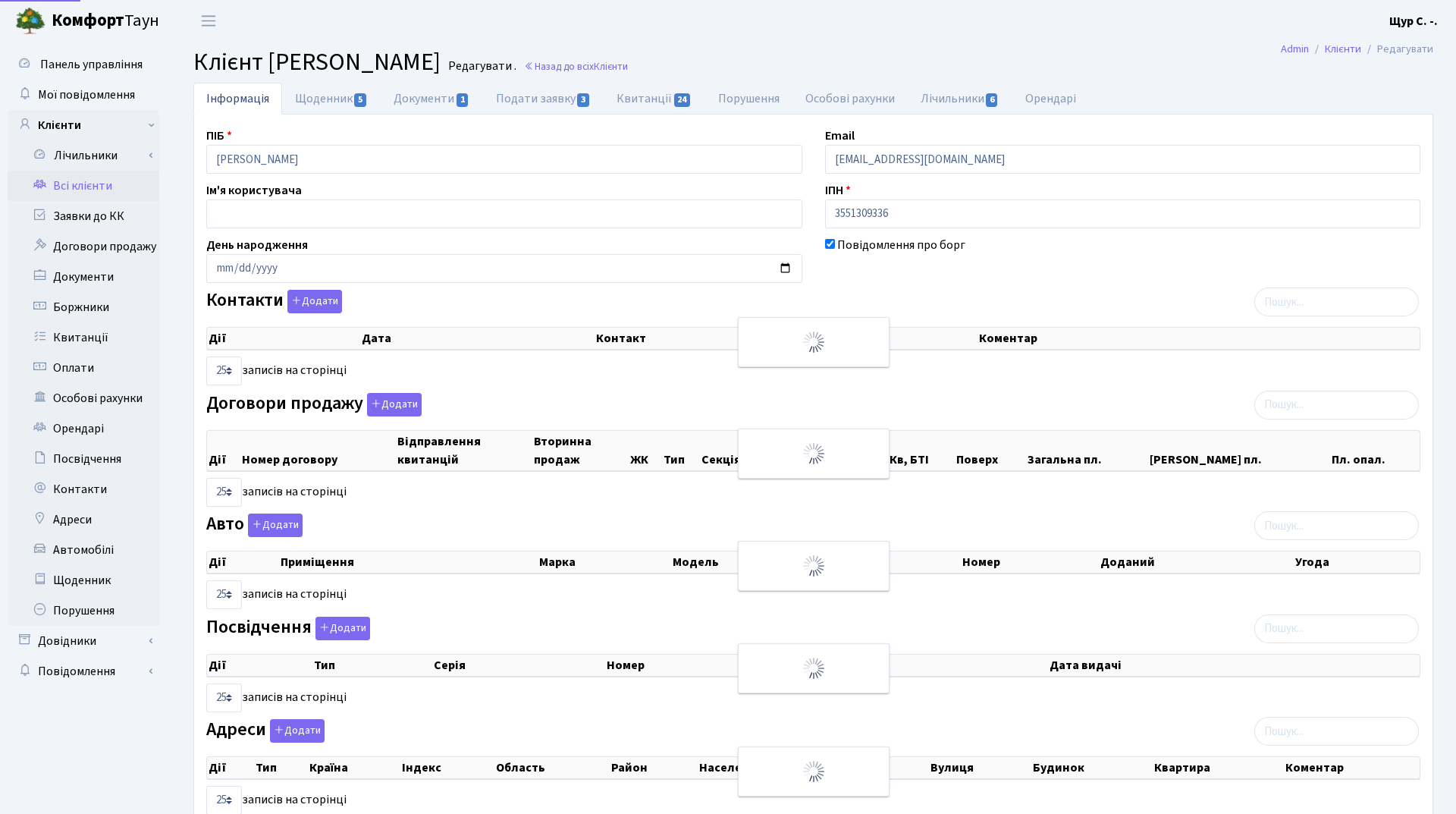
select select "25"
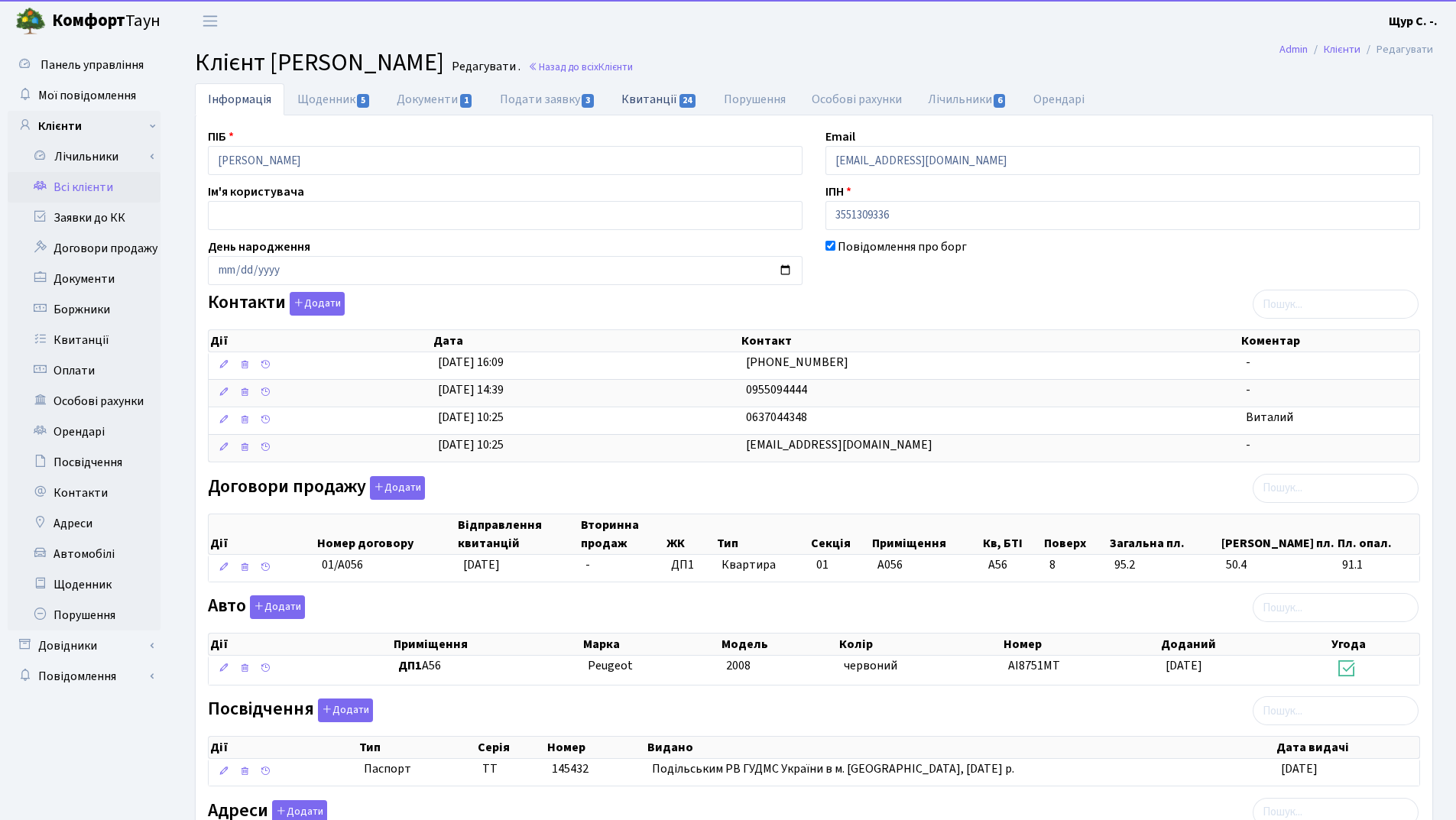
click at [650, 101] on link "Квитанції 24" at bounding box center [659, 99] width 102 height 32
select select "25"
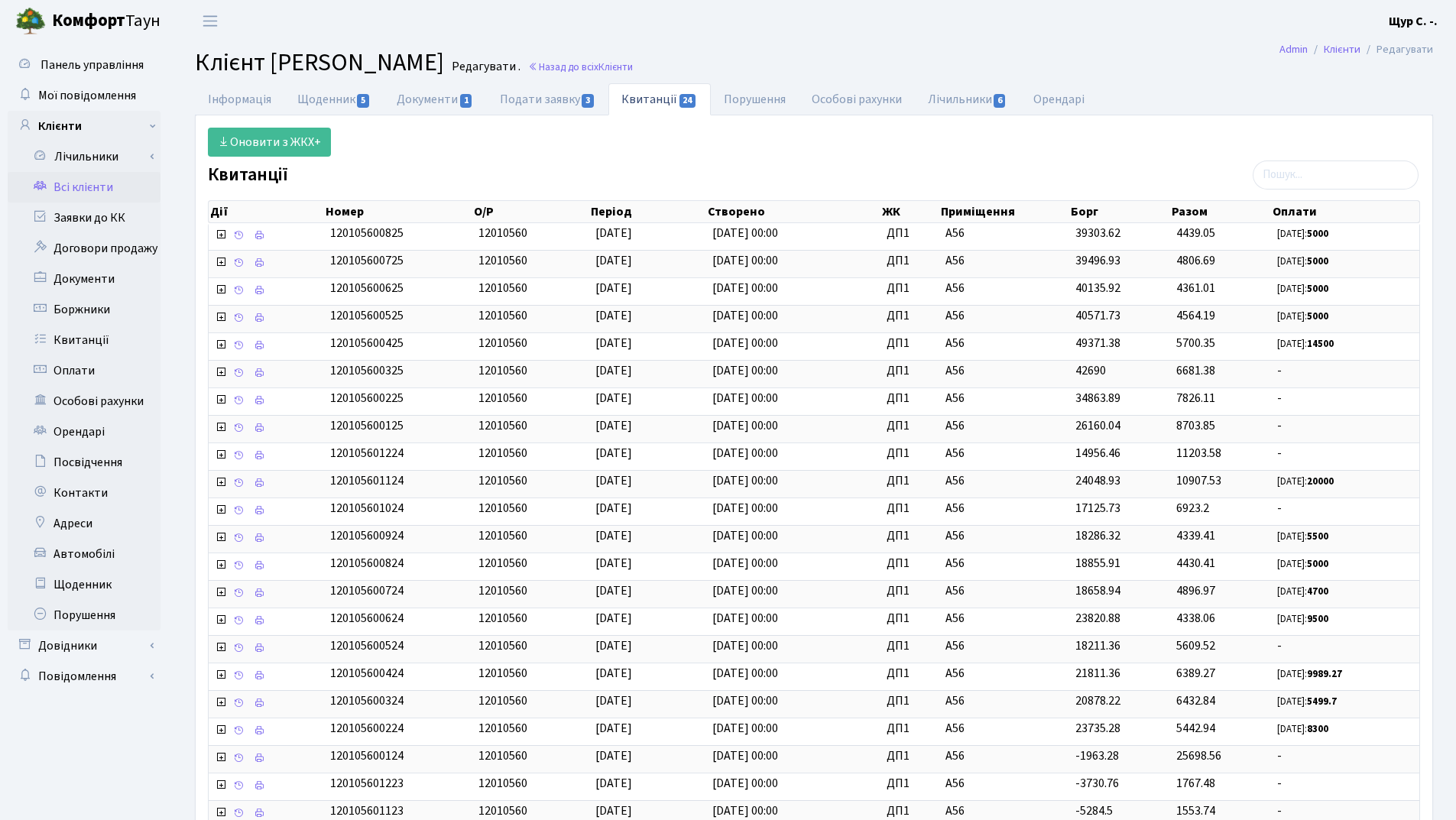
click at [82, 190] on link "Всі клієнти" at bounding box center [83, 188] width 153 height 31
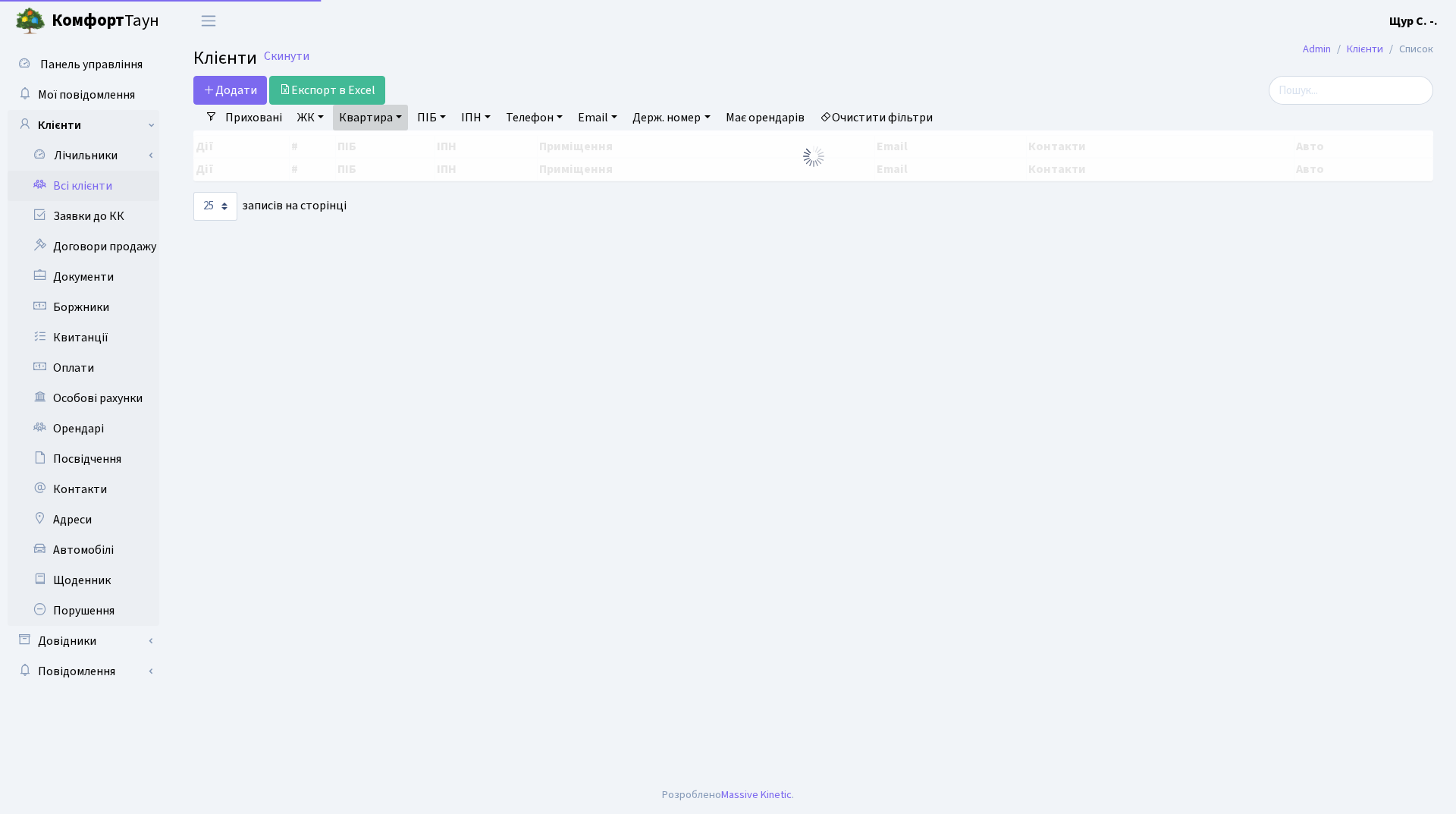
select select "25"
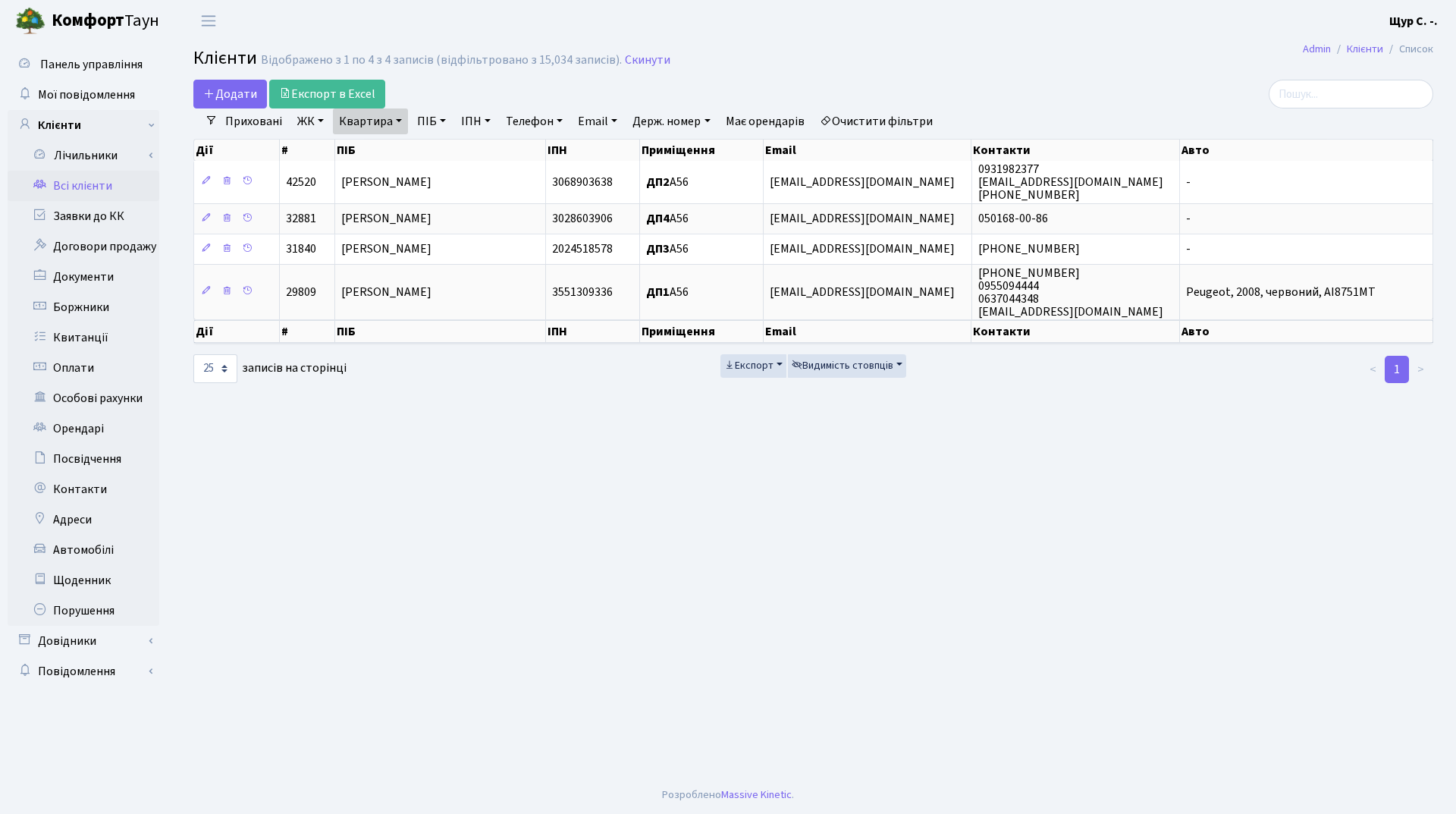
click at [400, 120] on link "Квартира" at bounding box center [371, 121] width 75 height 26
click at [394, 150] on input "а56" at bounding box center [378, 151] width 89 height 29
type input "[PERSON_NAME]"
type input "391"
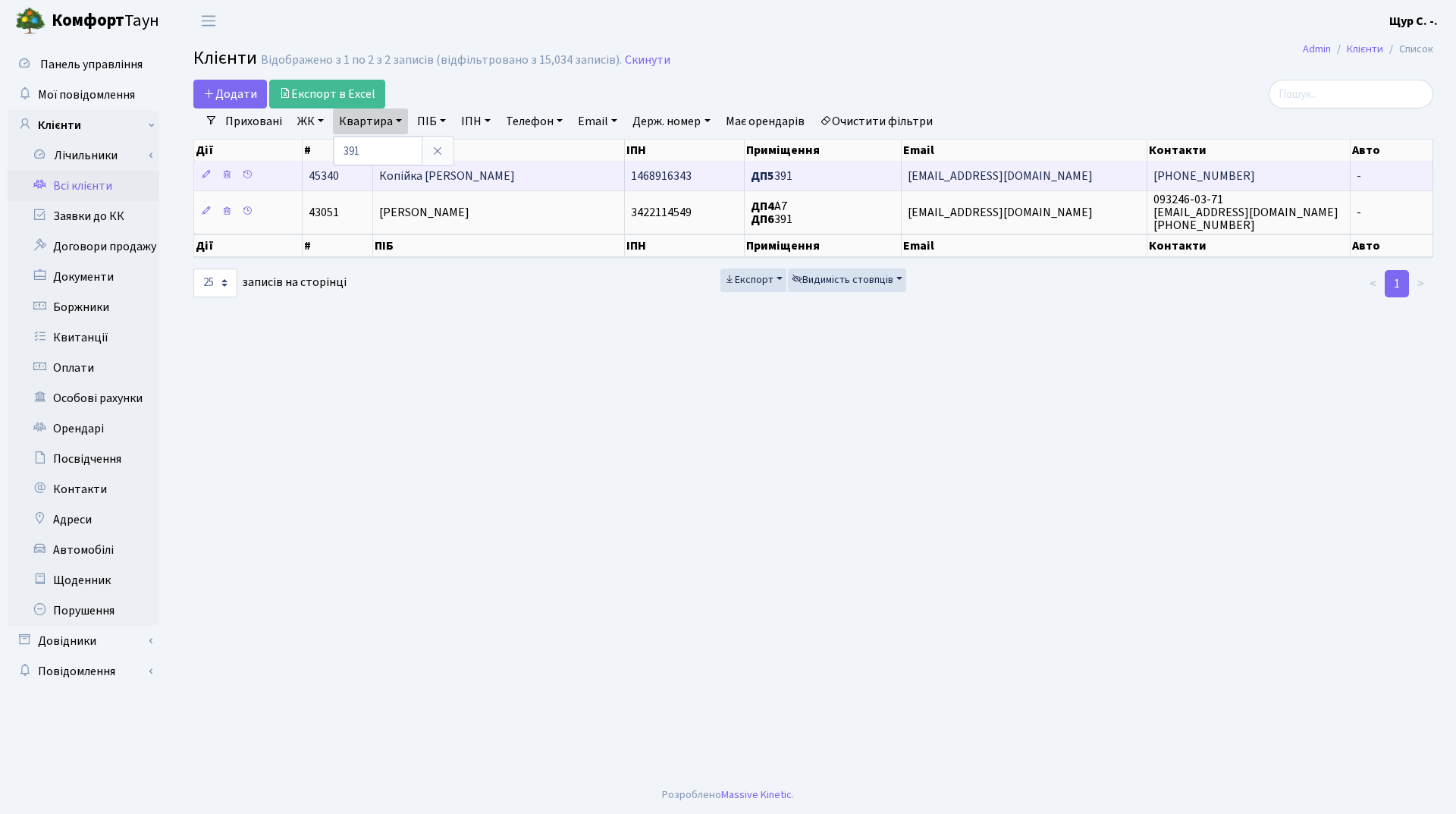
click at [469, 169] on span "Копійка [PERSON_NAME]" at bounding box center [447, 176] width 136 height 17
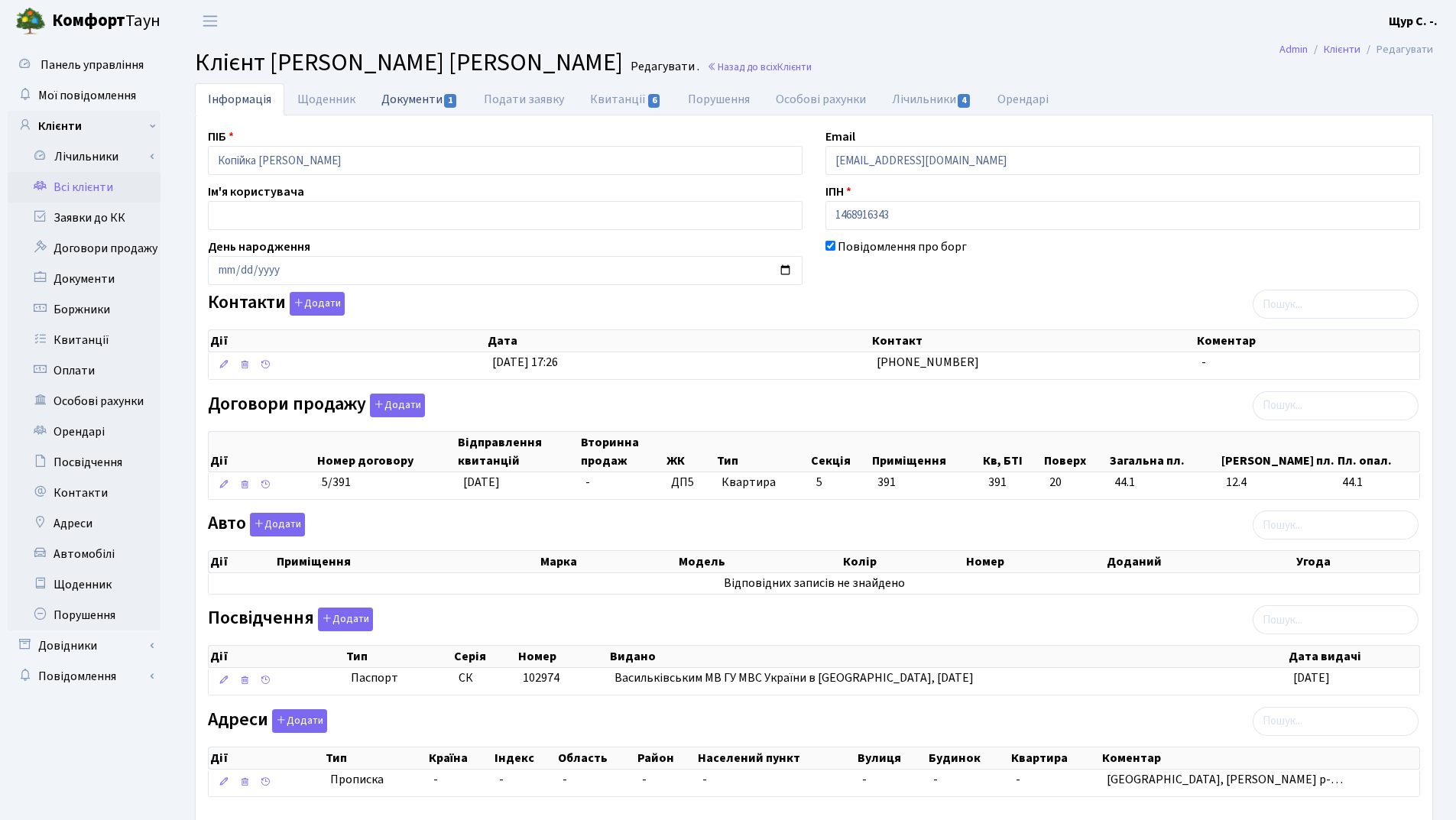
click at [428, 100] on link "Документи 1" at bounding box center [419, 99] width 103 height 32
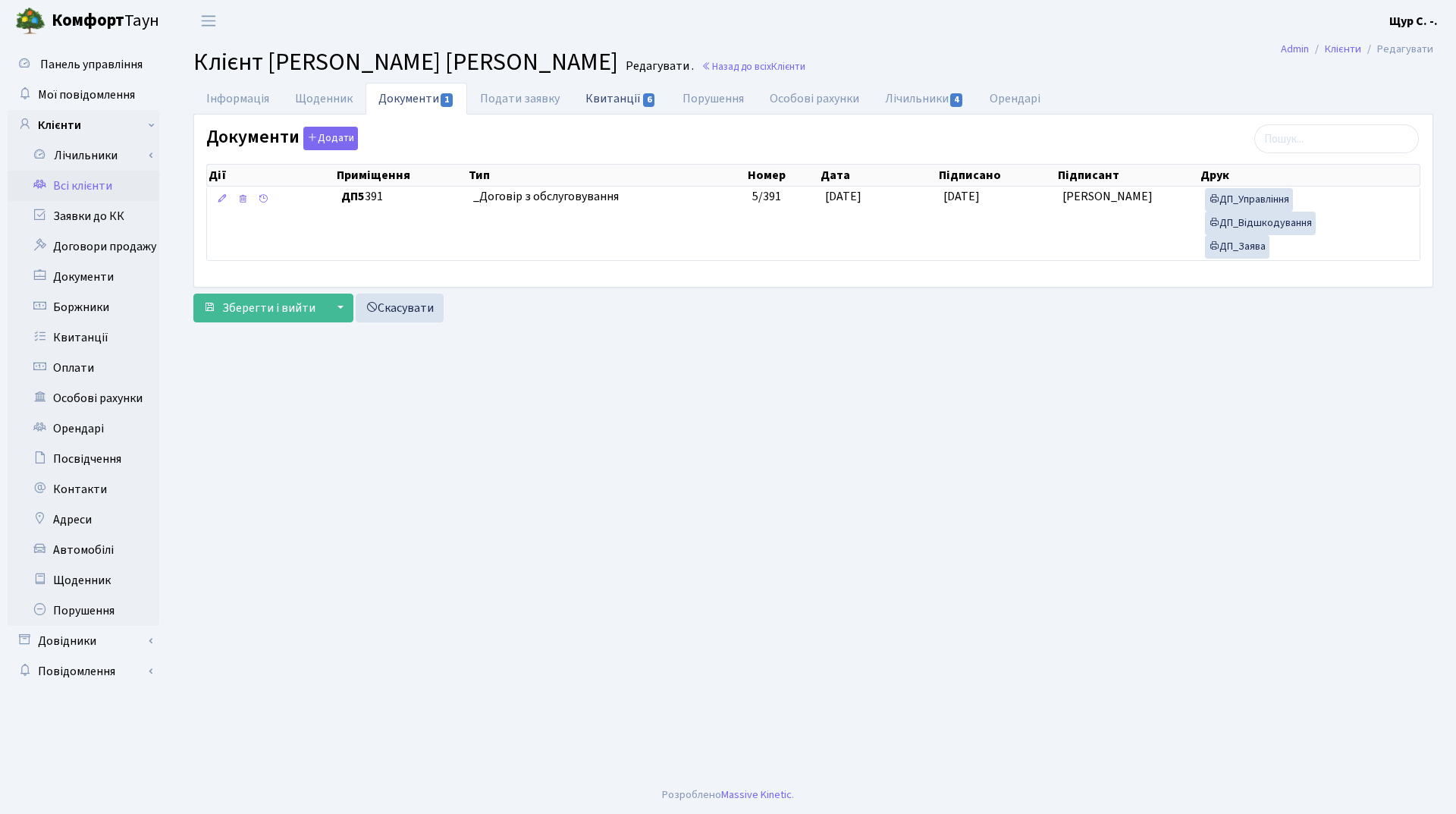
click at [601, 100] on link "Квитанції 6" at bounding box center [620, 98] width 96 height 31
select select "25"
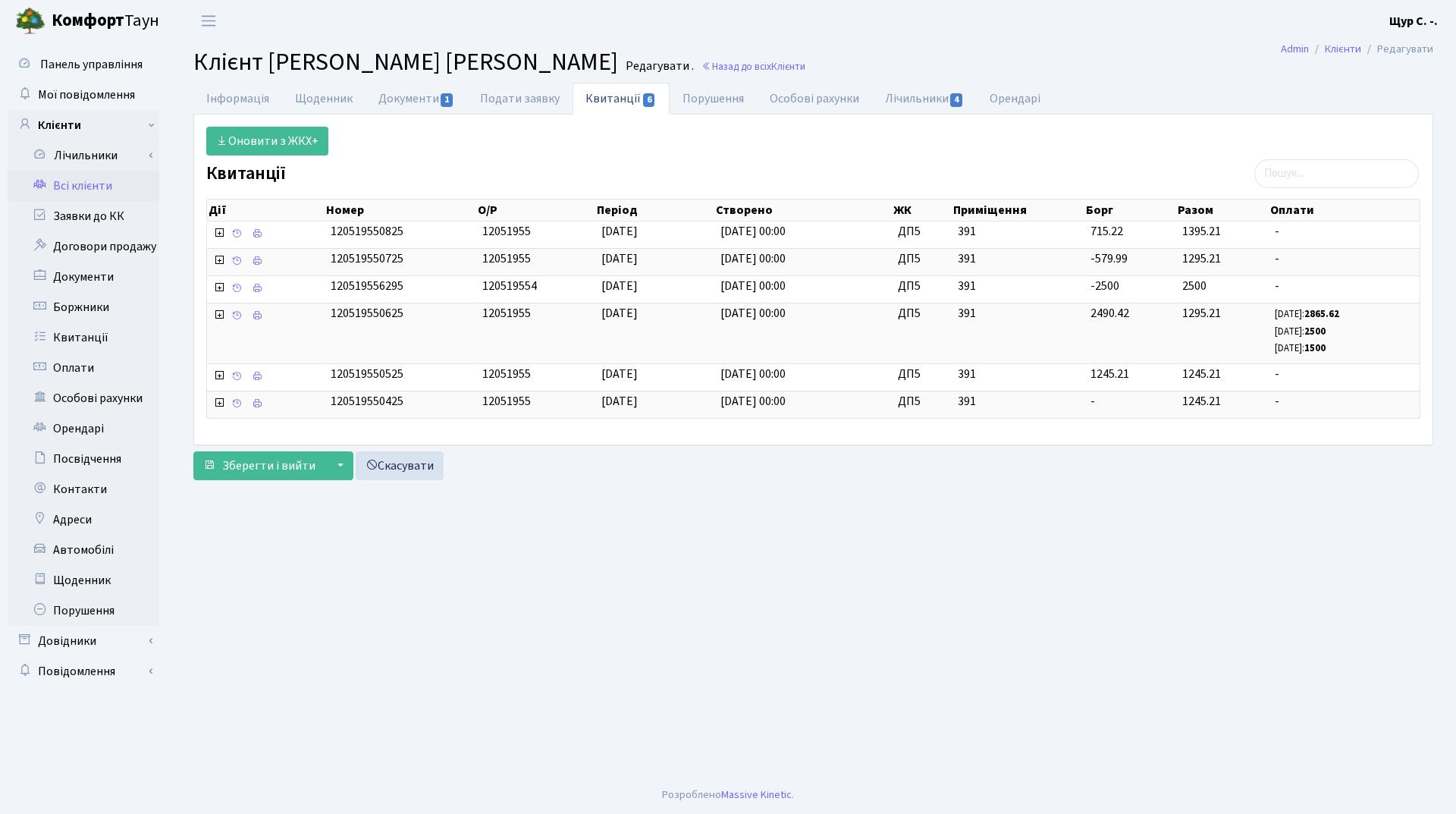
click at [104, 187] on link "Всі клієнти" at bounding box center [83, 186] width 152 height 31
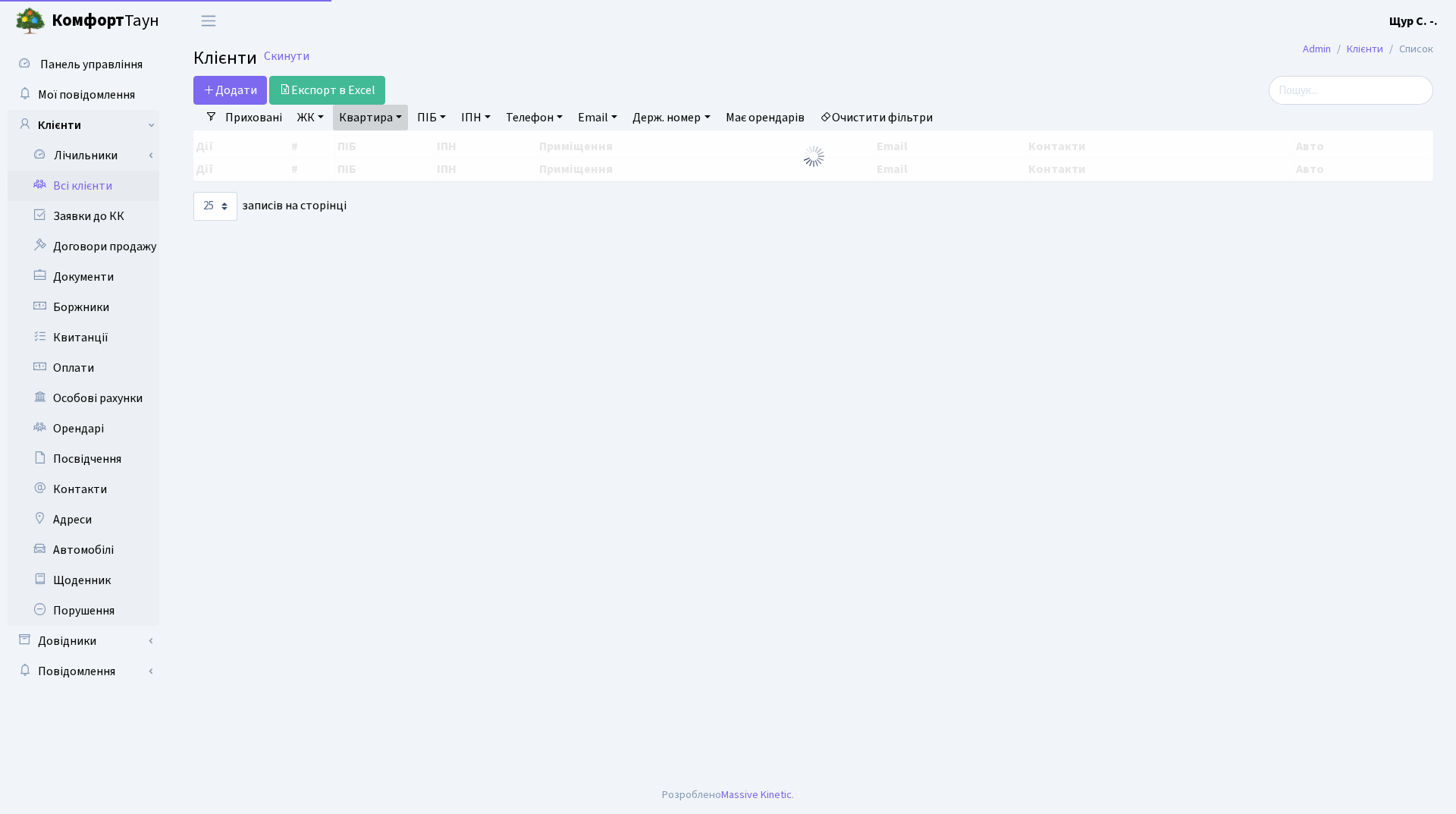
select select "25"
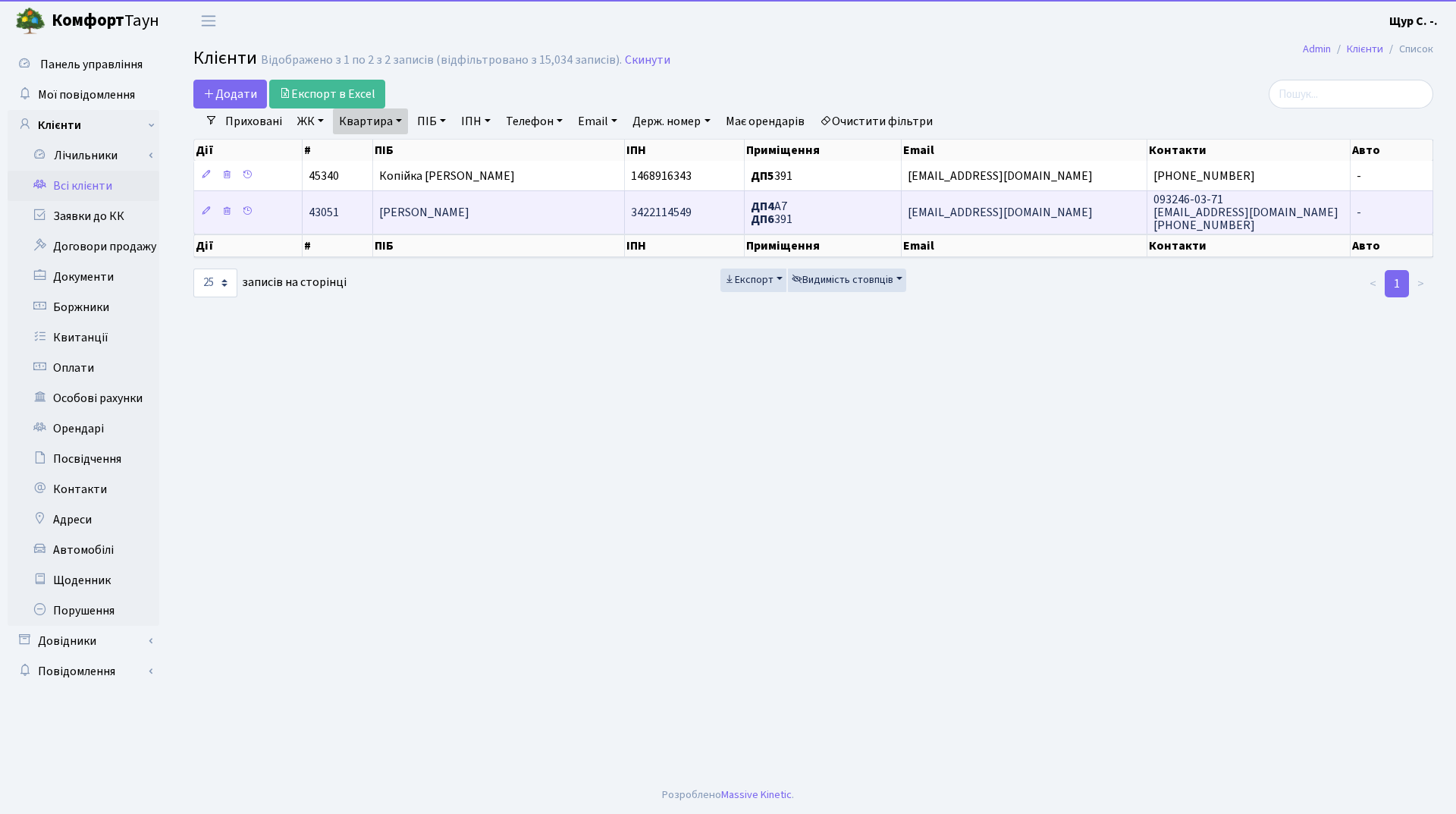
click at [447, 211] on span "Губенко [PERSON_NAME]" at bounding box center [425, 212] width 90 height 17
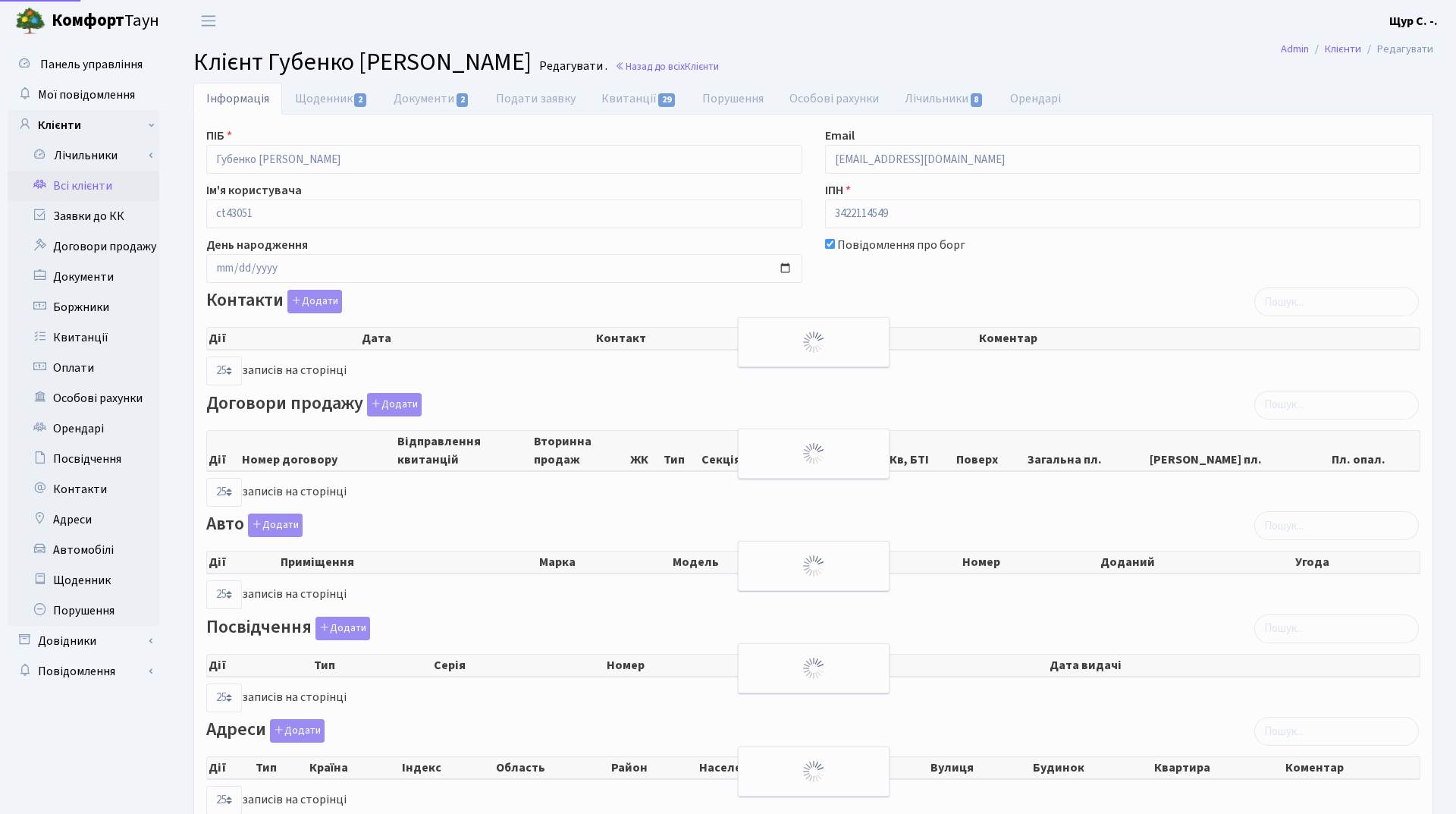
select select "25"
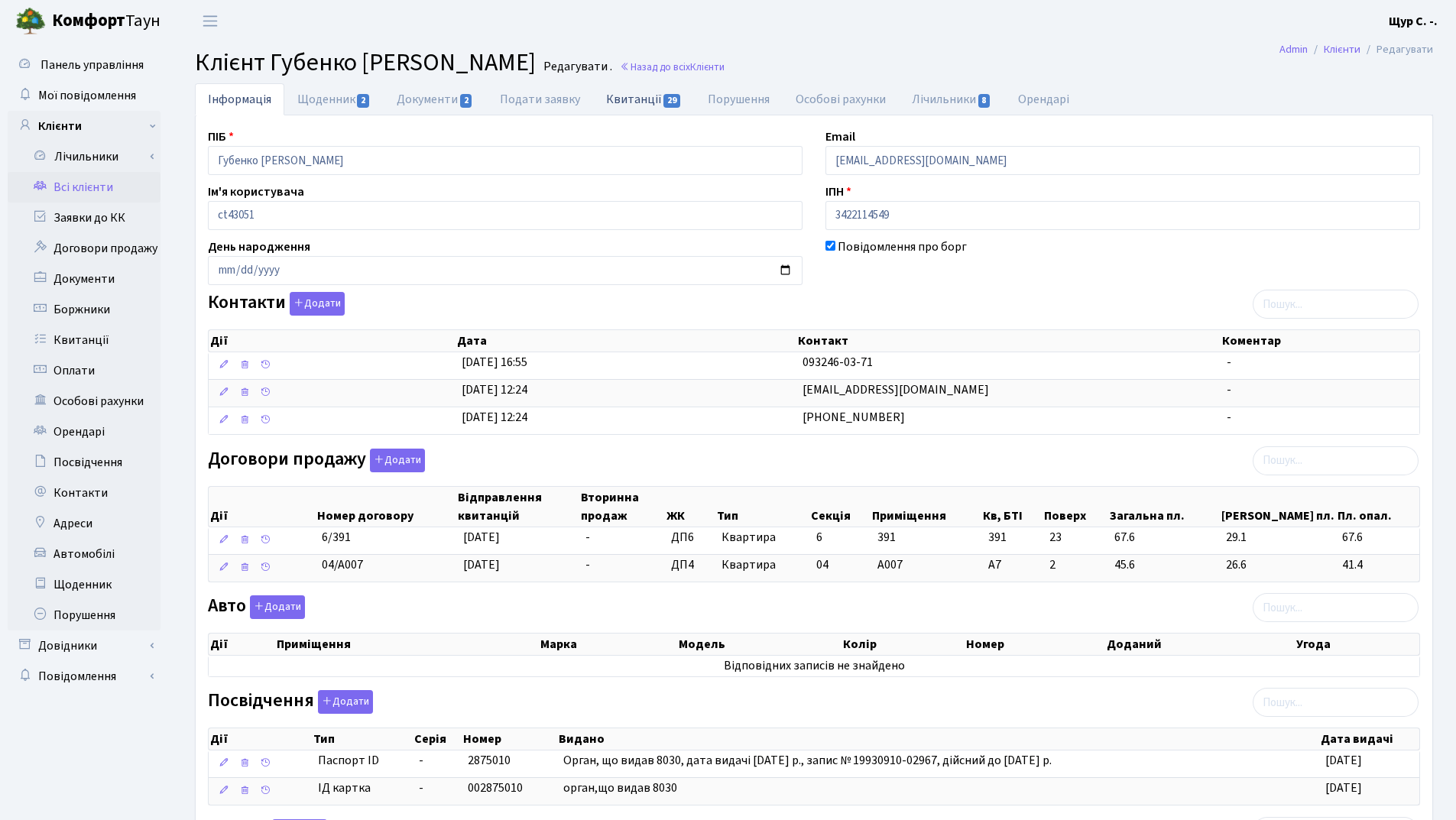
click at [645, 101] on link "Квитанції 29" at bounding box center [644, 99] width 102 height 32
select select "25"
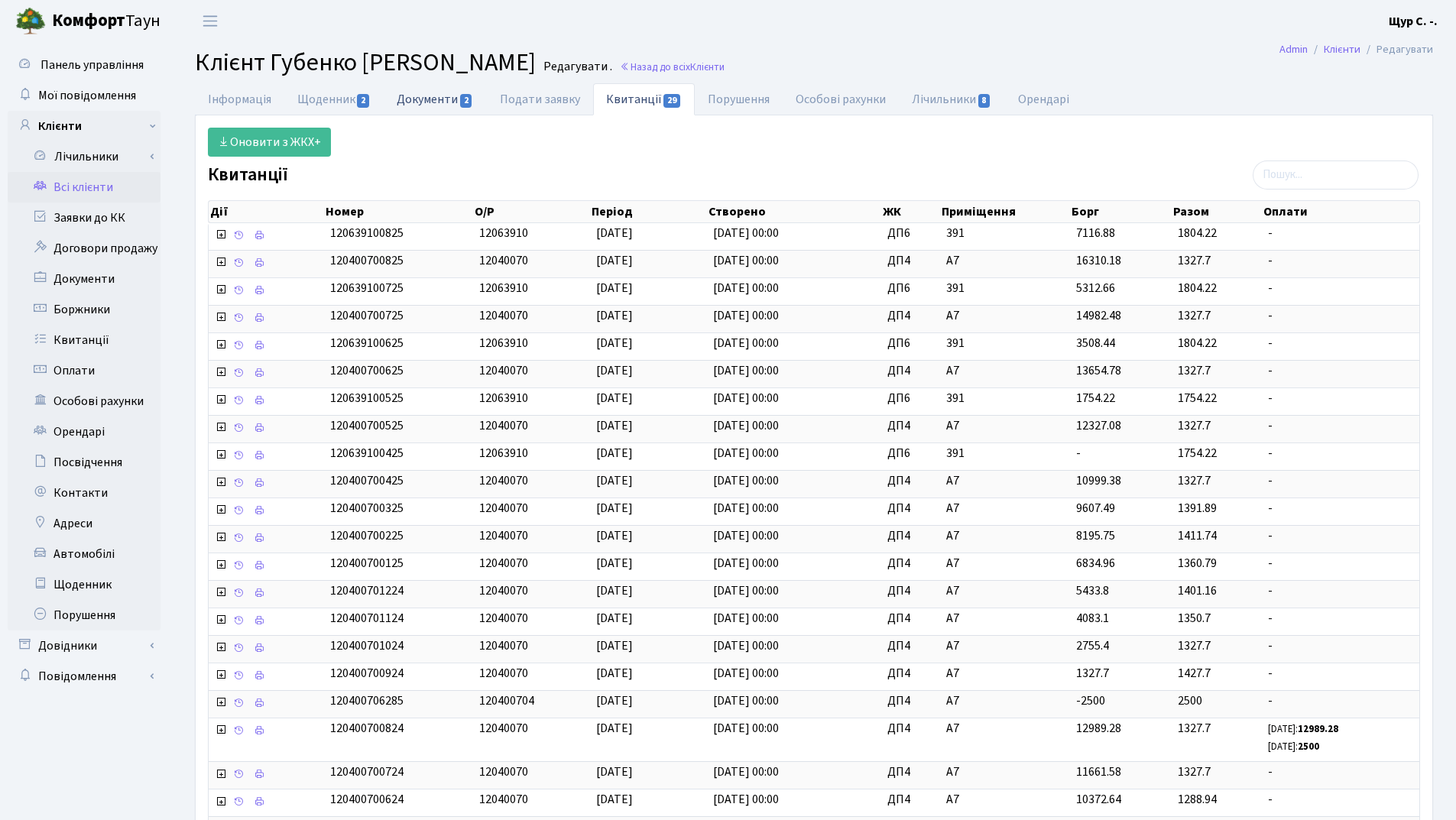
click at [433, 99] on link "Документи 2" at bounding box center [434, 99] width 103 height 32
select select "25"
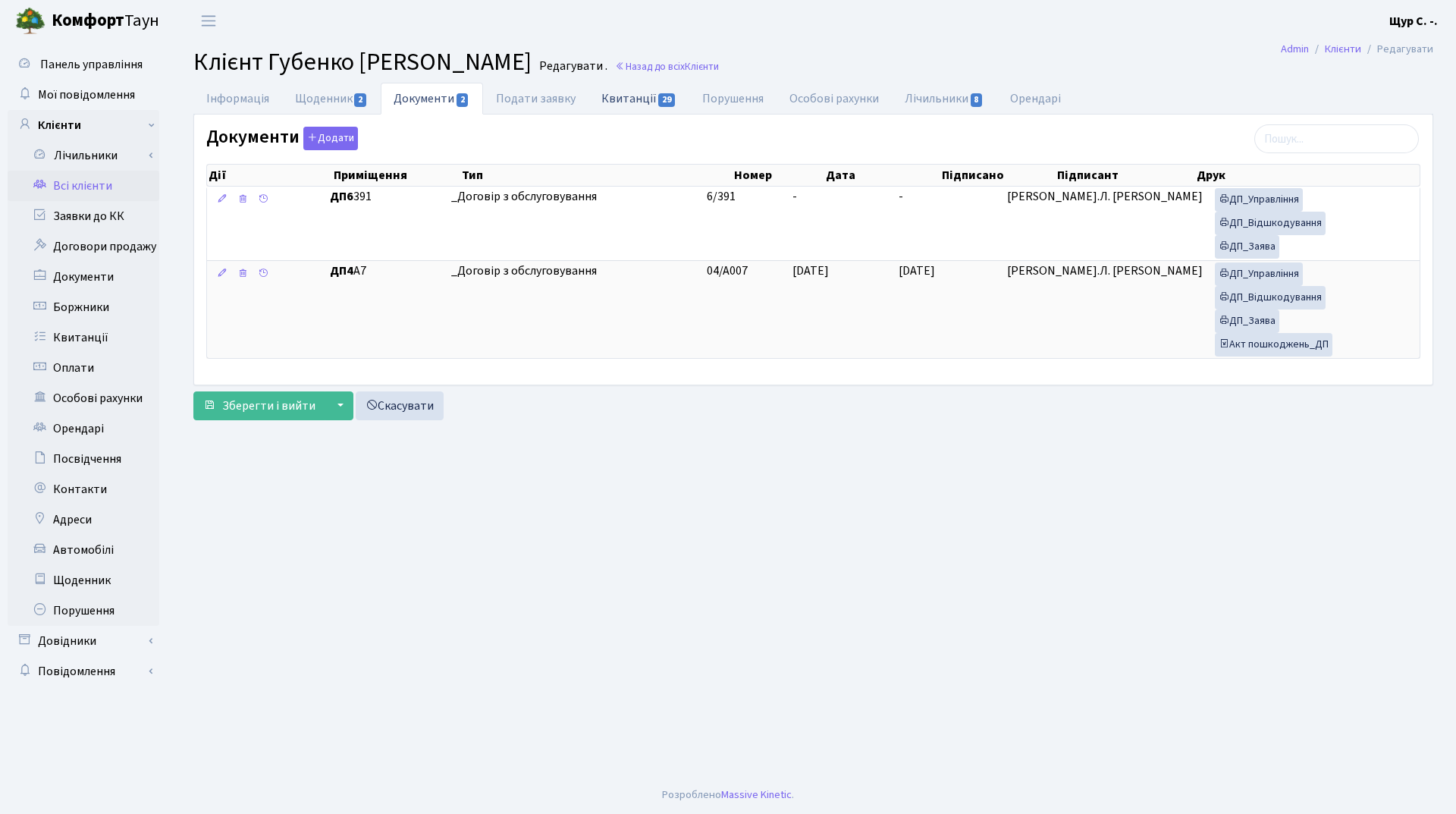
click at [645, 93] on link "Квитанції 29" at bounding box center [639, 98] width 101 height 31
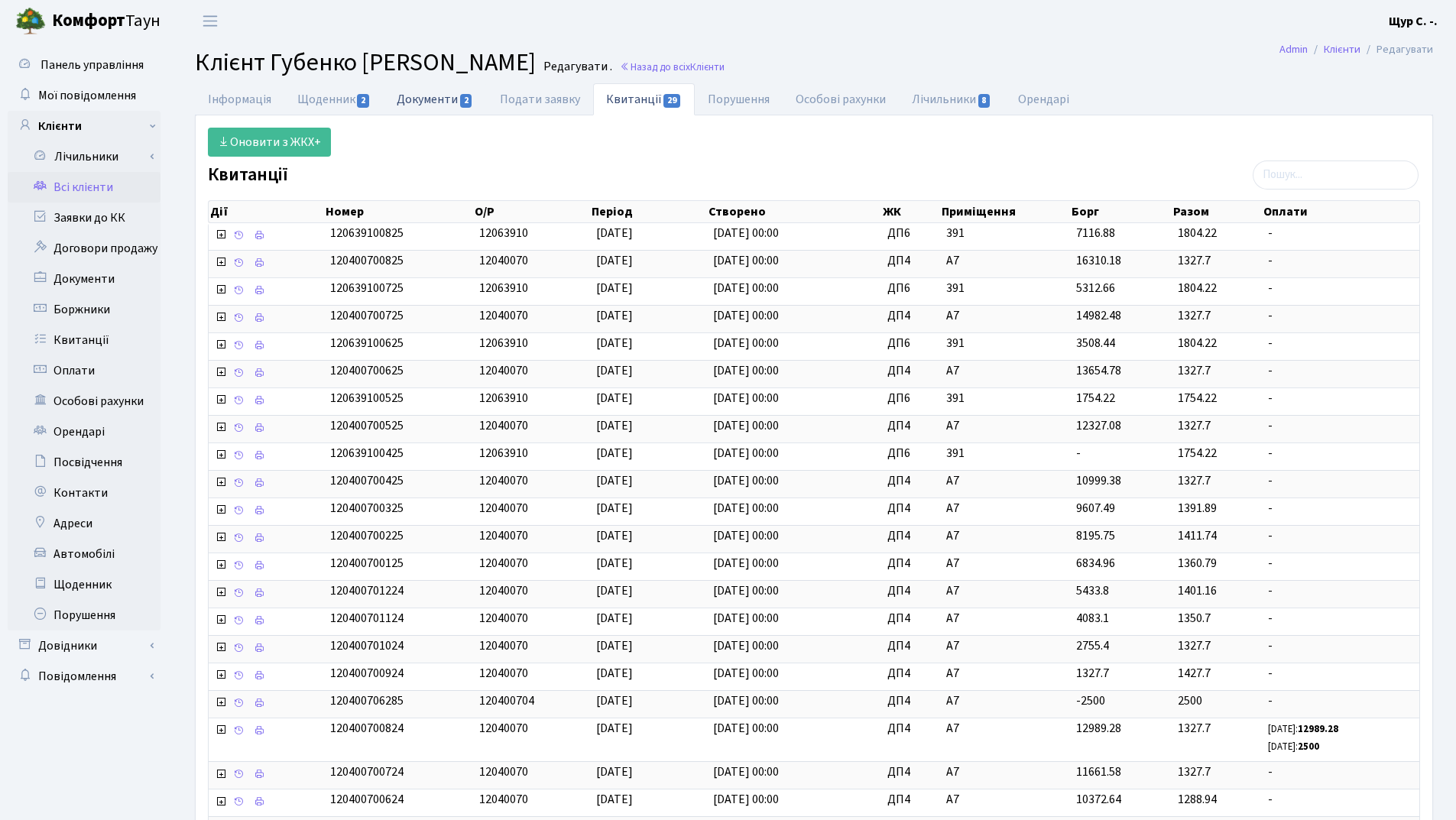
click at [434, 98] on link "Документи 2" at bounding box center [434, 99] width 103 height 32
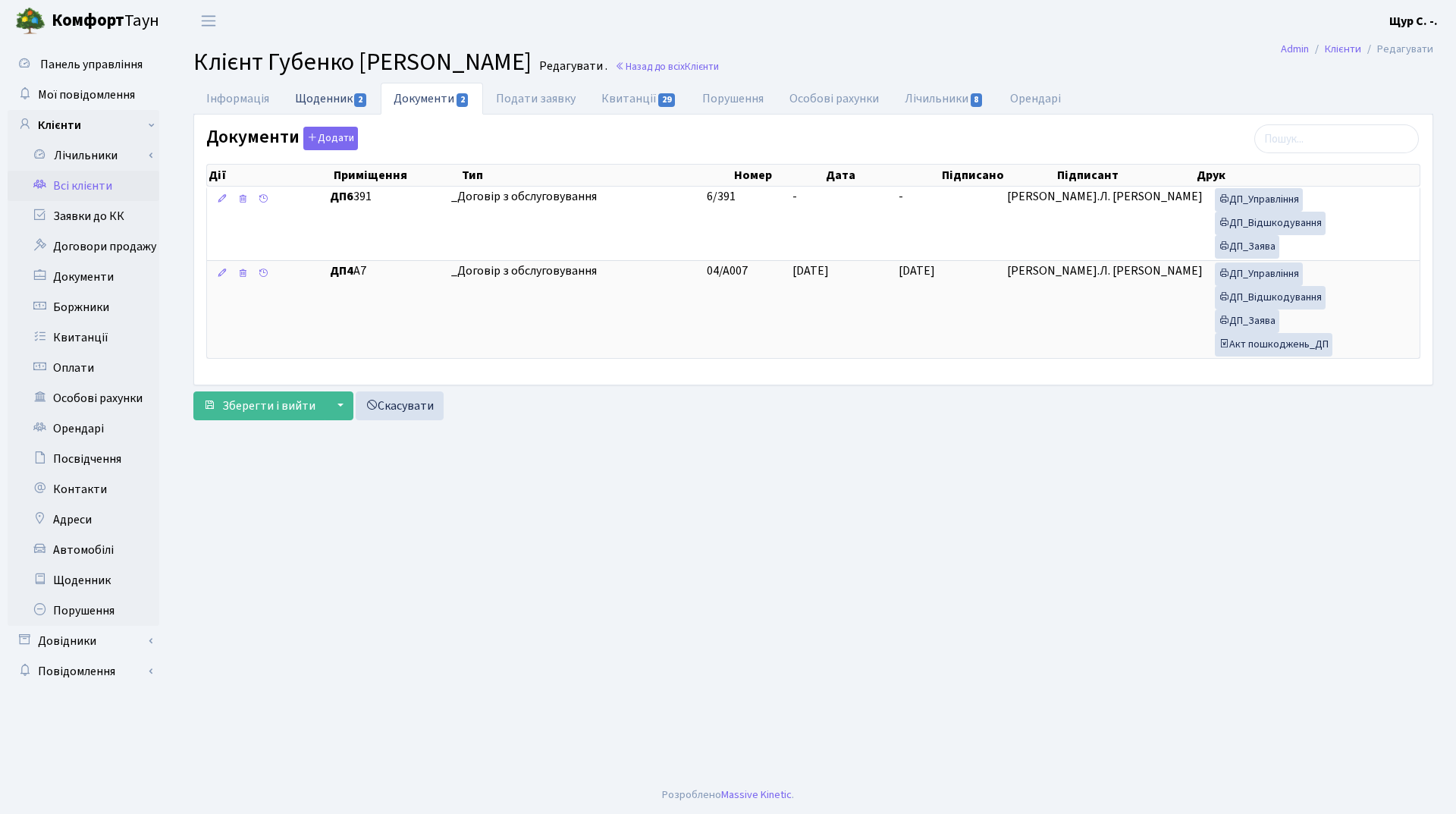
click at [323, 100] on link "Щоденник 2" at bounding box center [331, 98] width 99 height 31
select select "25"
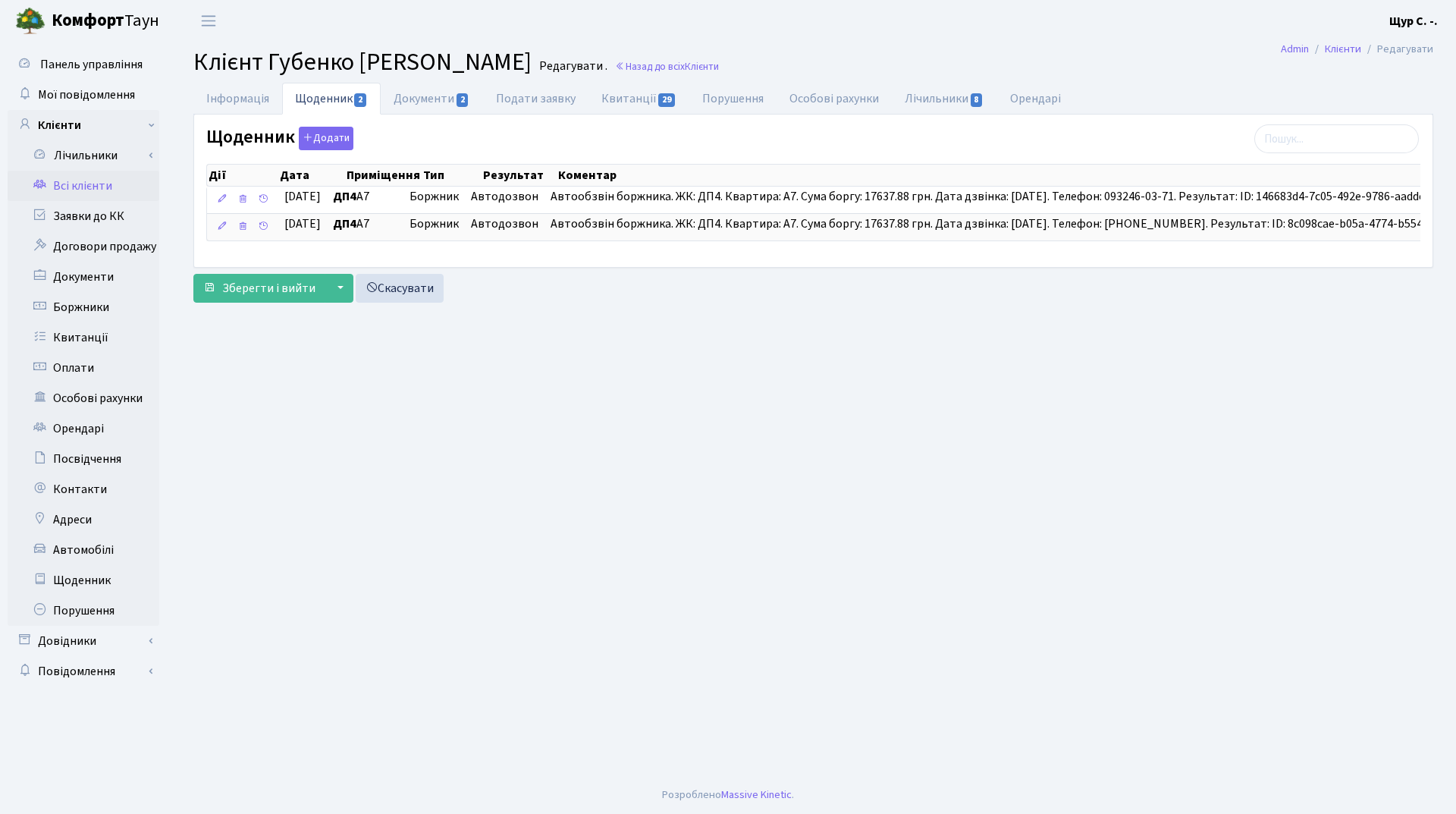
scroll to position [0, 172]
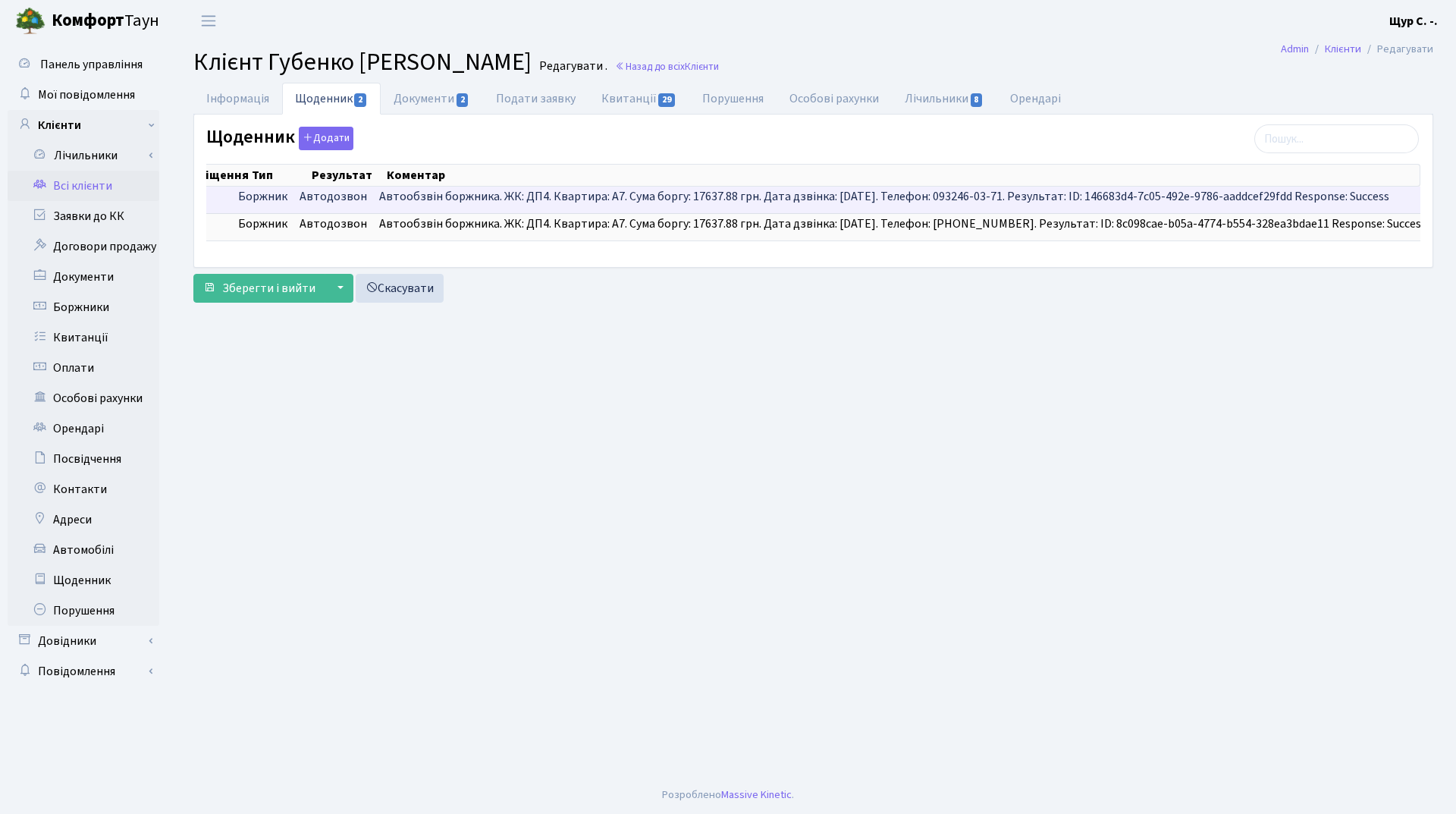
click at [487, 204] on span "Автообзвін боржника. ЖК: ДП4. Квартира: А7. Сума боргу: 17637.88 грн. Дата дзві…" at bounding box center [885, 196] width 1011 height 17
click at [487, 200] on span "Автообзвін боржника. ЖК: ДП4. Квартира: А7. Сума боргу: 17637.88 грн. Дата дзві…" at bounding box center [885, 196] width 1011 height 17
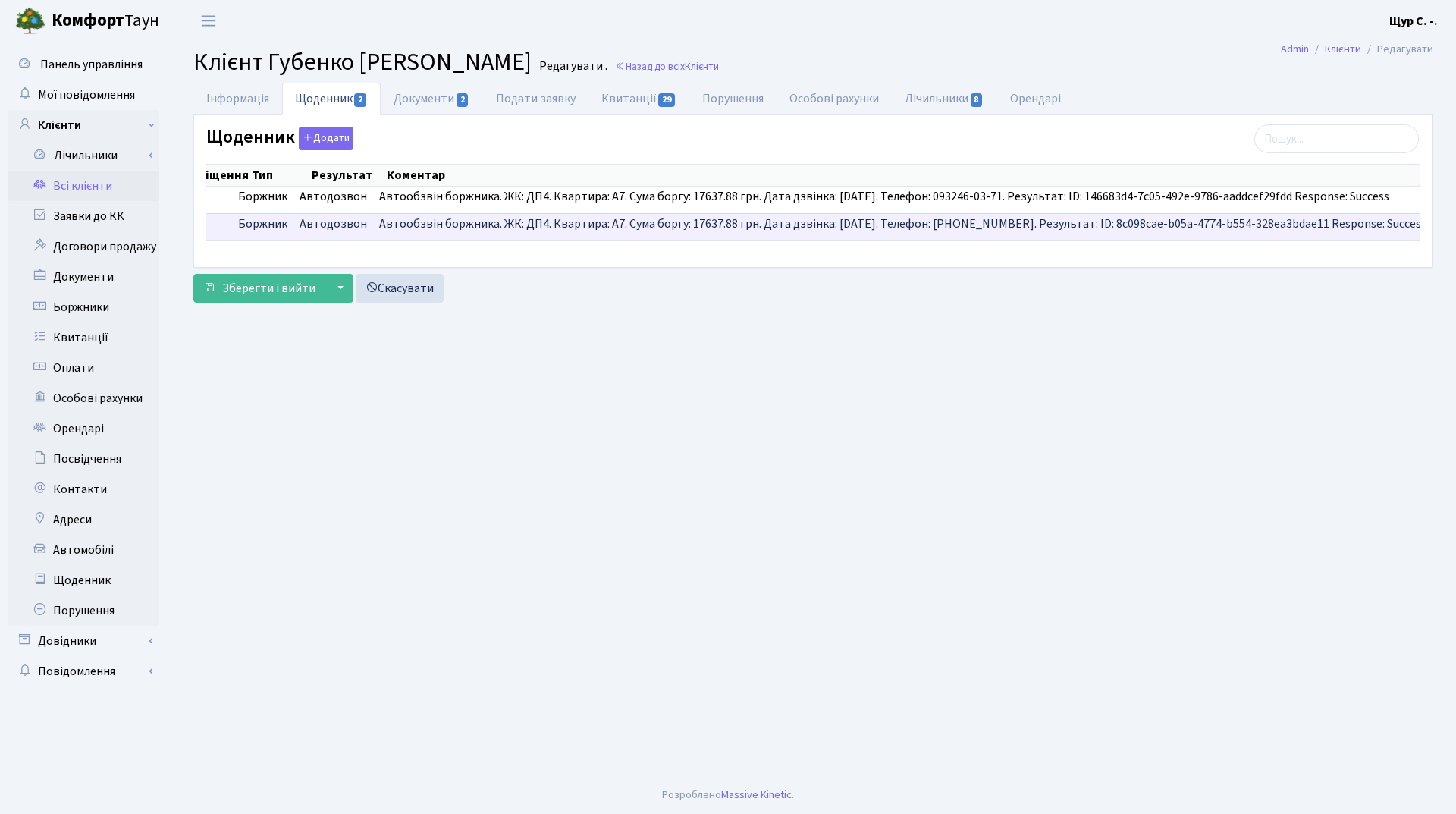
click at [487, 224] on span "Автообзвін боржника. ЖК: ДП4. Квартира: А7. Сума боргу: 17637.88 грн. Дата дзві…" at bounding box center [903, 223] width 1047 height 17
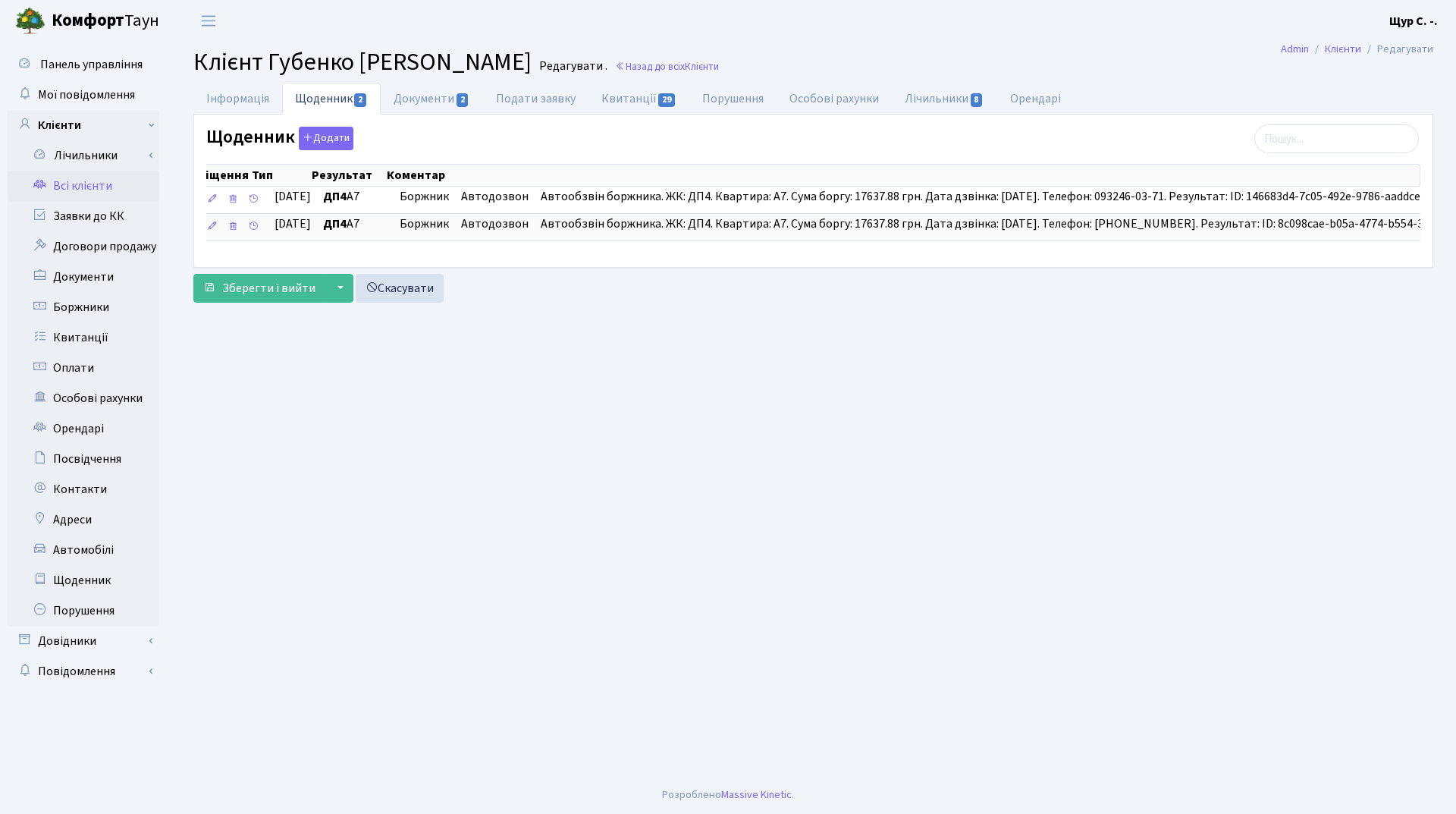
scroll to position [0, 0]
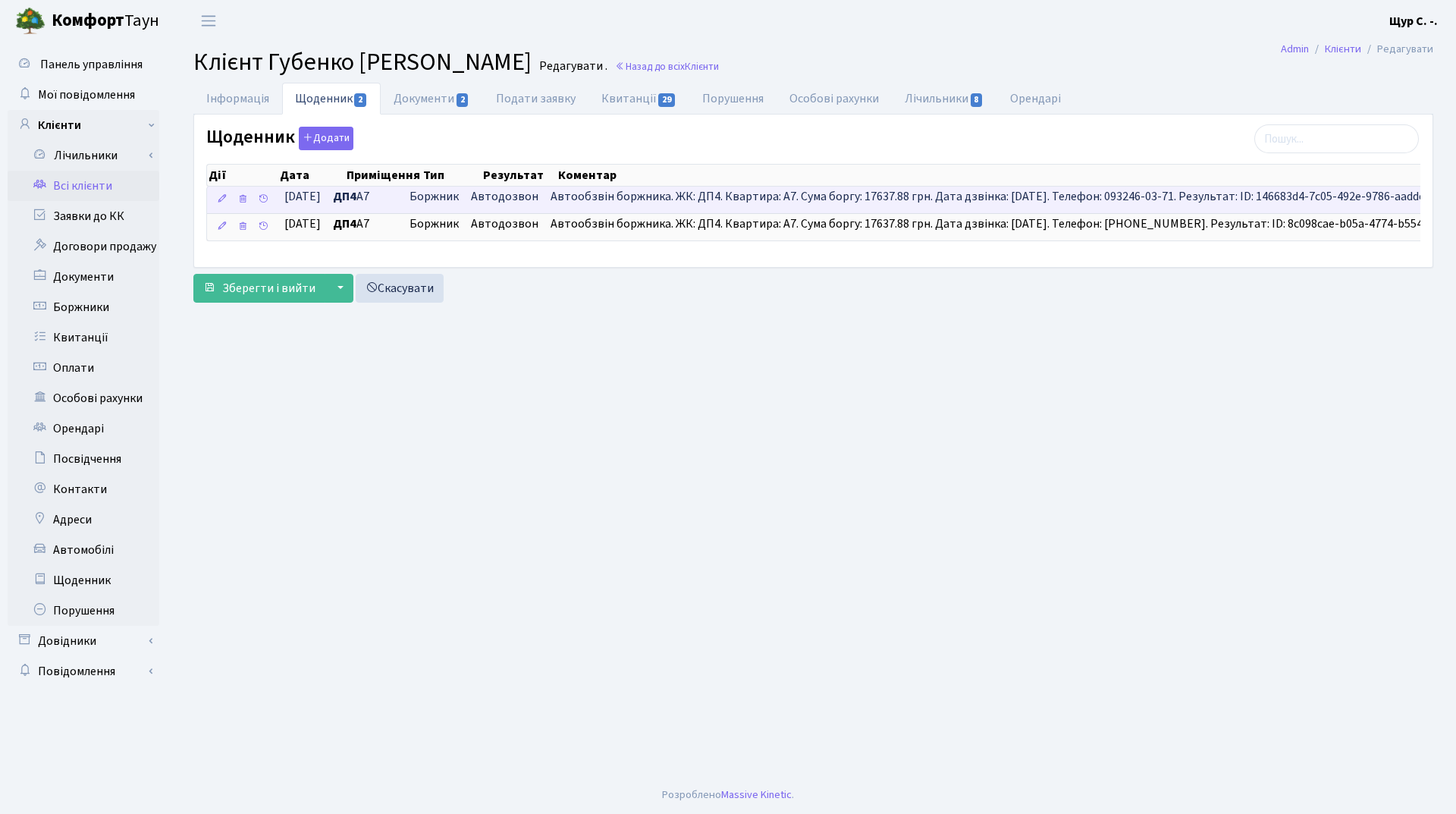
click at [404, 195] on td "ДП4 А7" at bounding box center [364, 199] width 76 height 26
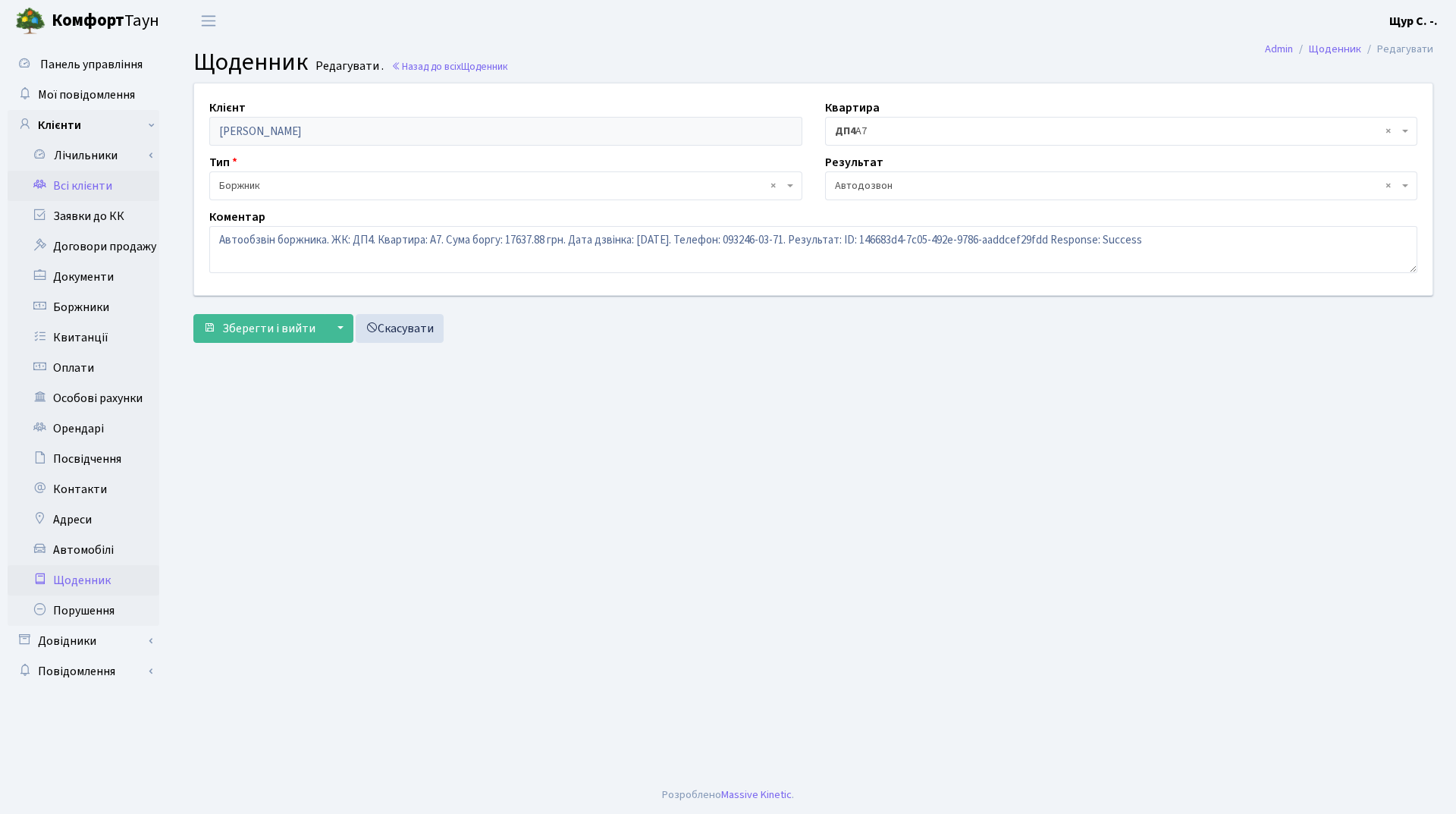
click at [92, 183] on link "Всі клієнти" at bounding box center [83, 186] width 152 height 31
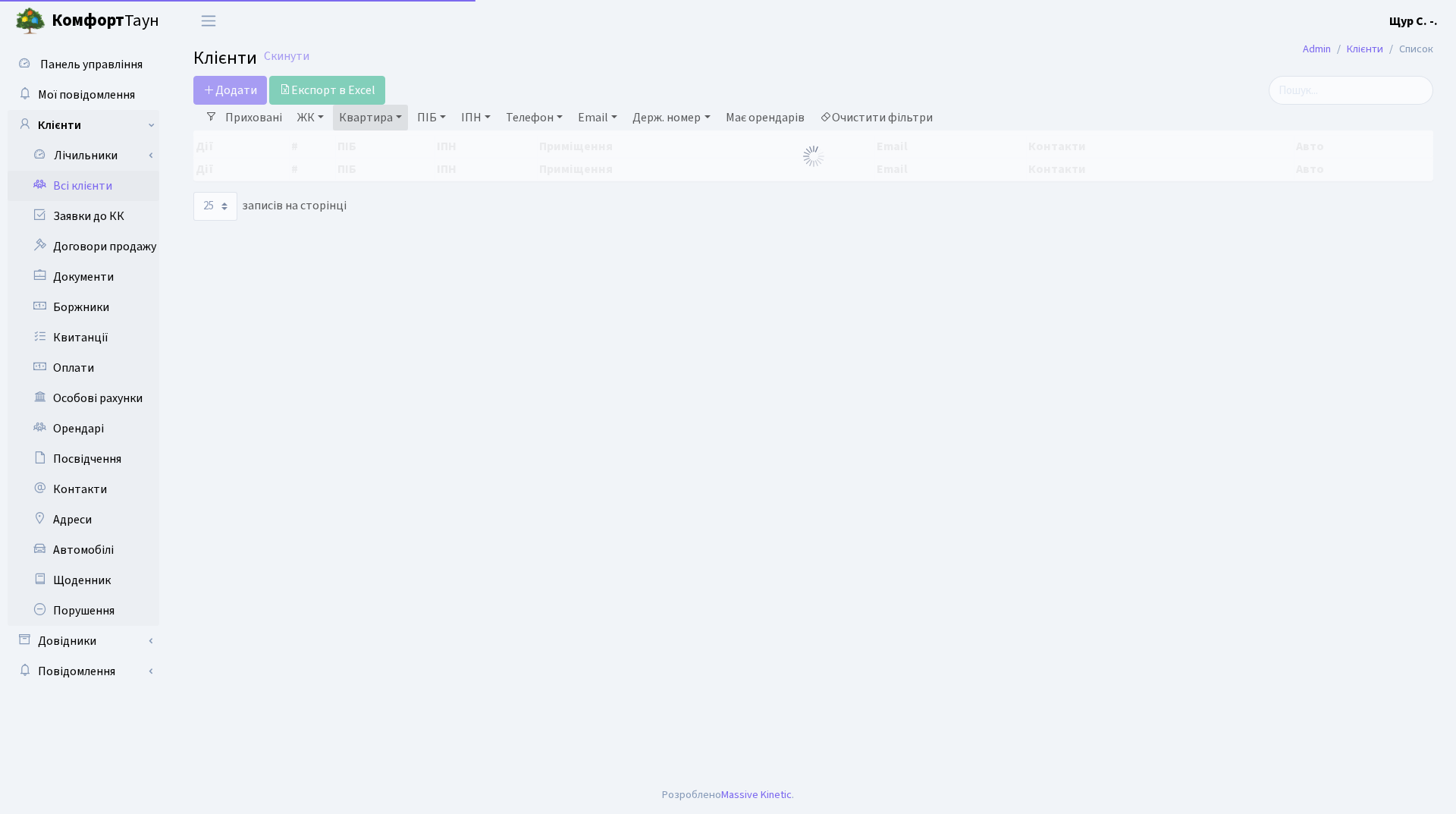
select select "25"
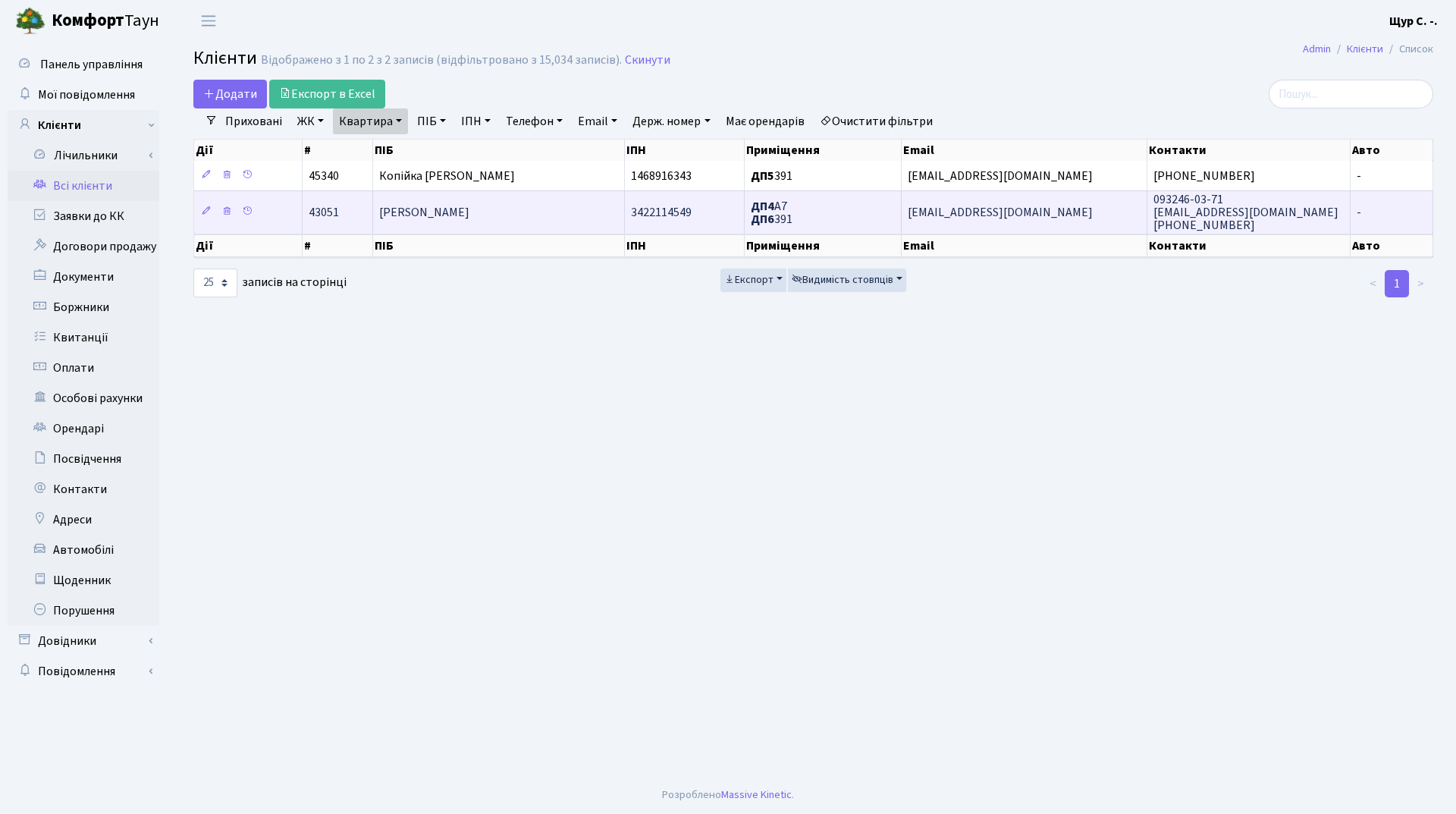
click at [502, 226] on td "[PERSON_NAME]" at bounding box center [499, 211] width 252 height 43
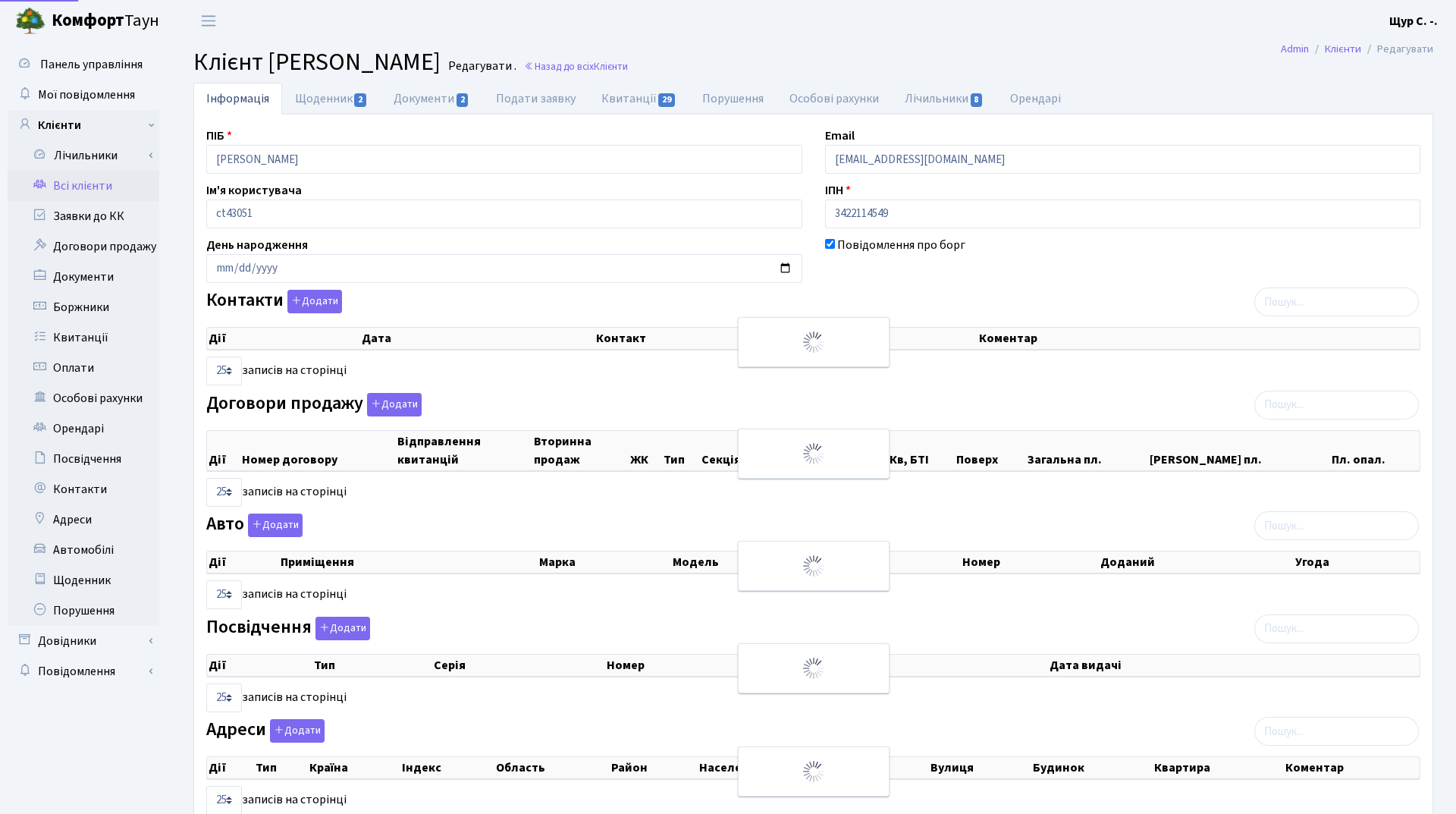
select select "25"
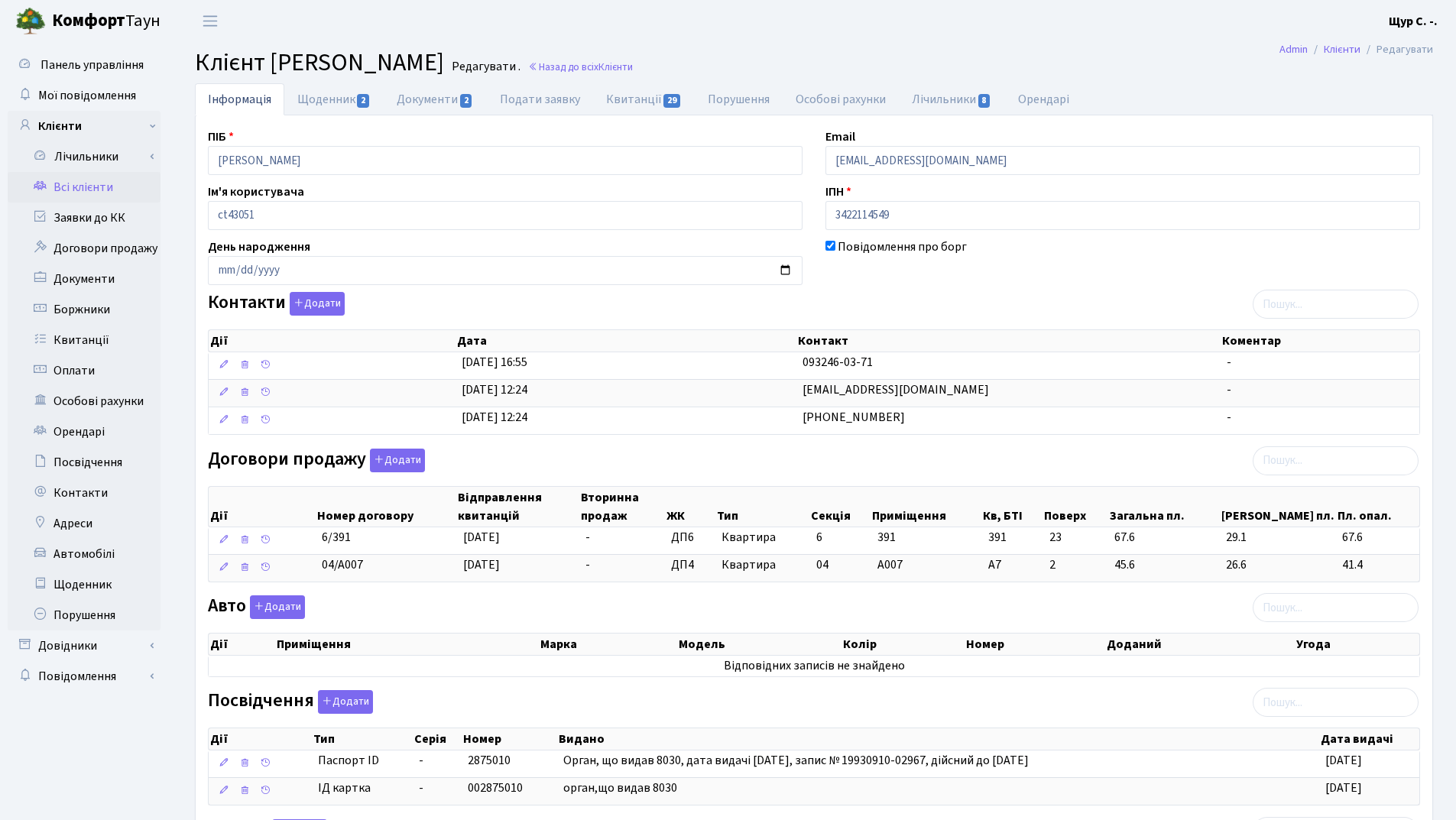
click at [103, 192] on link "Всі клієнти" at bounding box center [83, 188] width 153 height 31
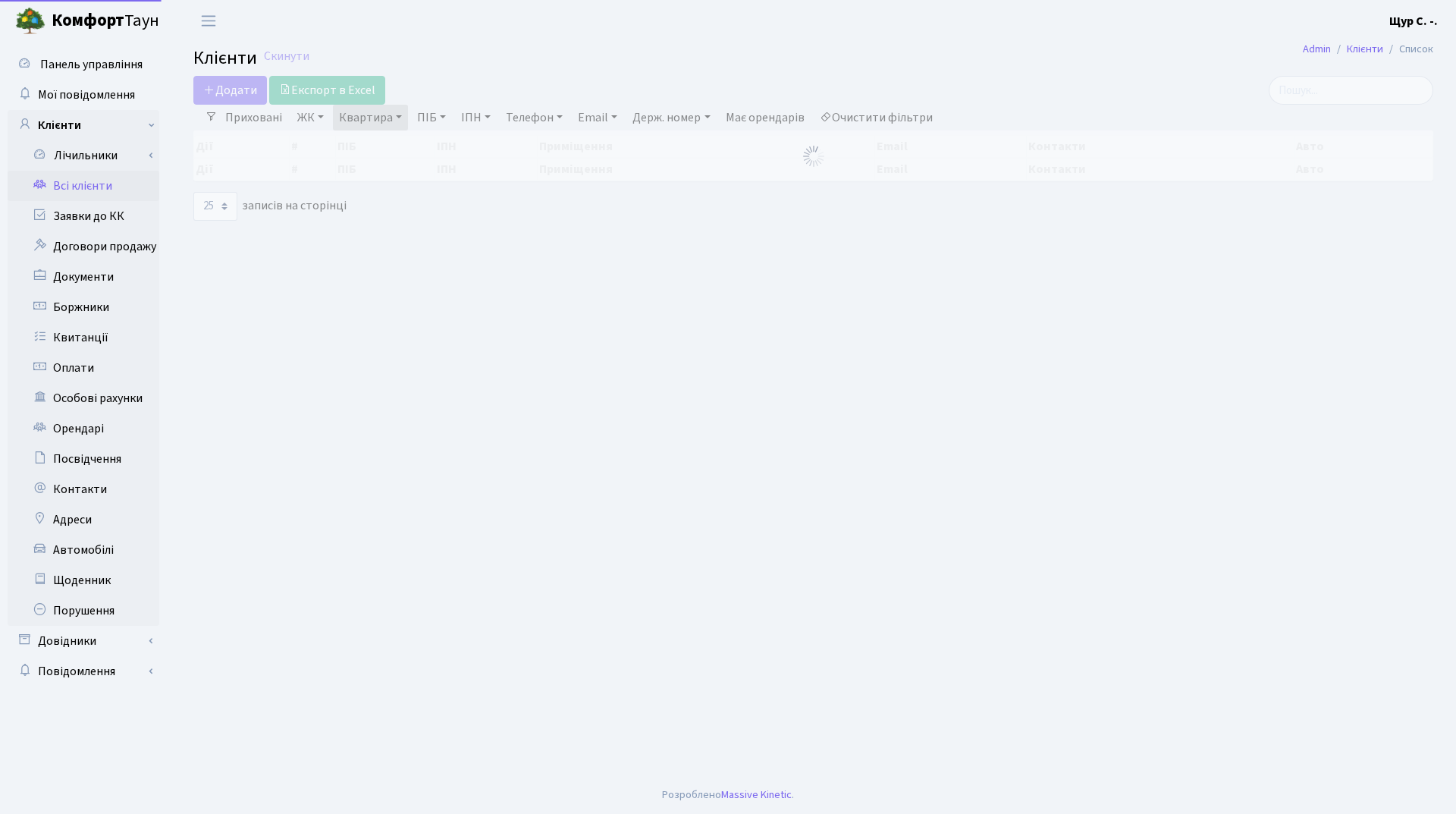
select select "25"
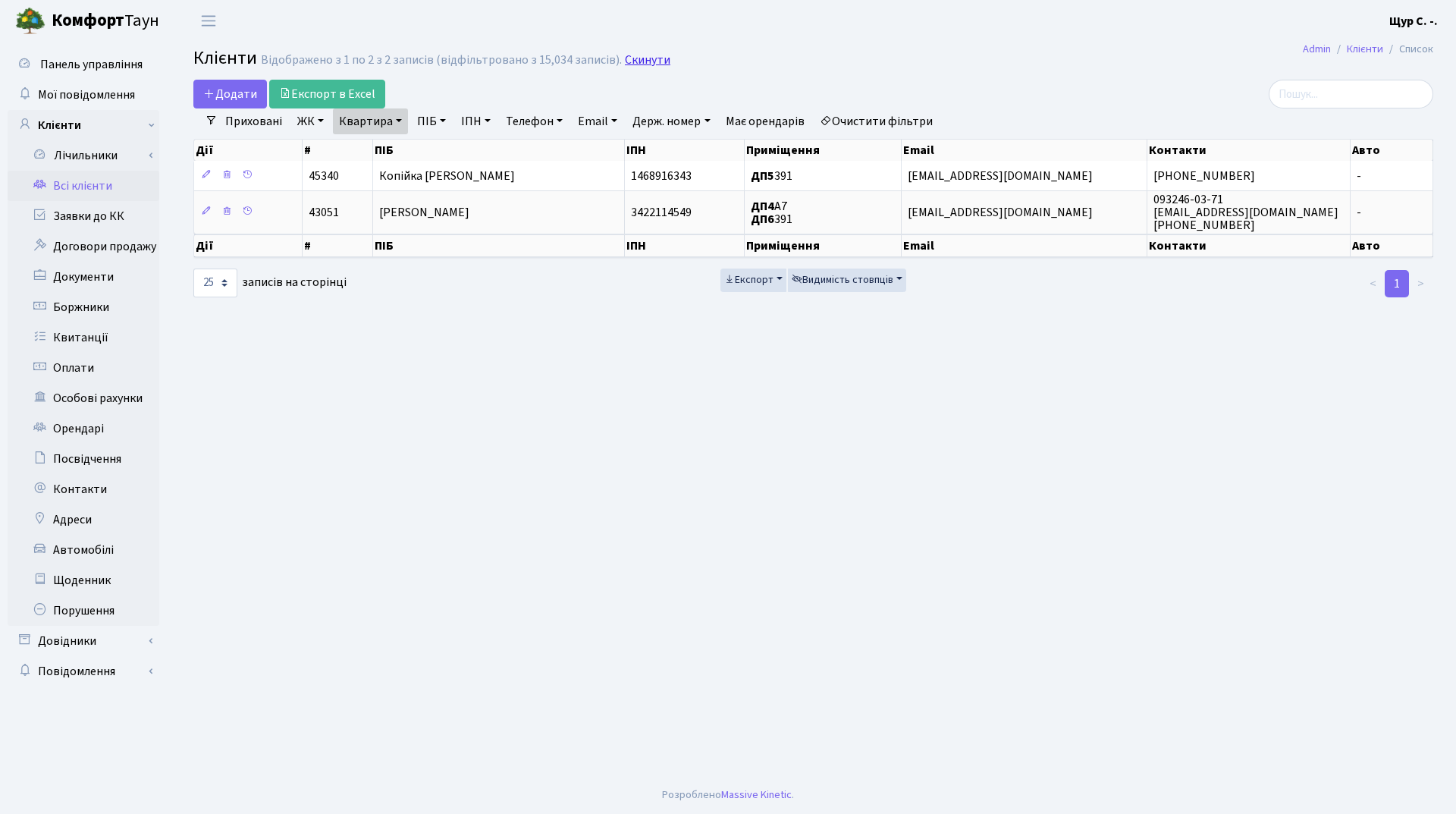
click at [632, 66] on link "Скинути" at bounding box center [648, 60] width 46 height 14
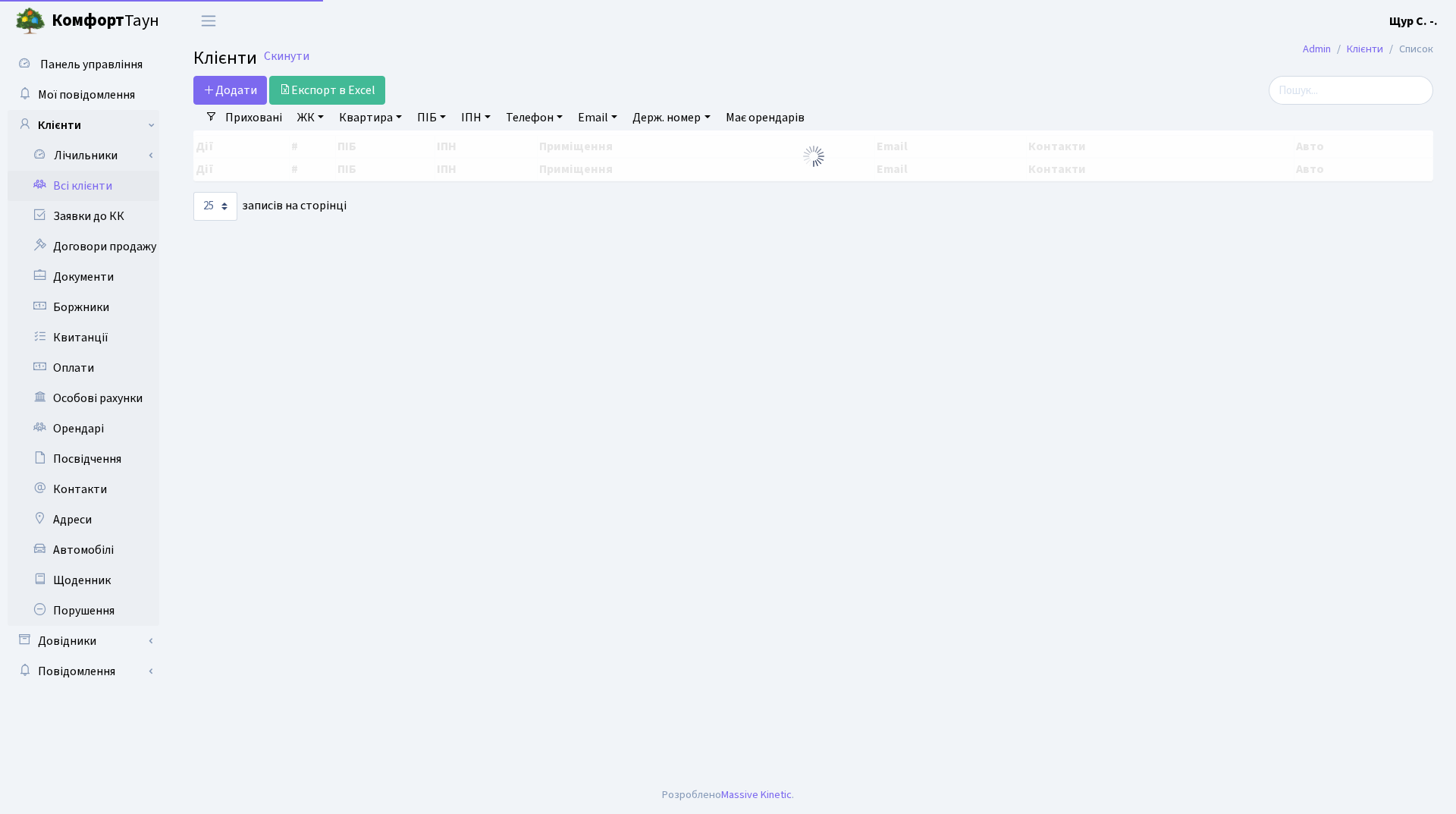
select select "25"
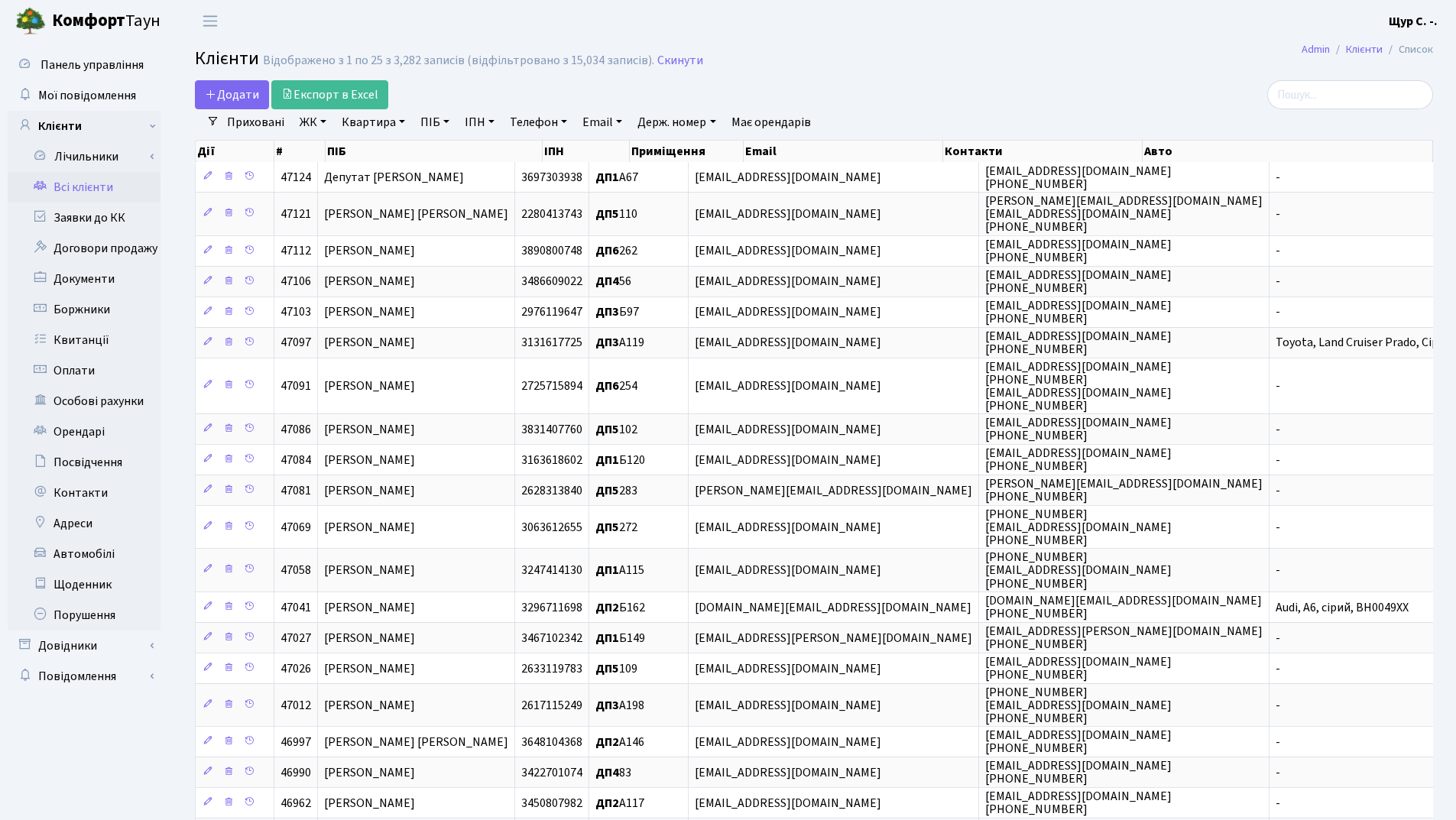
click at [382, 125] on link "Квартира" at bounding box center [374, 122] width 76 height 26
type input "а211"
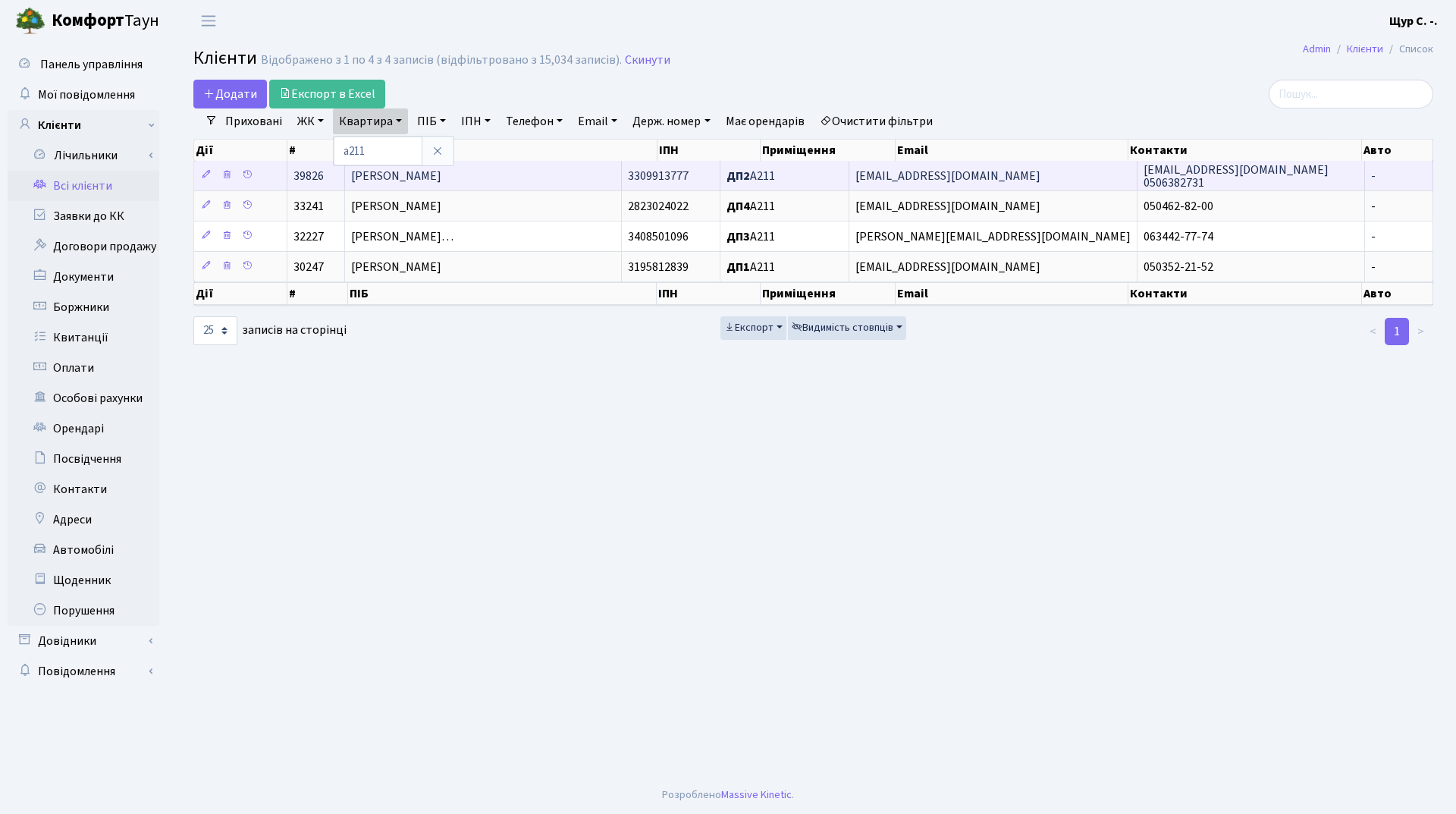
click at [441, 177] on span "[PERSON_NAME]" at bounding box center [397, 176] width 90 height 17
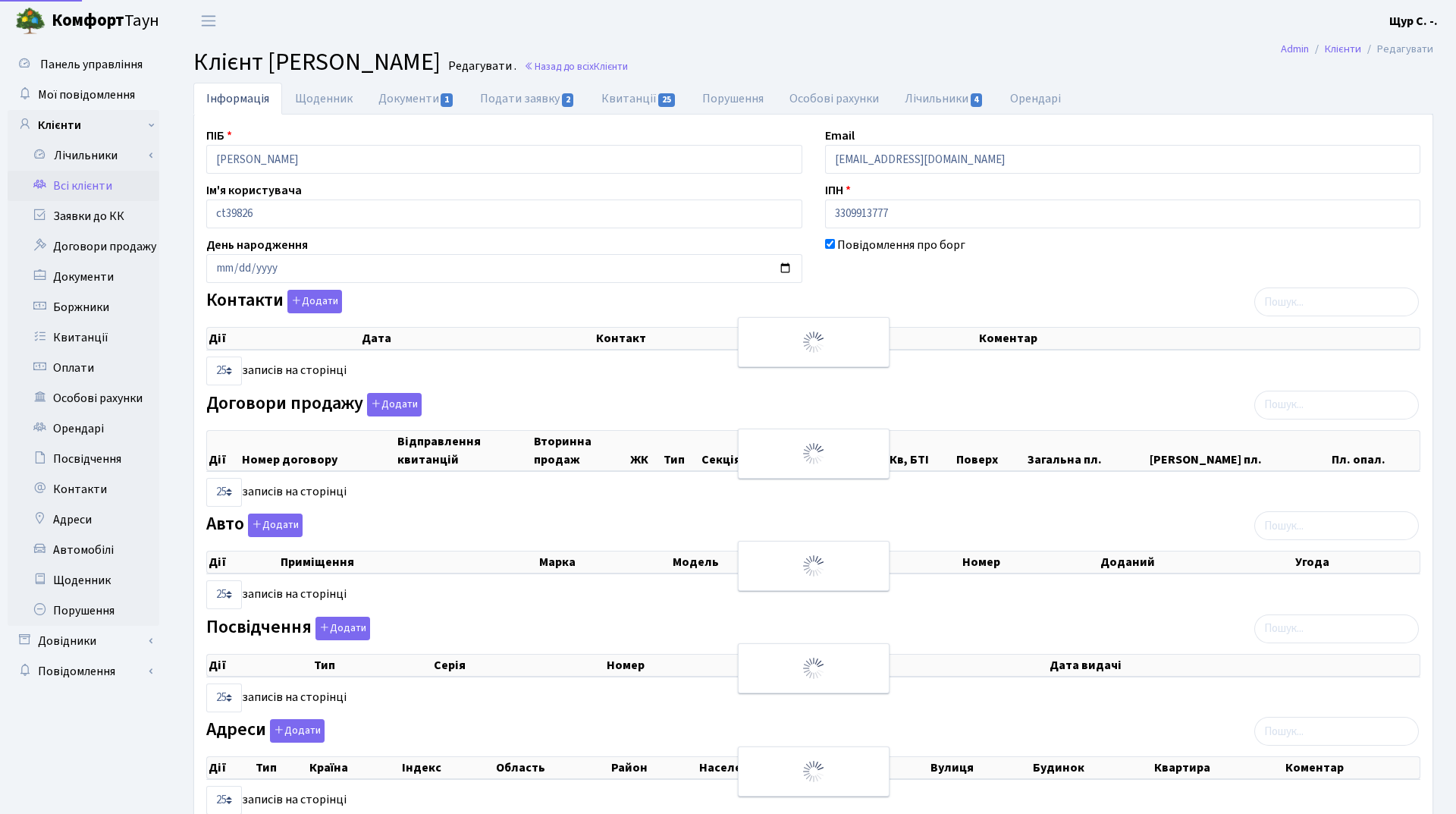
select select "25"
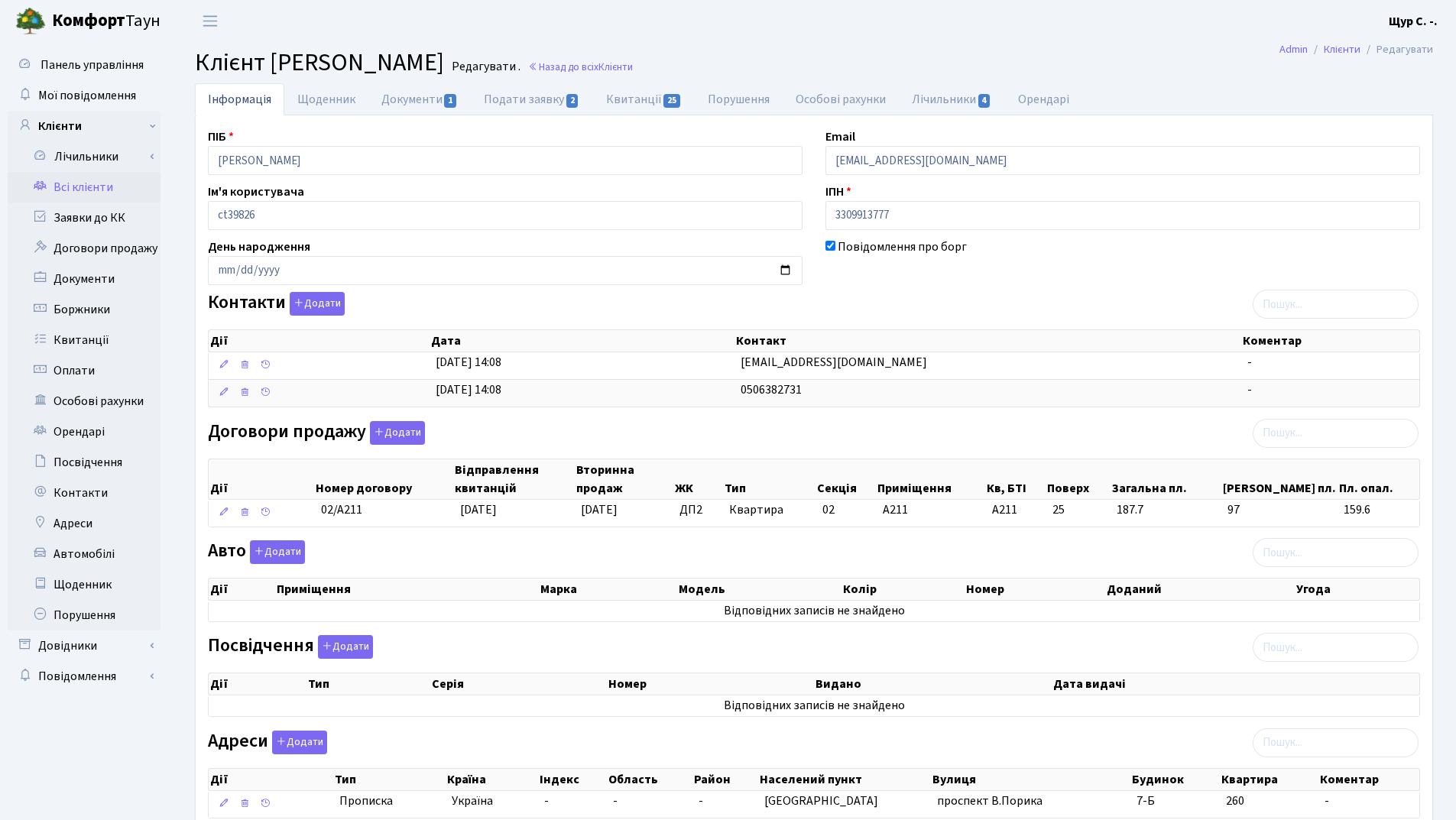
click at [94, 180] on link "Всі клієнти" at bounding box center [83, 188] width 153 height 31
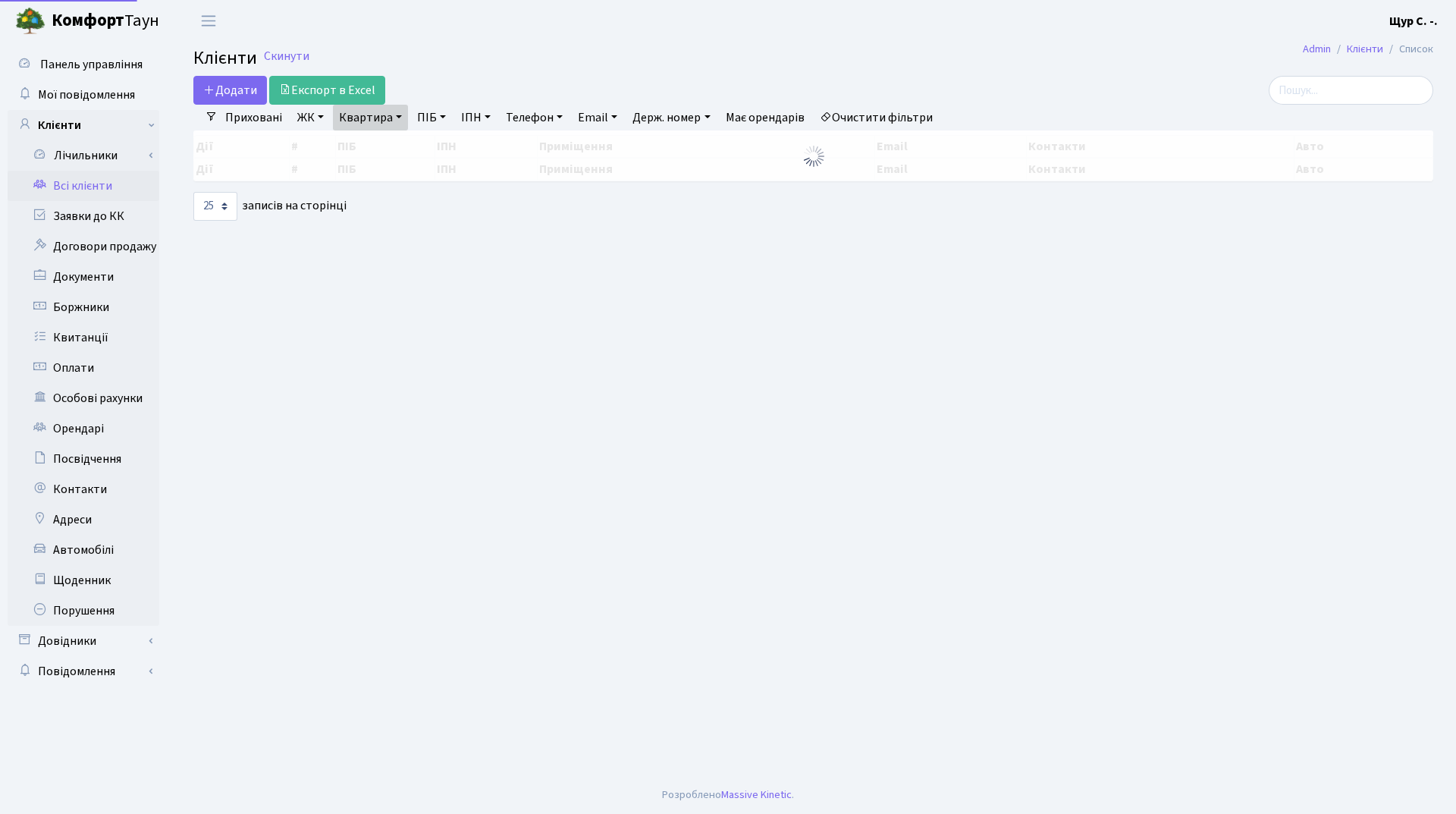
select select "25"
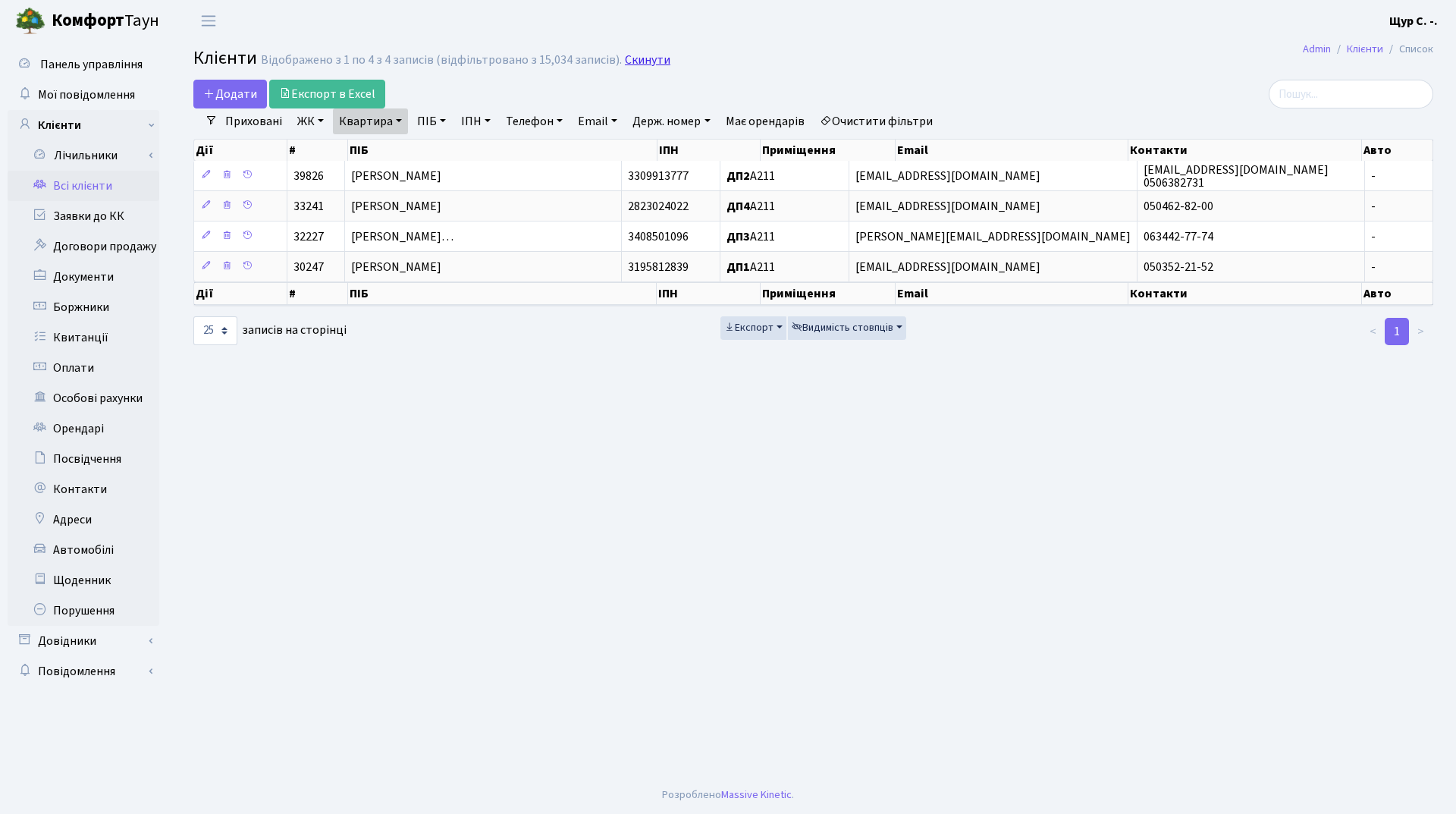
click at [638, 59] on link "Скинути" at bounding box center [648, 60] width 46 height 14
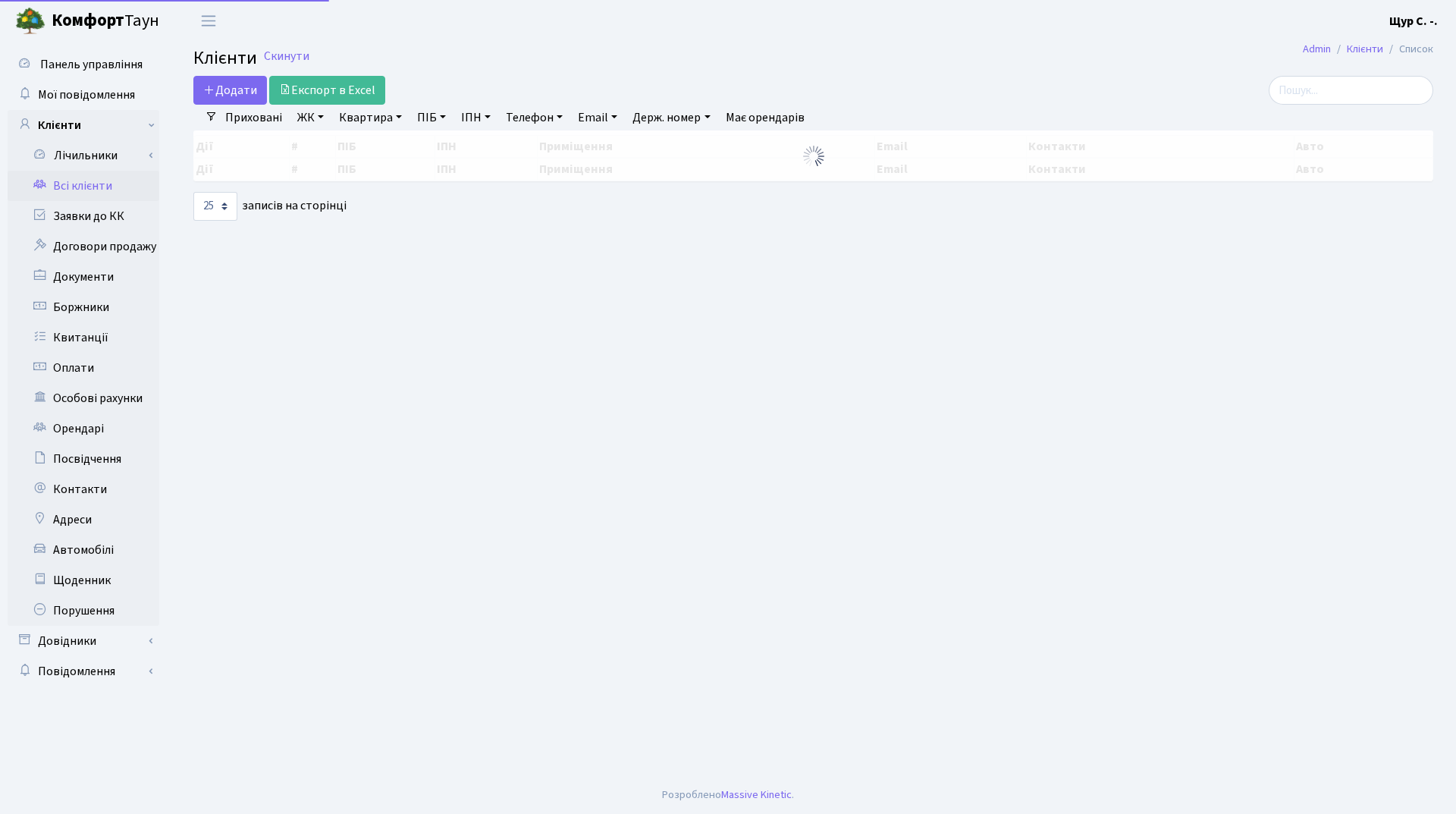
select select "25"
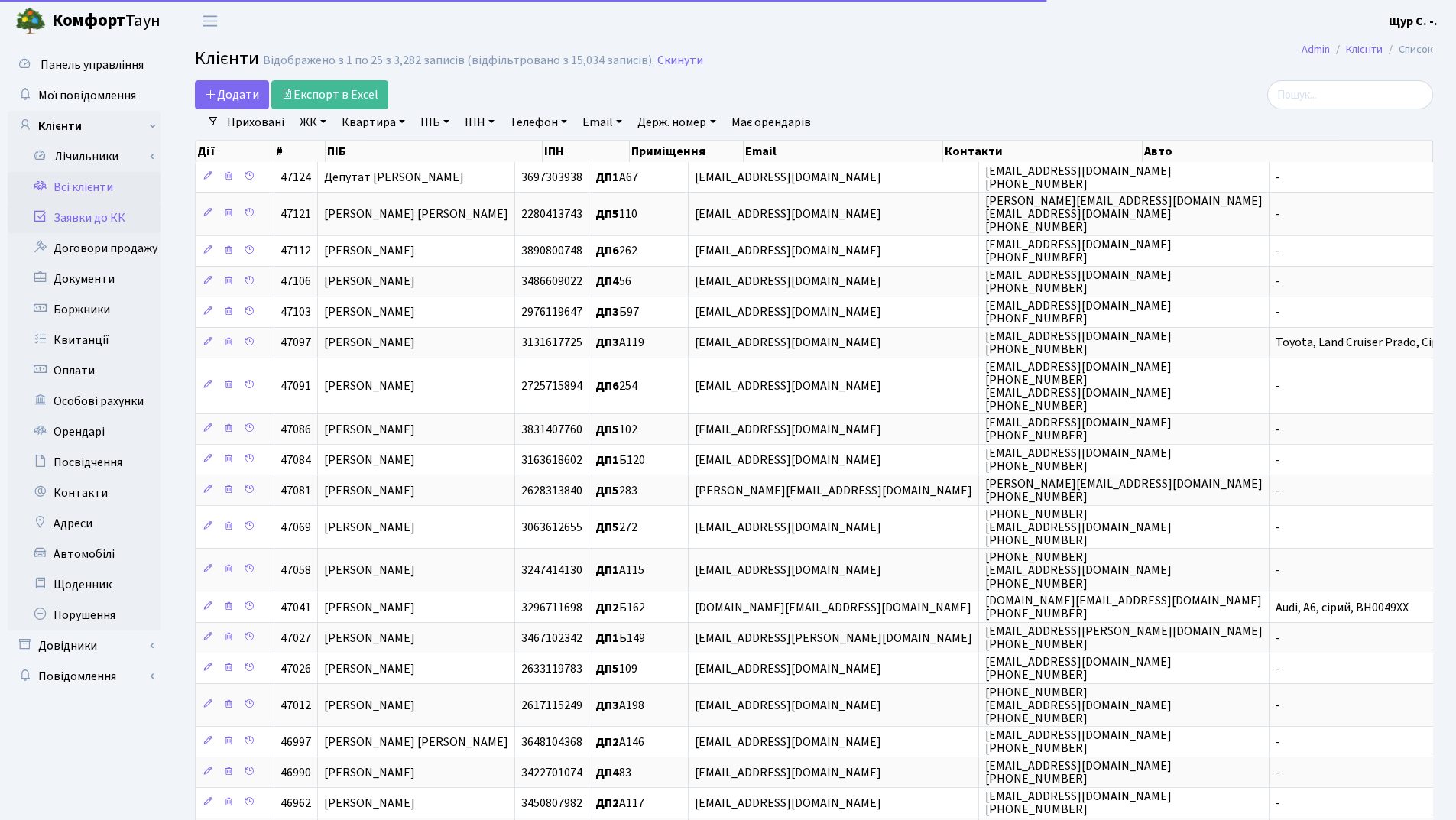
click at [111, 222] on link "Заявки до КК" at bounding box center [83, 218] width 153 height 31
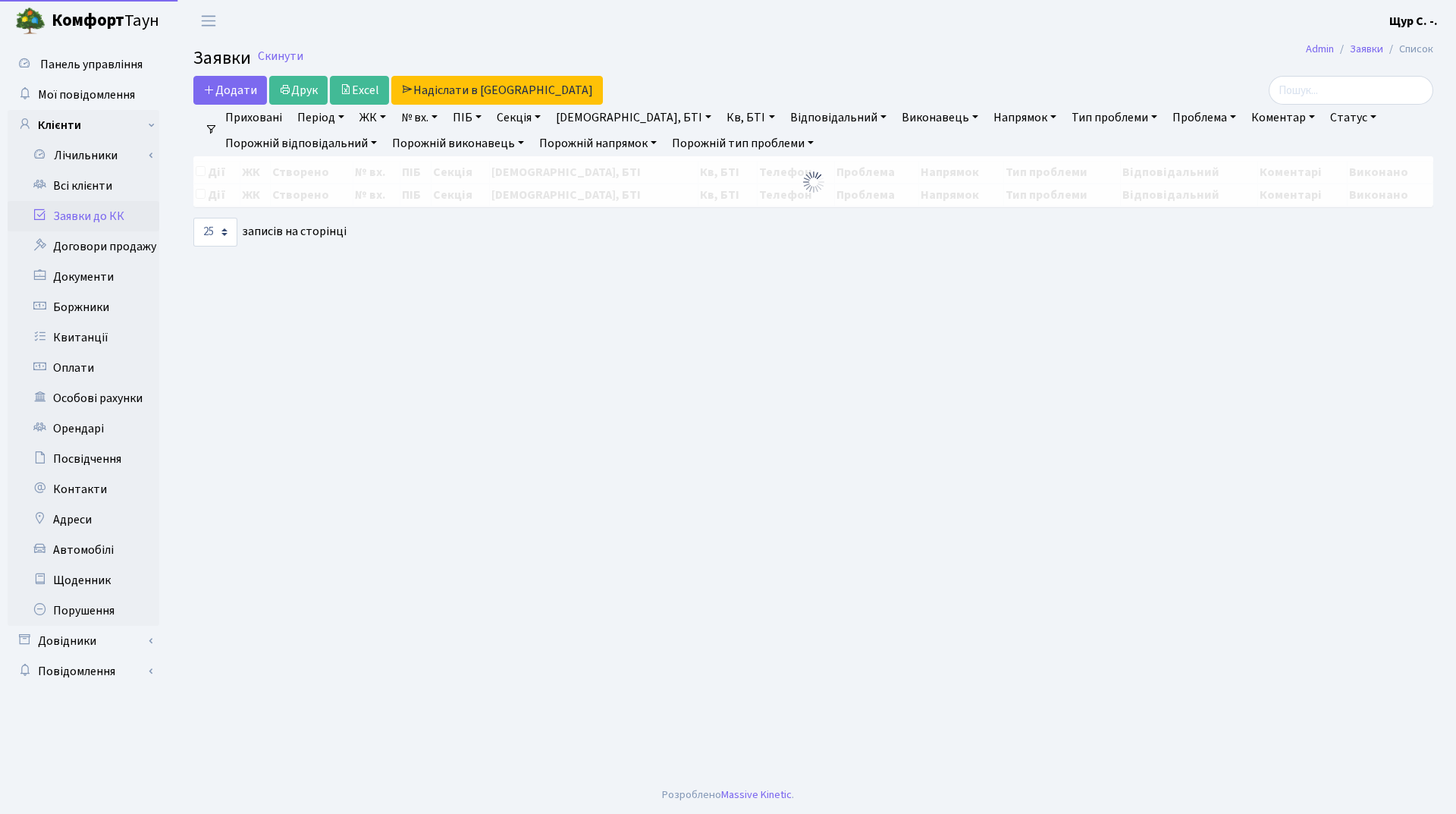
select select "25"
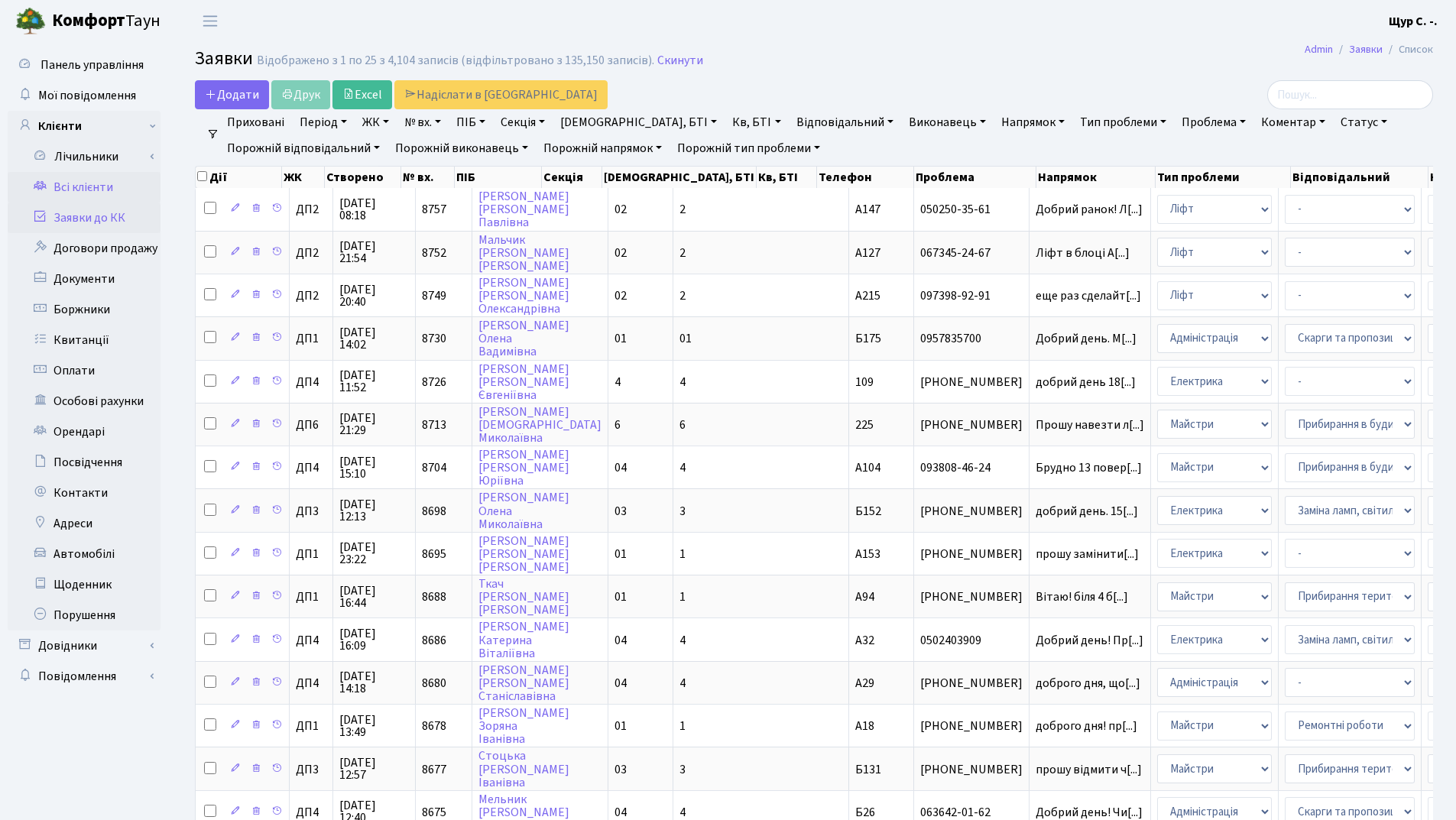
click at [112, 189] on link "Всі клієнти" at bounding box center [83, 188] width 153 height 31
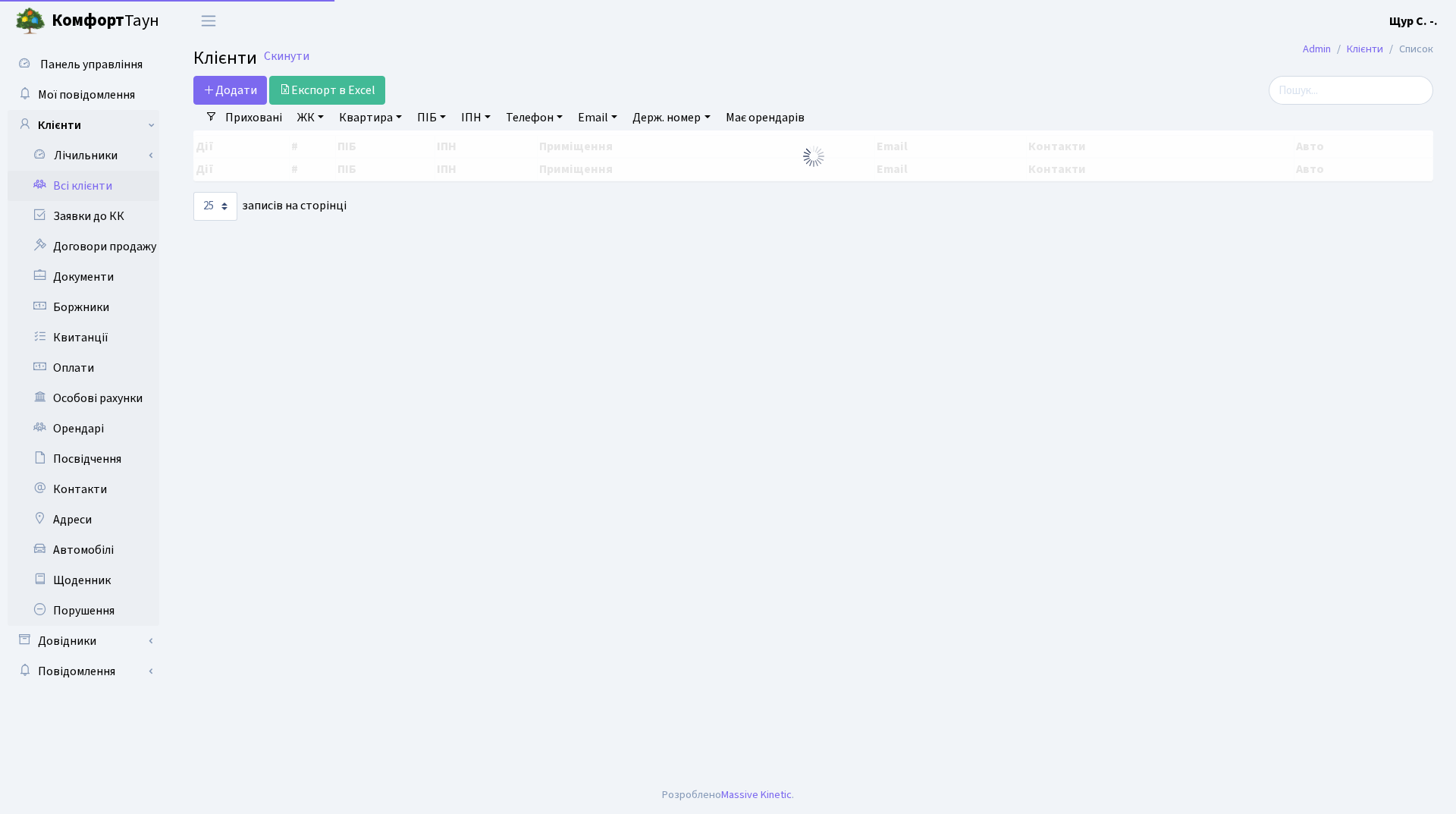
select select "25"
